Goal: Information Seeking & Learning: Learn about a topic

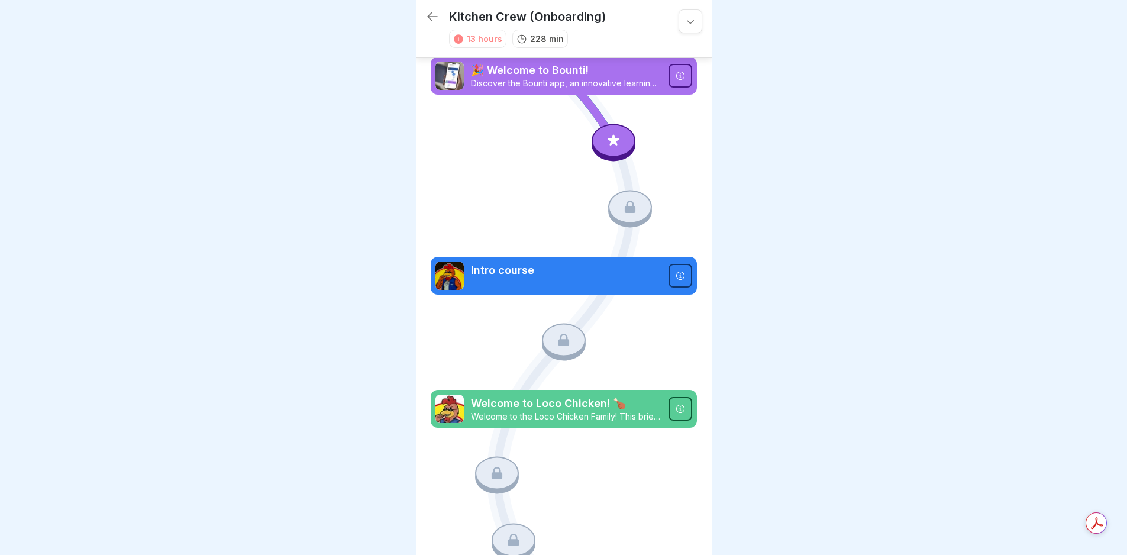
click at [607, 134] on icon at bounding box center [613, 140] width 15 height 15
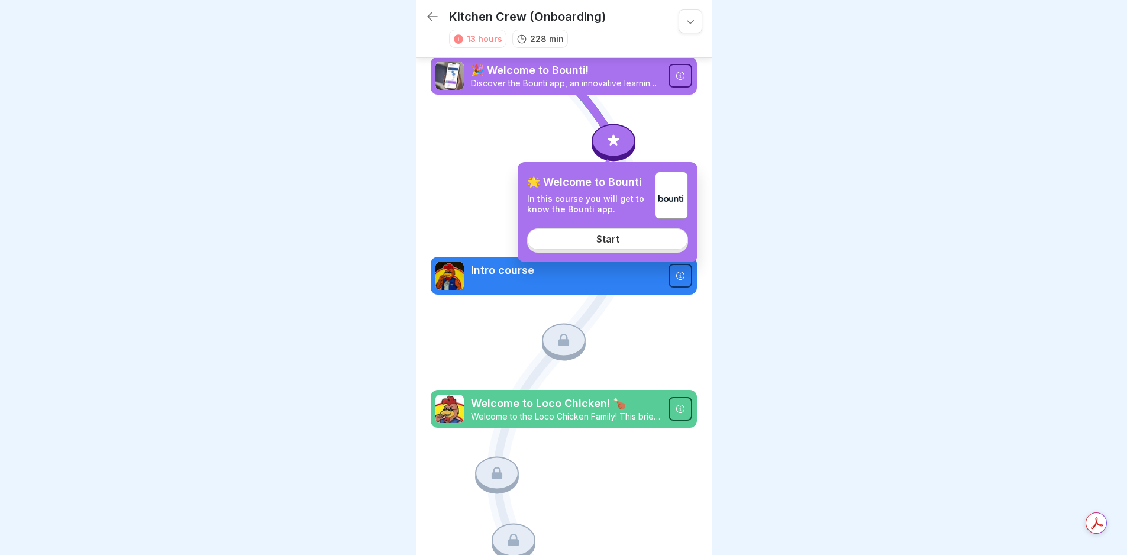
click at [605, 241] on div "Start" at bounding box center [608, 239] width 23 height 11
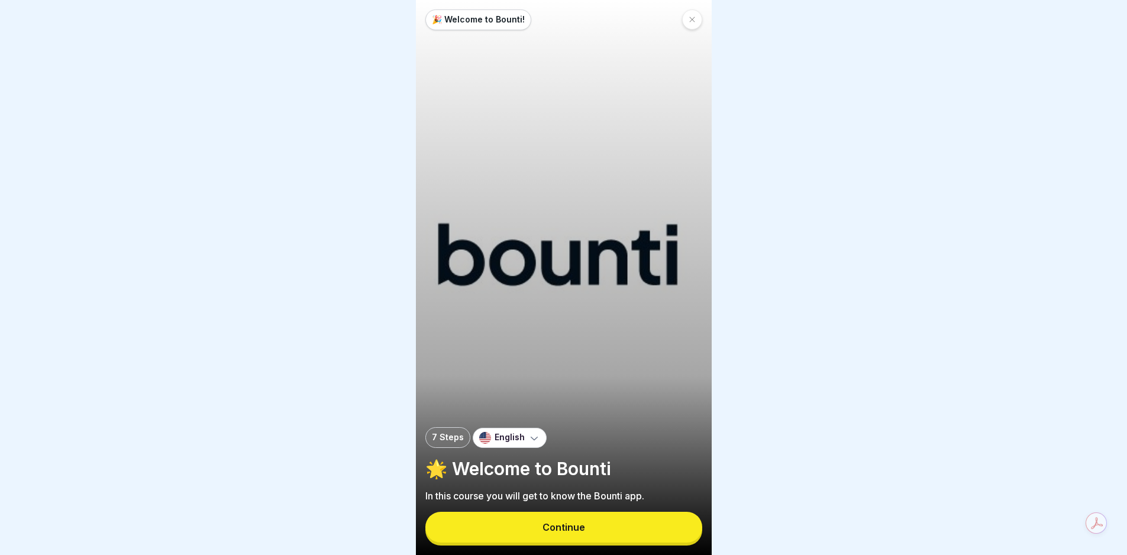
scroll to position [9, 0]
click at [588, 521] on button "Continue" at bounding box center [564, 527] width 277 height 31
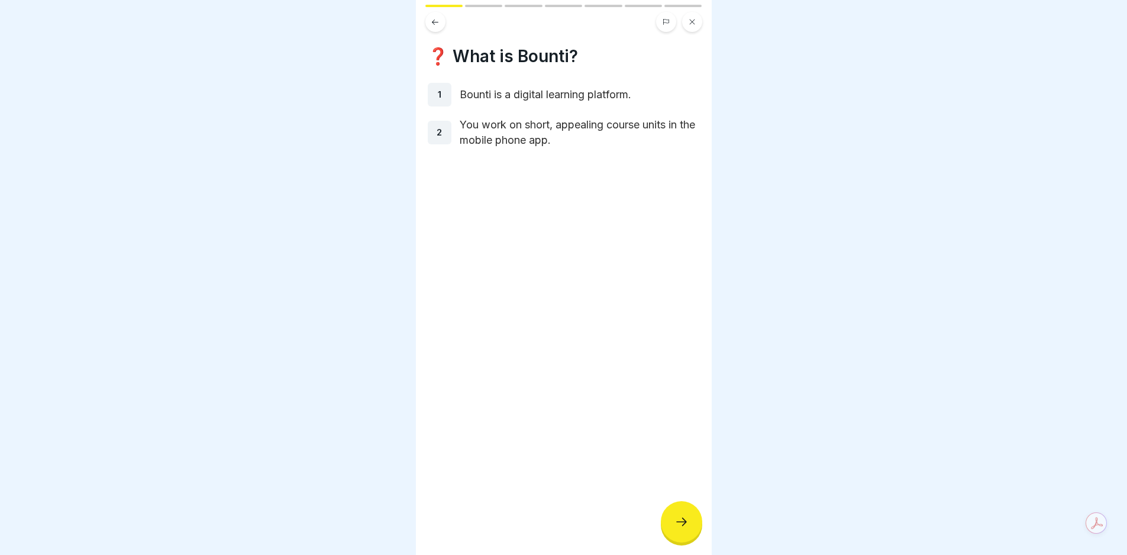
click at [670, 518] on div at bounding box center [681, 521] width 41 height 41
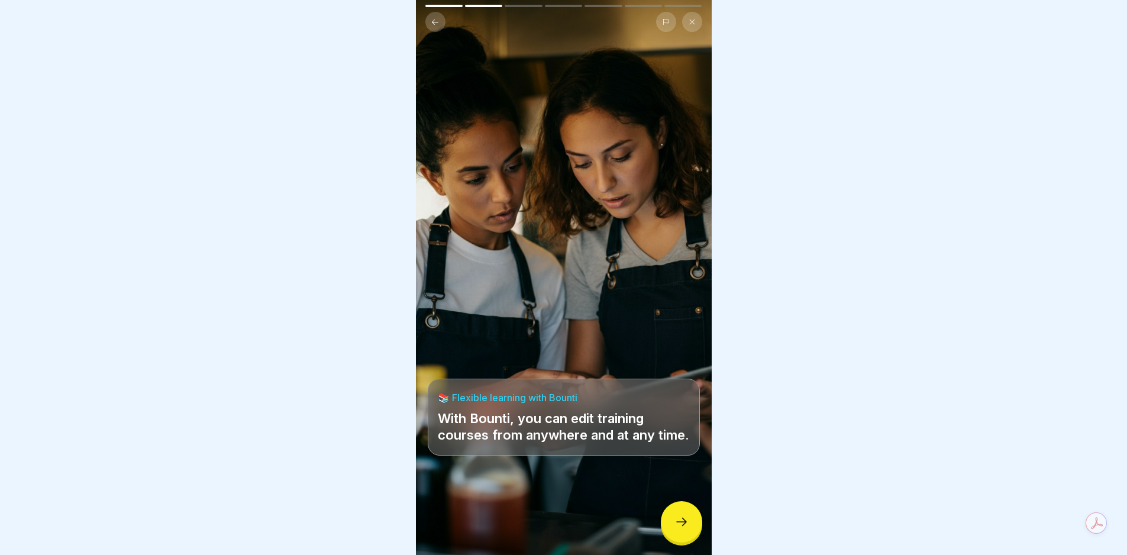
click at [670, 518] on div at bounding box center [681, 521] width 41 height 41
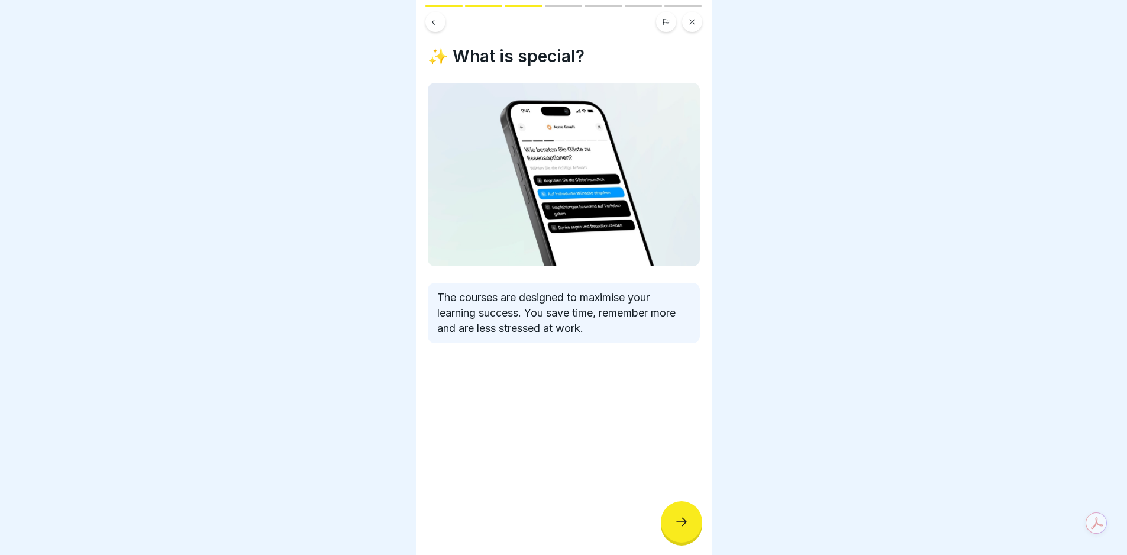
click at [670, 518] on div at bounding box center [681, 521] width 41 height 41
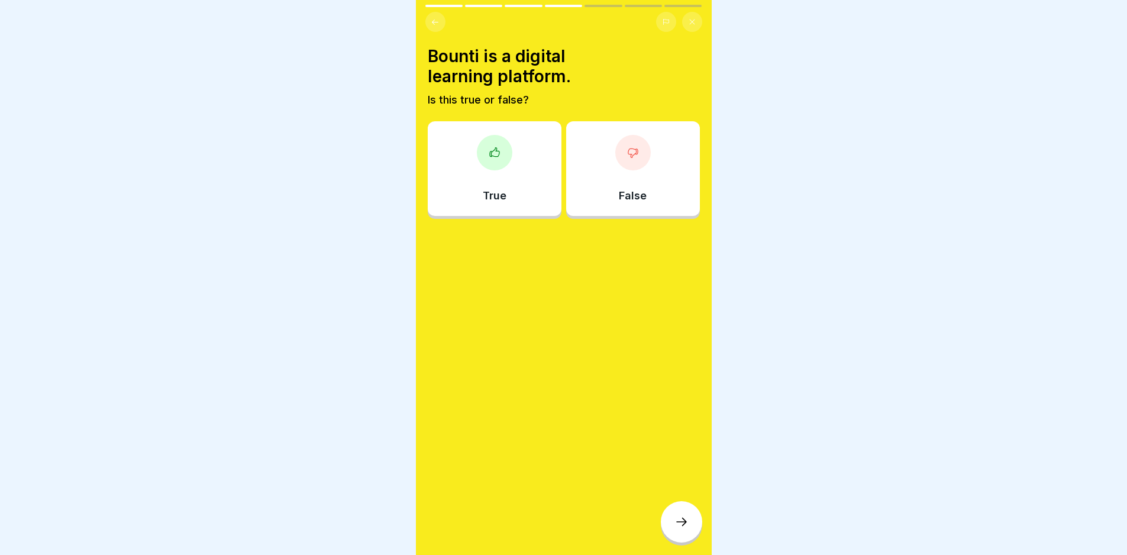
click at [670, 518] on div at bounding box center [681, 521] width 41 height 41
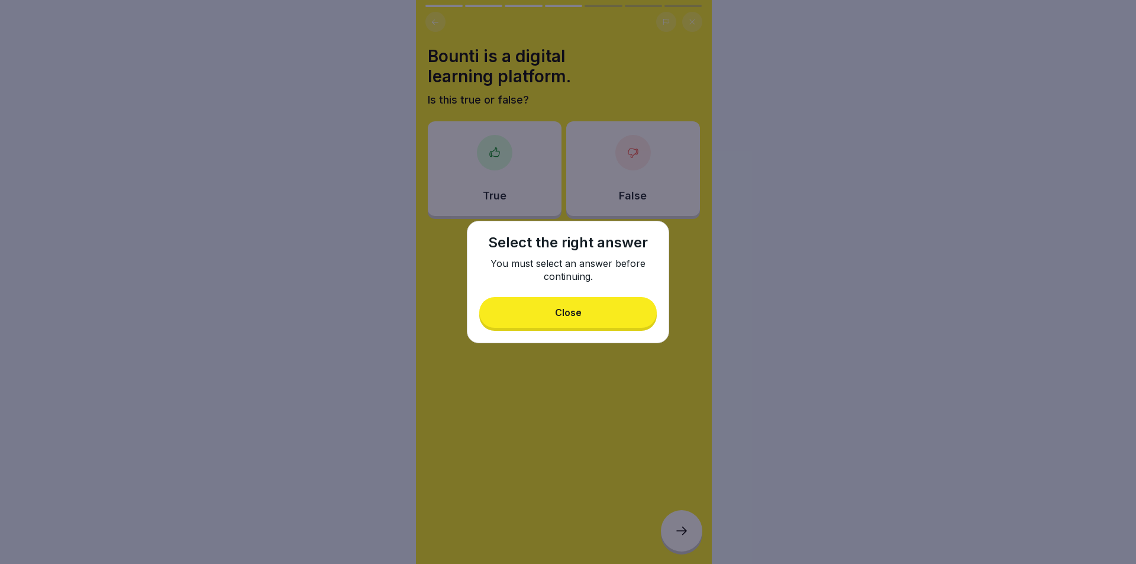
click at [583, 315] on button "Close" at bounding box center [568, 312] width 178 height 31
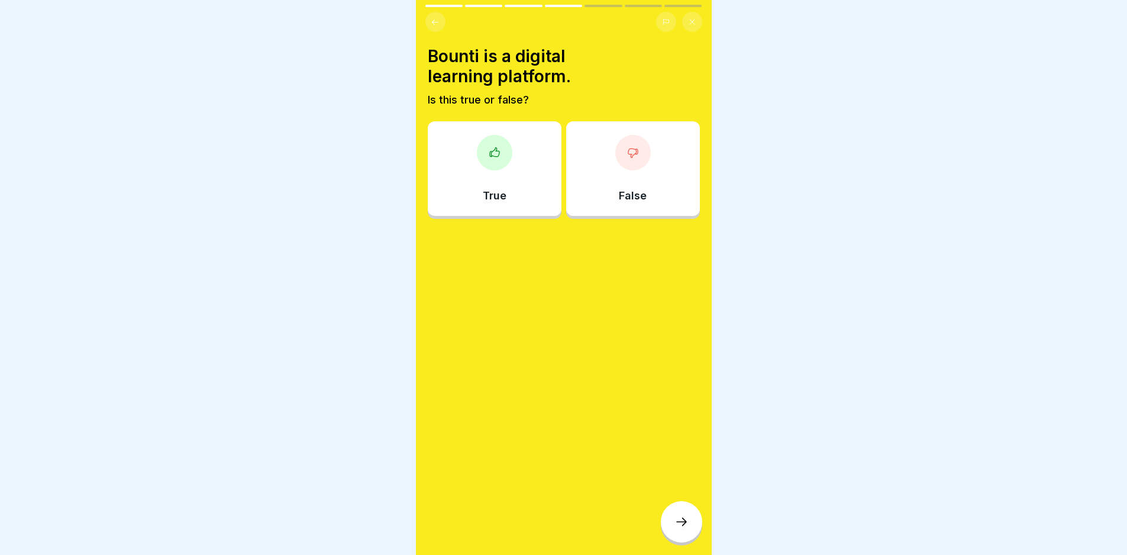
click at [478, 146] on div at bounding box center [495, 153] width 36 height 36
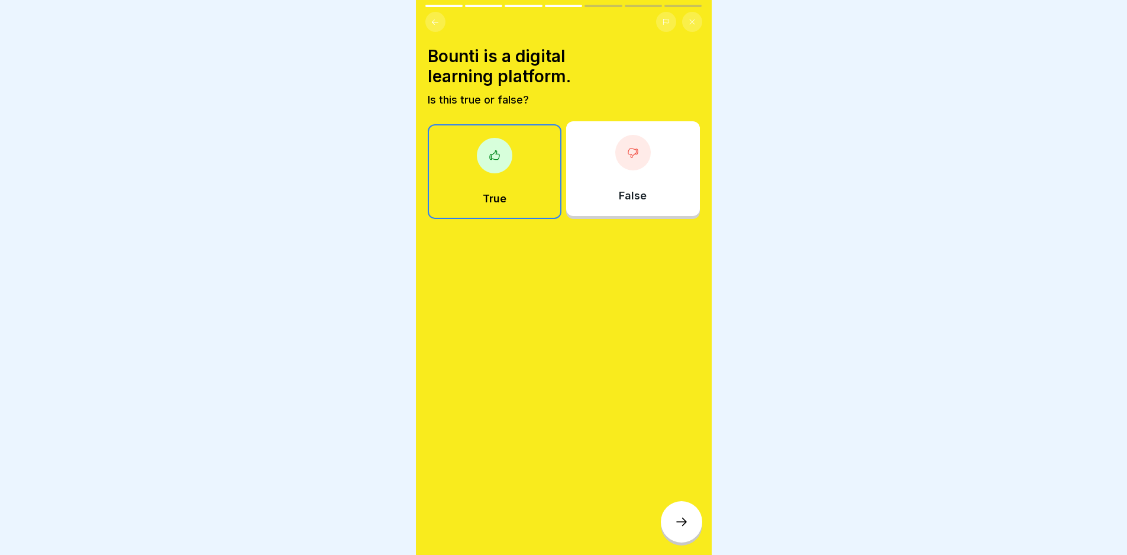
click at [685, 526] on icon at bounding box center [681, 522] width 11 height 8
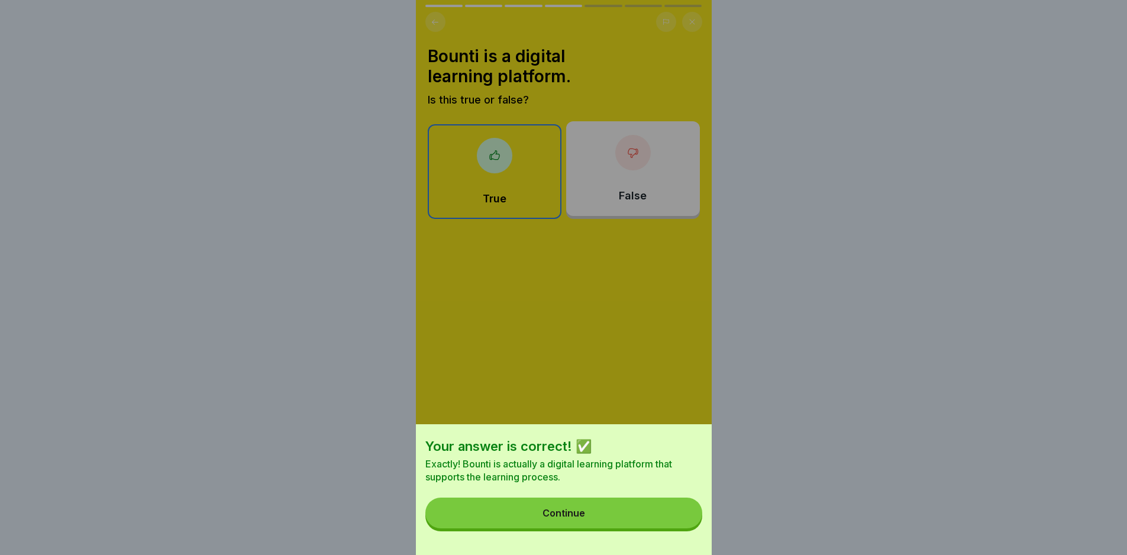
click at [618, 508] on button "Continue" at bounding box center [564, 513] width 277 height 31
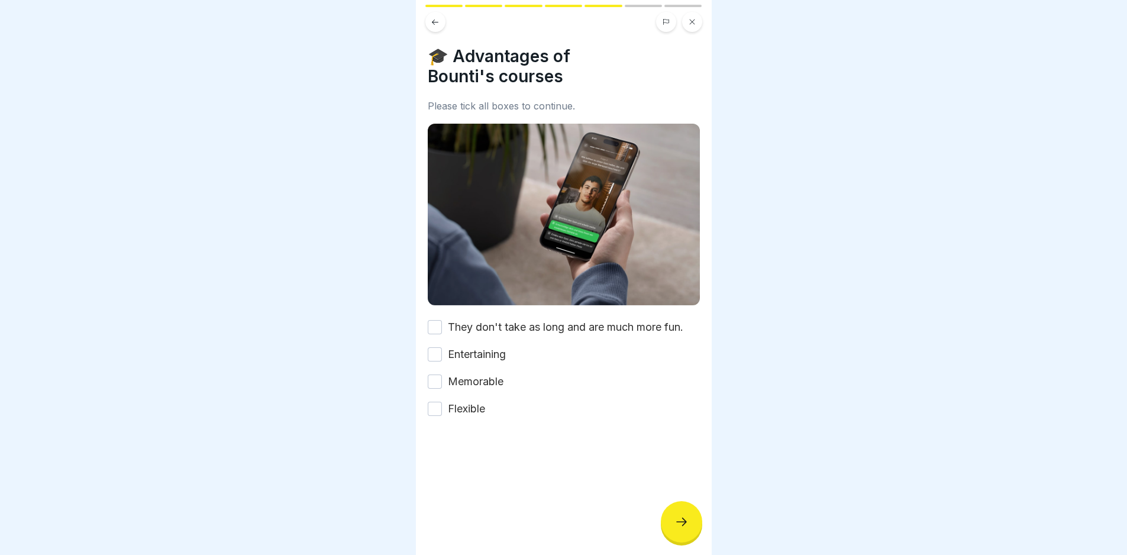
click at [431, 375] on button "Memorable" at bounding box center [435, 382] width 14 height 14
click at [434, 402] on button "Flexible" at bounding box center [435, 409] width 14 height 14
click at [694, 530] on div at bounding box center [681, 521] width 41 height 41
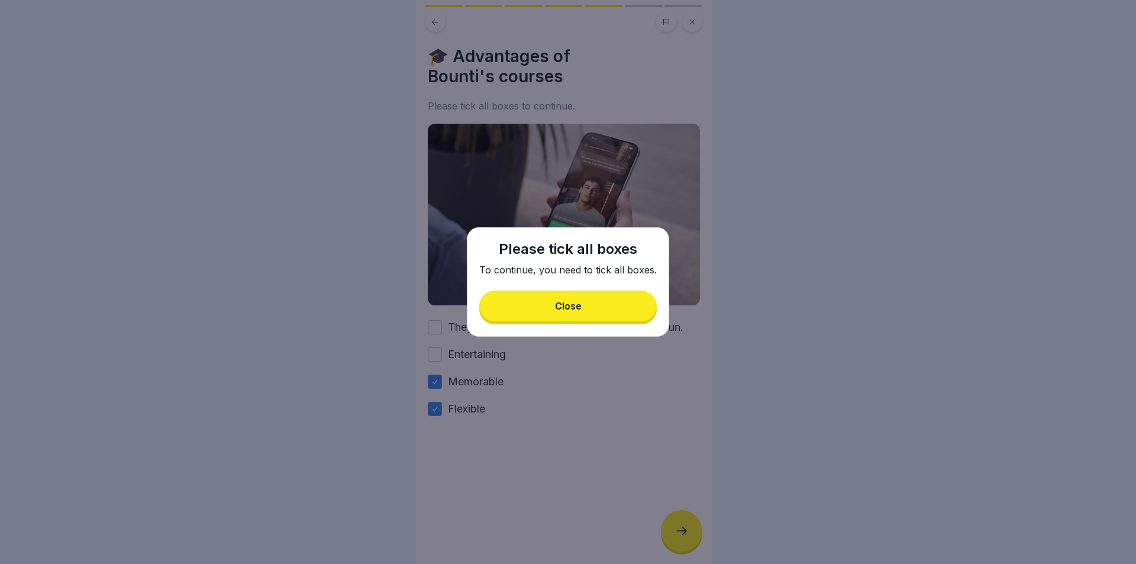
click at [594, 315] on button "Close" at bounding box center [568, 306] width 178 height 31
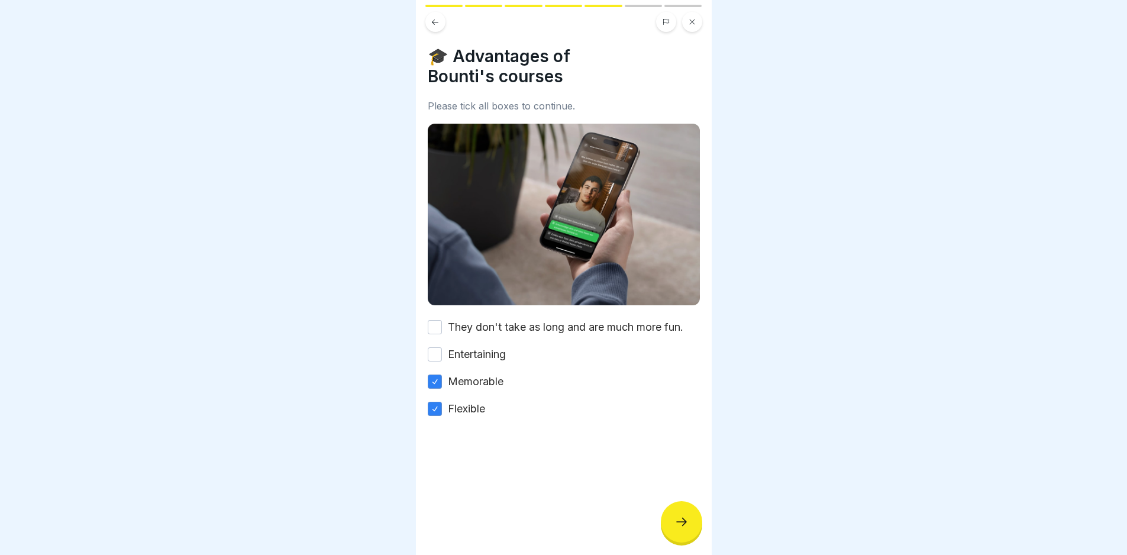
click at [686, 529] on icon at bounding box center [682, 522] width 14 height 14
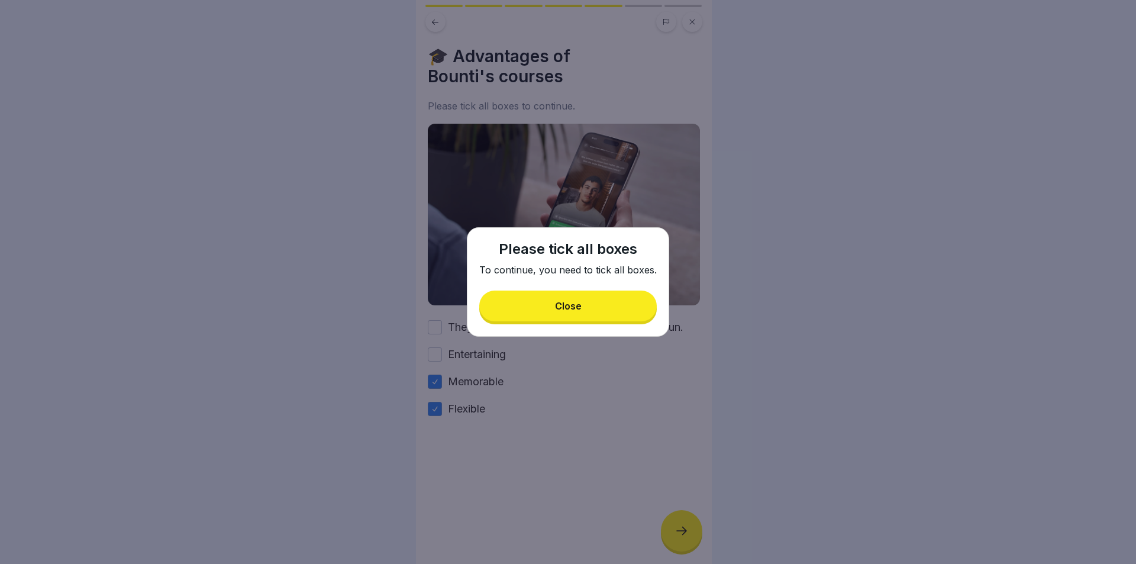
click at [594, 320] on button "Close" at bounding box center [568, 306] width 178 height 31
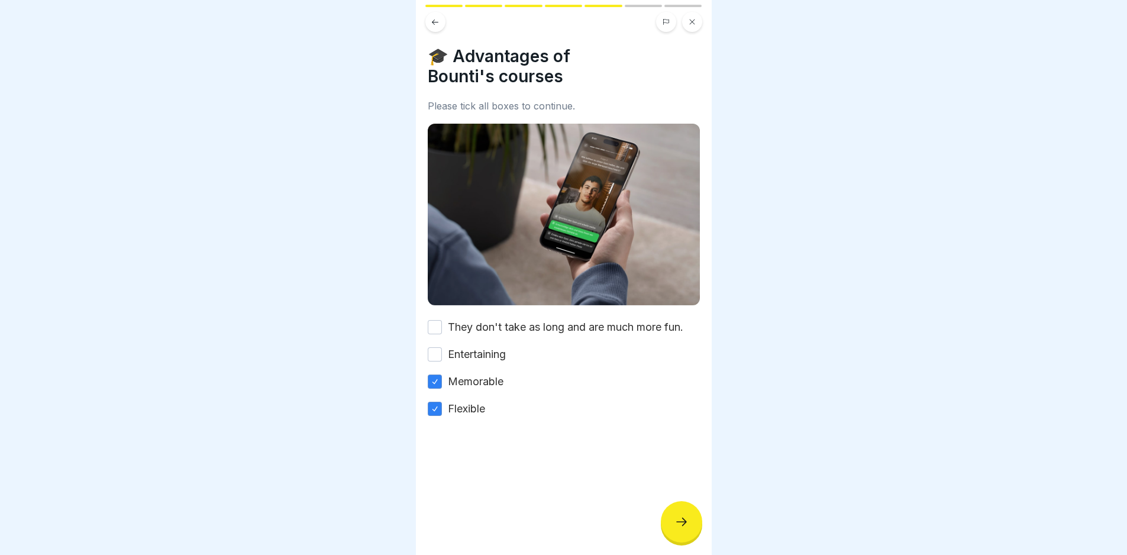
click at [440, 322] on button "They don't take as long and are much more fun." at bounding box center [435, 327] width 14 height 14
click at [437, 352] on button "Entertaining" at bounding box center [435, 354] width 14 height 14
click at [678, 527] on icon at bounding box center [682, 522] width 14 height 14
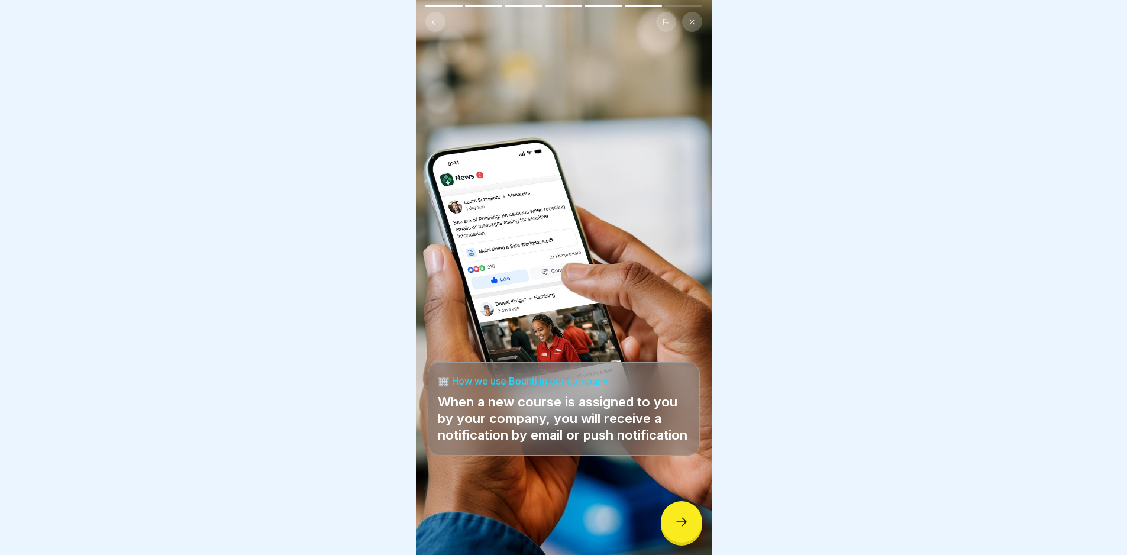
click at [678, 527] on icon at bounding box center [682, 522] width 14 height 14
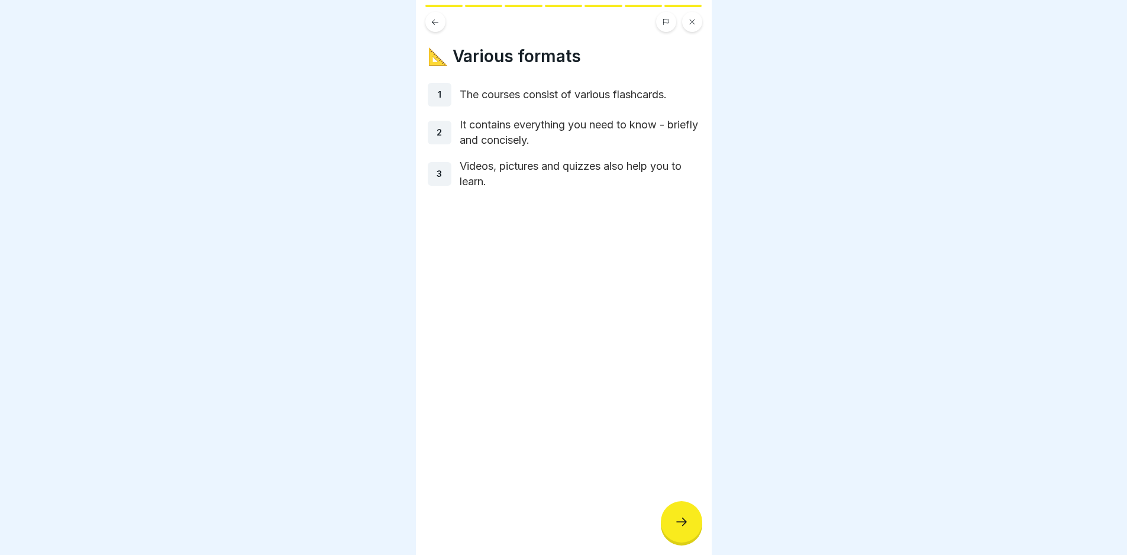
click at [673, 514] on div at bounding box center [681, 521] width 41 height 41
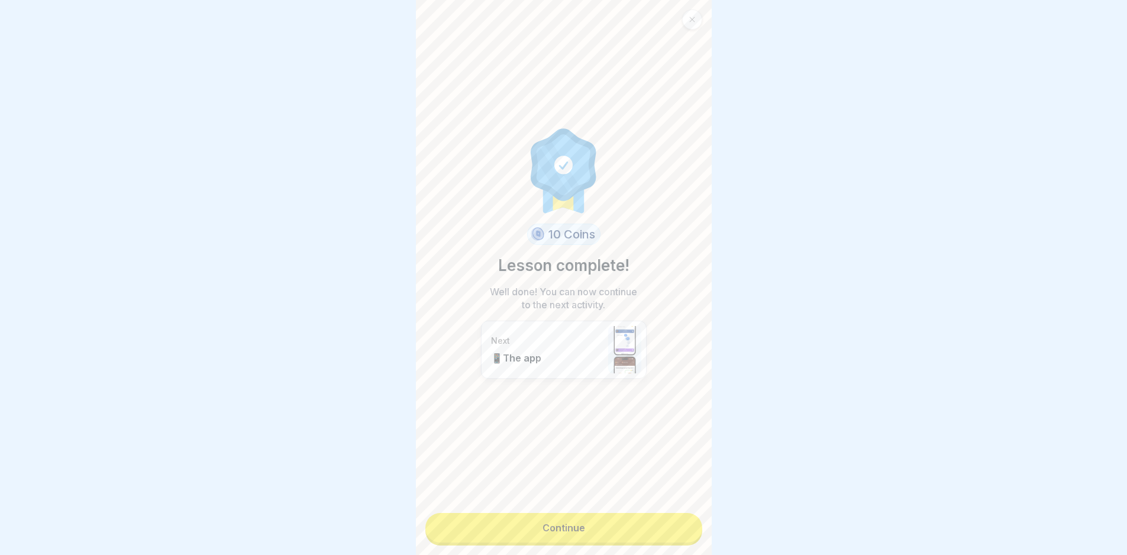
click at [661, 515] on link "Continue" at bounding box center [564, 528] width 277 height 30
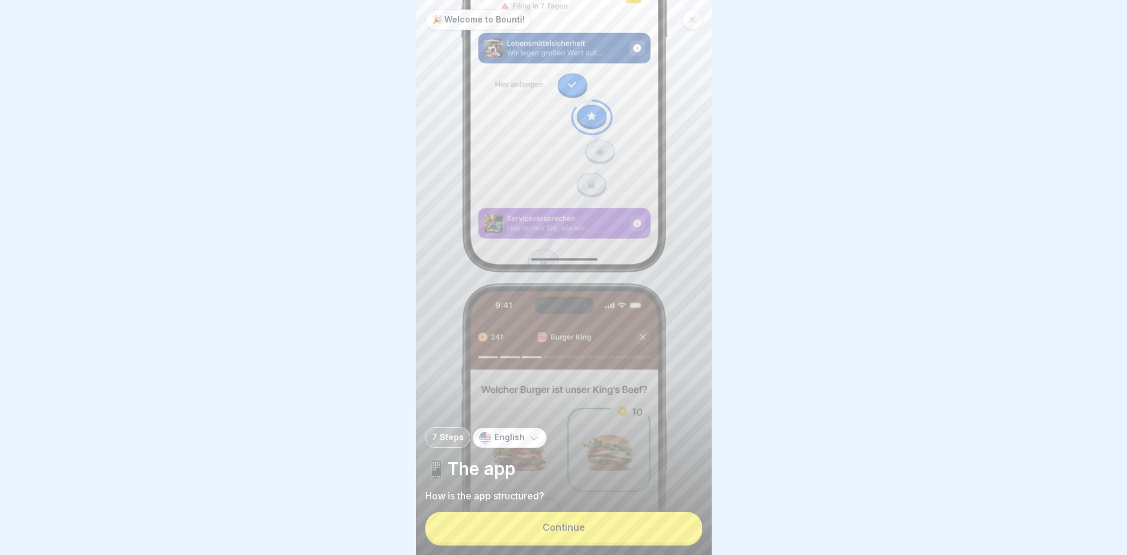
click at [639, 534] on button "Continue" at bounding box center [564, 527] width 277 height 31
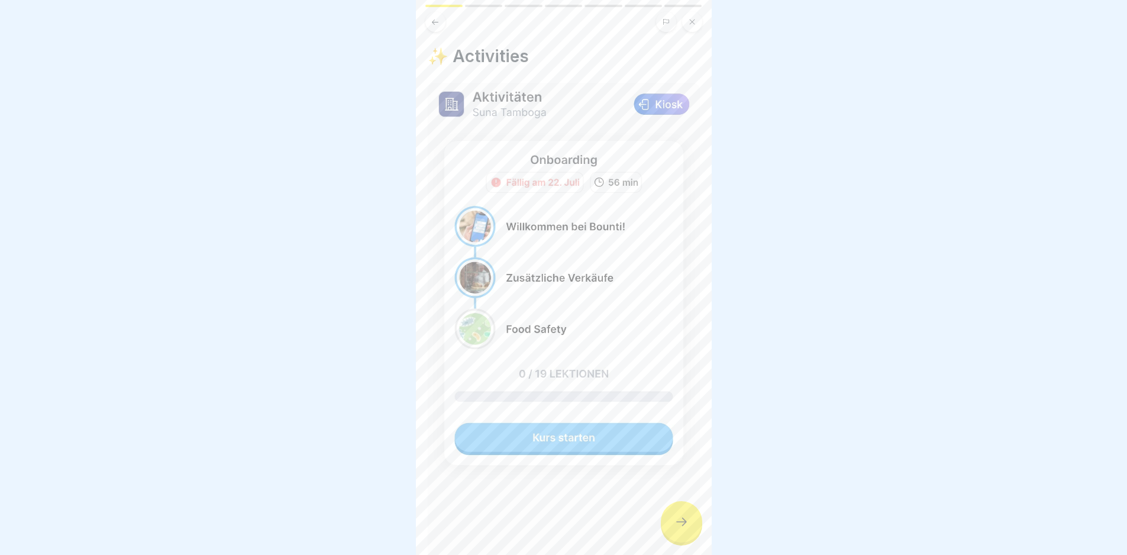
click at [671, 531] on div at bounding box center [681, 521] width 41 height 41
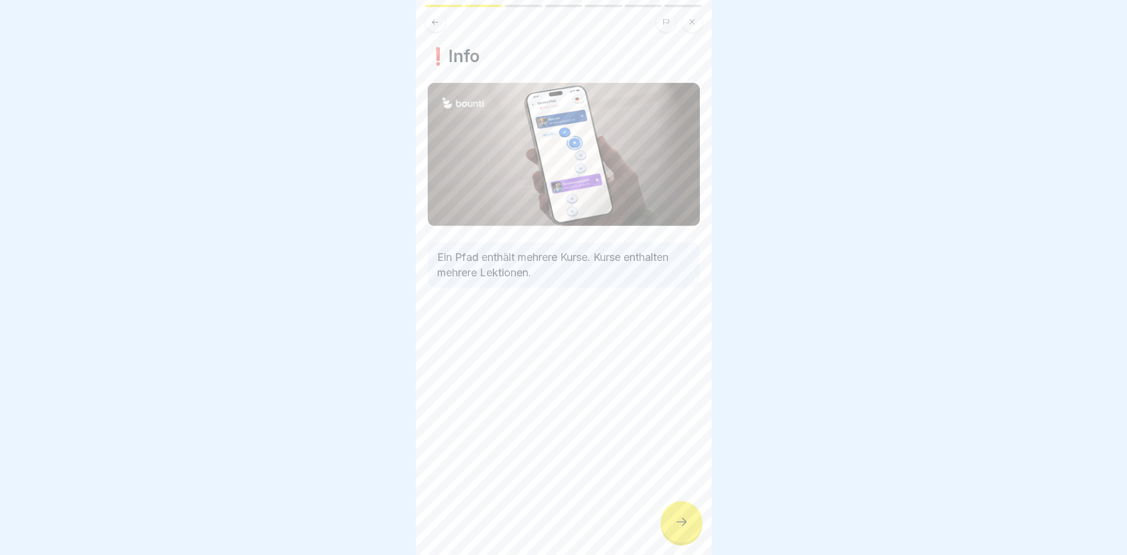
click at [671, 531] on div at bounding box center [681, 521] width 41 height 41
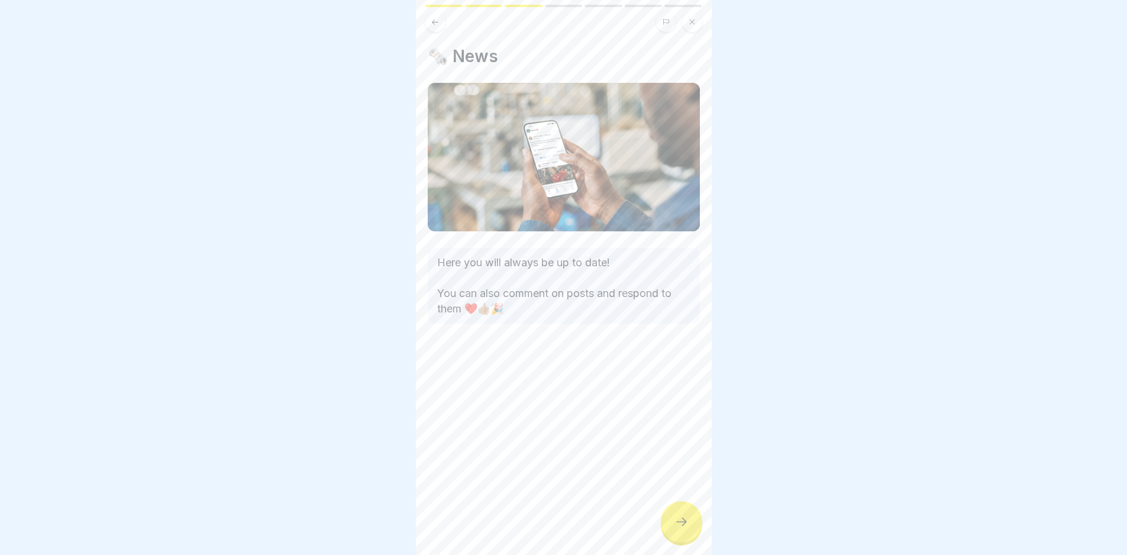
click at [671, 531] on div at bounding box center [681, 521] width 41 height 41
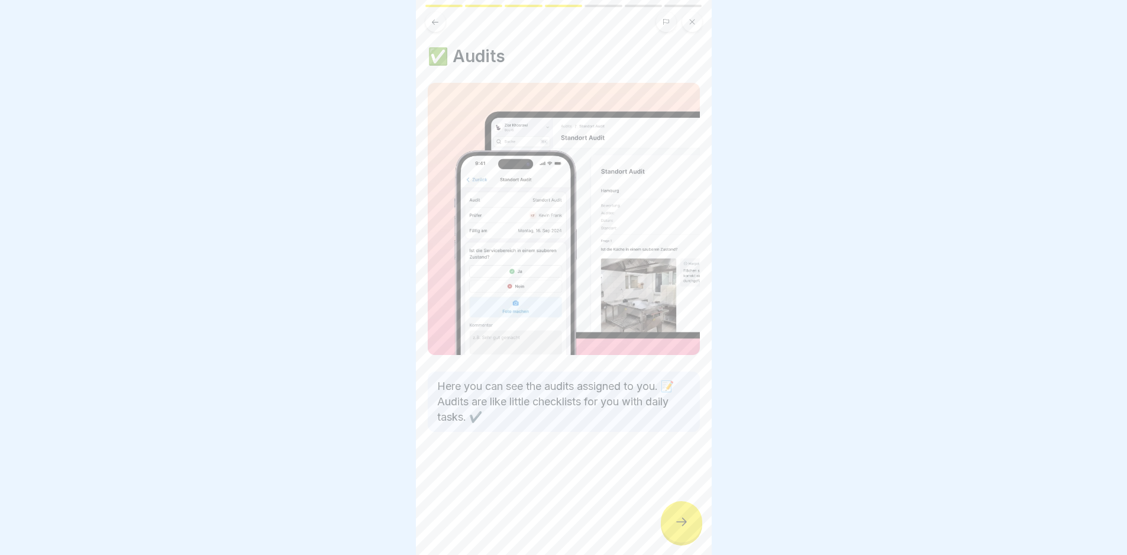
click at [671, 531] on div at bounding box center [681, 521] width 41 height 41
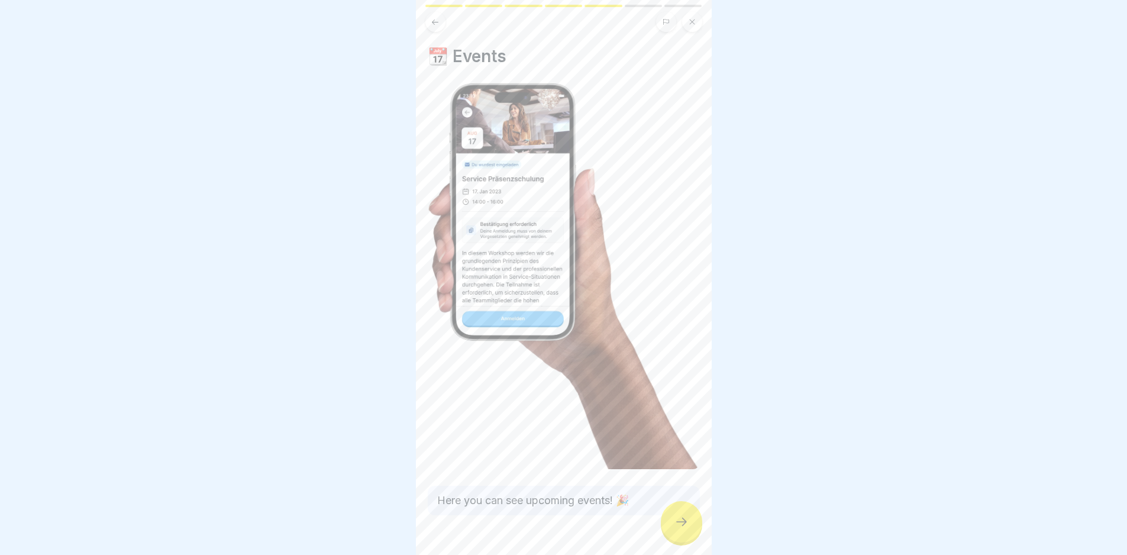
click at [671, 531] on div at bounding box center [681, 521] width 41 height 41
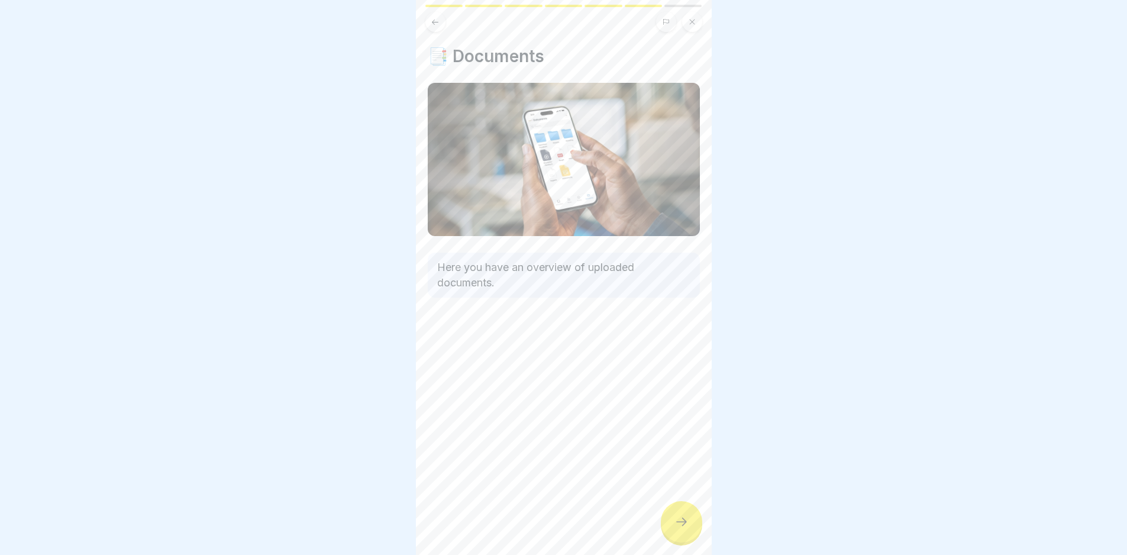
click at [671, 531] on div at bounding box center [681, 521] width 41 height 41
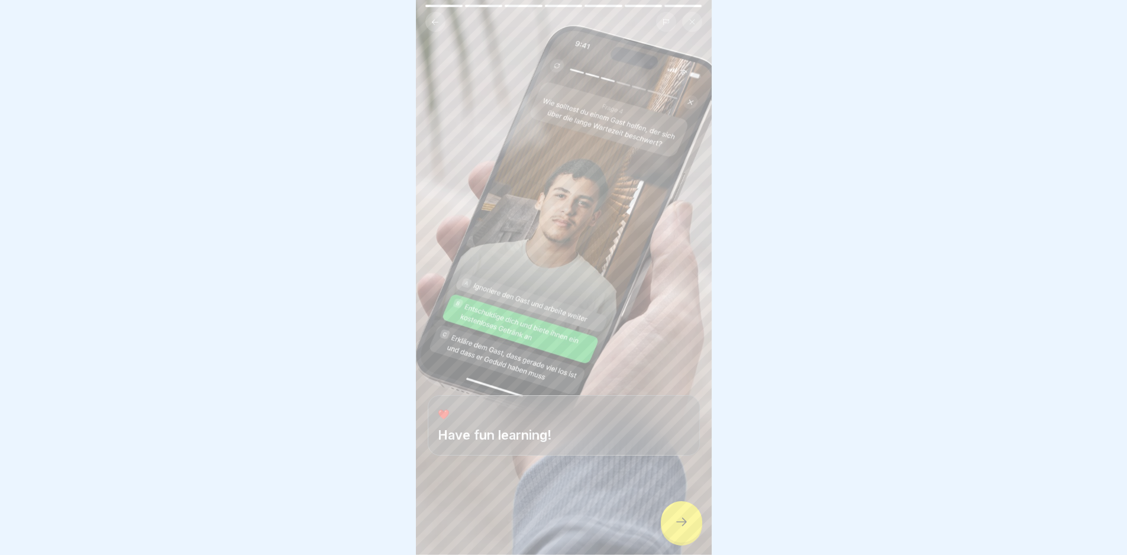
click at [671, 531] on div at bounding box center [681, 521] width 41 height 41
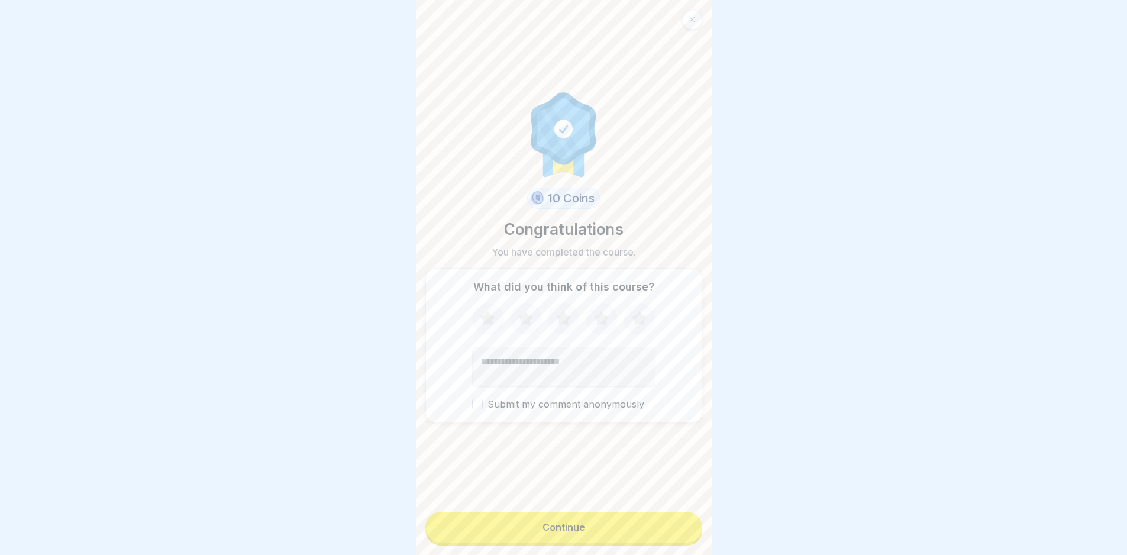
click at [671, 531] on button "Continue" at bounding box center [564, 527] width 277 height 31
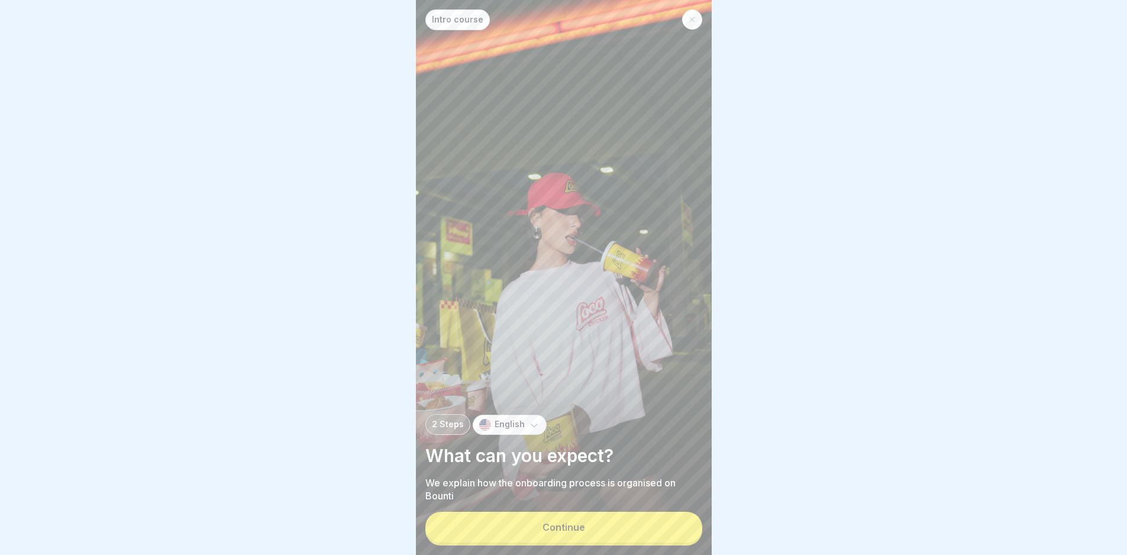
click at [671, 531] on button "Continue" at bounding box center [564, 527] width 277 height 31
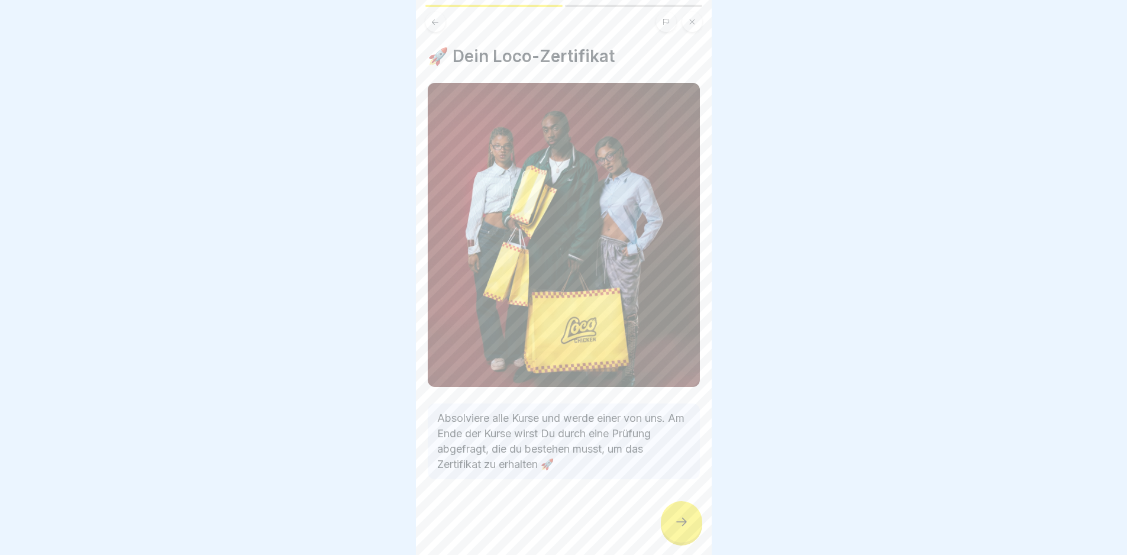
click at [671, 531] on div at bounding box center [681, 521] width 41 height 41
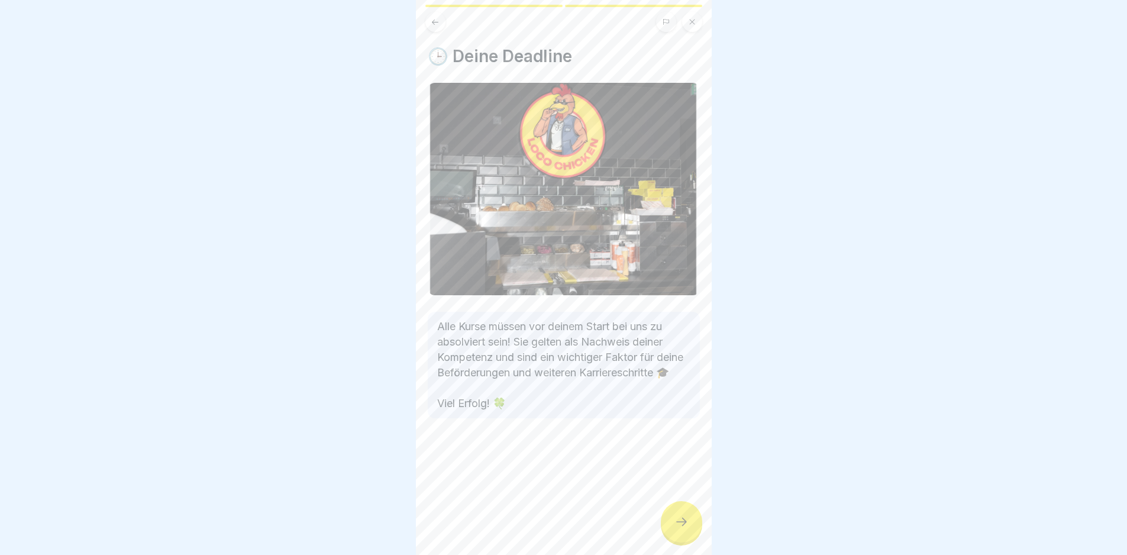
click at [671, 531] on div at bounding box center [681, 521] width 41 height 41
click at [721, 531] on button "Continue" at bounding box center [859, 527] width 277 height 31
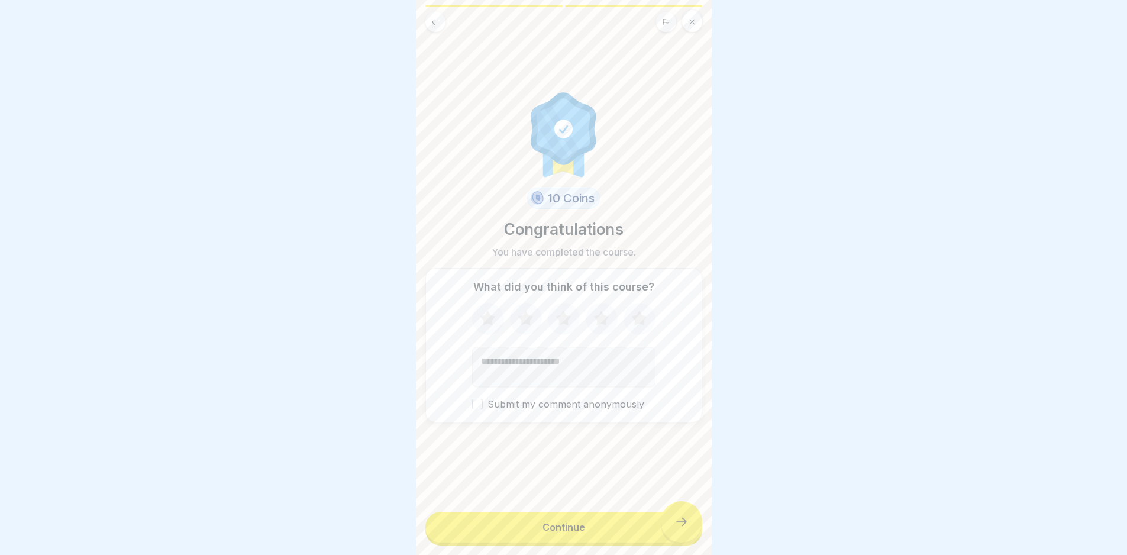
click at [671, 531] on button "Continue" at bounding box center [564, 527] width 277 height 31
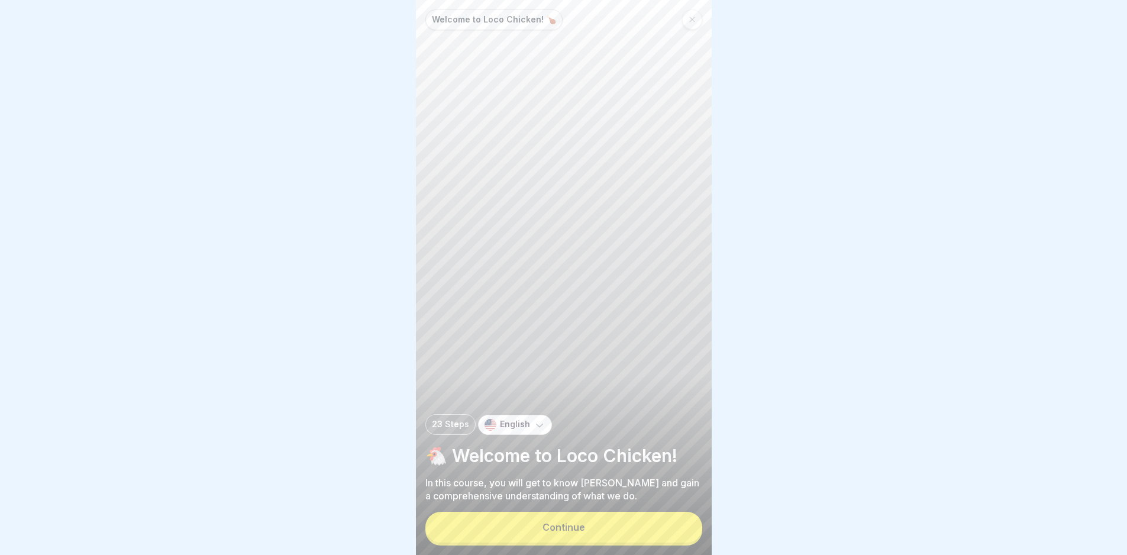
click at [671, 536] on button "Continue" at bounding box center [564, 527] width 277 height 31
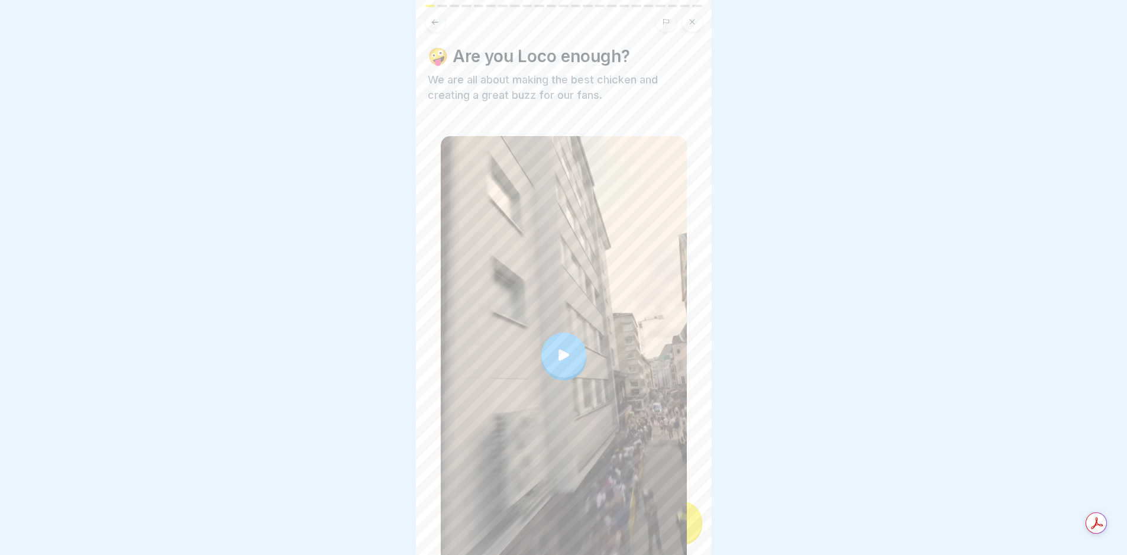
click at [670, 537] on div at bounding box center [564, 355] width 246 height 438
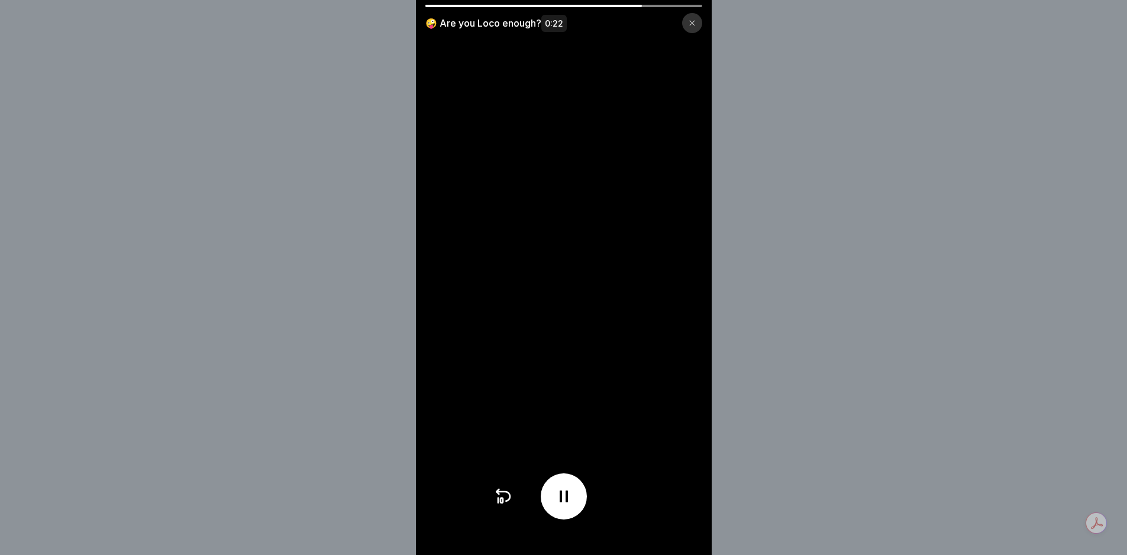
scroll to position [9, 0]
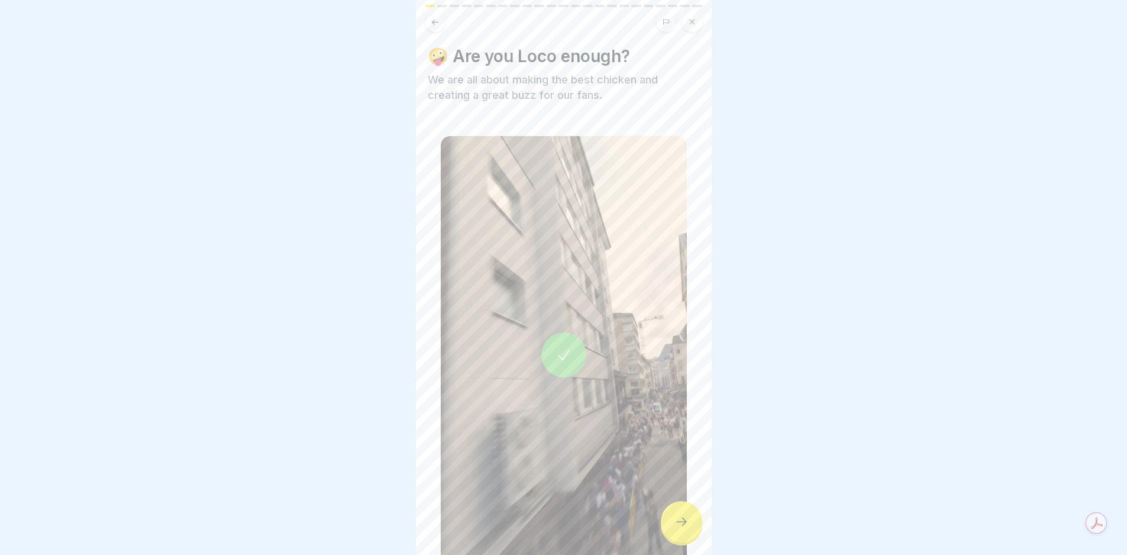
click at [680, 525] on icon at bounding box center [682, 522] width 14 height 14
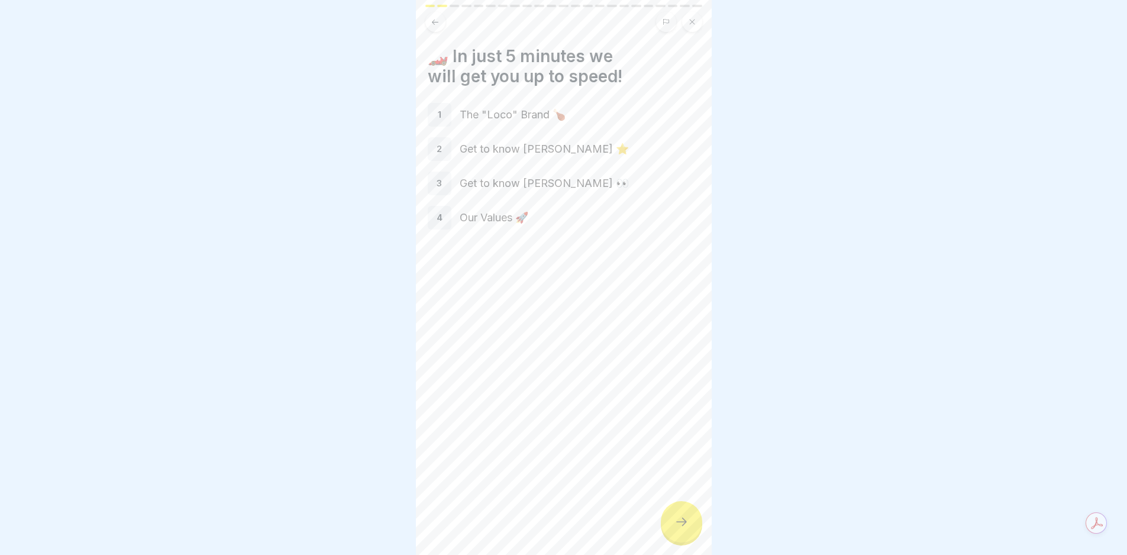
click at [680, 524] on icon at bounding box center [682, 522] width 14 height 14
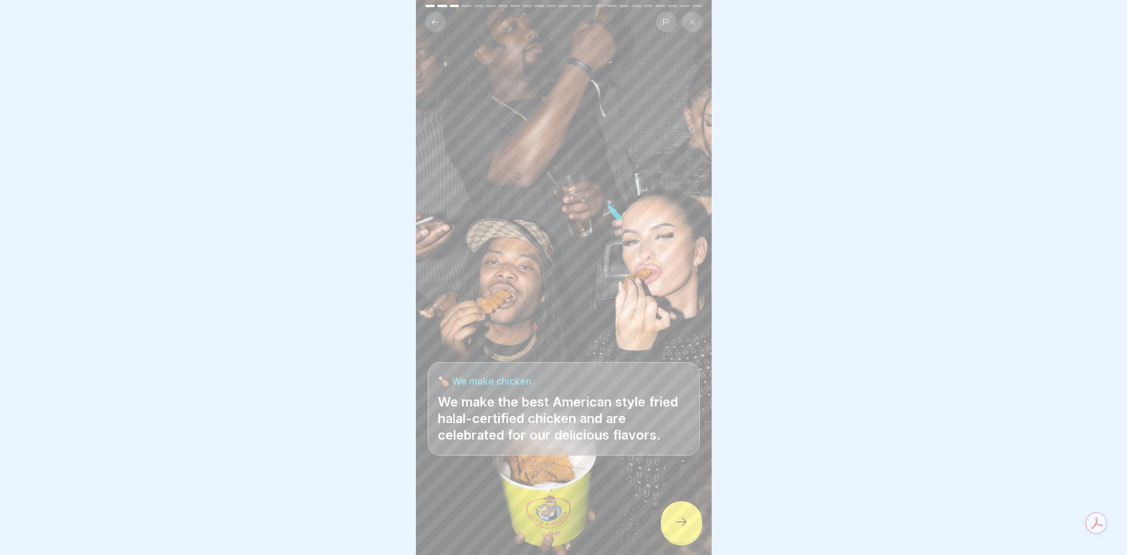
click at [680, 524] on icon at bounding box center [682, 522] width 14 height 14
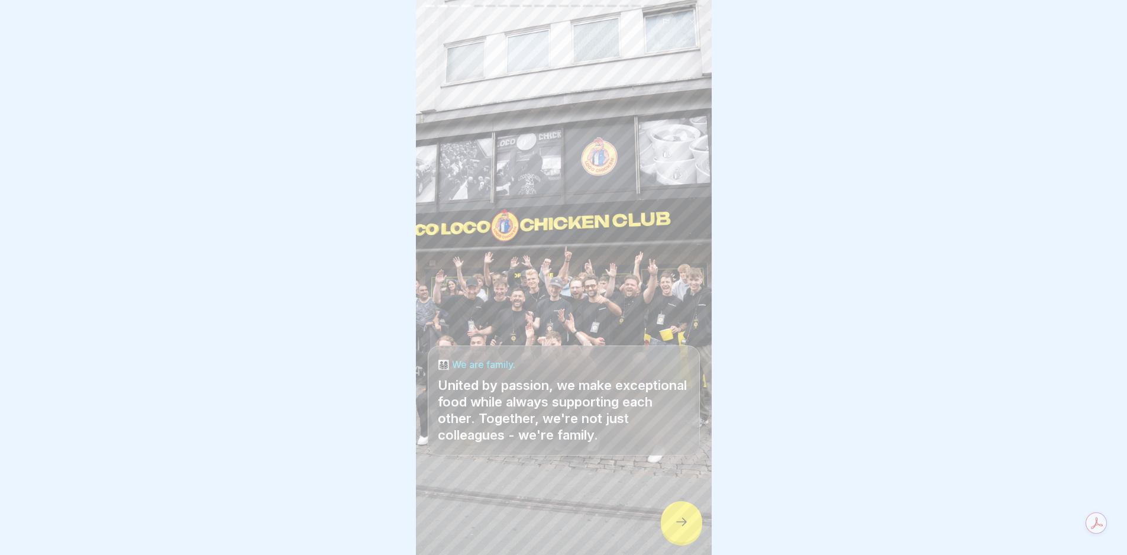
click at [680, 524] on icon at bounding box center [682, 522] width 14 height 14
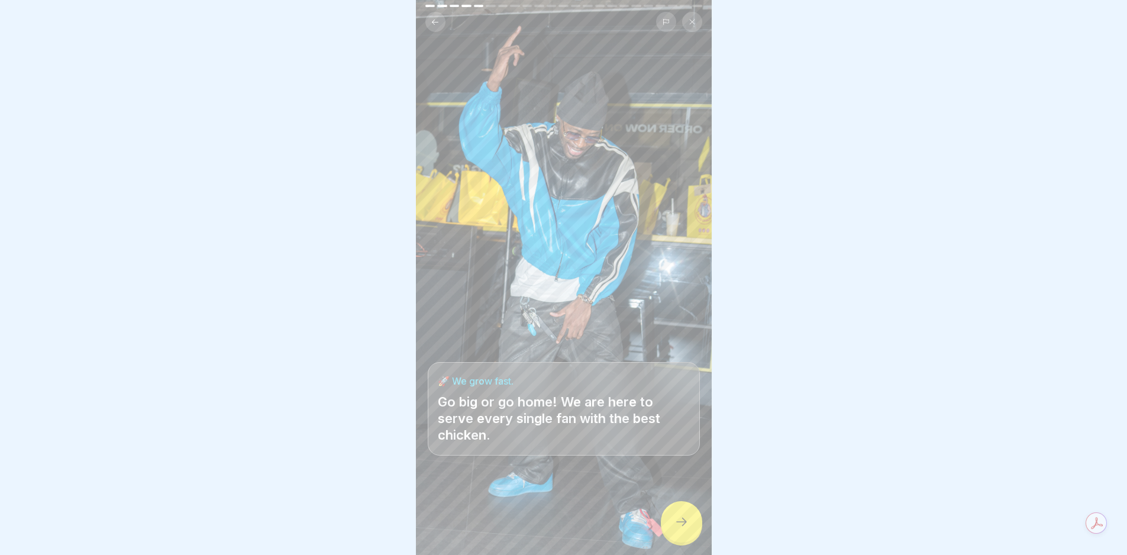
click at [680, 524] on icon at bounding box center [682, 522] width 14 height 14
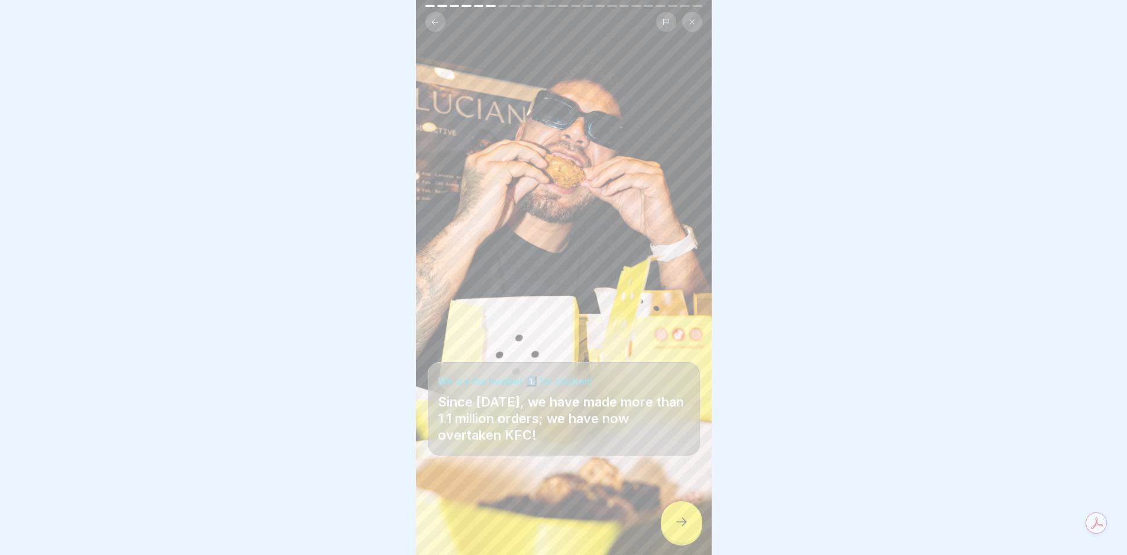
click at [680, 524] on icon at bounding box center [682, 522] width 14 height 14
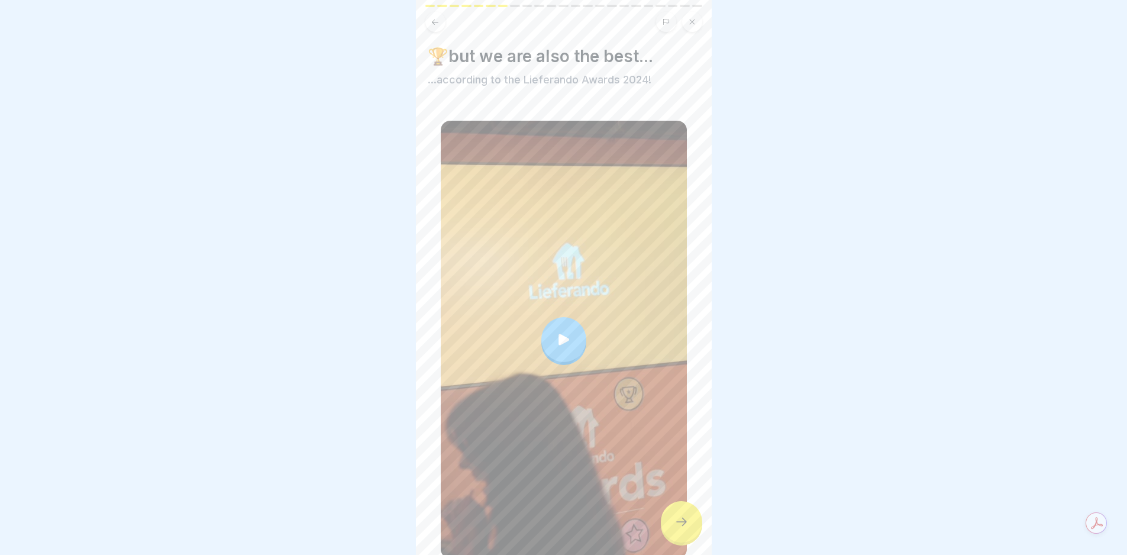
click at [680, 523] on icon at bounding box center [682, 522] width 14 height 14
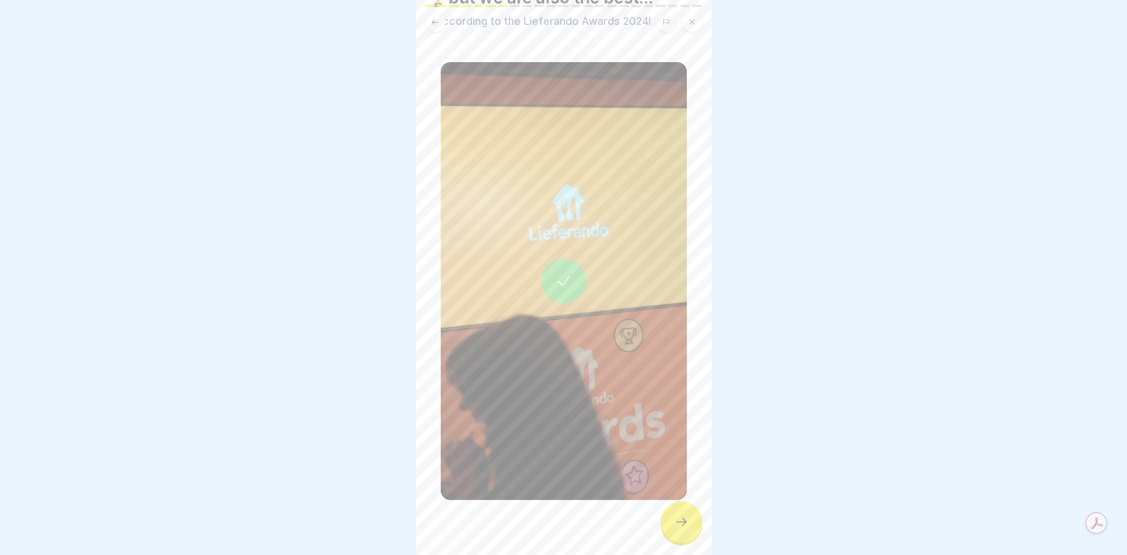
click at [686, 528] on icon at bounding box center [682, 522] width 14 height 14
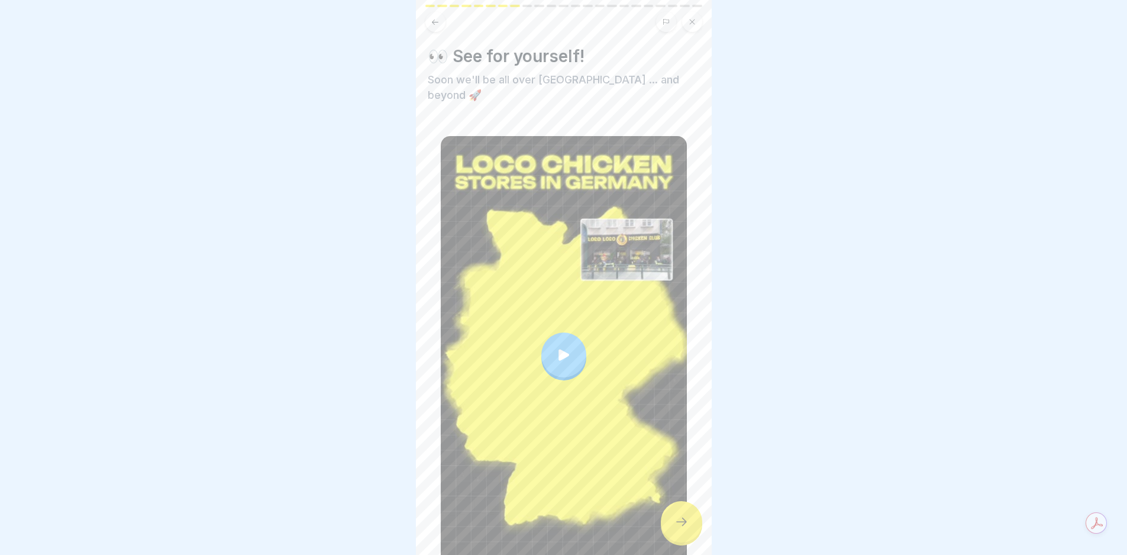
click at [686, 528] on icon at bounding box center [682, 522] width 14 height 14
click at [687, 526] on icon at bounding box center [682, 522] width 14 height 14
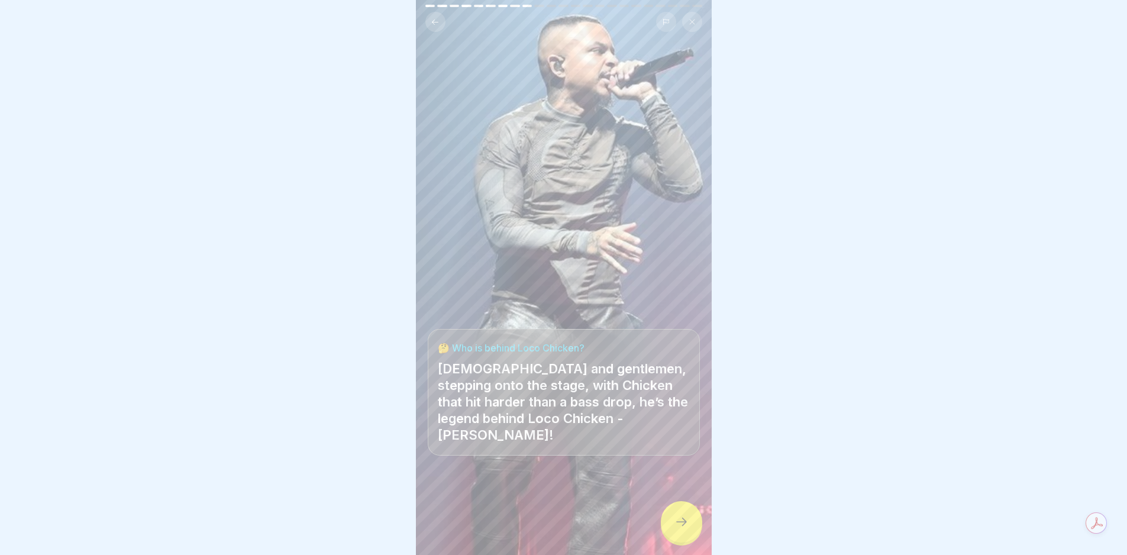
click at [687, 526] on icon at bounding box center [682, 522] width 14 height 14
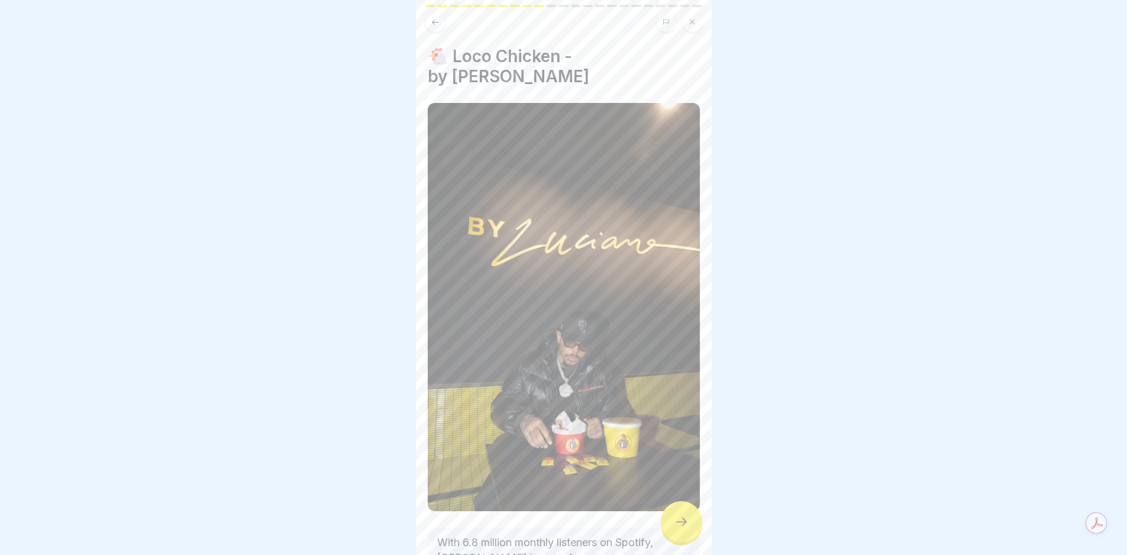
click at [687, 526] on icon at bounding box center [682, 522] width 14 height 14
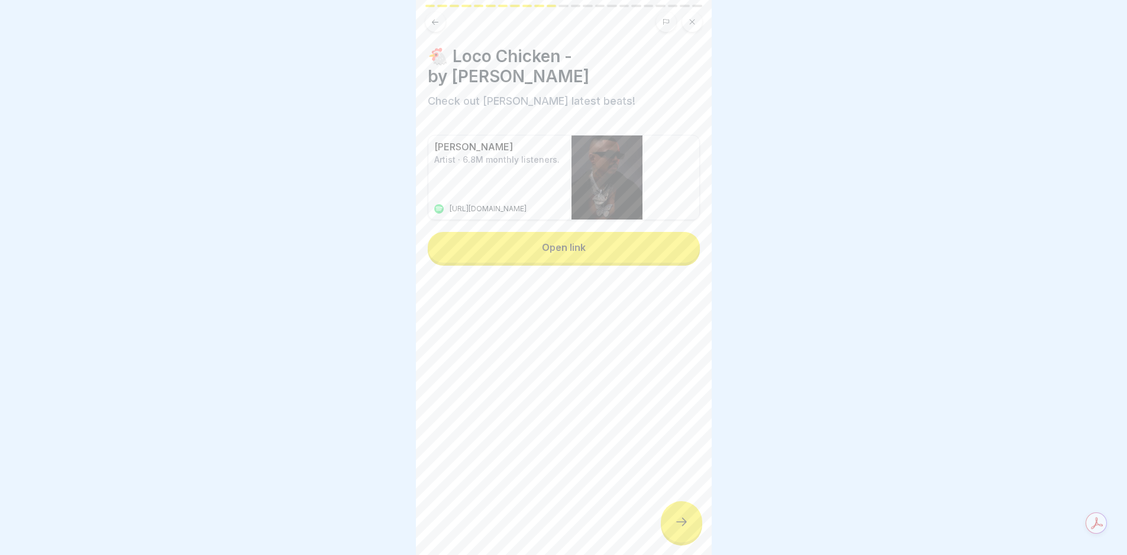
click at [687, 526] on icon at bounding box center [682, 522] width 14 height 14
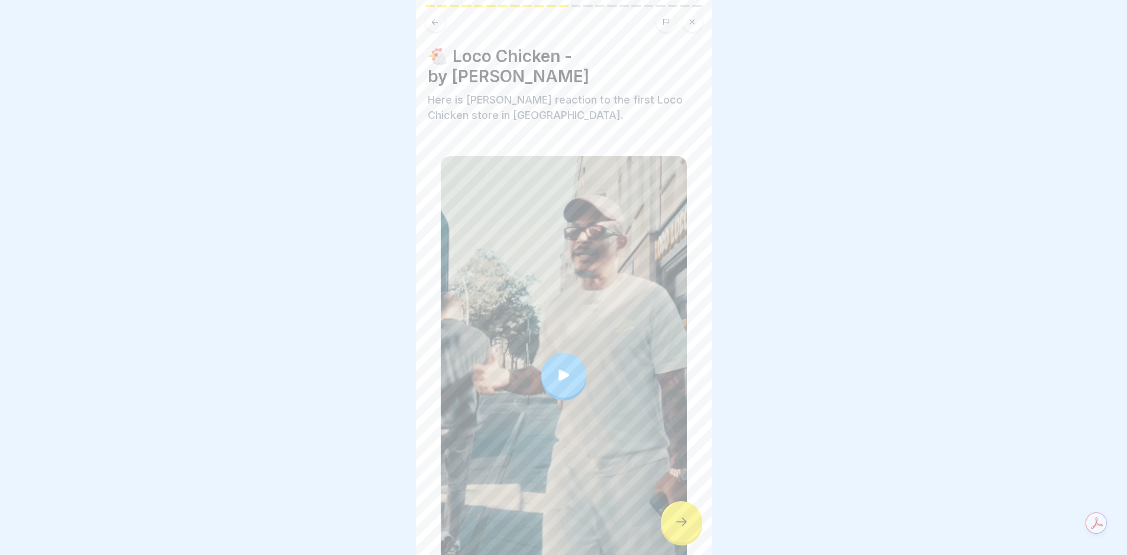
click at [687, 526] on icon at bounding box center [682, 522] width 14 height 14
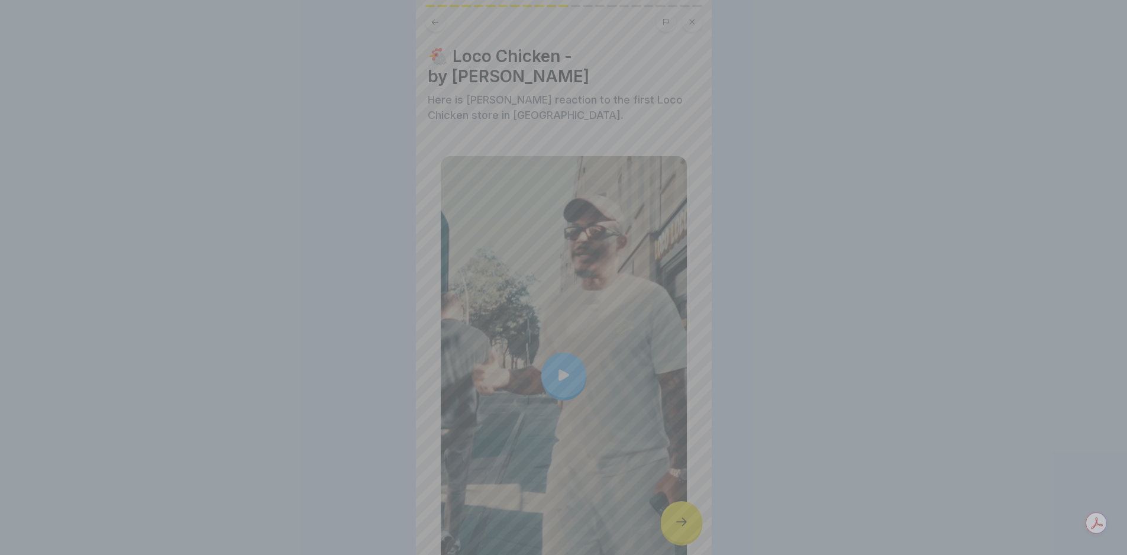
click at [687, 526] on video at bounding box center [564, 277] width 296 height 555
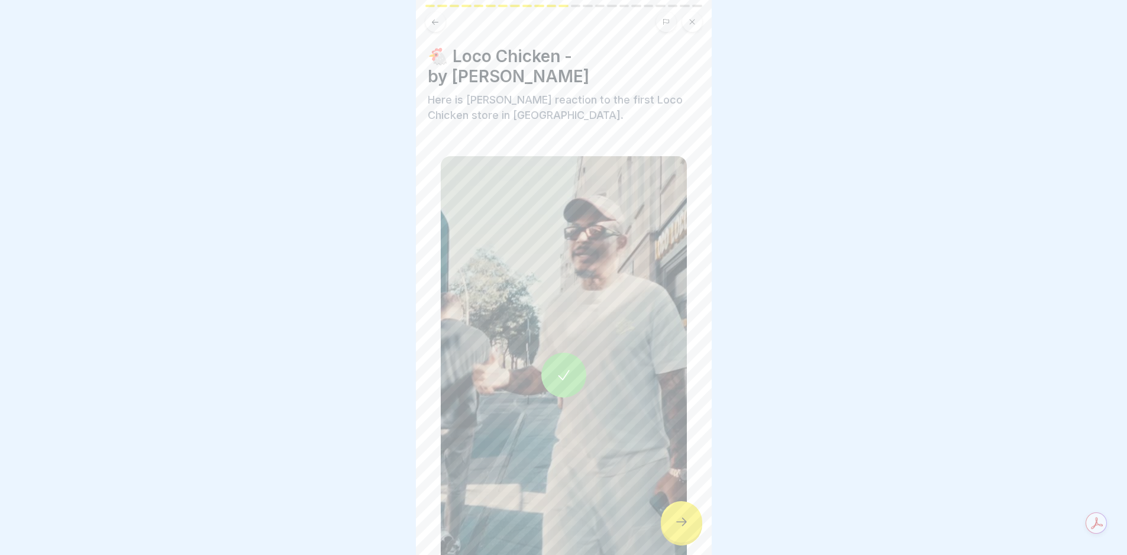
click at [687, 526] on icon at bounding box center [682, 522] width 14 height 14
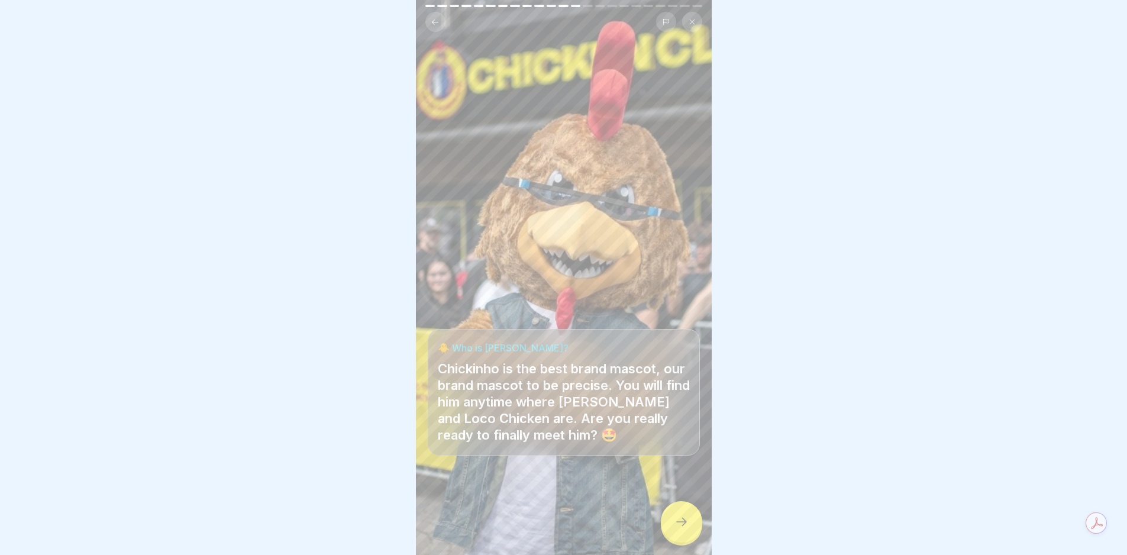
click at [687, 526] on icon at bounding box center [682, 522] width 14 height 14
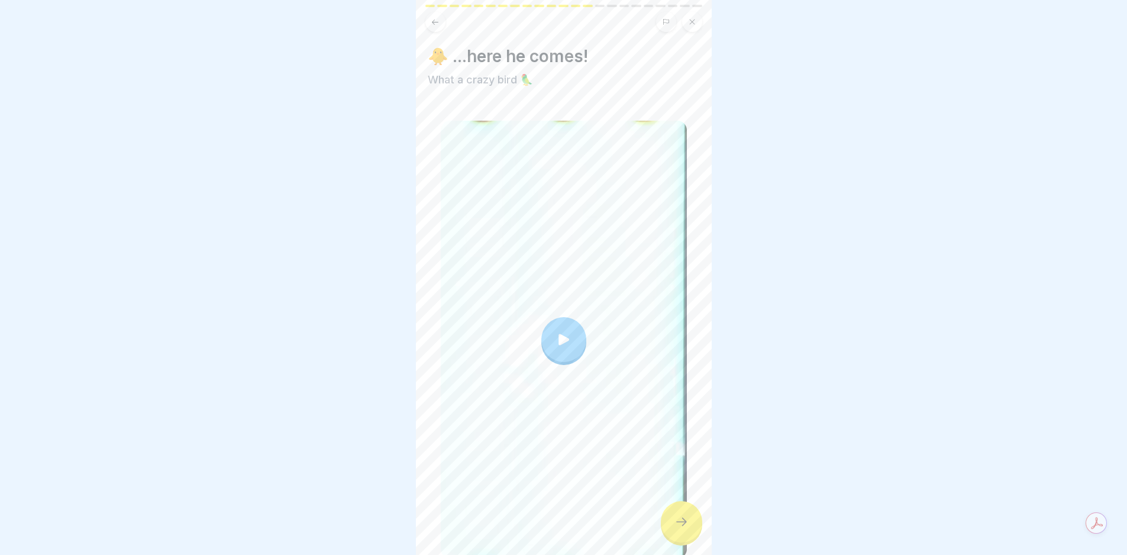
click at [687, 526] on icon at bounding box center [682, 522] width 14 height 14
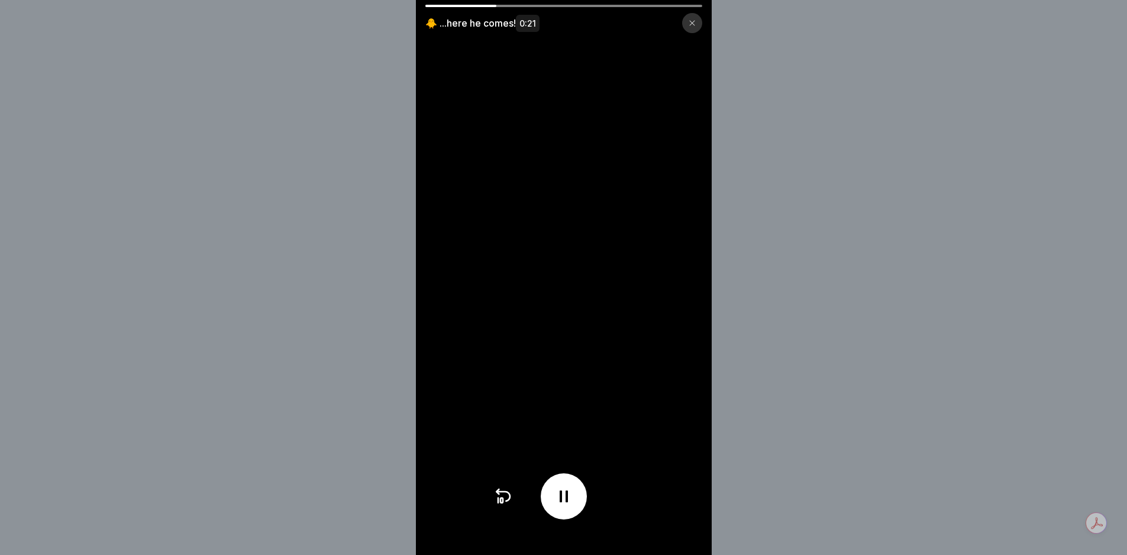
drag, startPoint x: 488, startPoint y: 4, endPoint x: 627, endPoint y: 12, distance: 139.9
click at [626, 12] on div "🐥 ...here he comes! 0:21" at bounding box center [564, 277] width 296 height 555
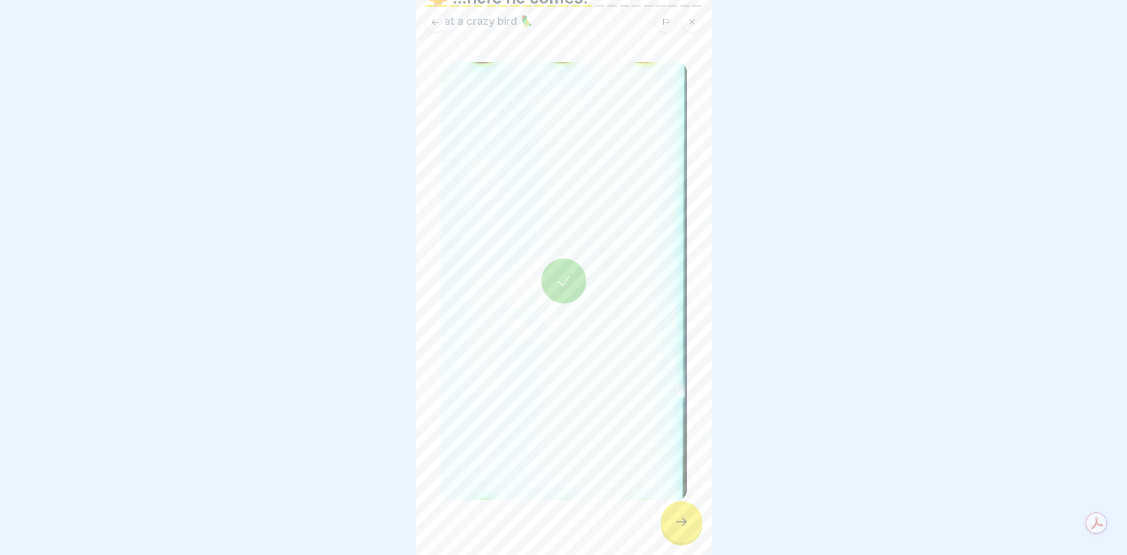
click at [684, 518] on div at bounding box center [681, 521] width 41 height 41
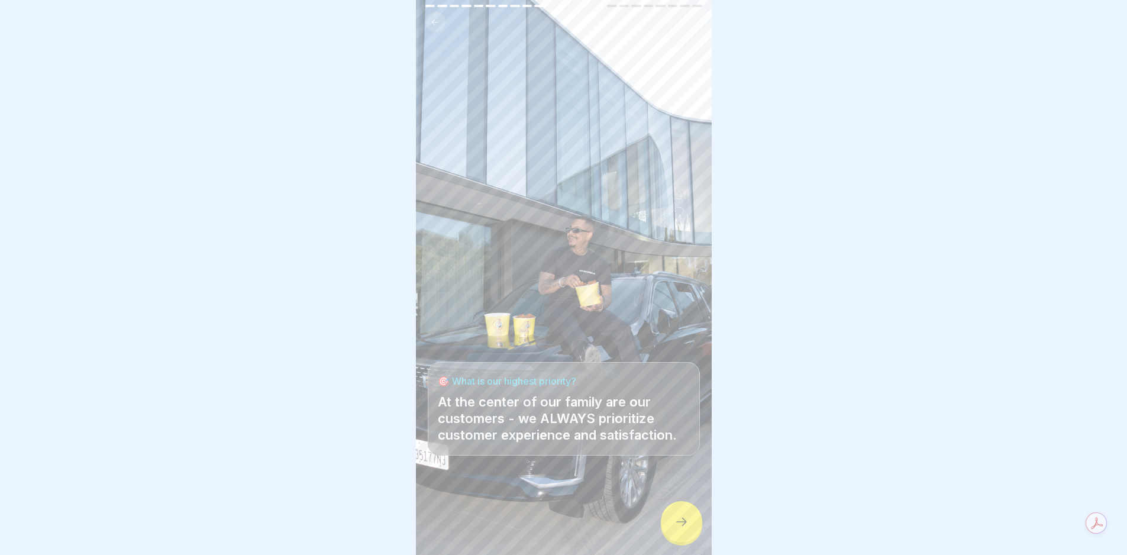
click at [684, 518] on div at bounding box center [681, 521] width 41 height 41
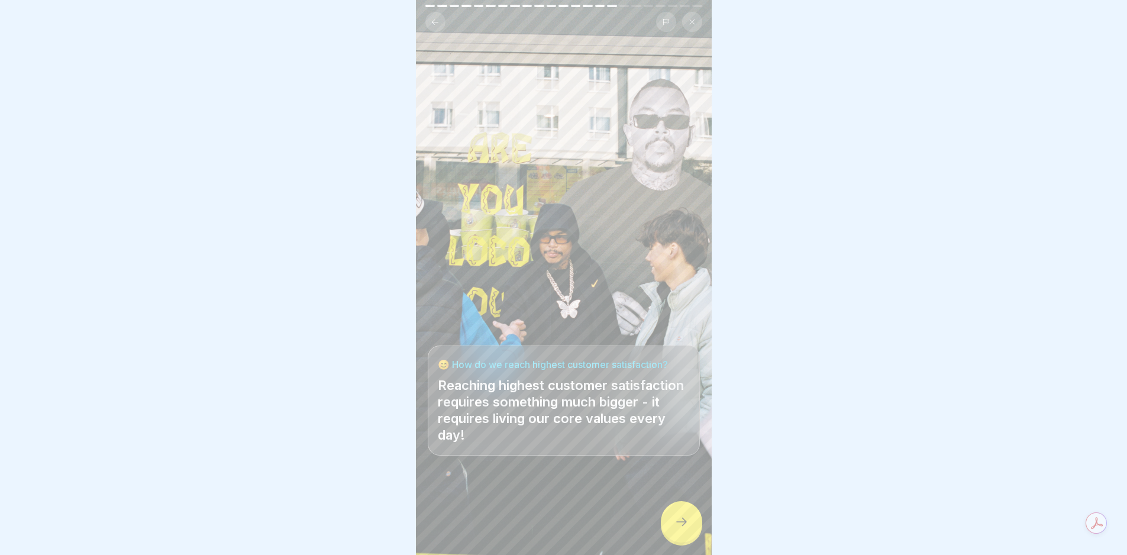
click at [684, 517] on div at bounding box center [681, 521] width 41 height 41
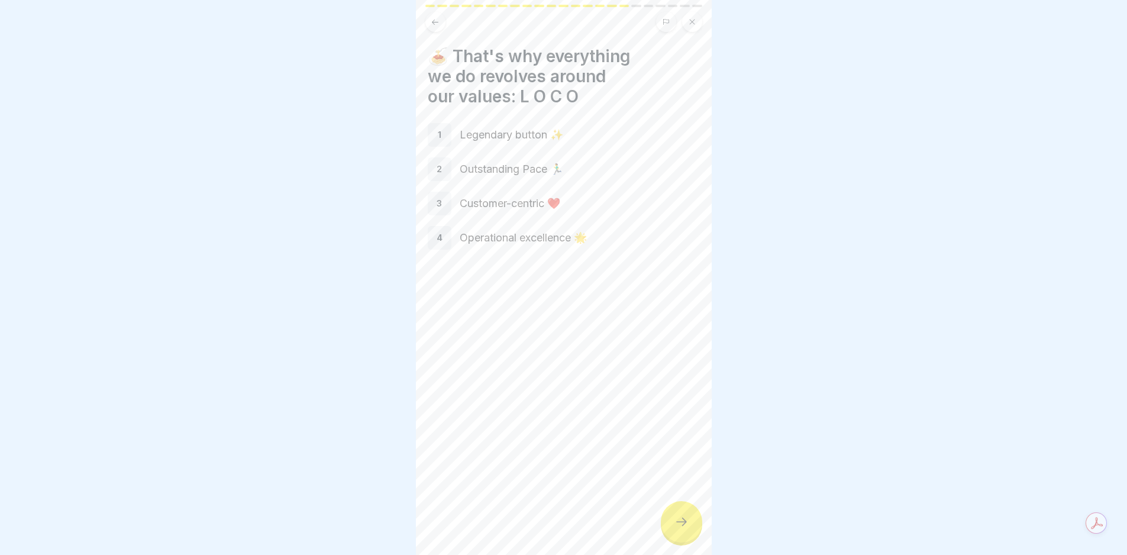
click at [684, 517] on div at bounding box center [681, 521] width 41 height 41
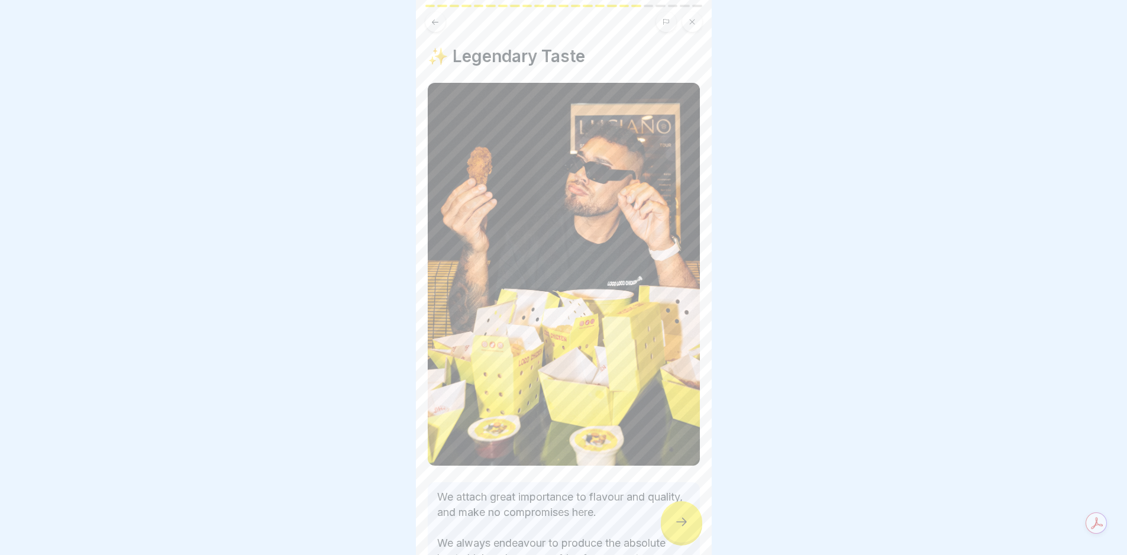
click at [684, 517] on div at bounding box center [681, 521] width 41 height 41
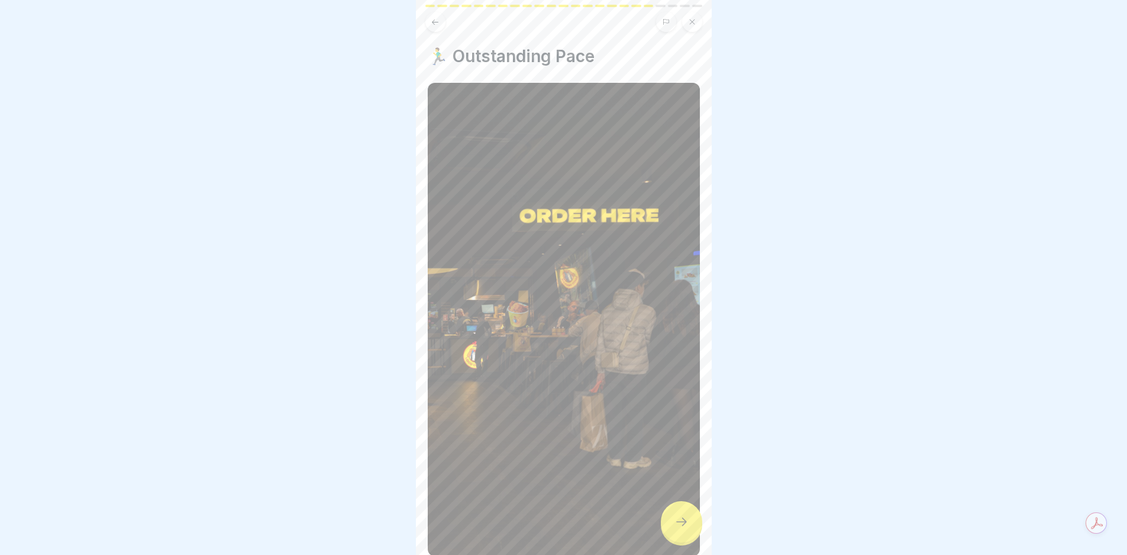
click at [684, 517] on div at bounding box center [681, 521] width 41 height 41
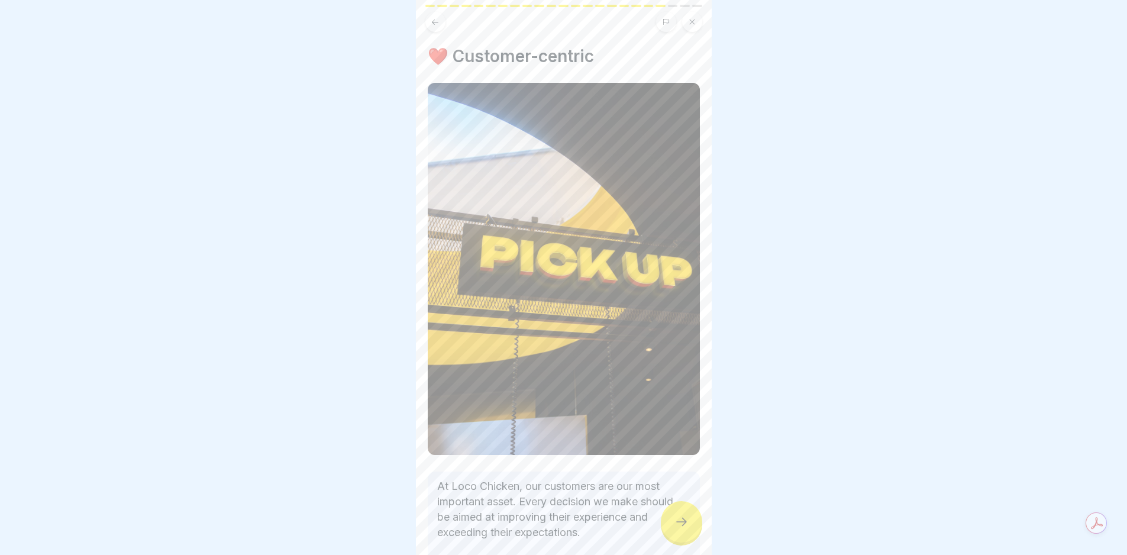
click at [684, 516] on div at bounding box center [681, 521] width 41 height 41
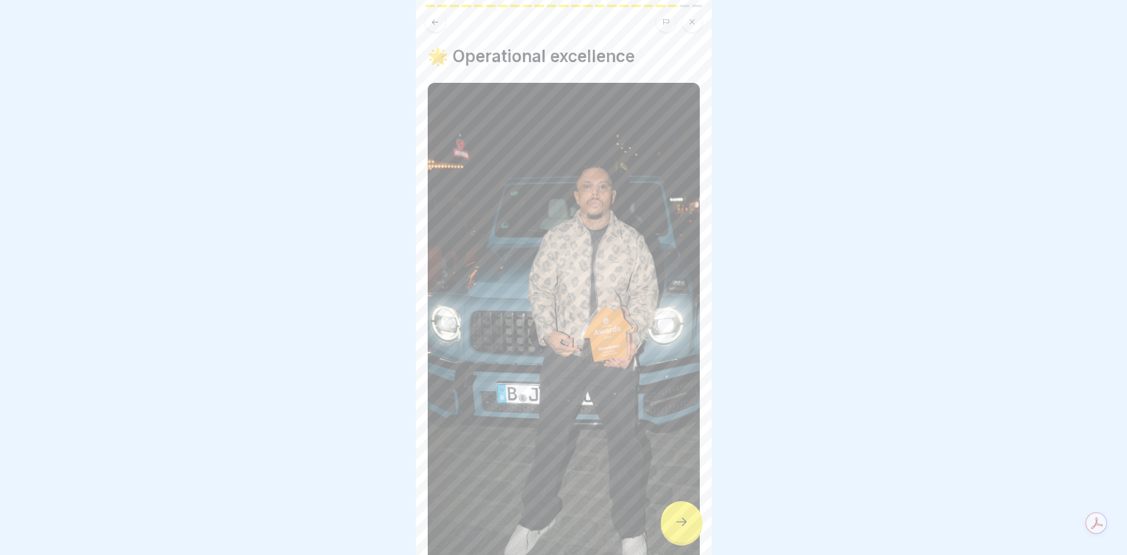
click at [684, 515] on div at bounding box center [681, 521] width 41 height 41
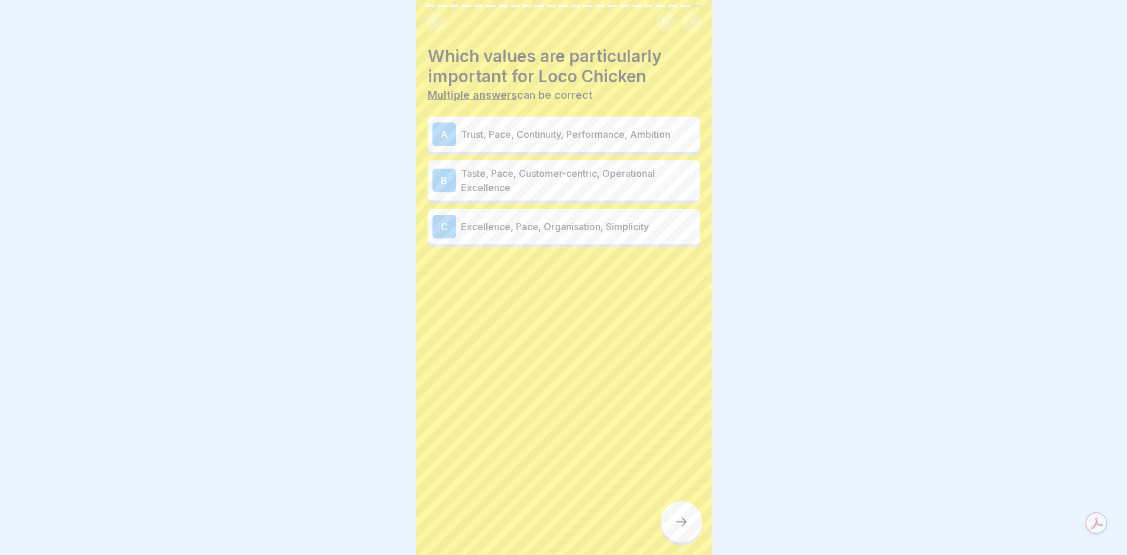
click at [684, 515] on div at bounding box center [681, 521] width 41 height 41
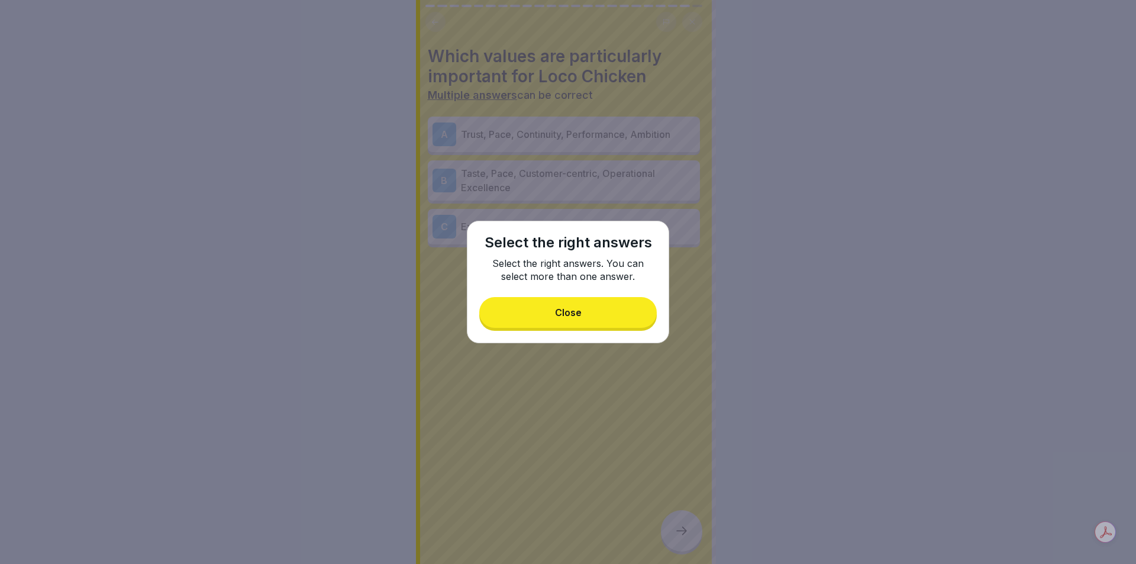
click at [566, 304] on button "Close" at bounding box center [568, 312] width 178 height 31
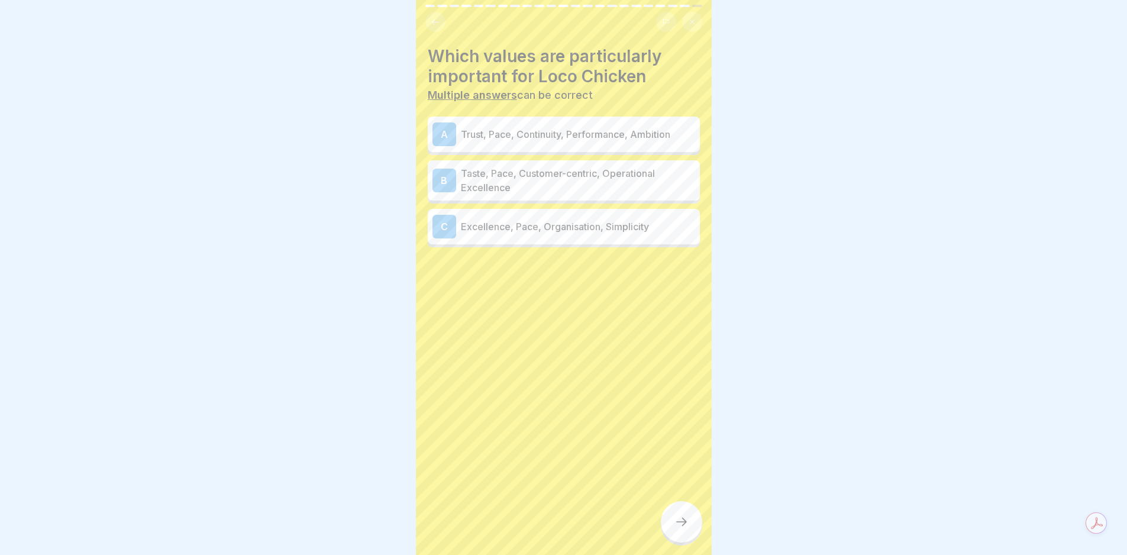
click at [558, 121] on div "A Trust, Pace, Continuity, Performance, Ambition" at bounding box center [564, 135] width 272 height 36
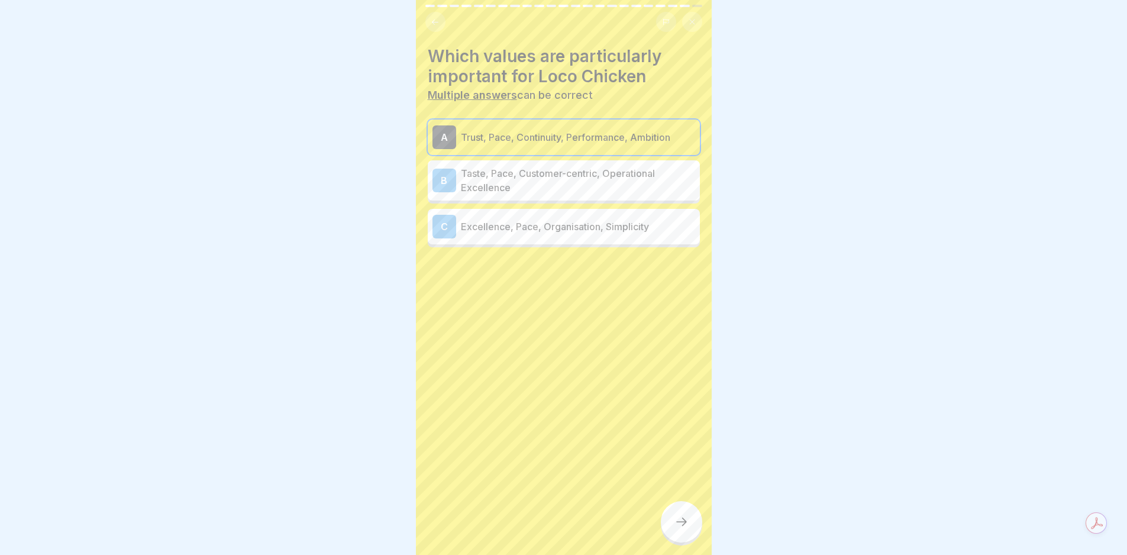
click at [544, 177] on p "Taste, Pace, Customer-centric, Operational Excellence" at bounding box center [578, 180] width 234 height 28
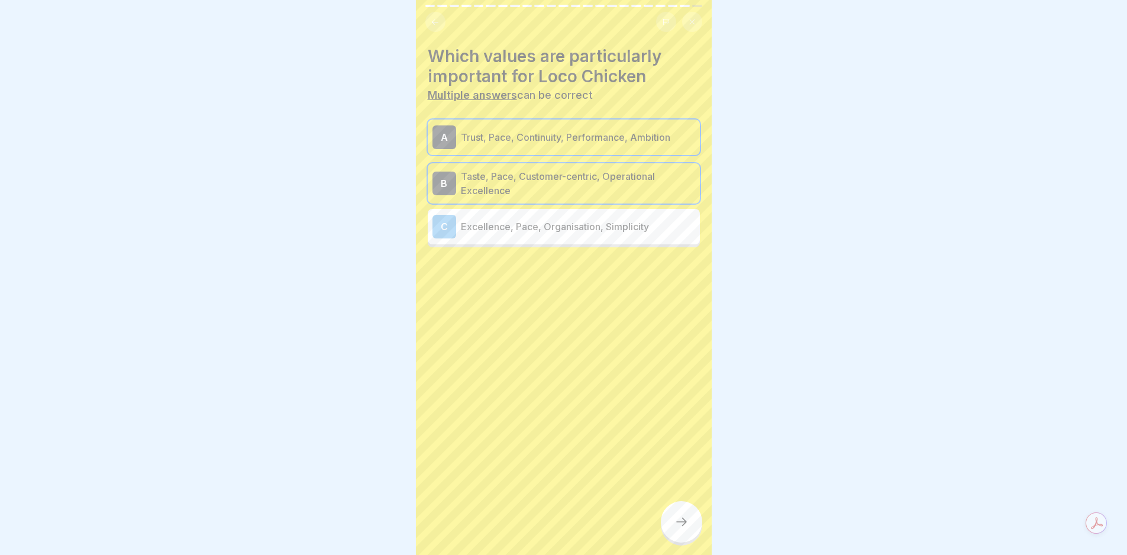
click at [528, 215] on div "C Excellence, Pace, Organisation, Simplicity" at bounding box center [564, 227] width 263 height 24
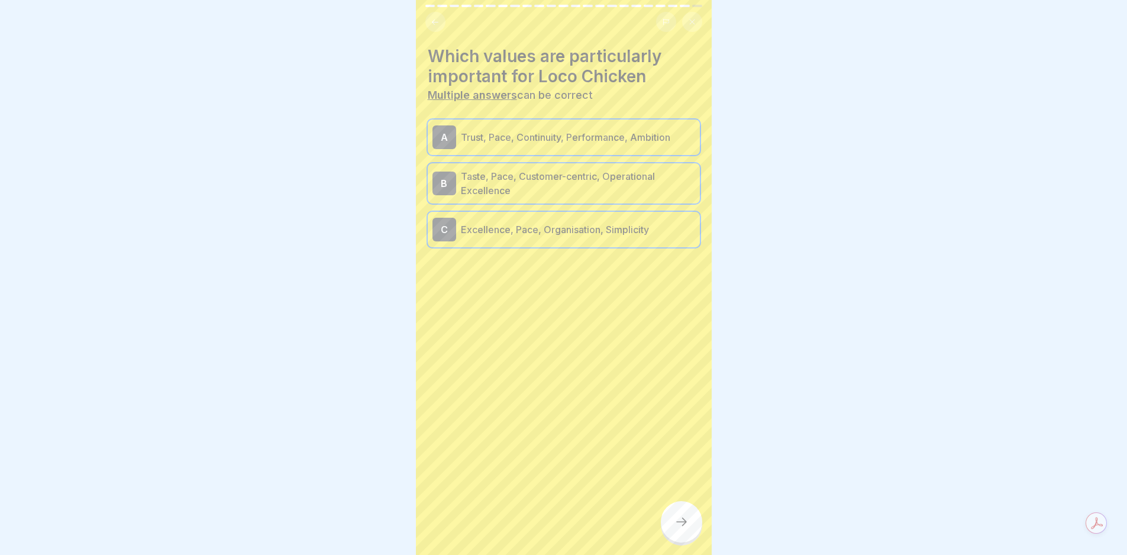
click at [675, 523] on div at bounding box center [681, 521] width 41 height 41
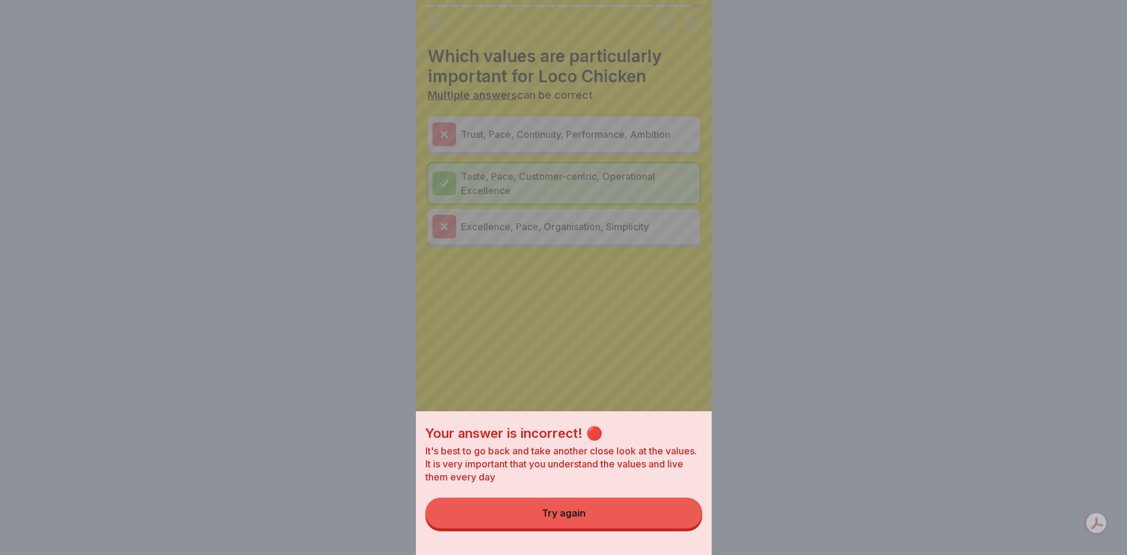
click at [563, 528] on button "Try again" at bounding box center [564, 513] width 277 height 31
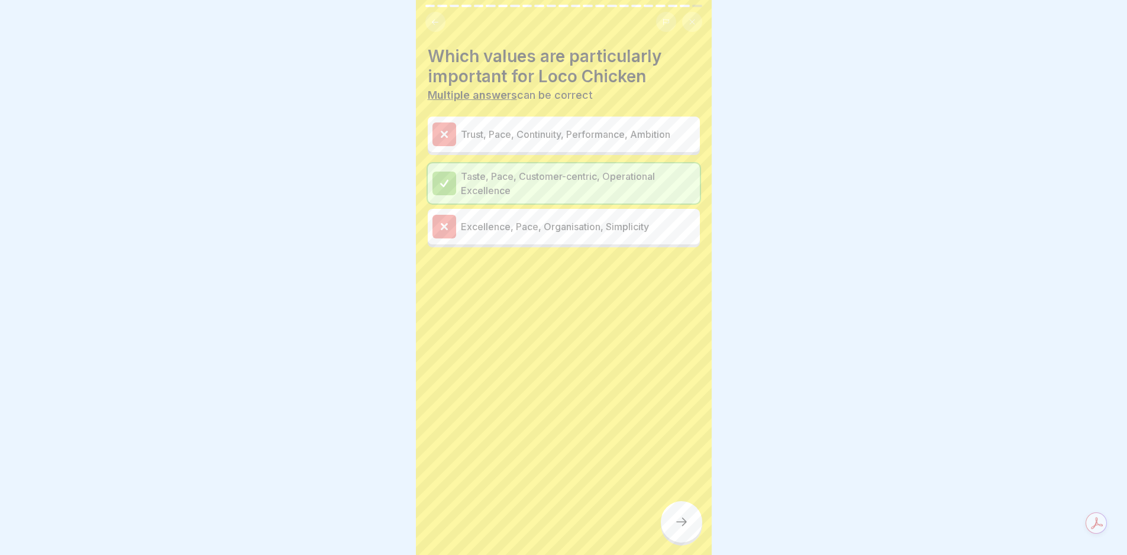
click at [485, 169] on p "Taste, Pace, Customer-centric, Operational Excellence" at bounding box center [578, 183] width 234 height 28
click at [470, 132] on p "Trust, Pace, Continuity, Performance, Ambition" at bounding box center [578, 134] width 234 height 14
click at [691, 528] on div at bounding box center [681, 521] width 41 height 41
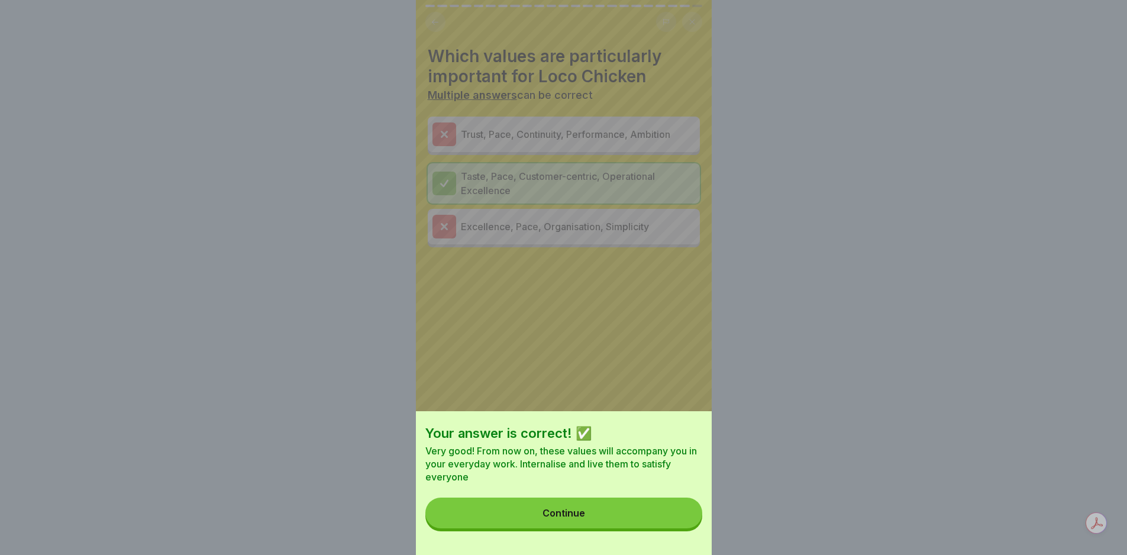
click at [604, 520] on button "Continue" at bounding box center [564, 513] width 277 height 31
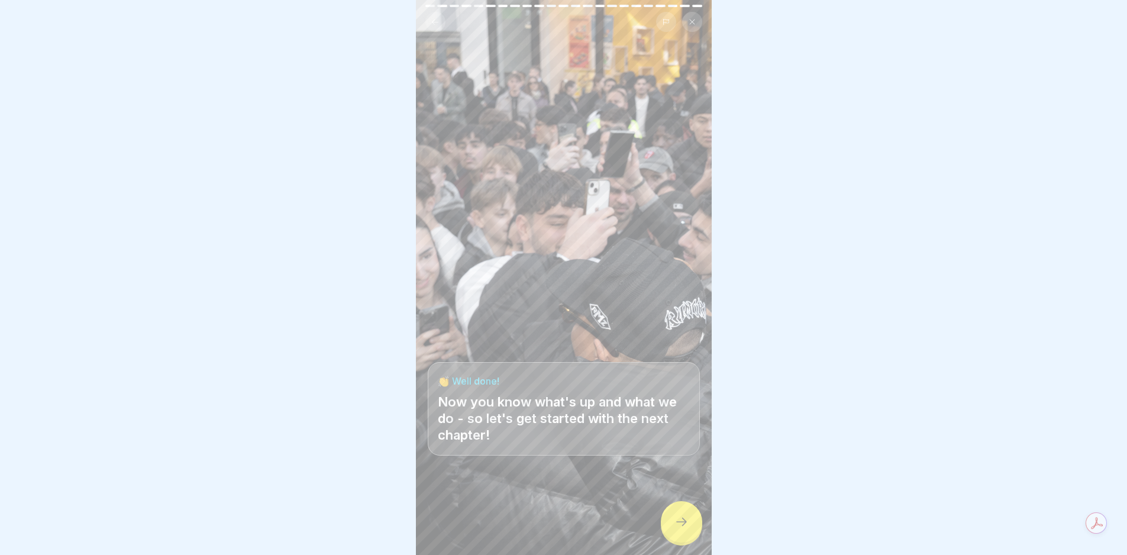
click at [688, 527] on icon at bounding box center [682, 522] width 14 height 14
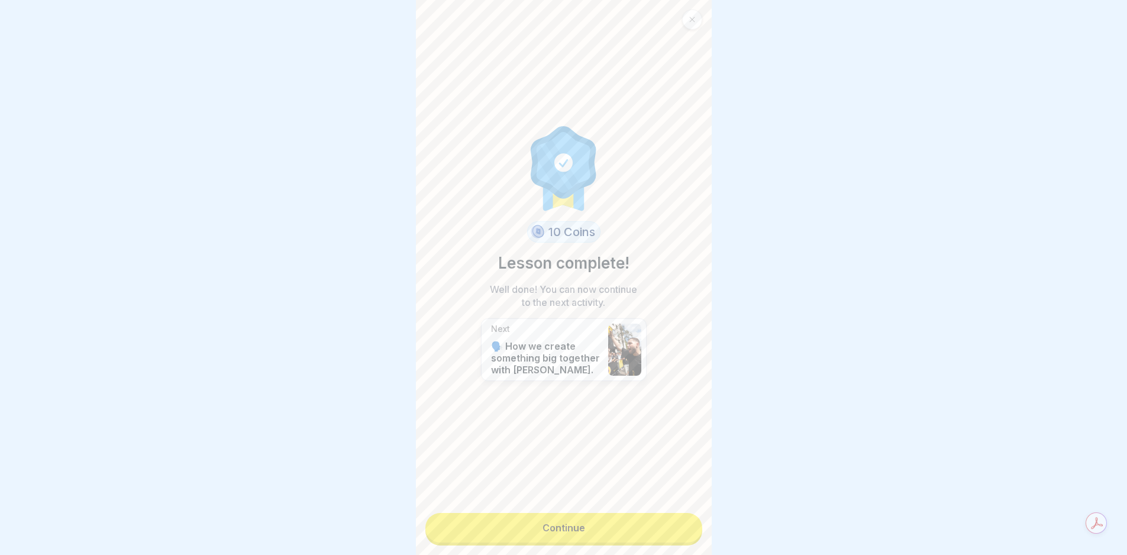
click at [682, 527] on link "Continue" at bounding box center [564, 528] width 277 height 30
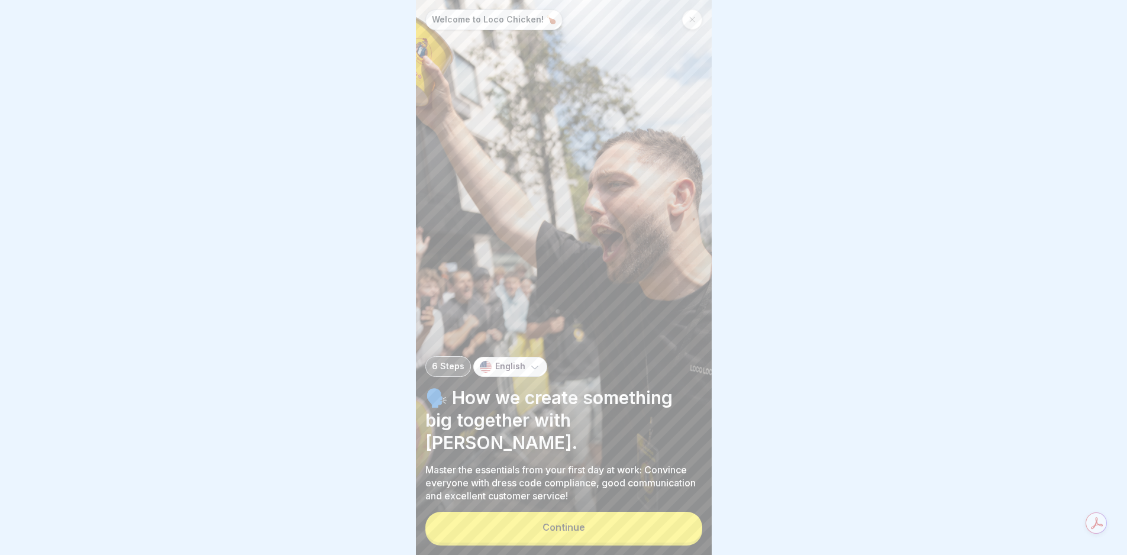
click at [682, 527] on button "Continue" at bounding box center [564, 527] width 277 height 31
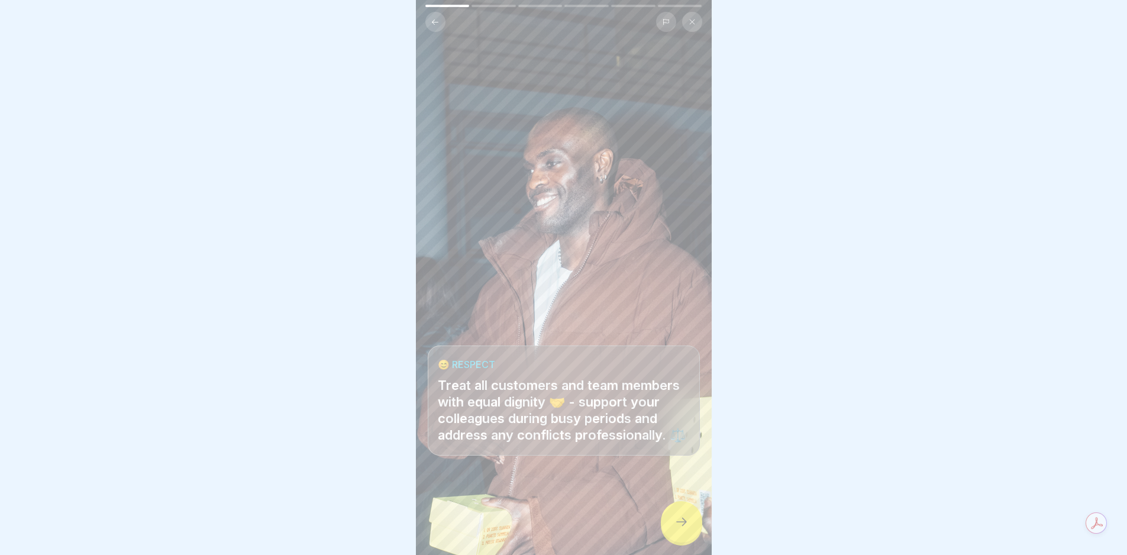
click at [682, 526] on icon at bounding box center [681, 522] width 11 height 8
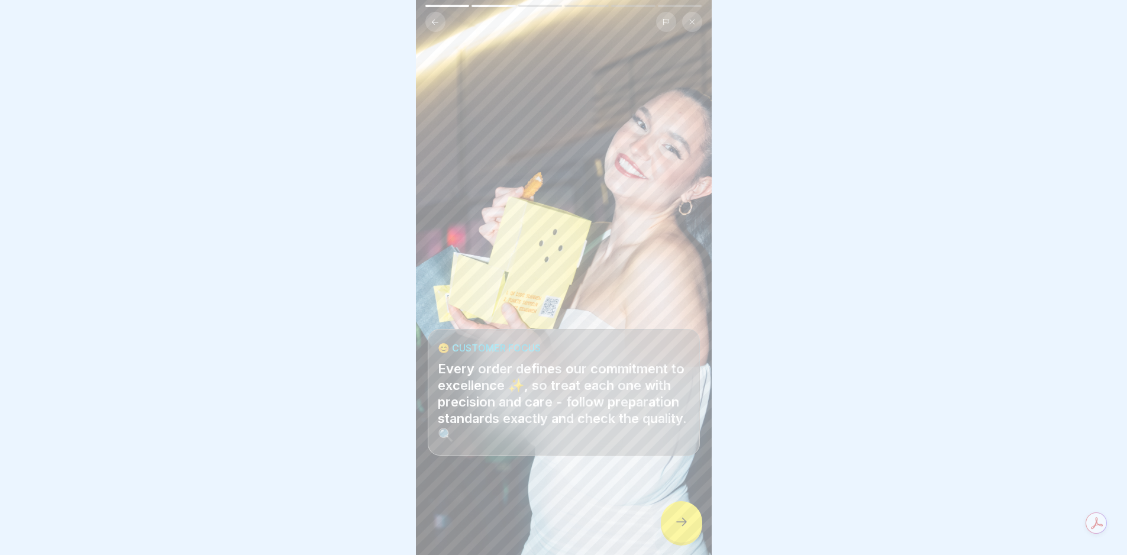
click at [682, 527] on icon at bounding box center [682, 522] width 14 height 14
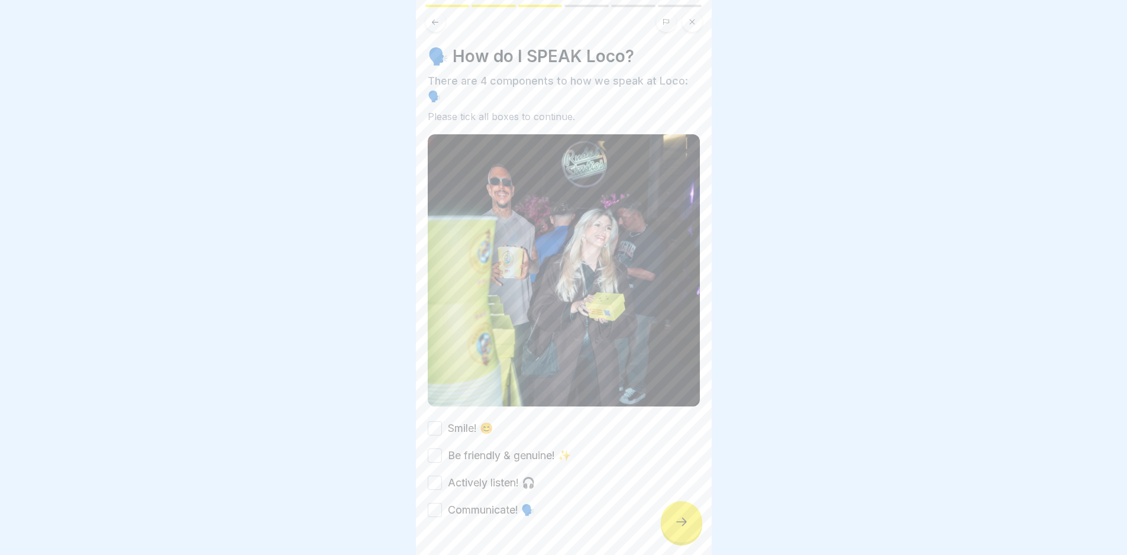
click at [682, 527] on icon at bounding box center [682, 522] width 14 height 14
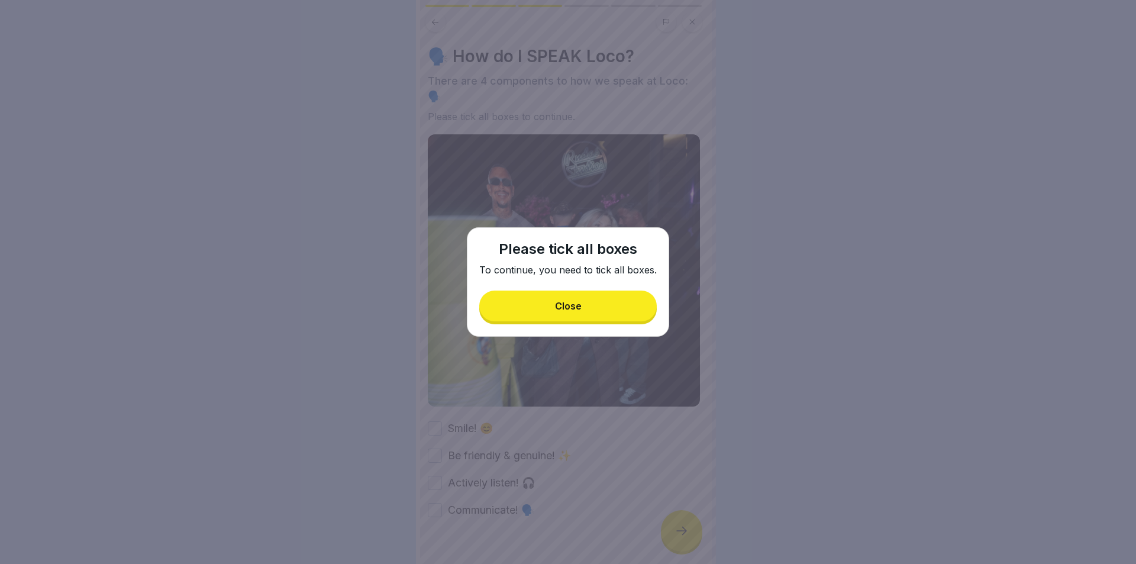
click at [610, 305] on button "Close" at bounding box center [568, 306] width 178 height 31
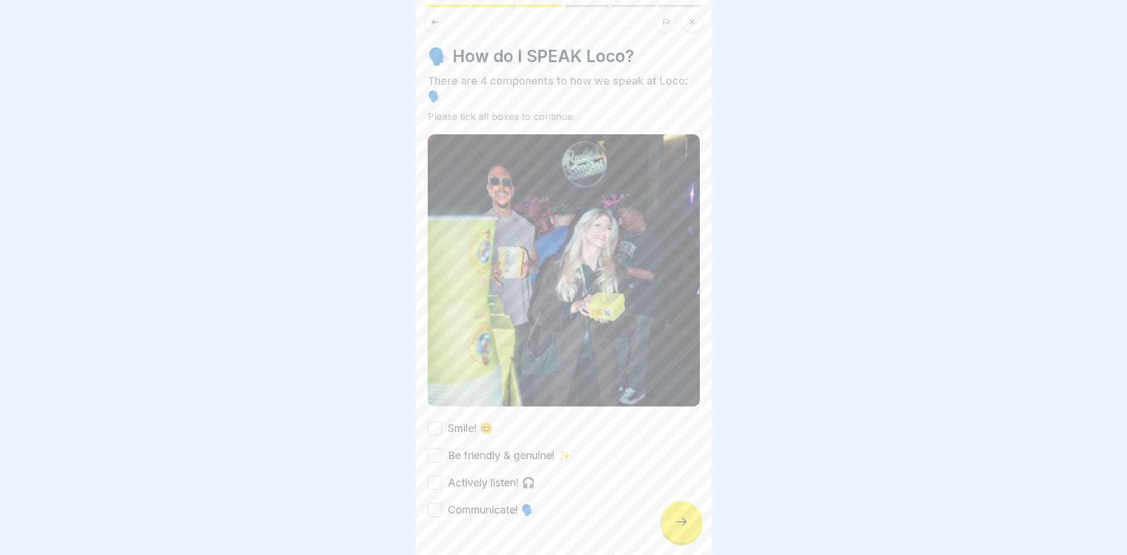
click at [458, 421] on label "Smile! 😊" at bounding box center [470, 428] width 45 height 15
click at [442, 421] on button "Smile! 😊" at bounding box center [435, 428] width 14 height 14
click at [441, 449] on button "Be friendly & genuine! ✨" at bounding box center [435, 456] width 14 height 14
click at [450, 475] on label "Actively listen! 🎧" at bounding box center [491, 482] width 87 height 15
click at [442, 476] on button "Actively listen! 🎧" at bounding box center [435, 483] width 14 height 14
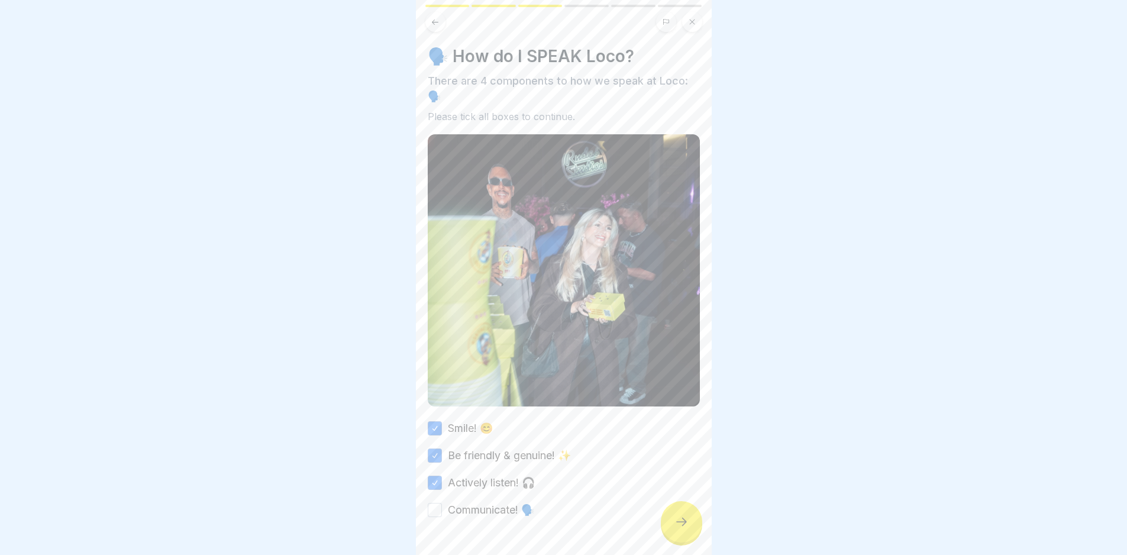
click at [462, 503] on label "Communicate! 🗣️" at bounding box center [491, 509] width 86 height 15
click at [442, 503] on button "Communicate! 🗣️" at bounding box center [435, 510] width 14 height 14
click at [689, 537] on div at bounding box center [681, 521] width 41 height 41
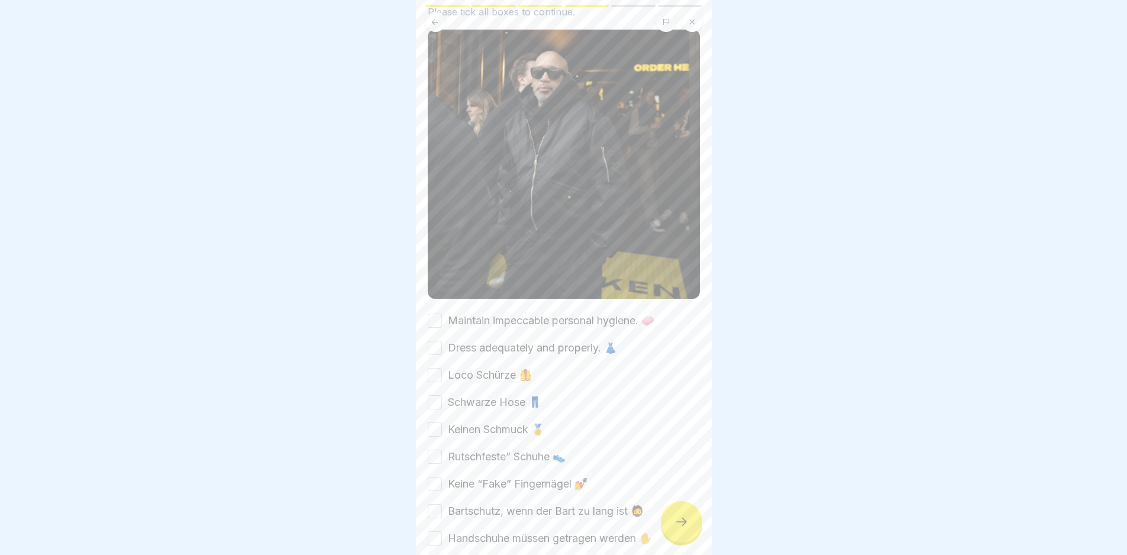
scroll to position [118, 0]
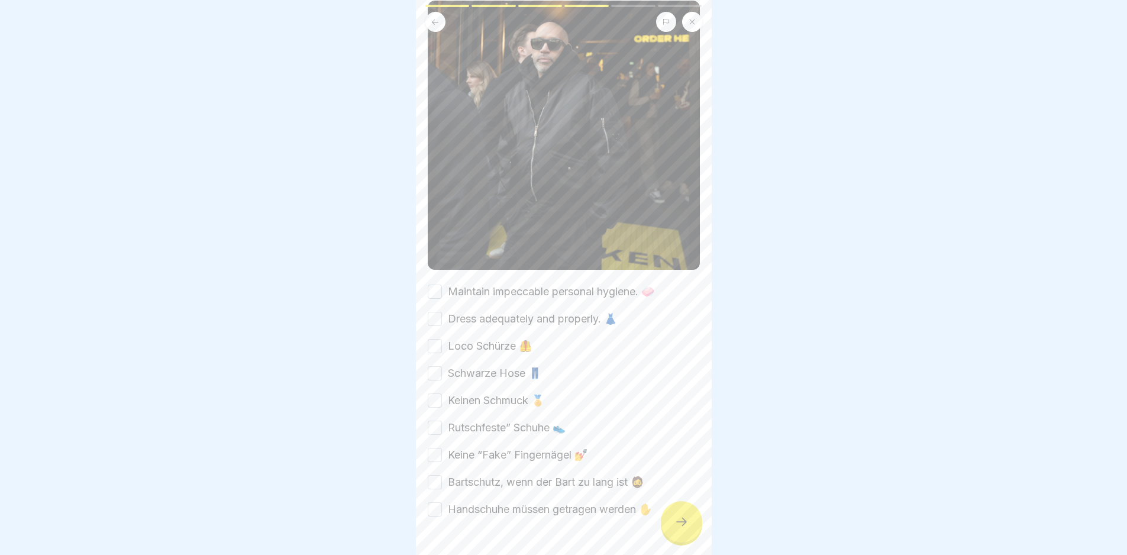
click at [542, 284] on label "Maintain impeccable personal hygiene. 🧼" at bounding box center [551, 291] width 207 height 15
click at [442, 285] on button "Maintain impeccable personal hygiene. 🧼" at bounding box center [435, 292] width 14 height 14
click at [529, 314] on label "Dress adequately and properly. 👗" at bounding box center [532, 318] width 169 height 15
click at [442, 314] on button "Dress adequately and properly. 👗" at bounding box center [435, 319] width 14 height 14
click at [514, 350] on div "Maintain impeccable personal hygiene. 🧼 Dress adequately and properly. 👗 Loco S…" at bounding box center [564, 400] width 272 height 233
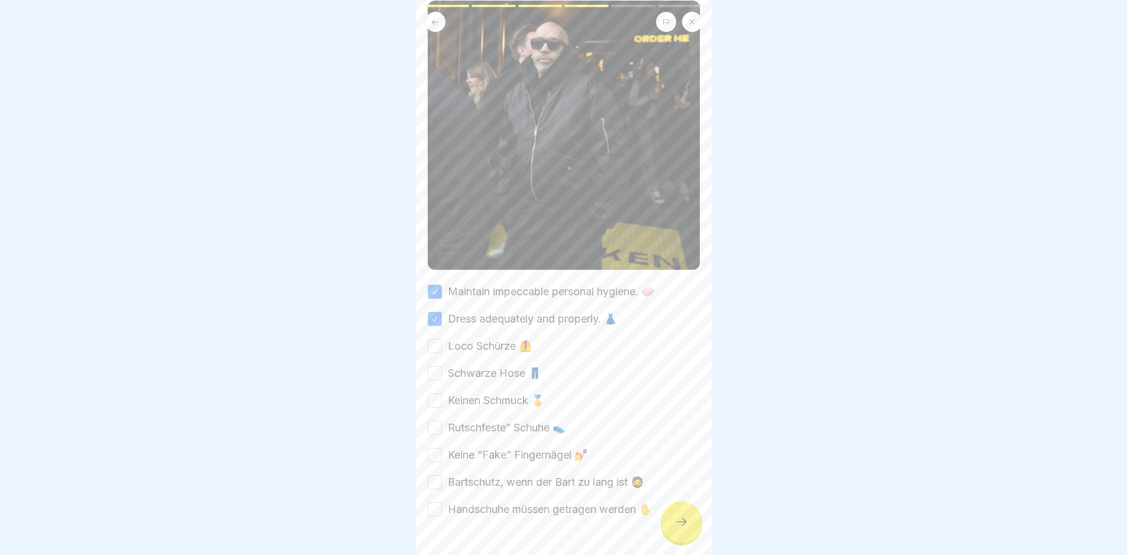
click at [506, 339] on label "Loco Schürze 🦺" at bounding box center [490, 346] width 84 height 15
click at [442, 339] on button "Loco Schürze 🦺" at bounding box center [435, 346] width 14 height 14
click at [503, 366] on label "Schwarze Hose 👖" at bounding box center [495, 373] width 94 height 15
click at [442, 366] on button "Schwarze Hose 👖" at bounding box center [435, 373] width 14 height 14
drag, startPoint x: 506, startPoint y: 389, endPoint x: 509, endPoint y: 400, distance: 11.1
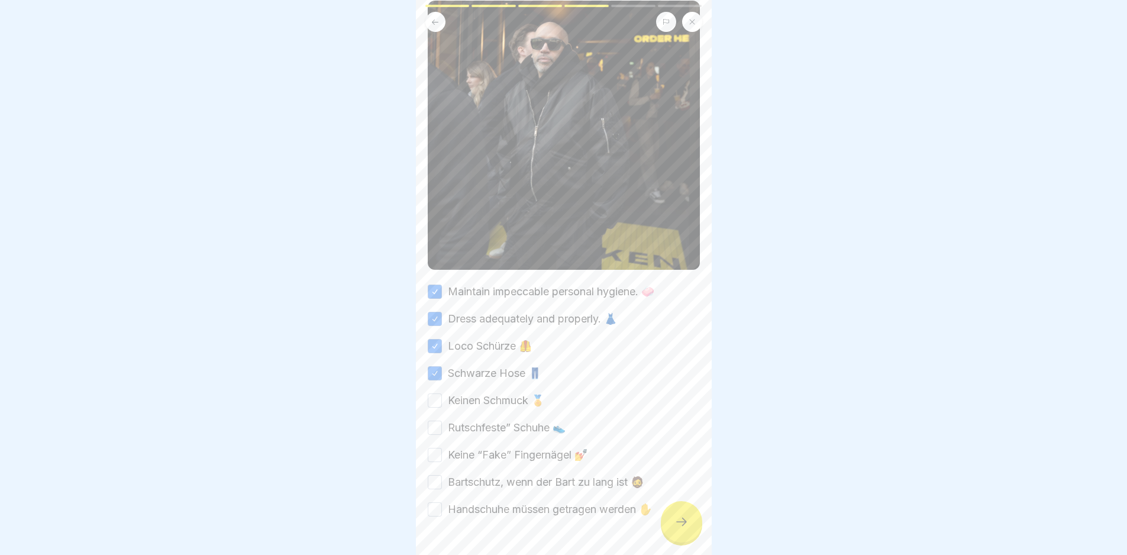
click at [506, 393] on label "Keinen Schmuck 🏅" at bounding box center [496, 400] width 96 height 15
click at [442, 394] on button "Keinen Schmuck 🏅" at bounding box center [435, 401] width 14 height 14
click at [520, 426] on label "Rutschfeste” Schuhe 👟" at bounding box center [507, 427] width 118 height 15
click at [442, 426] on button "Rutschfeste” Schuhe 👟" at bounding box center [435, 428] width 14 height 14
click at [526, 447] on label "Keine “Fake” Fingernägel 💅" at bounding box center [518, 454] width 140 height 15
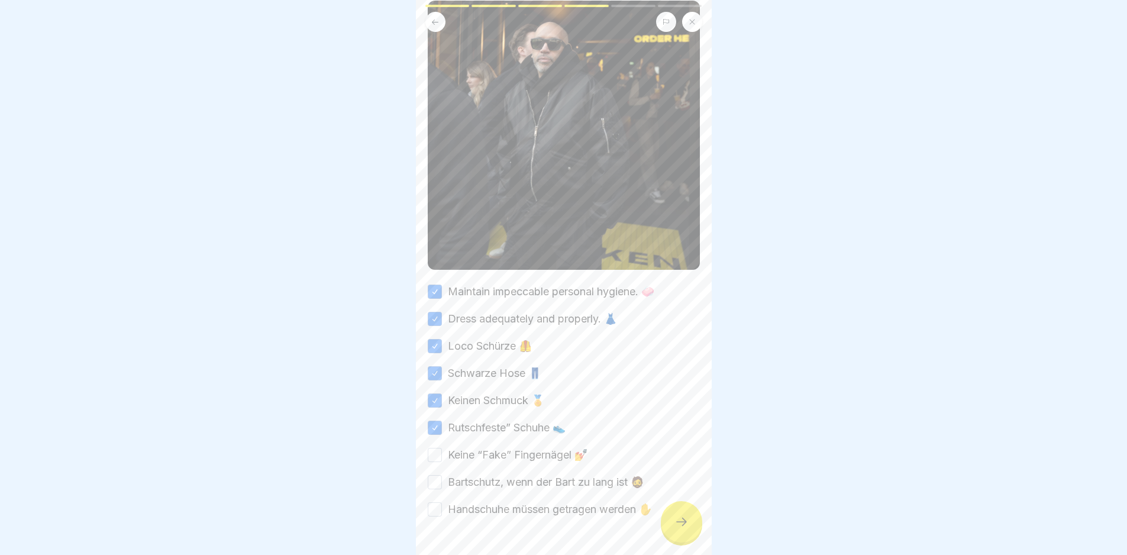
click at [442, 448] on button "Keine “Fake” Fingernägel 💅" at bounding box center [435, 455] width 14 height 14
click at [542, 475] on label "Bartschutz, wenn der Bart zu lang ist 🧔" at bounding box center [546, 482] width 196 height 15
click at [442, 475] on button "Bartschutz, wenn der Bart zu lang ist 🧔" at bounding box center [435, 482] width 14 height 14
click at [553, 502] on label "Handschuhe müssen getragen werden ✋" at bounding box center [550, 509] width 204 height 15
click at [442, 502] on button "Handschuhe müssen getragen werden ✋" at bounding box center [435, 509] width 14 height 14
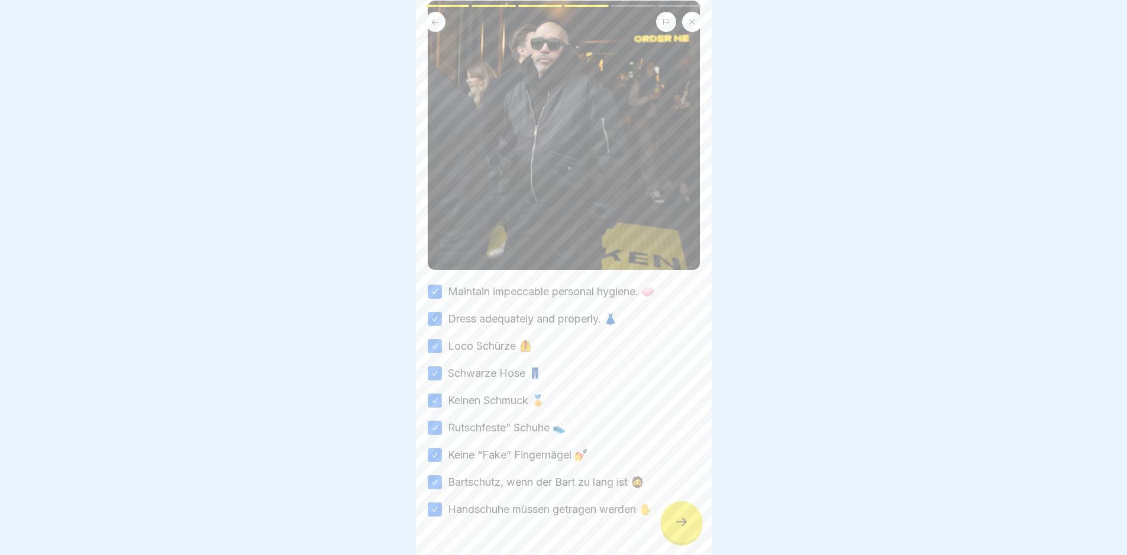
click at [692, 534] on div at bounding box center [681, 521] width 41 height 41
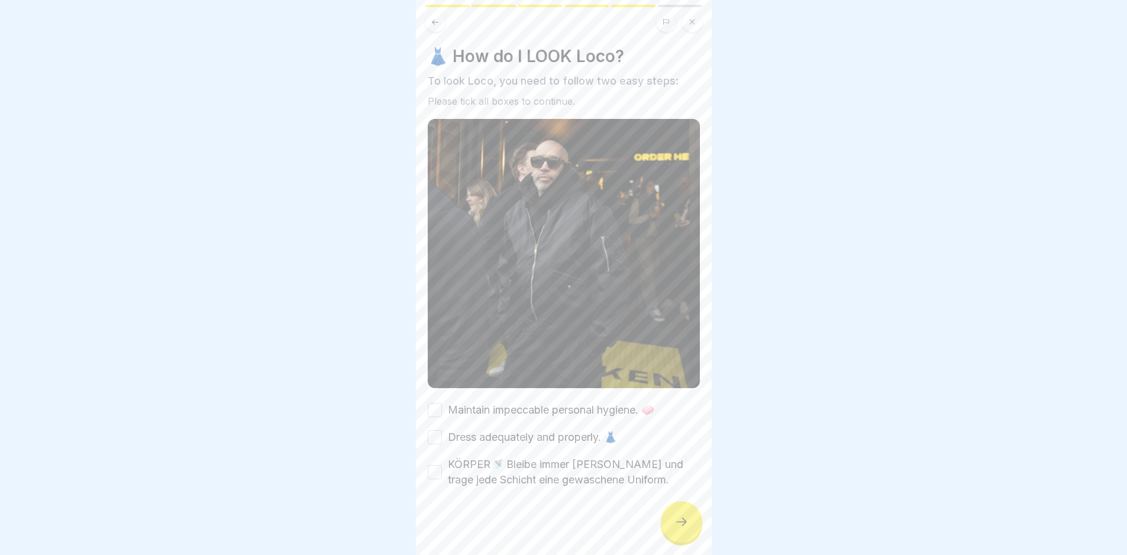
click at [692, 533] on div at bounding box center [681, 521] width 41 height 41
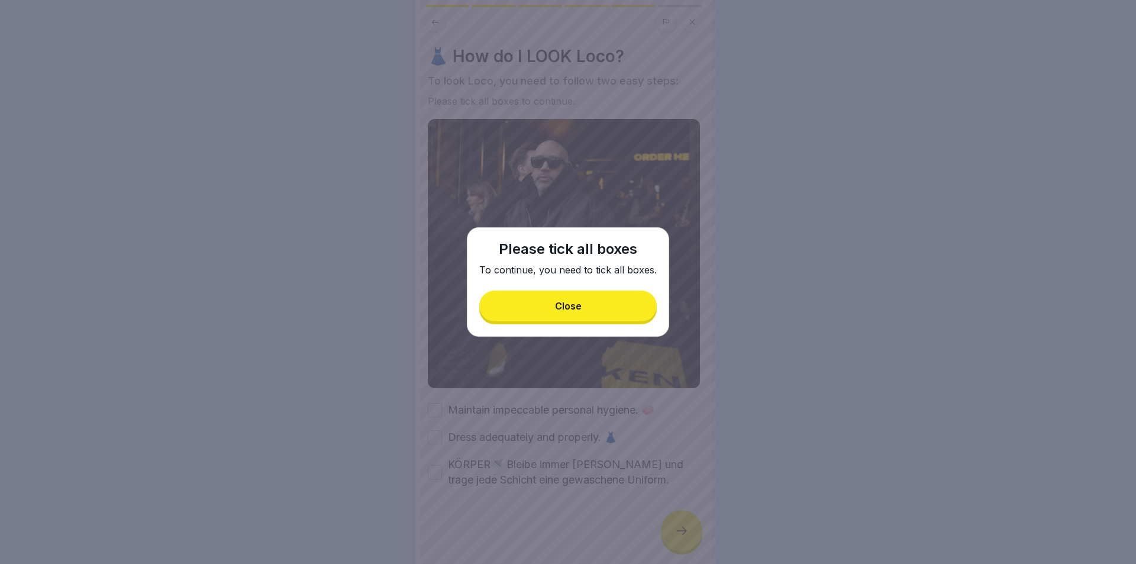
click at [597, 300] on button "Close" at bounding box center [568, 306] width 178 height 31
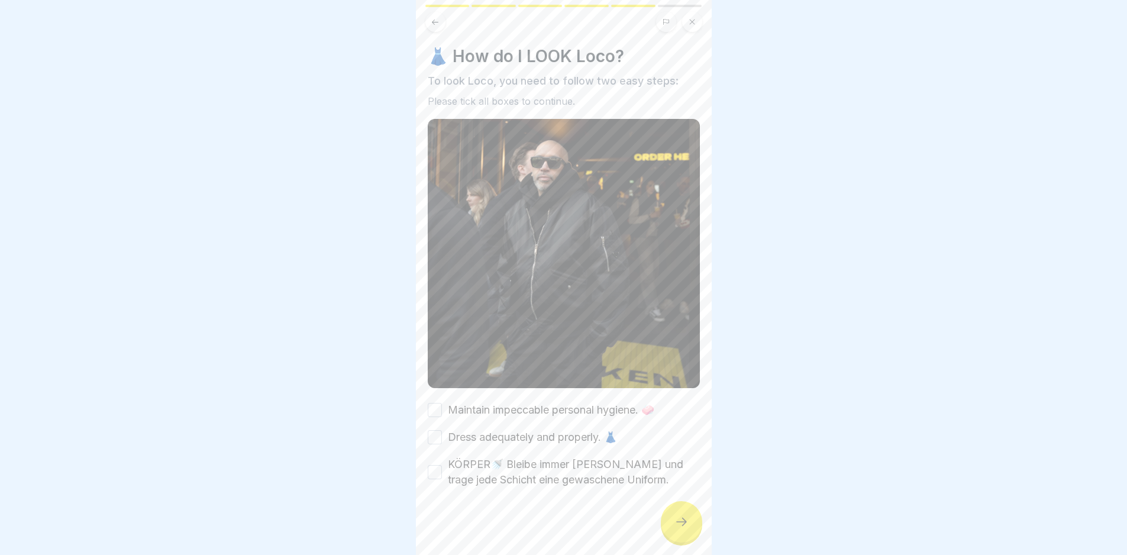
click at [506, 402] on label "Maintain impeccable personal hygiene. 🧼" at bounding box center [551, 409] width 207 height 15
click at [442, 403] on button "Maintain impeccable personal hygiene. 🧼" at bounding box center [435, 410] width 14 height 14
click at [522, 430] on label "Dress adequately and properly. 👗" at bounding box center [532, 437] width 169 height 15
click at [442, 430] on button "Dress adequately and properly. 👗" at bounding box center [435, 437] width 14 height 14
click at [542, 469] on label "KÖRPER🚿 Bleibe immer [PERSON_NAME] und trage jede Schicht eine gewaschene Unifo…" at bounding box center [574, 472] width 252 height 31
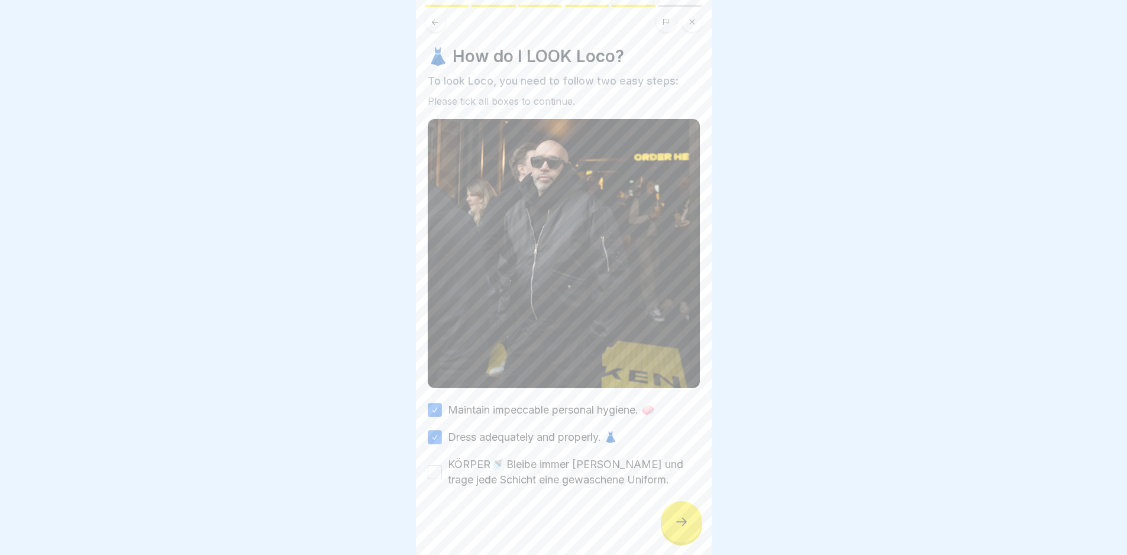
click at [442, 469] on button "KÖRPER🚿 Bleibe immer [PERSON_NAME] und trage jede Schicht eine gewaschene Unifo…" at bounding box center [435, 472] width 14 height 14
click at [676, 520] on div at bounding box center [681, 521] width 41 height 41
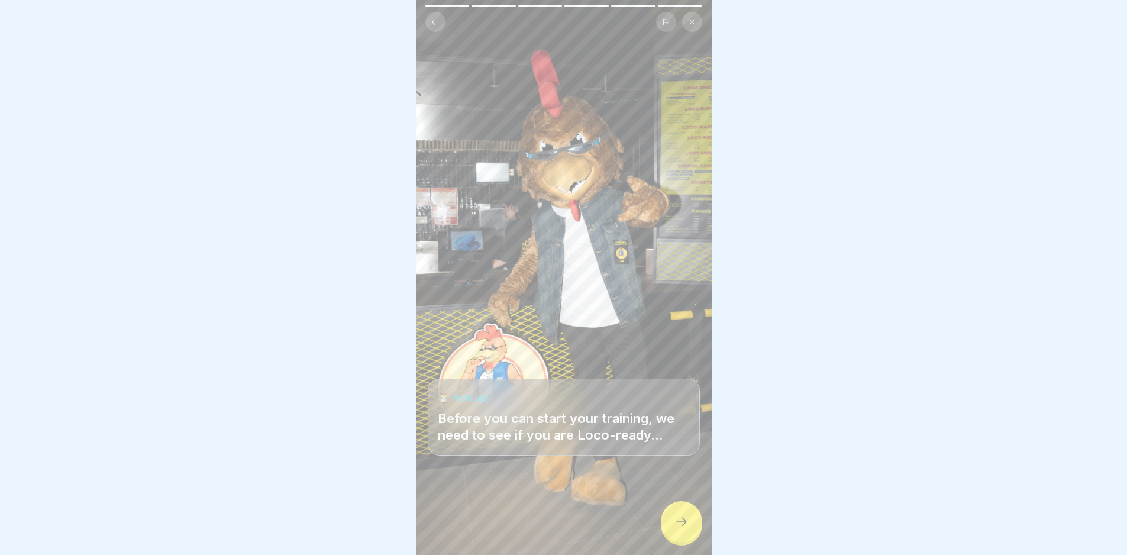
click at [669, 533] on div at bounding box center [681, 521] width 41 height 41
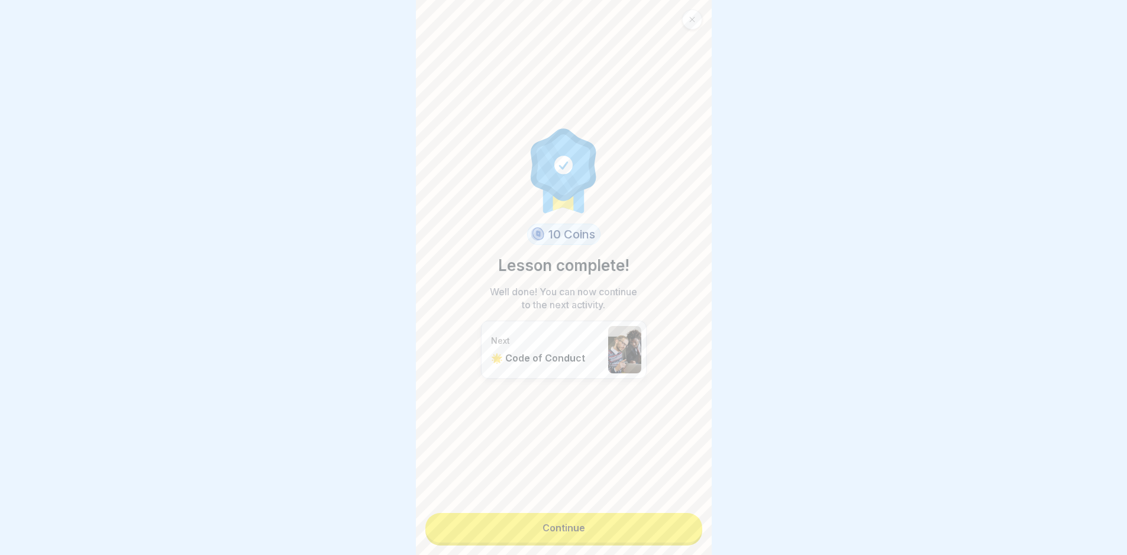
click at [622, 540] on link "Continue" at bounding box center [564, 528] width 277 height 30
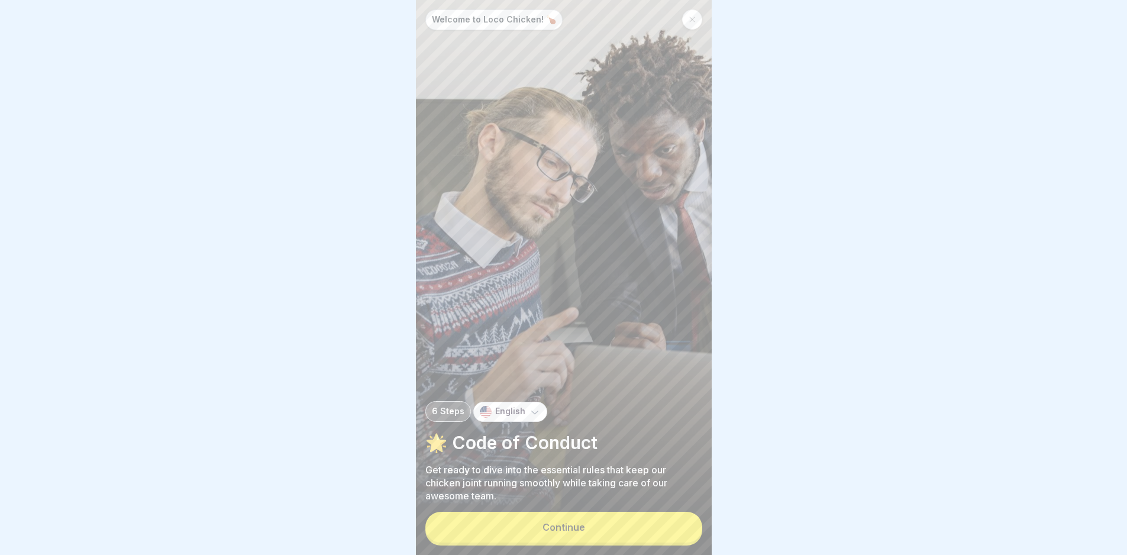
click at [675, 541] on button "Continue" at bounding box center [564, 527] width 277 height 31
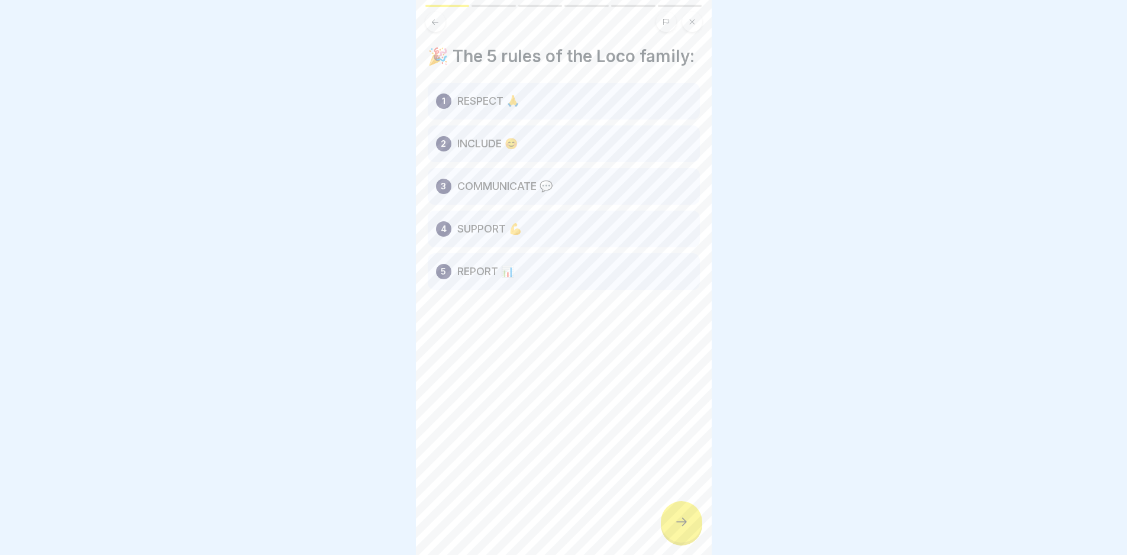
click at [576, 115] on div "1 RESPECT 🙏" at bounding box center [564, 101] width 272 height 37
click at [450, 109] on div "1" at bounding box center [443, 101] width 15 height 15
click at [687, 528] on icon at bounding box center [682, 522] width 14 height 14
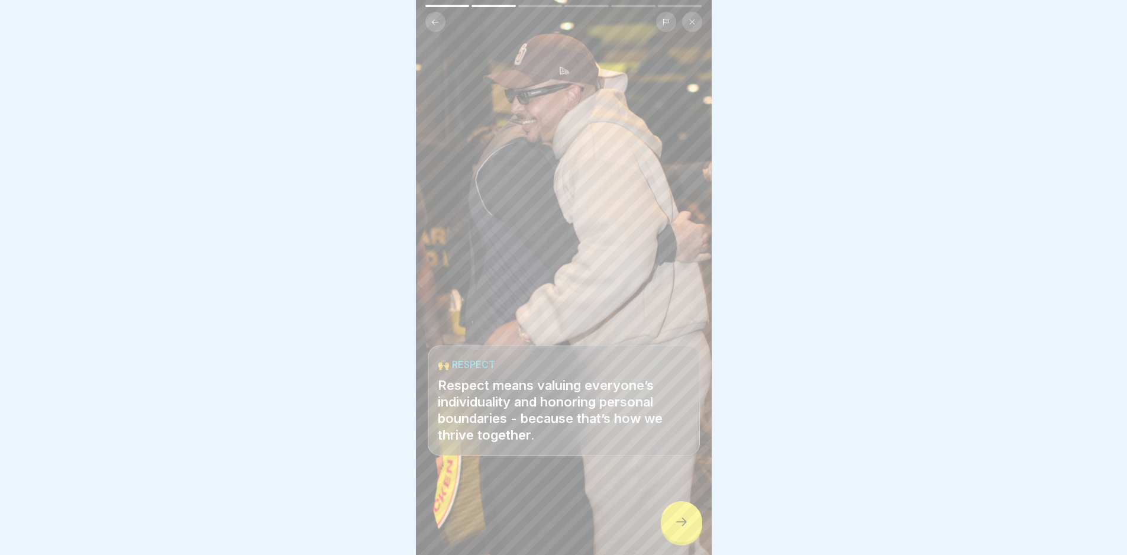
click at [687, 528] on icon at bounding box center [682, 522] width 14 height 14
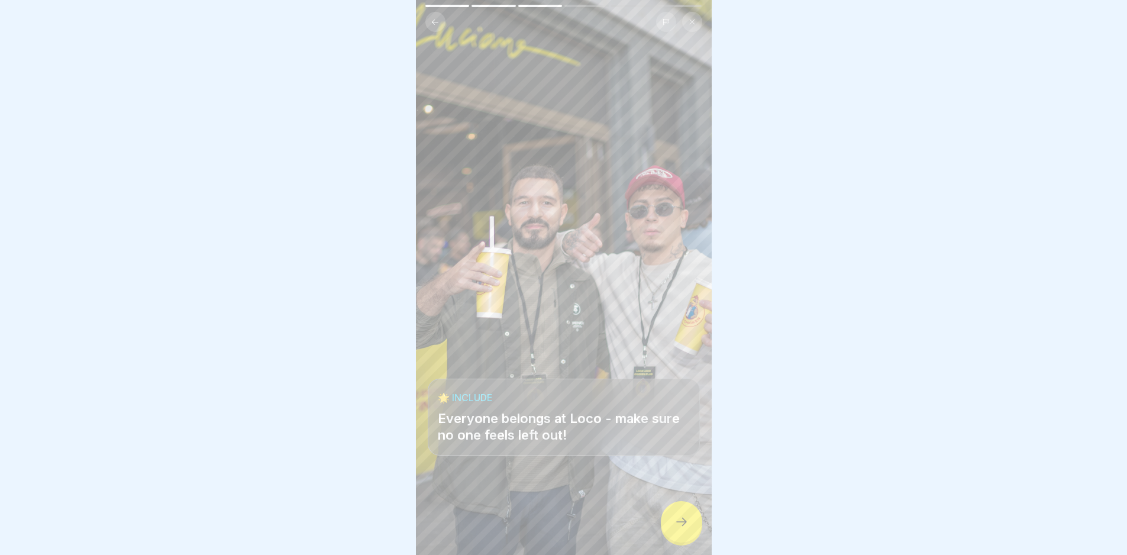
click at [687, 528] on icon at bounding box center [682, 522] width 14 height 14
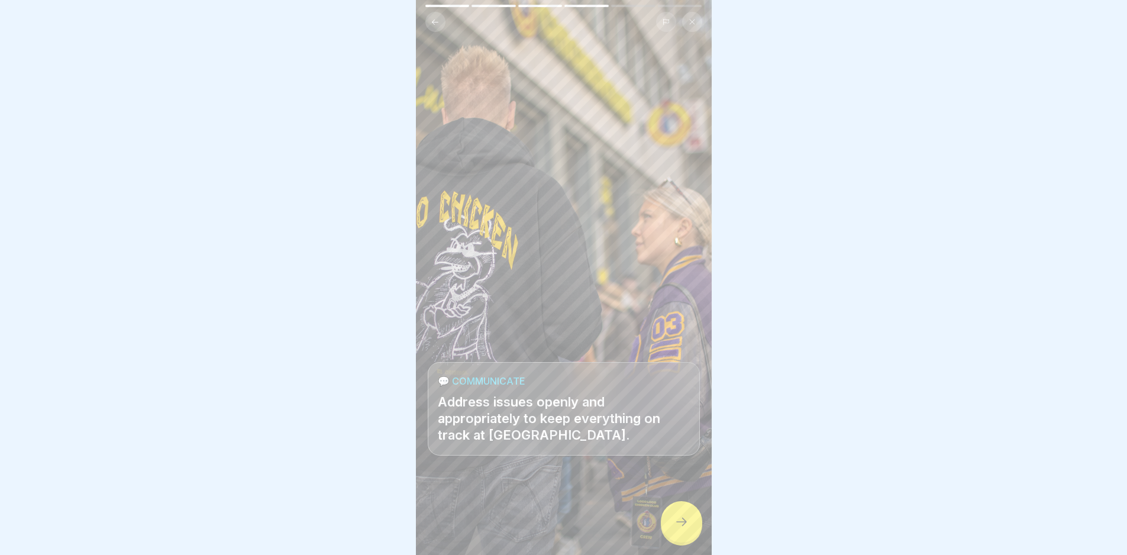
click at [687, 528] on icon at bounding box center [682, 522] width 14 height 14
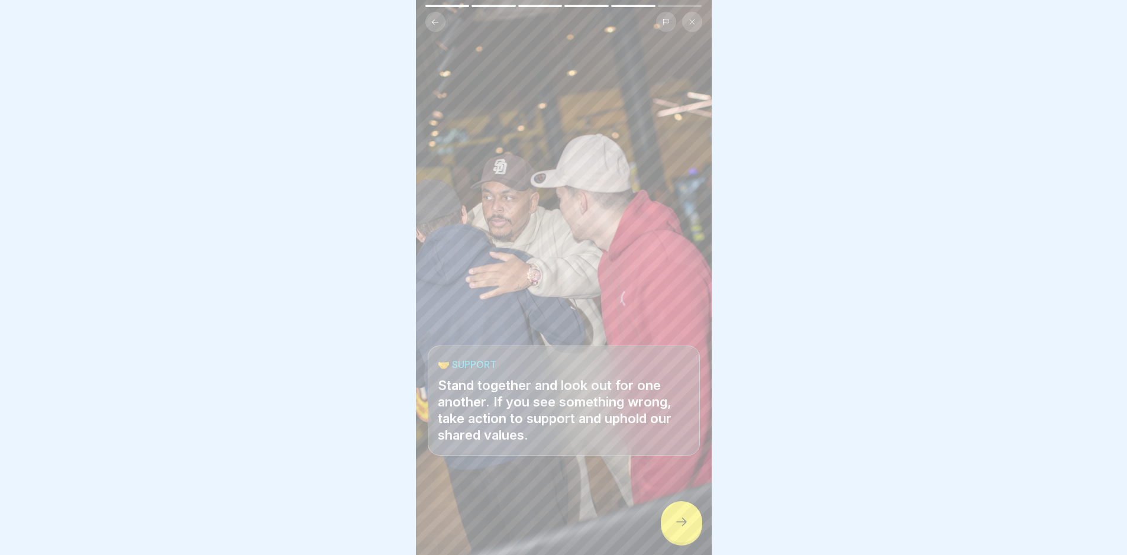
click at [687, 528] on icon at bounding box center [682, 522] width 14 height 14
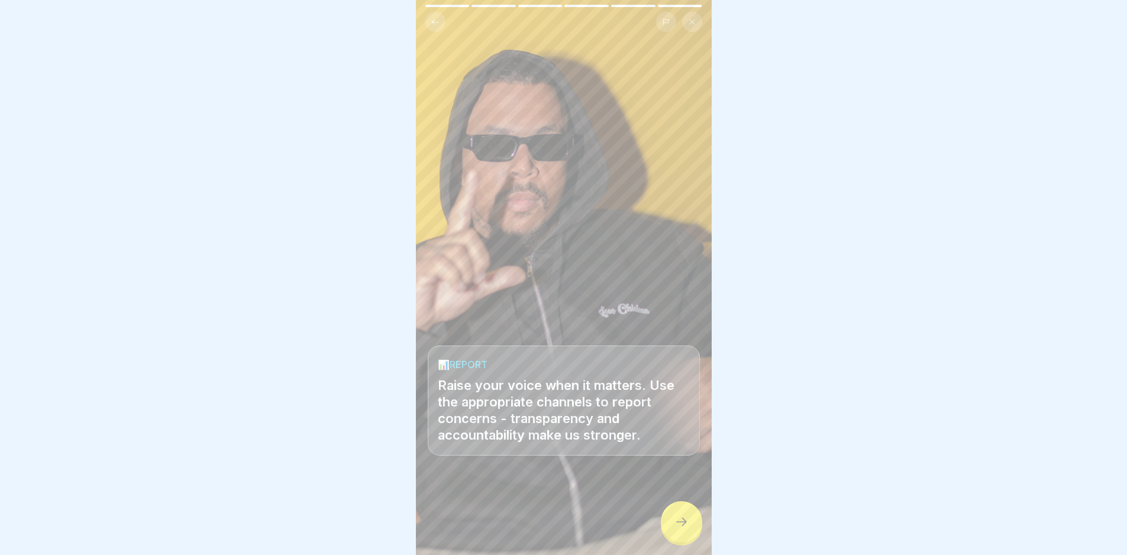
click at [688, 528] on icon at bounding box center [682, 522] width 14 height 14
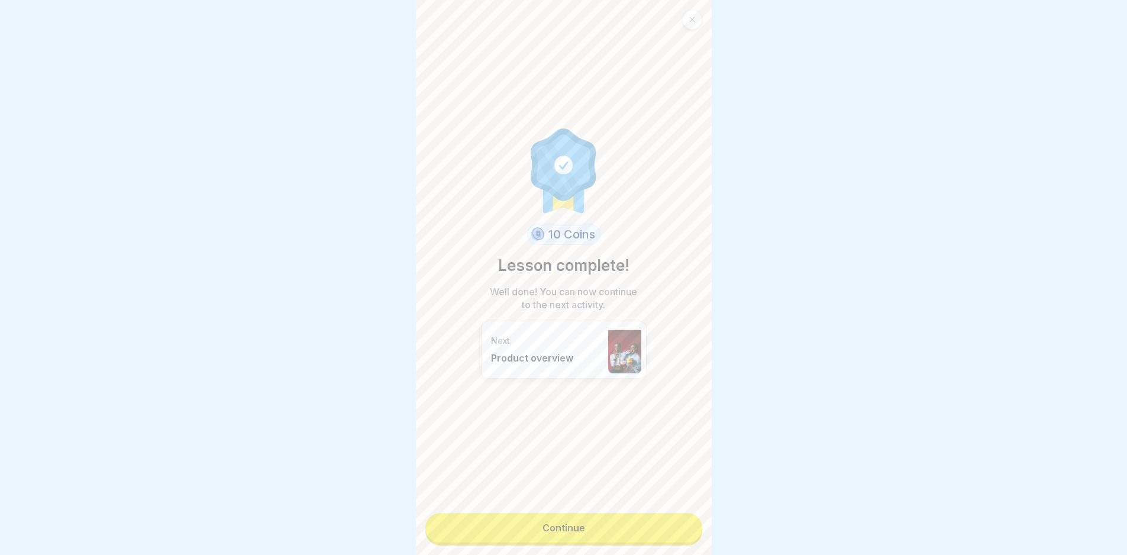
click at [688, 528] on link "Continue" at bounding box center [564, 528] width 277 height 30
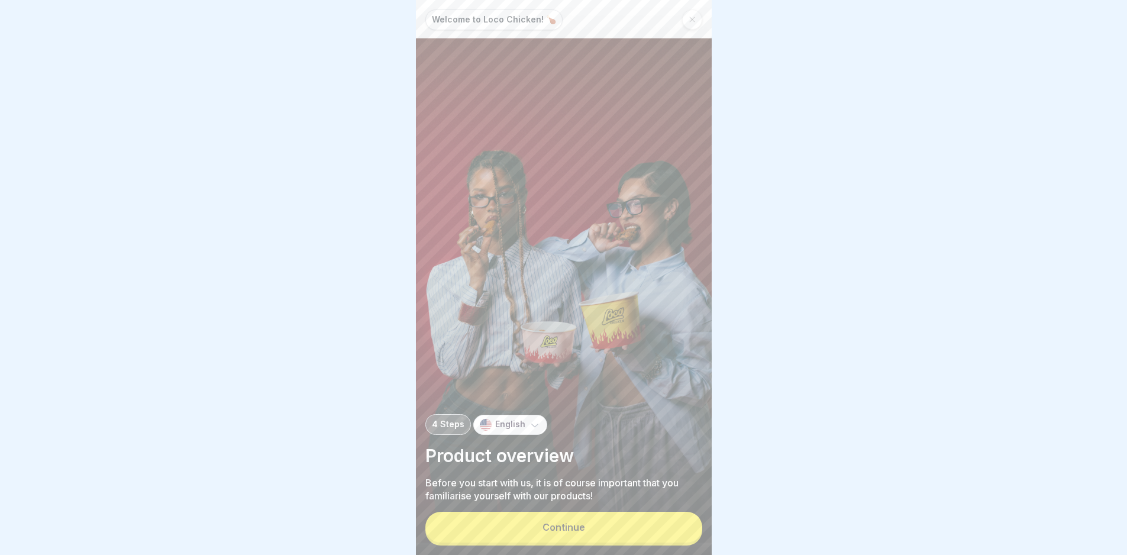
click at [688, 528] on button "Continue" at bounding box center [564, 527] width 277 height 31
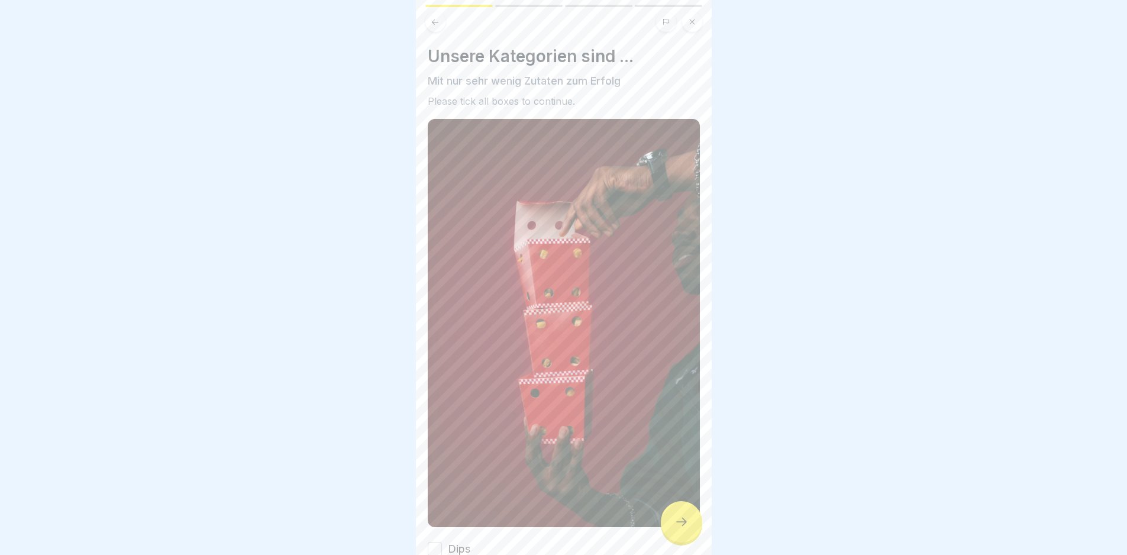
click at [688, 528] on icon at bounding box center [682, 522] width 14 height 14
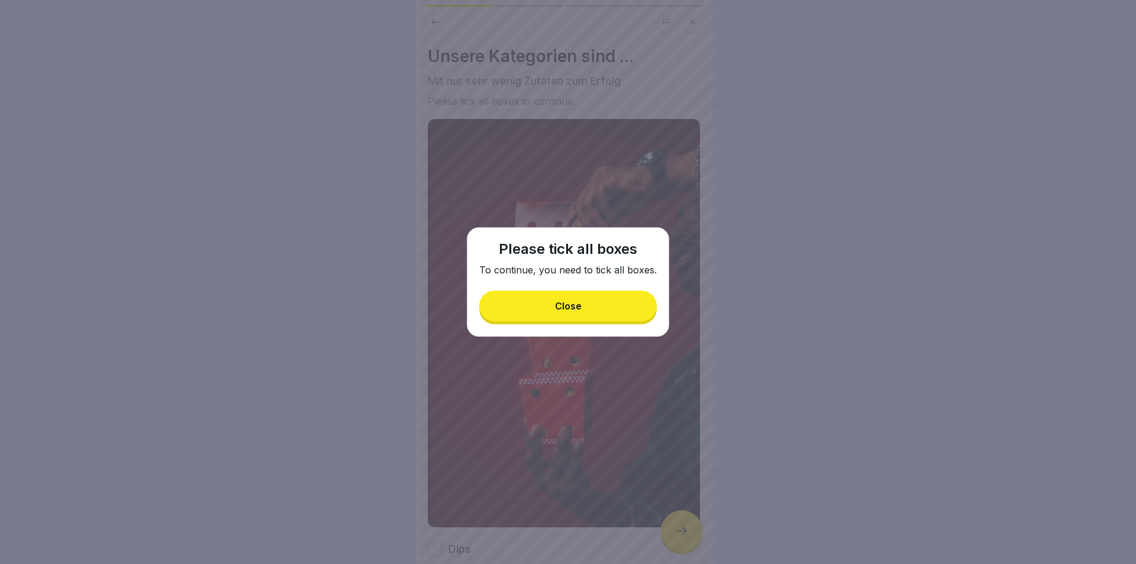
click at [597, 321] on div "Please tick all boxes To continue, you need to tick all boxes. Close" at bounding box center [568, 281] width 202 height 109
drag, startPoint x: 566, startPoint y: 307, endPoint x: 549, endPoint y: 327, distance: 27.3
click at [567, 307] on div "Close" at bounding box center [568, 306] width 27 height 11
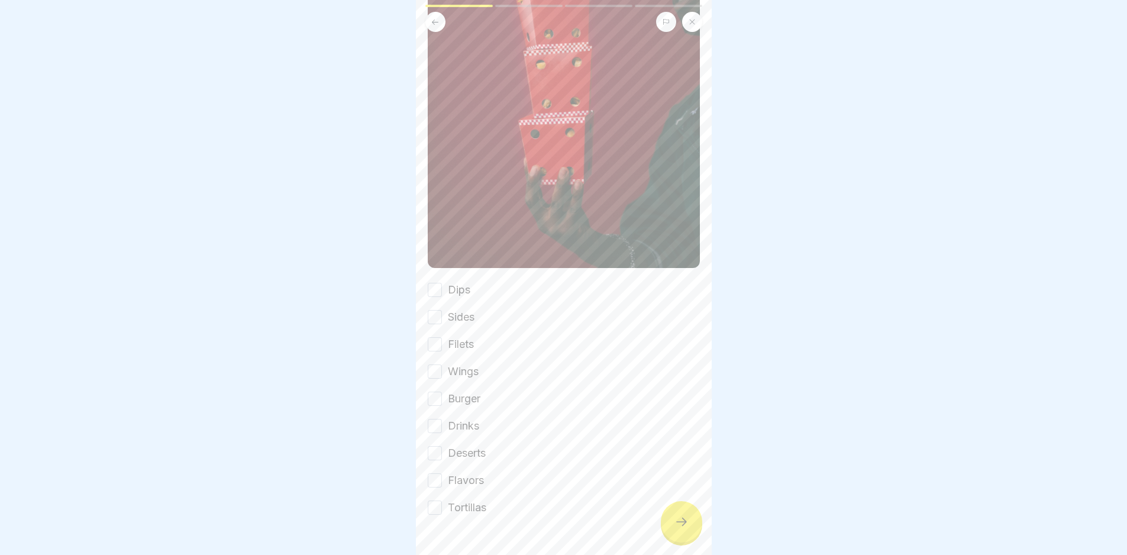
scroll to position [278, 0]
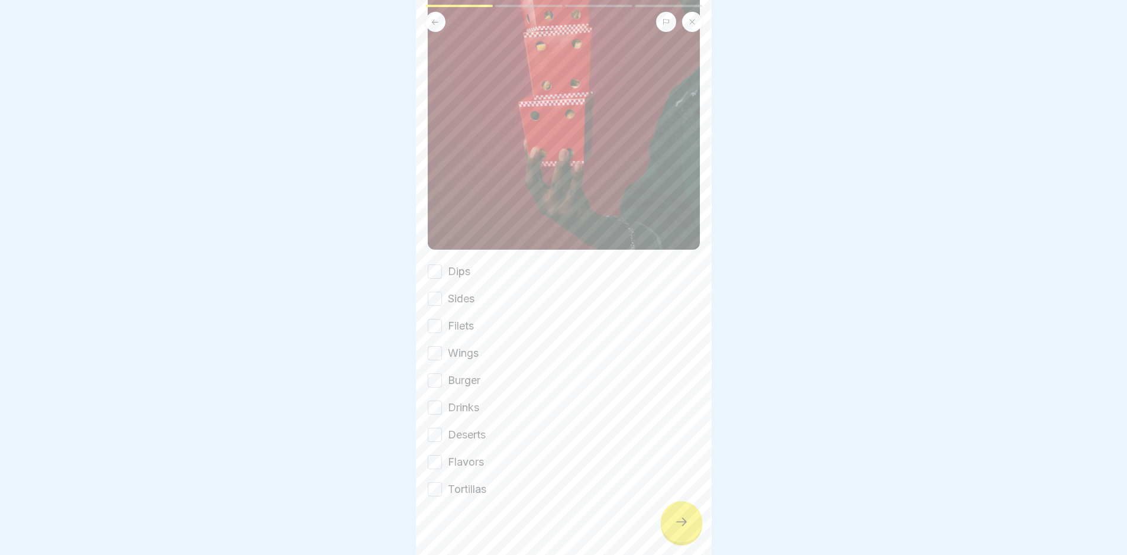
click at [443, 264] on div "Dips" at bounding box center [449, 271] width 43 height 15
click at [428, 249] on div "Unsere Kategorien sind ... Mit nur sehr wenig Zutaten zum Erfolg Please tick al…" at bounding box center [564, 133] width 272 height 729
click at [435, 265] on button "Dips" at bounding box center [435, 272] width 14 height 14
drag, startPoint x: 438, startPoint y: 290, endPoint x: 440, endPoint y: 299, distance: 9.8
click at [438, 292] on button "Sides" at bounding box center [435, 299] width 14 height 14
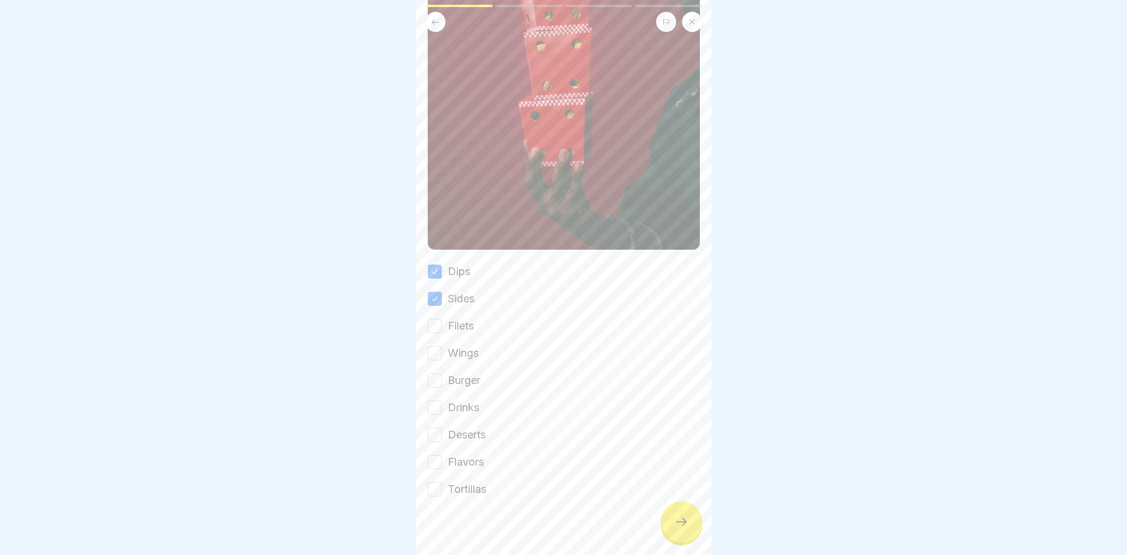
drag, startPoint x: 440, startPoint y: 312, endPoint x: 439, endPoint y: 331, distance: 18.4
click at [440, 319] on button "Filets" at bounding box center [435, 326] width 14 height 14
click at [437, 346] on button "Wings" at bounding box center [435, 353] width 14 height 14
drag, startPoint x: 433, startPoint y: 370, endPoint x: 434, endPoint y: 382, distance: 11.9
click at [433, 373] on button "Burger" at bounding box center [435, 380] width 14 height 14
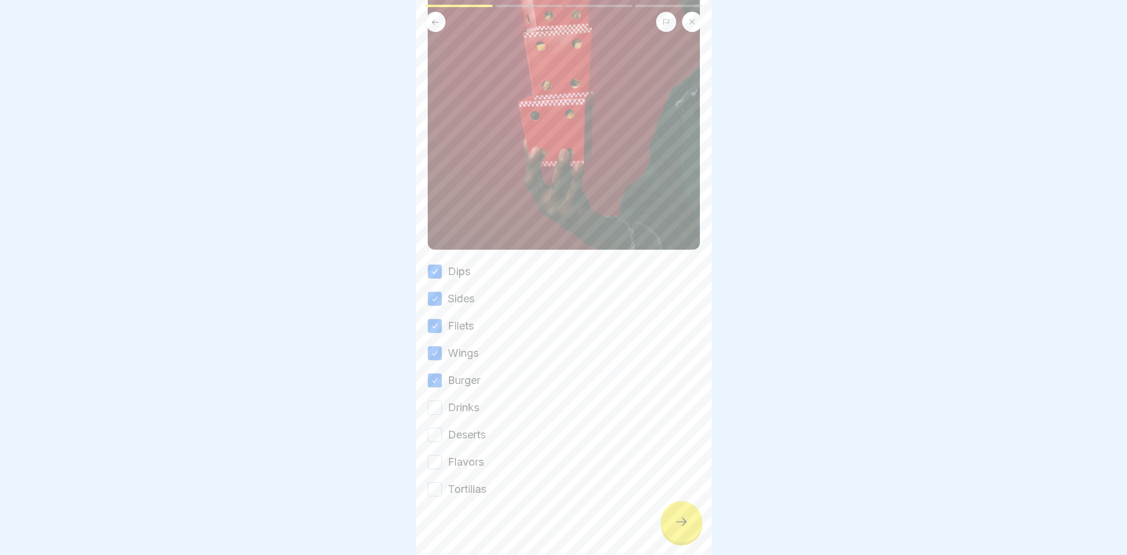
click at [434, 402] on div "Drinks" at bounding box center [453, 407] width 51 height 15
click at [431, 401] on button "Drinks" at bounding box center [435, 408] width 14 height 14
click at [435, 428] on button "Deserts" at bounding box center [435, 435] width 14 height 14
click at [437, 455] on button "Flavors" at bounding box center [435, 462] width 14 height 14
click at [439, 482] on button "Tortillas" at bounding box center [435, 489] width 14 height 14
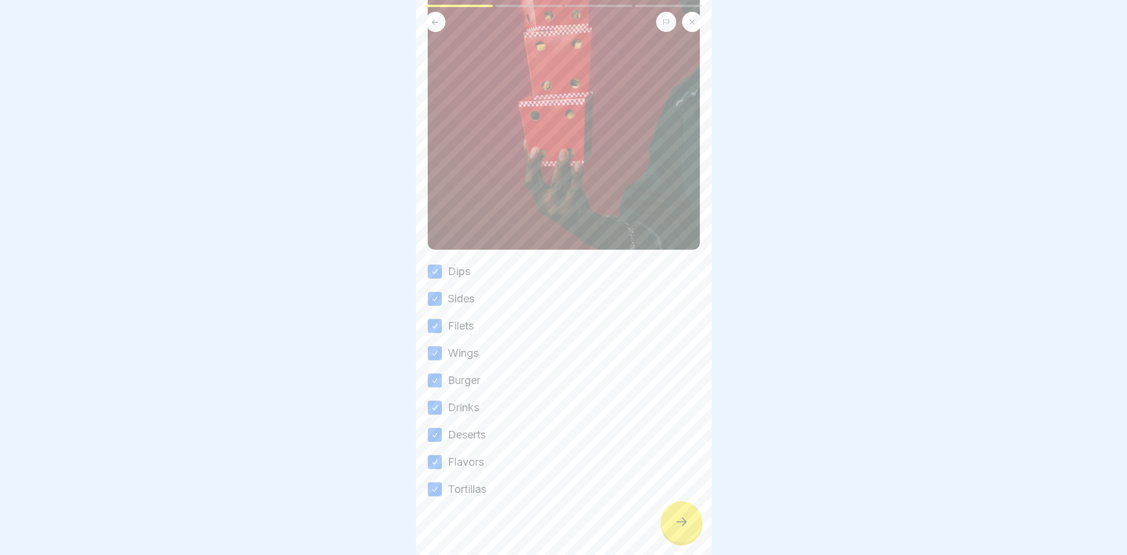
click at [685, 529] on icon at bounding box center [682, 522] width 14 height 14
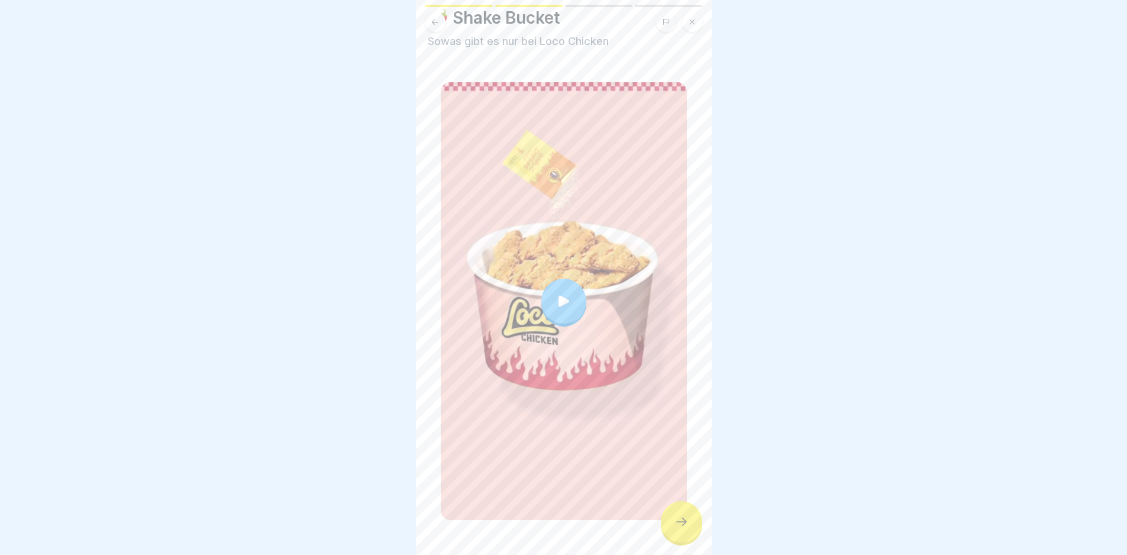
scroll to position [59, 0]
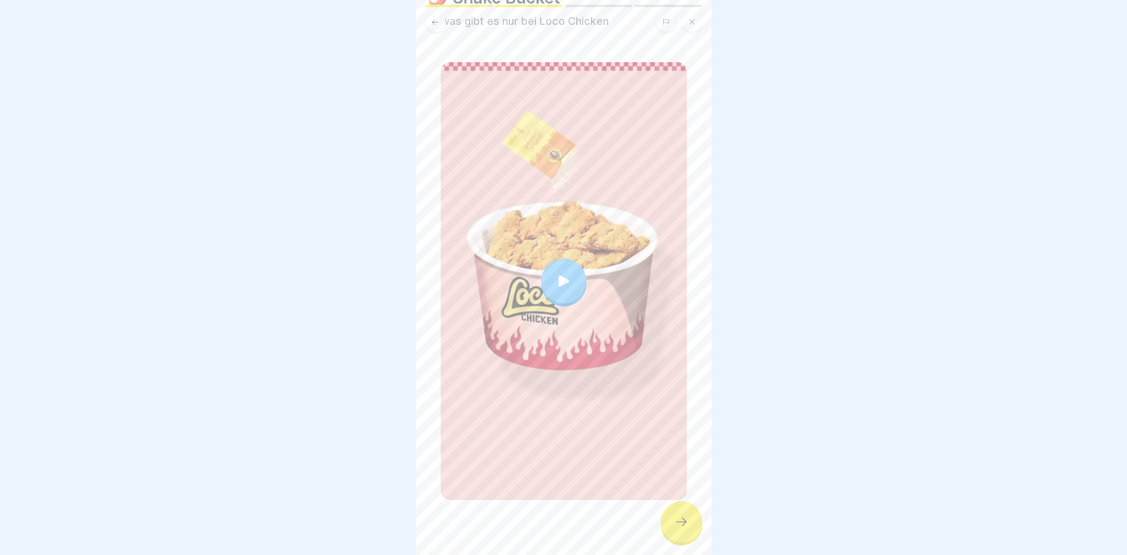
click at [684, 543] on div at bounding box center [681, 521] width 41 height 41
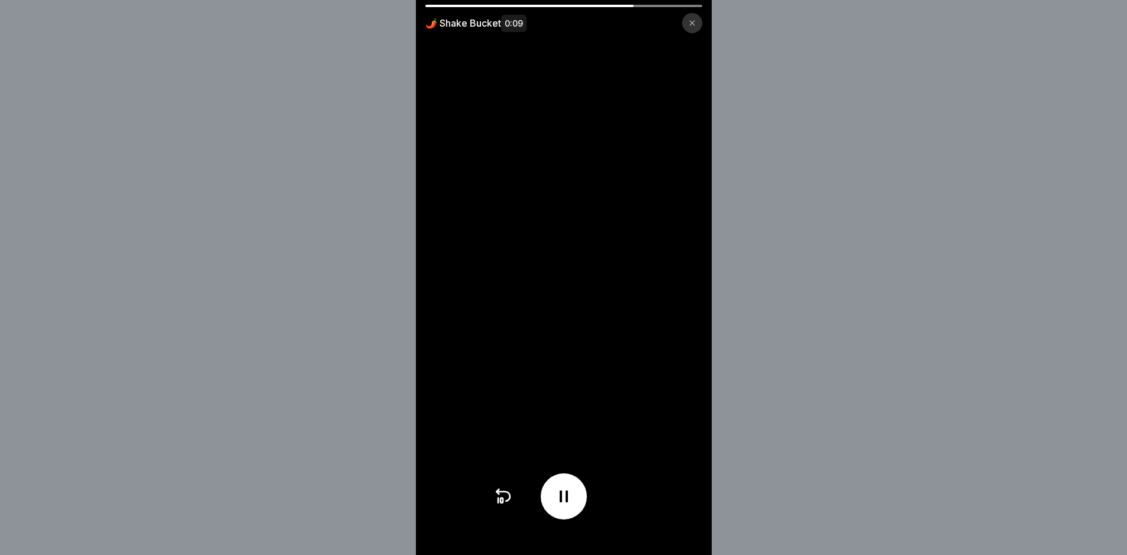
scroll to position [9, 0]
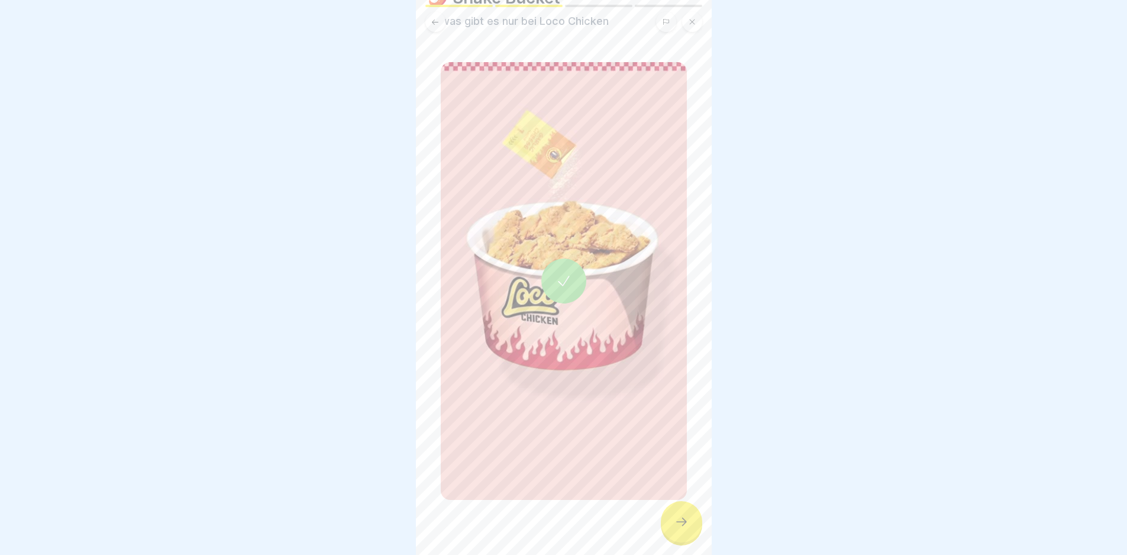
click at [689, 531] on div at bounding box center [681, 521] width 41 height 41
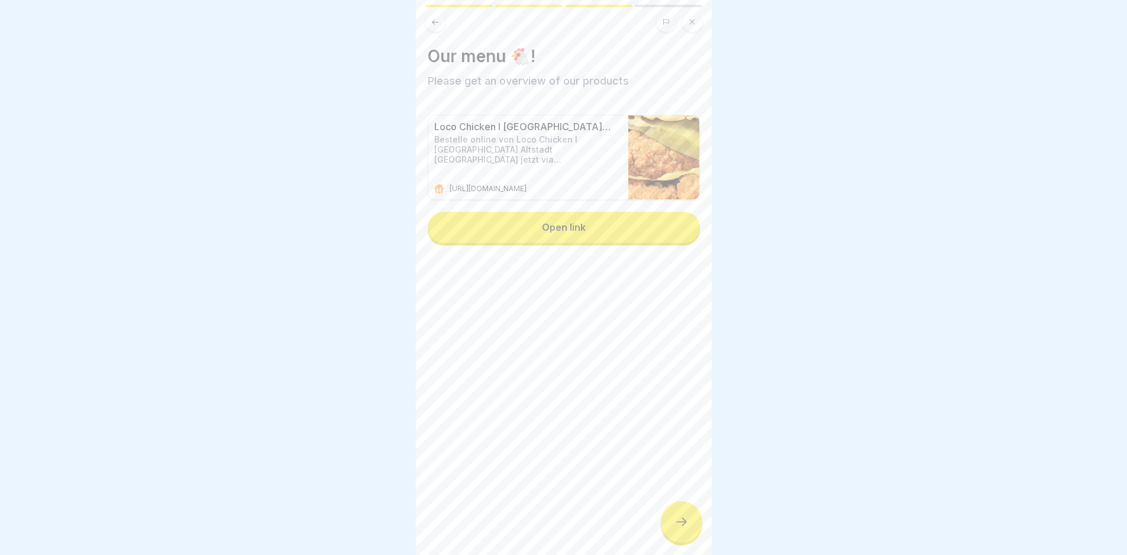
click at [688, 531] on div at bounding box center [681, 521] width 41 height 41
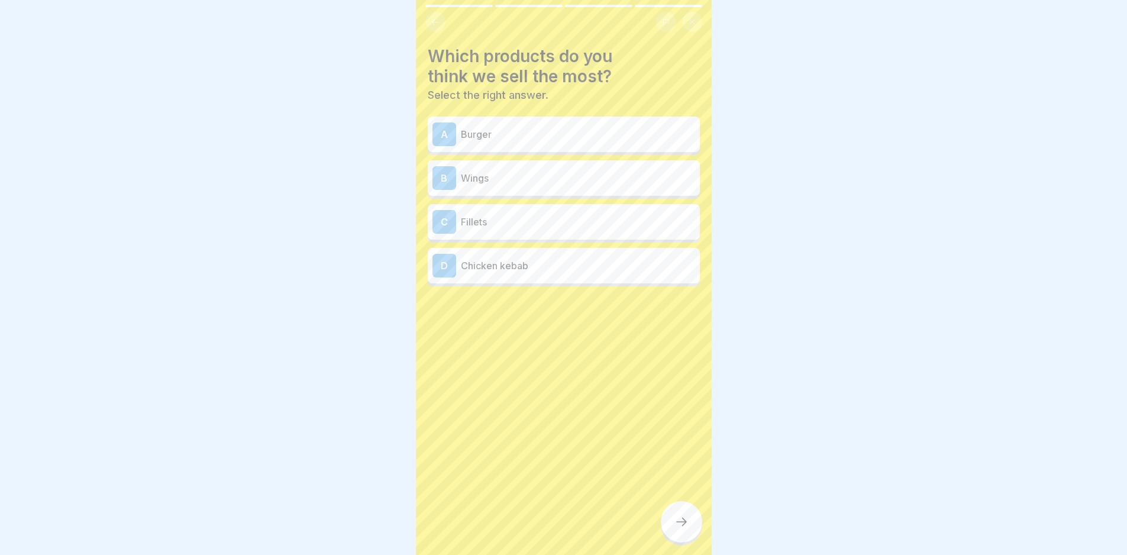
click at [688, 531] on div at bounding box center [681, 521] width 41 height 41
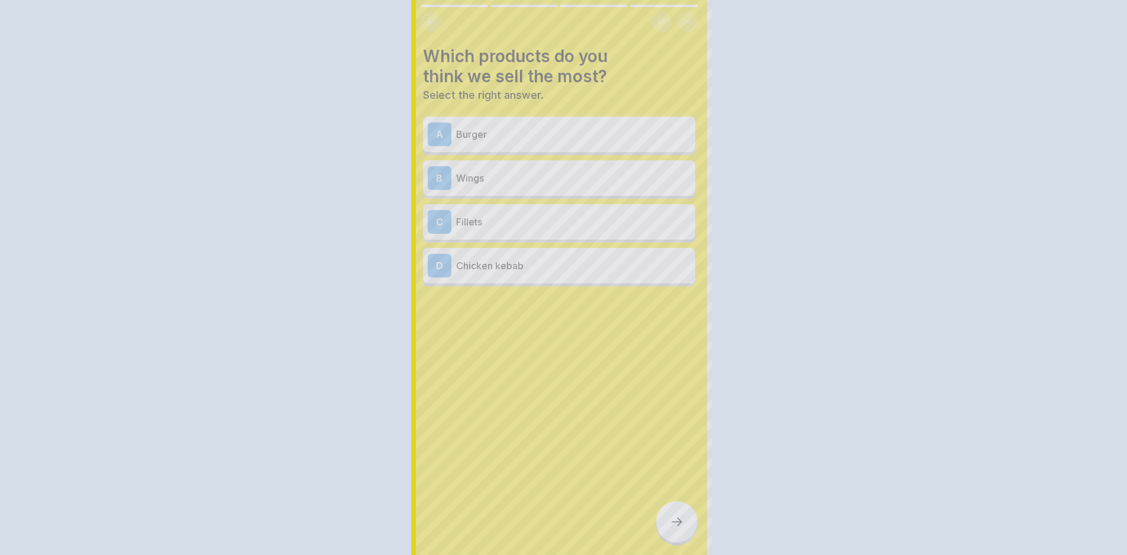
scroll to position [0, 0]
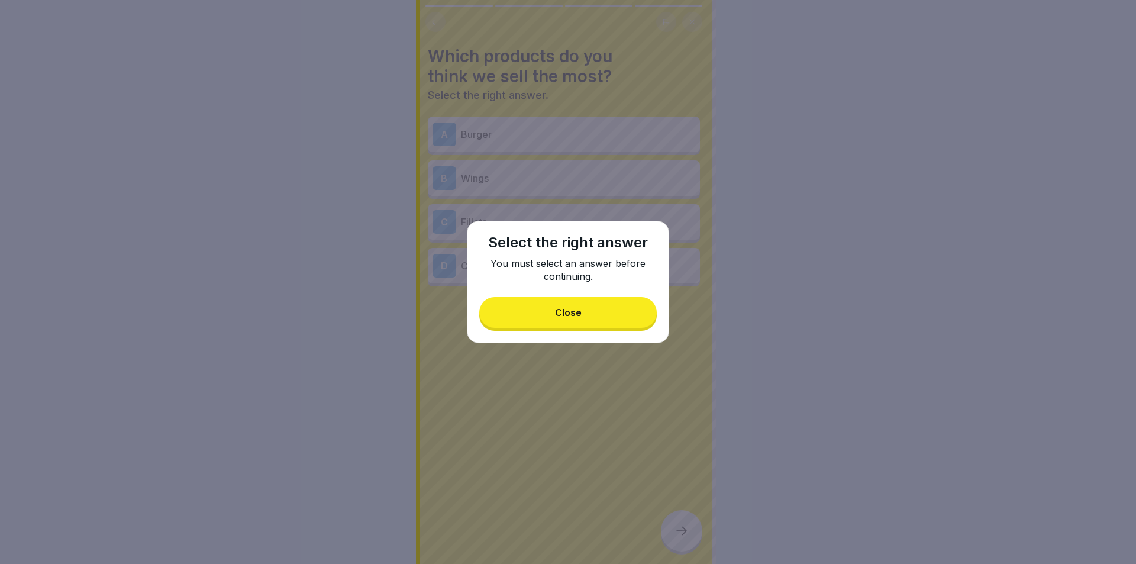
click at [576, 315] on div "Close" at bounding box center [568, 312] width 27 height 11
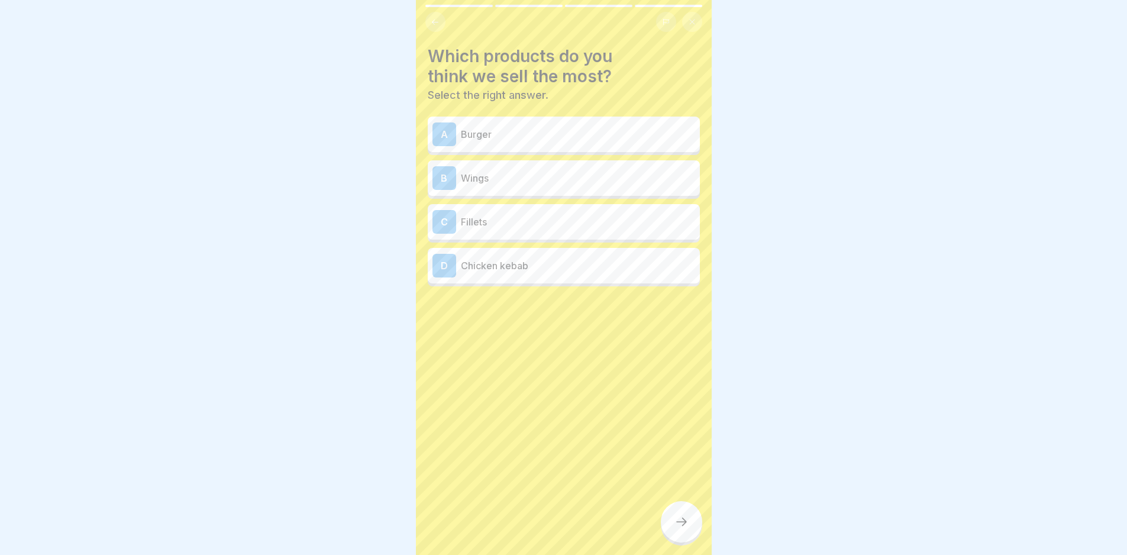
click at [514, 131] on p "Burger" at bounding box center [578, 134] width 234 height 14
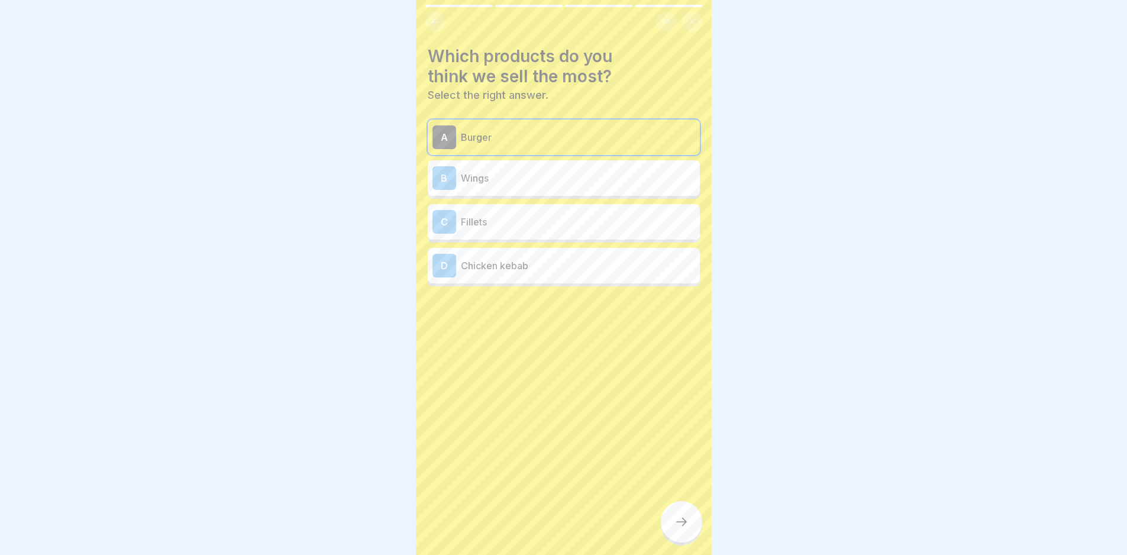
click at [508, 177] on p "Wings" at bounding box center [578, 178] width 234 height 14
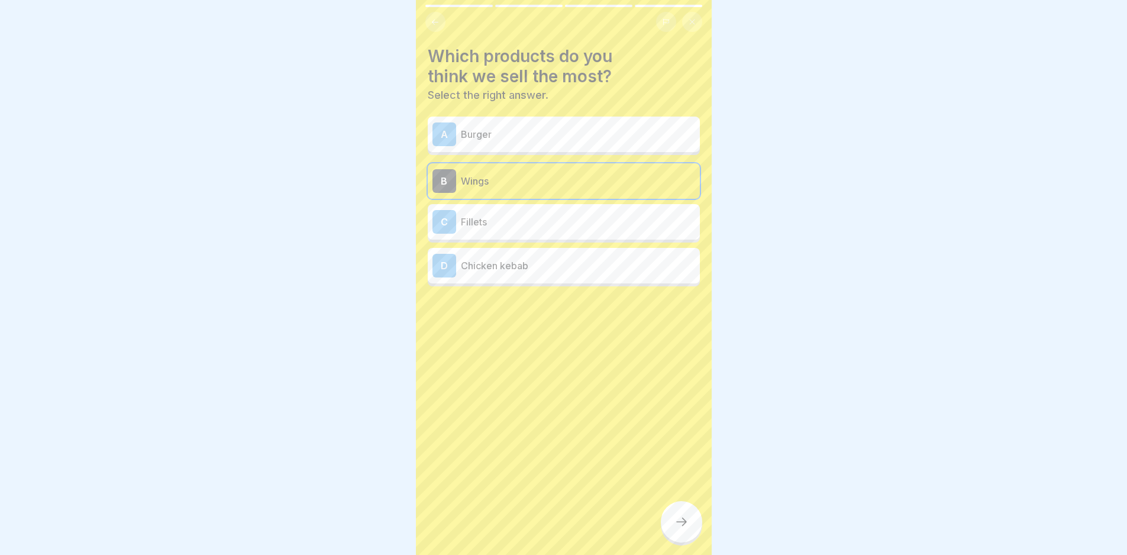
click at [510, 220] on p "Fillets" at bounding box center [578, 222] width 234 height 14
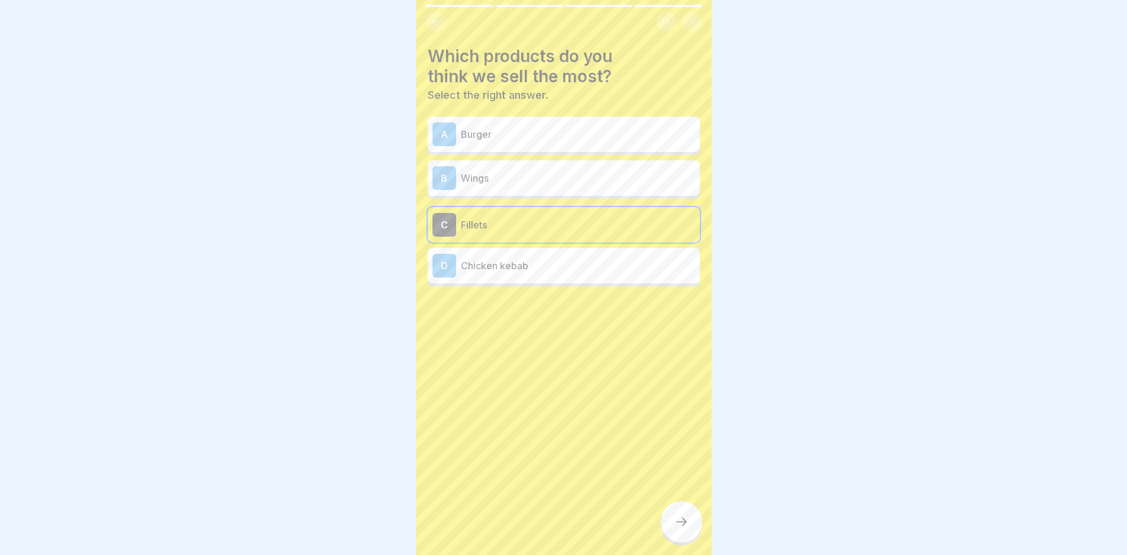
click at [499, 185] on p "Wings" at bounding box center [578, 178] width 234 height 14
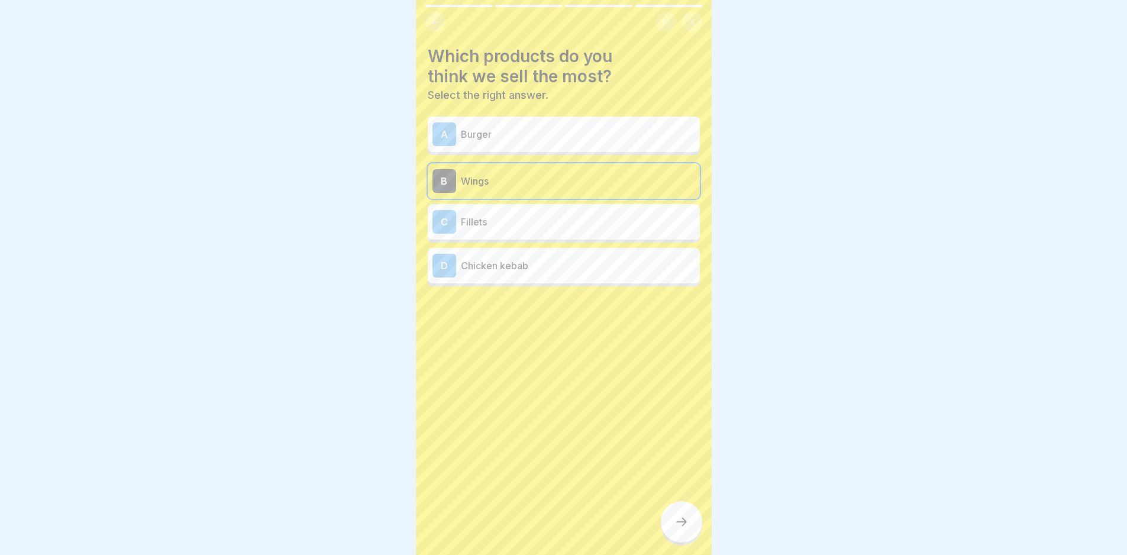
click at [501, 137] on p "Burger" at bounding box center [578, 134] width 234 height 14
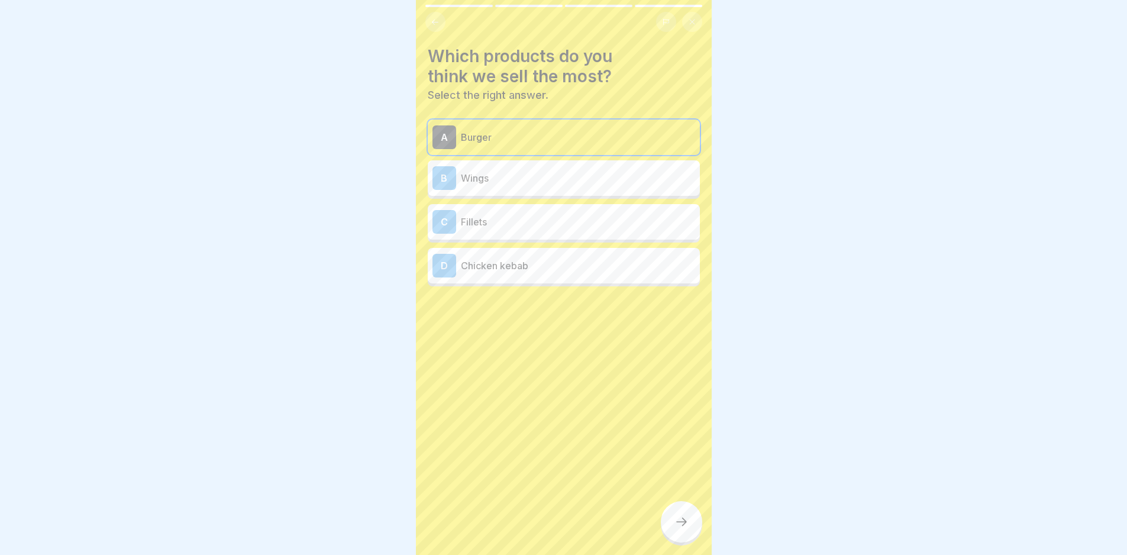
click at [686, 526] on icon at bounding box center [681, 522] width 11 height 8
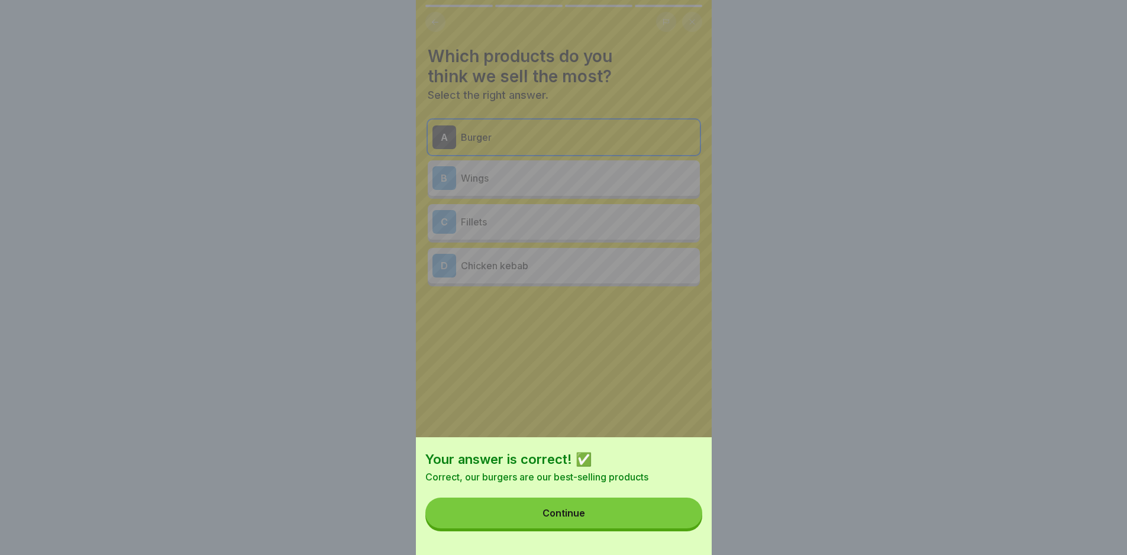
click at [650, 528] on button "Continue" at bounding box center [564, 513] width 277 height 31
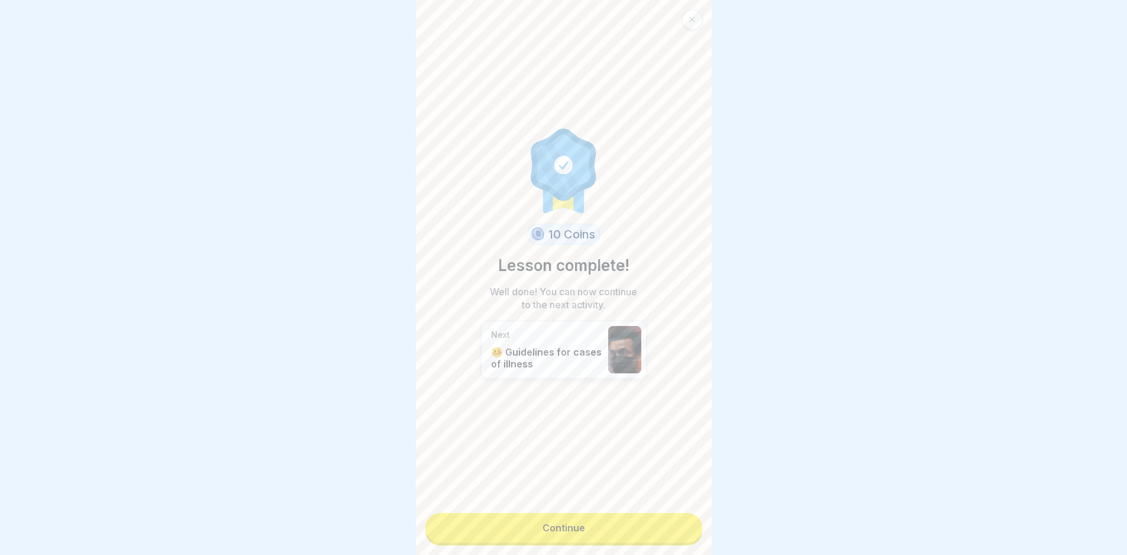
click at [620, 536] on link "Continue" at bounding box center [564, 528] width 277 height 30
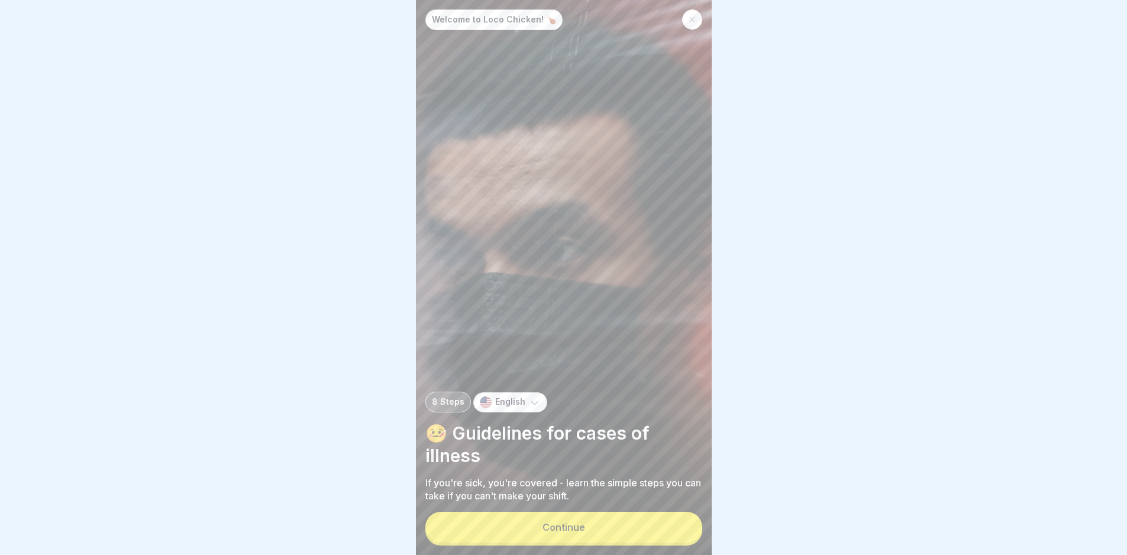
click at [620, 536] on button "Continue" at bounding box center [564, 527] width 277 height 31
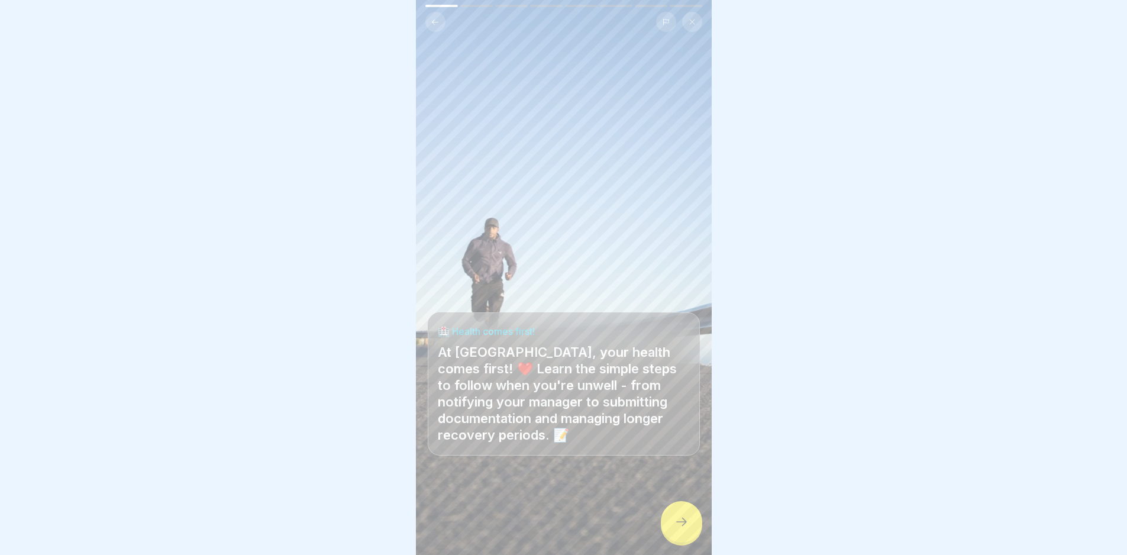
click at [672, 540] on div at bounding box center [681, 521] width 41 height 41
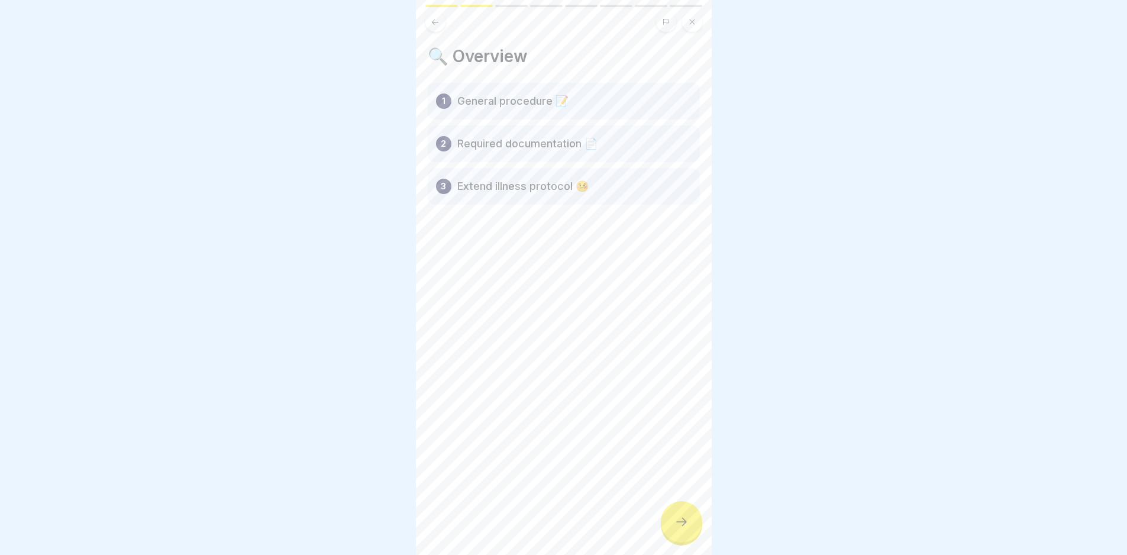
click at [675, 529] on icon at bounding box center [682, 522] width 14 height 14
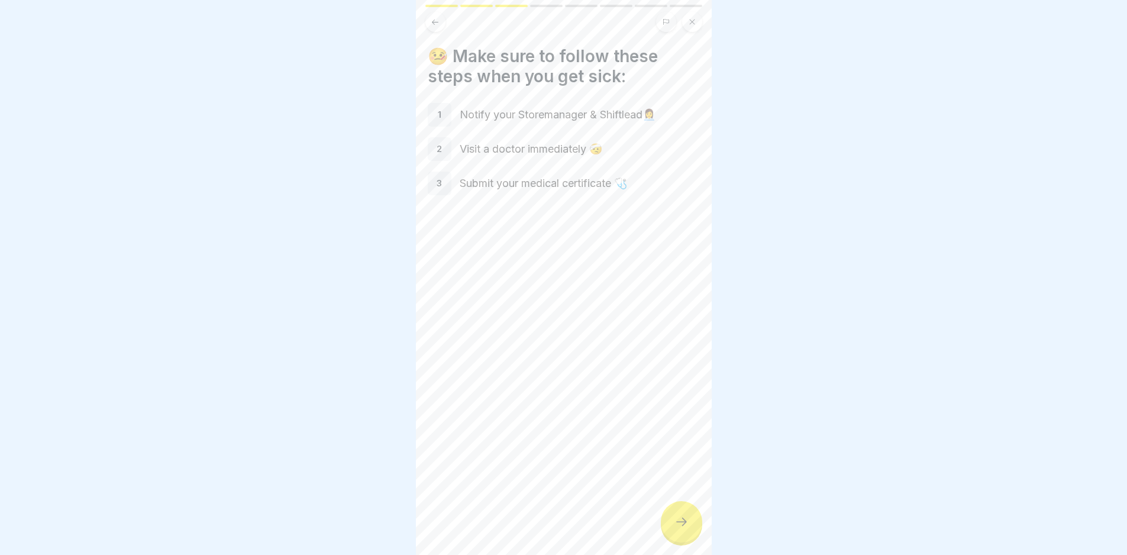
click at [676, 529] on icon at bounding box center [682, 522] width 14 height 14
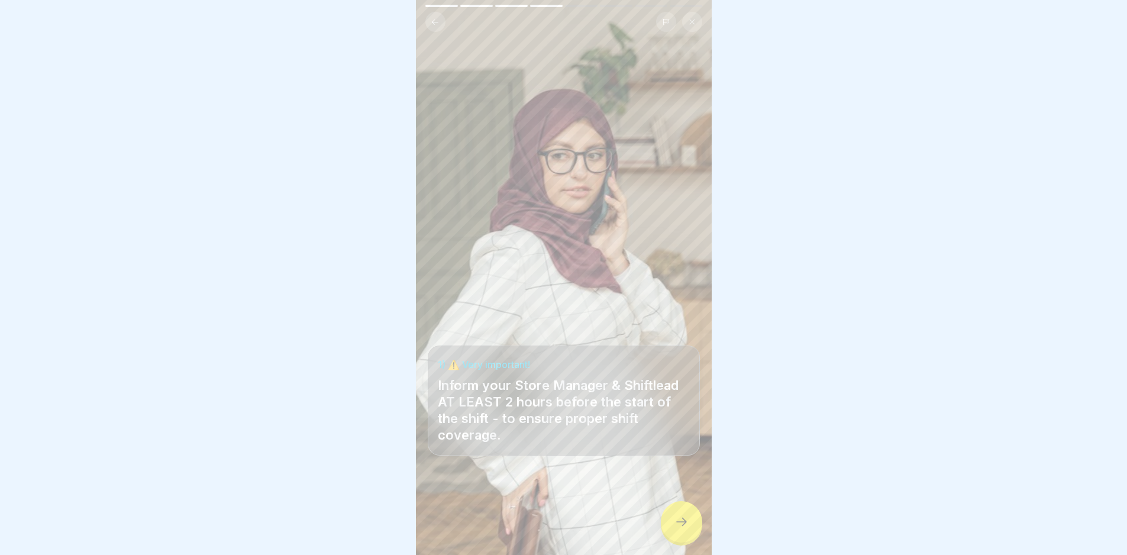
click at [676, 529] on icon at bounding box center [682, 522] width 14 height 14
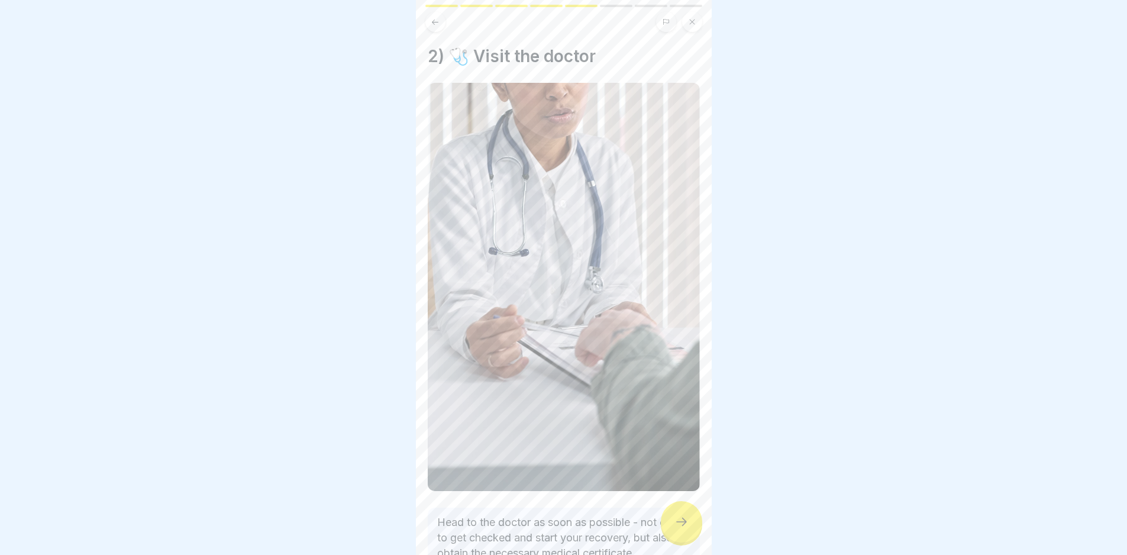
click at [676, 529] on icon at bounding box center [682, 522] width 14 height 14
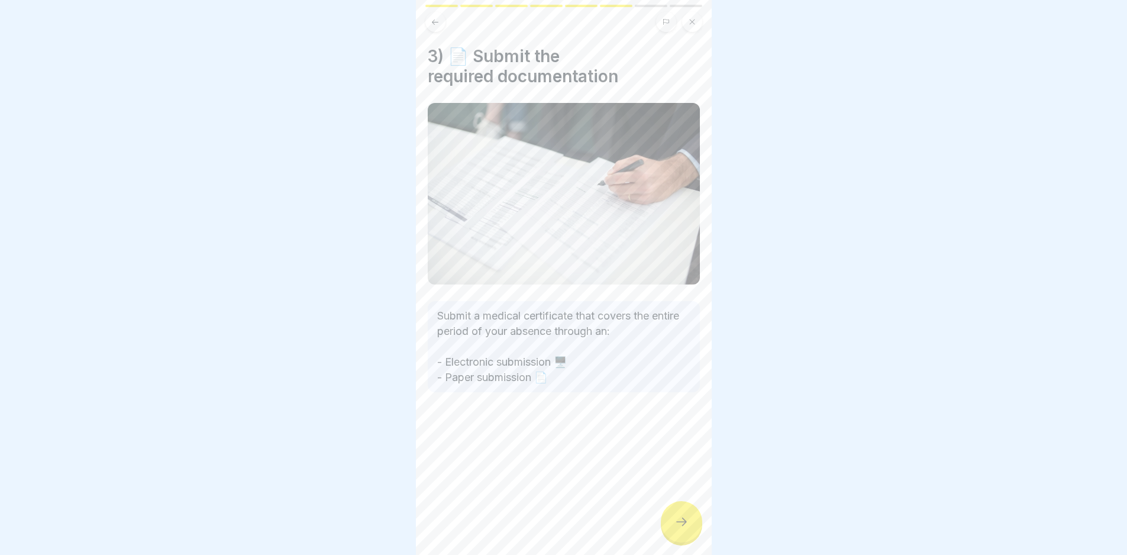
click at [676, 529] on icon at bounding box center [682, 522] width 14 height 14
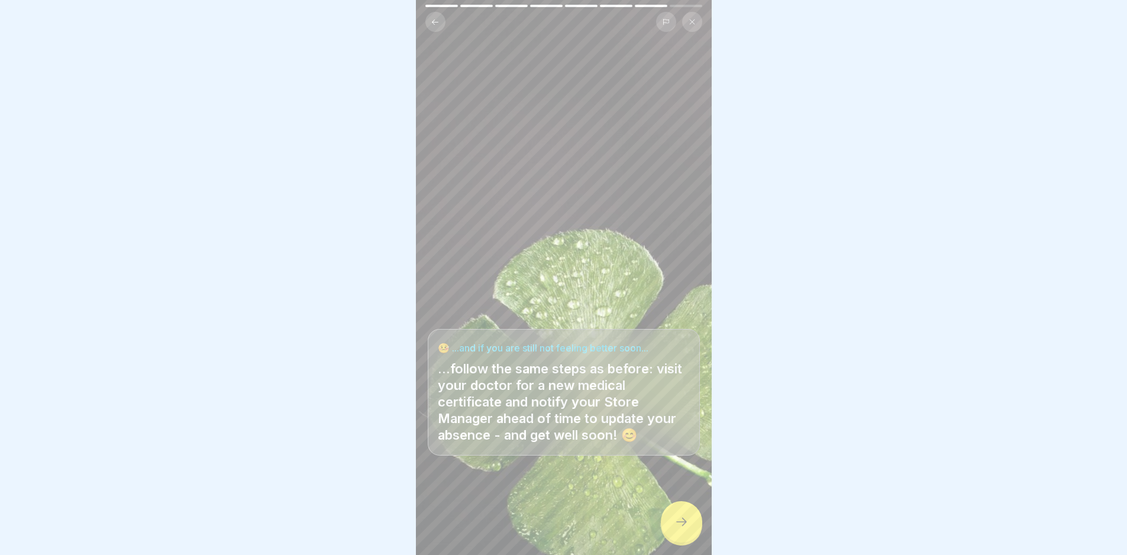
click at [676, 529] on icon at bounding box center [682, 522] width 14 height 14
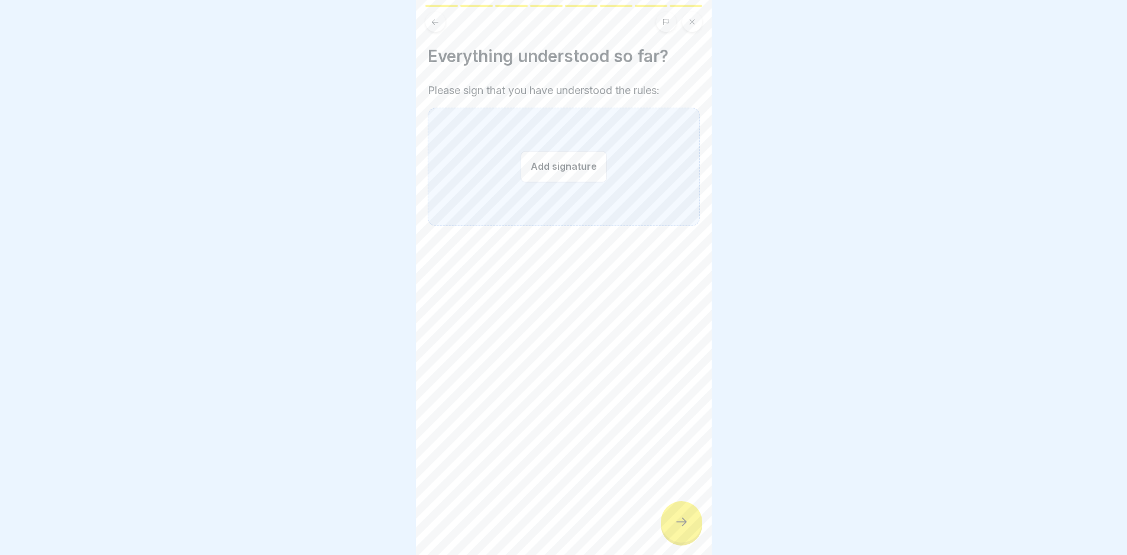
click at [676, 529] on icon at bounding box center [682, 522] width 14 height 14
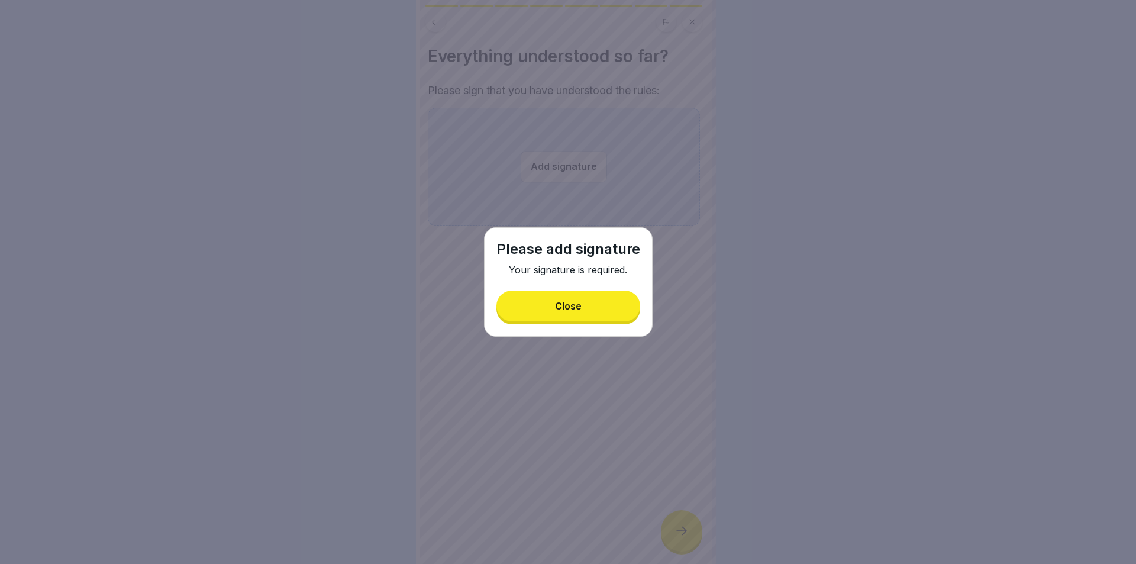
click at [588, 304] on button "Close" at bounding box center [569, 306] width 144 height 31
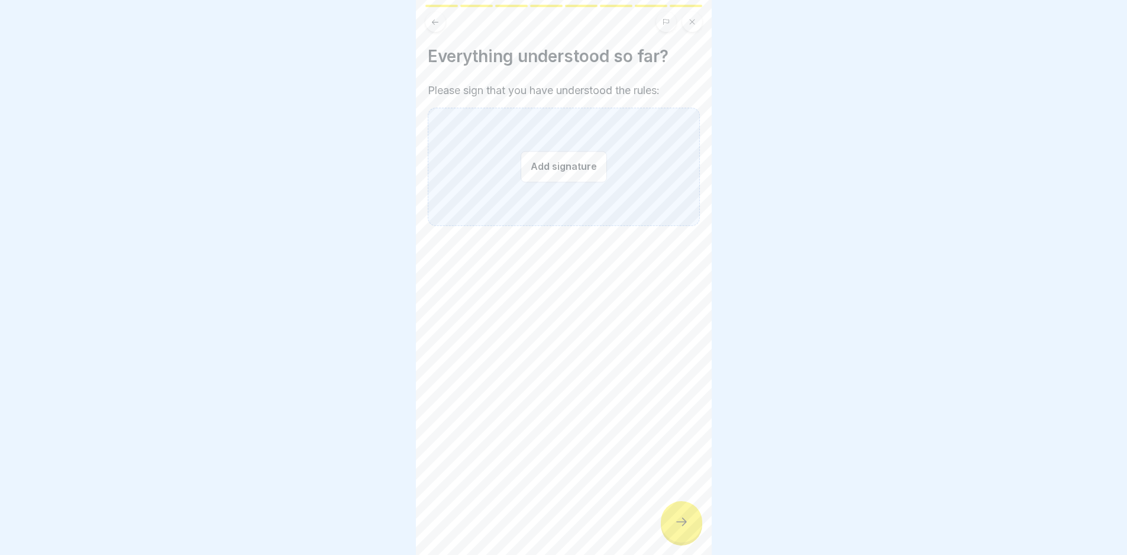
click at [559, 165] on button "Add signature" at bounding box center [564, 166] width 86 height 31
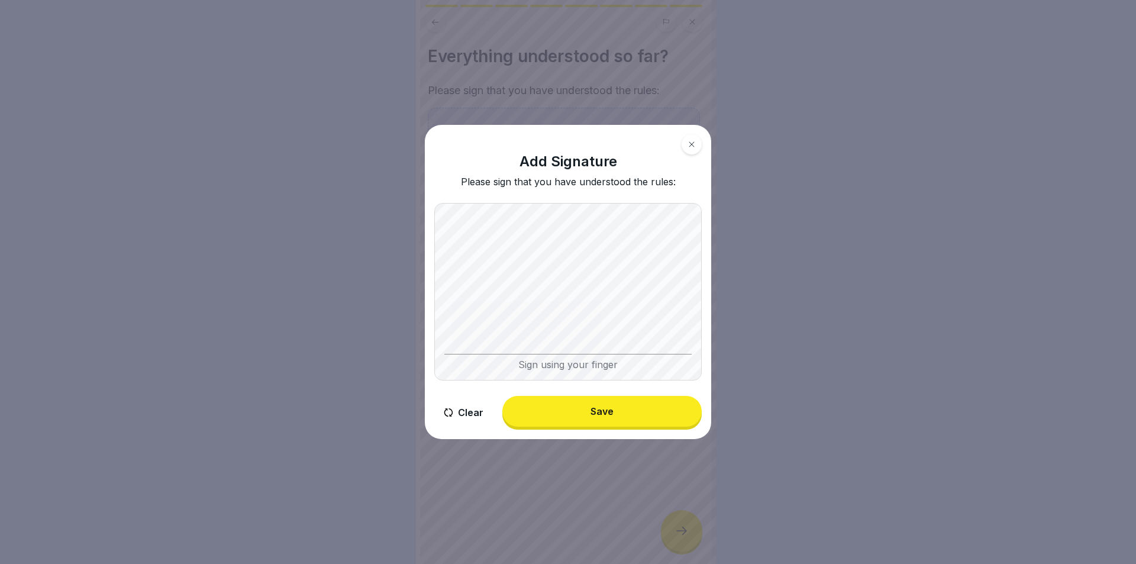
click at [956, 254] on body "Welcome to Loco Chicken! 🍗 8 Steps English 🤒 Guidelines for cases of illness If…" at bounding box center [563, 282] width 1127 height 564
click at [663, 419] on button "Save" at bounding box center [601, 411] width 199 height 31
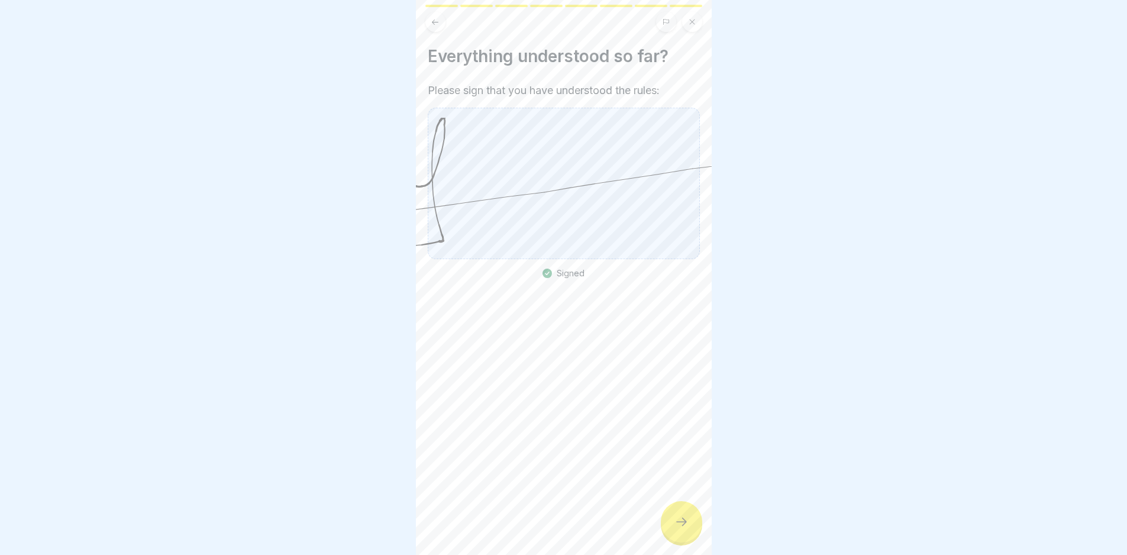
click at [606, 229] on icon at bounding box center [563, 183] width 555 height 131
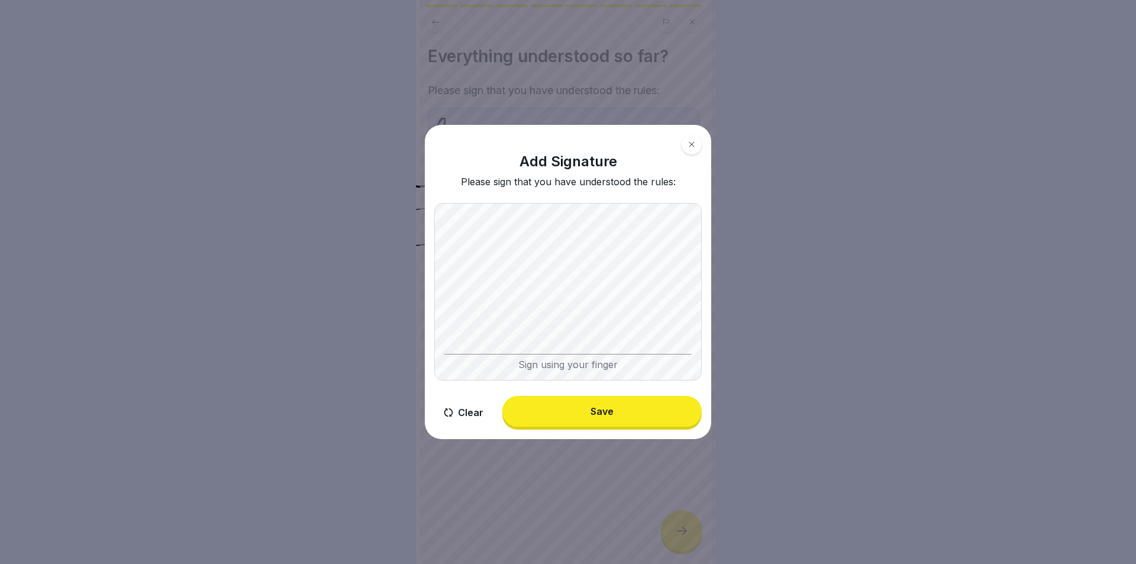
click at [462, 412] on button "Clear" at bounding box center [463, 413] width 59 height 34
click at [829, 231] on body "Welcome to Loco Chicken! 🍗 8 Steps English 🤒 Guidelines for cases of illness If…" at bounding box center [563, 282] width 1127 height 564
click at [469, 414] on button "Clear" at bounding box center [463, 413] width 59 height 34
click at [459, 410] on button "Clear" at bounding box center [463, 413] width 59 height 34
click at [469, 416] on button "Clear" at bounding box center [463, 413] width 59 height 34
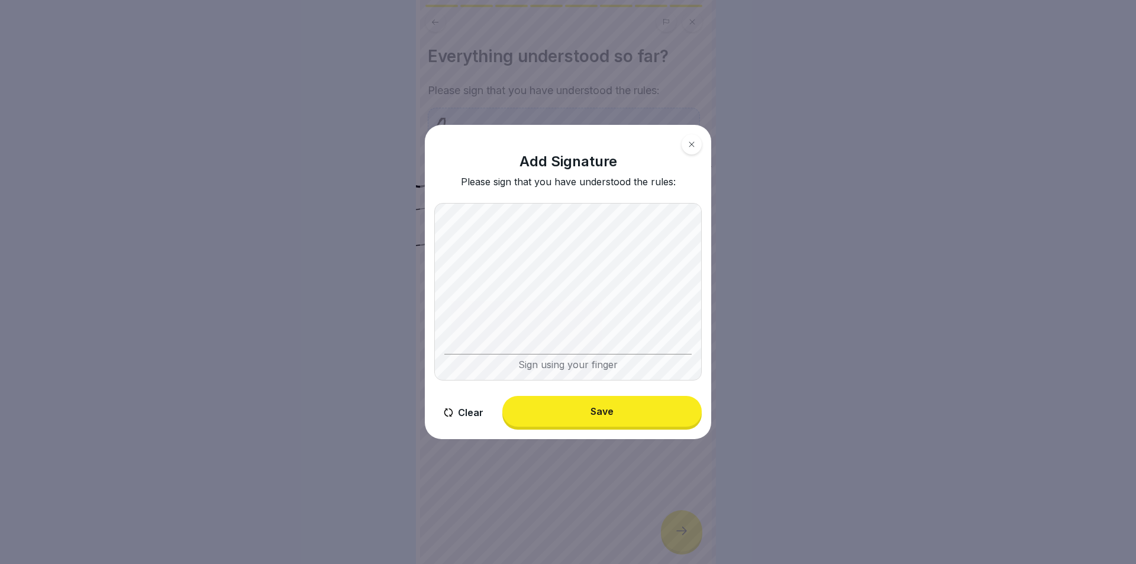
click at [469, 410] on button "Clear" at bounding box center [463, 413] width 59 height 34
click at [787, 267] on body "Welcome to Loco Chicken! 🍗 8 Steps English 🤒 Guidelines for cases of illness If…" at bounding box center [563, 282] width 1127 height 564
click at [466, 414] on button "Clear" at bounding box center [463, 413] width 59 height 34
click at [462, 410] on button "Clear" at bounding box center [463, 413] width 59 height 34
click at [459, 415] on button "Clear" at bounding box center [463, 413] width 59 height 34
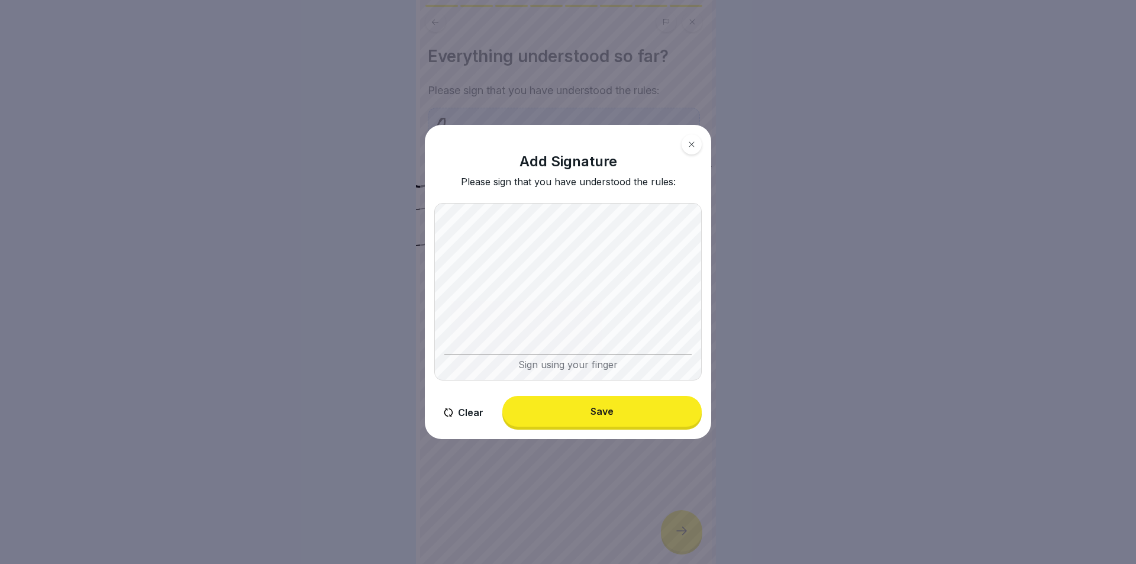
click at [637, 405] on button "Save" at bounding box center [601, 411] width 199 height 31
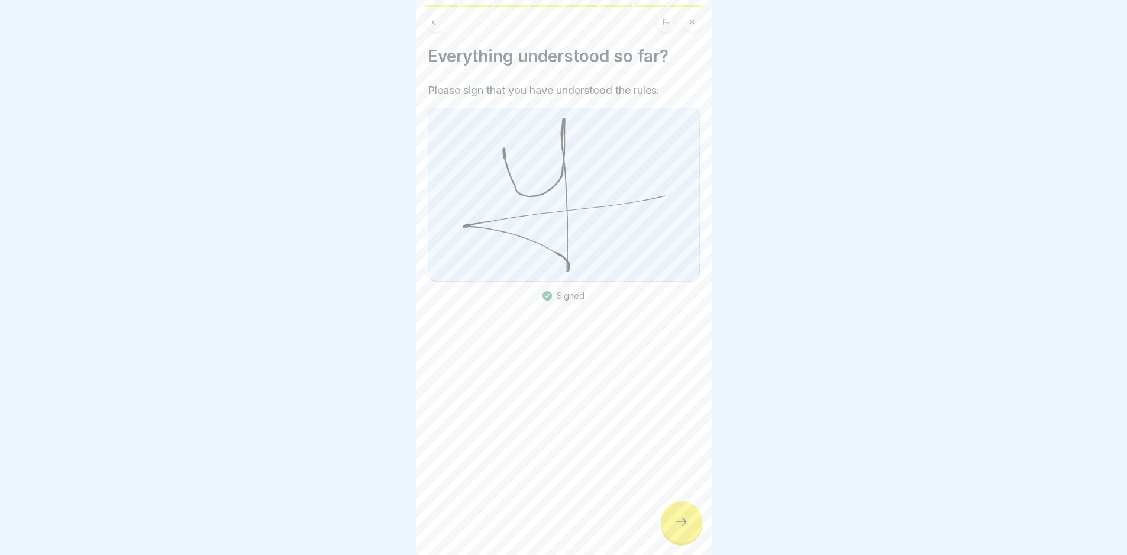
click at [682, 526] on icon at bounding box center [681, 522] width 11 height 8
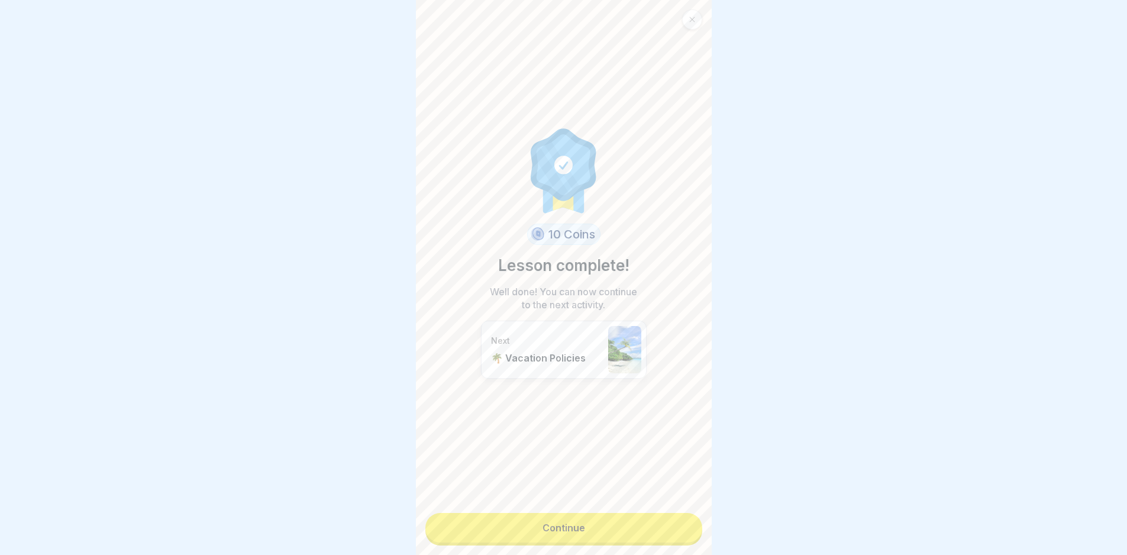
click at [640, 525] on link "Continue" at bounding box center [564, 528] width 277 height 30
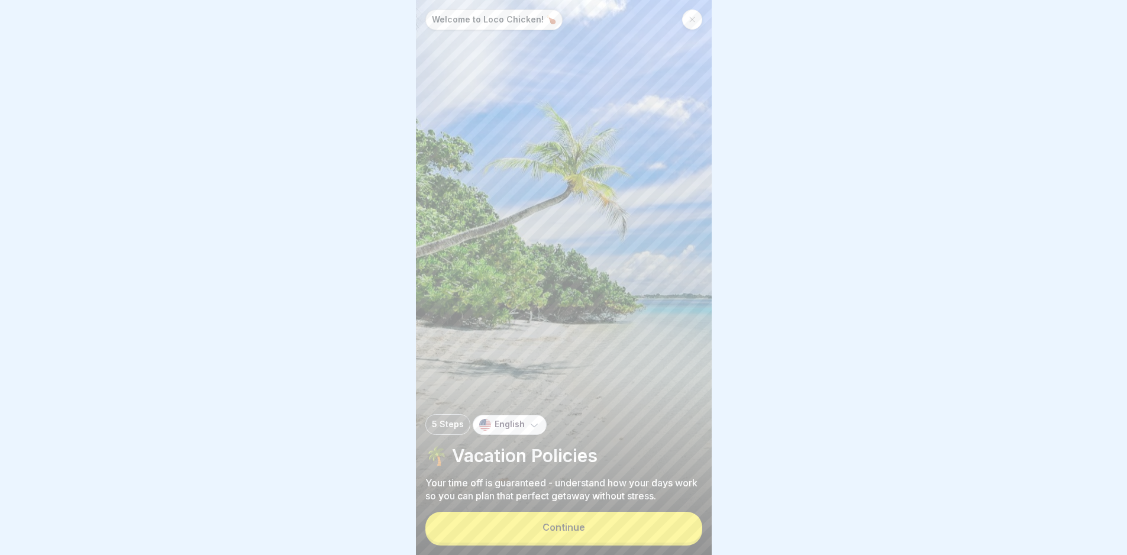
click at [641, 541] on button "Continue" at bounding box center [564, 527] width 277 height 31
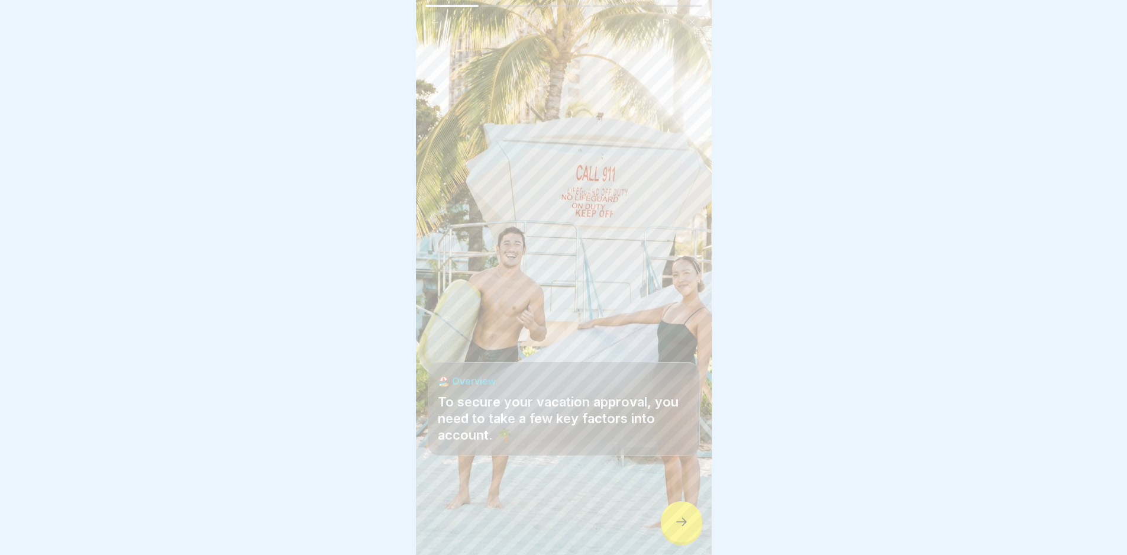
click at [675, 529] on icon at bounding box center [682, 522] width 14 height 14
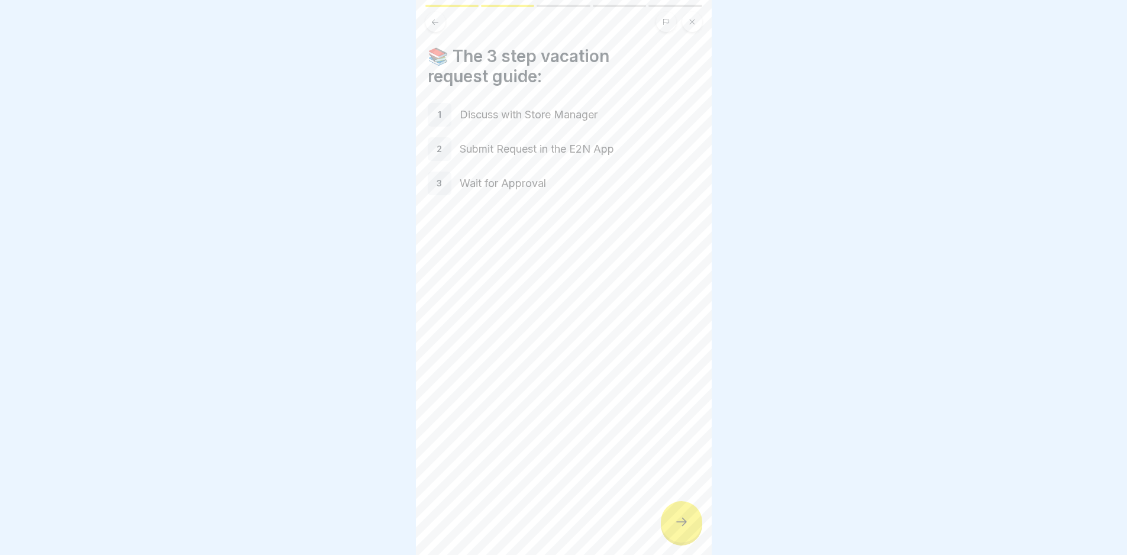
click at [675, 529] on icon at bounding box center [682, 522] width 14 height 14
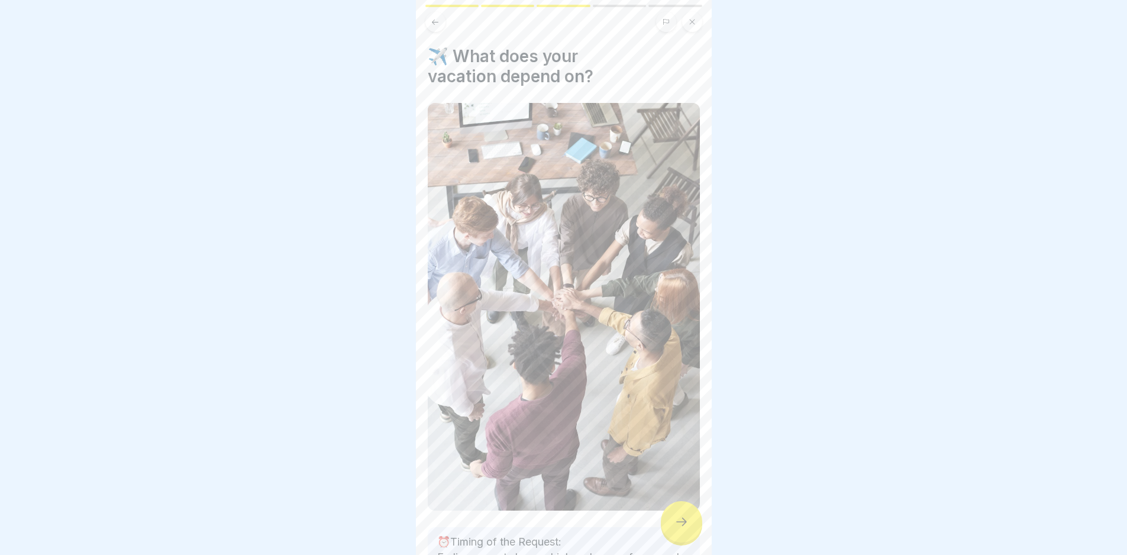
click at [675, 529] on icon at bounding box center [682, 522] width 14 height 14
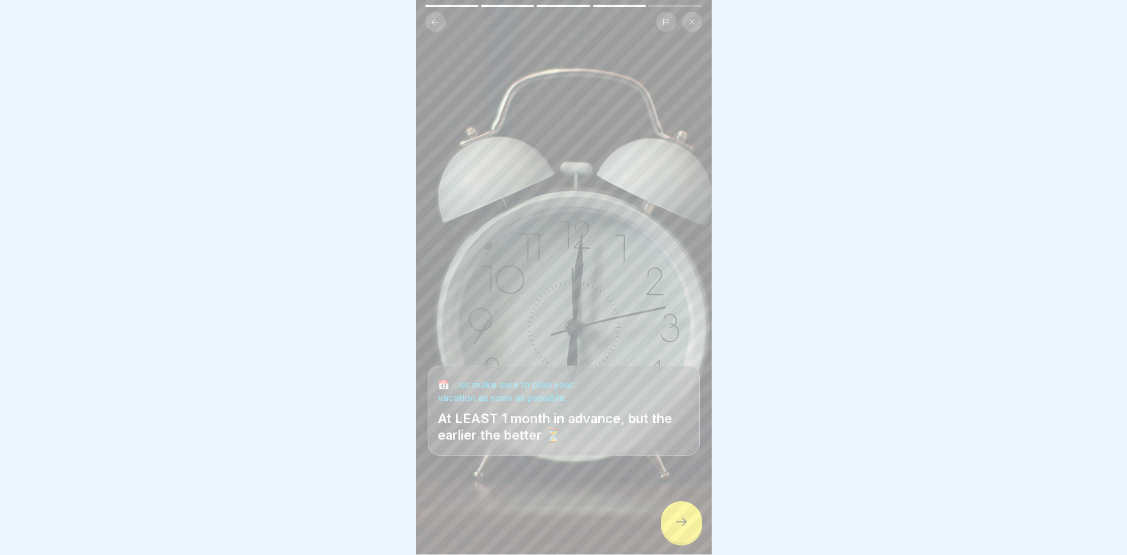
click at [673, 530] on div at bounding box center [681, 521] width 41 height 41
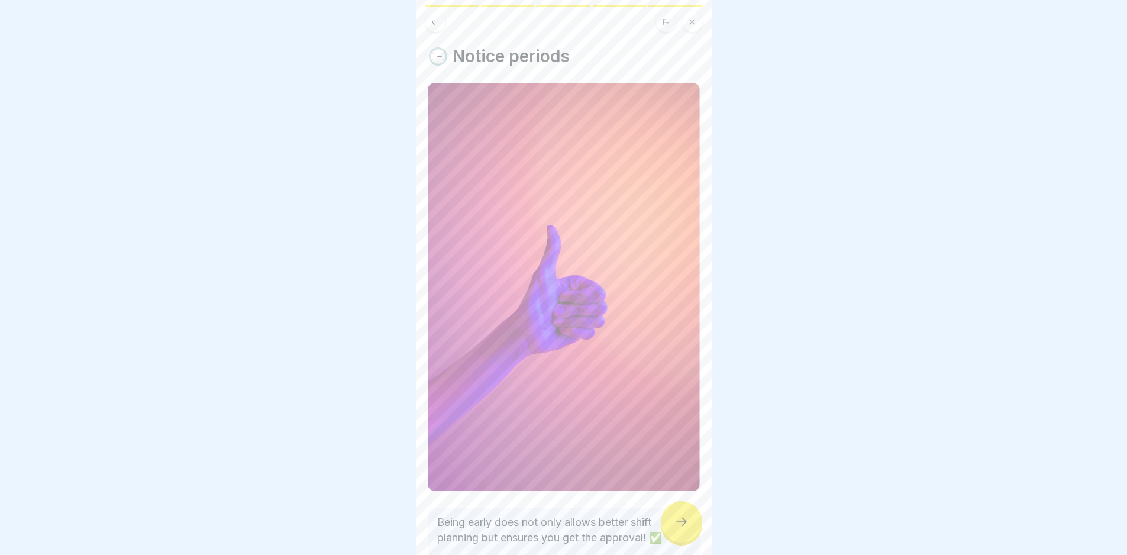
click at [673, 530] on div at bounding box center [681, 521] width 41 height 41
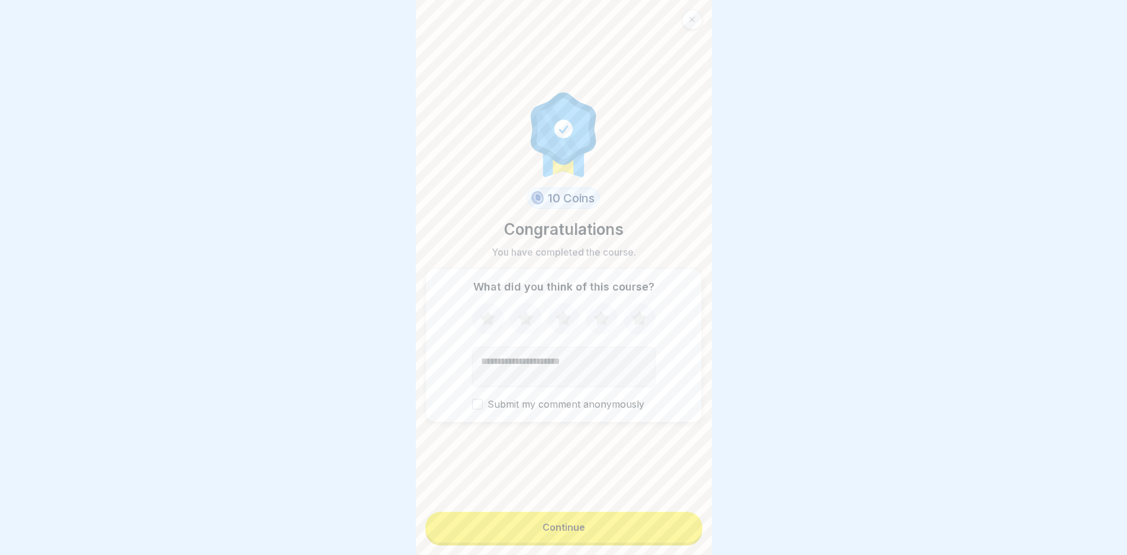
click at [673, 530] on button "Continue" at bounding box center [564, 527] width 277 height 31
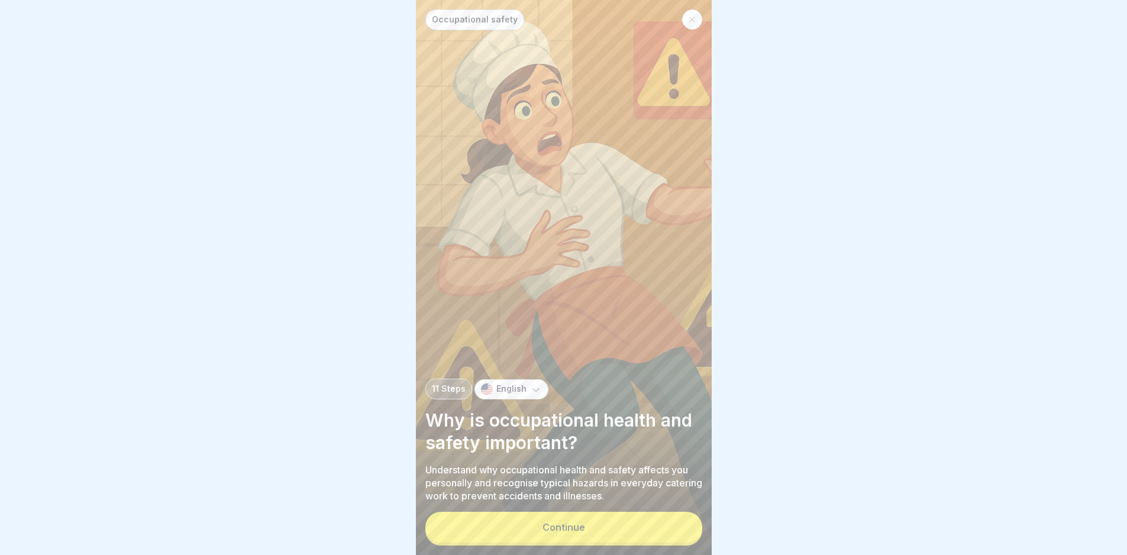
click at [673, 532] on button "Continue" at bounding box center [564, 527] width 277 height 31
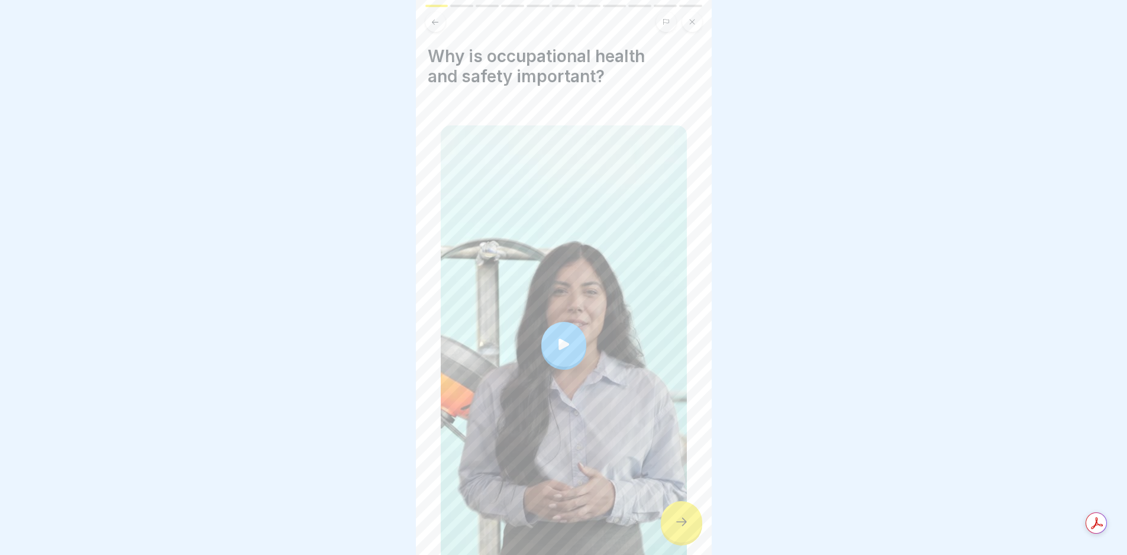
click at [673, 533] on div at bounding box center [681, 521] width 41 height 41
click at [681, 517] on div at bounding box center [681, 521] width 41 height 41
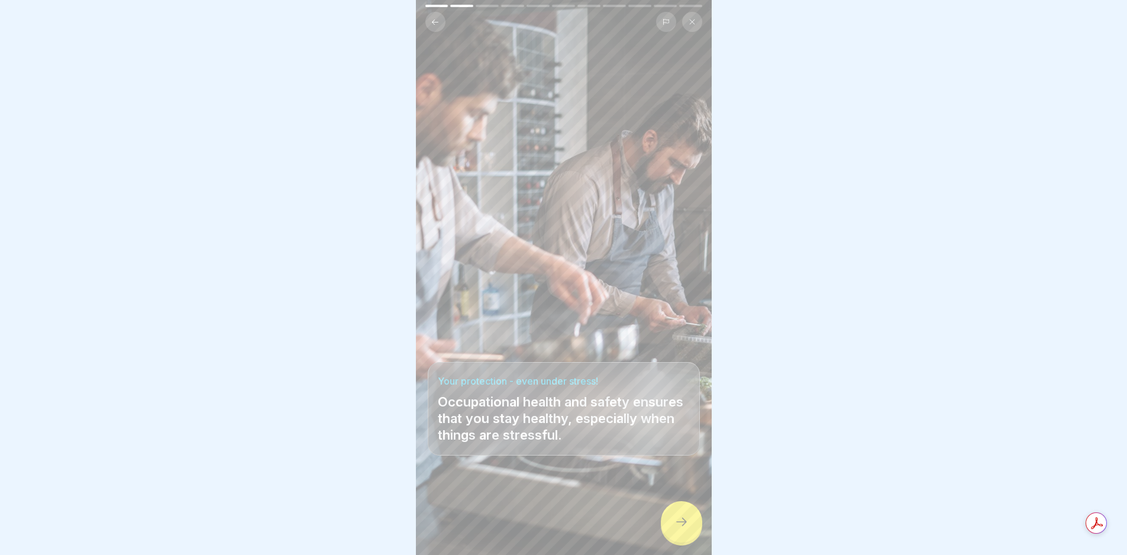
click at [681, 517] on div at bounding box center [681, 521] width 41 height 41
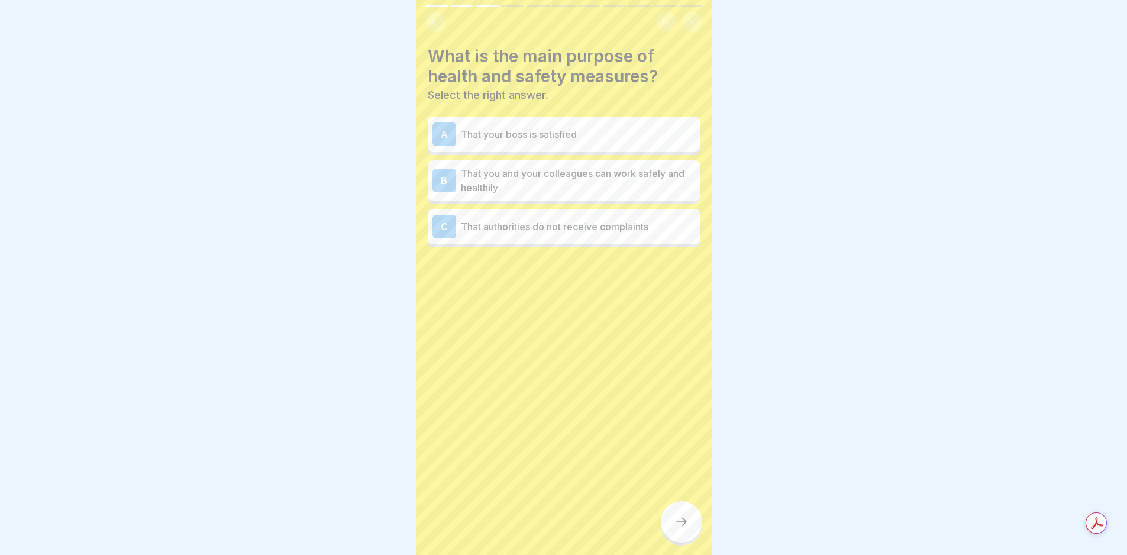
click at [681, 517] on div at bounding box center [681, 521] width 41 height 41
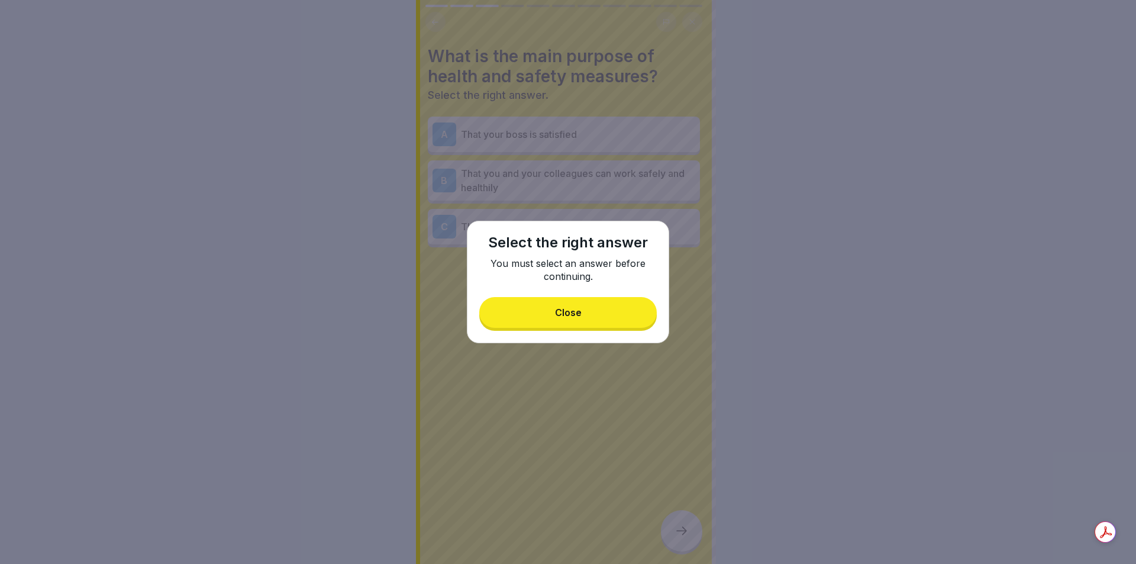
click at [613, 323] on button "Close" at bounding box center [568, 312] width 178 height 31
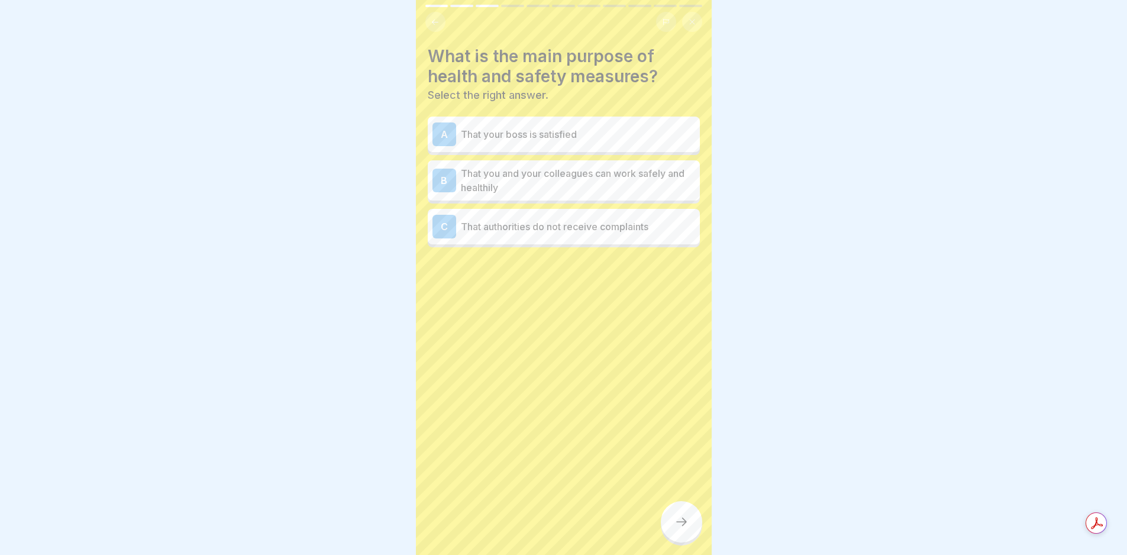
click at [578, 172] on p "That you and your colleagues can work safely and healthily" at bounding box center [578, 180] width 234 height 28
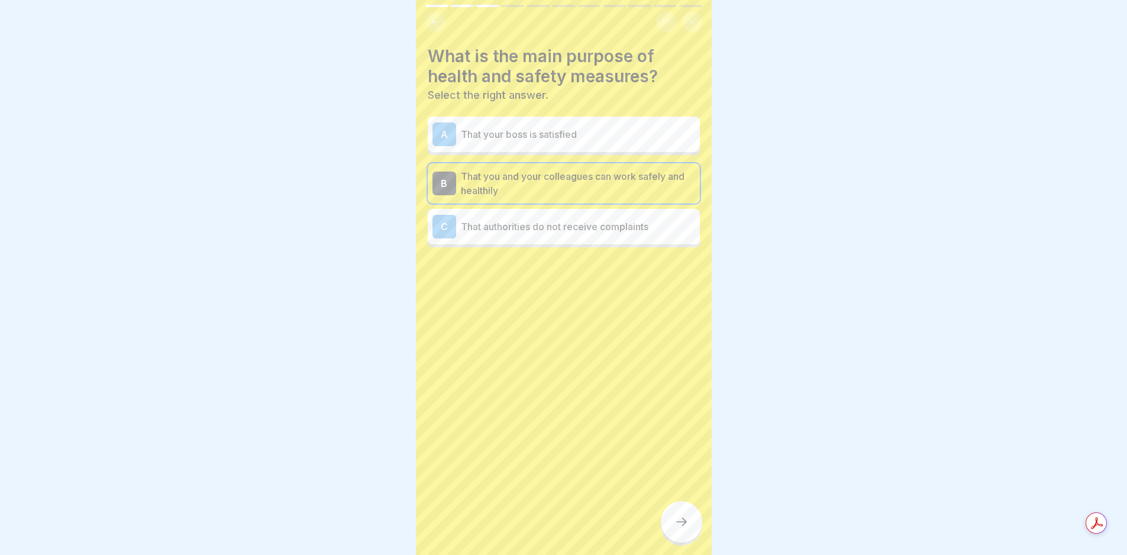
click at [678, 512] on div at bounding box center [681, 521] width 41 height 41
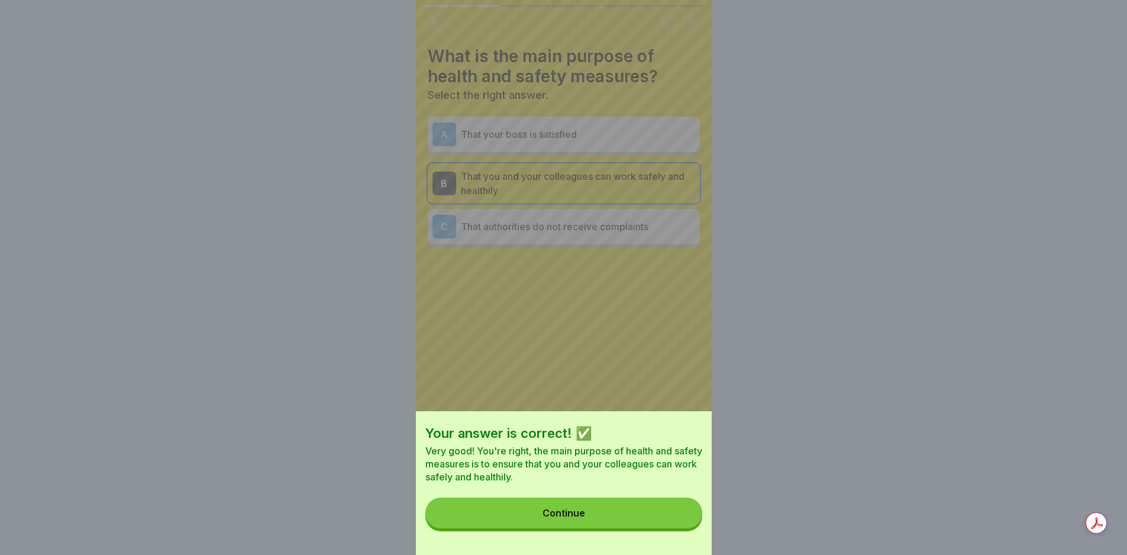
click at [669, 509] on button "Continue" at bounding box center [564, 513] width 277 height 31
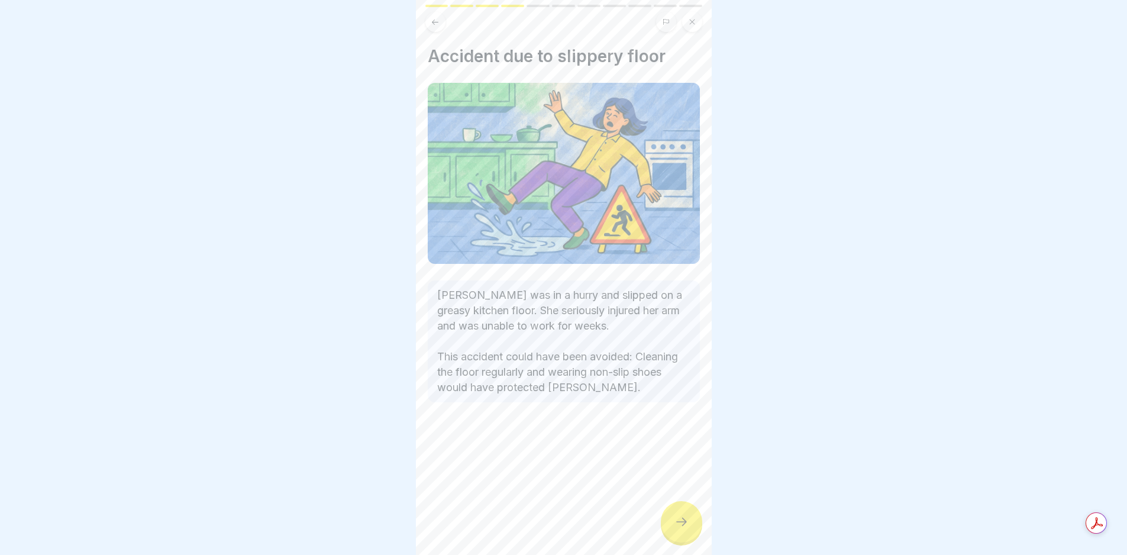
click at [678, 525] on icon at bounding box center [682, 522] width 14 height 14
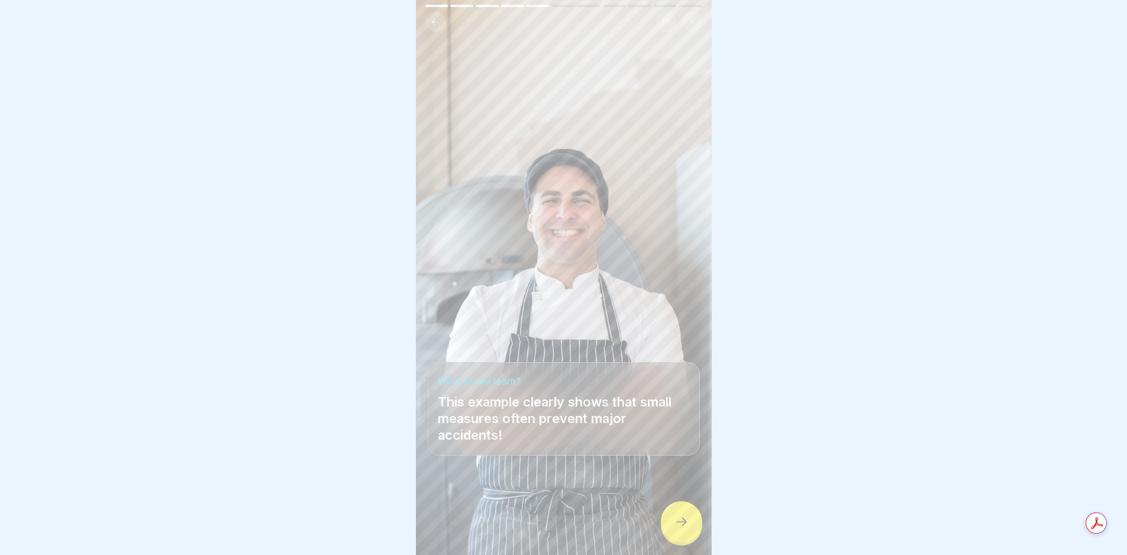
click at [678, 526] on icon at bounding box center [682, 522] width 14 height 14
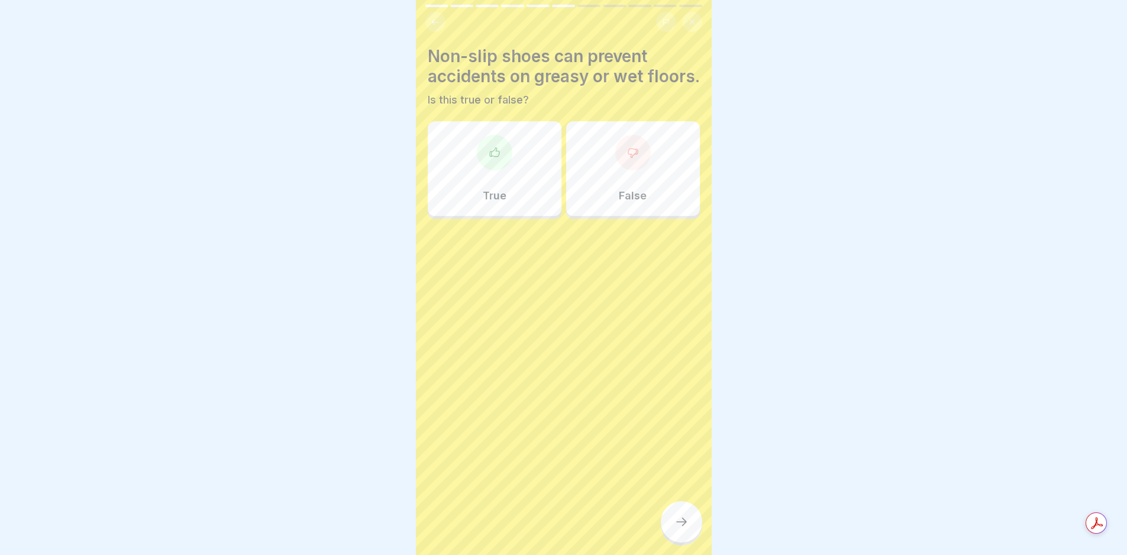
click at [678, 526] on icon at bounding box center [682, 522] width 14 height 14
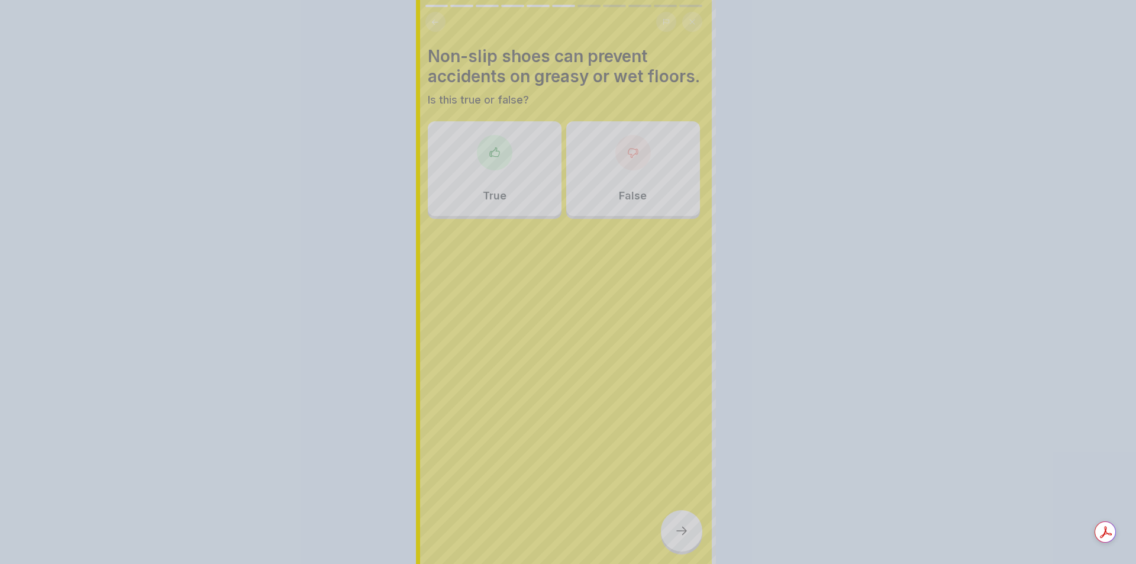
click at [678, 526] on div at bounding box center [568, 282] width 1136 height 564
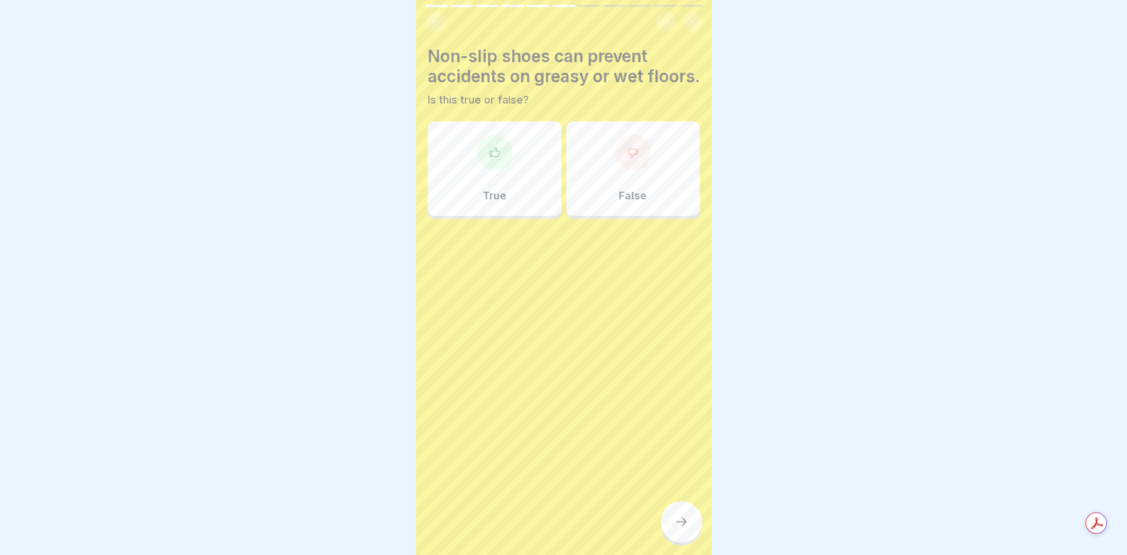
click at [492, 206] on div "True" at bounding box center [495, 168] width 134 height 95
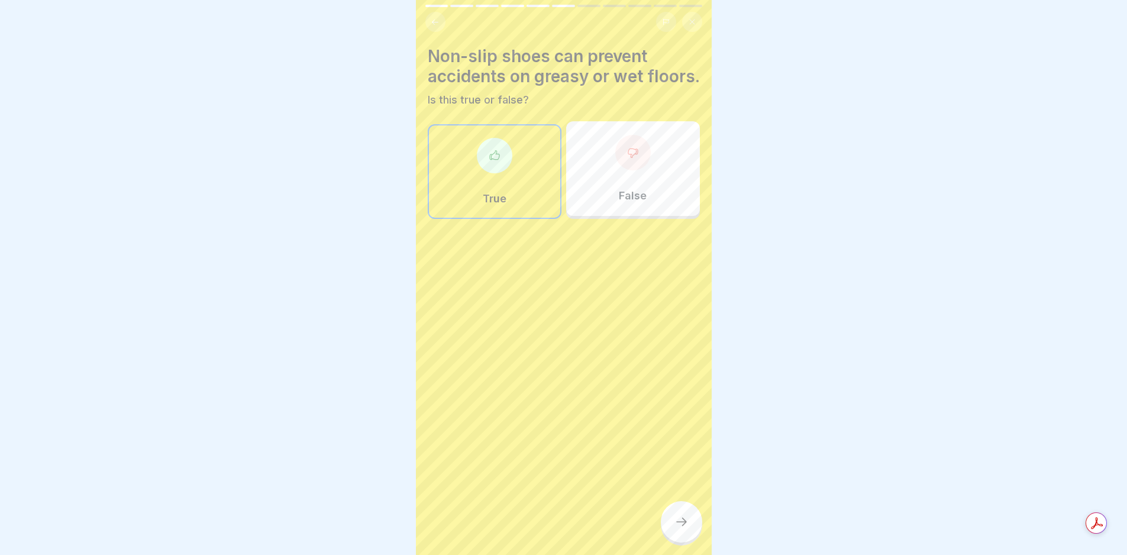
click at [686, 529] on icon at bounding box center [682, 522] width 14 height 14
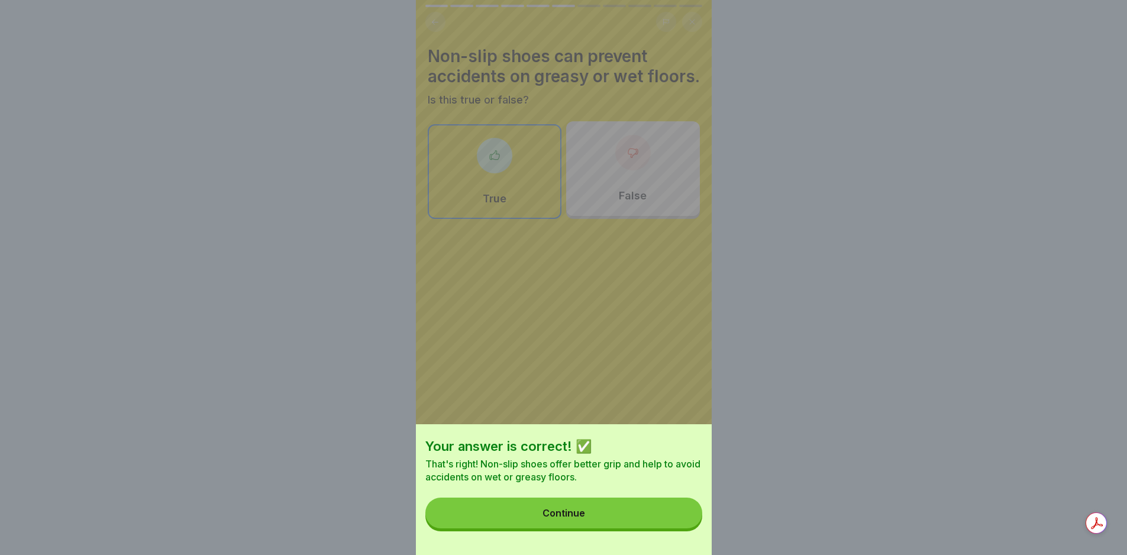
click at [588, 514] on button "Continue" at bounding box center [564, 513] width 277 height 31
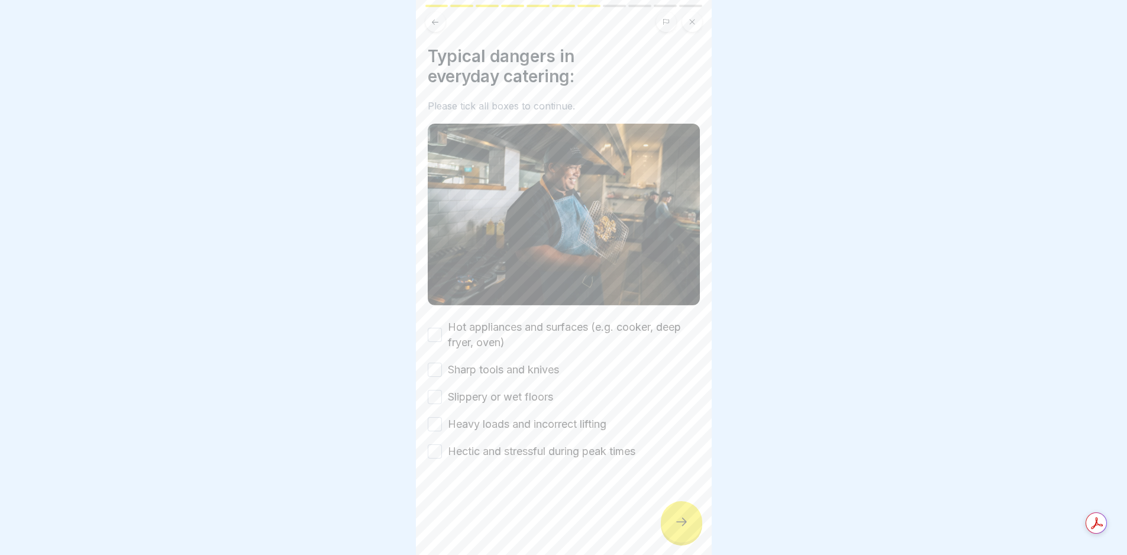
click at [687, 526] on icon at bounding box center [682, 522] width 14 height 14
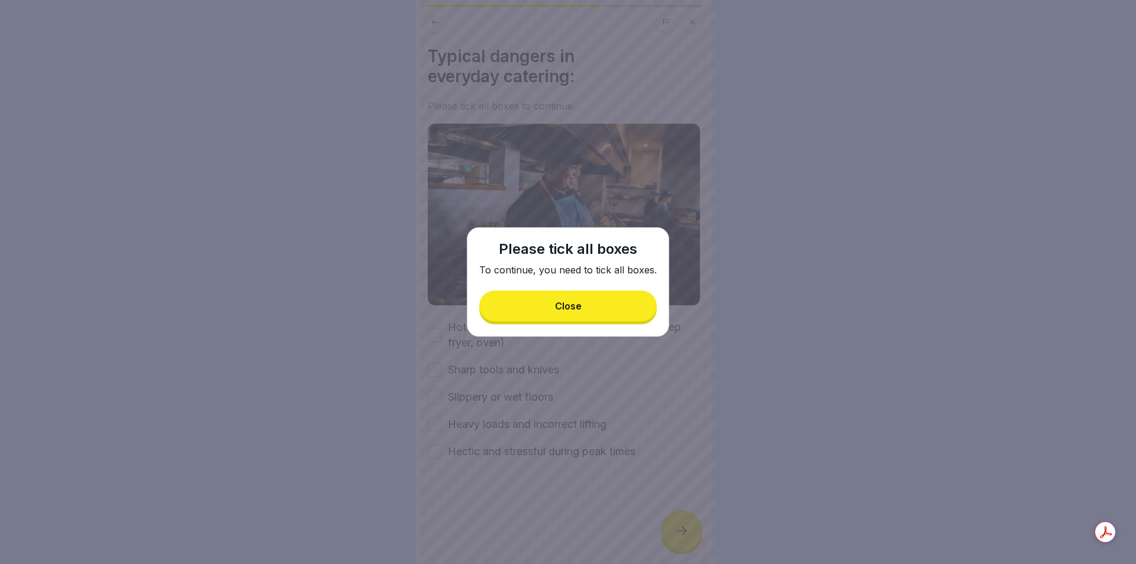
click at [572, 315] on button "Close" at bounding box center [568, 306] width 178 height 31
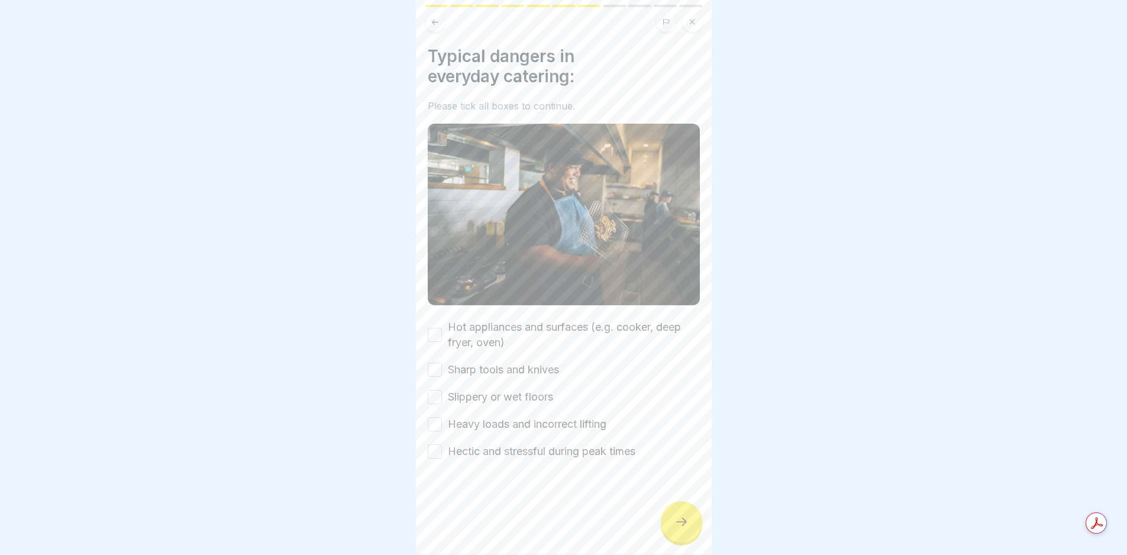
click at [461, 320] on label "Hot appliances and surfaces (e.g. cooker, deep fryer, oven)" at bounding box center [574, 335] width 252 height 31
click at [442, 328] on button "Hot appliances and surfaces (e.g. cooker, deep fryer, oven)" at bounding box center [435, 335] width 14 height 14
click at [468, 364] on label "Sharp tools and knives" at bounding box center [503, 369] width 111 height 15
click at [442, 364] on button "Sharp tools and knives" at bounding box center [435, 370] width 14 height 14
click at [494, 382] on div "Hot appliances and surfaces (e.g. cooker, deep fryer, oven) Sharp tools and kni…" at bounding box center [564, 390] width 272 height 140
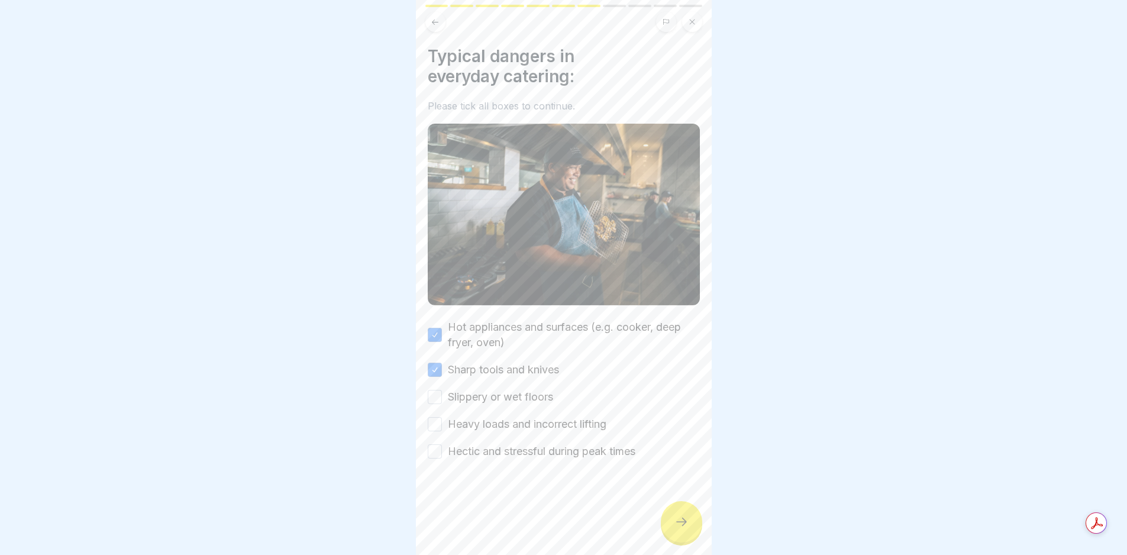
click at [504, 395] on label "Slippery or wet floors" at bounding box center [500, 396] width 105 height 15
click at [442, 395] on button "Slippery or wet floors" at bounding box center [435, 397] width 14 height 14
click at [511, 417] on label "Heavy loads and incorrect lifting" at bounding box center [527, 424] width 159 height 15
click at [442, 417] on button "Heavy loads and incorrect lifting" at bounding box center [435, 424] width 14 height 14
click at [535, 445] on label "Hectic and stressful during peak times" at bounding box center [542, 451] width 188 height 15
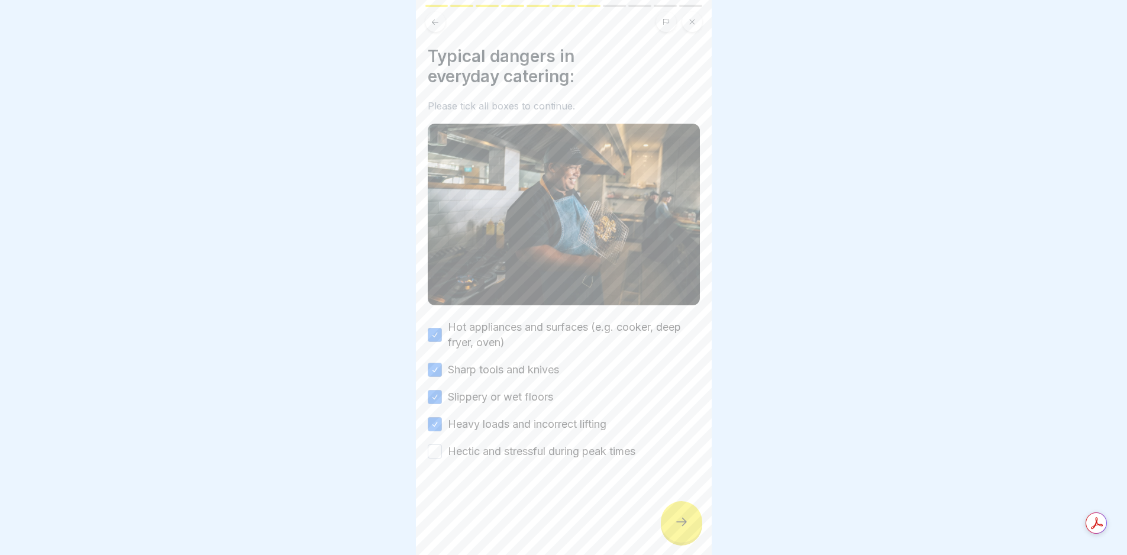
click at [442, 445] on button "Hectic and stressful during peak times" at bounding box center [435, 451] width 14 height 14
click at [684, 529] on icon at bounding box center [682, 522] width 14 height 14
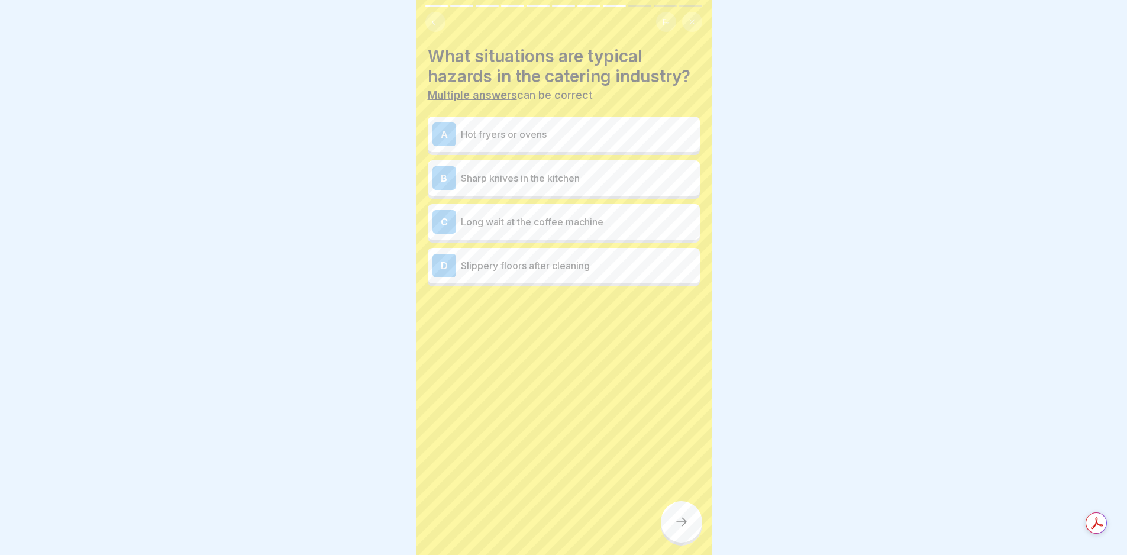
click at [684, 529] on icon at bounding box center [682, 522] width 14 height 14
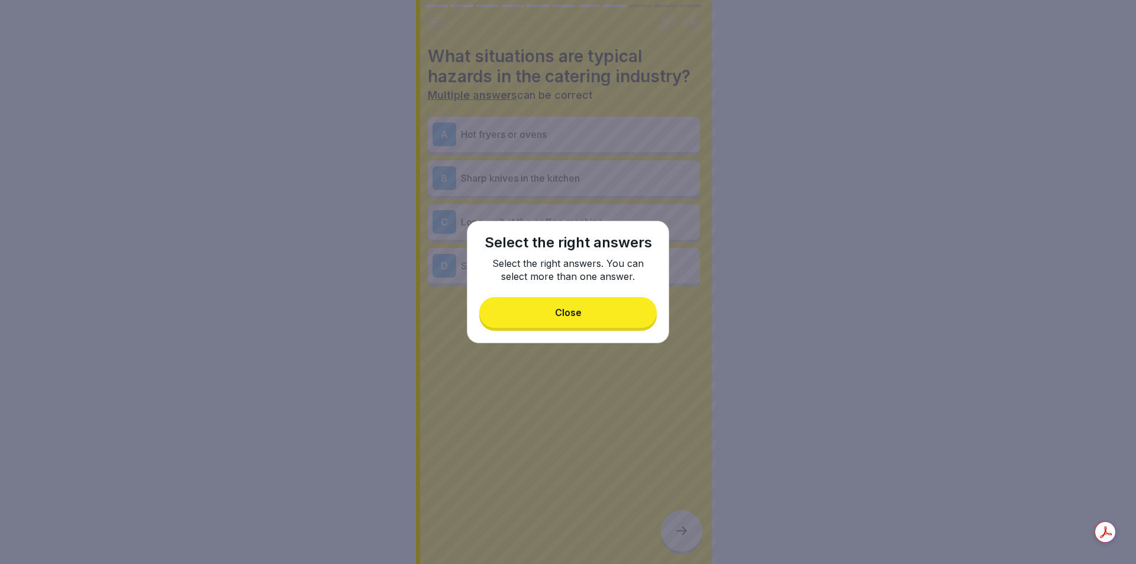
click at [584, 315] on button "Close" at bounding box center [568, 312] width 178 height 31
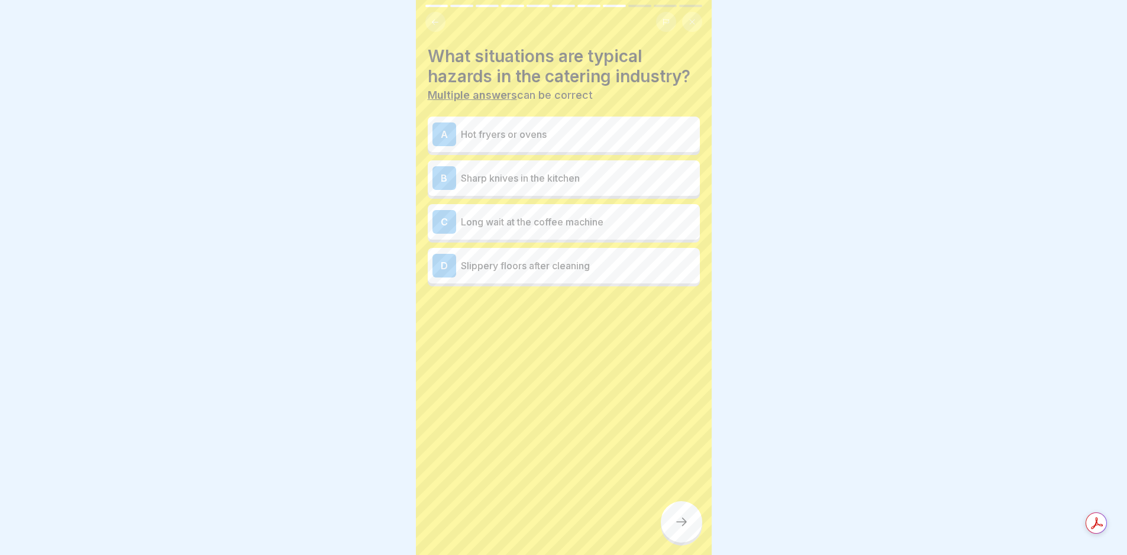
click at [493, 136] on p "Hot fryers or ovens" at bounding box center [578, 134] width 234 height 14
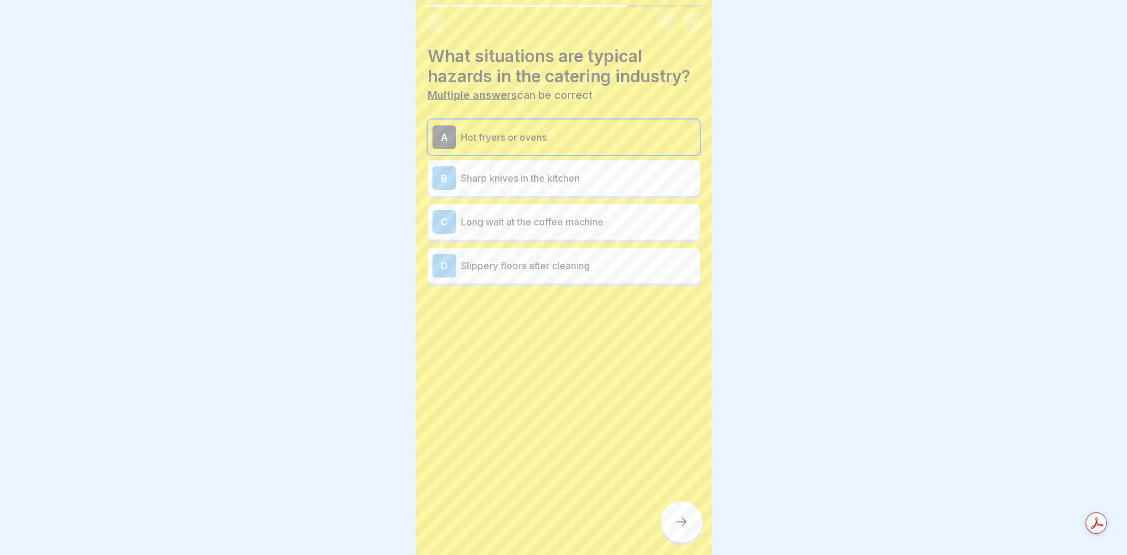
click at [503, 165] on div "B Sharp knives in the kitchen" at bounding box center [564, 178] width 272 height 36
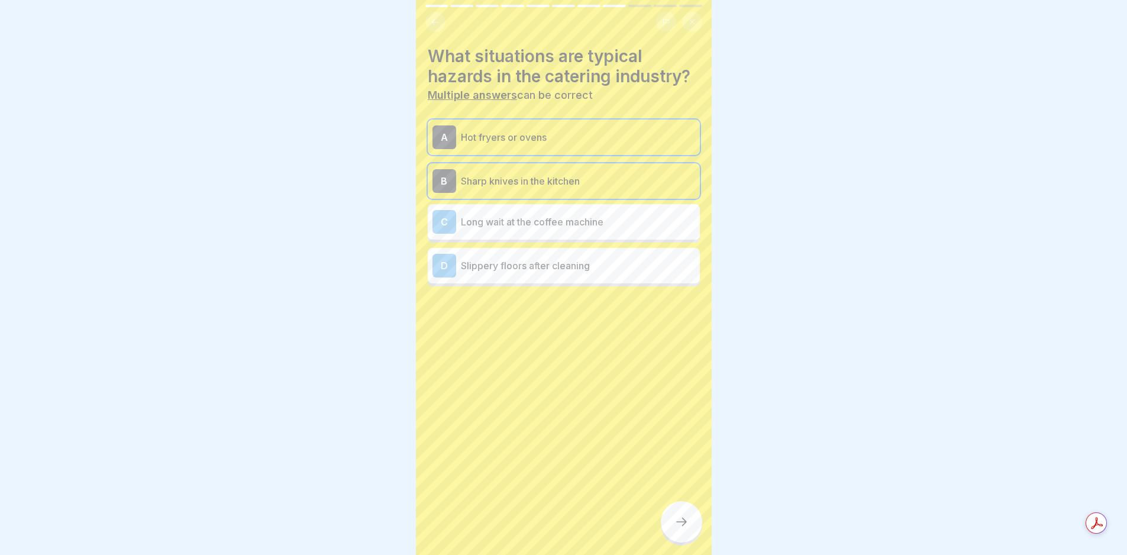
click at [553, 254] on div "D Slippery floors after cleaning" at bounding box center [564, 266] width 263 height 24
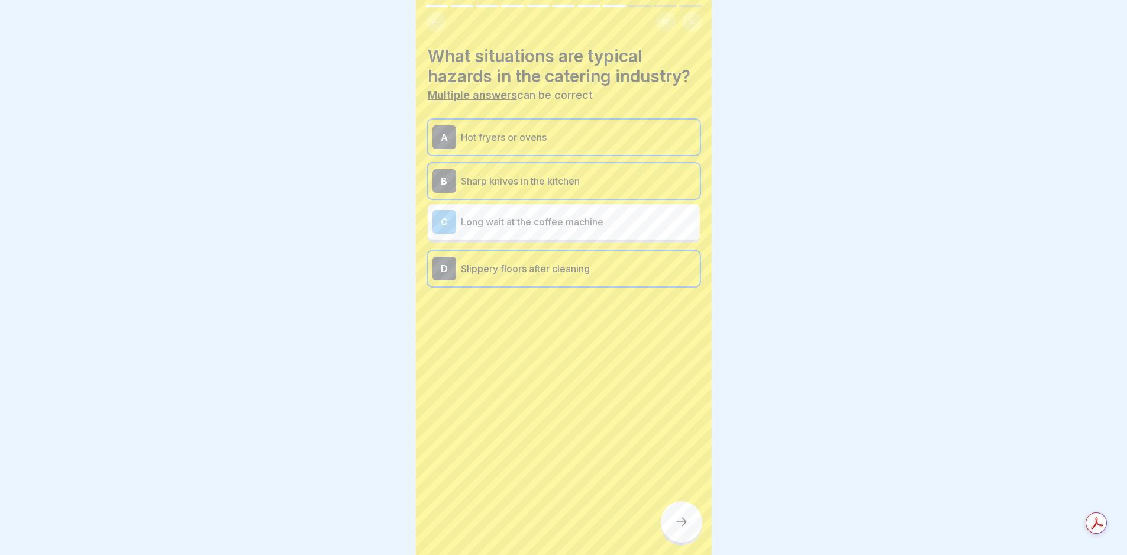
click at [681, 525] on icon at bounding box center [682, 522] width 14 height 14
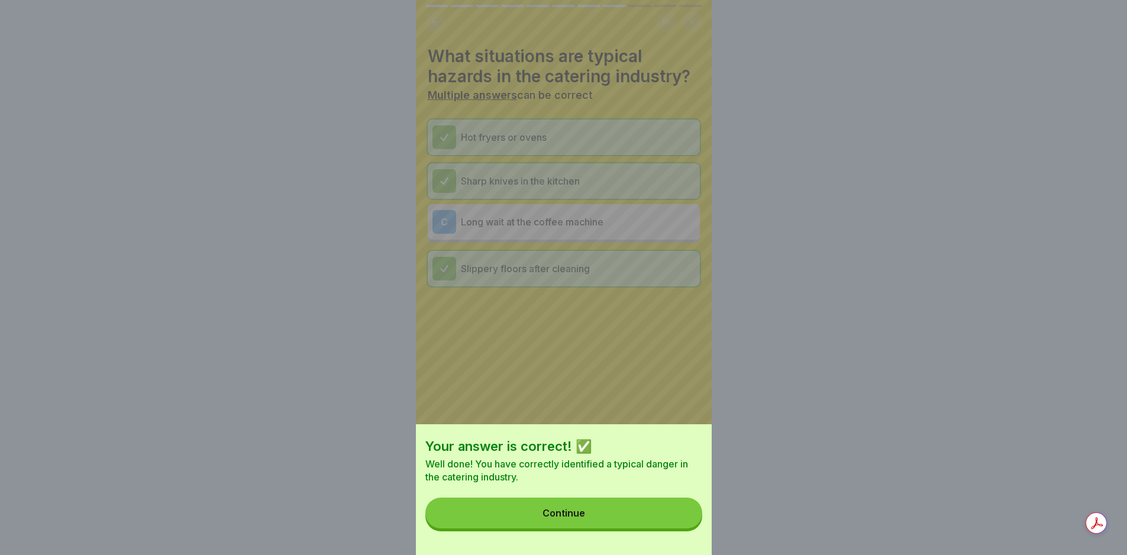
click at [659, 521] on button "Continue" at bounding box center [564, 513] width 277 height 31
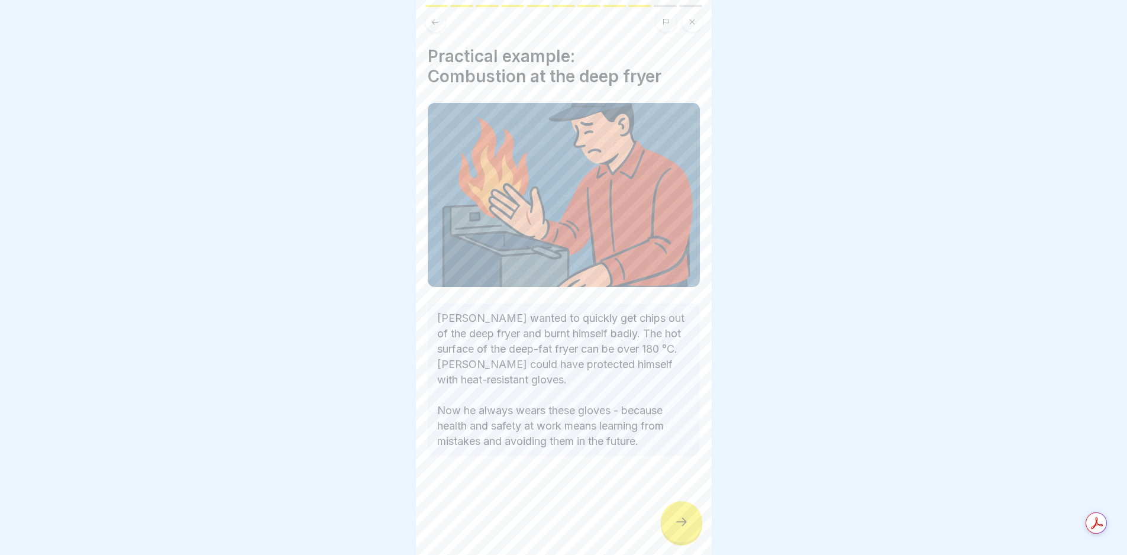
click at [687, 528] on icon at bounding box center [682, 522] width 14 height 14
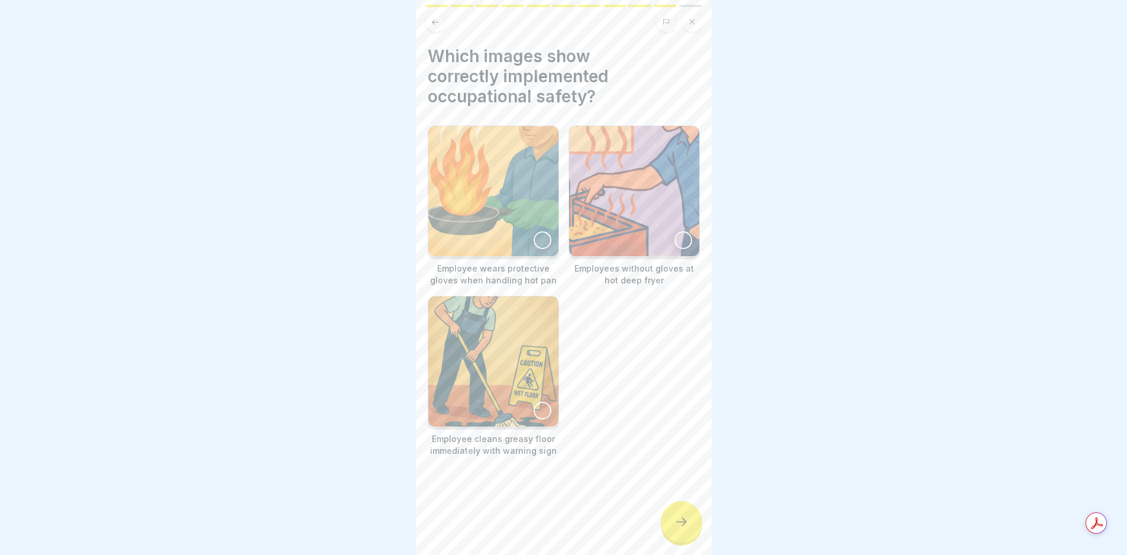
click at [504, 192] on img at bounding box center [493, 191] width 130 height 130
click at [535, 363] on img at bounding box center [493, 361] width 130 height 130
click at [677, 527] on icon at bounding box center [682, 522] width 14 height 14
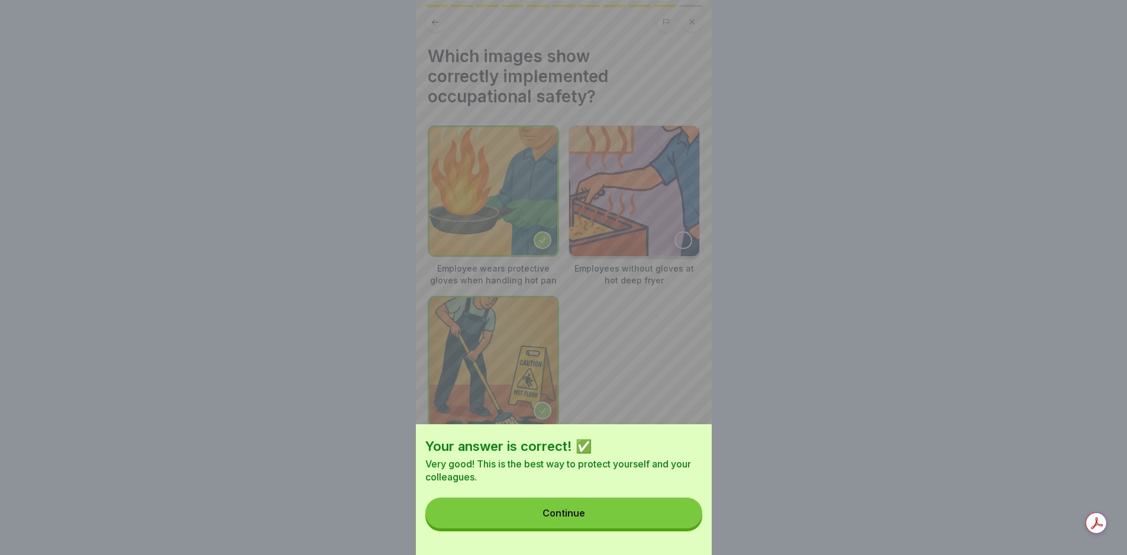
click at [661, 521] on button "Continue" at bounding box center [564, 513] width 277 height 31
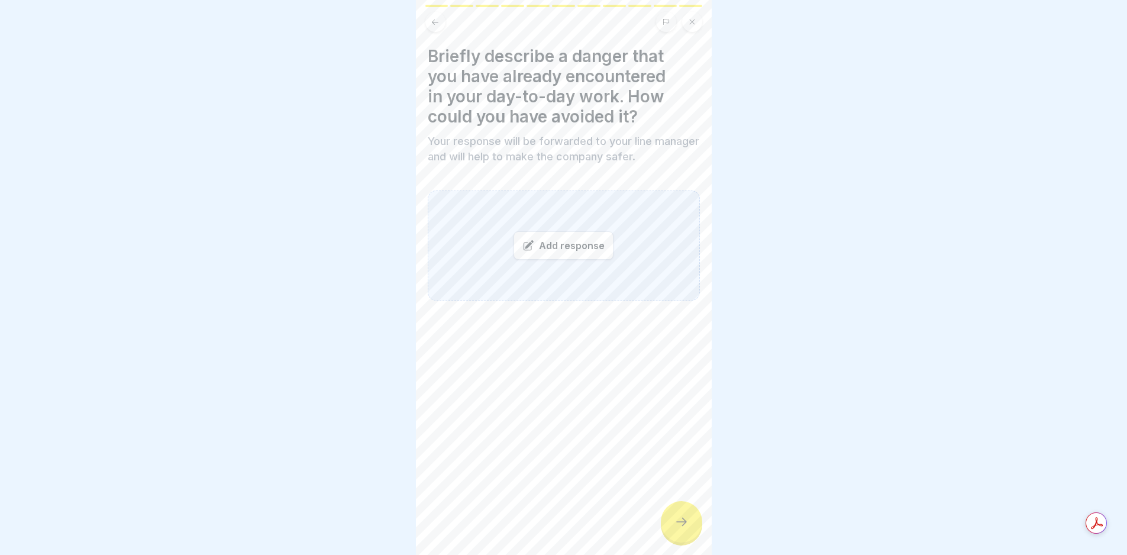
click at [673, 515] on div at bounding box center [681, 521] width 41 height 41
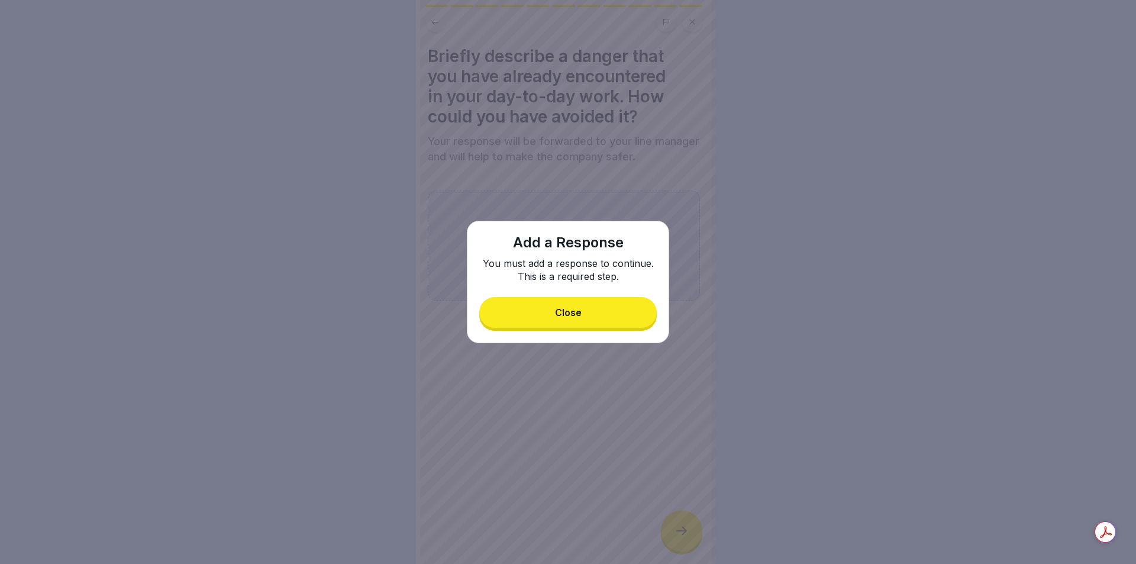
click at [569, 316] on div "Close" at bounding box center [568, 312] width 27 height 11
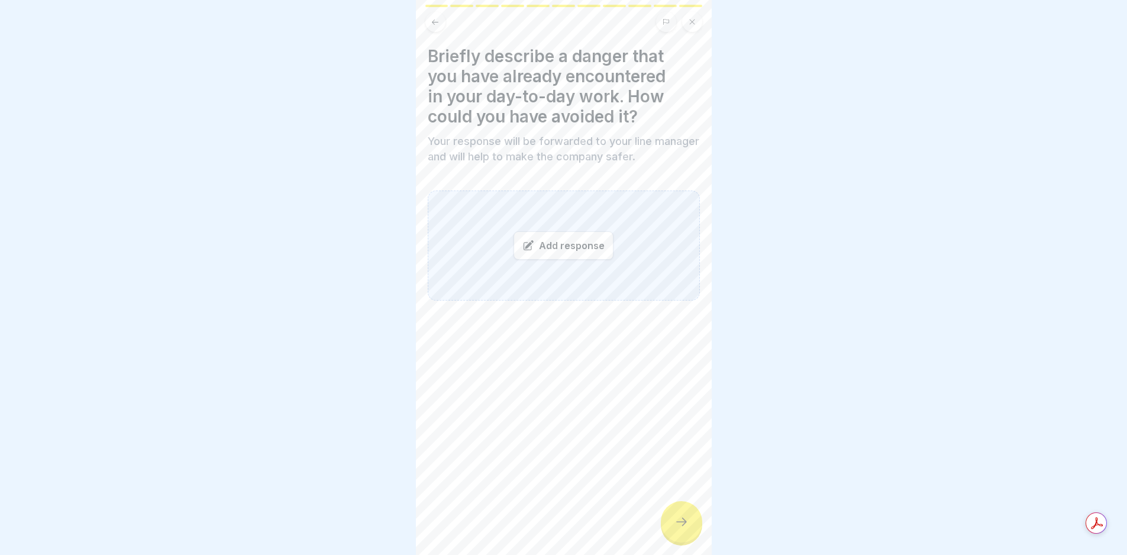
click at [578, 238] on div "Add response" at bounding box center [564, 245] width 100 height 28
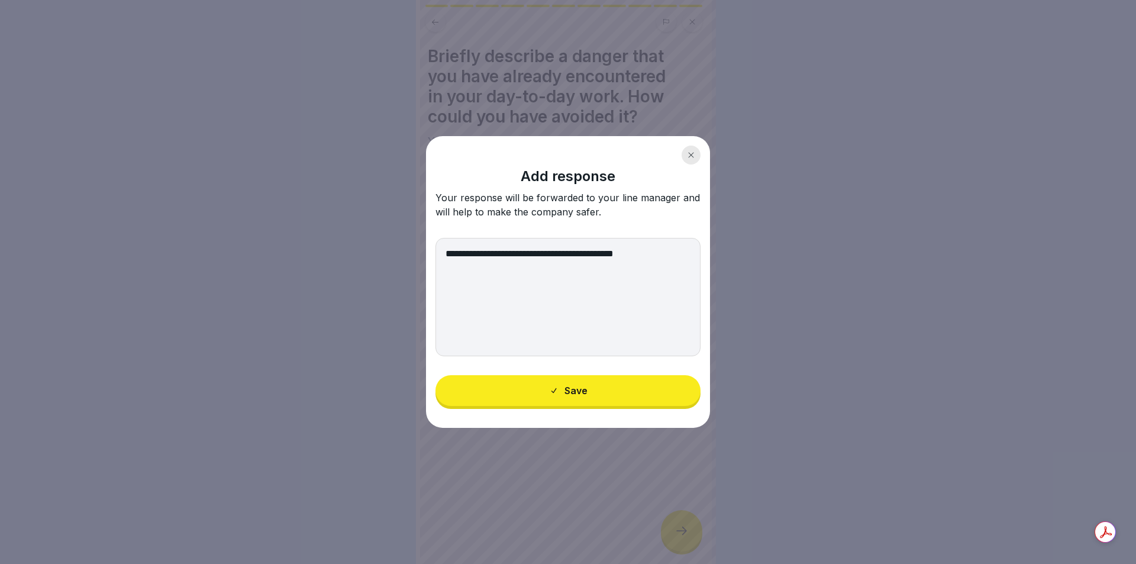
type textarea "**********"
click at [569, 390] on div "Save" at bounding box center [568, 390] width 38 height 11
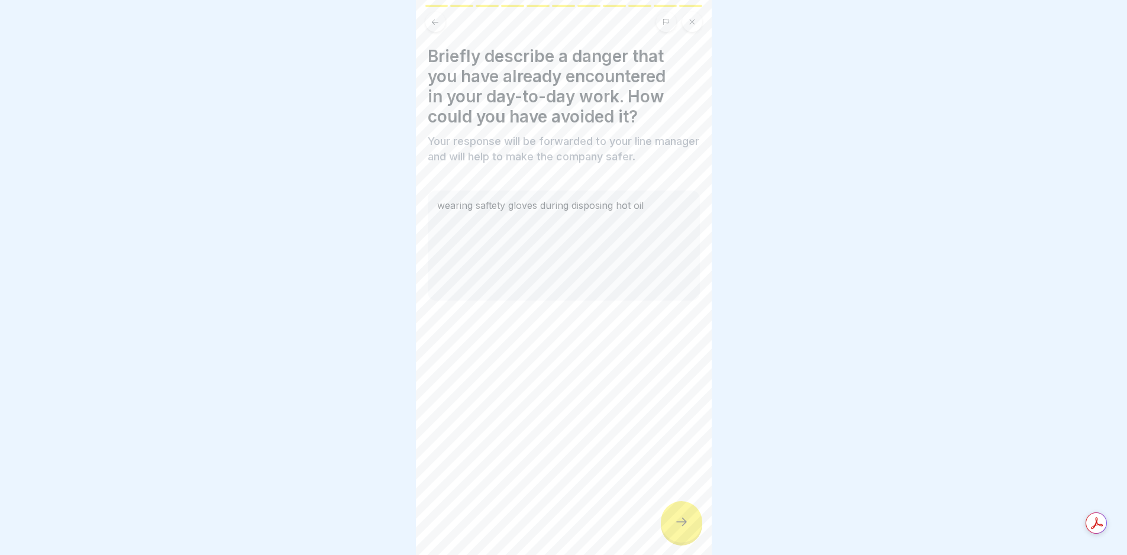
click at [682, 529] on icon at bounding box center [682, 522] width 14 height 14
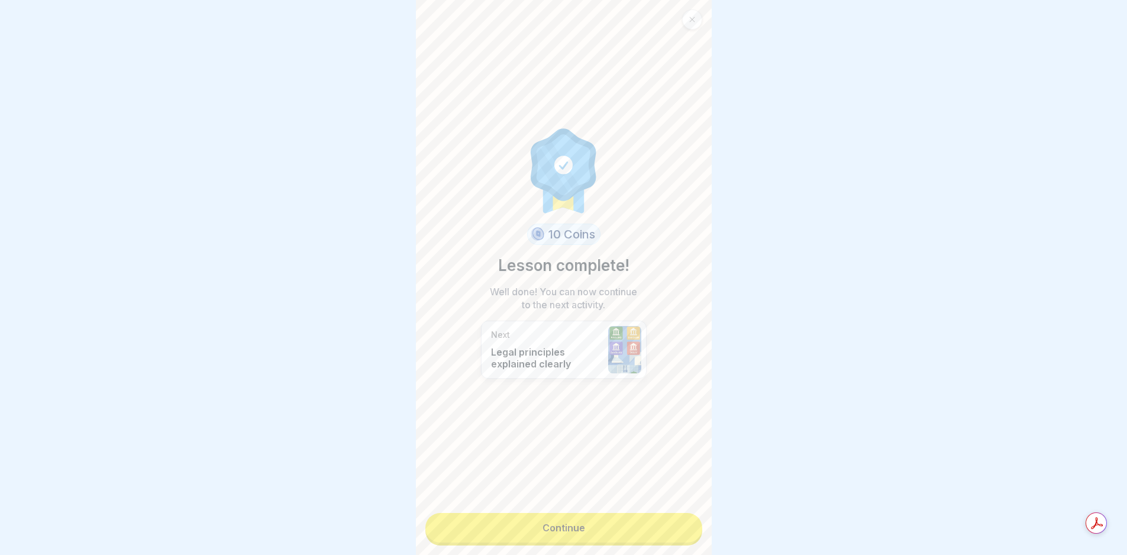
click at [670, 533] on link "Continue" at bounding box center [564, 528] width 277 height 30
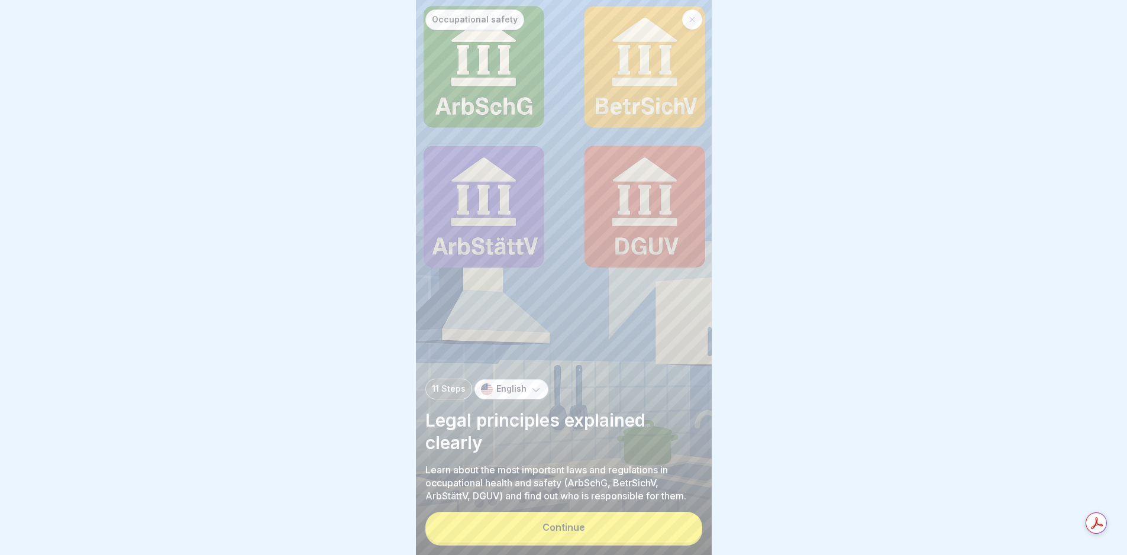
click at [669, 528] on button "Continue" at bounding box center [564, 527] width 277 height 31
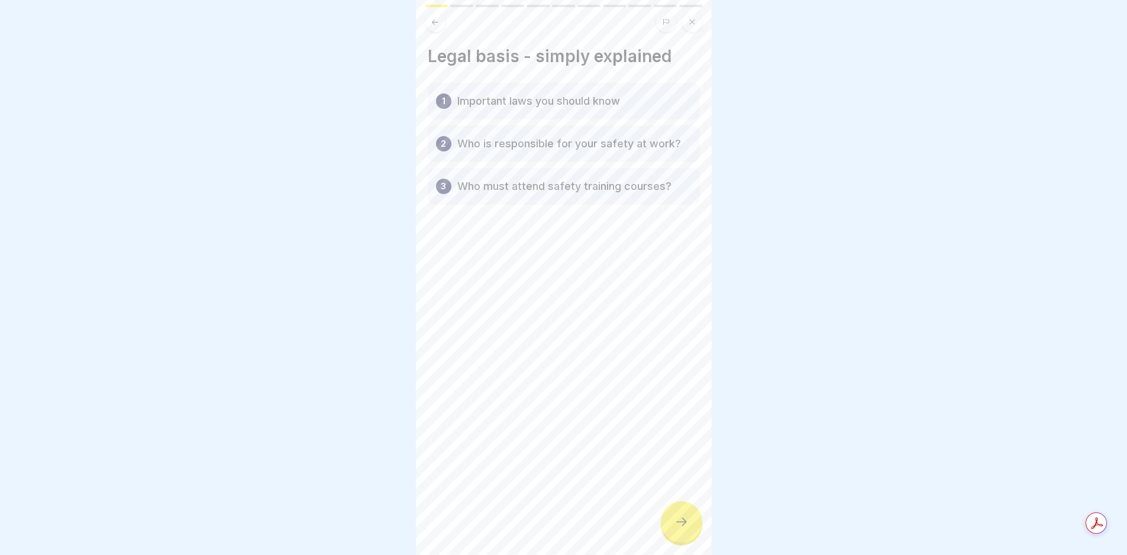
click at [675, 527] on icon at bounding box center [682, 522] width 14 height 14
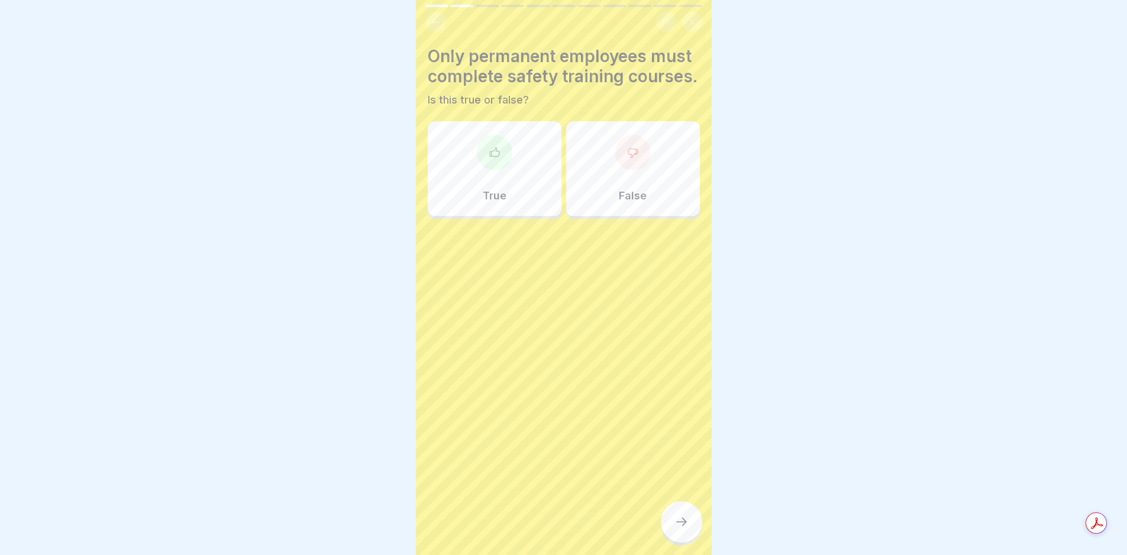
click at [675, 527] on icon at bounding box center [682, 522] width 14 height 14
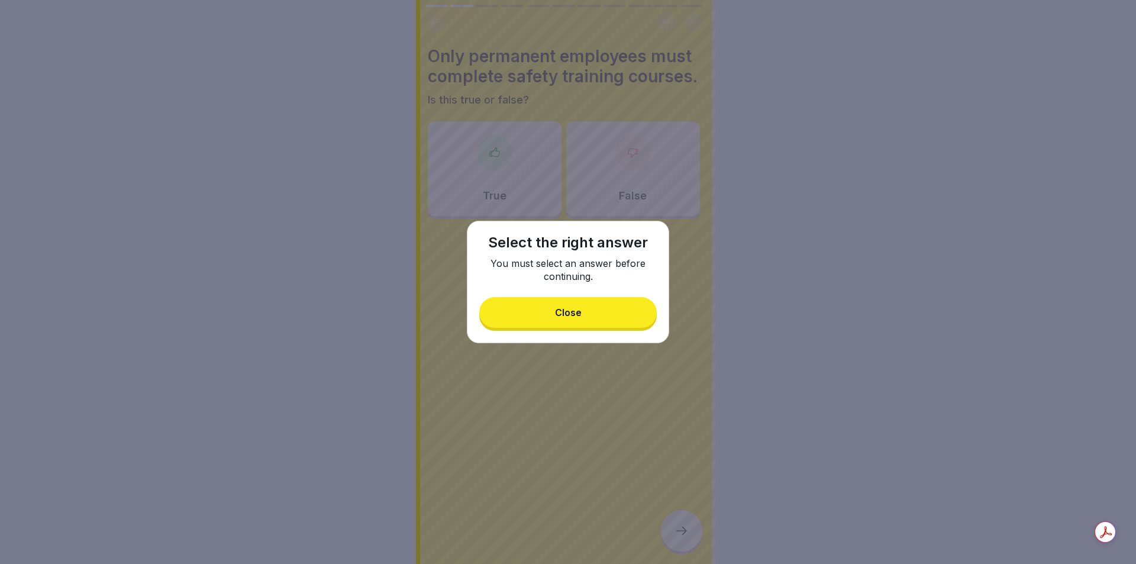
click at [556, 310] on div "Close" at bounding box center [568, 312] width 27 height 11
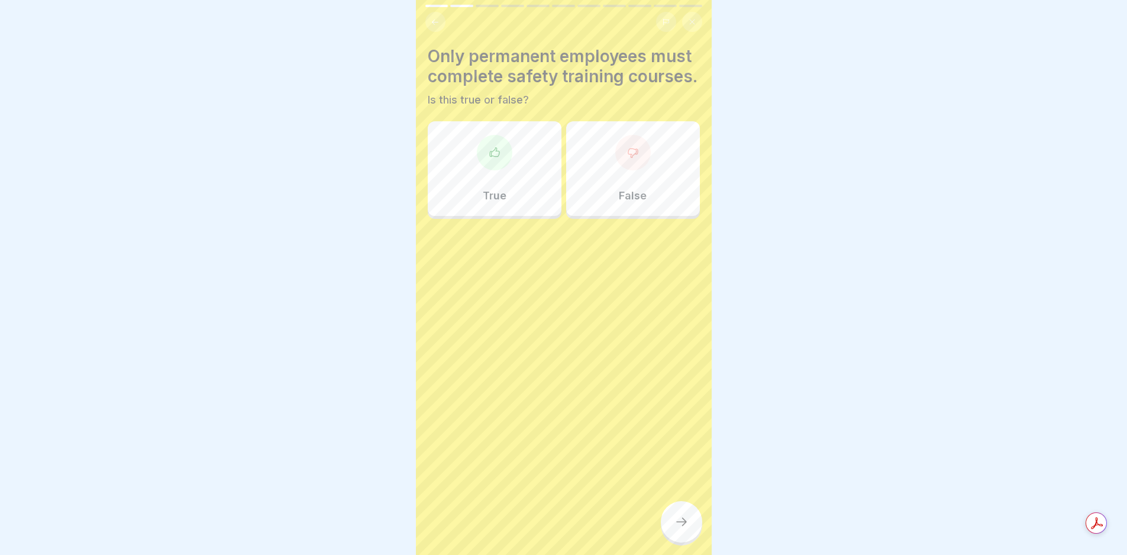
click at [576, 205] on div "False" at bounding box center [633, 168] width 134 height 95
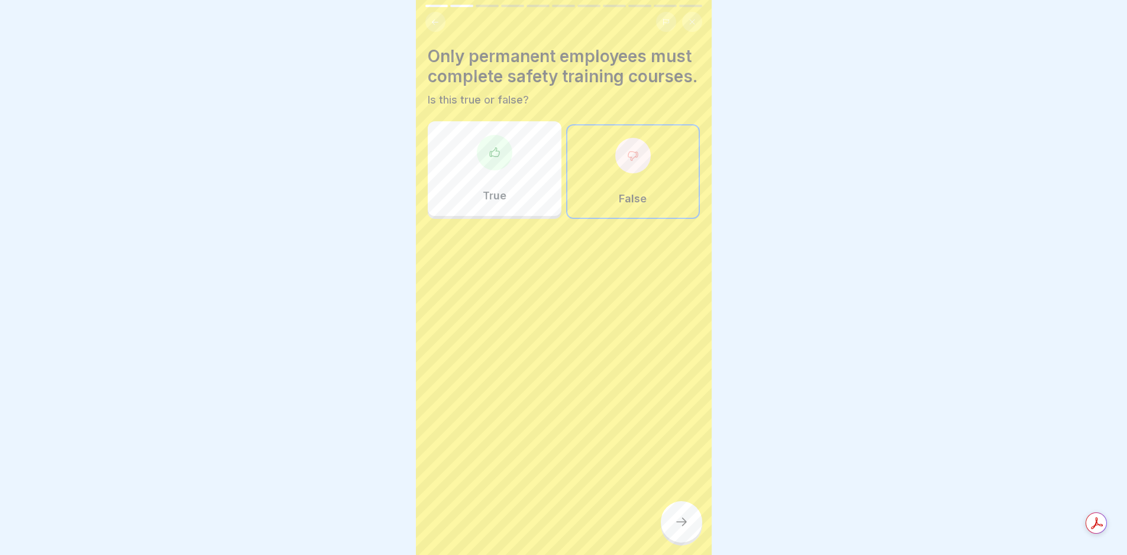
click at [680, 526] on icon at bounding box center [682, 522] width 14 height 14
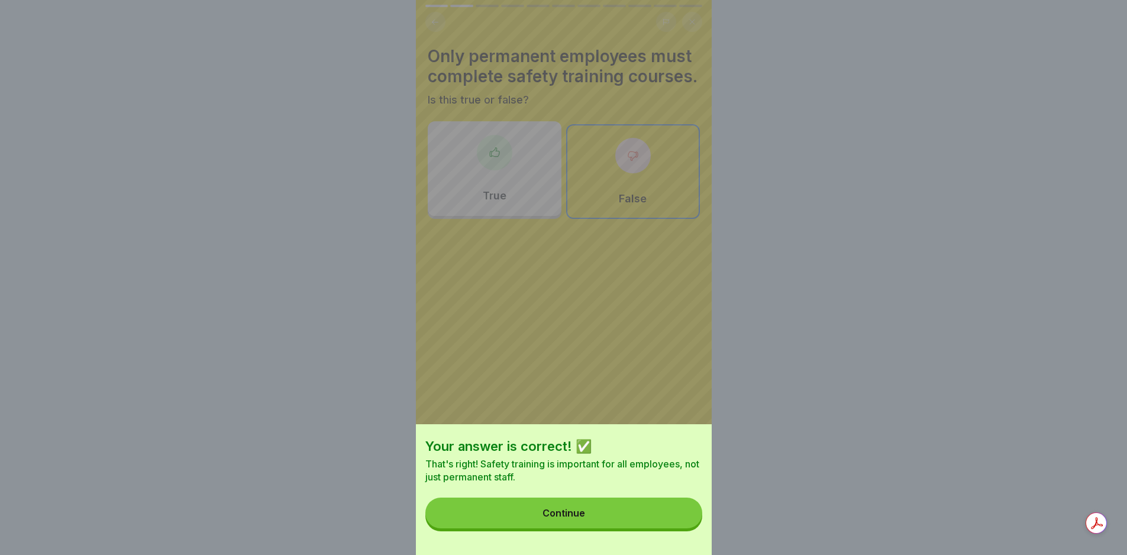
click at [618, 507] on div "Your answer is correct! ✅ That's right! Safety training is important for all em…" at bounding box center [564, 489] width 296 height 131
click at [649, 518] on button "Continue" at bounding box center [564, 513] width 277 height 31
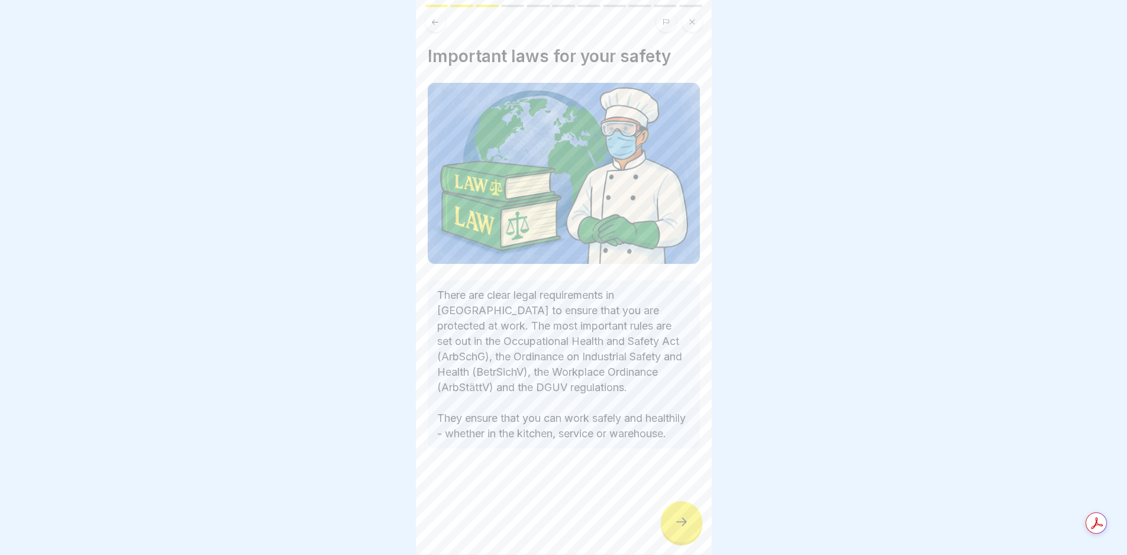
click at [681, 524] on icon at bounding box center [682, 522] width 14 height 14
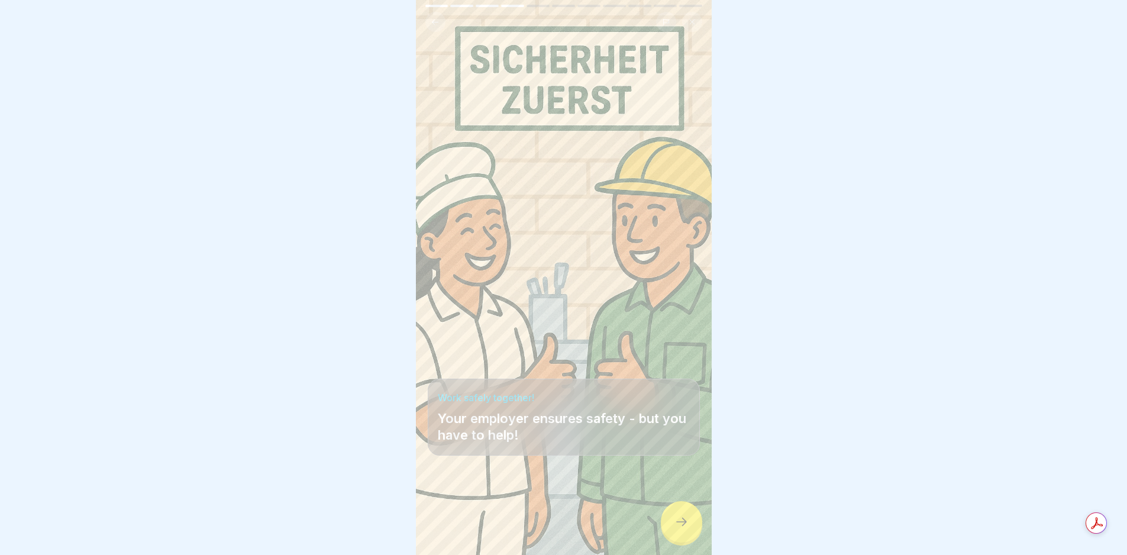
click at [681, 525] on icon at bounding box center [682, 522] width 14 height 14
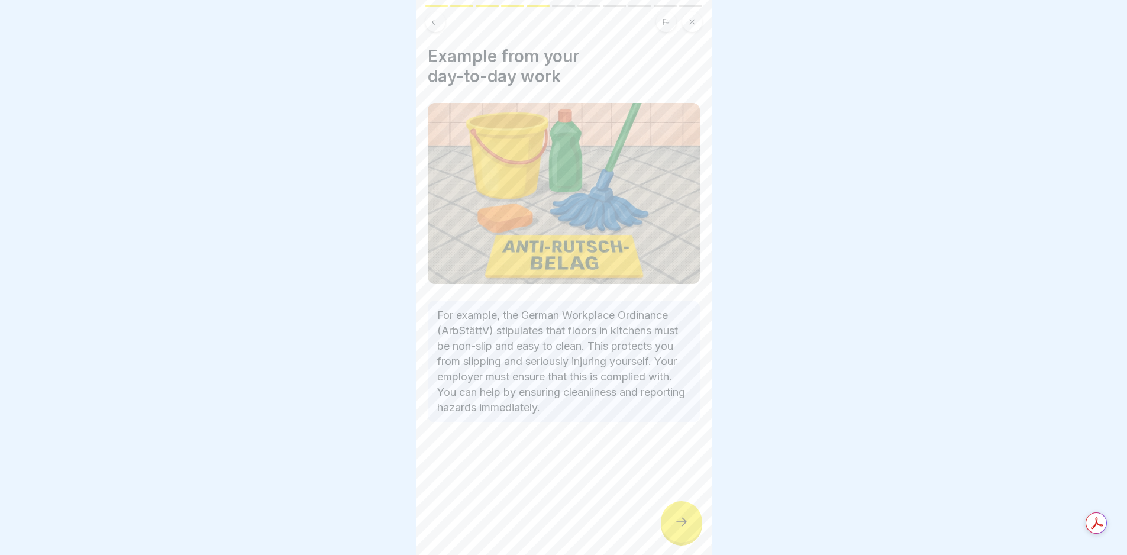
click at [681, 525] on icon at bounding box center [682, 522] width 14 height 14
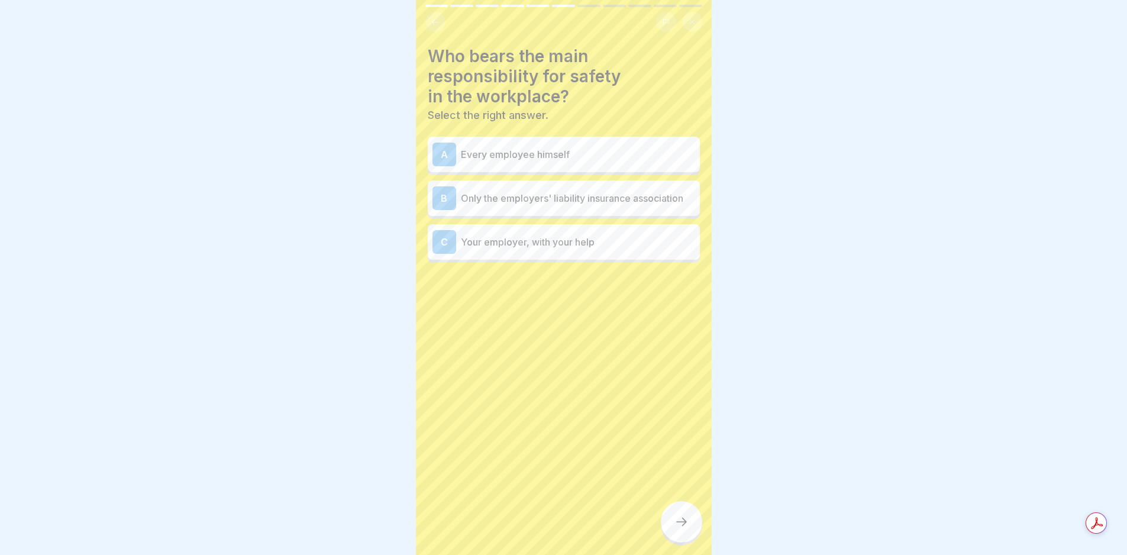
click at [681, 525] on icon at bounding box center [682, 522] width 14 height 14
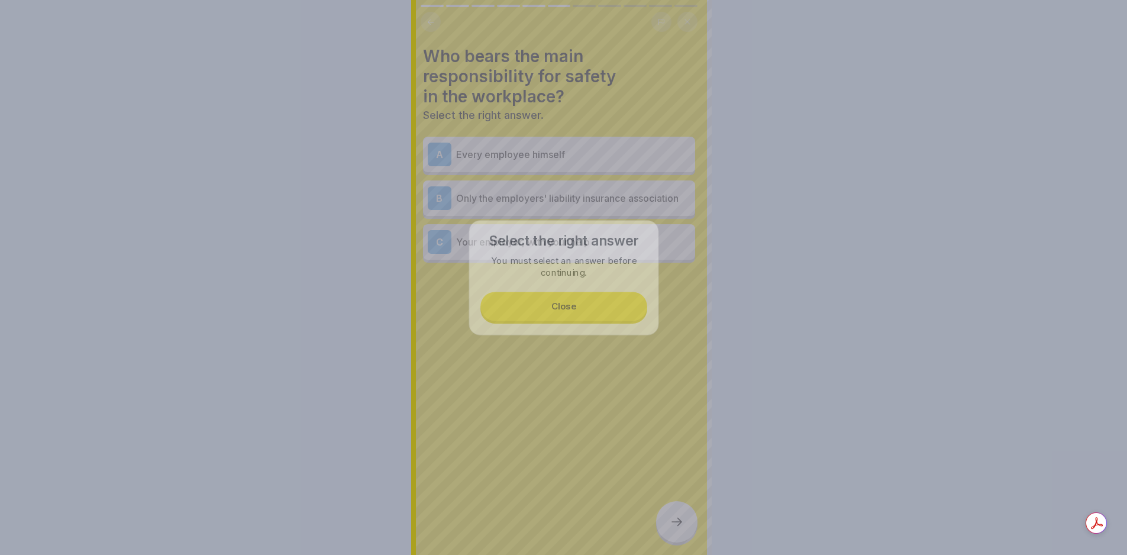
click at [682, 525] on div at bounding box center [563, 277] width 1127 height 555
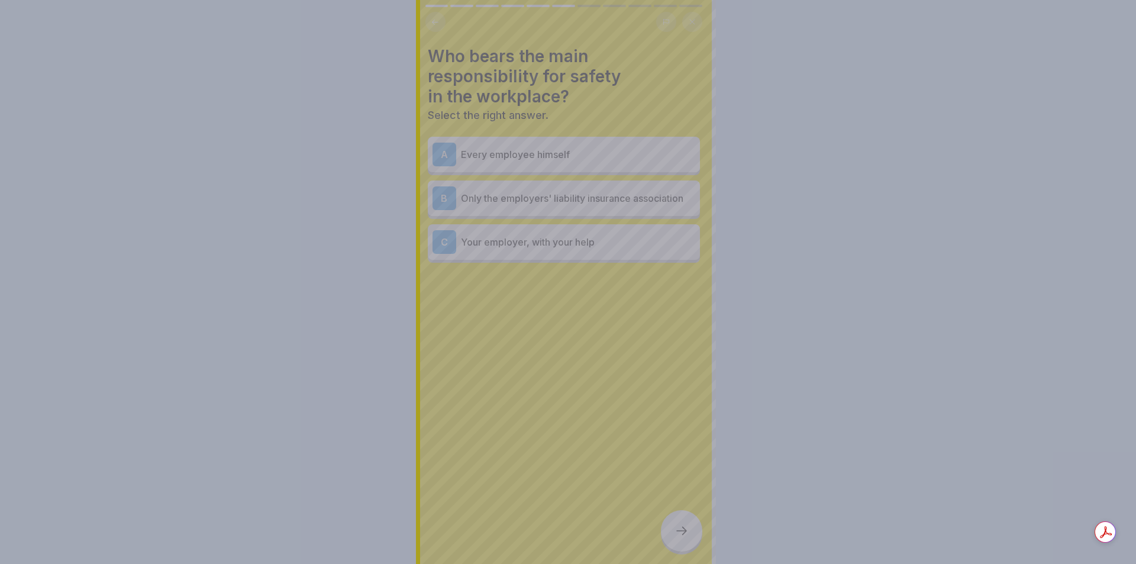
click at [682, 525] on div at bounding box center [568, 282] width 1136 height 564
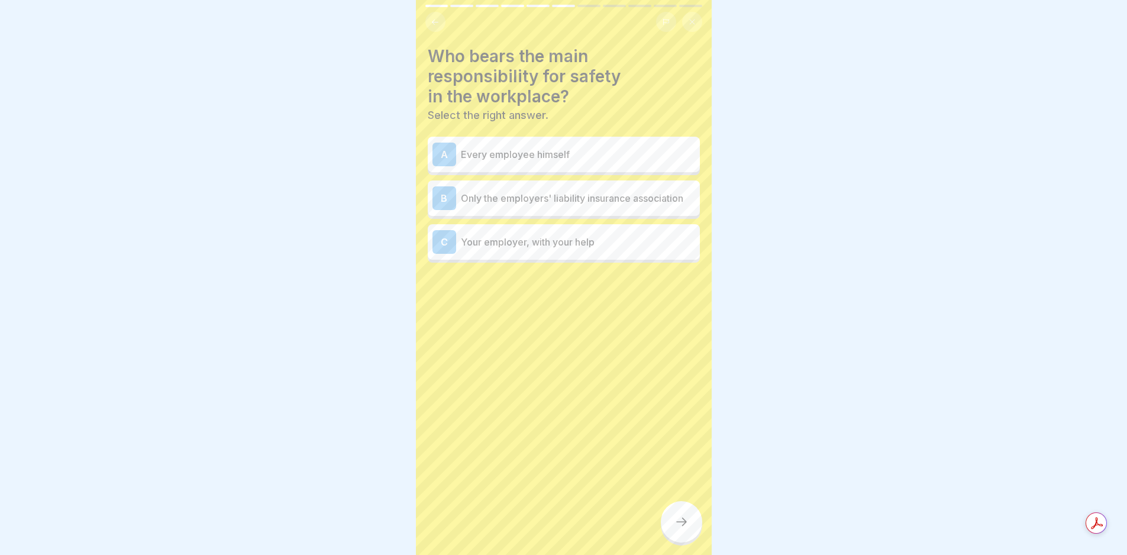
click at [536, 154] on p "Every employee himself" at bounding box center [578, 154] width 234 height 14
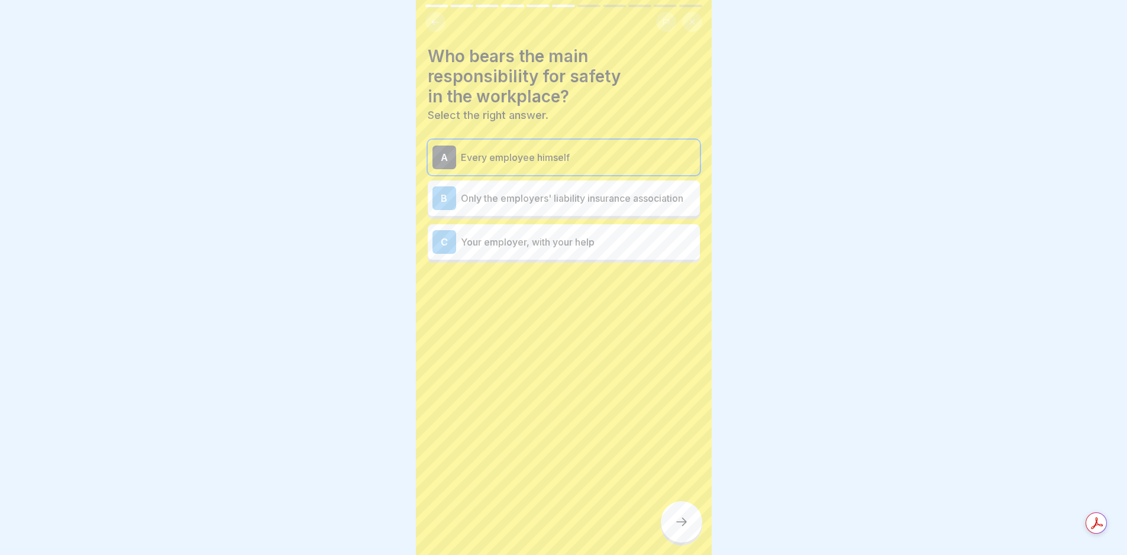
click at [672, 530] on div at bounding box center [681, 521] width 41 height 41
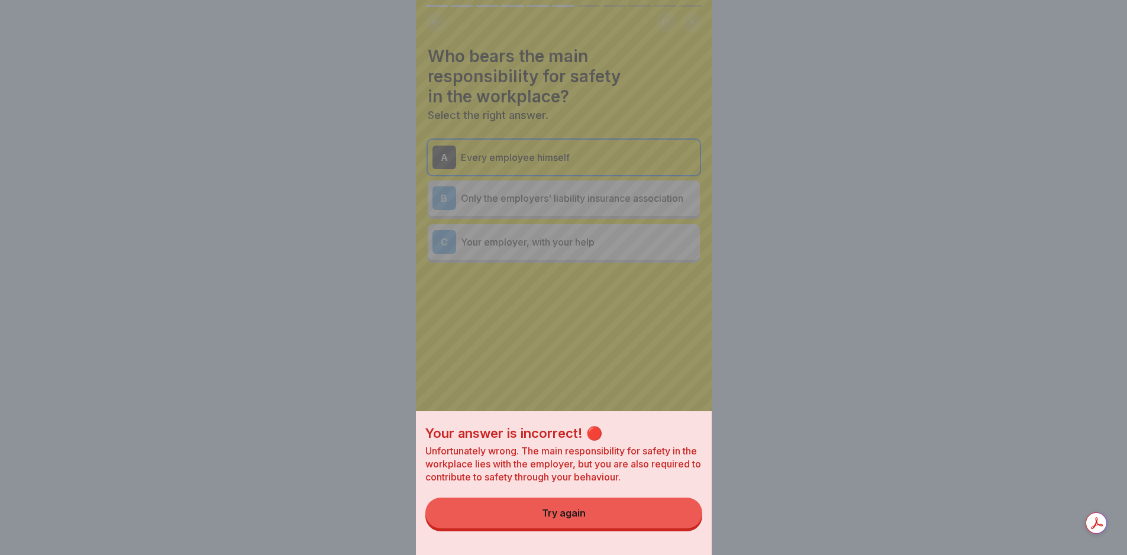
click at [660, 520] on button "Try again" at bounding box center [564, 513] width 277 height 31
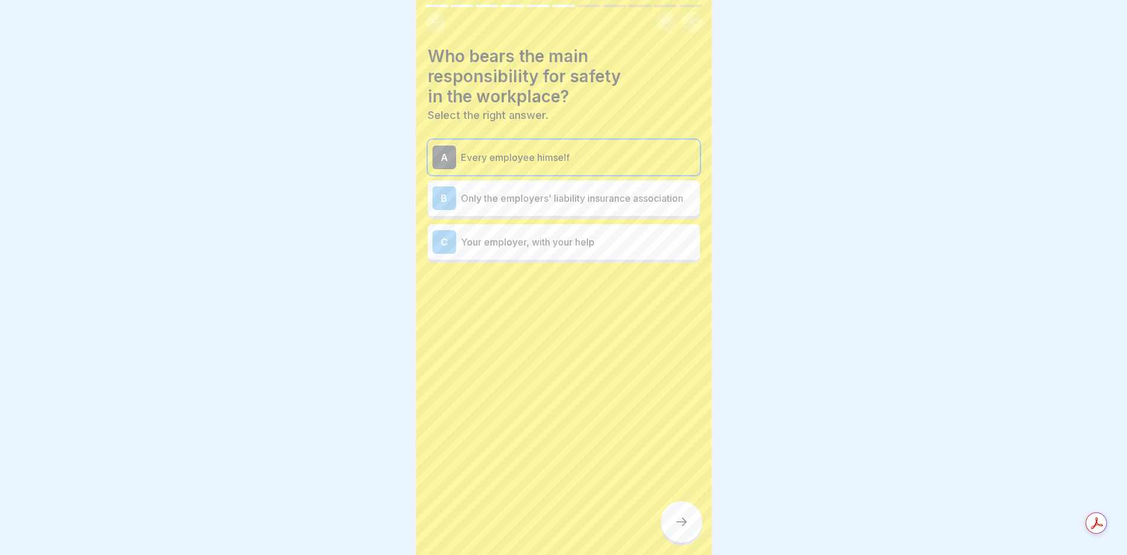
click at [531, 246] on p "Your employer, with your help" at bounding box center [578, 242] width 234 height 14
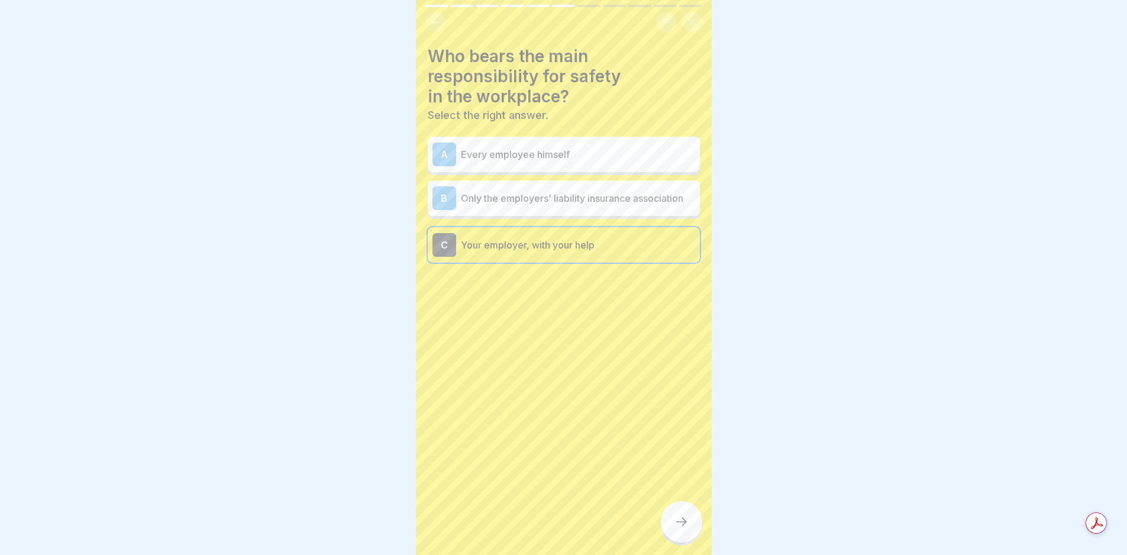
click at [685, 526] on icon at bounding box center [681, 522] width 11 height 8
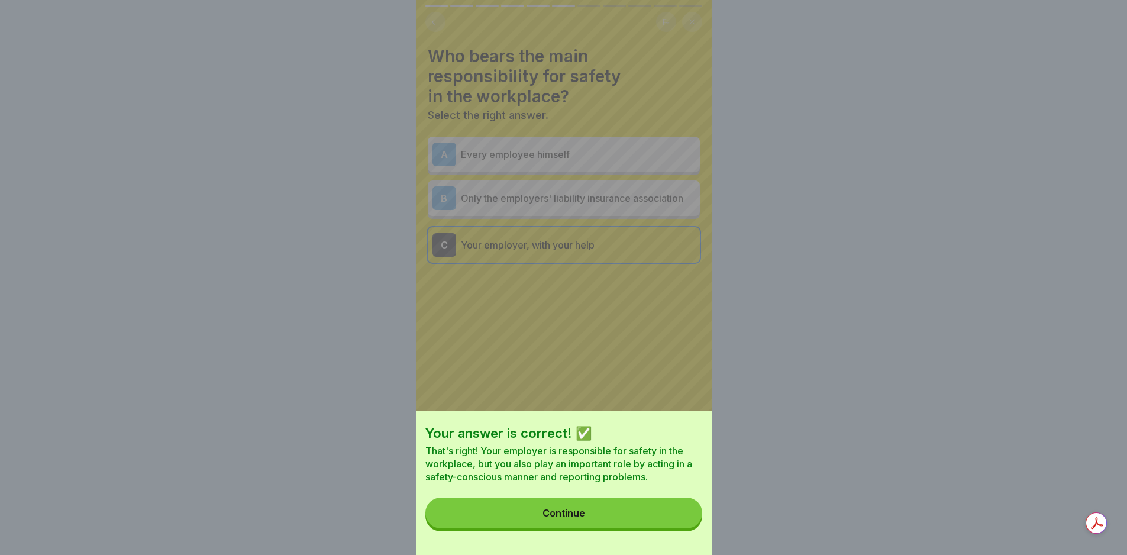
click at [640, 514] on button "Continue" at bounding box center [564, 513] width 277 height 31
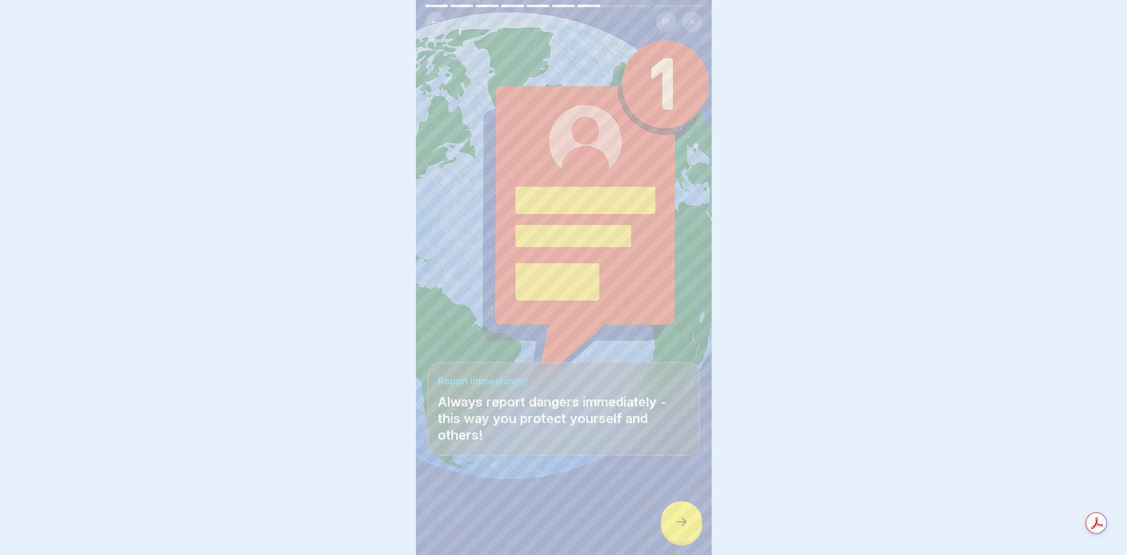
click at [682, 522] on div at bounding box center [681, 521] width 41 height 41
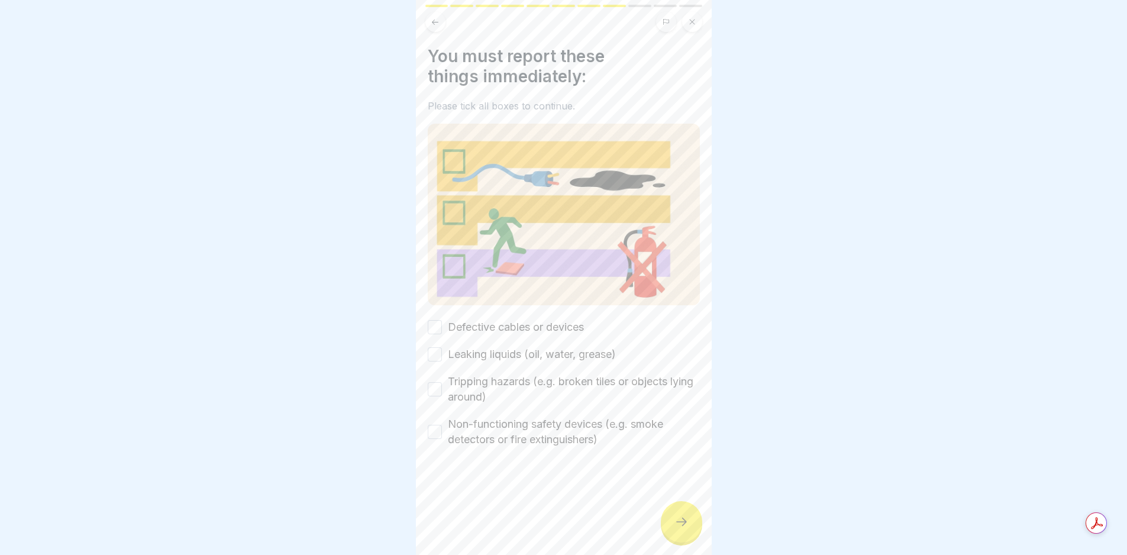
click at [682, 522] on div at bounding box center [681, 521] width 41 height 41
click at [478, 329] on div "Defective cables or devices Leaking liquids (oil, water, grease) Tripping hazar…" at bounding box center [564, 384] width 272 height 128
click at [482, 349] on label "Leaking liquids (oil, water, grease)" at bounding box center [532, 354] width 168 height 15
click at [442, 349] on button "Leaking liquids (oil, water, grease)" at bounding box center [435, 354] width 14 height 14
click at [481, 320] on label "Defective cables or devices" at bounding box center [516, 327] width 136 height 15
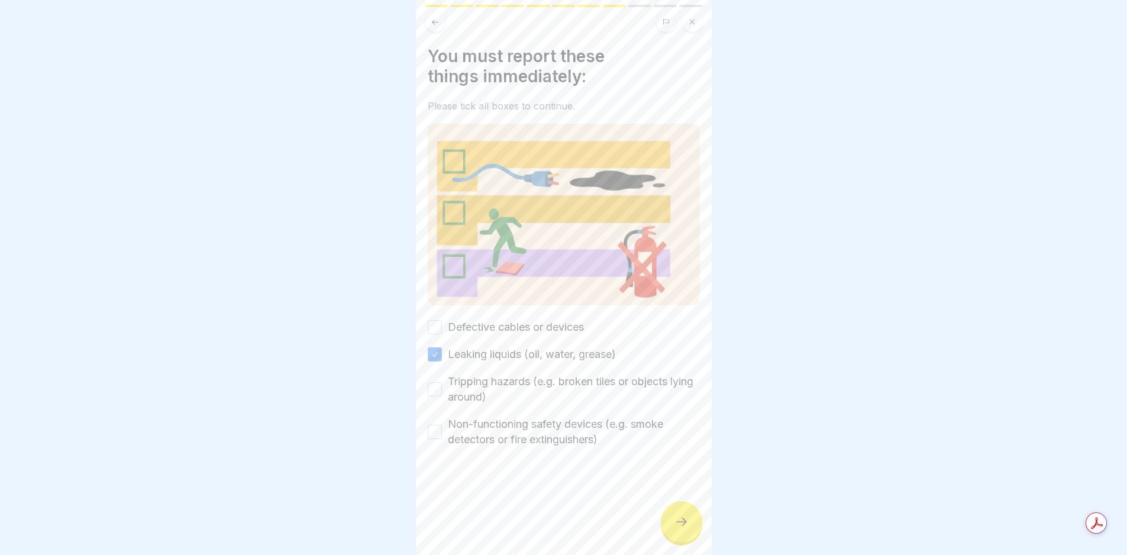
click at [442, 320] on button "Defective cables or devices" at bounding box center [435, 327] width 14 height 14
click at [484, 374] on label "Tripping hazards (e.g. broken tiles or objects lying around)" at bounding box center [574, 389] width 252 height 31
click at [442, 382] on button "Tripping hazards (e.g. broken tiles or objects lying around)" at bounding box center [435, 389] width 14 height 14
click at [485, 420] on label "Non-functioning safety devices (e.g. smoke detectors or fire extinguishers)" at bounding box center [574, 432] width 252 height 31
click at [442, 425] on button "Non-functioning safety devices (e.g. smoke detectors or fire extinguishers)" at bounding box center [435, 432] width 14 height 14
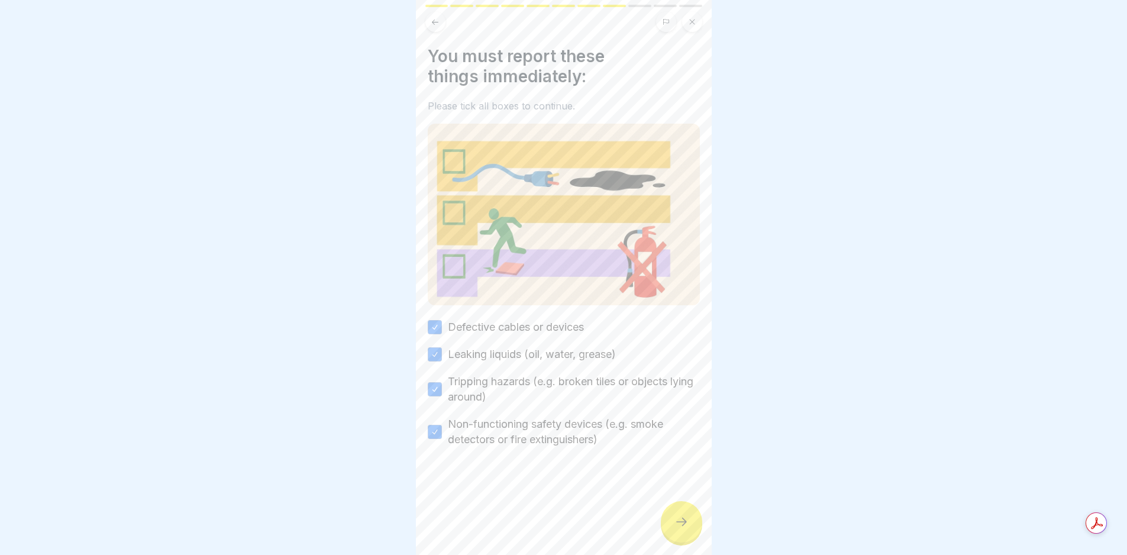
click at [667, 529] on div at bounding box center [681, 521] width 41 height 41
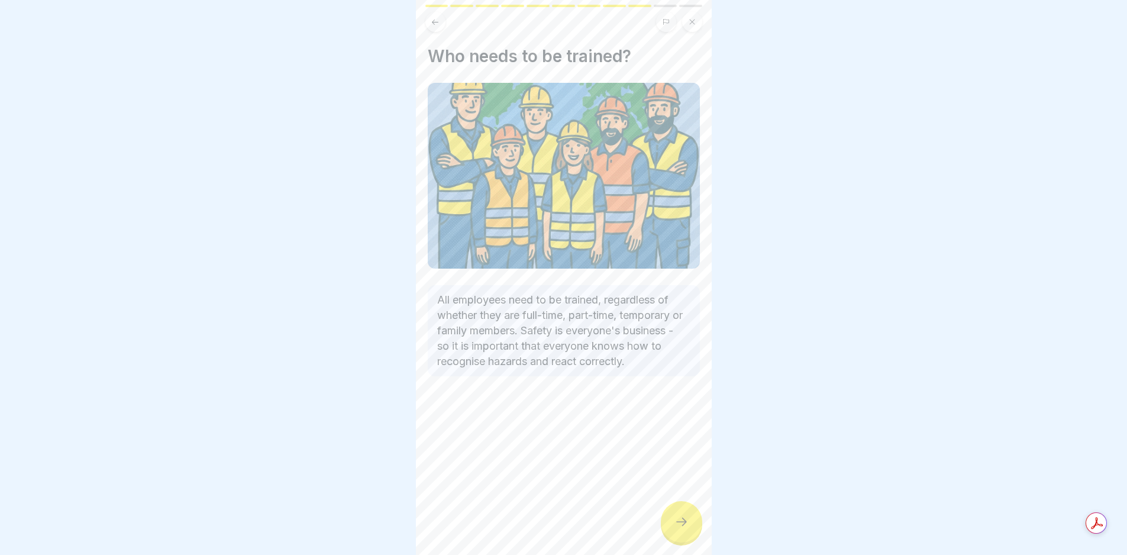
click at [669, 529] on div at bounding box center [681, 521] width 41 height 41
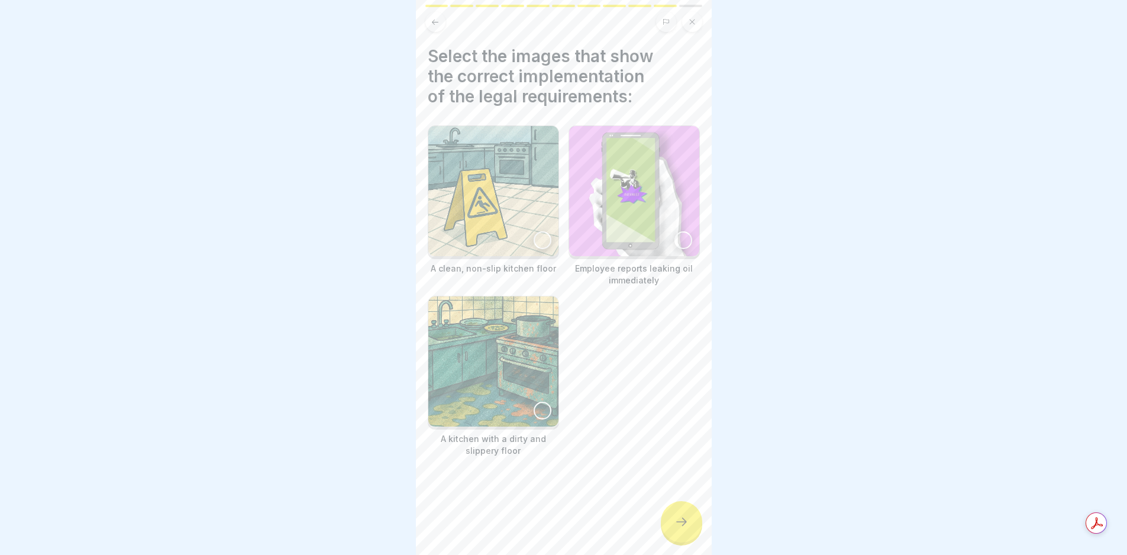
click at [669, 529] on div at bounding box center [681, 521] width 41 height 41
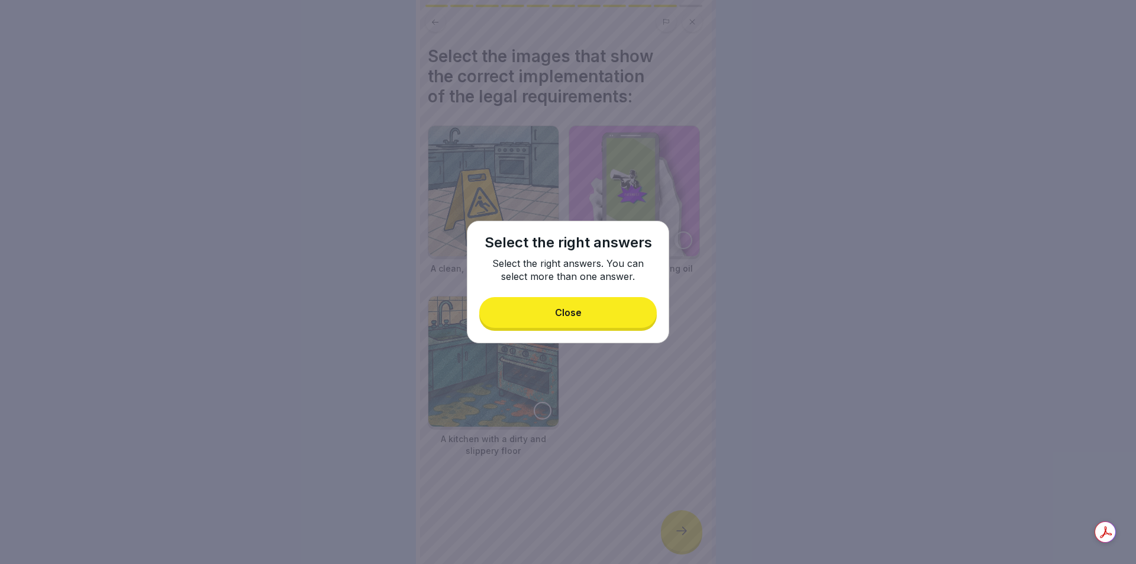
click at [569, 308] on div "Close" at bounding box center [568, 312] width 27 height 11
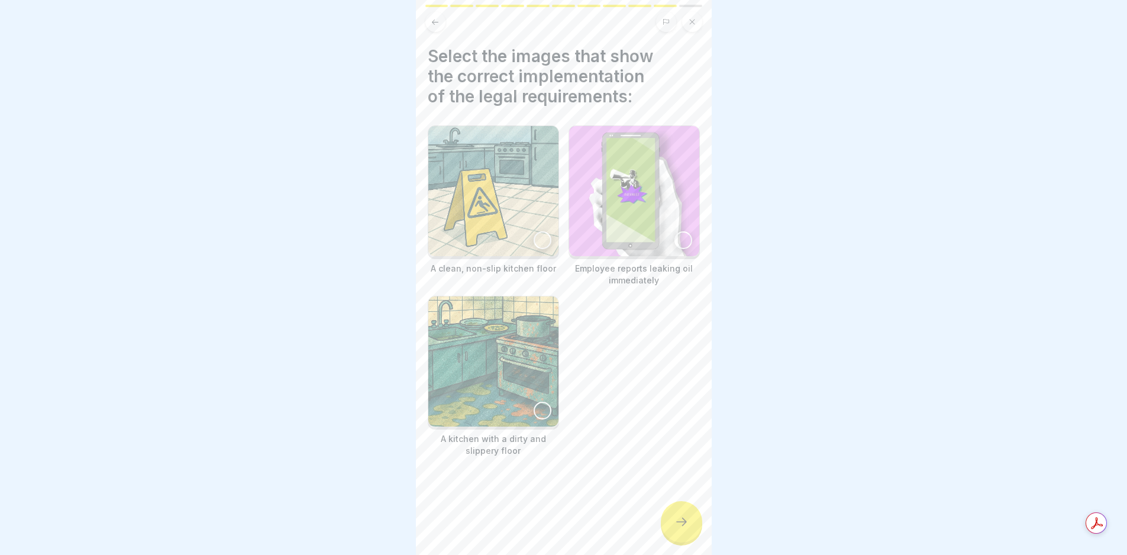
click at [496, 191] on img at bounding box center [493, 191] width 130 height 130
click at [633, 201] on img at bounding box center [634, 191] width 130 height 130
click at [675, 527] on icon at bounding box center [682, 522] width 14 height 14
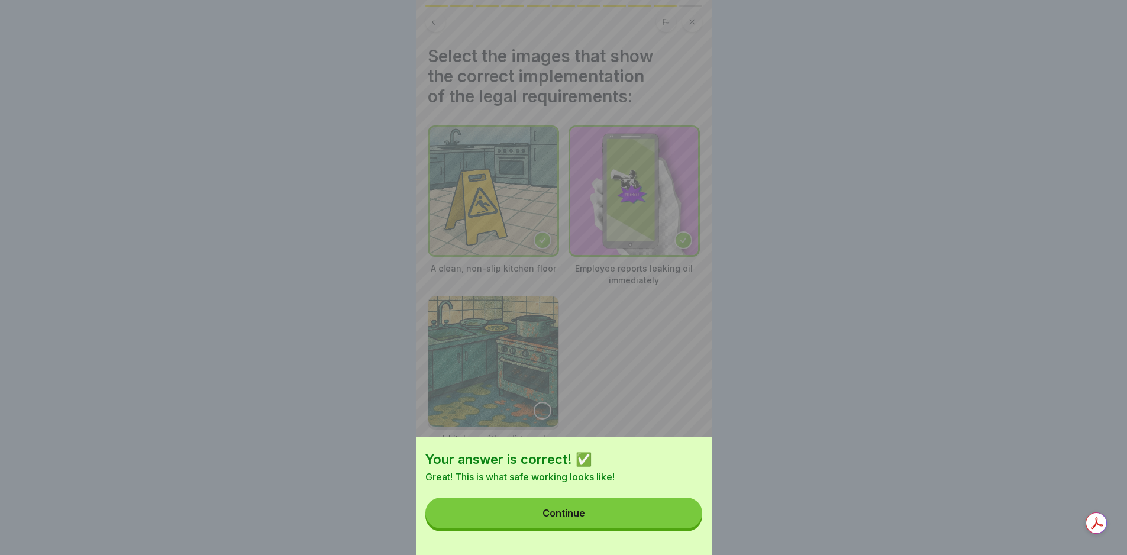
click at [675, 526] on button "Continue" at bounding box center [564, 513] width 277 height 31
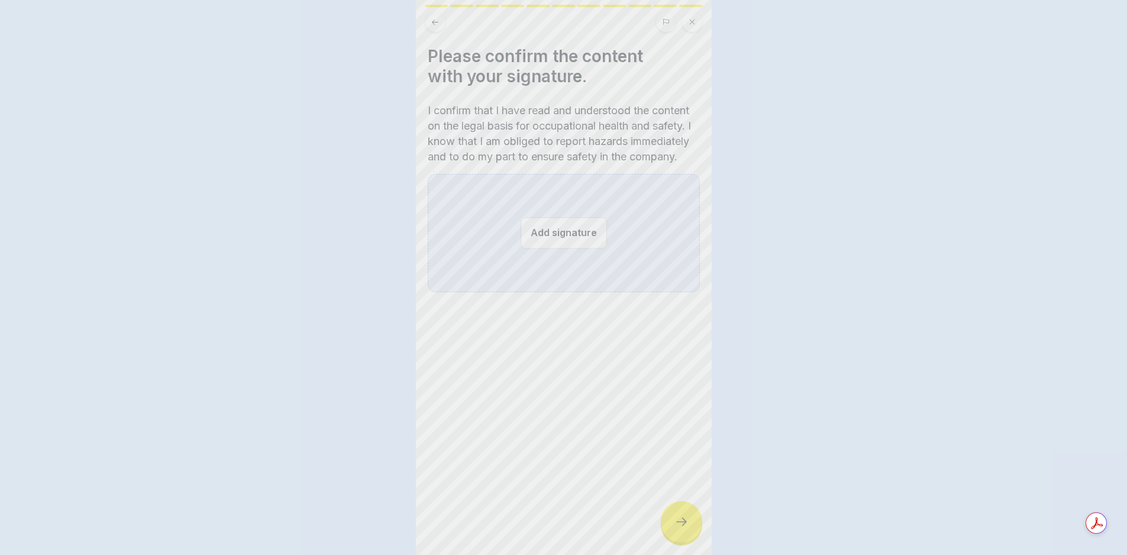
click at [675, 526] on icon at bounding box center [682, 522] width 14 height 14
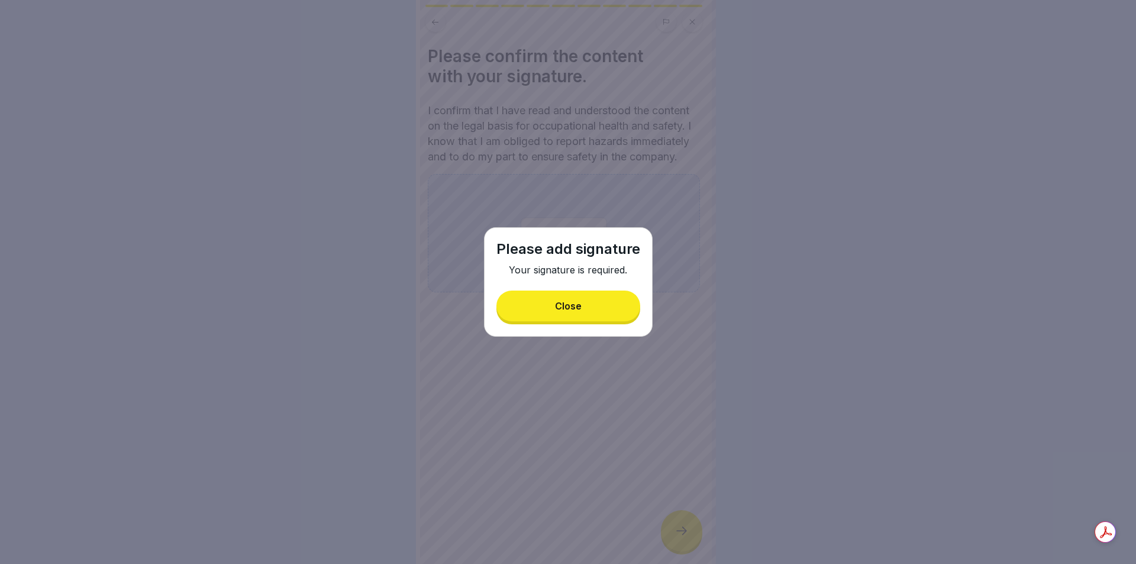
click at [592, 292] on button "Close" at bounding box center [569, 306] width 144 height 31
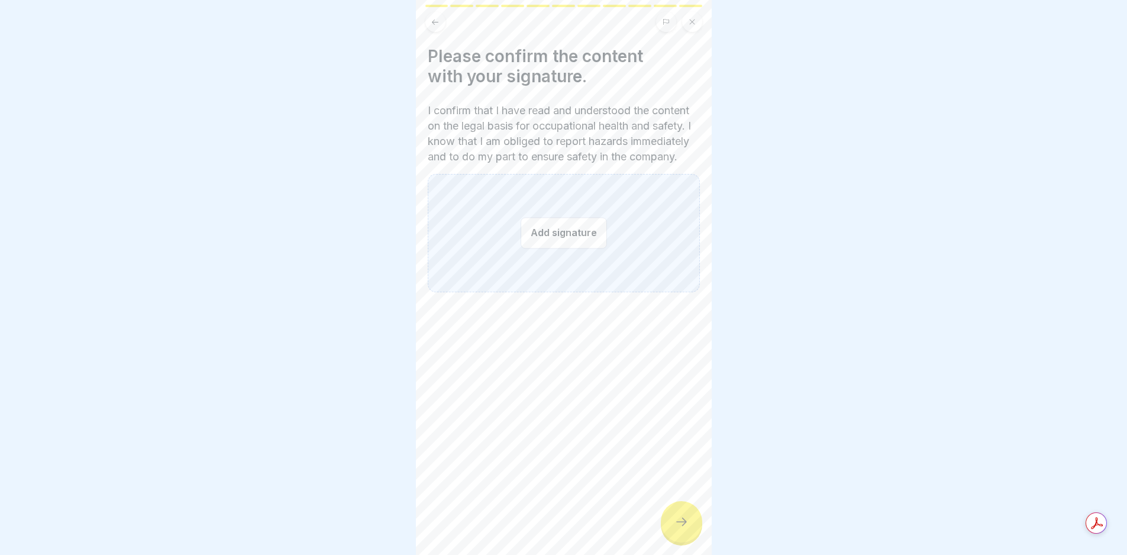
click at [553, 249] on button "Add signature" at bounding box center [564, 232] width 86 height 31
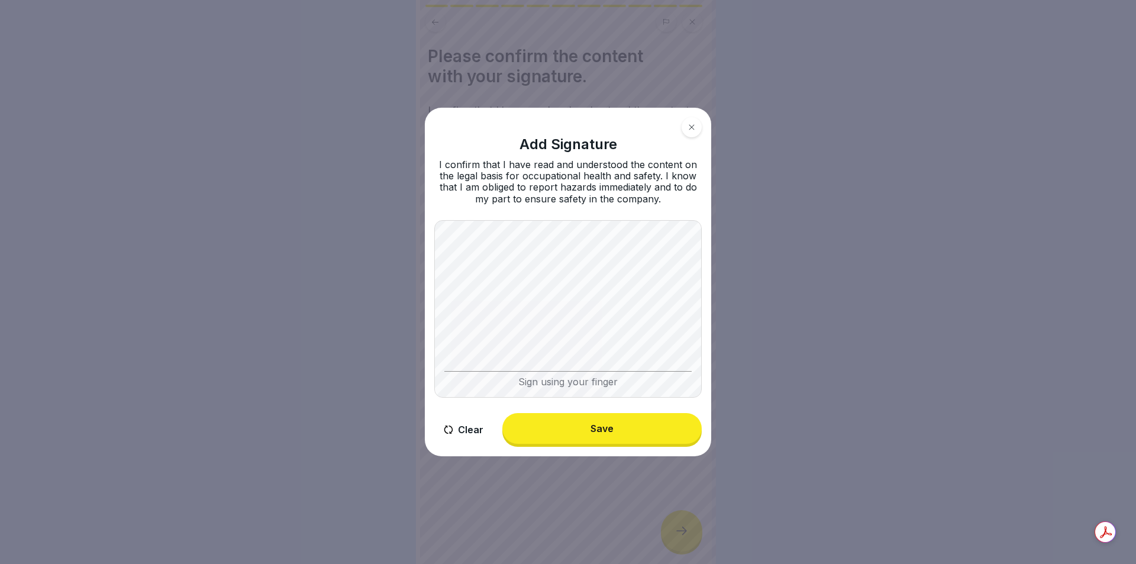
click at [621, 426] on button "Save" at bounding box center [601, 428] width 199 height 31
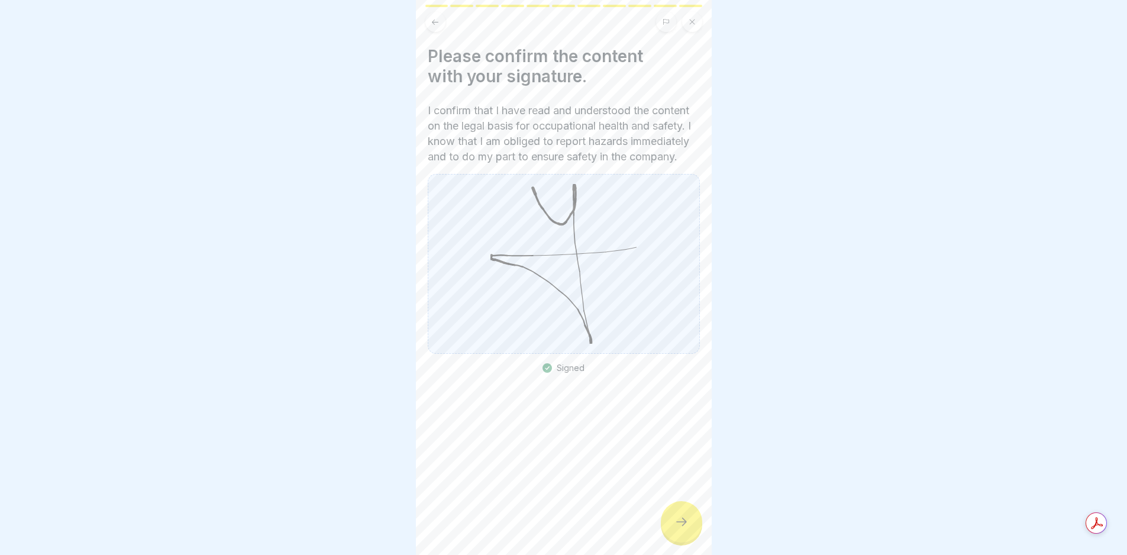
click at [677, 515] on div at bounding box center [681, 521] width 41 height 41
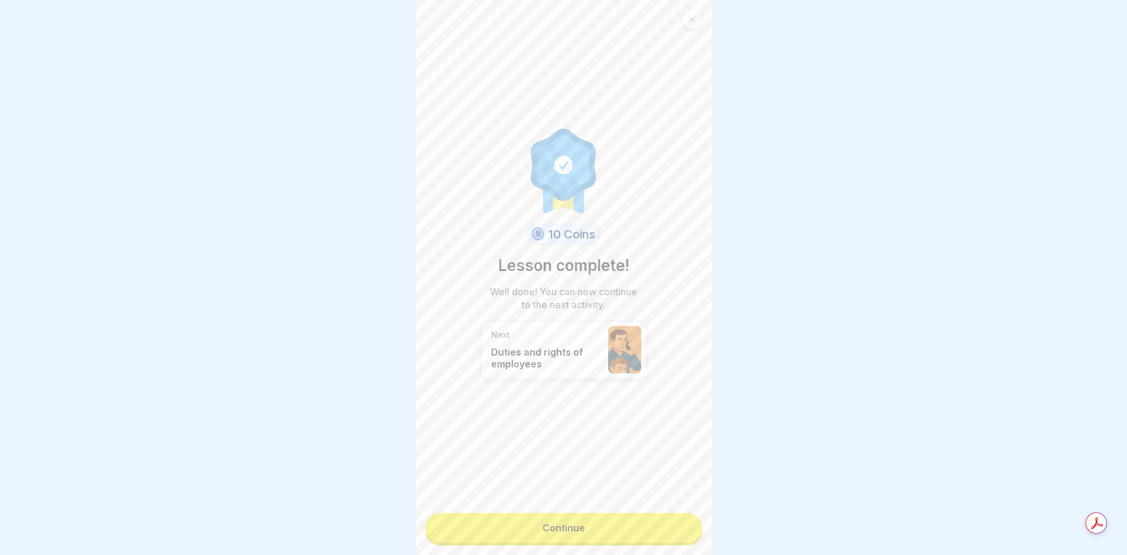
click at [676, 520] on link "Continue" at bounding box center [564, 528] width 277 height 30
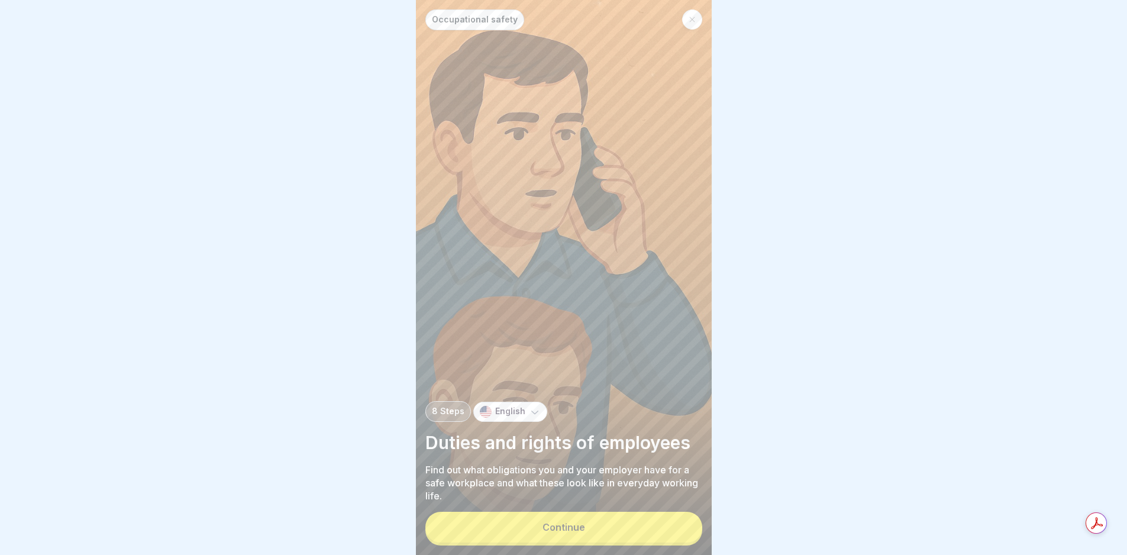
click at [671, 528] on button "Continue" at bounding box center [564, 527] width 277 height 31
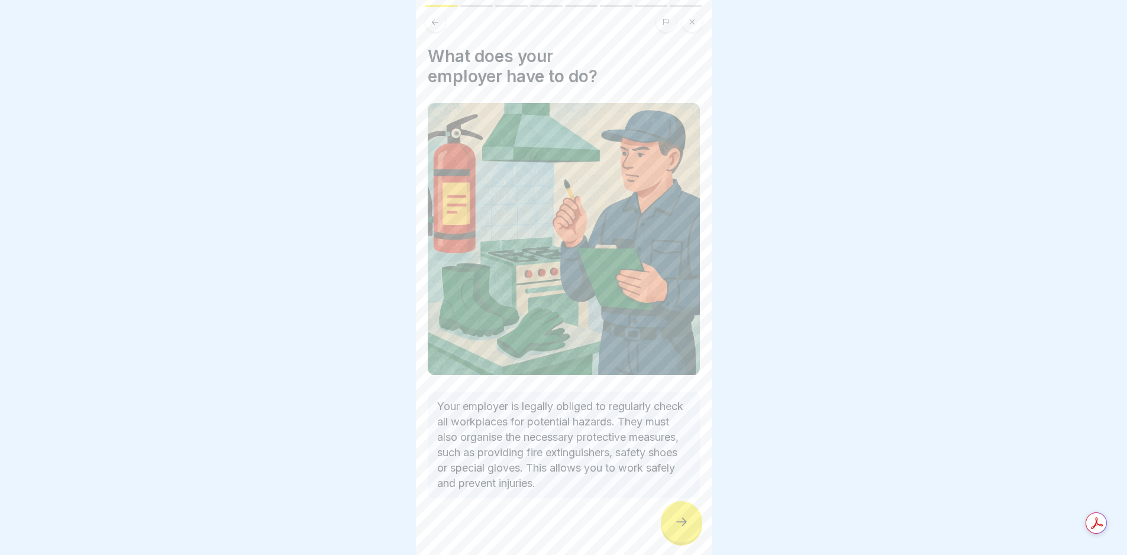
click at [690, 526] on div at bounding box center [681, 521] width 41 height 41
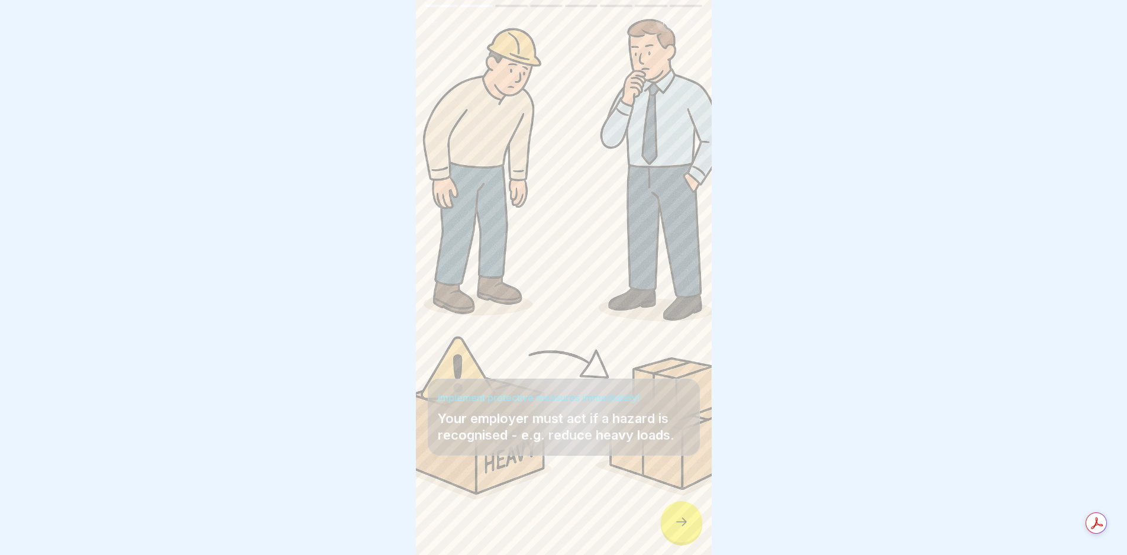
click at [690, 525] on div at bounding box center [681, 521] width 41 height 41
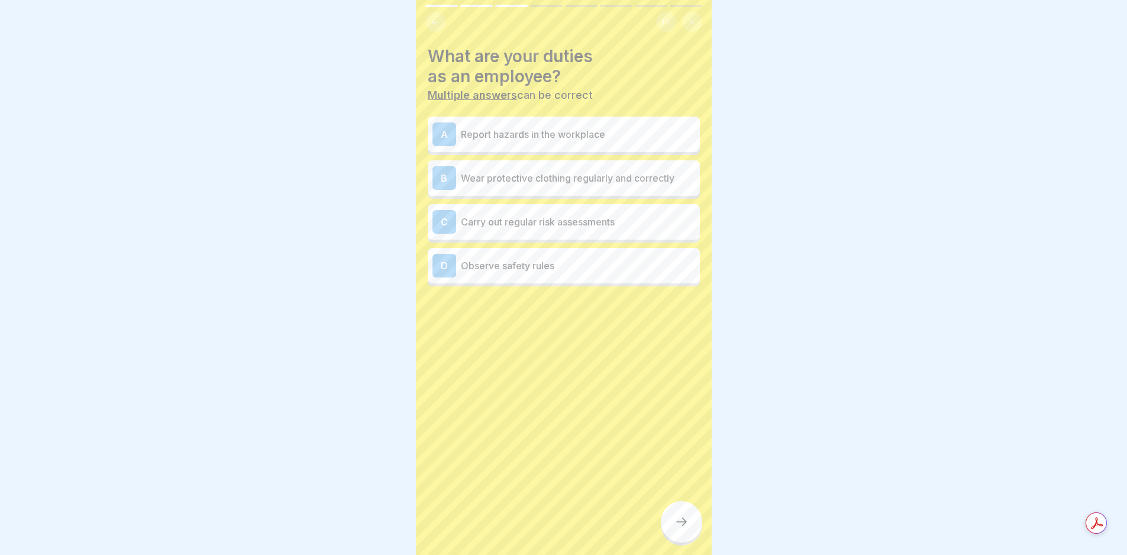
click at [690, 525] on div at bounding box center [681, 521] width 41 height 41
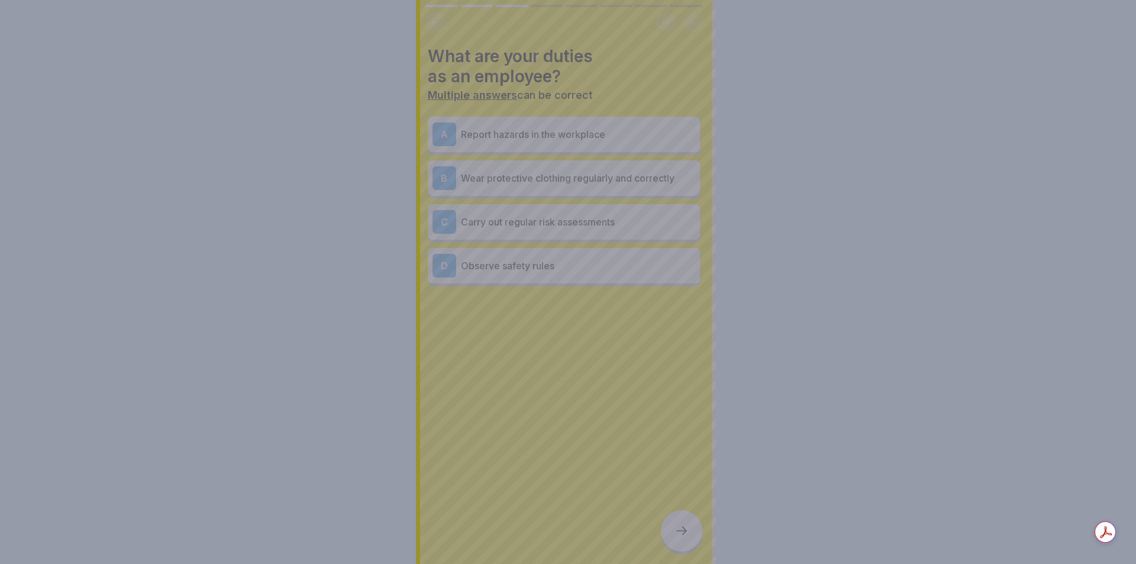
click at [690, 525] on div at bounding box center [568, 282] width 1136 height 564
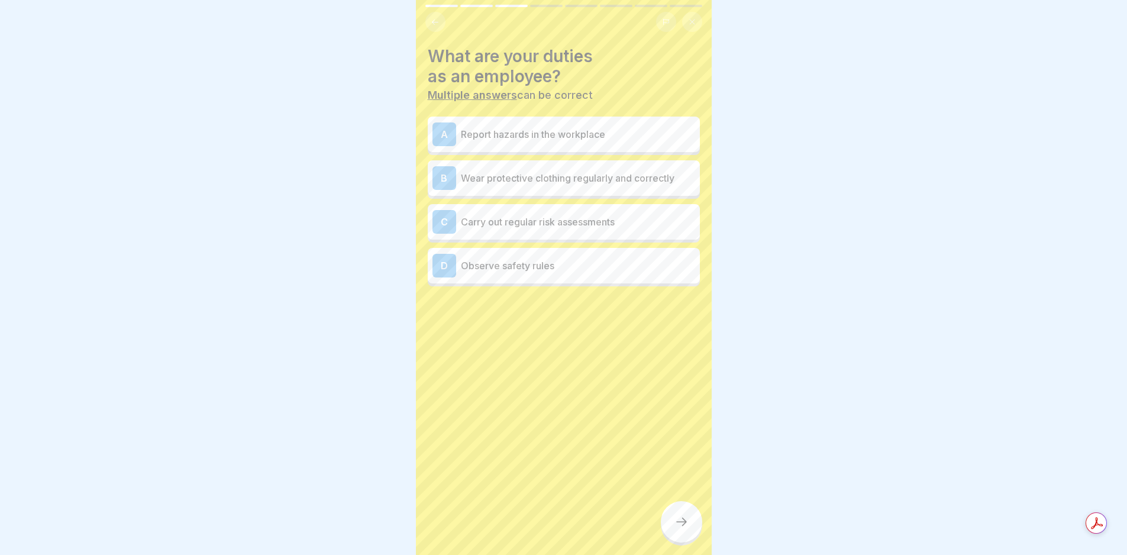
click at [544, 141] on p "Report hazards in the workplace" at bounding box center [578, 134] width 234 height 14
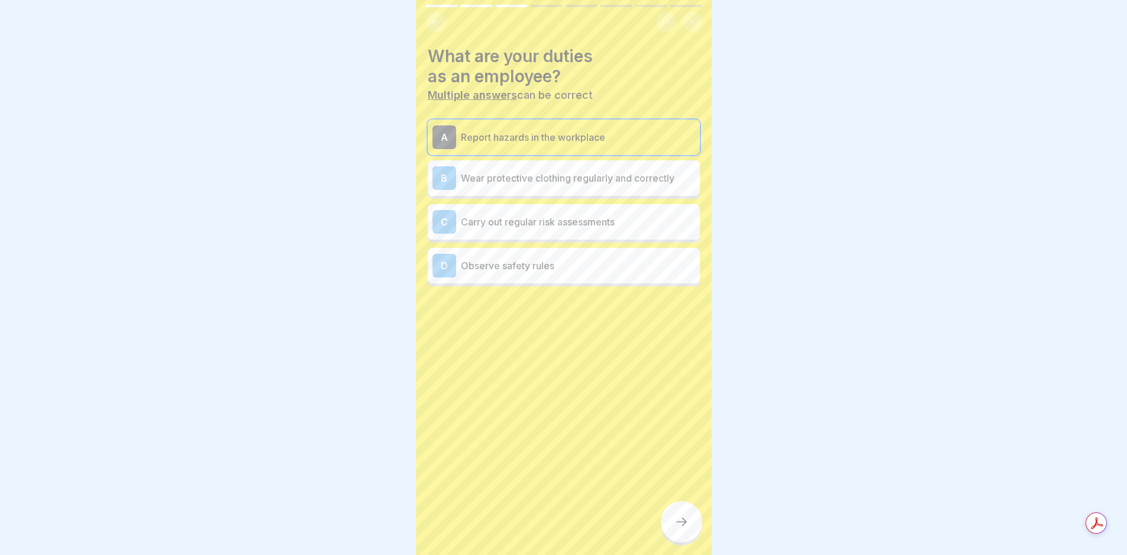
click at [541, 179] on p "Wear protective clothing regularly and correctly" at bounding box center [578, 178] width 234 height 14
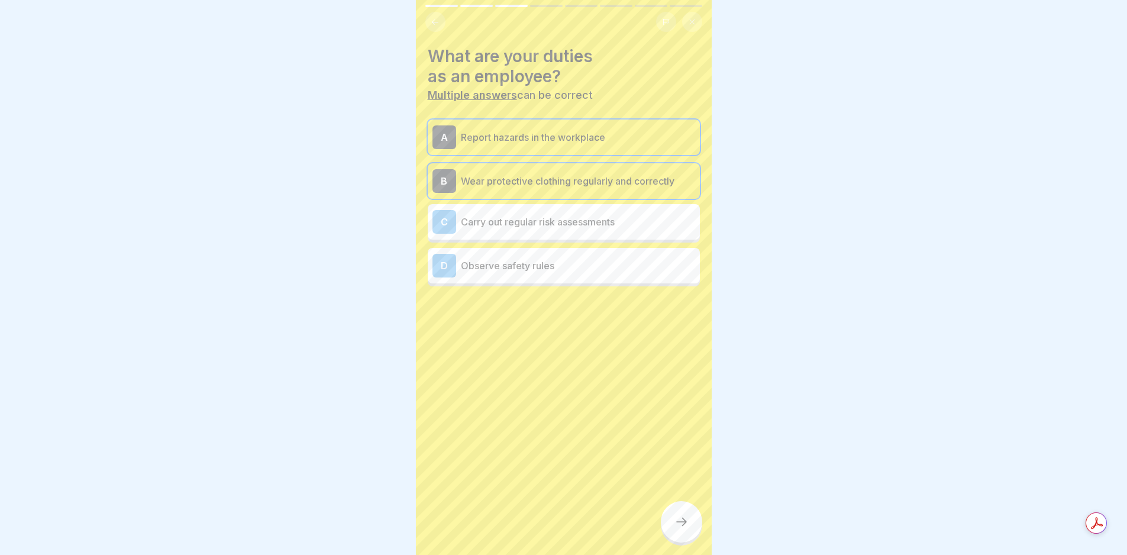
click at [540, 202] on div "A Report hazards in the workplace B Wear protective clothing regularly and corr…" at bounding box center [564, 203] width 272 height 167
click at [501, 181] on p "Wear protective clothing regularly and correctly" at bounding box center [578, 181] width 234 height 14
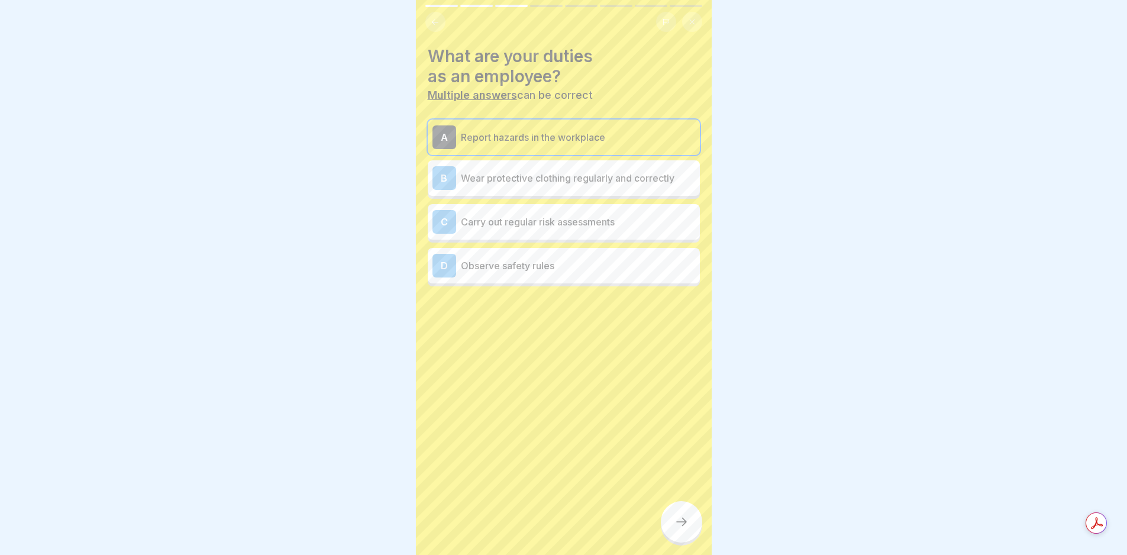
click at [499, 175] on p "Wear protective clothing regularly and correctly" at bounding box center [578, 178] width 234 height 14
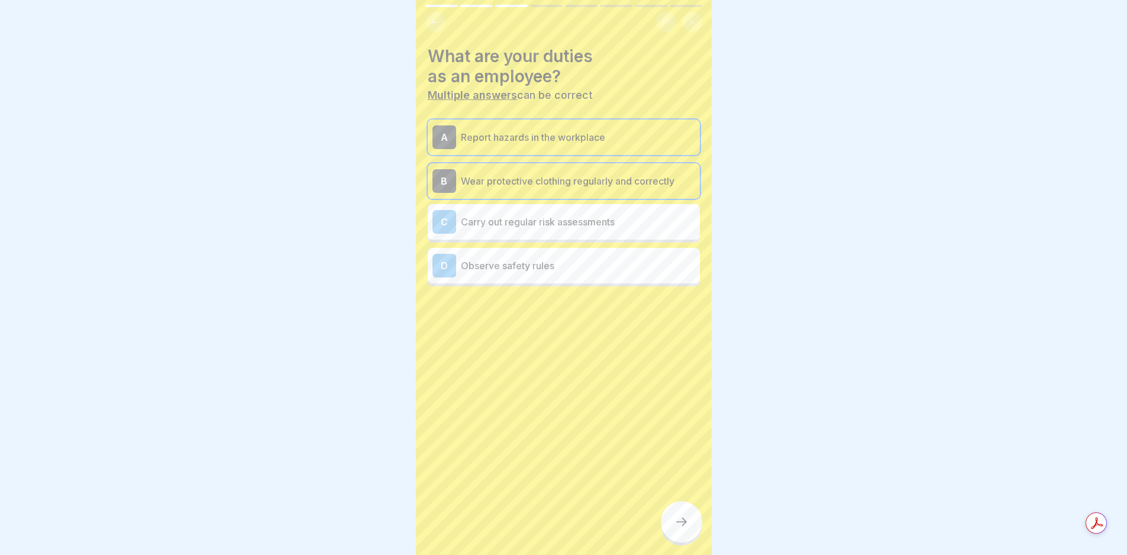
click at [499, 220] on p "Carry out regular risk assessments" at bounding box center [578, 222] width 234 height 14
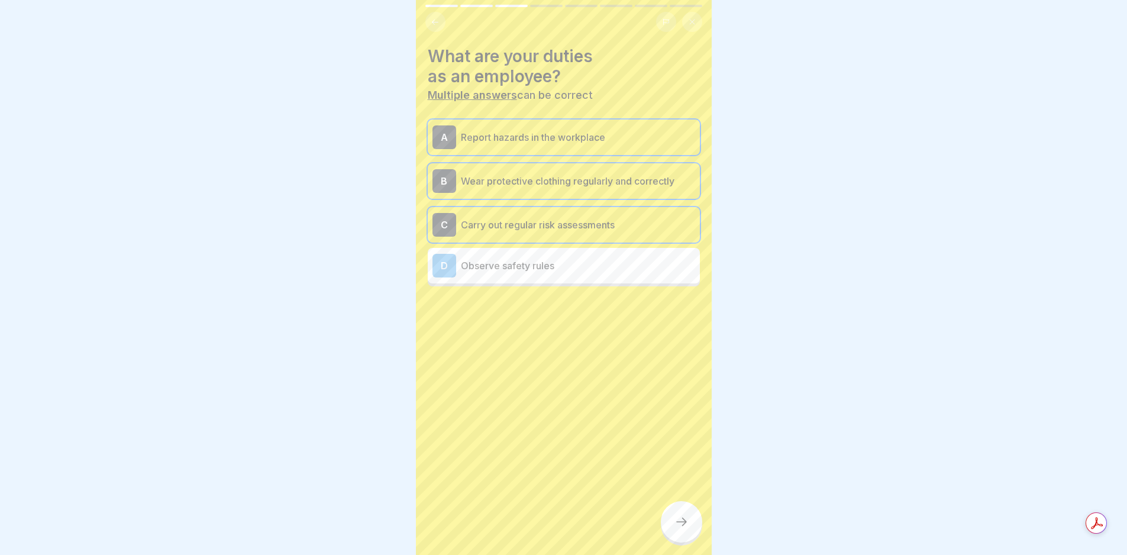
click at [504, 270] on p "Observe safety rules" at bounding box center [578, 266] width 234 height 14
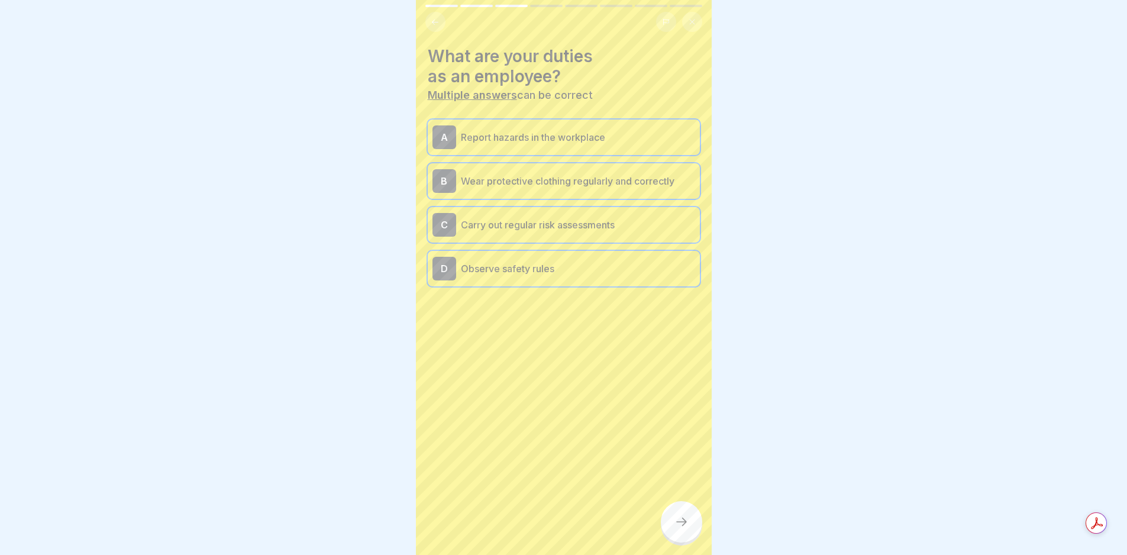
click at [687, 529] on icon at bounding box center [682, 522] width 14 height 14
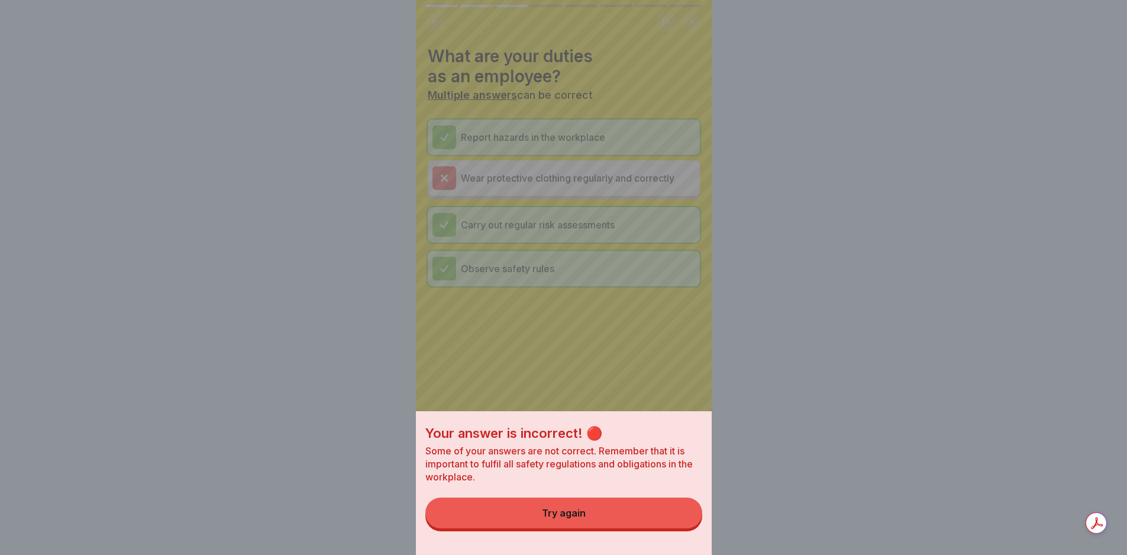
click at [621, 511] on button "Try again" at bounding box center [564, 513] width 277 height 31
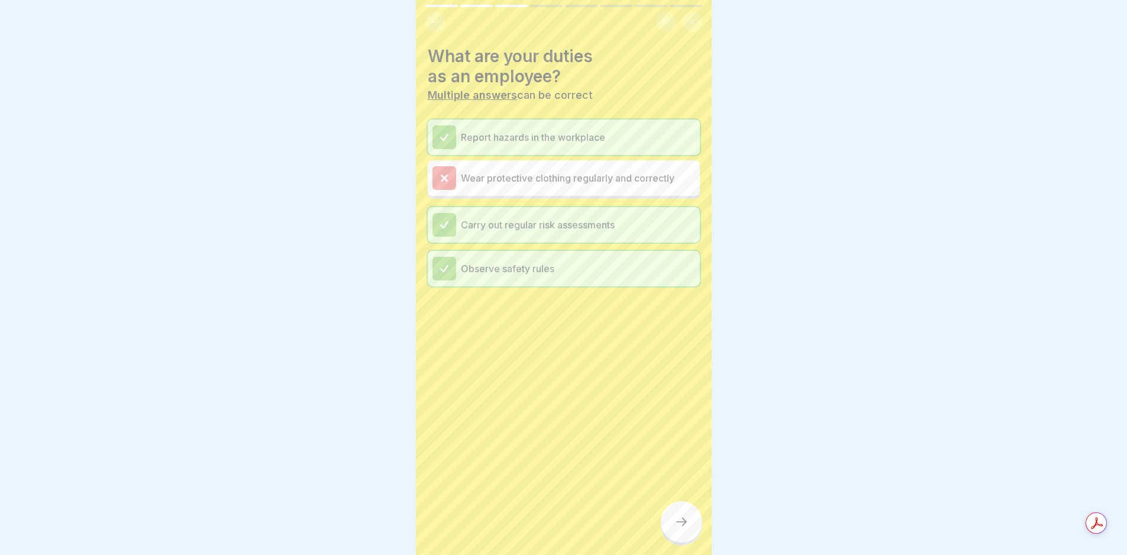
click at [682, 529] on icon at bounding box center [682, 522] width 14 height 14
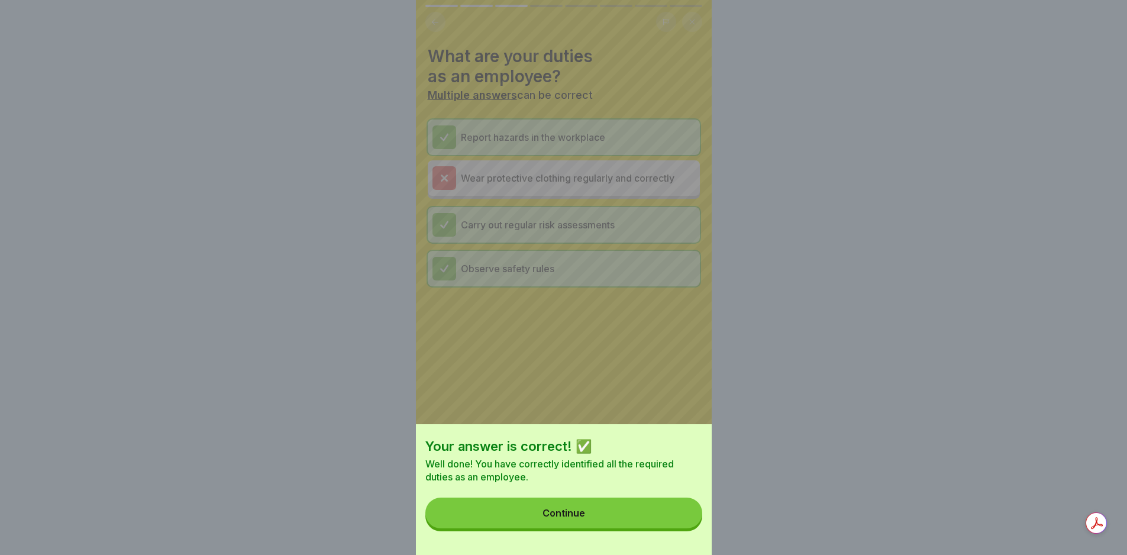
click at [632, 514] on button "Continue" at bounding box center [564, 513] width 277 height 31
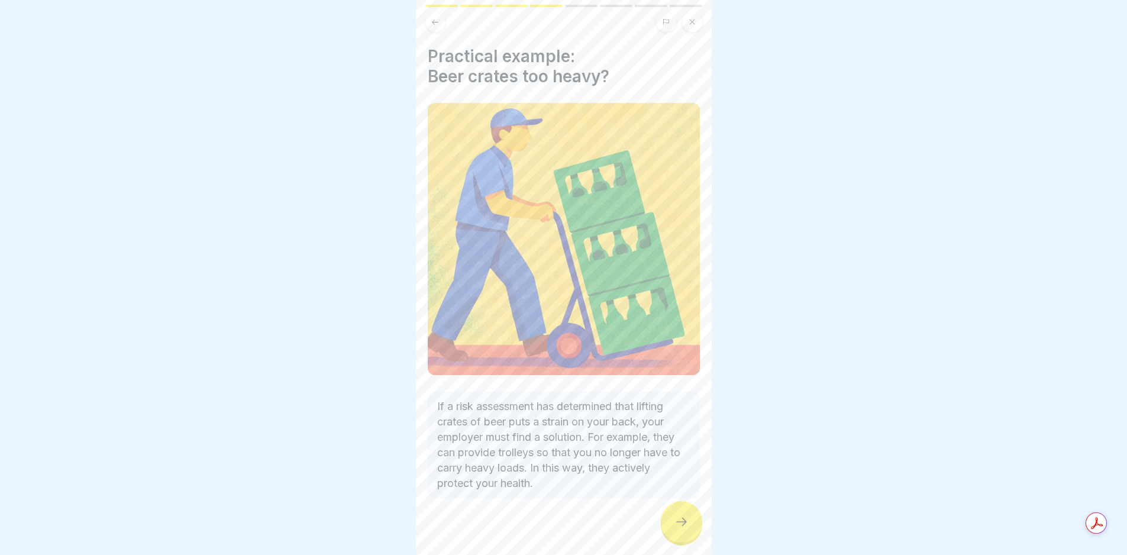
click at [689, 523] on div at bounding box center [681, 521] width 41 height 41
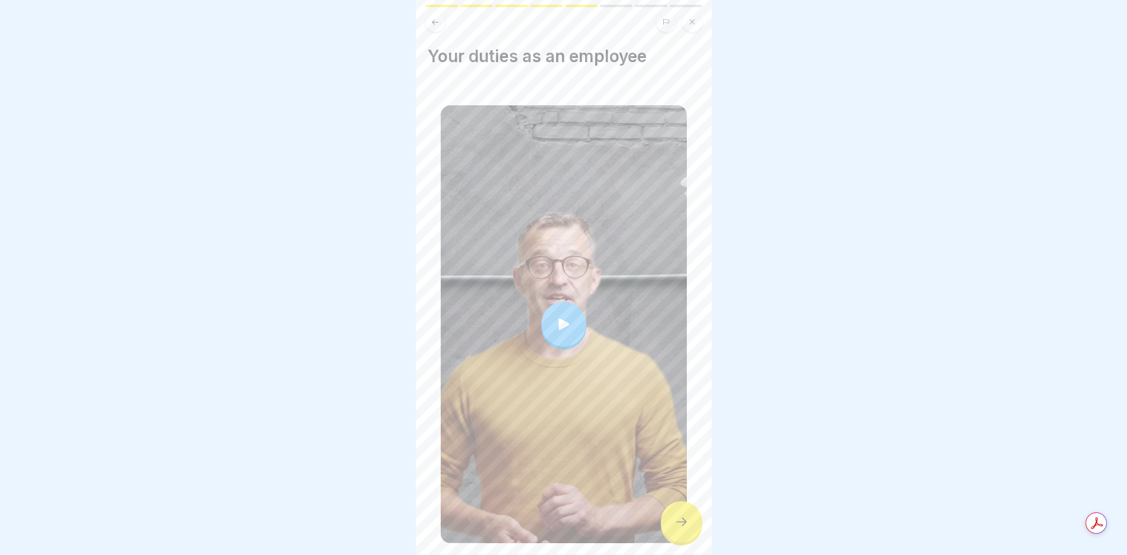
click at [688, 523] on div at bounding box center [681, 521] width 41 height 41
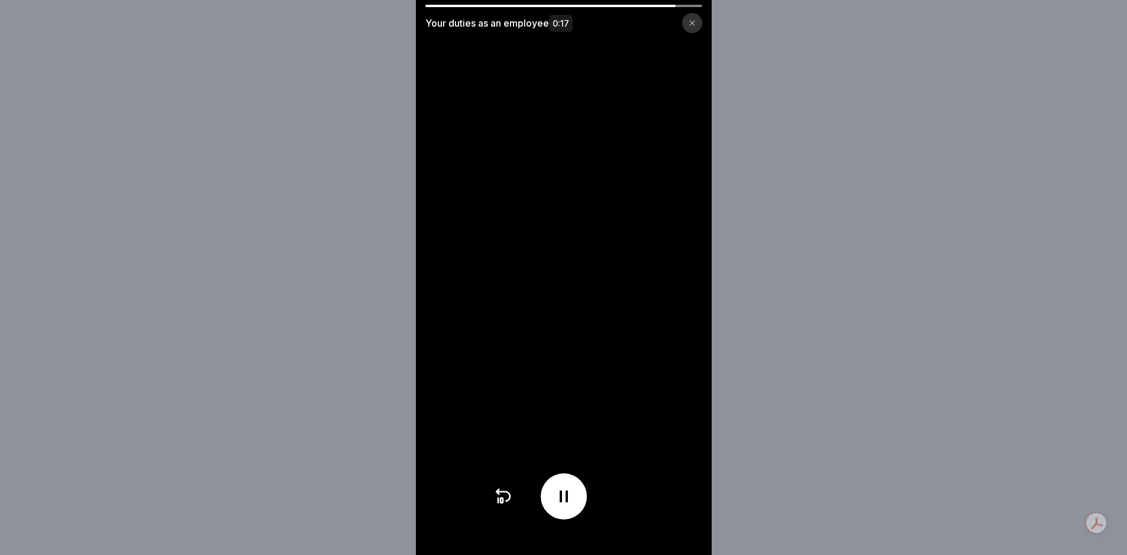
scroll to position [9, 0]
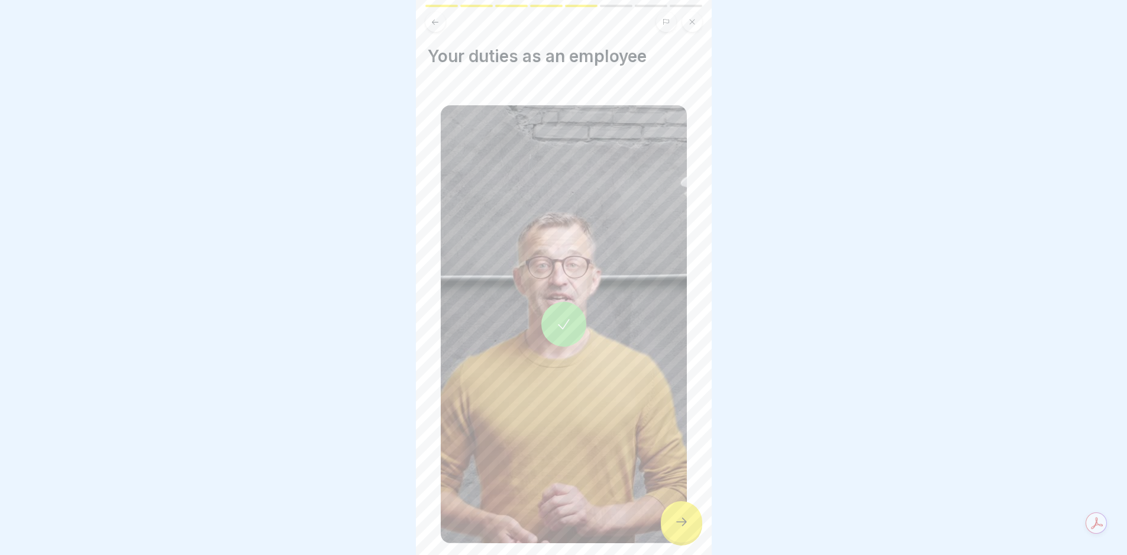
click at [672, 518] on div at bounding box center [681, 521] width 41 height 41
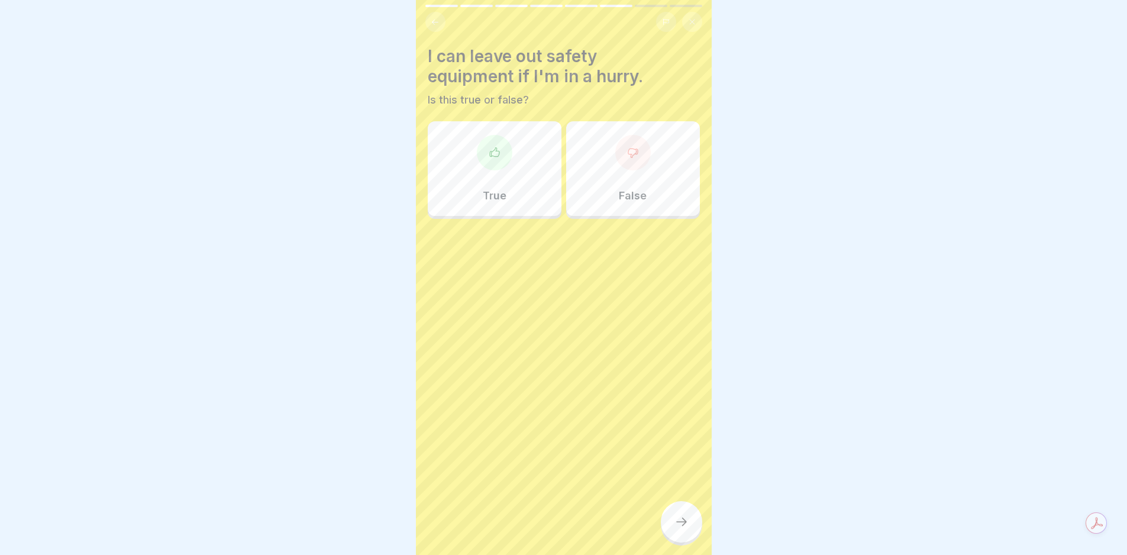
click at [625, 165] on div "False" at bounding box center [633, 168] width 134 height 95
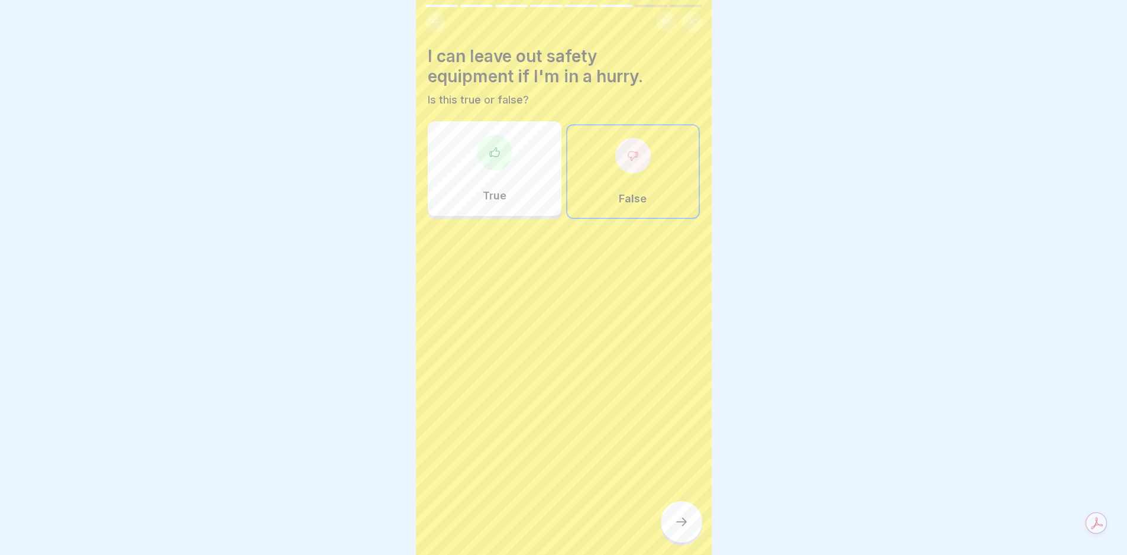
click at [684, 528] on icon at bounding box center [682, 522] width 14 height 14
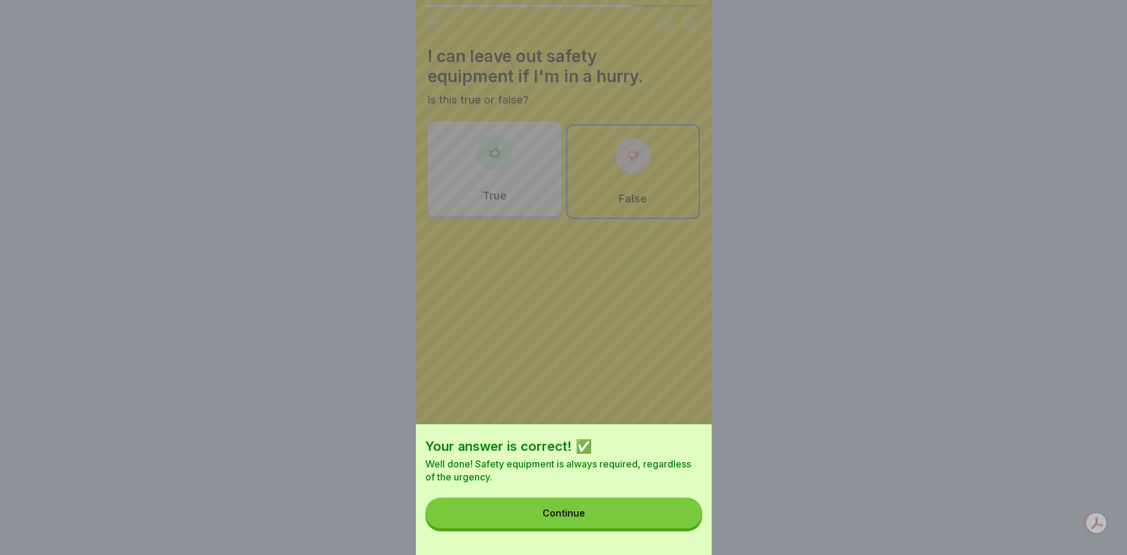
click at [642, 528] on button "Continue" at bounding box center [564, 513] width 277 height 31
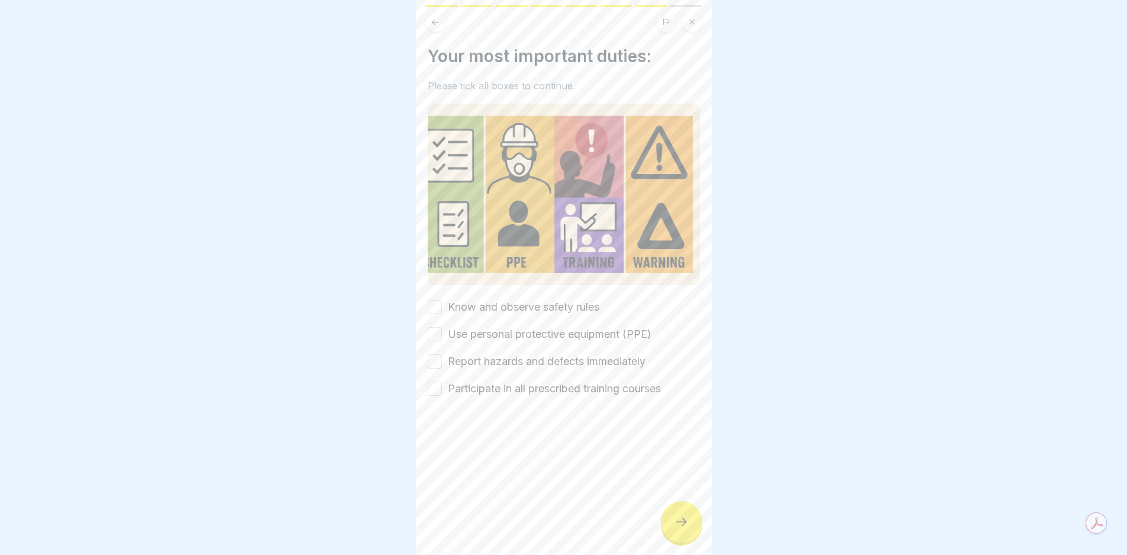
click at [541, 299] on label "Know and observe safety rules" at bounding box center [524, 306] width 152 height 15
click at [442, 300] on button "Know and observe safety rules" at bounding box center [435, 307] width 14 height 14
click at [541, 327] on label "Use personal protective equipment (PPE)" at bounding box center [550, 334] width 204 height 15
click at [442, 327] on button "Use personal protective equipment (PPE)" at bounding box center [435, 334] width 14 height 14
click at [547, 354] on label "Report hazards and defects immediately" at bounding box center [547, 361] width 198 height 15
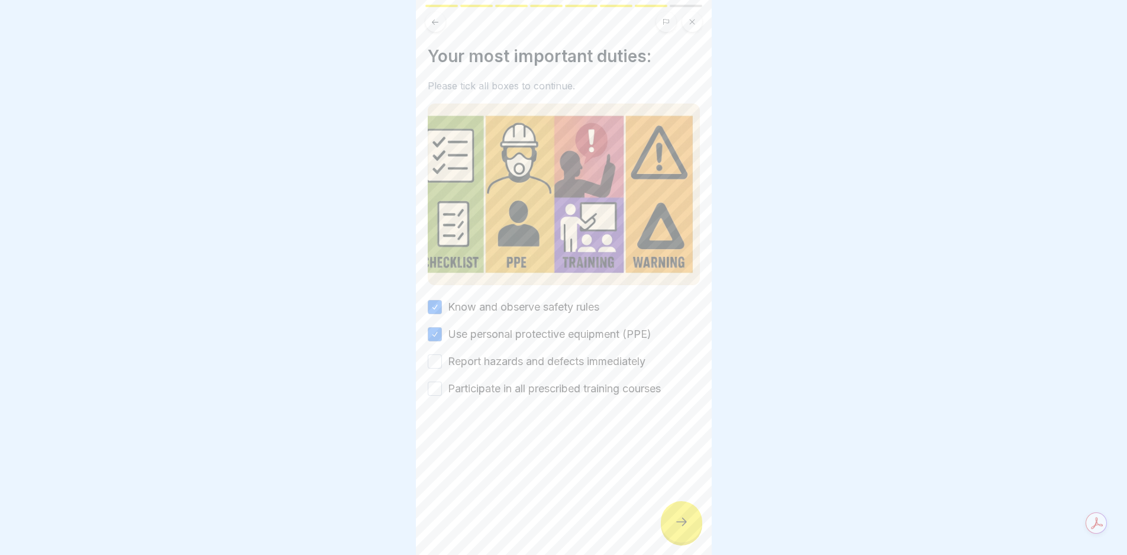
click at [442, 354] on button "Report hazards and defects immediately" at bounding box center [435, 361] width 14 height 14
click at [557, 381] on label "Participate in all prescribed training courses" at bounding box center [554, 388] width 213 height 15
click at [442, 382] on button "Participate in all prescribed training courses" at bounding box center [435, 389] width 14 height 14
click at [681, 526] on icon at bounding box center [682, 522] width 14 height 14
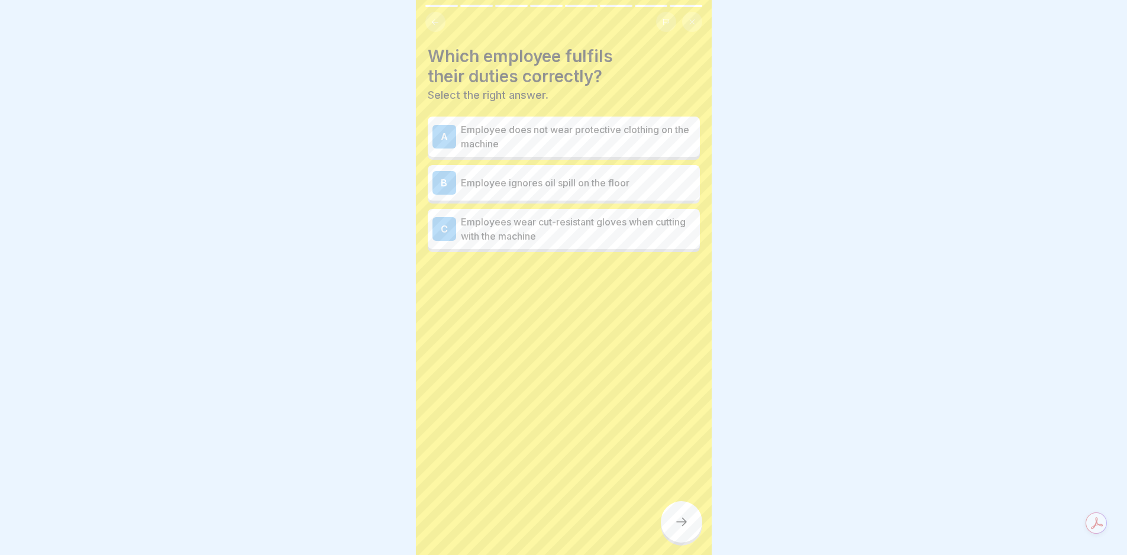
click at [681, 526] on icon at bounding box center [682, 522] width 14 height 14
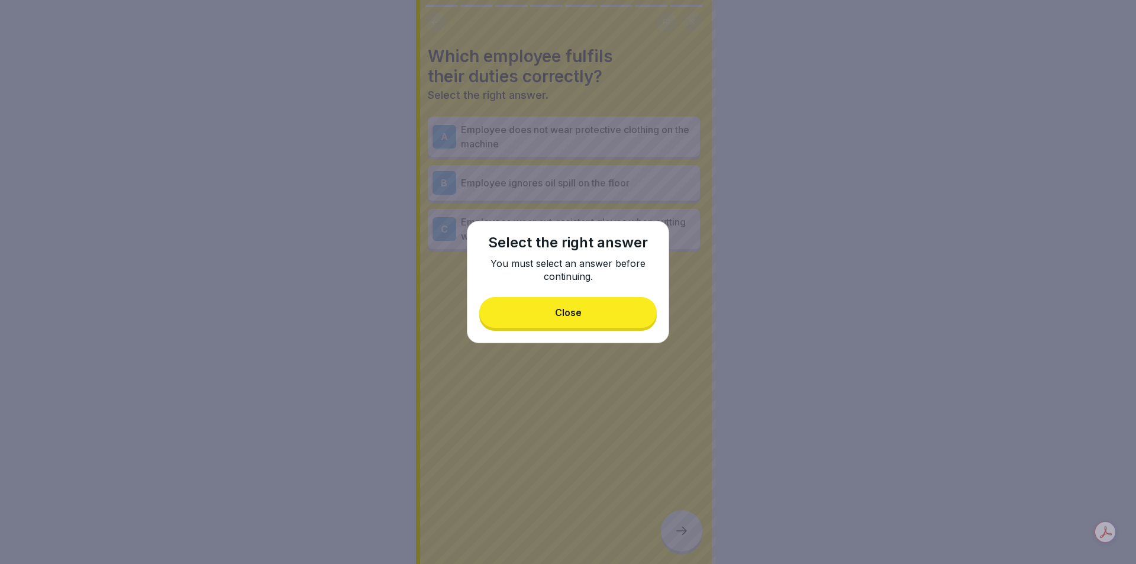
click at [584, 309] on button "Close" at bounding box center [568, 312] width 178 height 31
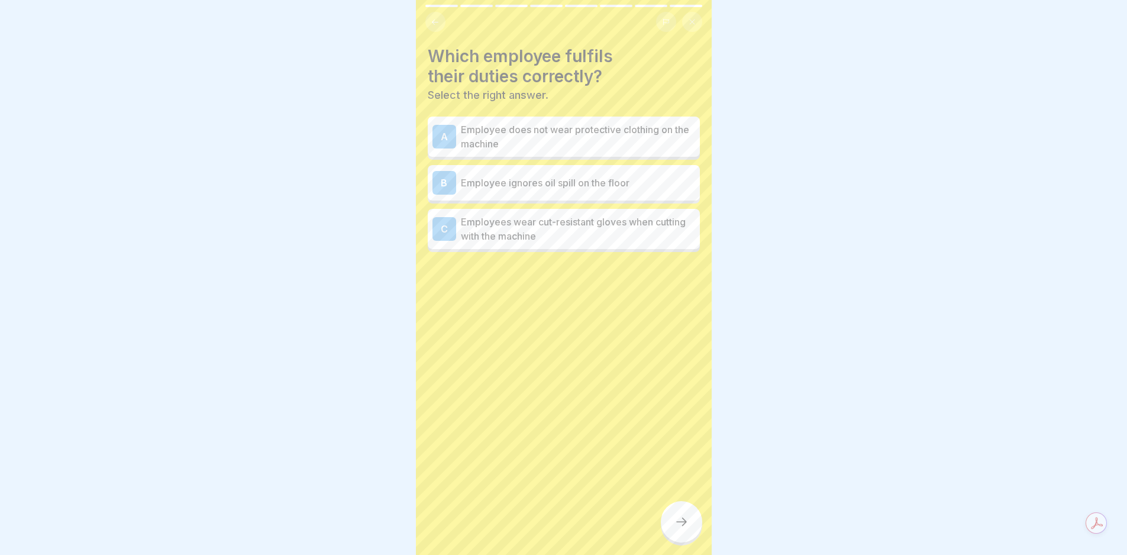
click at [613, 243] on div "C Employees wear cut-resistant gloves when cutting with the machine" at bounding box center [564, 229] width 272 height 40
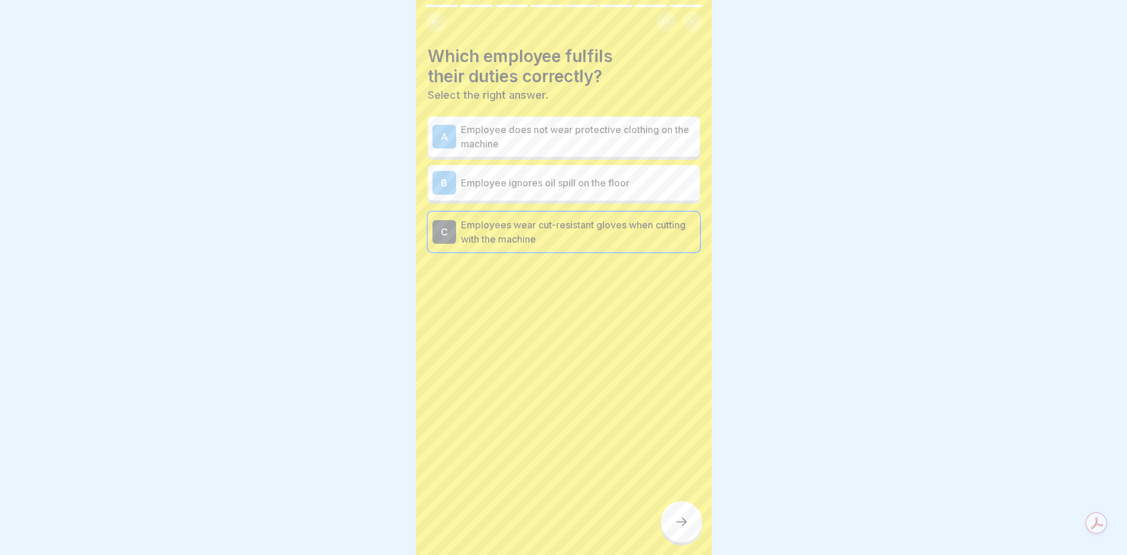
click at [686, 526] on icon at bounding box center [682, 522] width 14 height 14
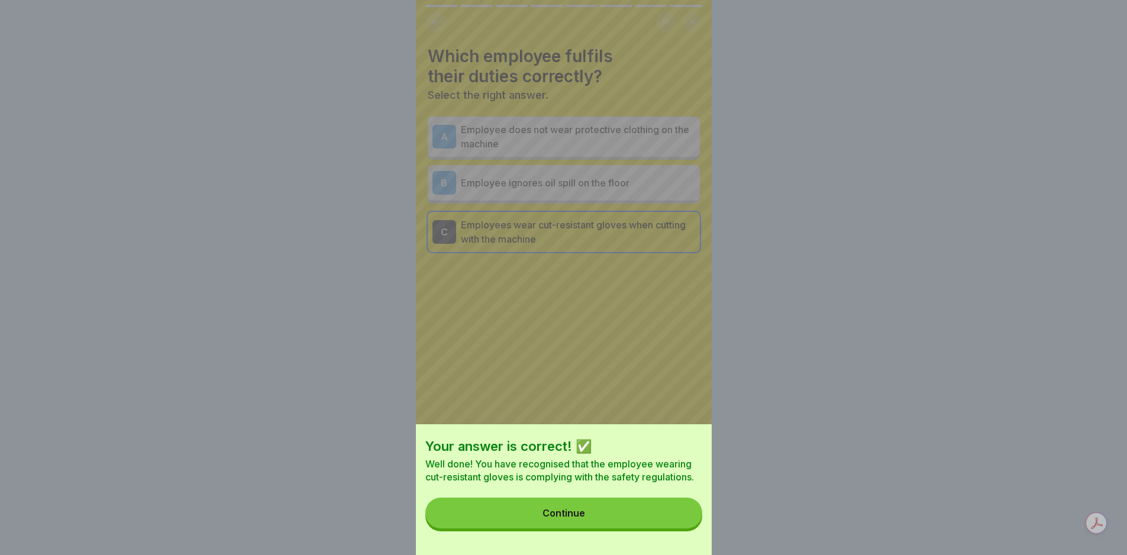
click at [676, 521] on button "Continue" at bounding box center [564, 513] width 277 height 31
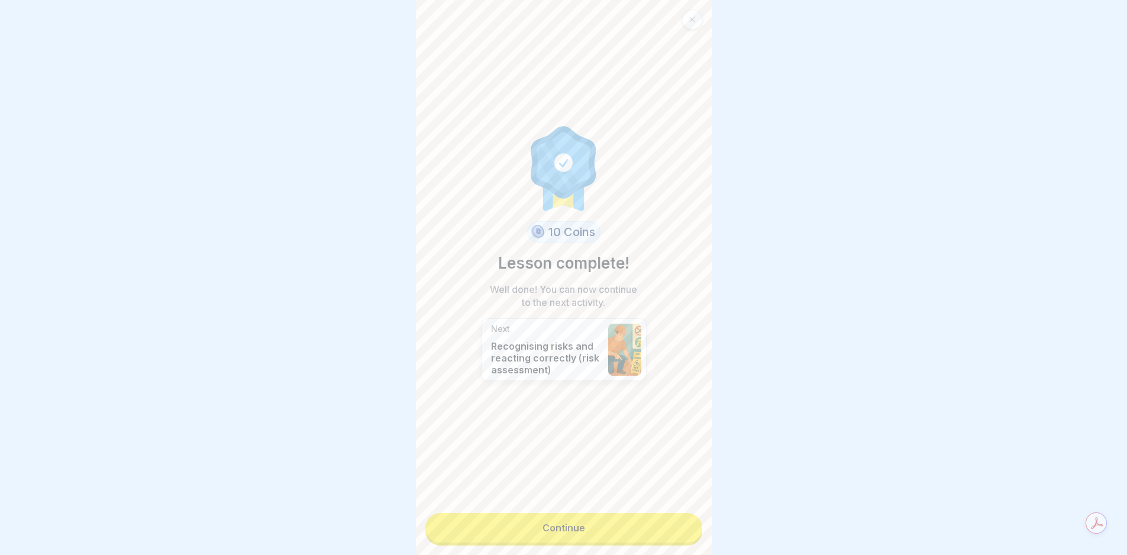
click at [676, 521] on link "Continue" at bounding box center [564, 528] width 277 height 30
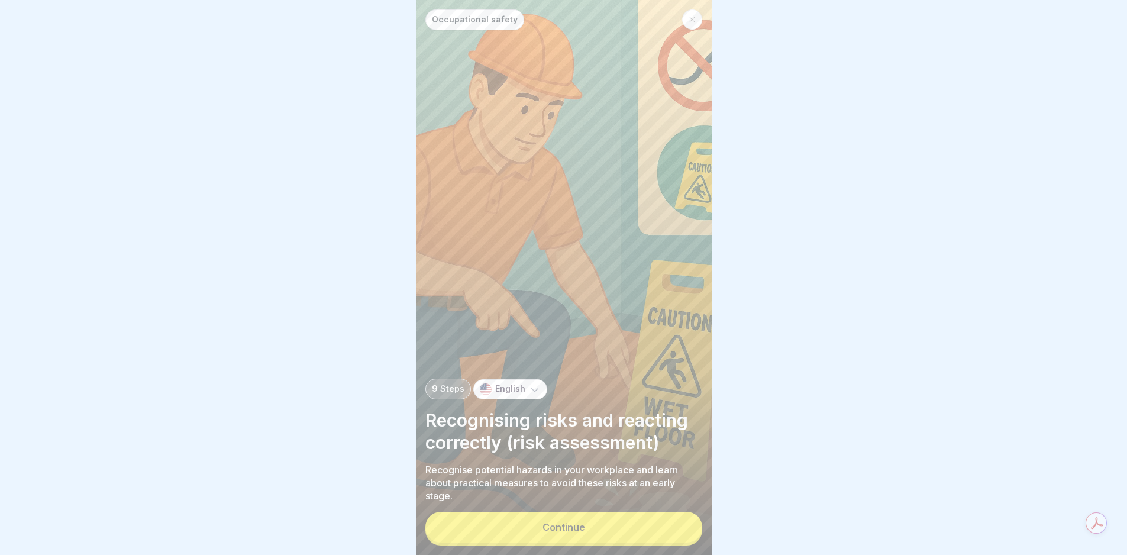
click at [675, 521] on div "Continue" at bounding box center [564, 529] width 277 height 34
click at [664, 533] on button "Continue" at bounding box center [564, 527] width 277 height 31
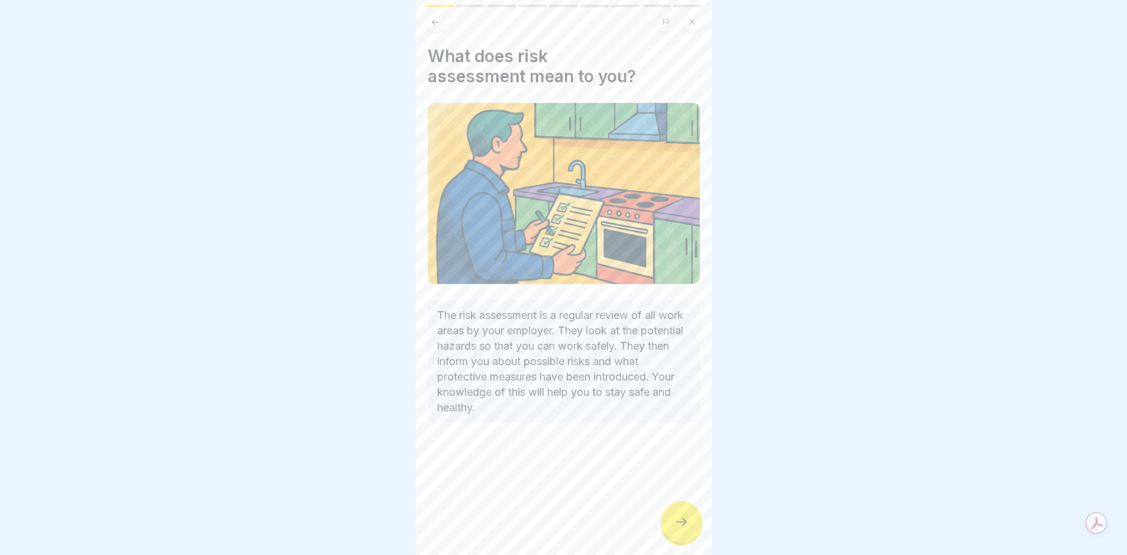
click at [664, 533] on div "What does risk assessment mean to you? The risk assessment is a regular review …" at bounding box center [564, 277] width 296 height 555
click at [668, 531] on div at bounding box center [681, 521] width 41 height 41
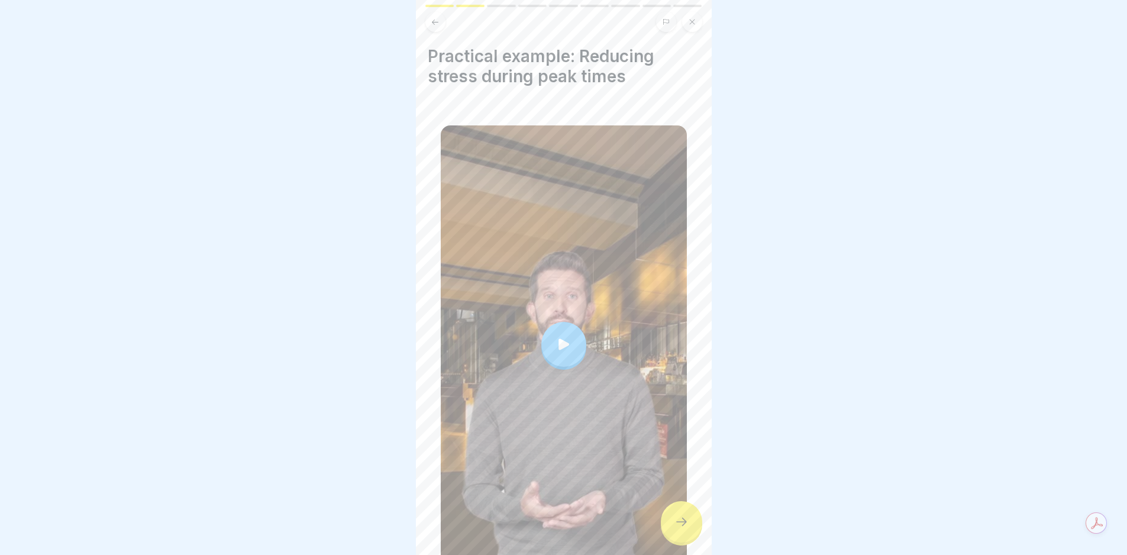
click at [668, 531] on div at bounding box center [681, 521] width 41 height 41
click at [692, 537] on div at bounding box center [681, 521] width 41 height 41
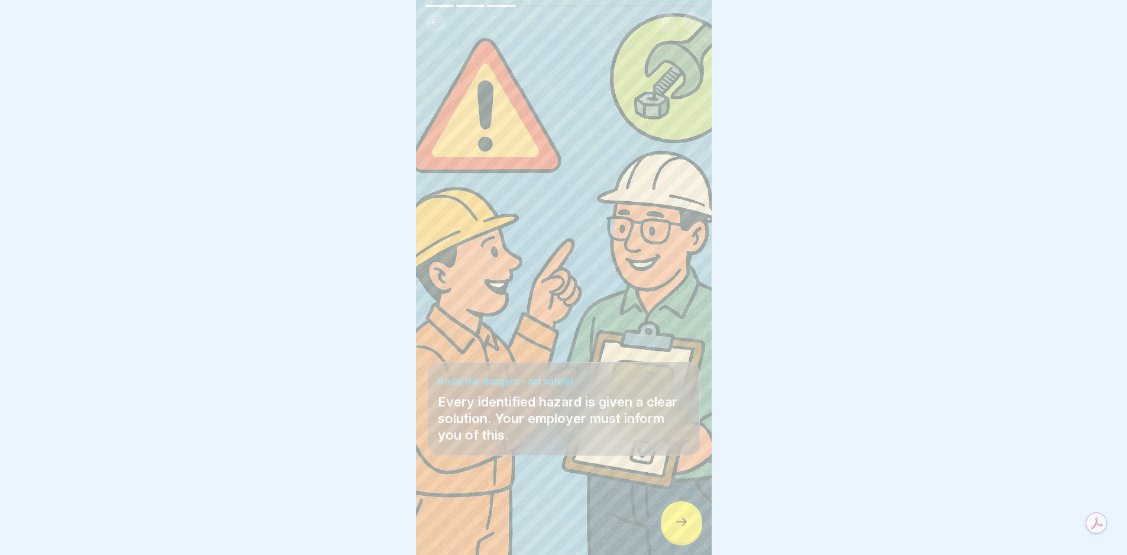
click at [693, 534] on div at bounding box center [681, 521] width 41 height 41
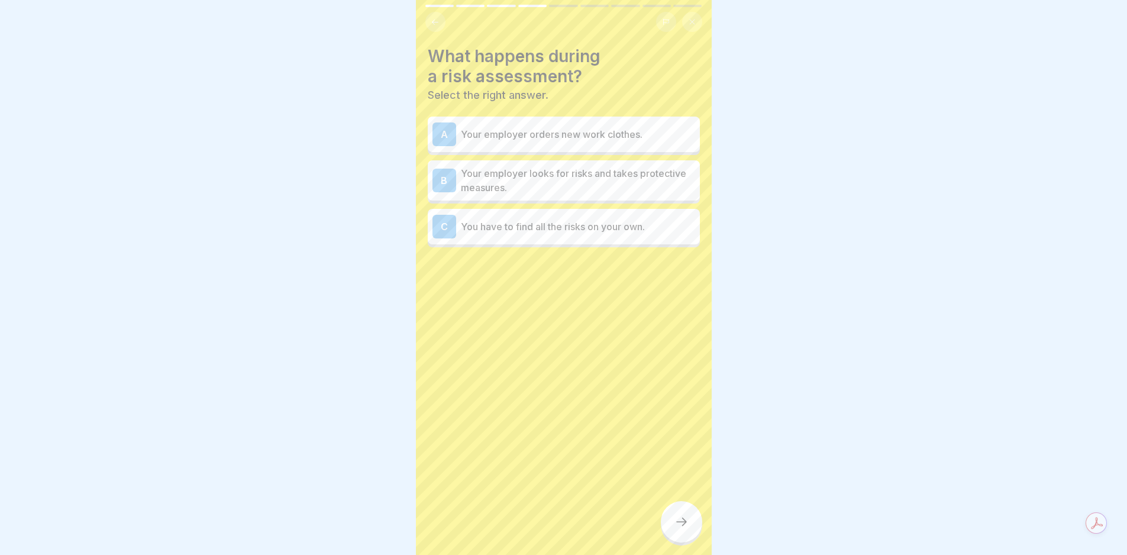
click at [694, 533] on div at bounding box center [681, 521] width 41 height 41
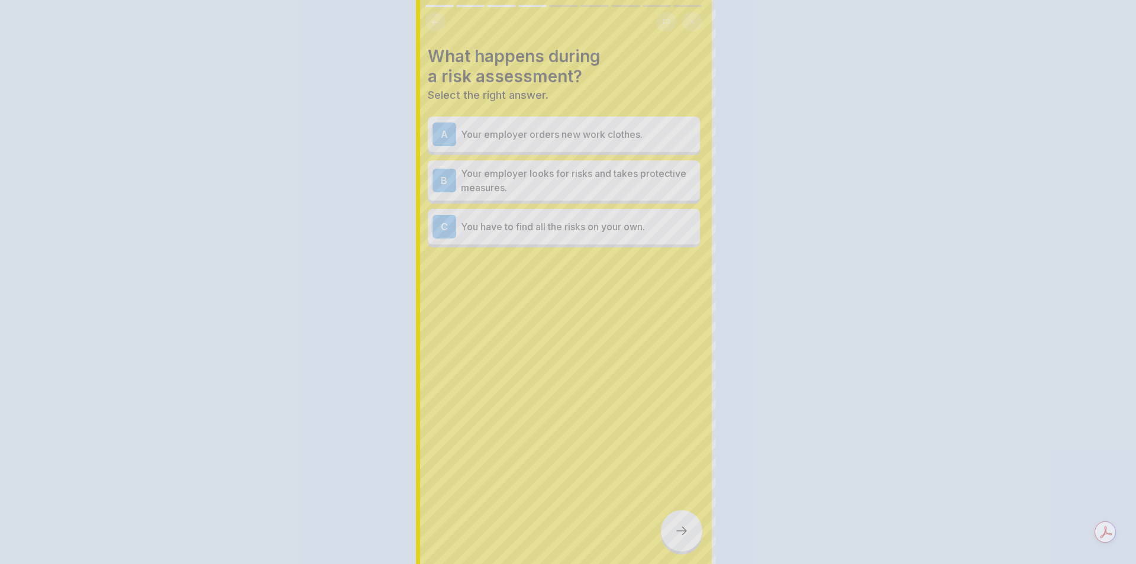
click at [695, 531] on div at bounding box center [568, 282] width 1136 height 564
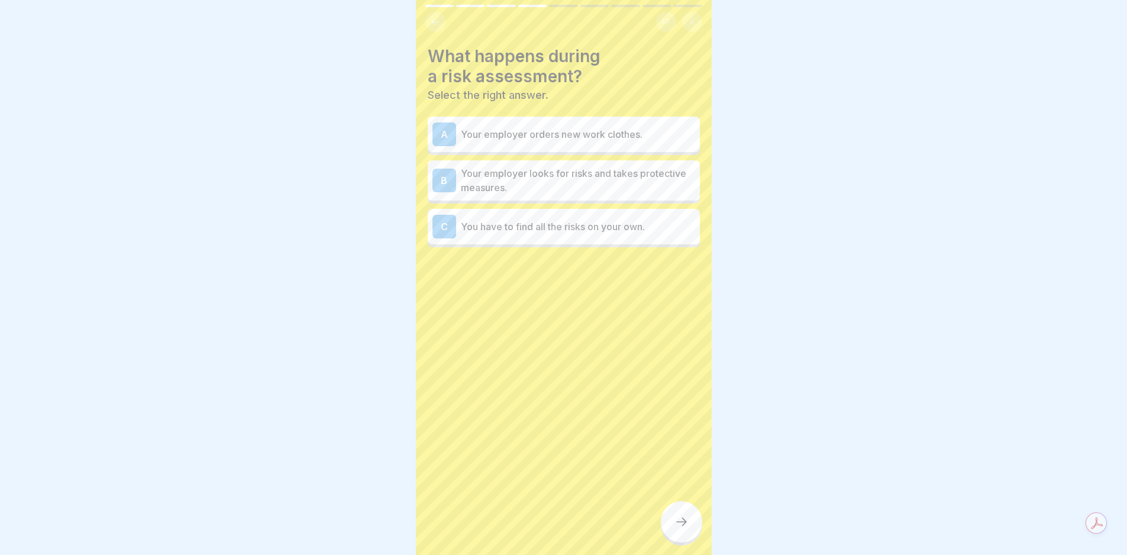
click at [586, 174] on p "Your employer looks for risks and takes protective measures." at bounding box center [578, 180] width 234 height 28
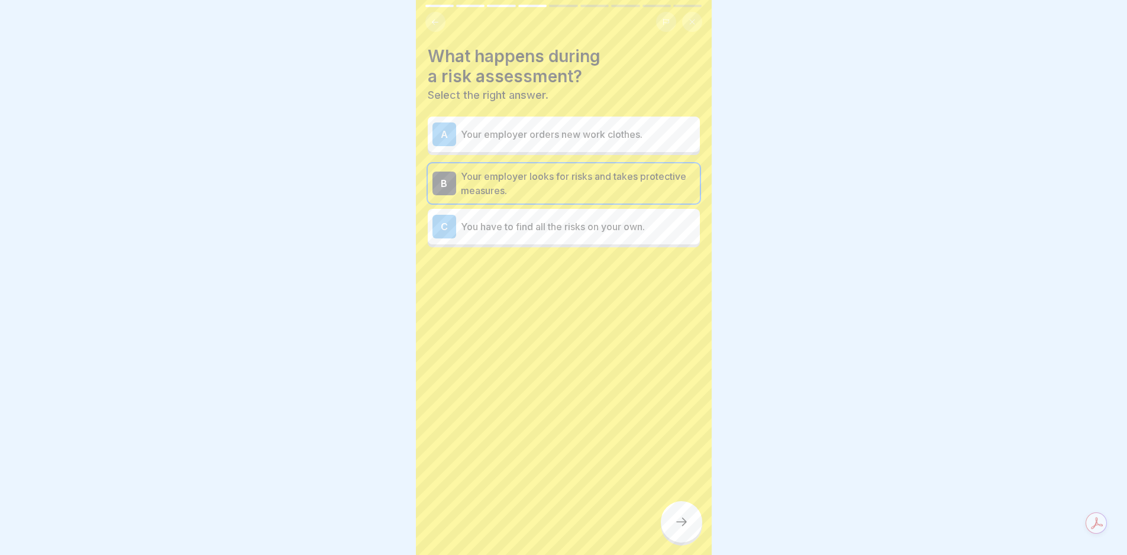
click at [647, 531] on div "What happens during a risk assessment? Select the right answer. A Your employer…" at bounding box center [564, 277] width 296 height 555
click at [694, 531] on div at bounding box center [681, 521] width 41 height 41
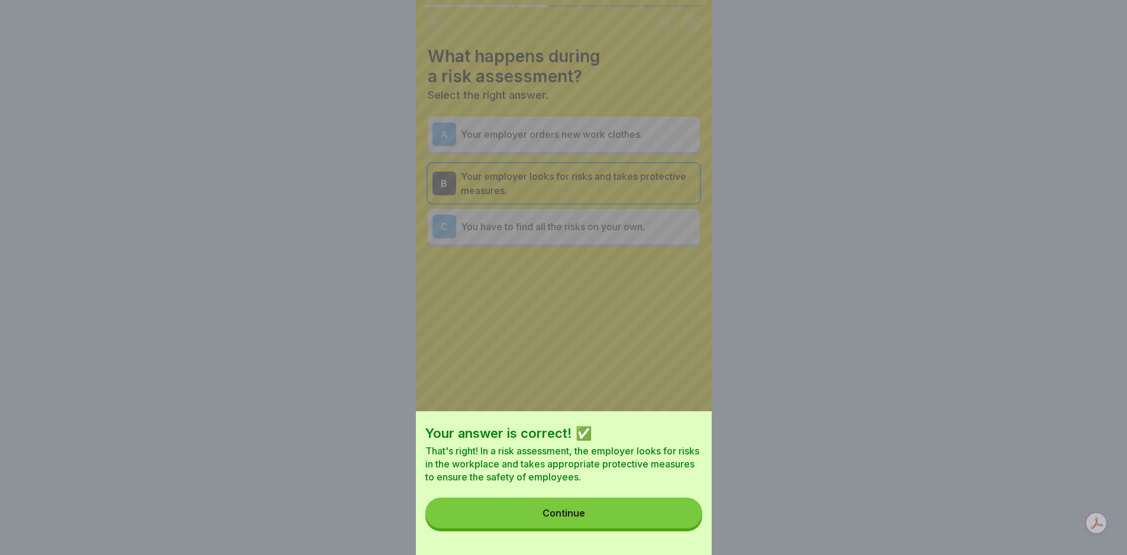
click at [685, 524] on button "Continue" at bounding box center [564, 513] width 277 height 31
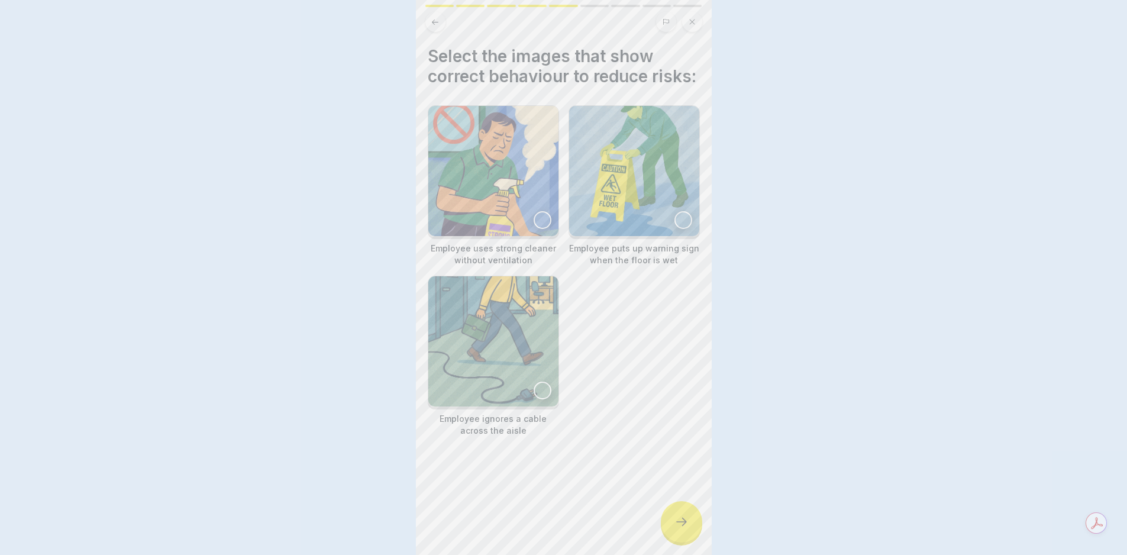
click at [685, 524] on div "Your answer is correct! ✅ That's right! In a risk assessment, the employer look…" at bounding box center [563, 277] width 1127 height 555
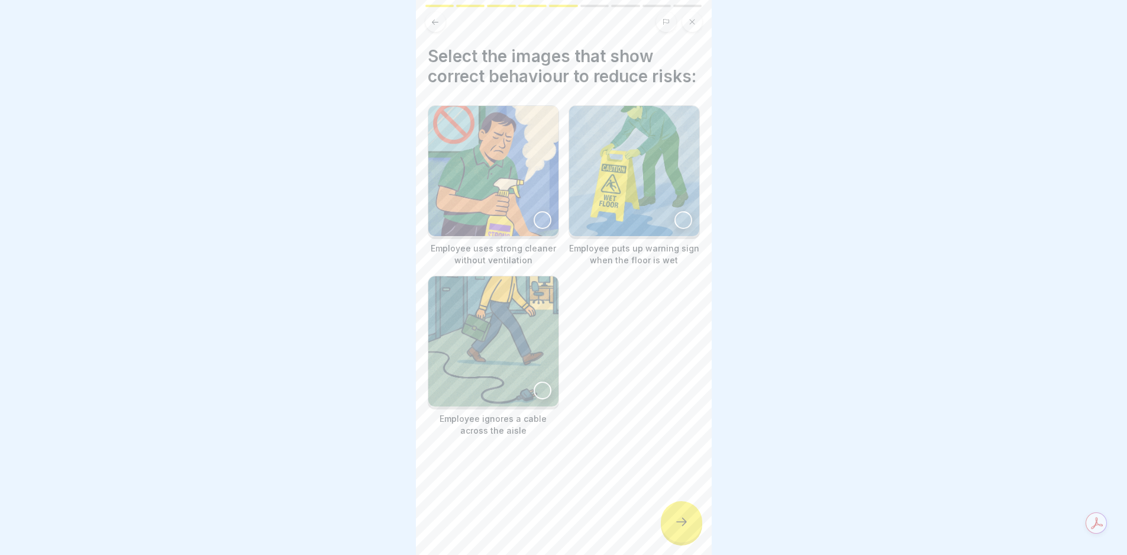
click at [665, 189] on img at bounding box center [634, 171] width 130 height 130
click at [676, 519] on div at bounding box center [681, 521] width 41 height 41
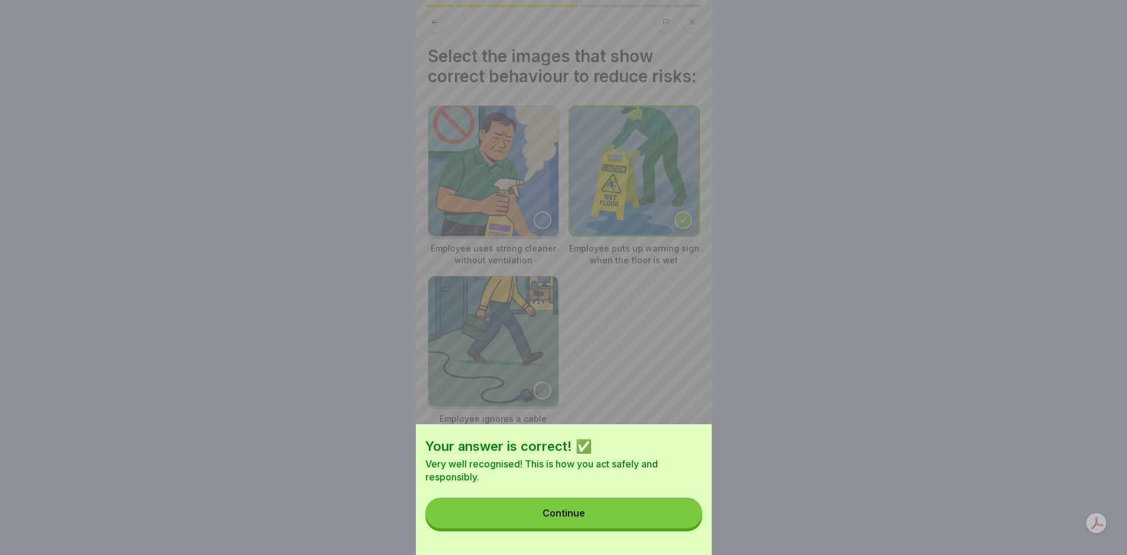
click at [674, 518] on button "Continue" at bounding box center [564, 513] width 277 height 31
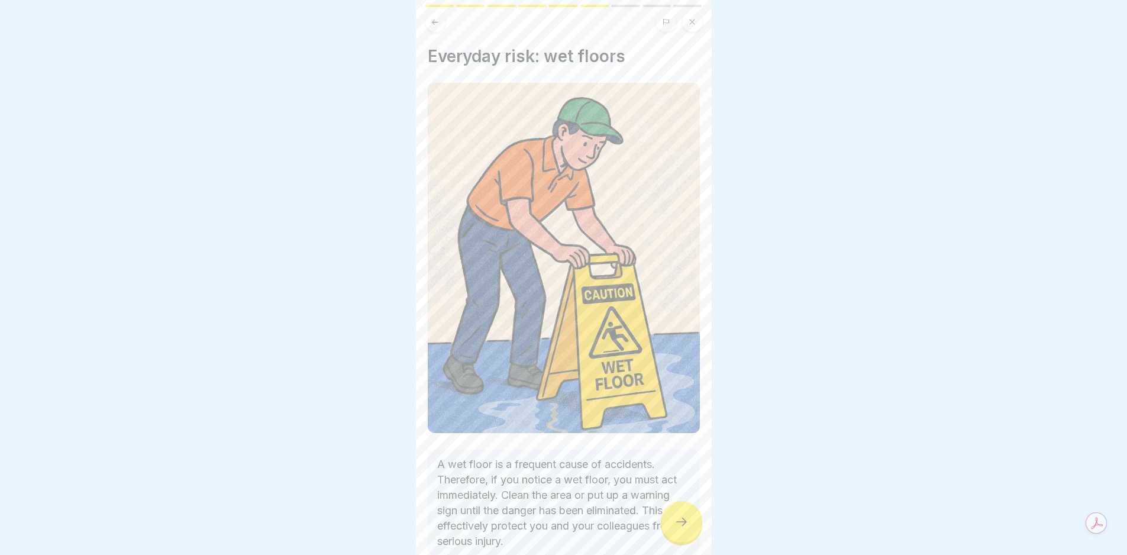
click at [674, 518] on div at bounding box center [681, 521] width 41 height 41
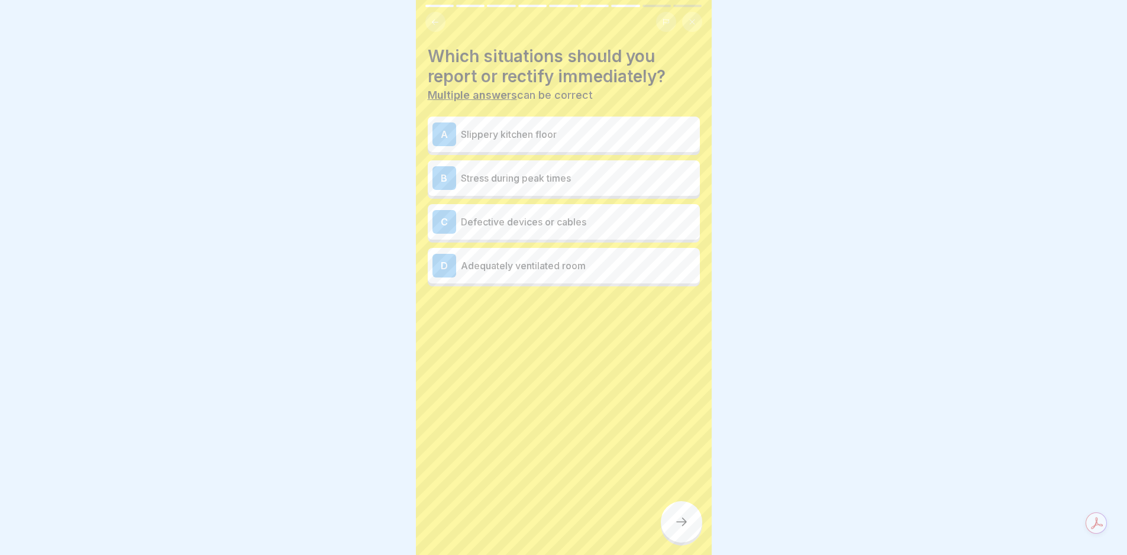
click at [674, 520] on div at bounding box center [681, 521] width 41 height 41
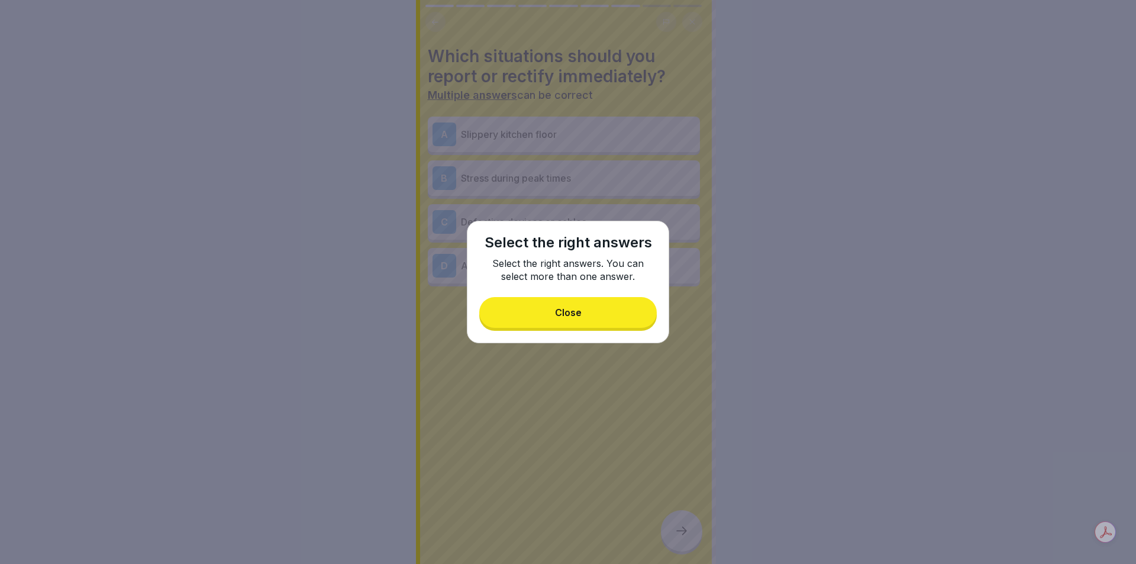
click at [603, 320] on button "Close" at bounding box center [568, 312] width 178 height 31
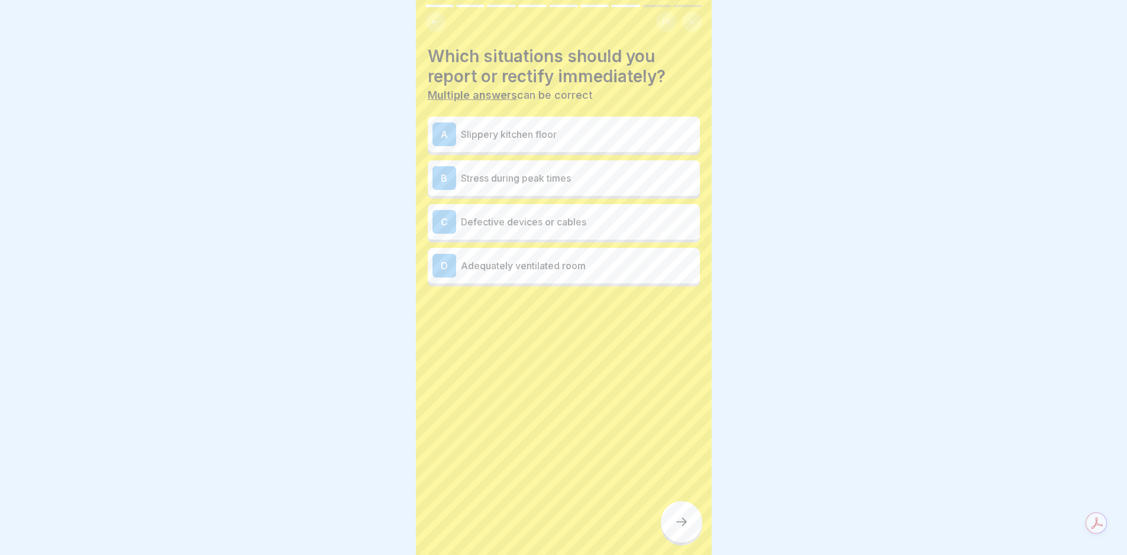
click at [585, 145] on div "A Slippery kitchen floor" at bounding box center [564, 135] width 263 height 24
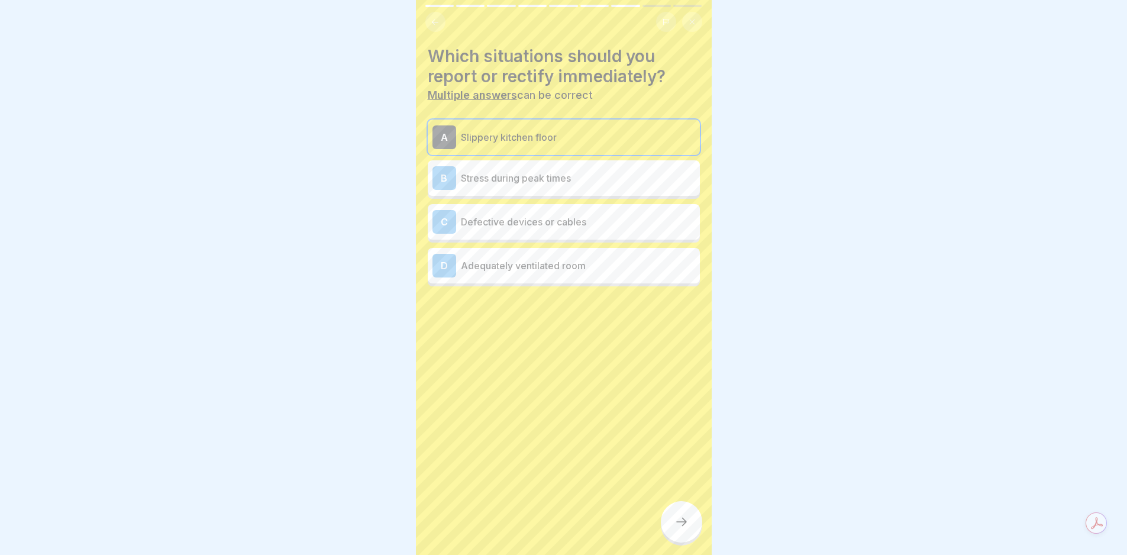
click at [569, 203] on div "A Slippery kitchen floor B Stress during peak times C Defective devices or cabl…" at bounding box center [564, 203] width 272 height 167
click at [553, 212] on div "C Defective devices or cables" at bounding box center [564, 222] width 263 height 24
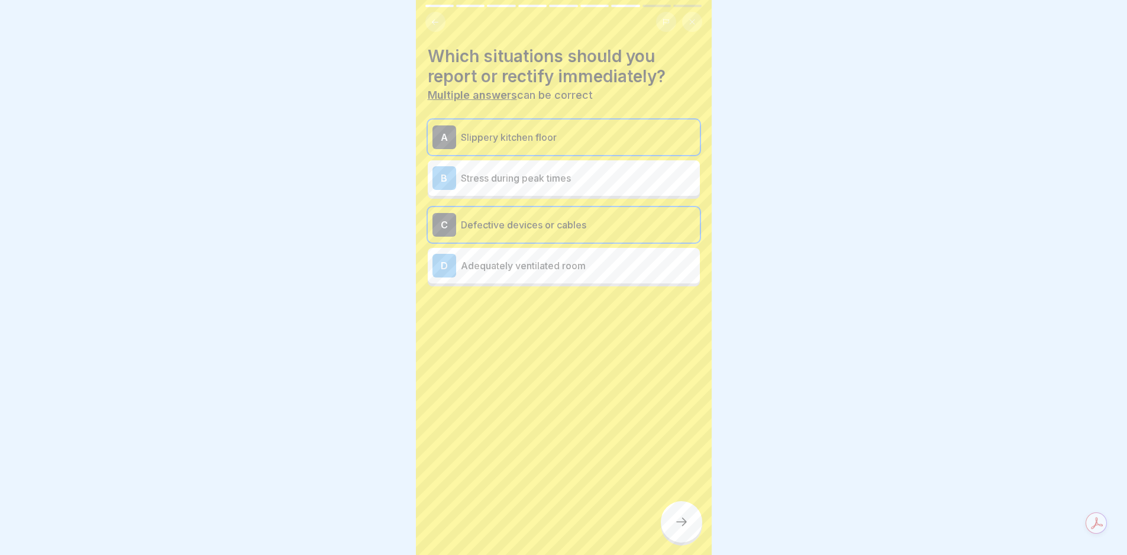
click at [564, 263] on p "Adequately ventilated room" at bounding box center [578, 266] width 234 height 14
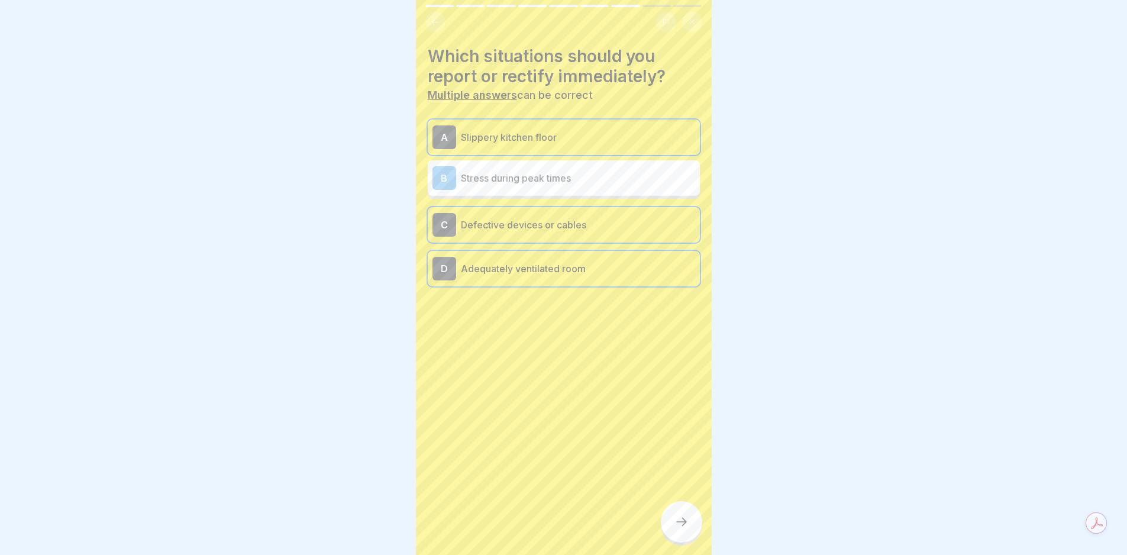
click at [564, 262] on p "Adequately ventilated room" at bounding box center [578, 269] width 234 height 14
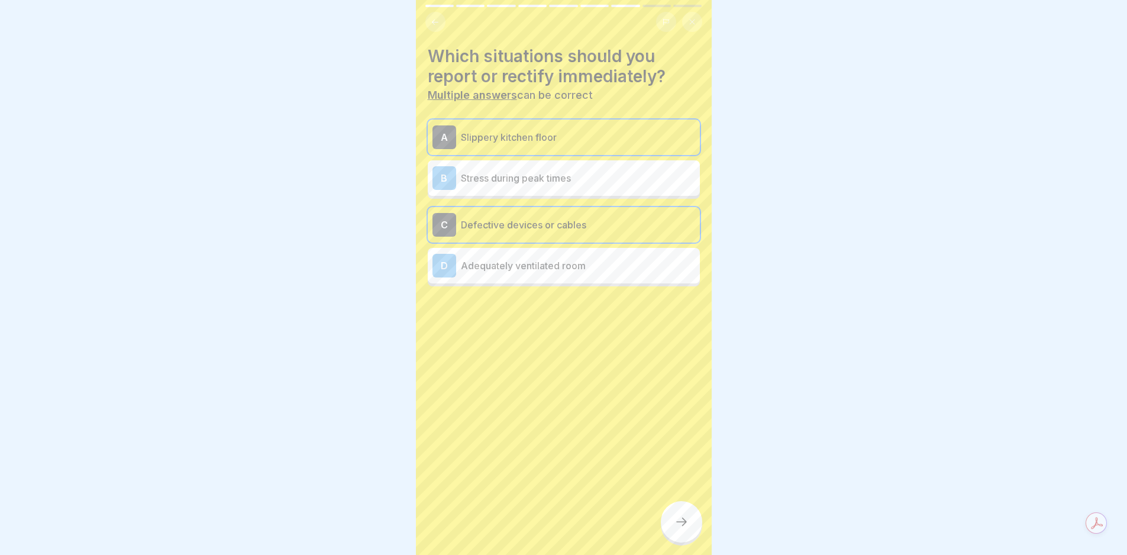
click at [697, 553] on div "Which situations should you report or rectify immediately? Multiple answers can…" at bounding box center [564, 277] width 296 height 555
click at [679, 526] on icon at bounding box center [682, 522] width 14 height 14
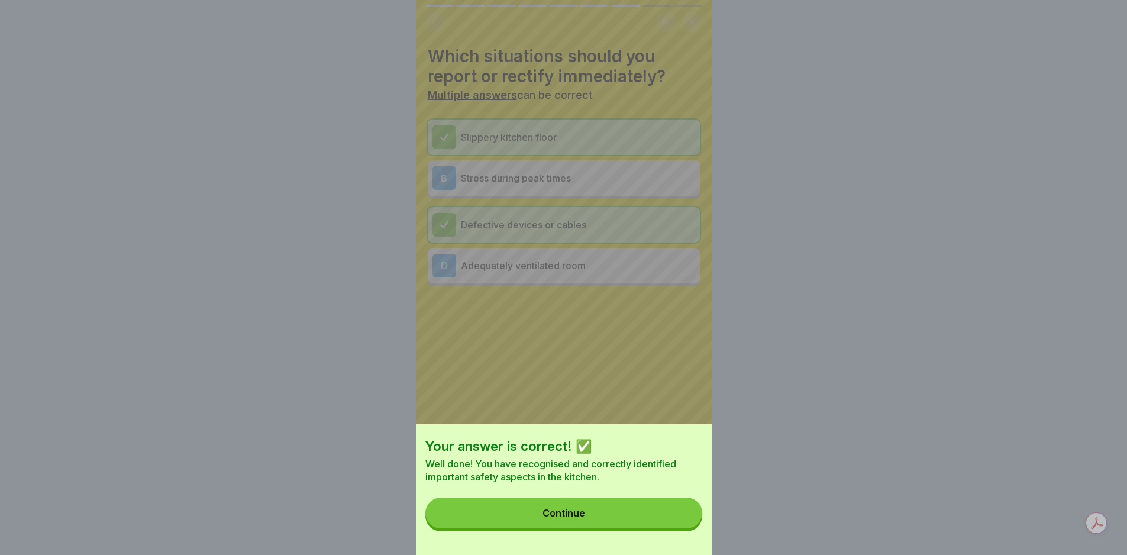
click at [678, 524] on button "Continue" at bounding box center [564, 513] width 277 height 31
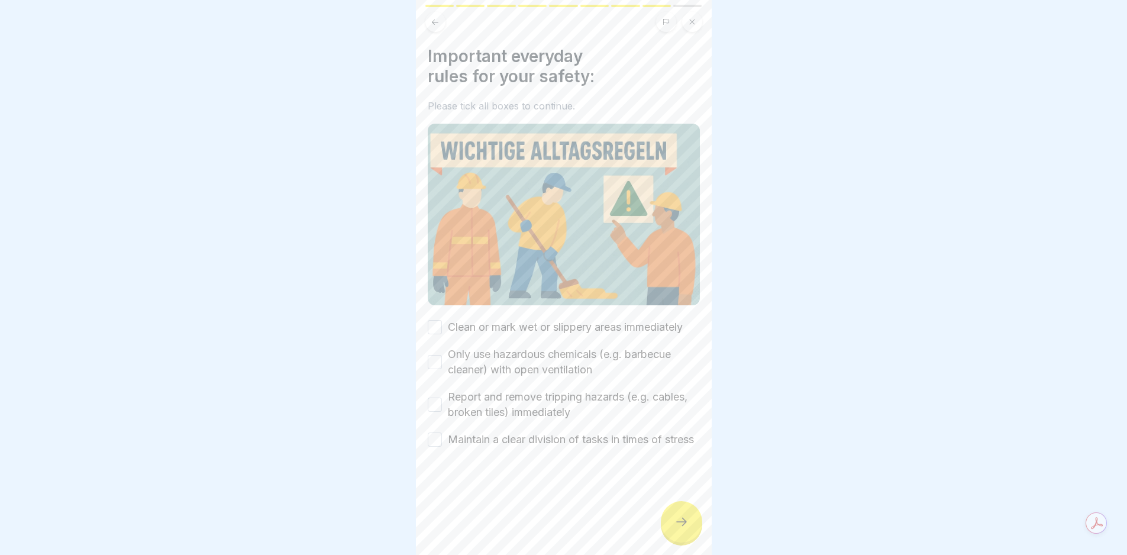
click at [525, 325] on label "Clean or mark wet or slippery areas immediately" at bounding box center [565, 327] width 235 height 15
click at [442, 325] on button "Clean or mark wet or slippery areas immediately" at bounding box center [435, 327] width 14 height 14
click at [524, 354] on label "Only use hazardous chemicals (e.g. barbecue cleaner) with open ventilation" at bounding box center [574, 362] width 252 height 31
click at [442, 355] on button "Only use hazardous chemicals (e.g. barbecue cleaner) with open ventilation" at bounding box center [435, 362] width 14 height 14
click at [526, 395] on label "Report and remove tripping hazards (e.g. cables, broken tiles) immediately" at bounding box center [574, 404] width 252 height 31
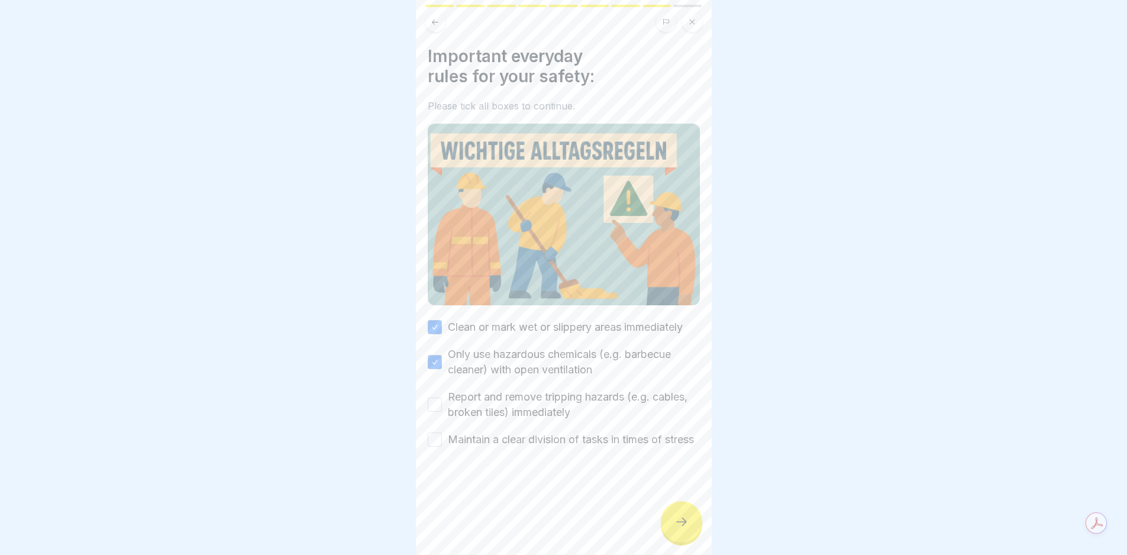
click at [442, 398] on button "Report and remove tripping hazards (e.g. cables, broken tiles) immediately" at bounding box center [435, 405] width 14 height 14
click at [530, 432] on label "Maintain a clear division of tasks in times of stress" at bounding box center [571, 439] width 246 height 15
click at [442, 433] on button "Maintain a clear division of tasks in times of stress" at bounding box center [435, 440] width 14 height 14
click at [681, 523] on div at bounding box center [681, 521] width 41 height 41
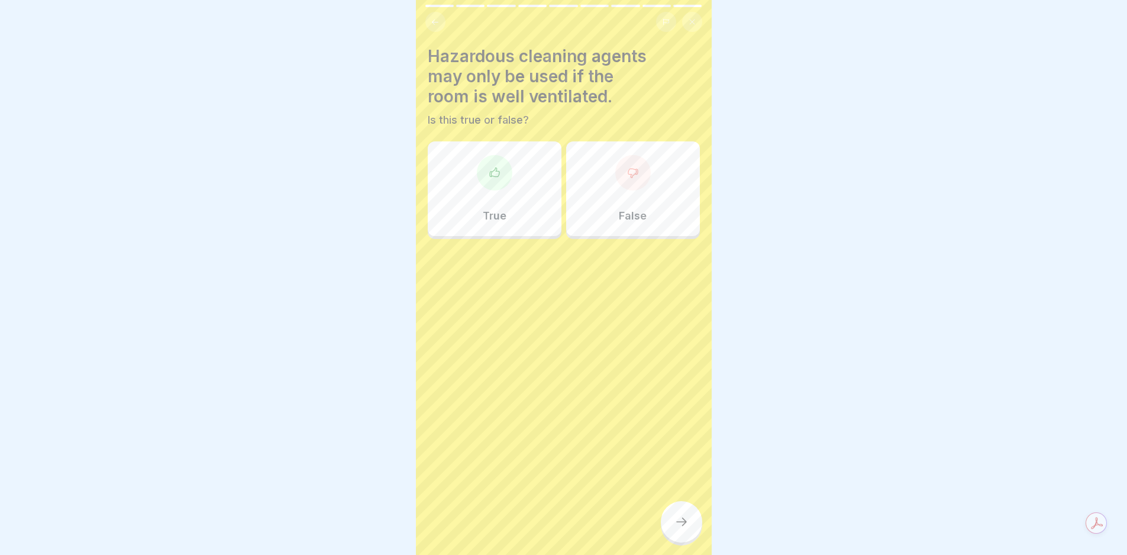
click at [491, 167] on icon at bounding box center [495, 173] width 12 height 12
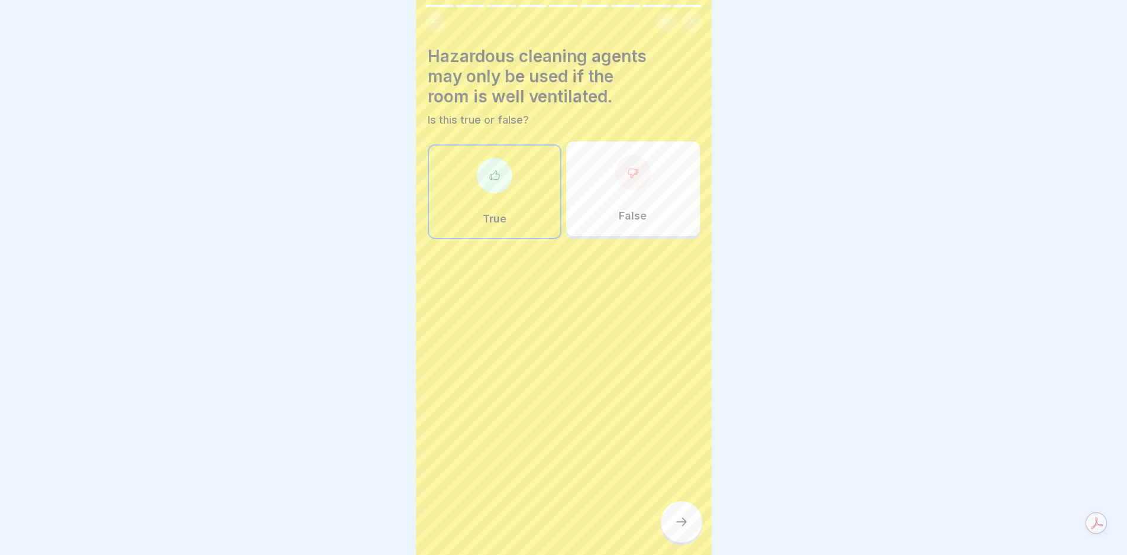
click at [680, 521] on div at bounding box center [681, 521] width 41 height 41
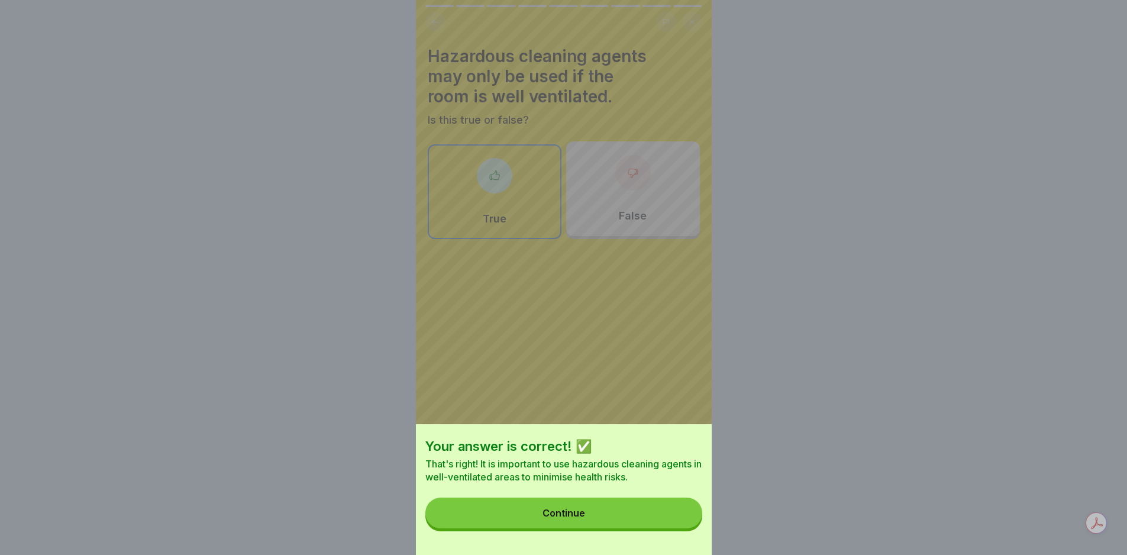
click at [652, 501] on div "Your answer is correct! ✅ That's right! It is important to use hazardous cleani…" at bounding box center [564, 489] width 296 height 131
click at [640, 520] on button "Continue" at bounding box center [564, 513] width 277 height 31
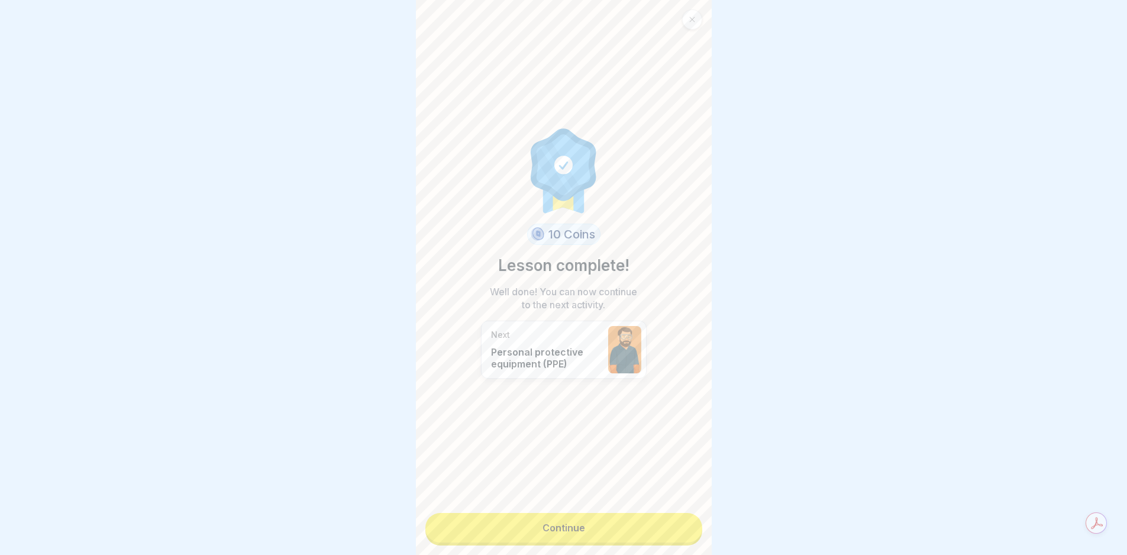
click at [531, 533] on link "Continue" at bounding box center [564, 528] width 277 height 30
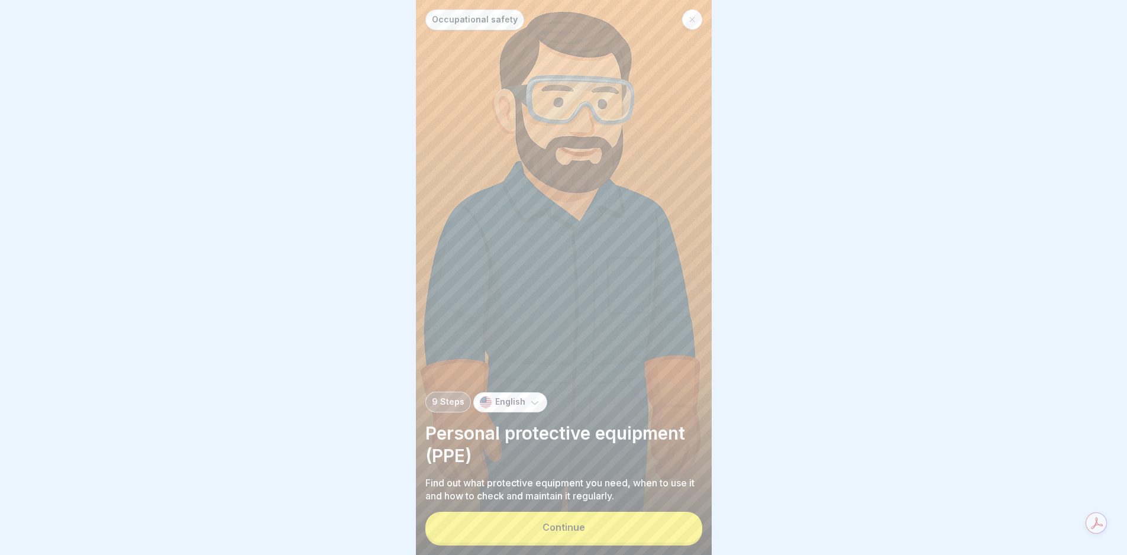
click at [534, 533] on button "Continue" at bounding box center [564, 527] width 277 height 31
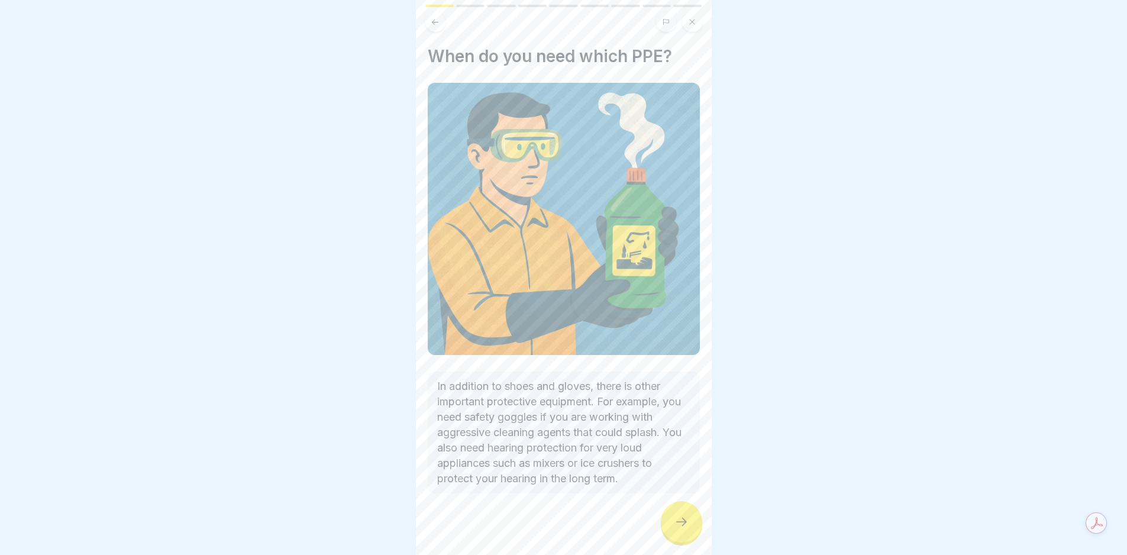
click at [665, 528] on div at bounding box center [681, 521] width 41 height 41
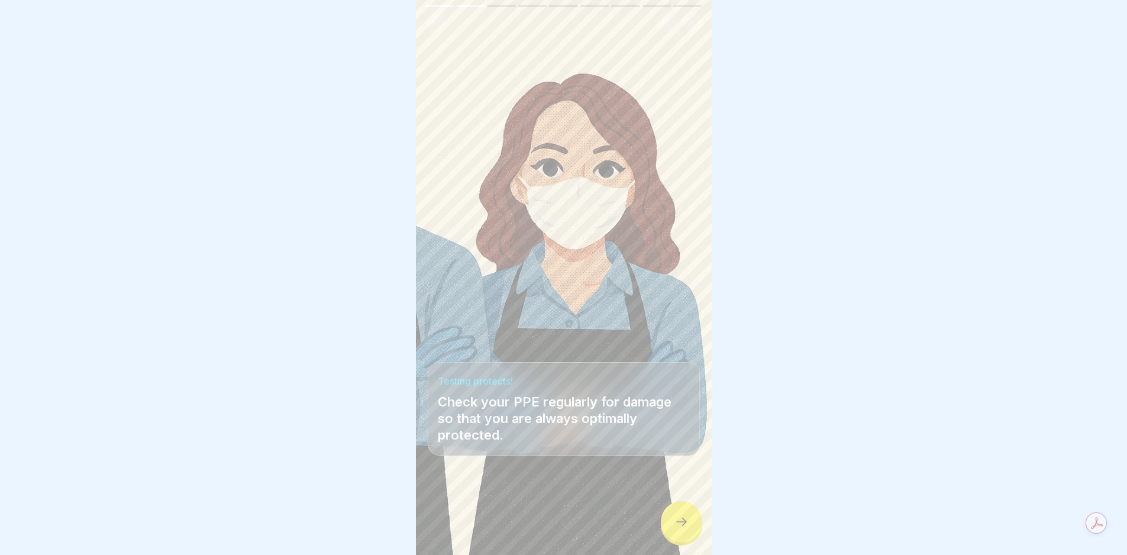
click at [665, 528] on div at bounding box center [681, 521] width 41 height 41
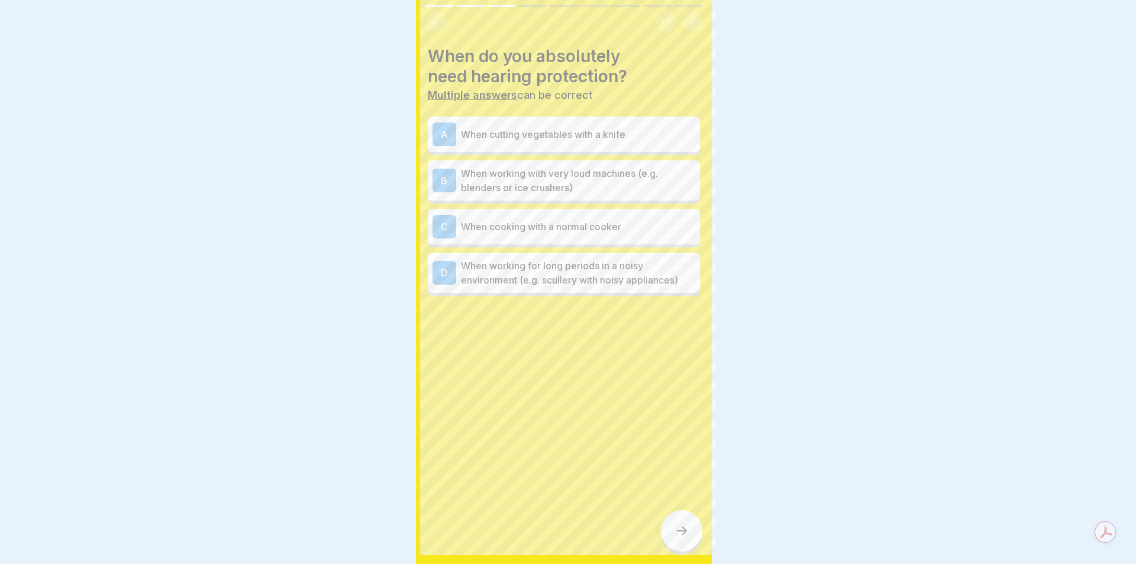
click at [665, 528] on div at bounding box center [568, 282] width 1136 height 564
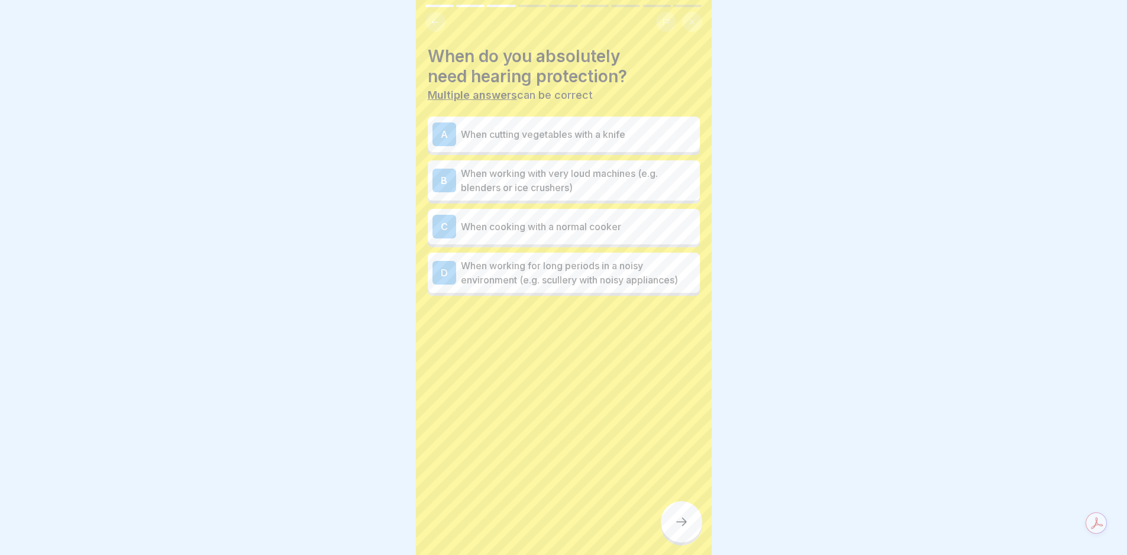
click at [579, 166] on p "When working with very loud machines (e.g. blenders or ice crushers)" at bounding box center [578, 180] width 234 height 28
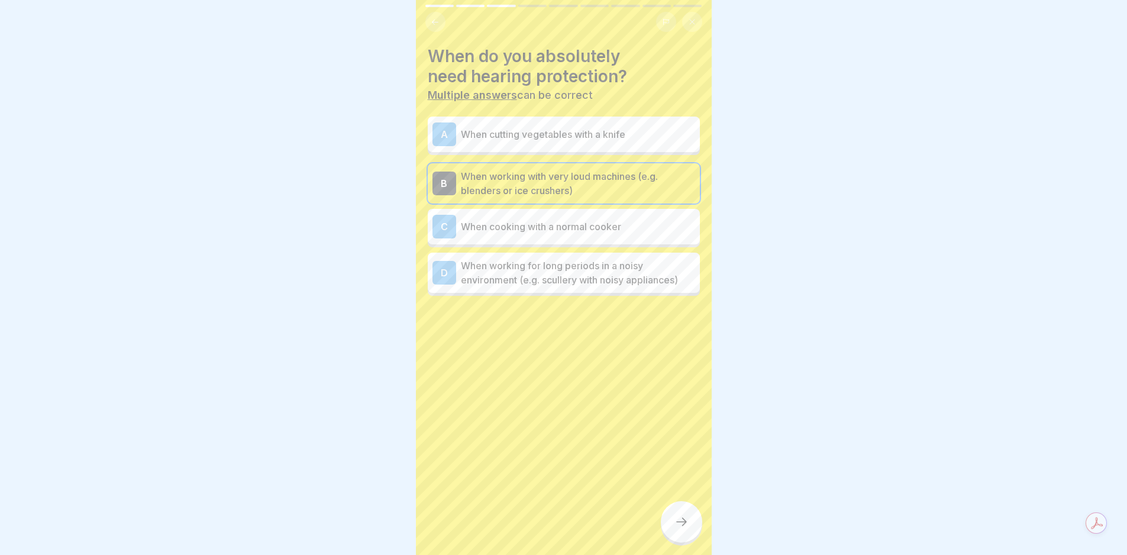
click at [610, 274] on p "When working for long periods in a noisy environment (e.g. scullery with noisy …" at bounding box center [578, 273] width 234 height 28
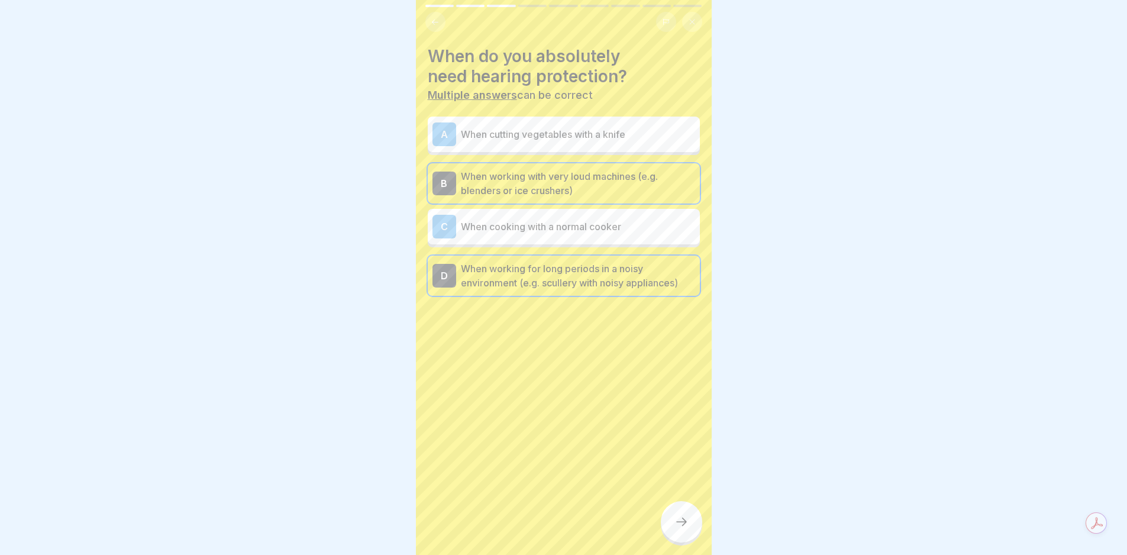
click at [679, 529] on icon at bounding box center [682, 522] width 14 height 14
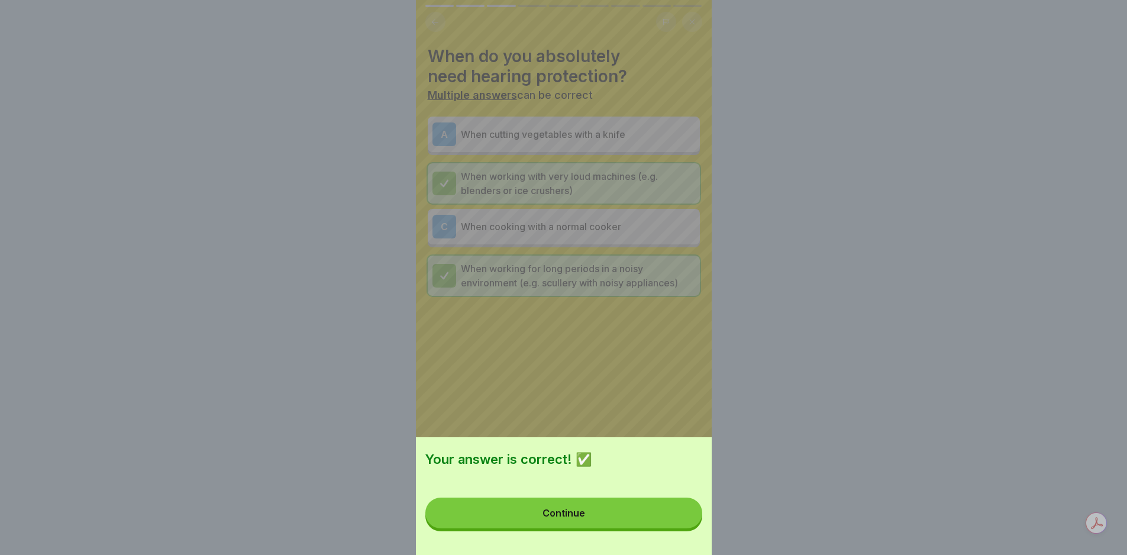
click at [679, 528] on button "Continue" at bounding box center [564, 513] width 277 height 31
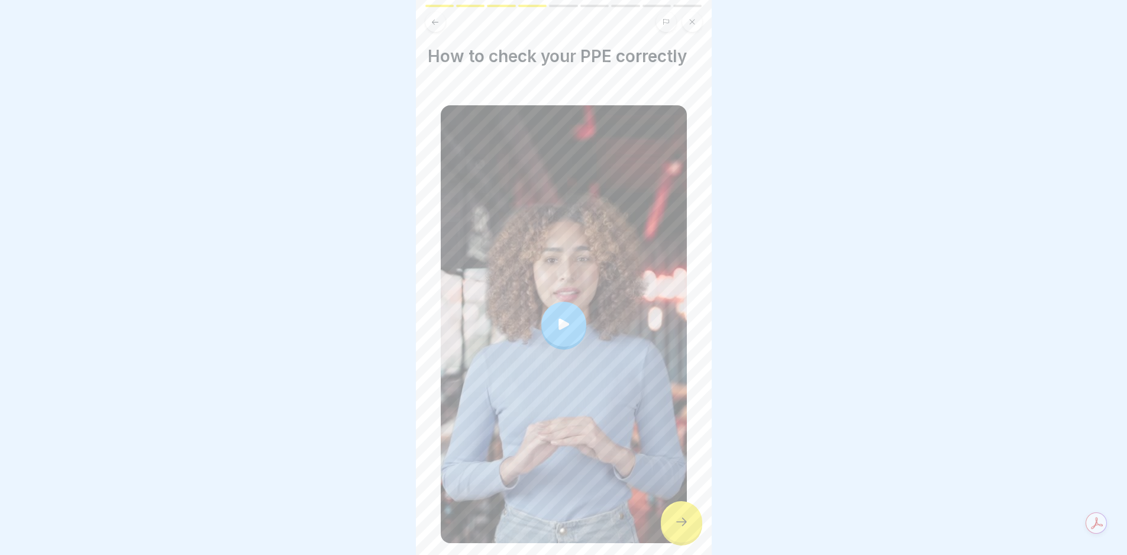
click at [679, 526] on icon at bounding box center [681, 522] width 11 height 8
click at [673, 527] on div at bounding box center [681, 521] width 41 height 41
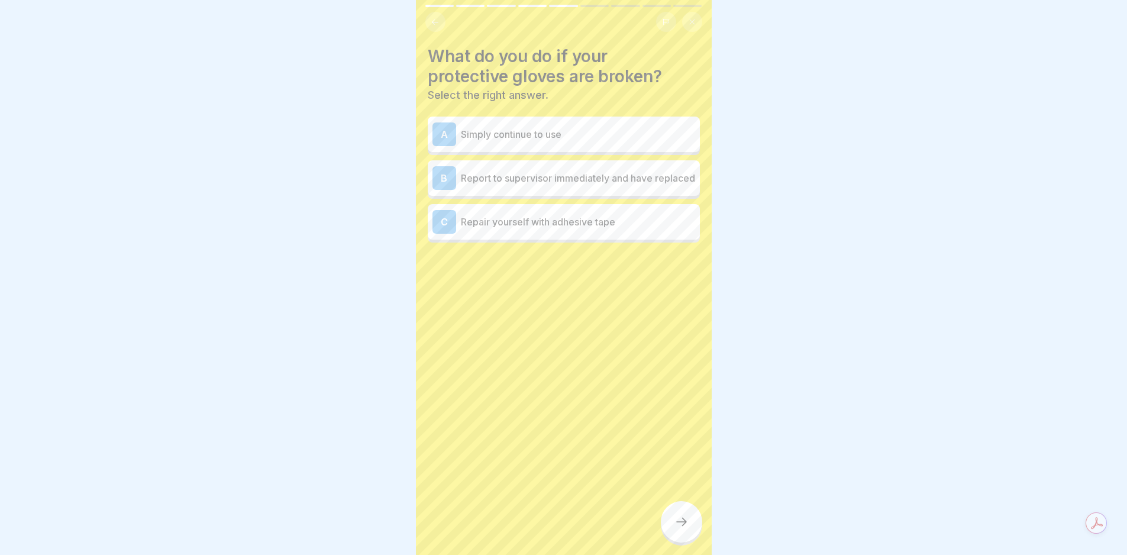
click at [553, 171] on p "Report to supervisor immediately and have replaced" at bounding box center [578, 178] width 234 height 14
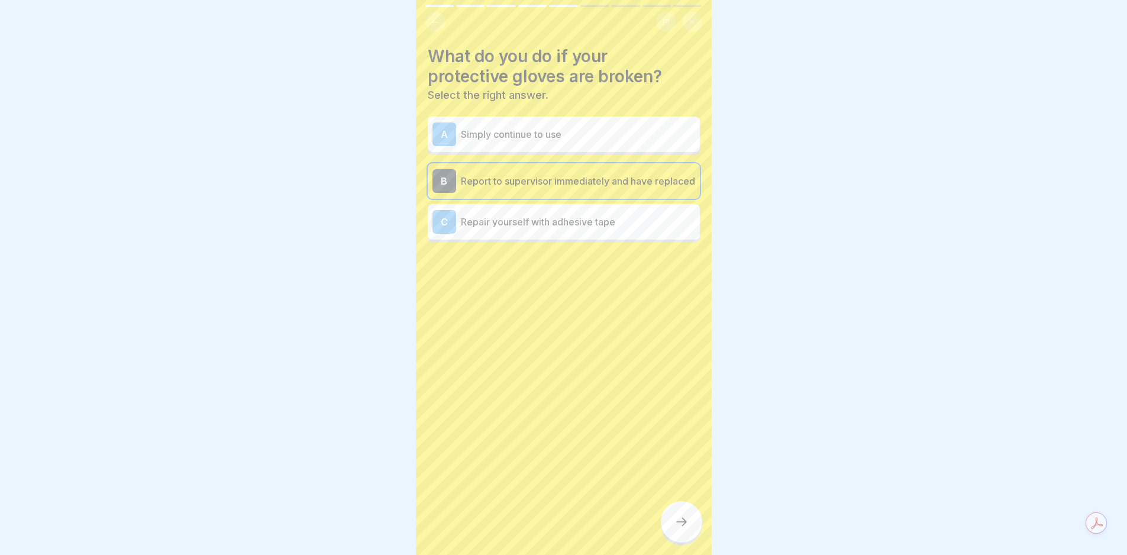
click at [690, 528] on div at bounding box center [681, 521] width 41 height 41
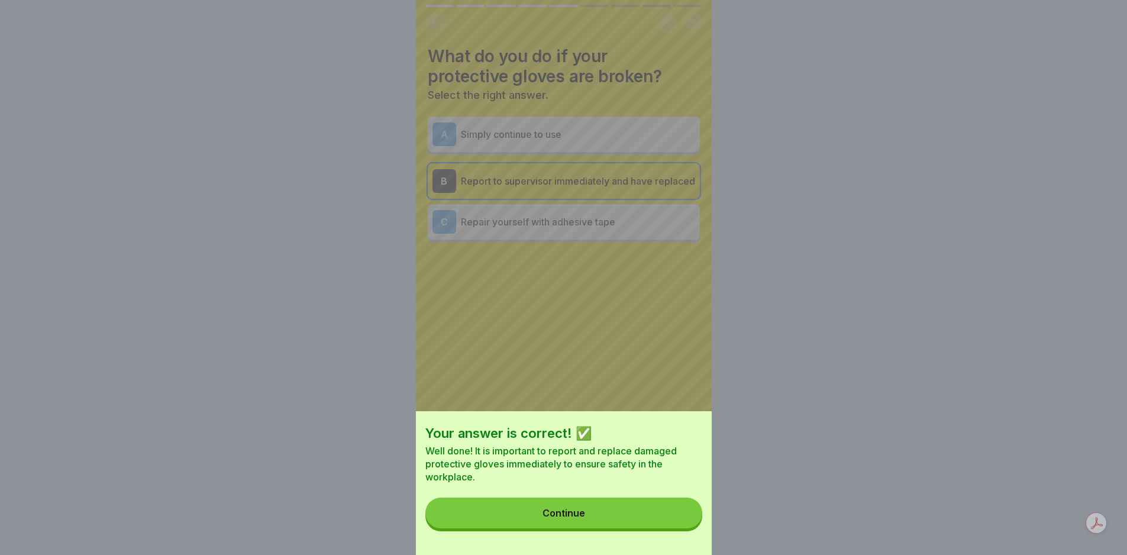
click at [689, 526] on button "Continue" at bounding box center [564, 513] width 277 height 31
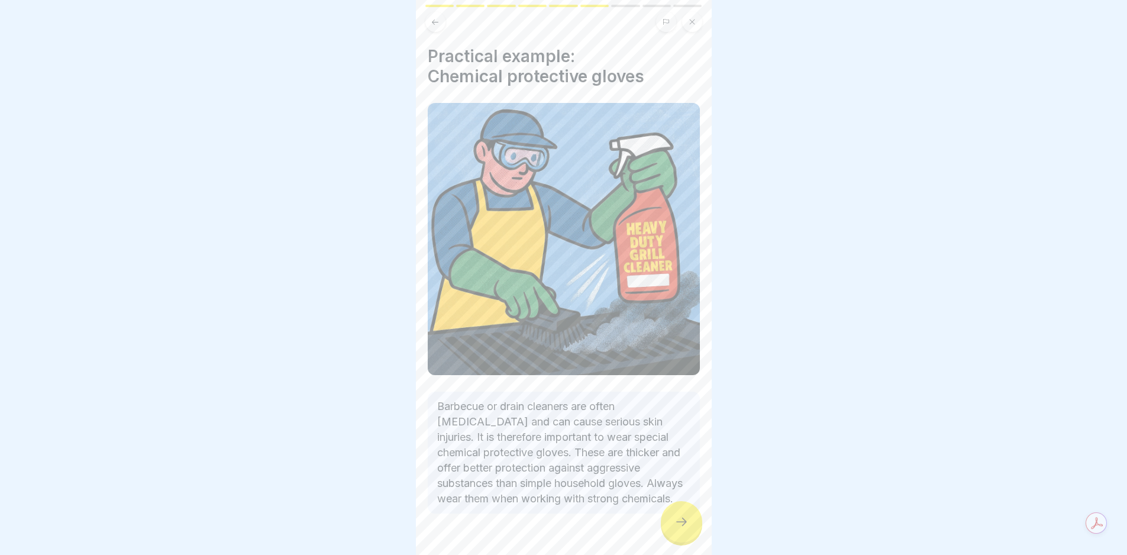
click at [689, 525] on div at bounding box center [681, 521] width 41 height 41
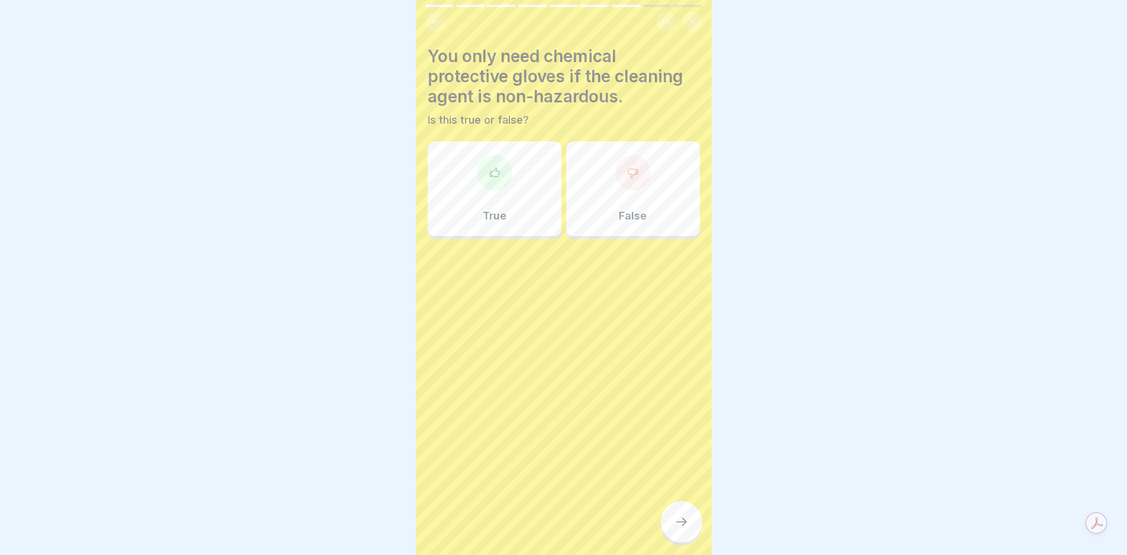
click at [689, 525] on div at bounding box center [681, 521] width 41 height 41
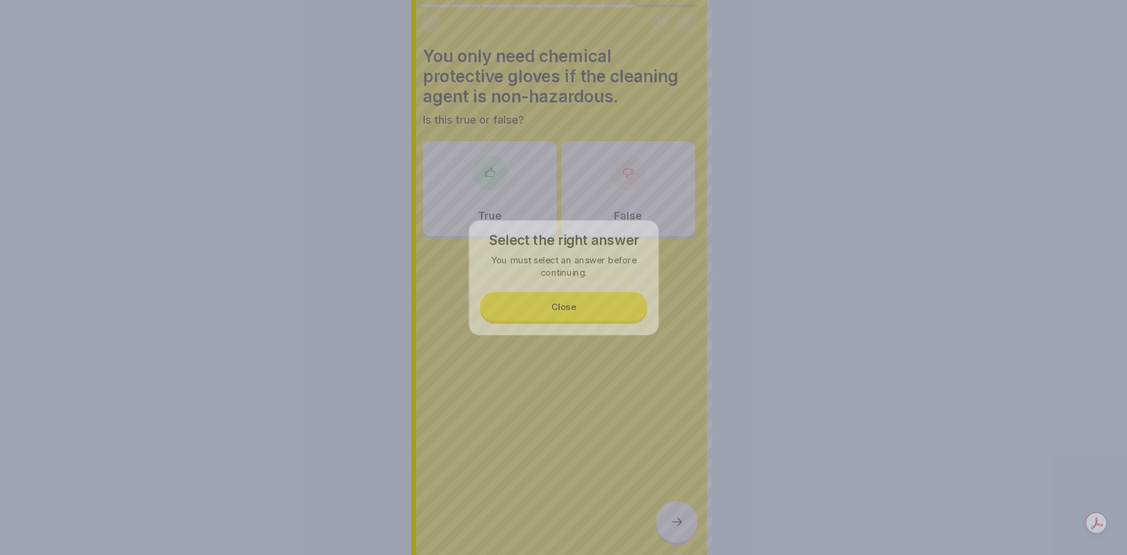
click at [689, 525] on div at bounding box center [563, 277] width 1127 height 555
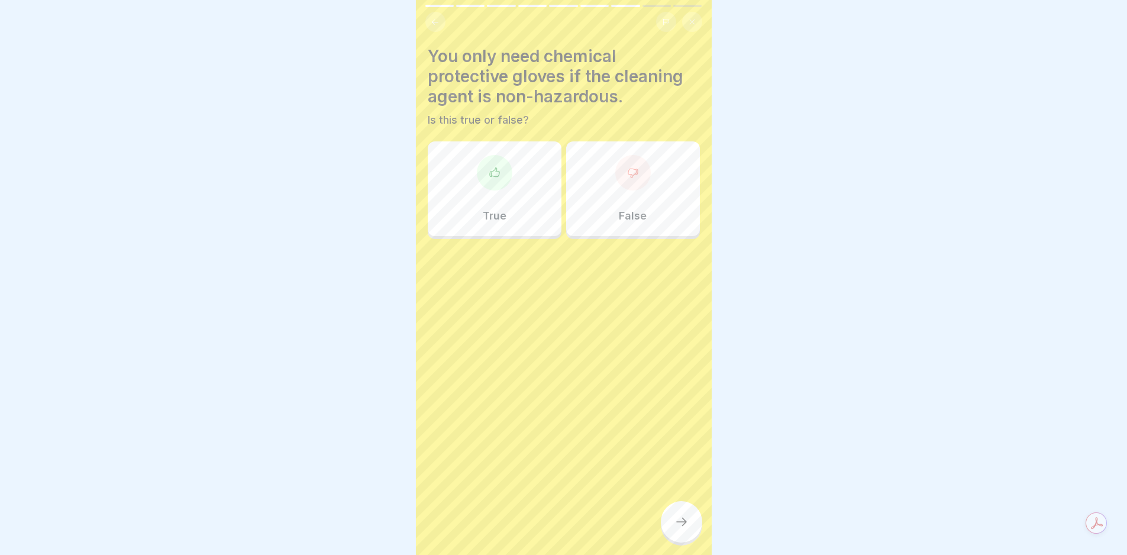
click at [483, 213] on p "True" at bounding box center [495, 215] width 24 height 13
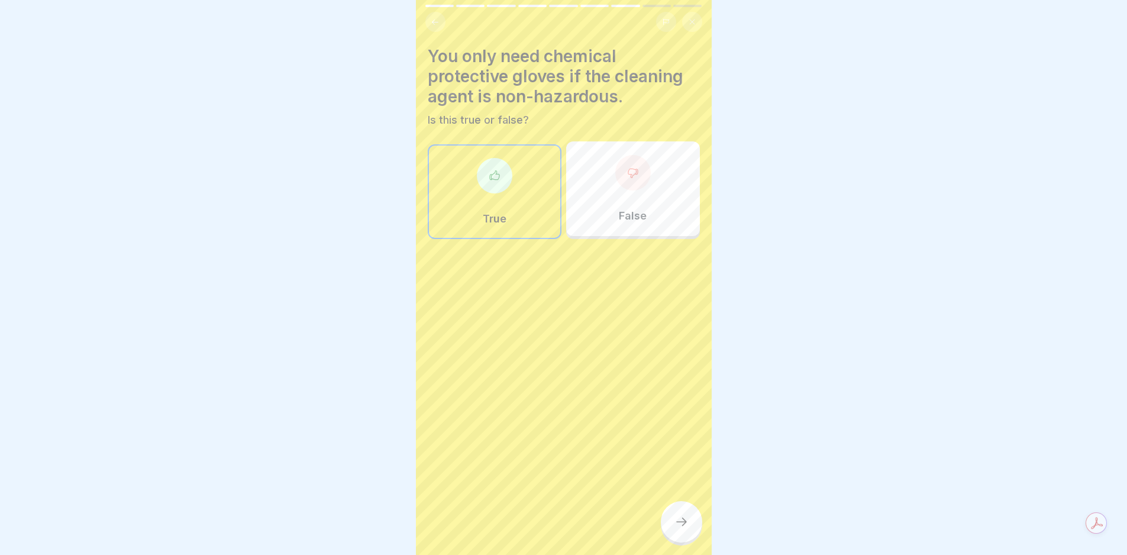
click at [609, 205] on div "False" at bounding box center [633, 188] width 134 height 95
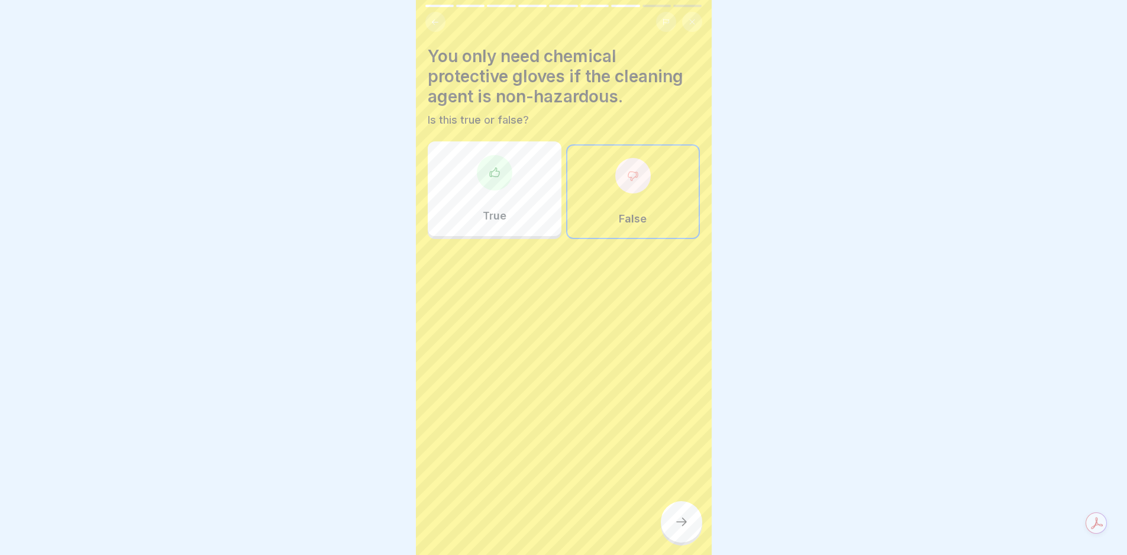
click at [675, 538] on div at bounding box center [681, 521] width 41 height 41
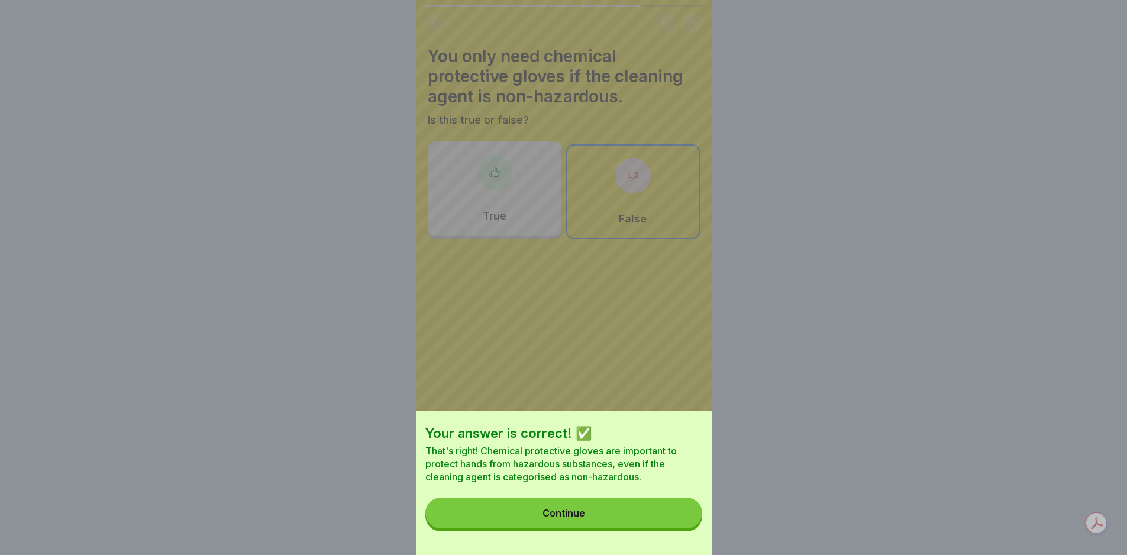
click at [630, 500] on div "Your answer is correct! ✅ That's right! Chemical protective gloves are importan…" at bounding box center [564, 483] width 296 height 144
click at [651, 526] on button "Continue" at bounding box center [564, 513] width 277 height 31
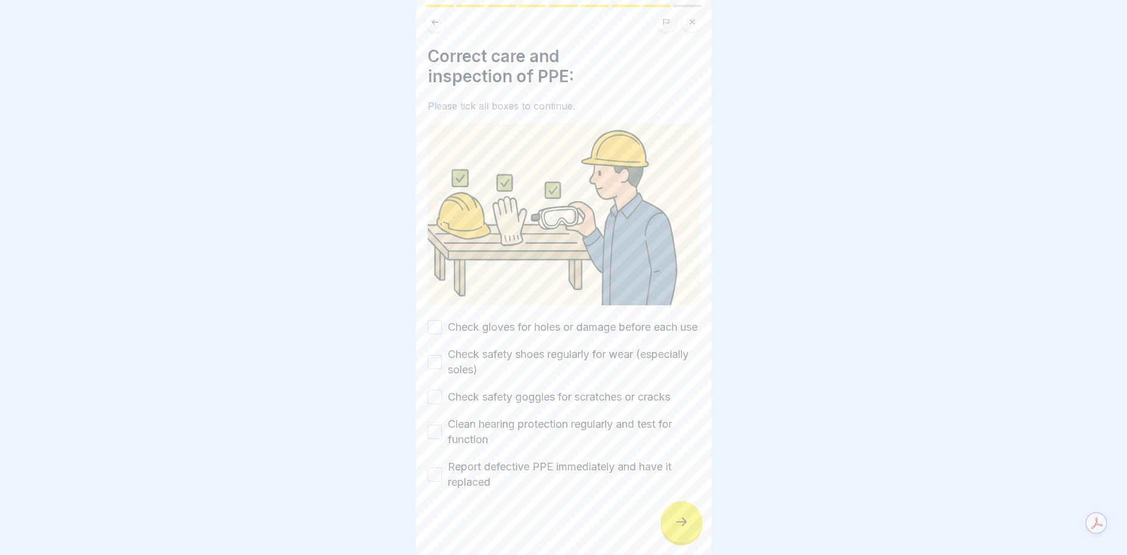
click at [686, 526] on icon at bounding box center [682, 522] width 14 height 14
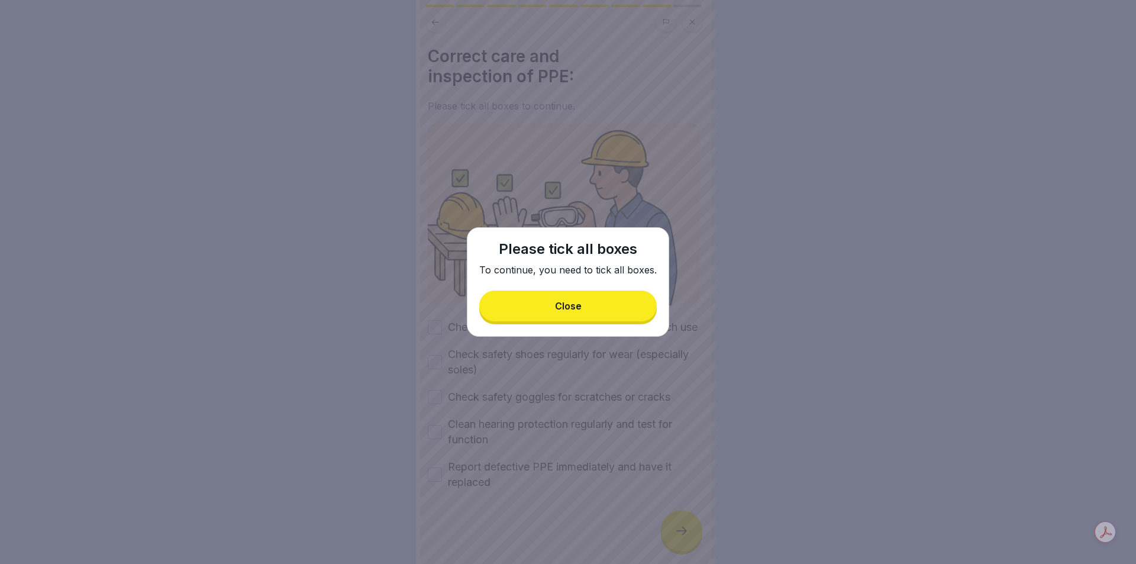
click at [582, 302] on button "Close" at bounding box center [568, 306] width 178 height 31
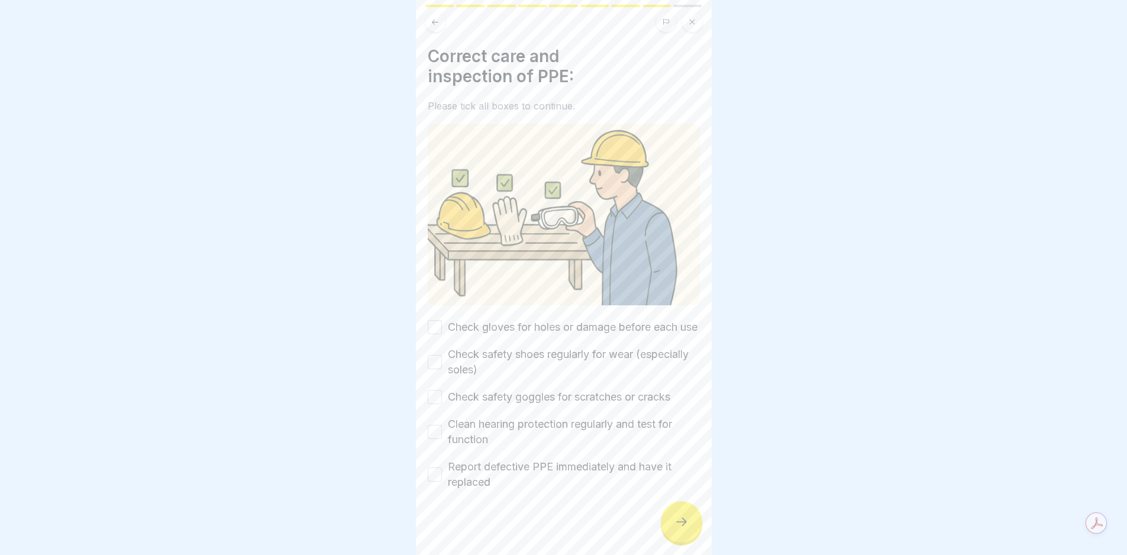
click at [540, 311] on div "Correct care and inspection of PPE: Please tick all boxes to continue. Check gl…" at bounding box center [564, 268] width 272 height 444
click at [501, 332] on label "Check gloves for holes or damage before each use" at bounding box center [573, 327] width 250 height 15
click at [442, 332] on button "Check gloves for holes or damage before each use" at bounding box center [435, 327] width 14 height 14
click at [490, 375] on label "Check safety shoes regularly for wear (especially soles)" at bounding box center [574, 362] width 252 height 31
click at [442, 369] on button "Check safety shoes regularly for wear (especially soles)" at bounding box center [435, 362] width 14 height 14
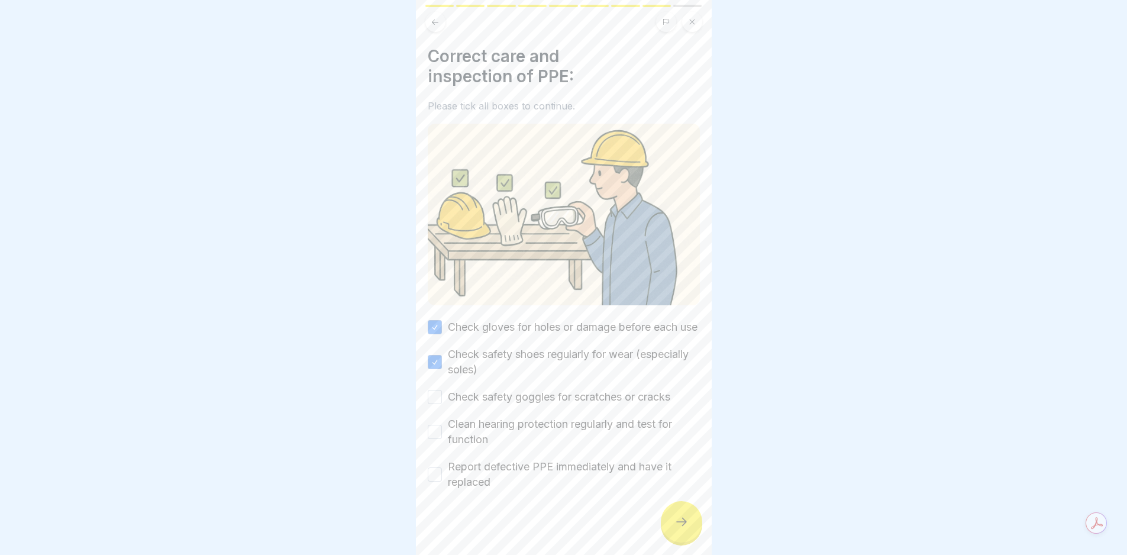
click at [496, 421] on div "Check gloves for holes or damage before each use Check safety shoes regularly f…" at bounding box center [564, 405] width 272 height 170
click at [502, 405] on label "Check safety goggles for scratches or cracks" at bounding box center [559, 396] width 223 height 15
click at [442, 404] on button "Check safety goggles for scratches or cracks" at bounding box center [435, 397] width 14 height 14
click at [495, 432] on label "Clean hearing protection regularly and test for function" at bounding box center [574, 432] width 252 height 31
click at [442, 432] on button "Clean hearing protection regularly and test for function" at bounding box center [435, 432] width 14 height 14
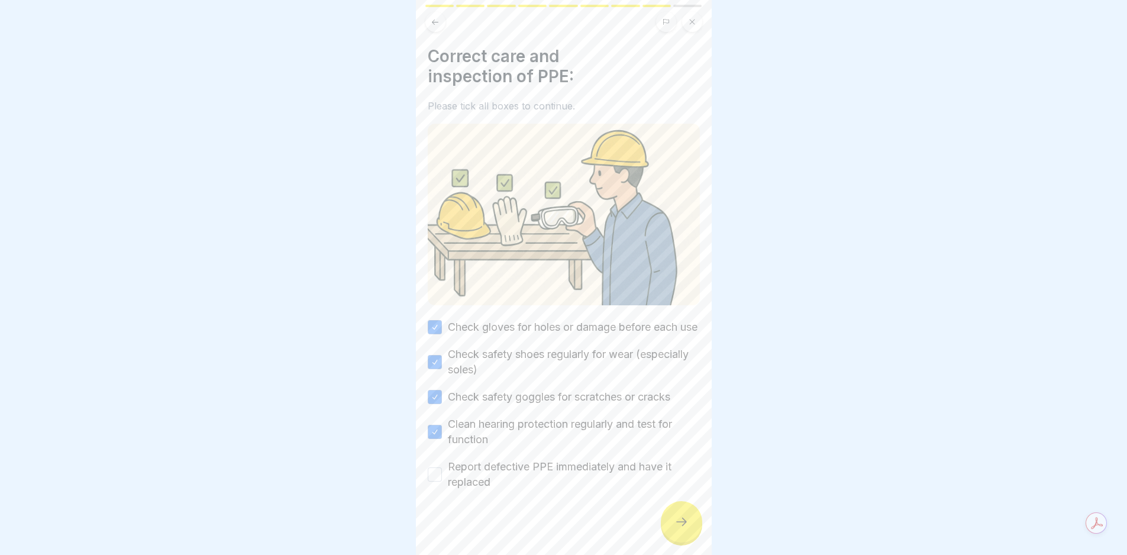
click at [484, 490] on label "Report defective PPE immediately and have it replaced" at bounding box center [574, 474] width 252 height 31
click at [442, 482] on button "Report defective PPE immediately and have it replaced" at bounding box center [435, 475] width 14 height 14
click at [690, 524] on div at bounding box center [681, 521] width 41 height 41
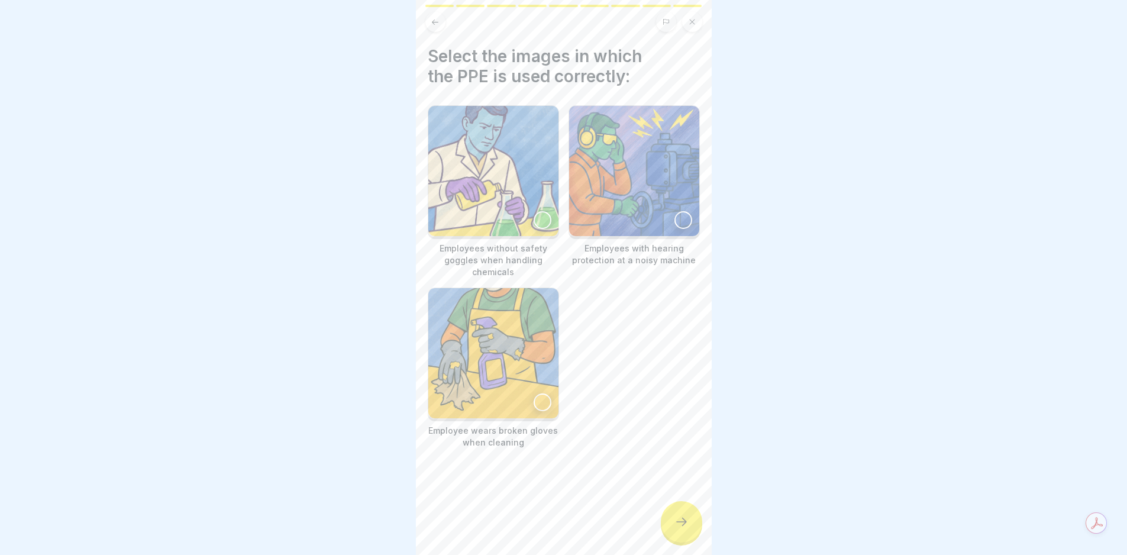
click at [611, 188] on img at bounding box center [634, 171] width 130 height 130
click at [535, 198] on img at bounding box center [493, 171] width 130 height 130
click at [689, 541] on div at bounding box center [681, 521] width 41 height 41
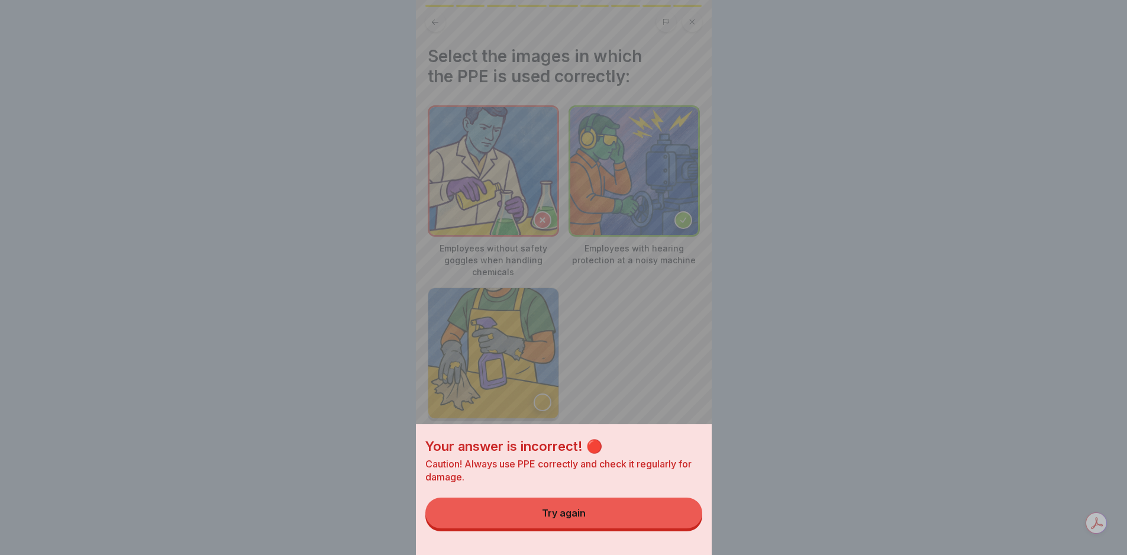
click at [672, 521] on button "Try again" at bounding box center [564, 513] width 277 height 31
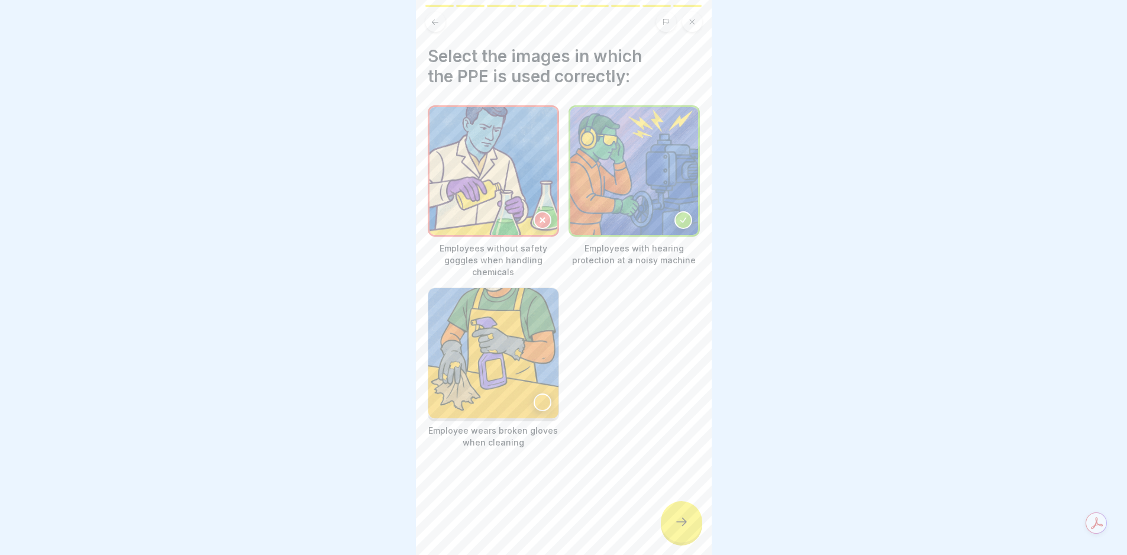
click at [650, 209] on img at bounding box center [634, 171] width 128 height 128
click at [675, 529] on icon at bounding box center [682, 522] width 14 height 14
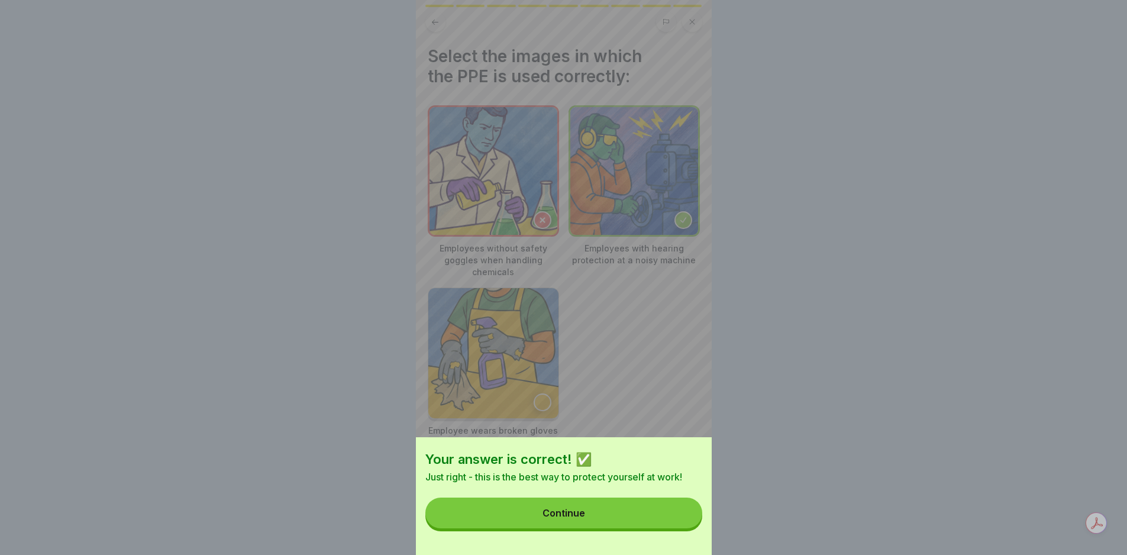
click at [676, 528] on button "Continue" at bounding box center [564, 513] width 277 height 31
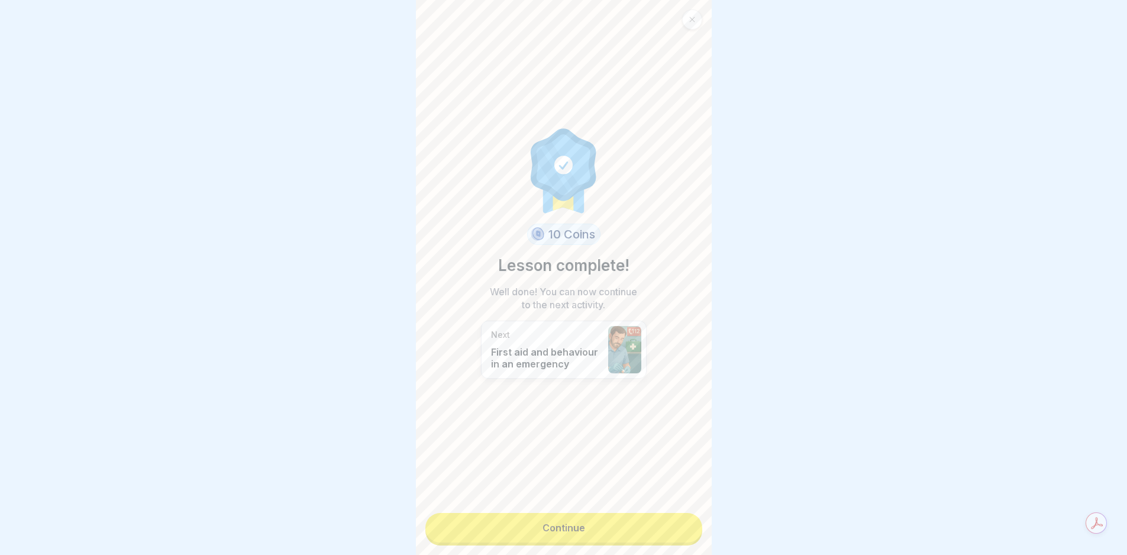
click at [675, 528] on link "Continue" at bounding box center [564, 528] width 277 height 30
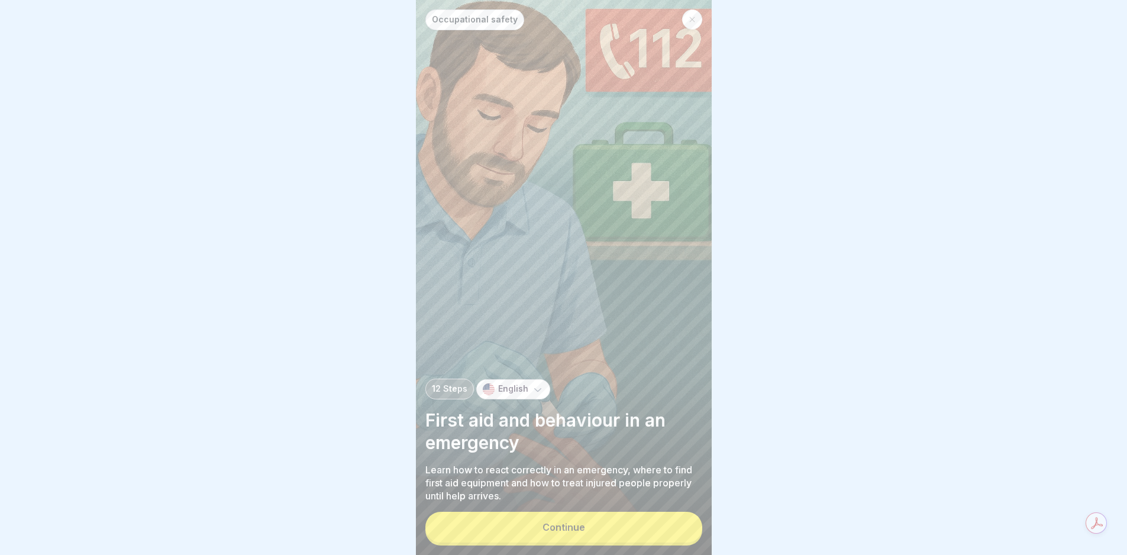
click at [675, 528] on button "Continue" at bounding box center [564, 527] width 277 height 31
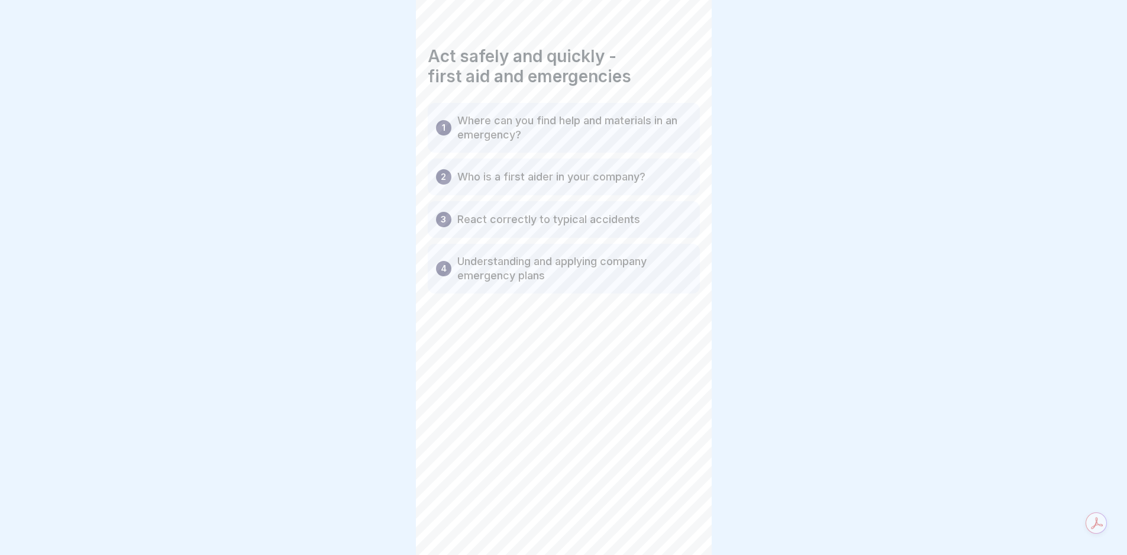
click at [675, 528] on icon at bounding box center [682, 522] width 14 height 14
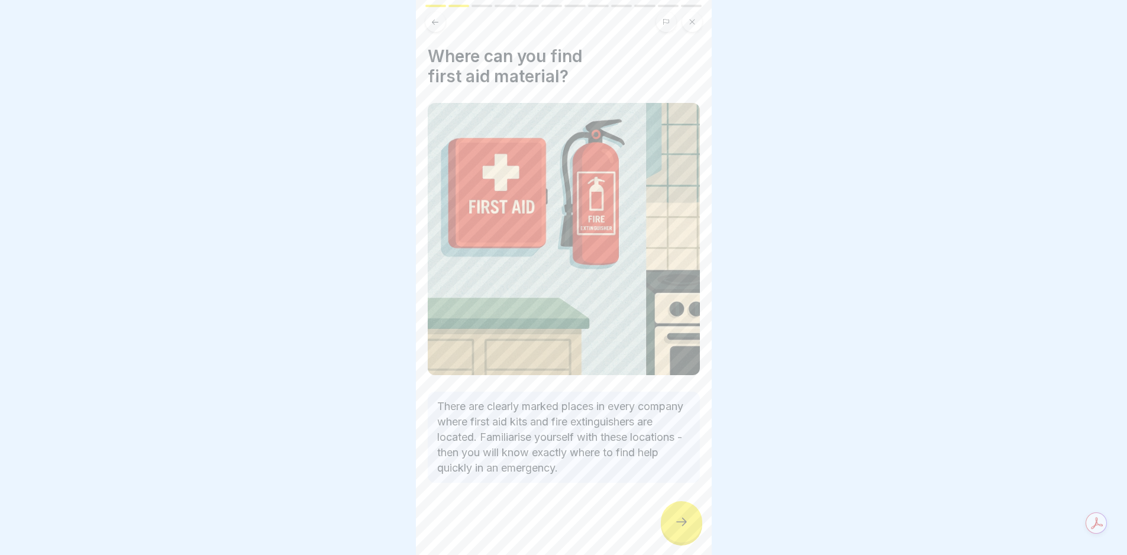
click at [675, 528] on icon at bounding box center [682, 522] width 14 height 14
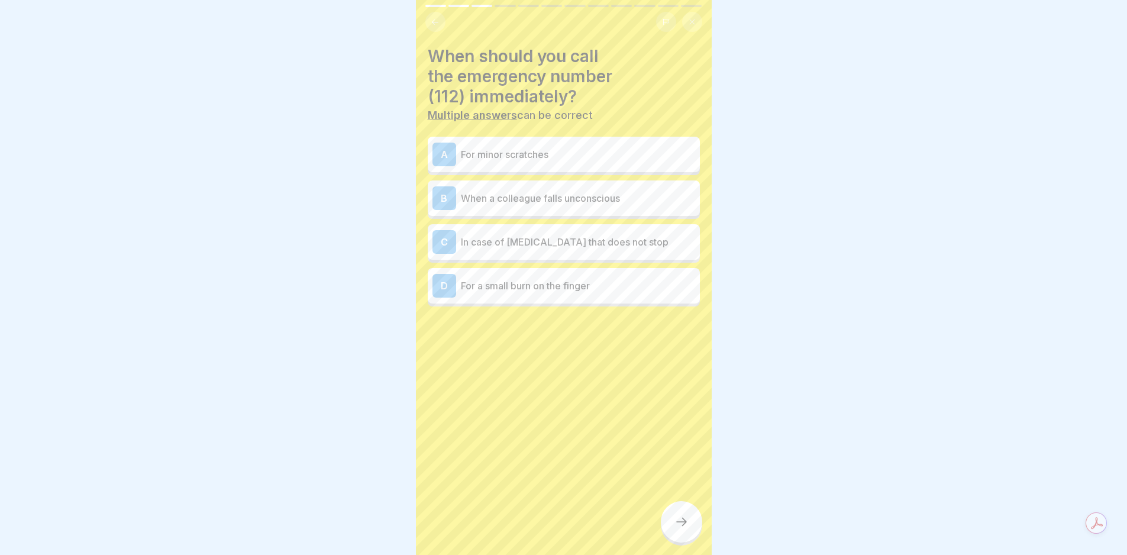
click at [675, 527] on icon at bounding box center [682, 522] width 14 height 14
click at [534, 241] on p "In case of [MEDICAL_DATA] that does not stop" at bounding box center [578, 242] width 234 height 14
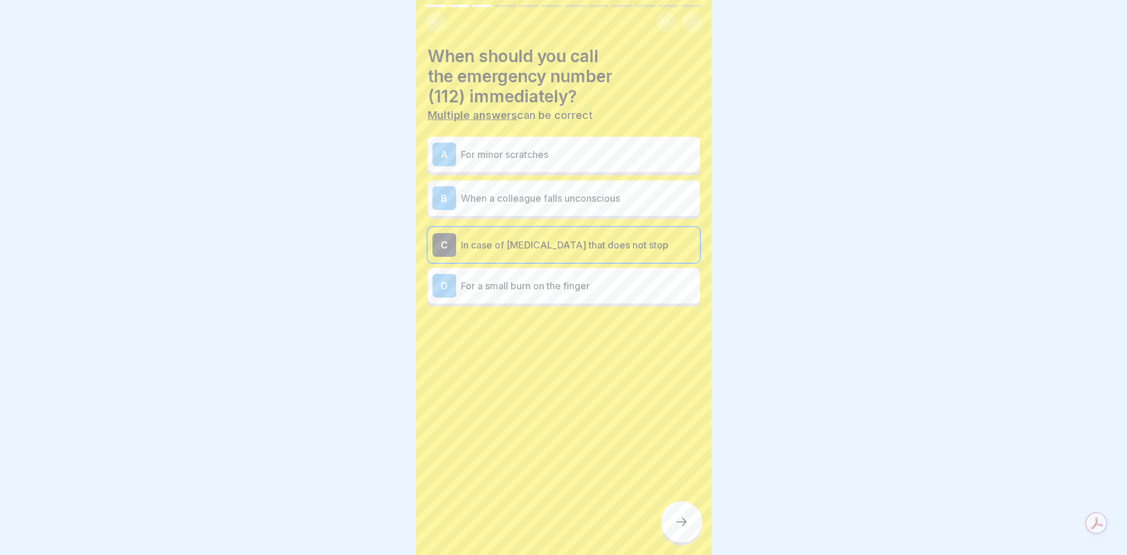
click at [533, 201] on p "When a colleague falls unconscious" at bounding box center [578, 198] width 234 height 14
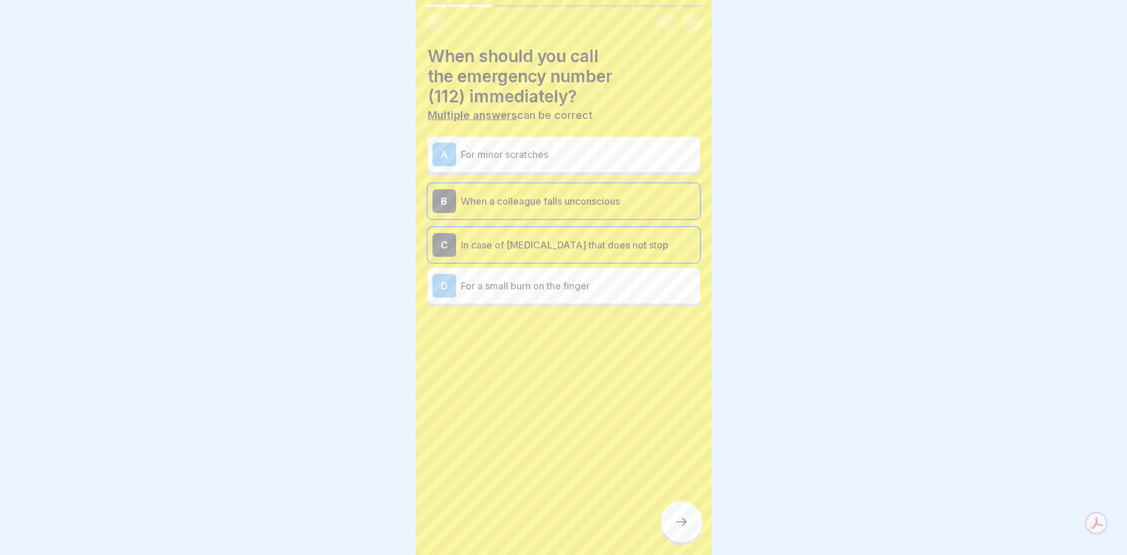
click at [675, 523] on div at bounding box center [681, 521] width 41 height 41
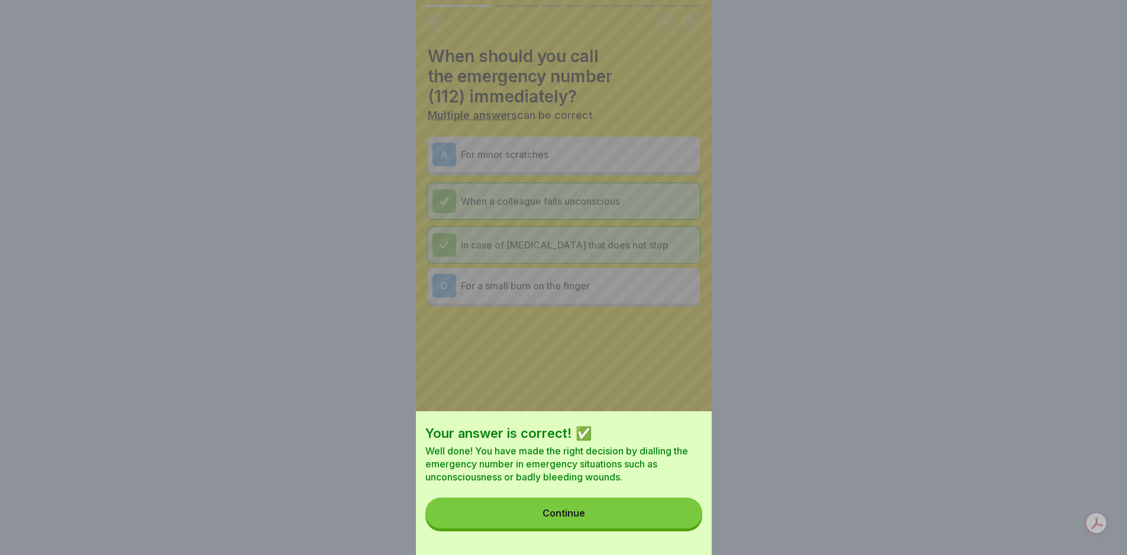
click at [675, 523] on button "Continue" at bounding box center [564, 513] width 277 height 31
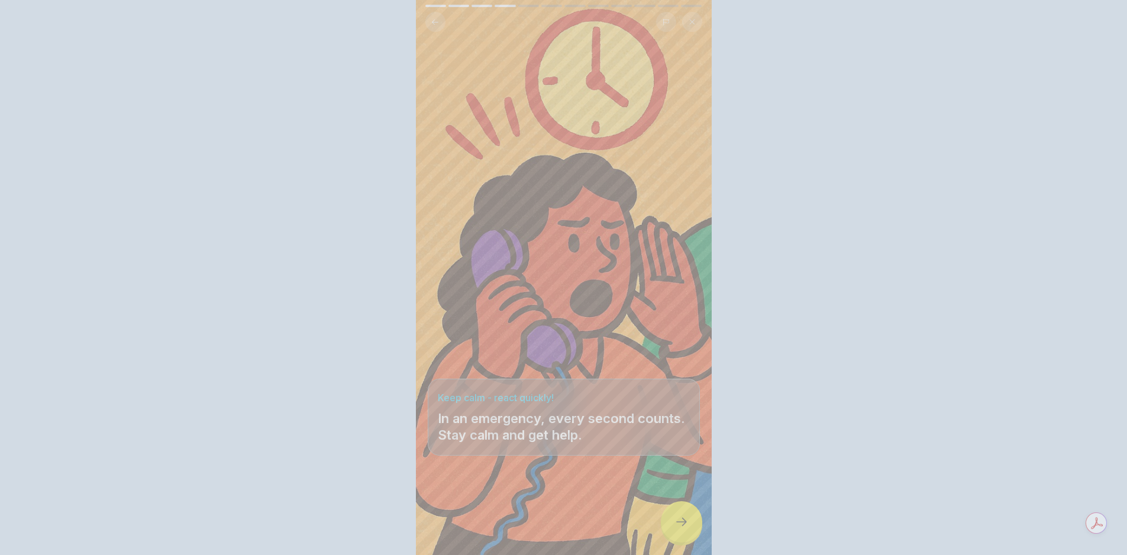
click at [675, 523] on div at bounding box center [681, 521] width 41 height 41
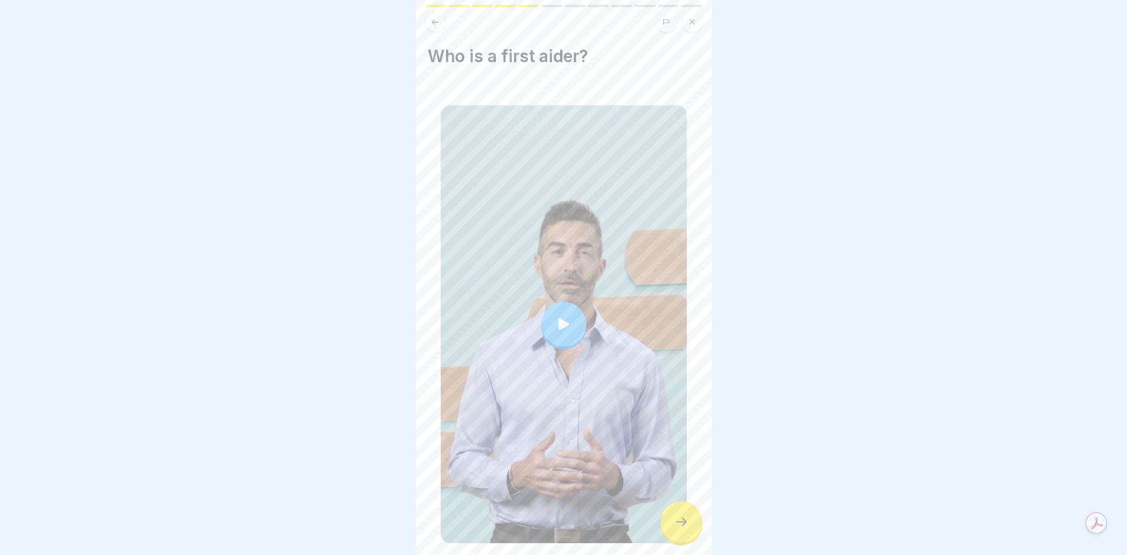
click at [675, 522] on div at bounding box center [681, 521] width 41 height 41
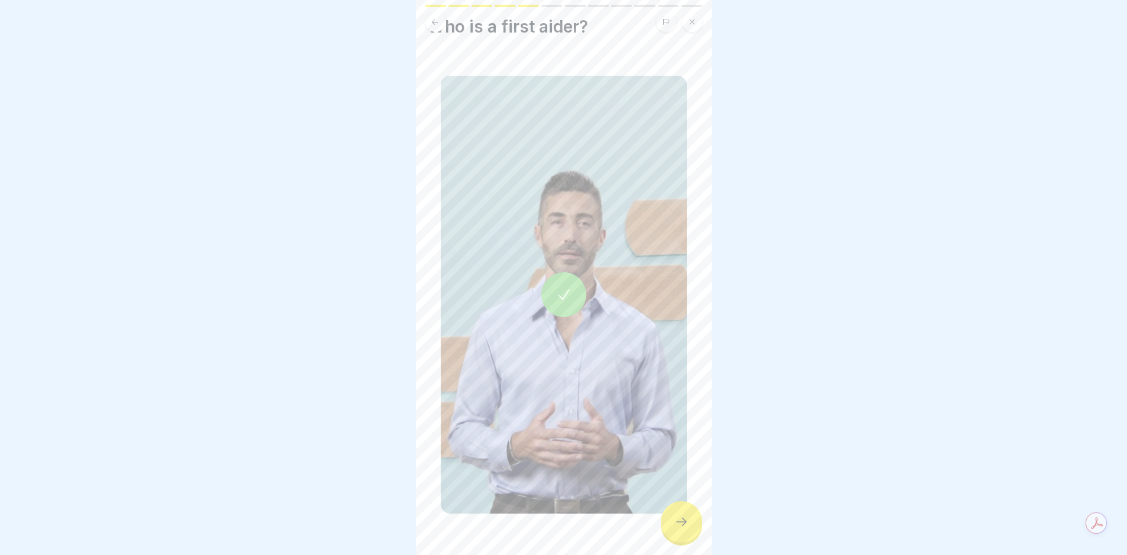
scroll to position [43, 0]
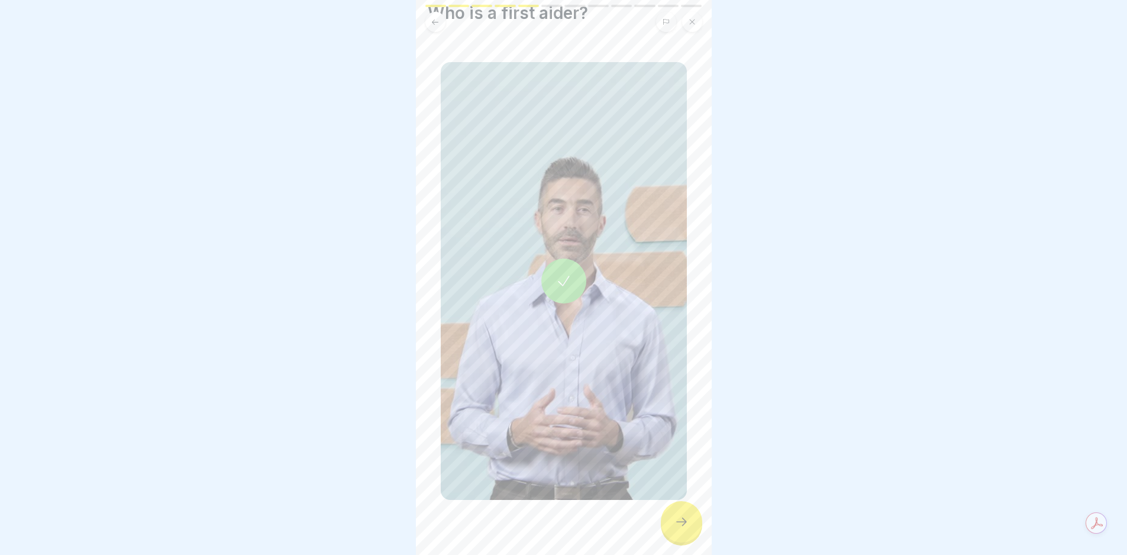
click at [685, 505] on div at bounding box center [681, 521] width 41 height 41
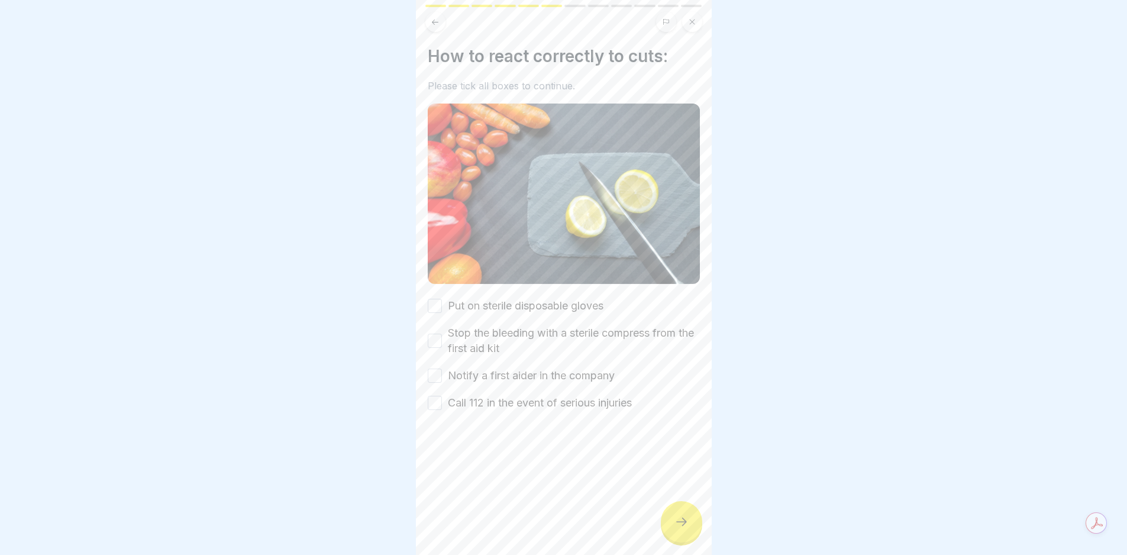
click at [508, 298] on label "Put on sterile disposable gloves" at bounding box center [526, 305] width 156 height 15
click at [442, 299] on button "Put on sterile disposable gloves" at bounding box center [435, 306] width 14 height 14
click at [507, 325] on label "Stop the bleeding with a sterile compress from the first aid kit" at bounding box center [574, 340] width 252 height 31
click at [442, 334] on button "Stop the bleeding with a sterile compress from the first aid kit" at bounding box center [435, 341] width 14 height 14
click at [499, 368] on label "Notify a first aider in the company" at bounding box center [531, 375] width 167 height 15
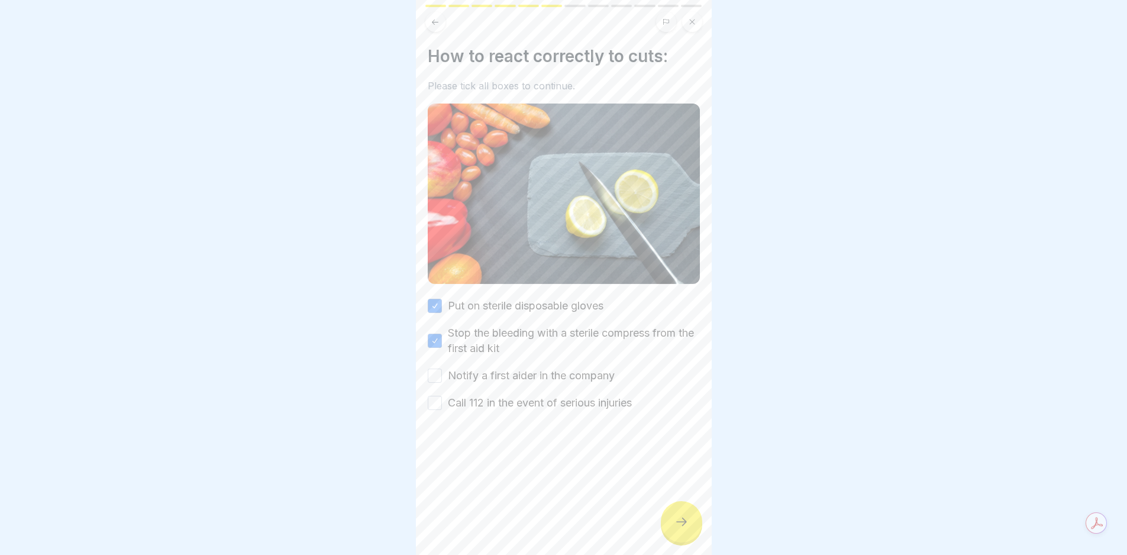
click at [442, 369] on button "Notify a first aider in the company" at bounding box center [435, 376] width 14 height 14
click at [510, 411] on div at bounding box center [564, 446] width 272 height 71
click at [559, 379] on div "Put on sterile disposable gloves Stop the bleeding with a sterile compress from…" at bounding box center [564, 354] width 272 height 112
click at [562, 395] on label "Call 112 in the event of serious injuries" at bounding box center [540, 402] width 184 height 15
click at [442, 396] on button "Call 112 in the event of serious injuries" at bounding box center [435, 403] width 14 height 14
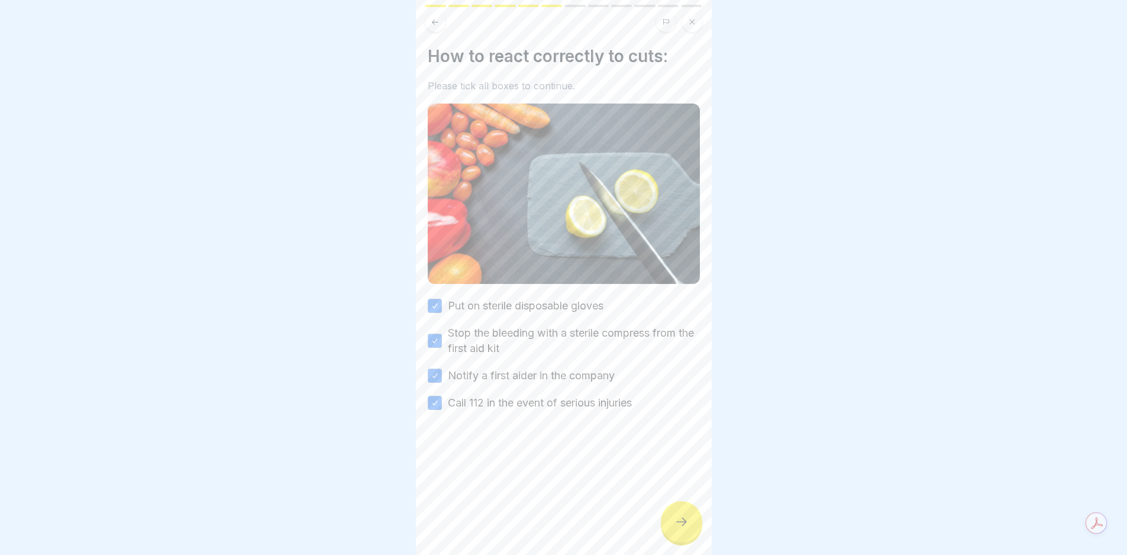
click at [688, 512] on div at bounding box center [681, 521] width 41 height 41
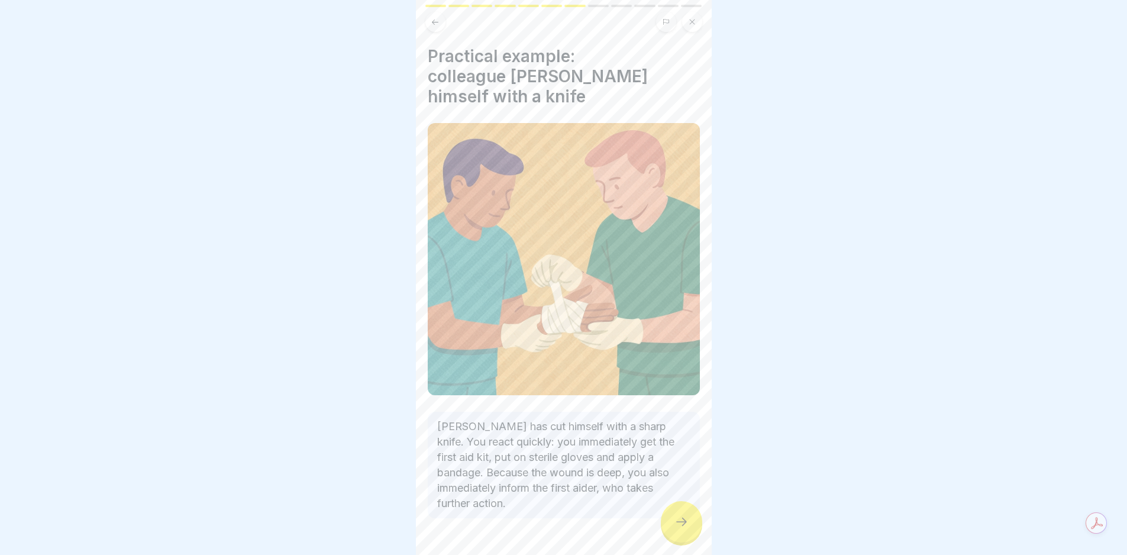
click at [688, 512] on div at bounding box center [681, 521] width 41 height 41
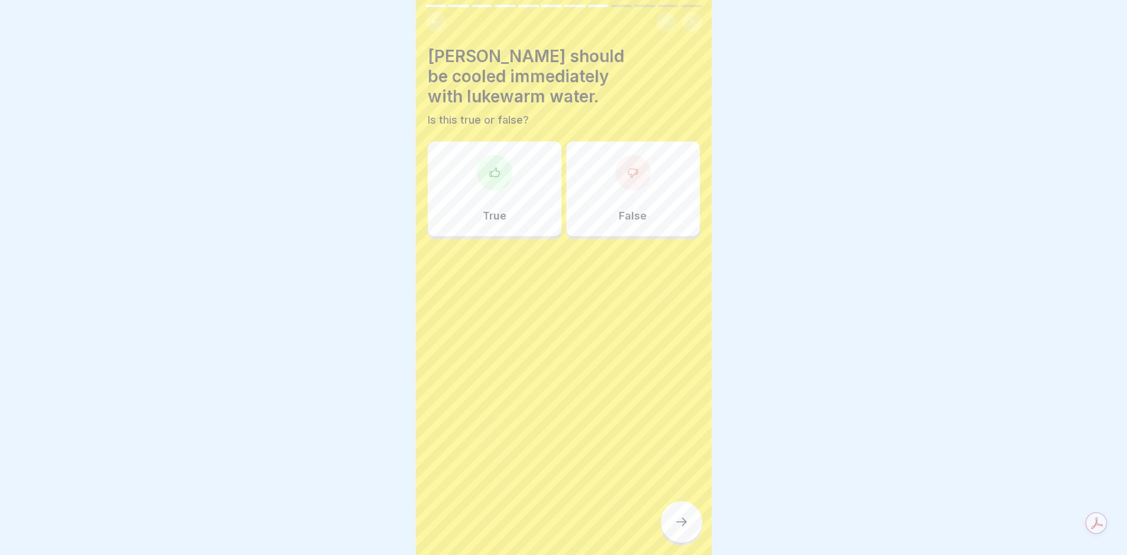
click at [483, 162] on div at bounding box center [495, 173] width 36 height 36
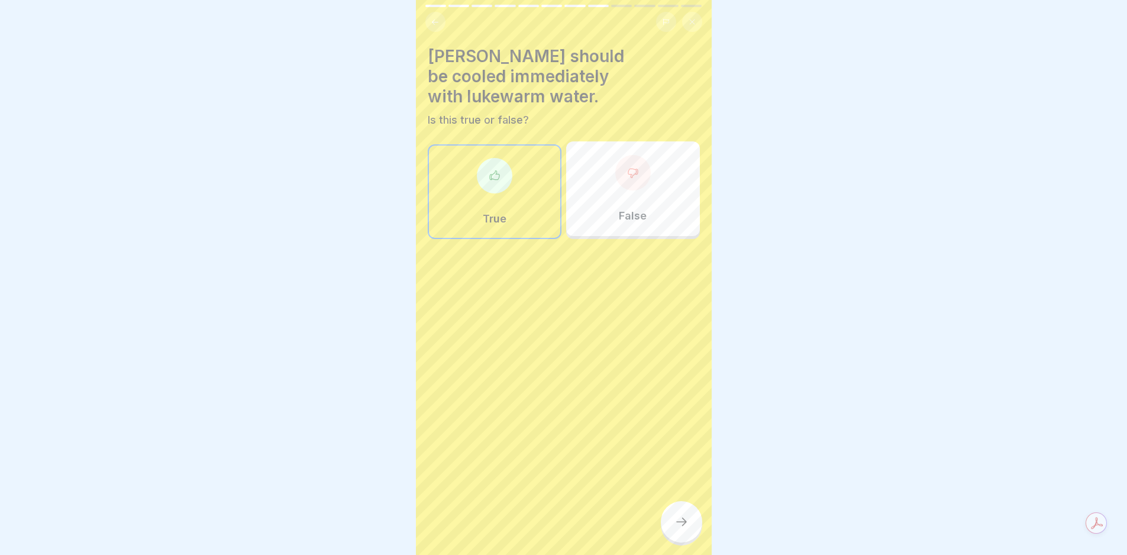
click at [626, 175] on div at bounding box center [633, 173] width 36 height 36
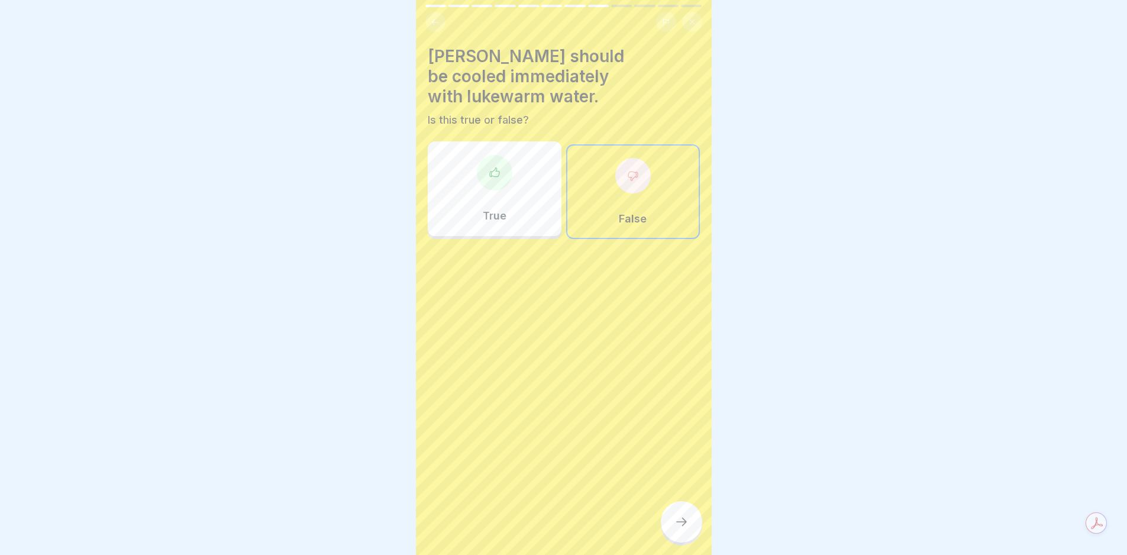
click at [672, 514] on div at bounding box center [681, 521] width 41 height 41
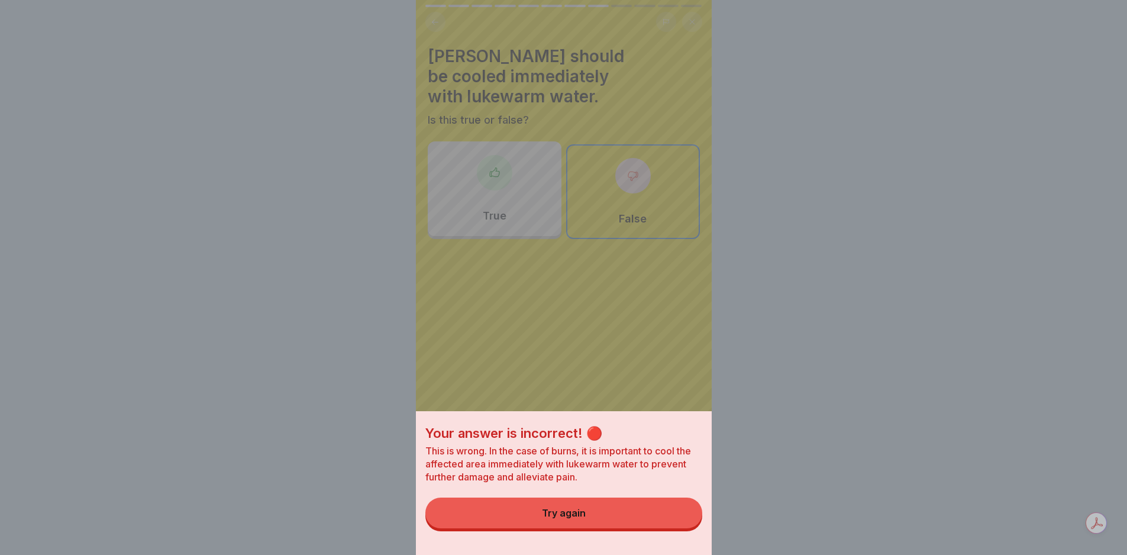
click at [617, 511] on button "Try again" at bounding box center [564, 513] width 277 height 31
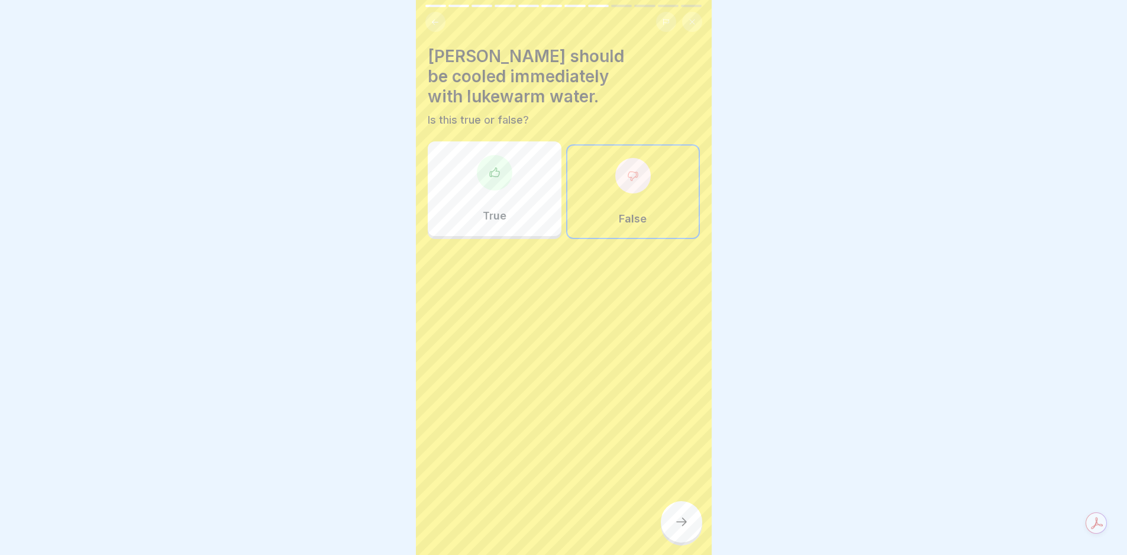
click at [433, 152] on div "True" at bounding box center [495, 188] width 134 height 95
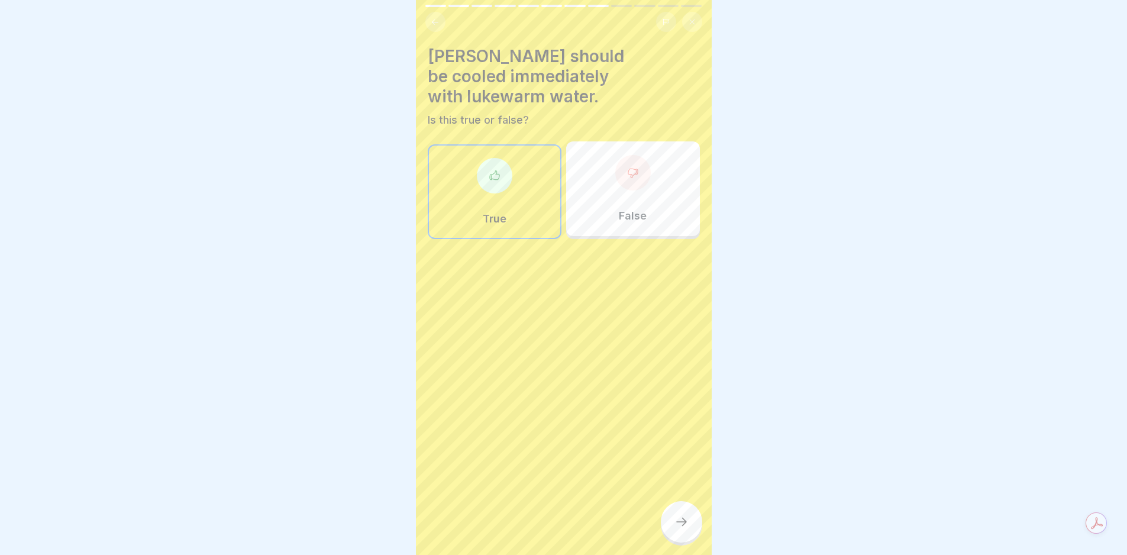
click at [688, 514] on div at bounding box center [681, 521] width 41 height 41
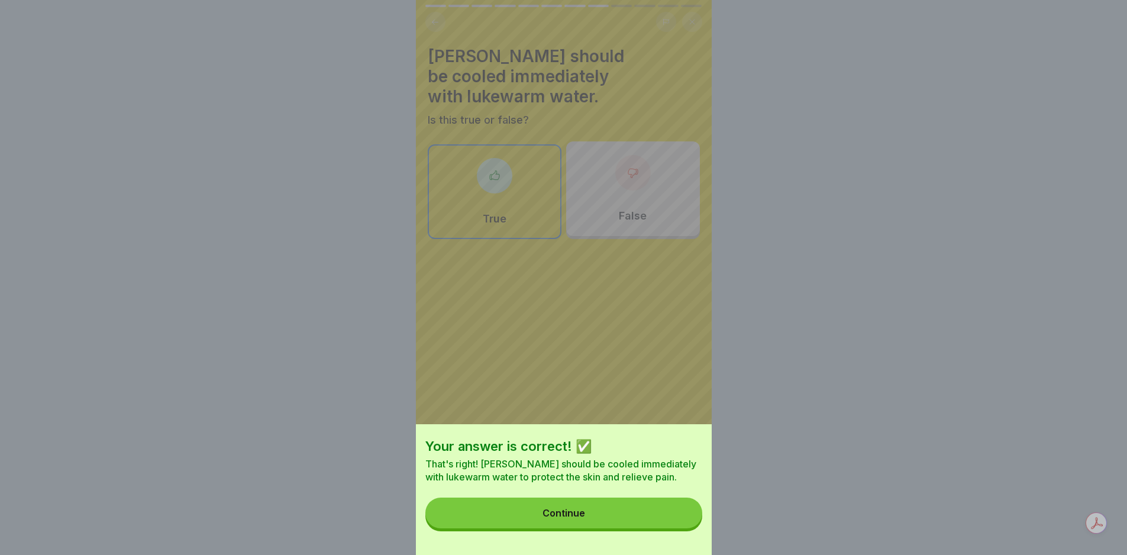
click at [688, 514] on button "Continue" at bounding box center [564, 513] width 277 height 31
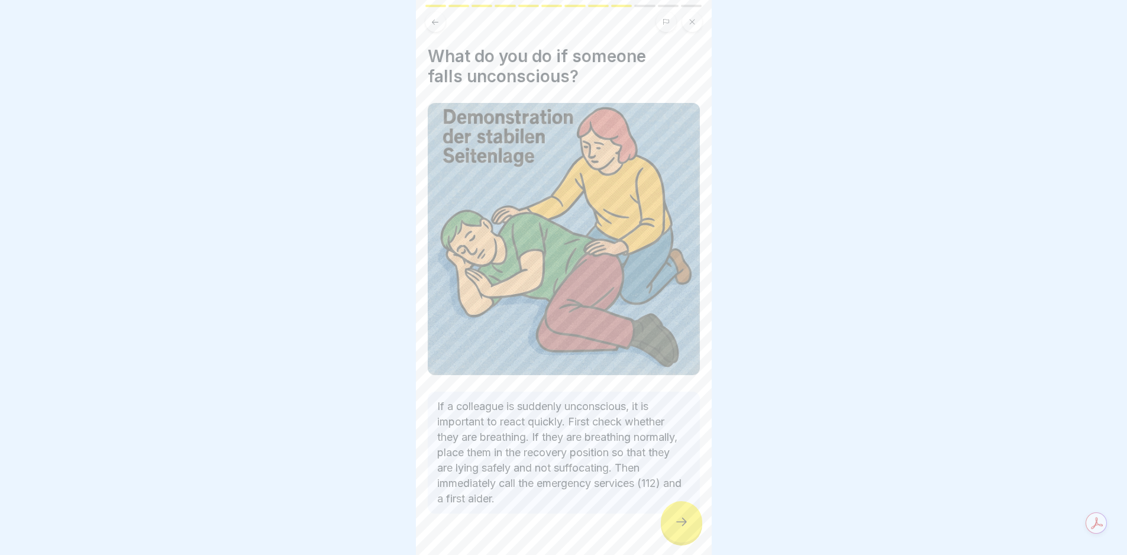
click at [682, 511] on div at bounding box center [681, 521] width 41 height 41
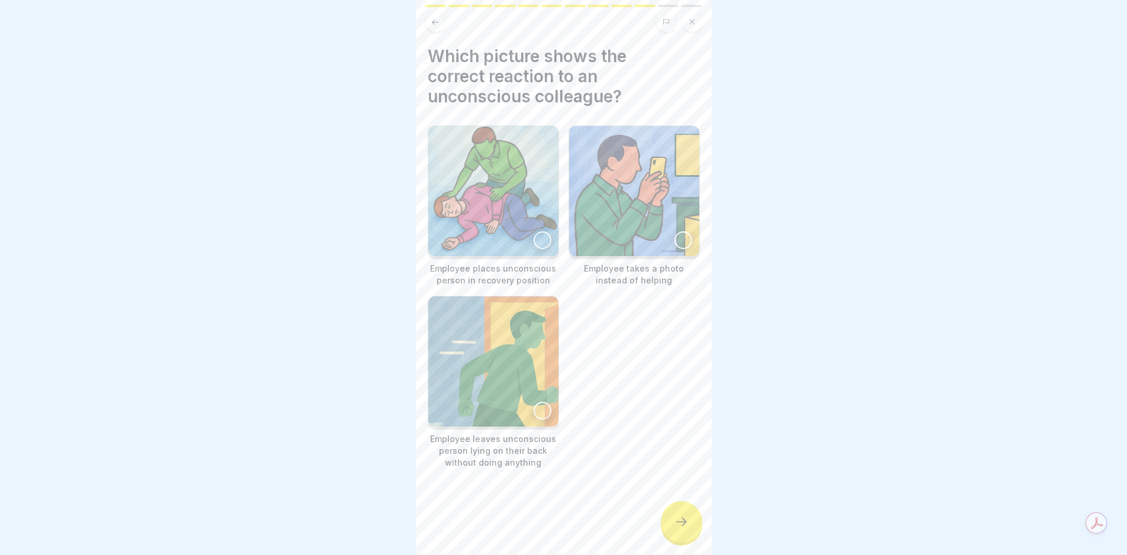
click at [681, 511] on div at bounding box center [681, 521] width 41 height 41
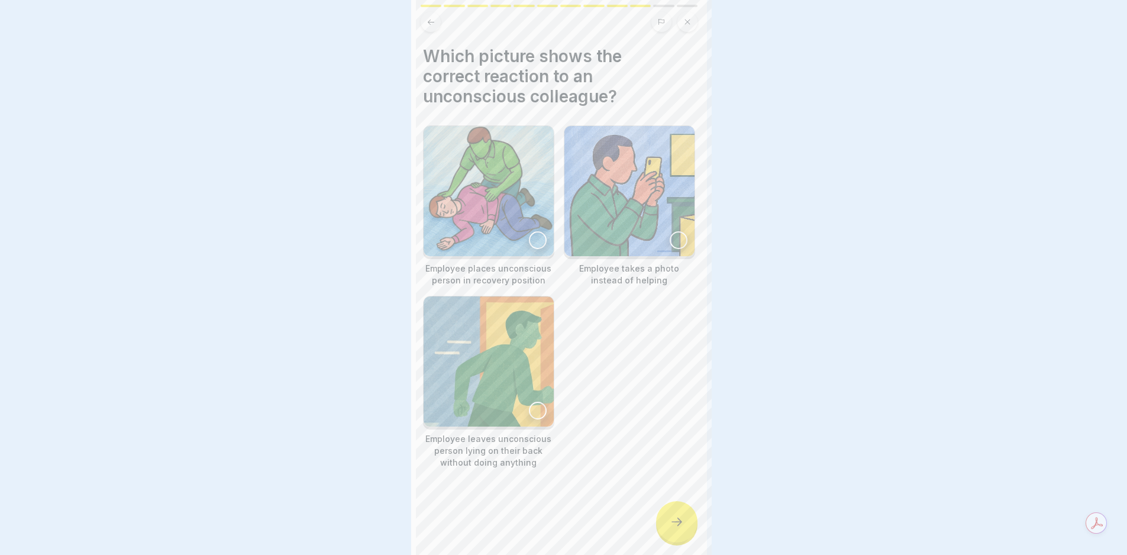
scroll to position [0, 0]
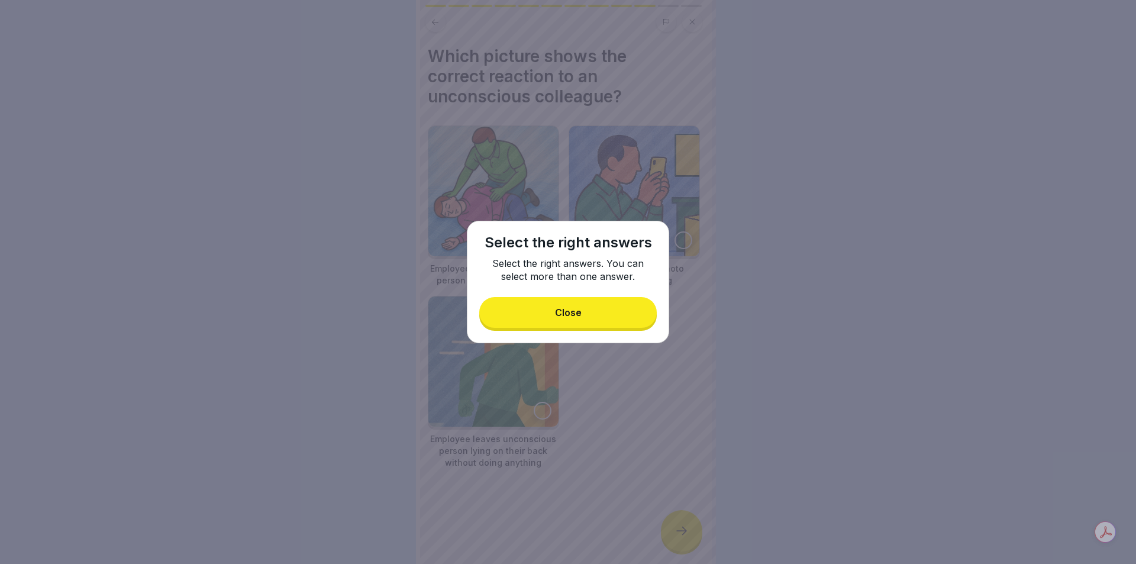
click at [598, 324] on button "Close" at bounding box center [568, 312] width 178 height 31
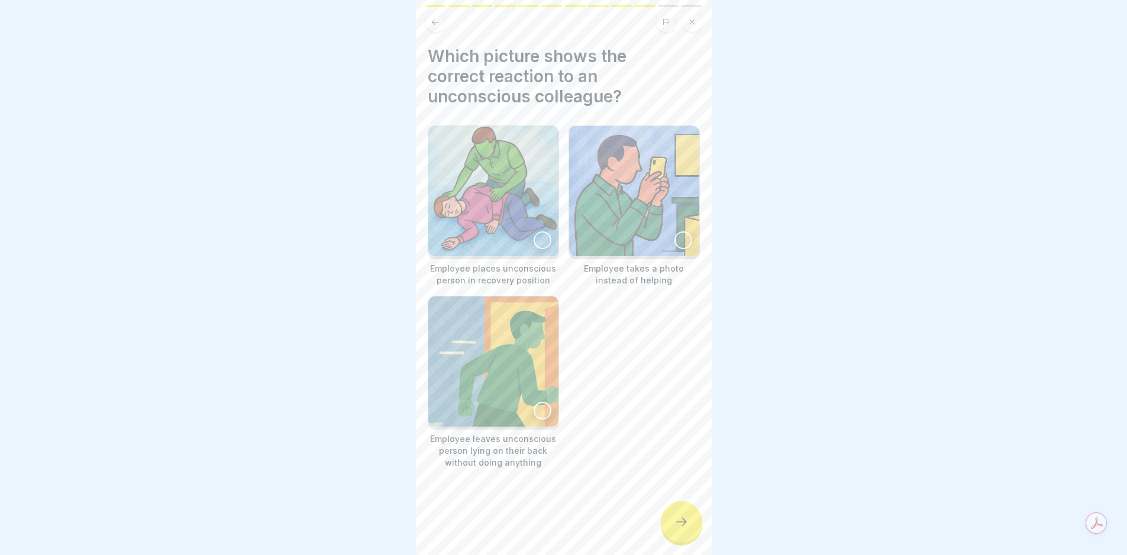
click at [504, 217] on img at bounding box center [493, 191] width 130 height 130
click at [688, 543] on div at bounding box center [681, 521] width 41 height 41
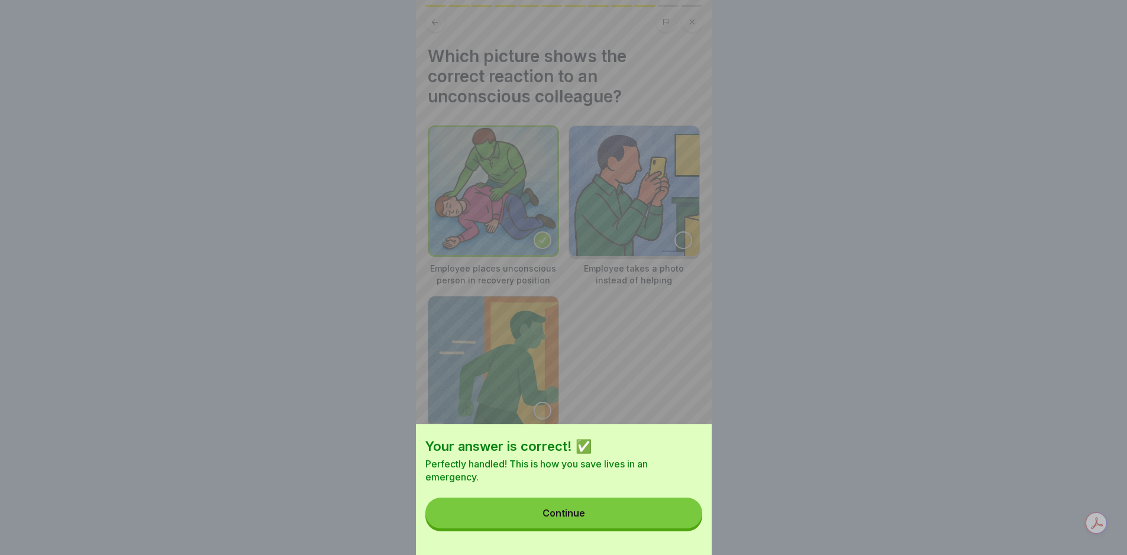
click at [682, 525] on button "Continue" at bounding box center [564, 513] width 277 height 31
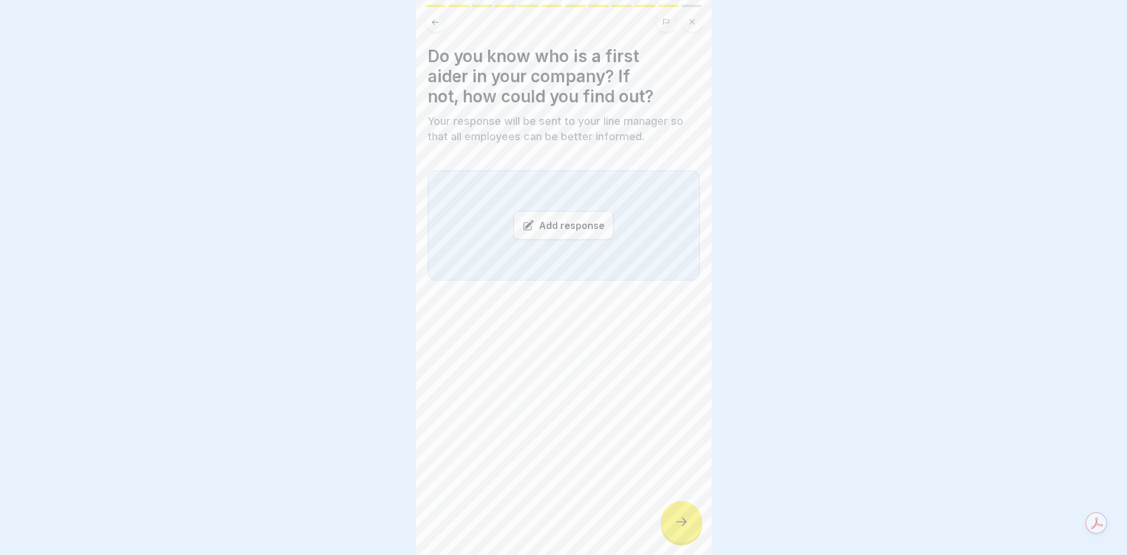
click at [682, 525] on icon at bounding box center [682, 522] width 14 height 14
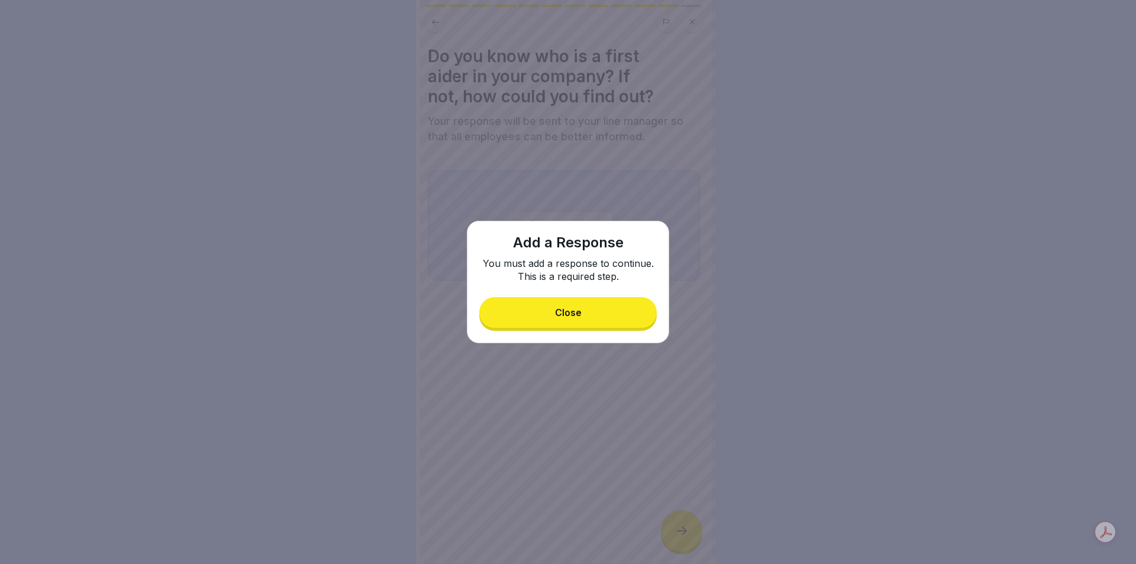
click at [598, 315] on button "Close" at bounding box center [568, 312] width 178 height 31
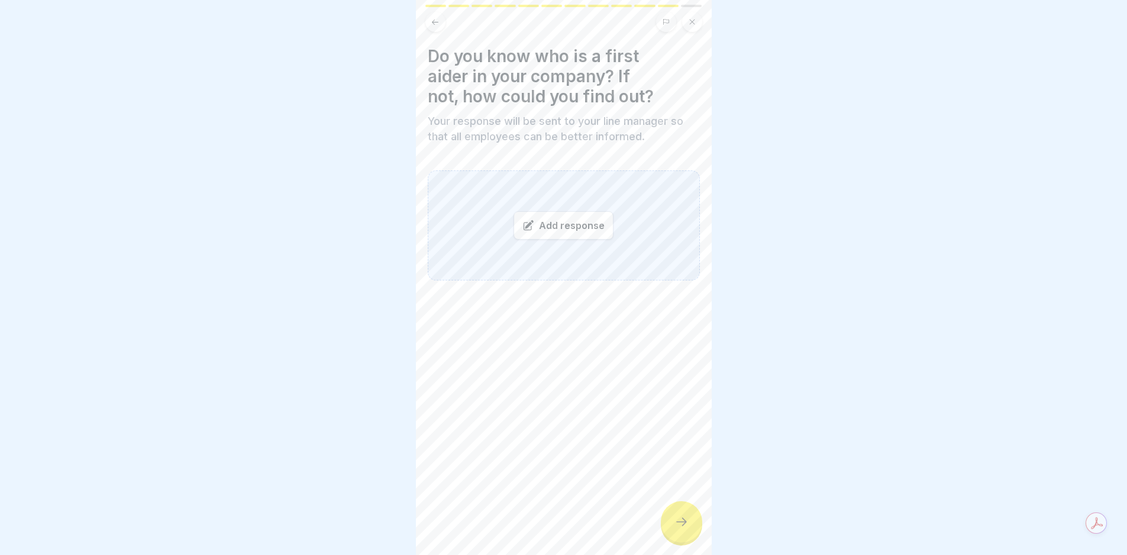
click at [540, 231] on div "Add response" at bounding box center [564, 225] width 100 height 28
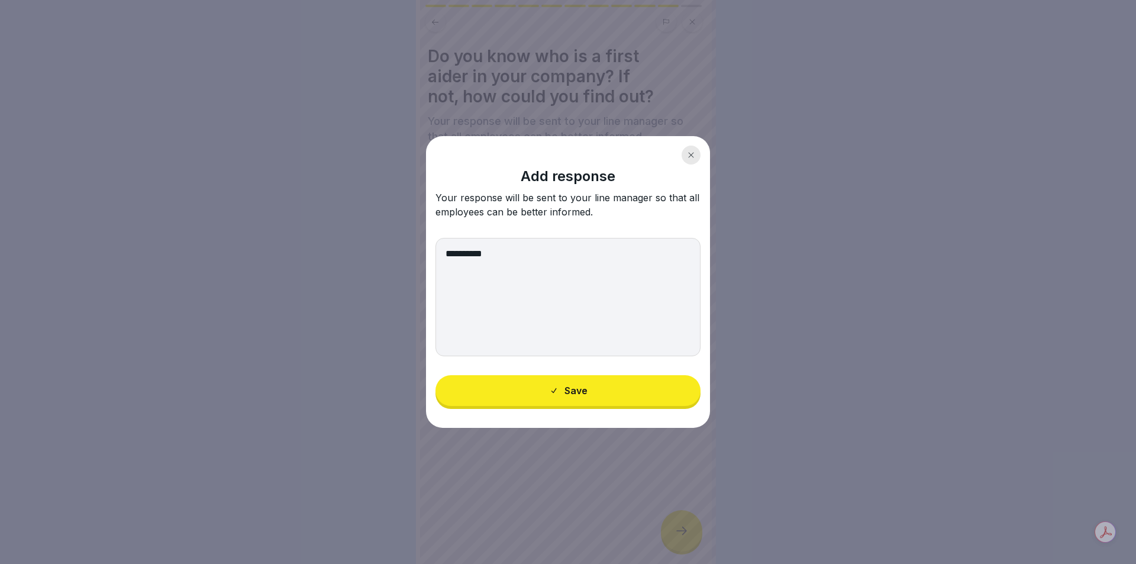
type textarea "**********"
click at [590, 382] on button "Save" at bounding box center [568, 390] width 265 height 31
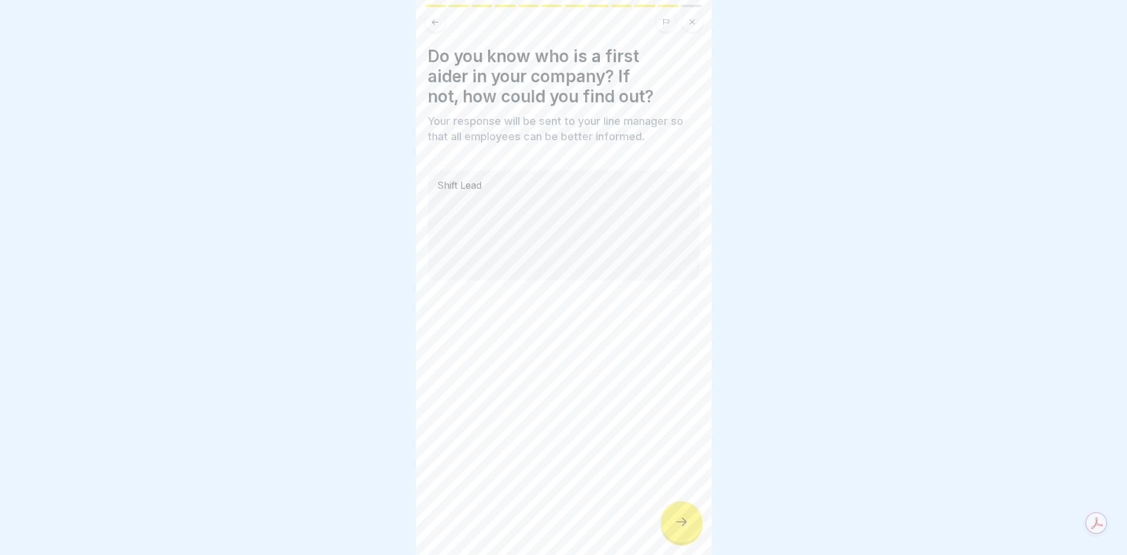
click at [678, 529] on icon at bounding box center [682, 522] width 14 height 14
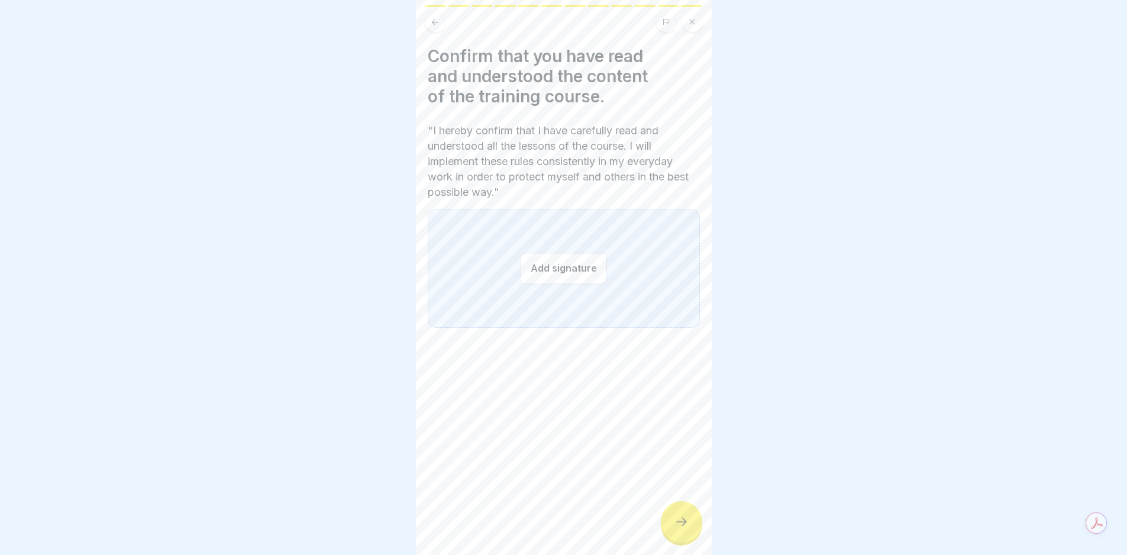
click at [679, 529] on icon at bounding box center [682, 522] width 14 height 14
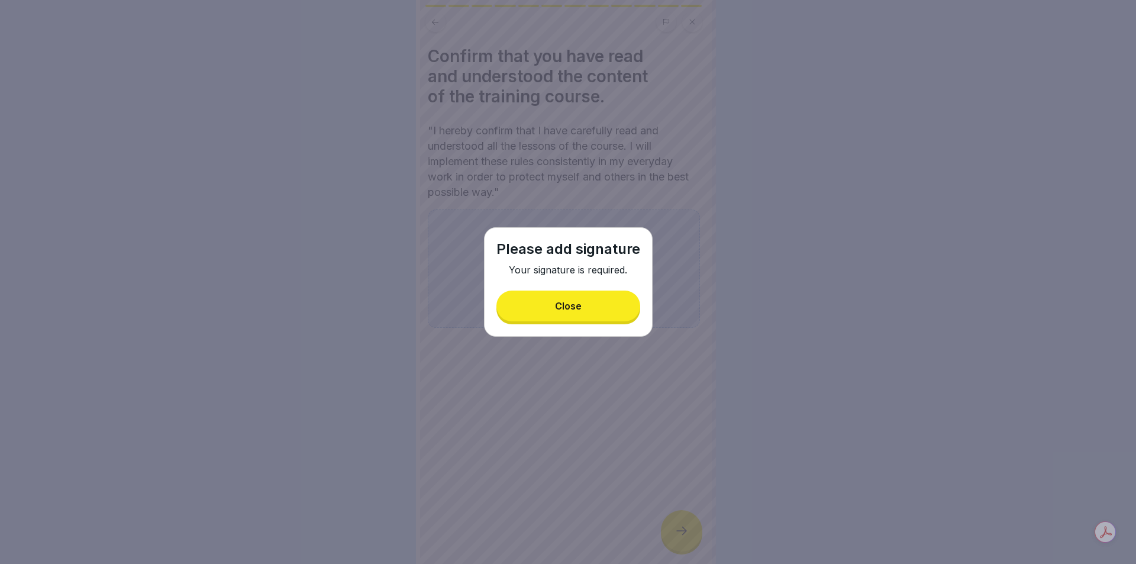
click at [589, 294] on button "Close" at bounding box center [569, 306] width 144 height 31
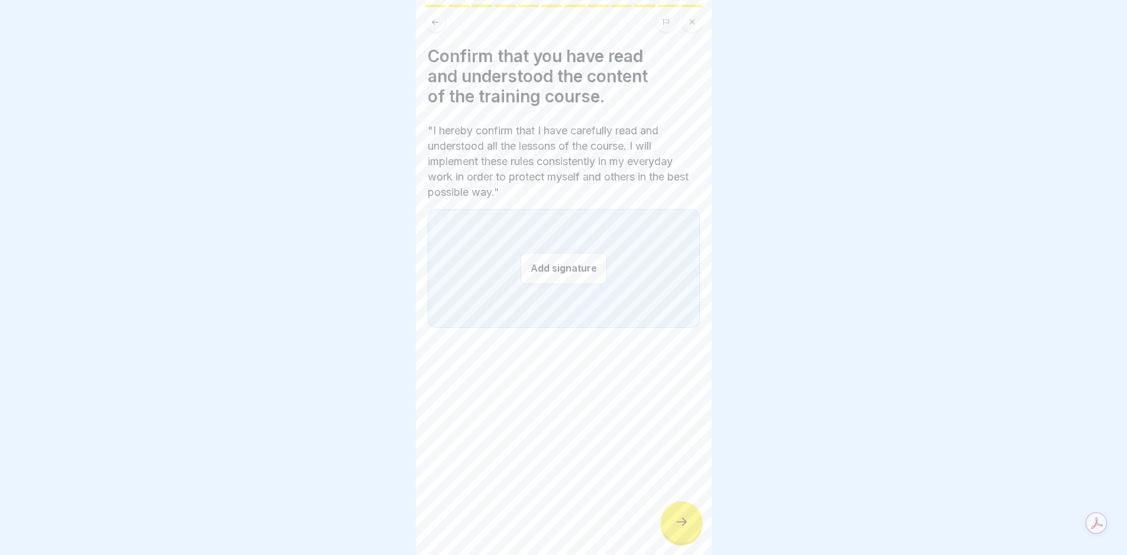
click at [547, 277] on button "Add signature" at bounding box center [564, 268] width 86 height 31
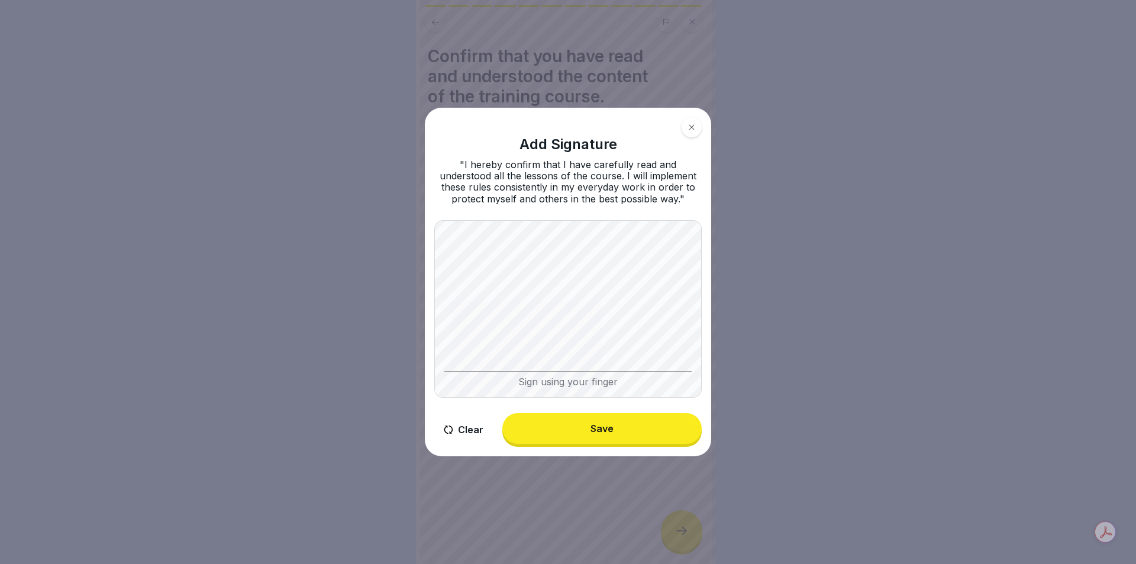
click at [618, 423] on button "Save" at bounding box center [601, 428] width 199 height 31
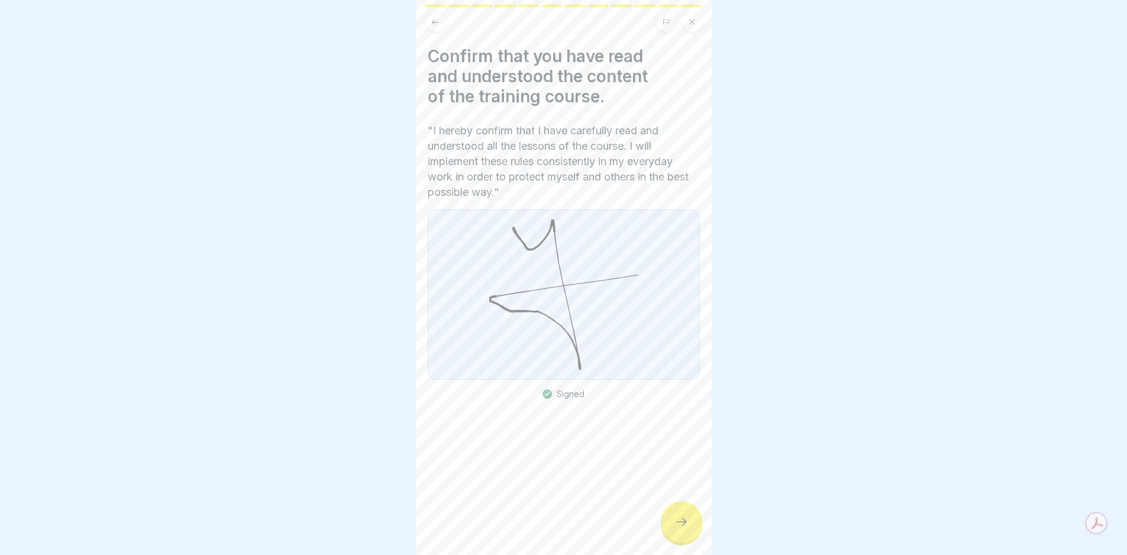
click at [682, 540] on div at bounding box center [681, 521] width 41 height 41
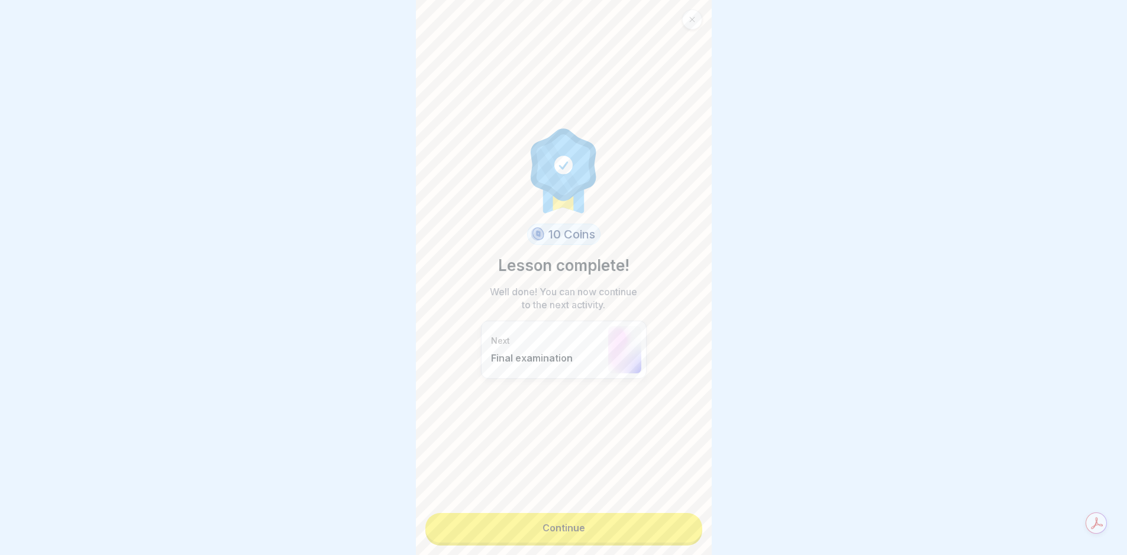
click at [682, 540] on link "Continue" at bounding box center [564, 528] width 277 height 30
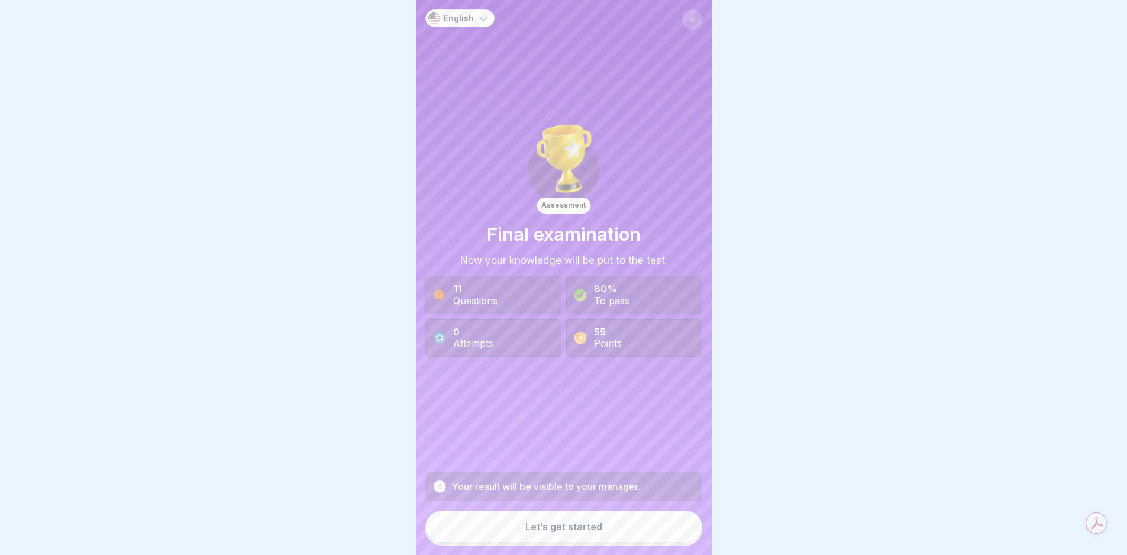
click at [659, 523] on button "Let’s get started" at bounding box center [564, 527] width 277 height 32
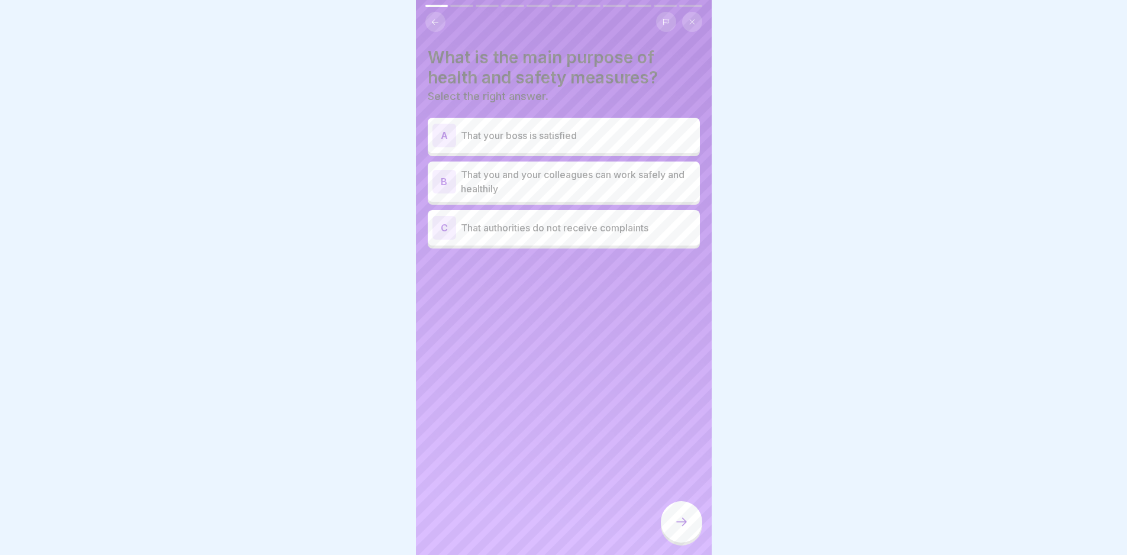
click at [566, 170] on p "That you and your colleagues can work safely and healthily" at bounding box center [578, 181] width 234 height 28
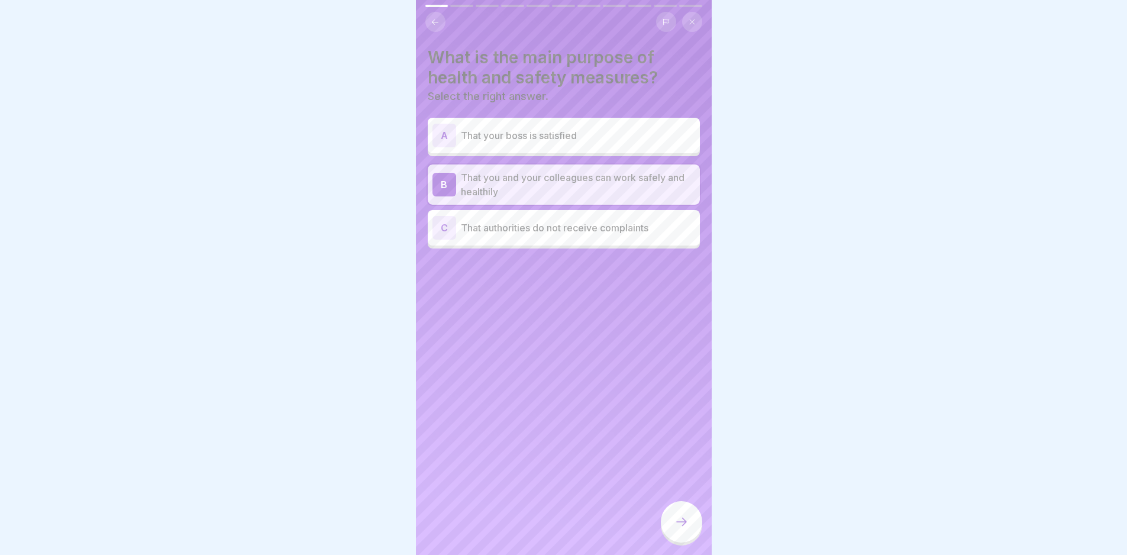
click at [663, 534] on div at bounding box center [681, 521] width 41 height 41
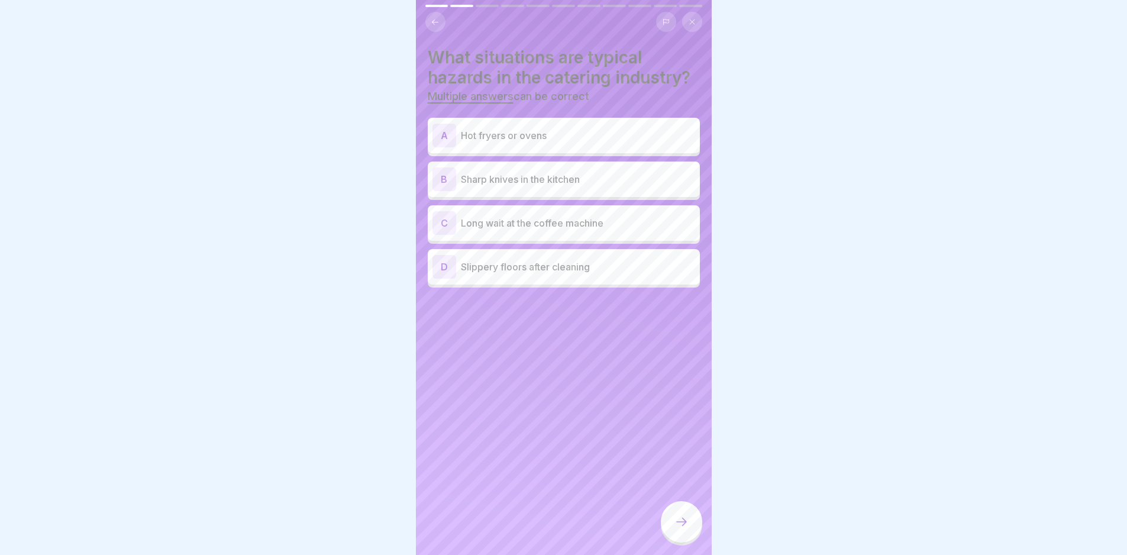
click at [562, 139] on p "Hot fryers or ovens" at bounding box center [578, 135] width 234 height 14
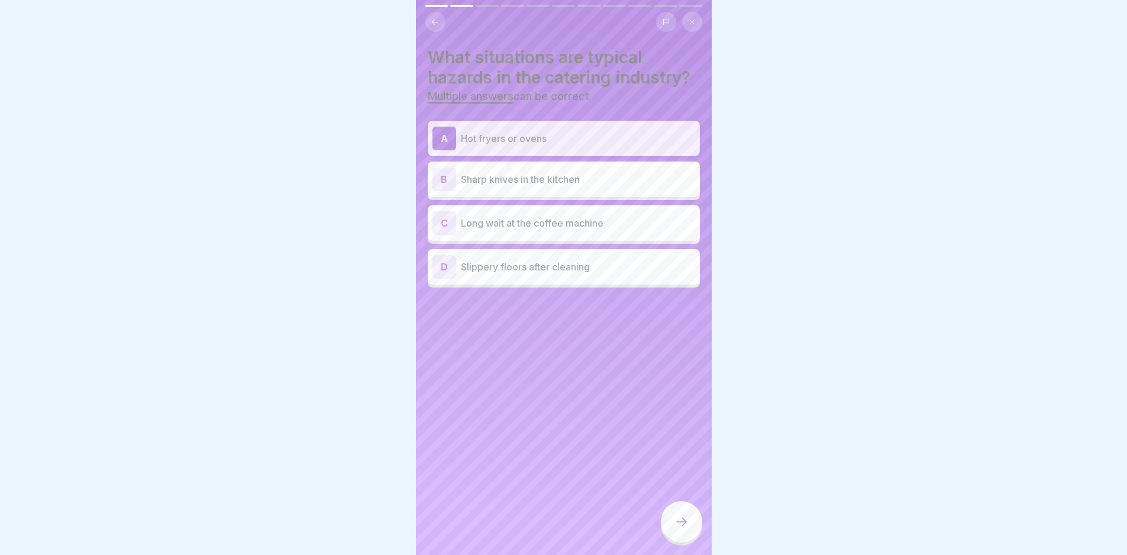
click at [549, 175] on p "Sharp knives in the kitchen" at bounding box center [578, 179] width 234 height 14
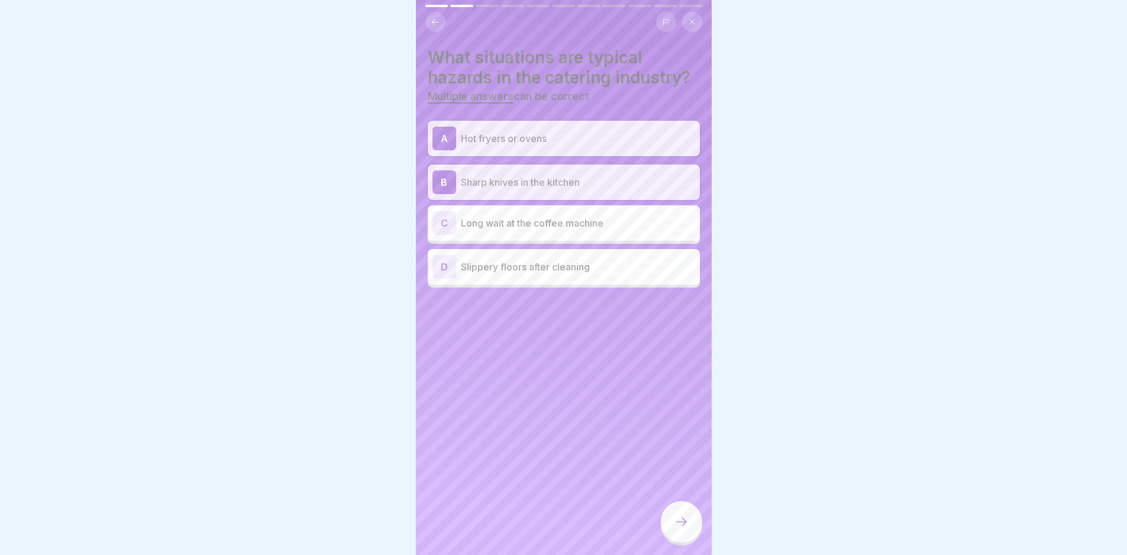
click at [551, 279] on div "D Slippery floors after cleaning" at bounding box center [564, 267] width 272 height 36
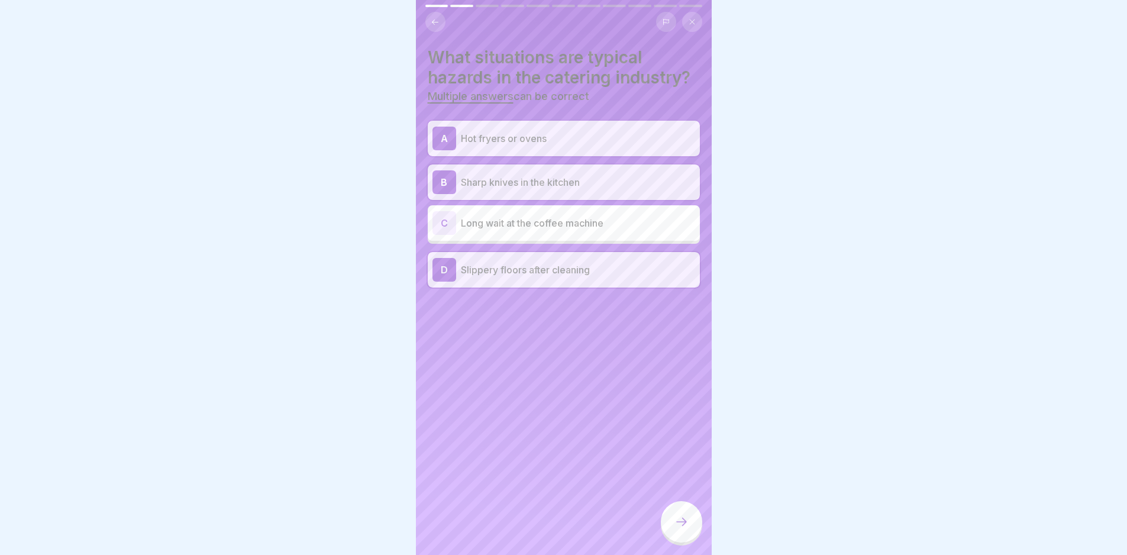
click at [685, 529] on icon at bounding box center [682, 522] width 14 height 14
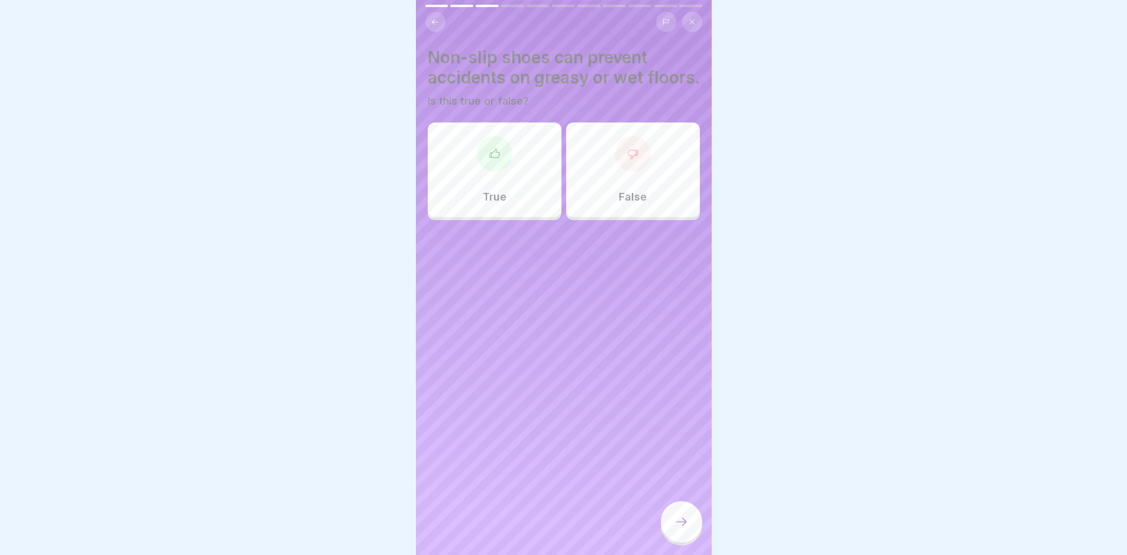
click at [495, 204] on p "True" at bounding box center [495, 197] width 24 height 13
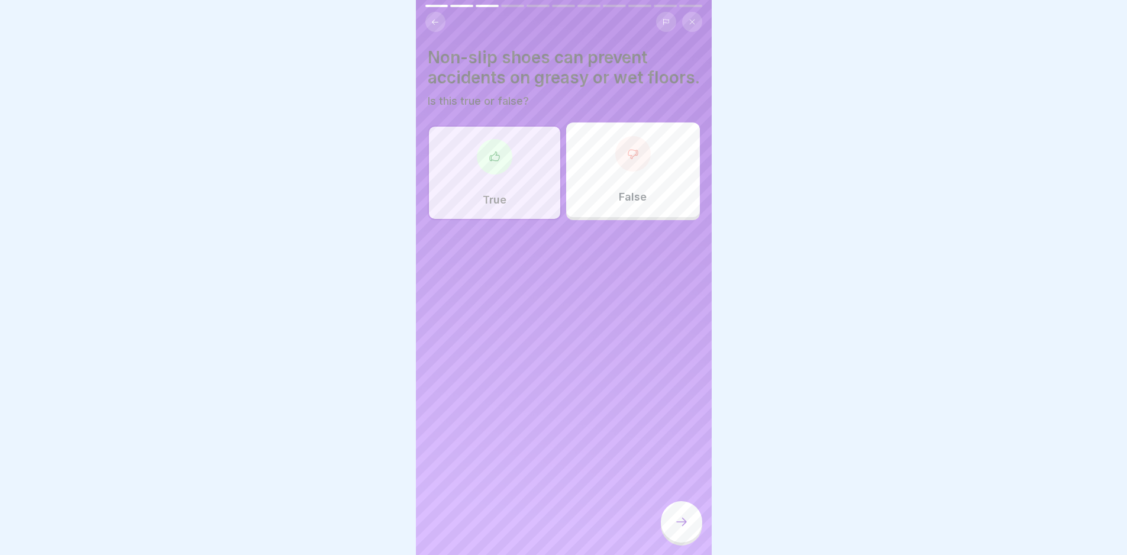
click at [673, 524] on div at bounding box center [681, 521] width 41 height 41
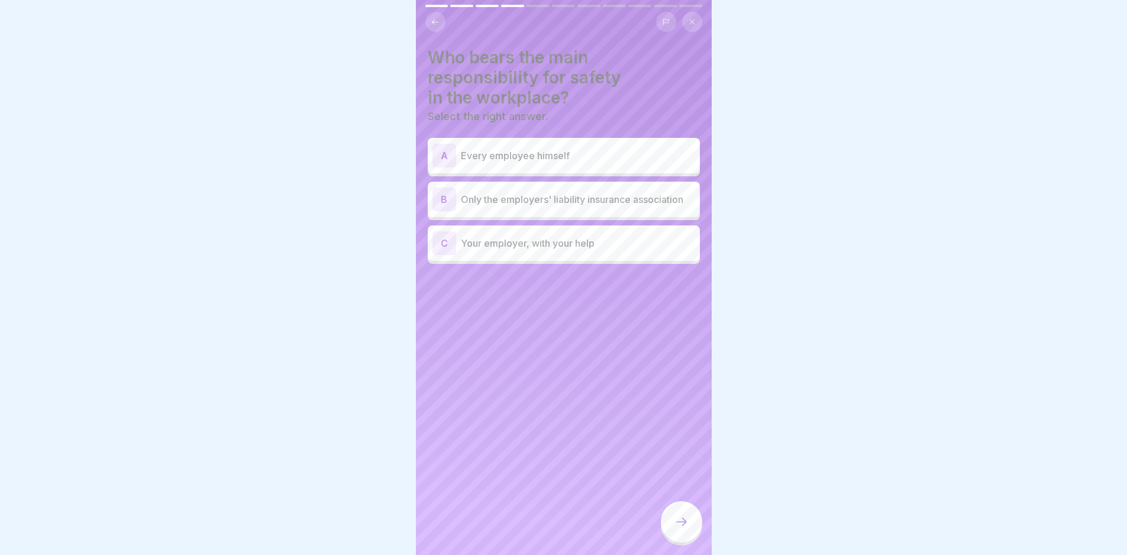
click at [541, 145] on div "A Every employee himself" at bounding box center [564, 156] width 263 height 24
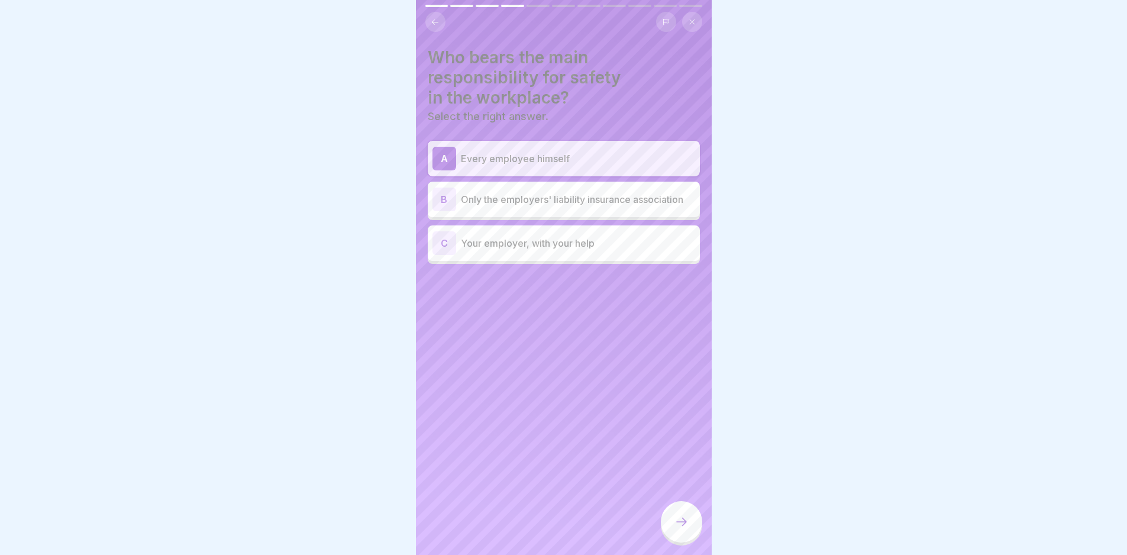
click at [673, 526] on div at bounding box center [681, 521] width 41 height 41
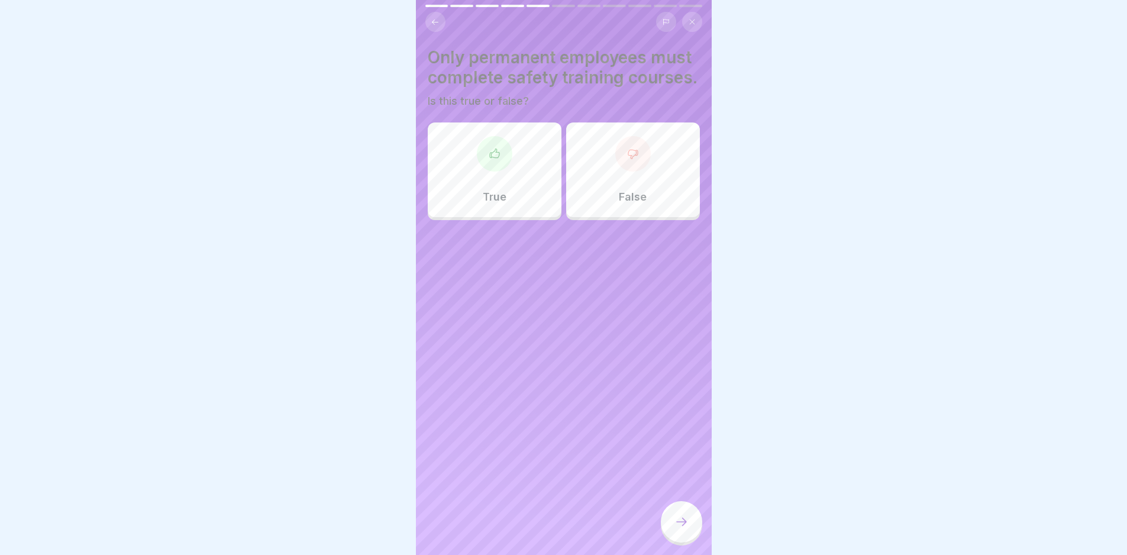
click at [621, 204] on p "False" at bounding box center [633, 197] width 28 height 13
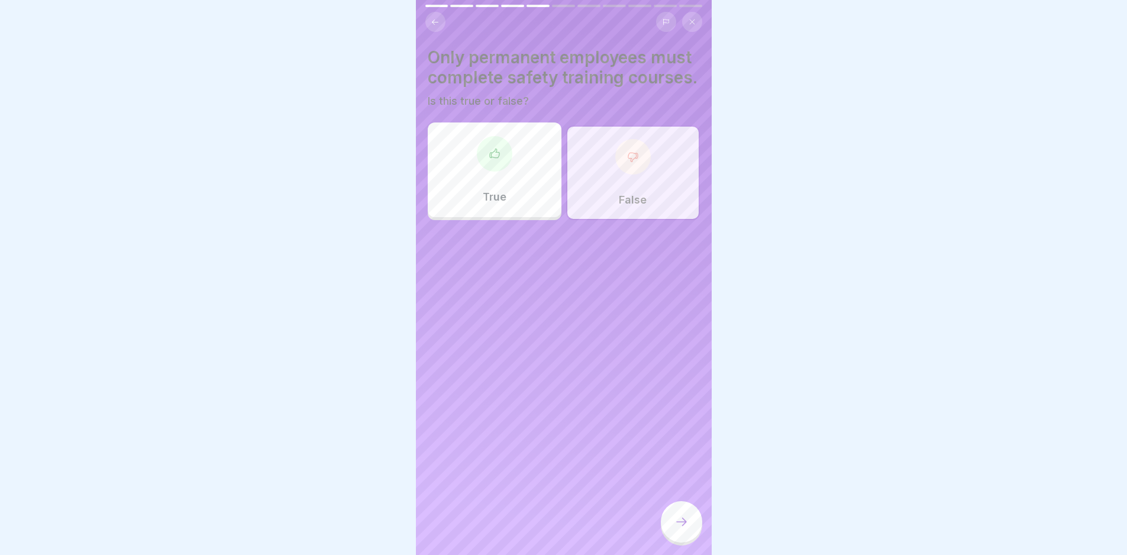
click at [689, 528] on div at bounding box center [681, 521] width 41 height 41
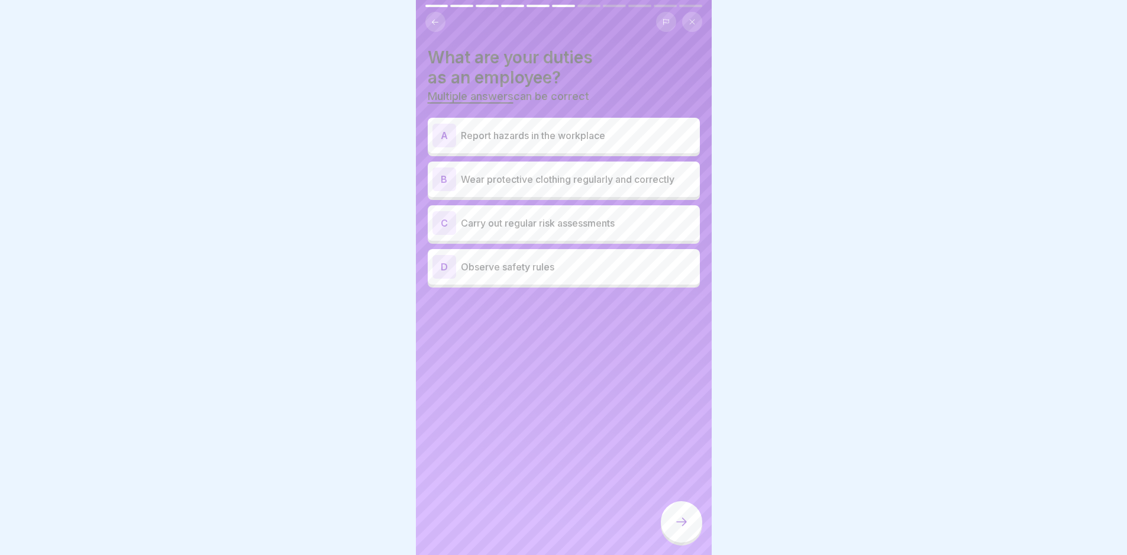
click at [536, 137] on p "Report hazards in the workplace" at bounding box center [578, 135] width 234 height 14
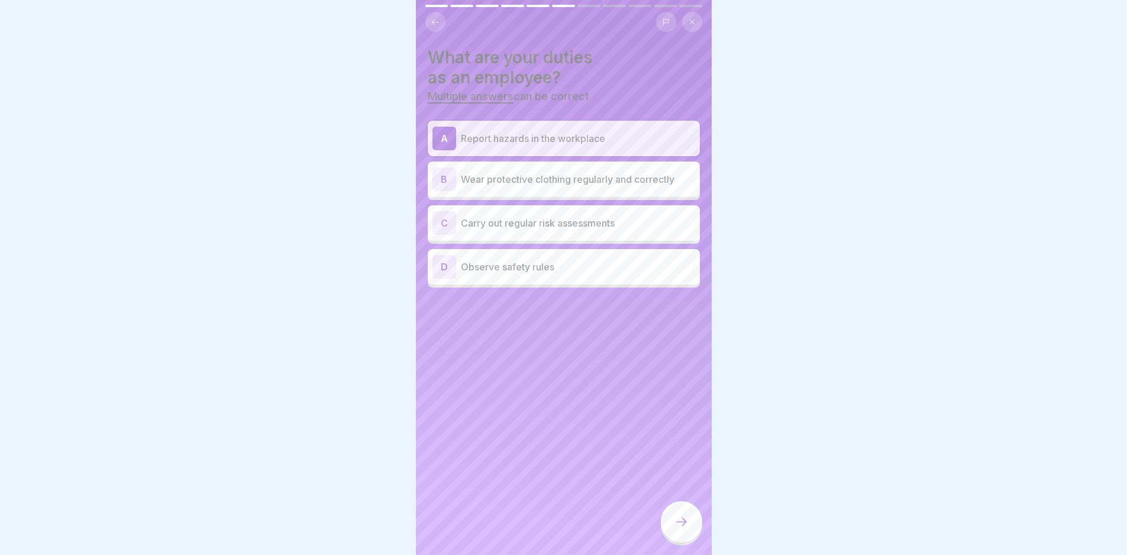
click at [541, 218] on p "Carry out regular risk assessments" at bounding box center [578, 223] width 234 height 14
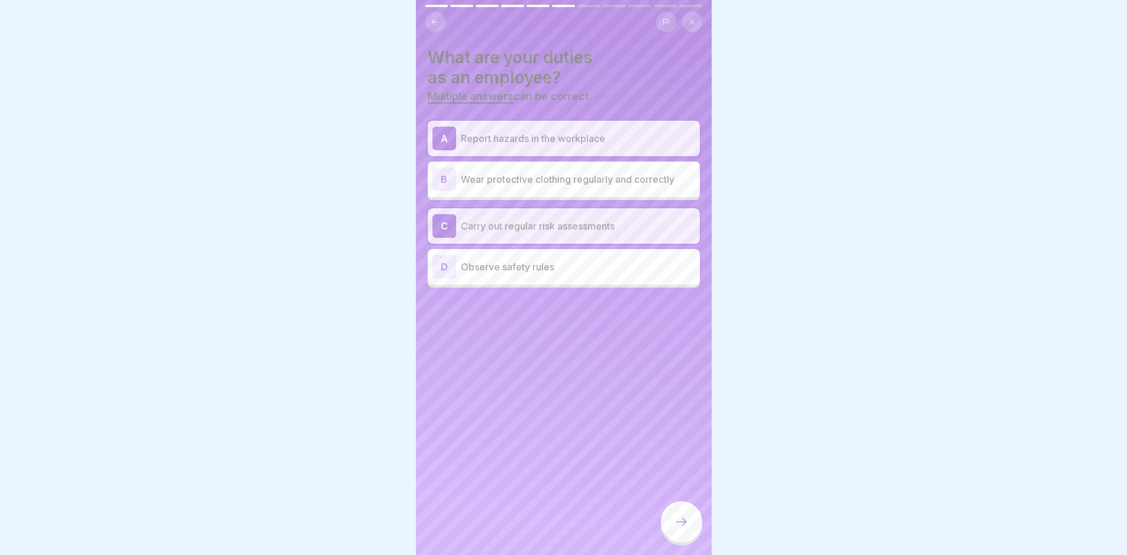
click at [524, 277] on div "D Observe safety rules" at bounding box center [564, 267] width 263 height 24
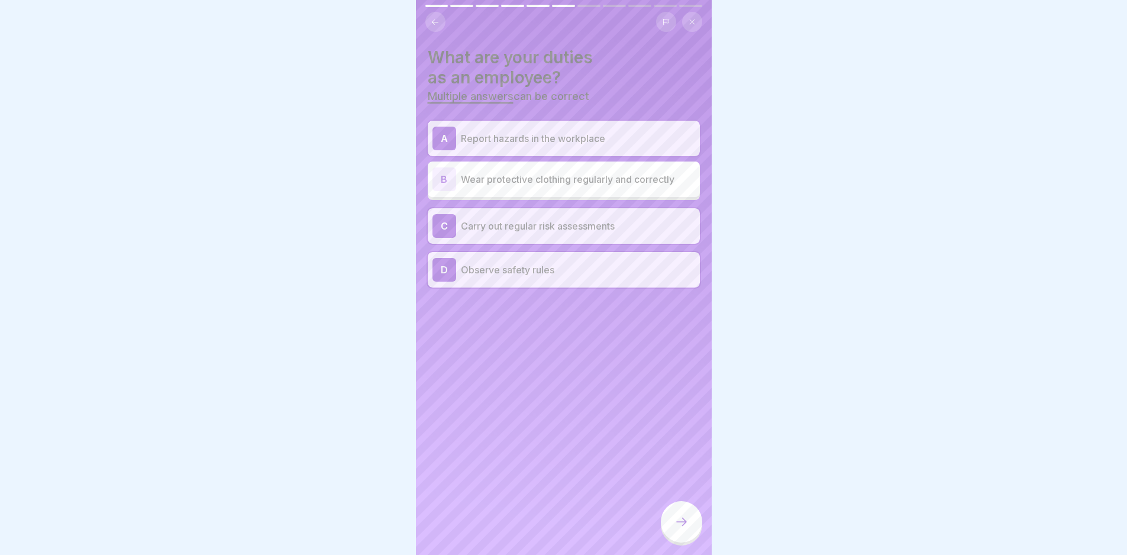
click at [678, 529] on icon at bounding box center [682, 522] width 14 height 14
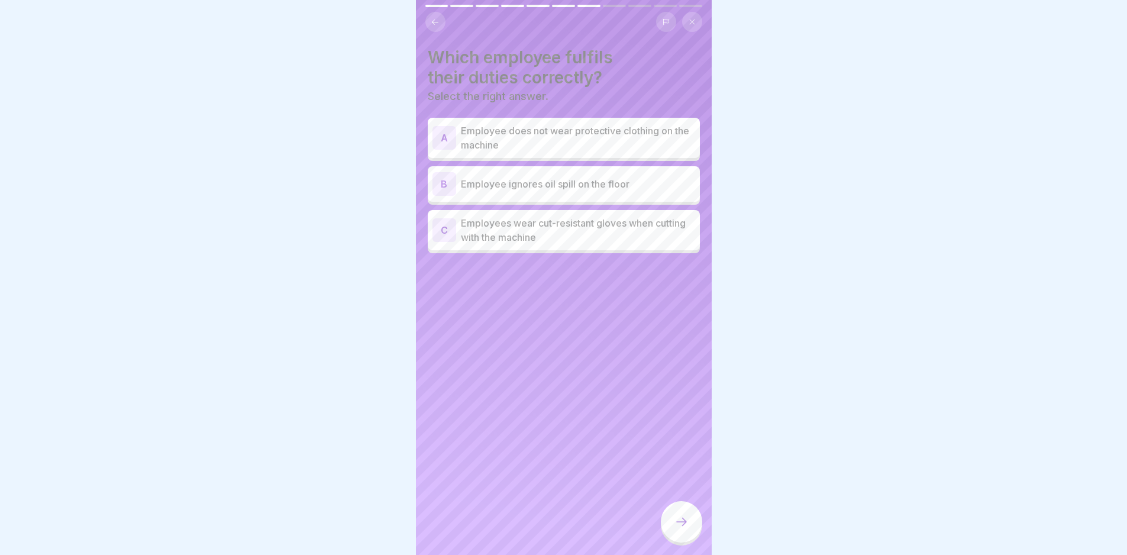
click at [573, 225] on p "Employees wear cut-resistant gloves when cutting with the machine" at bounding box center [578, 230] width 234 height 28
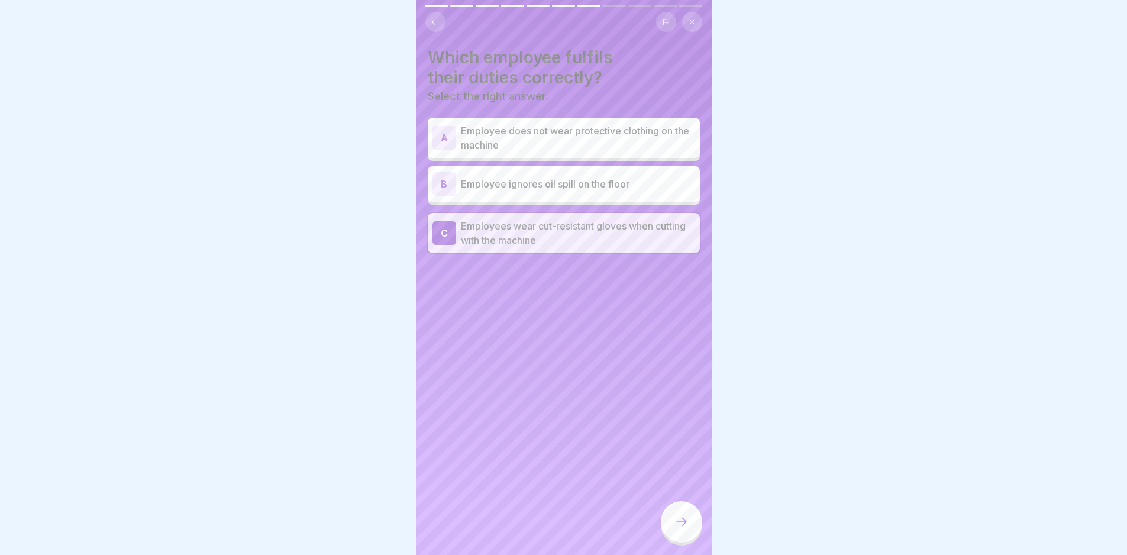
click at [686, 521] on div at bounding box center [681, 521] width 41 height 41
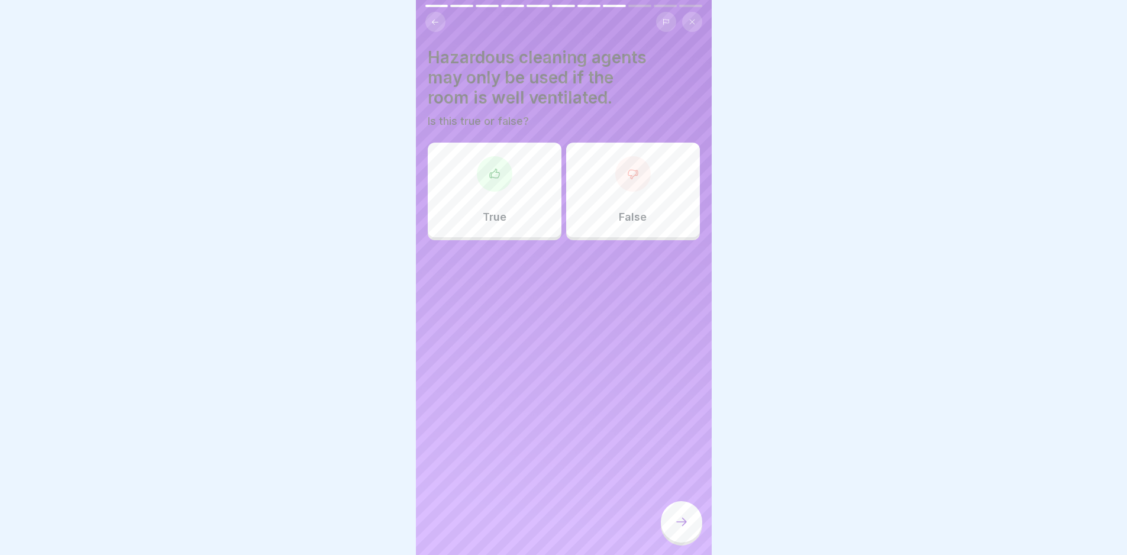
click at [515, 189] on div "True" at bounding box center [495, 190] width 134 height 95
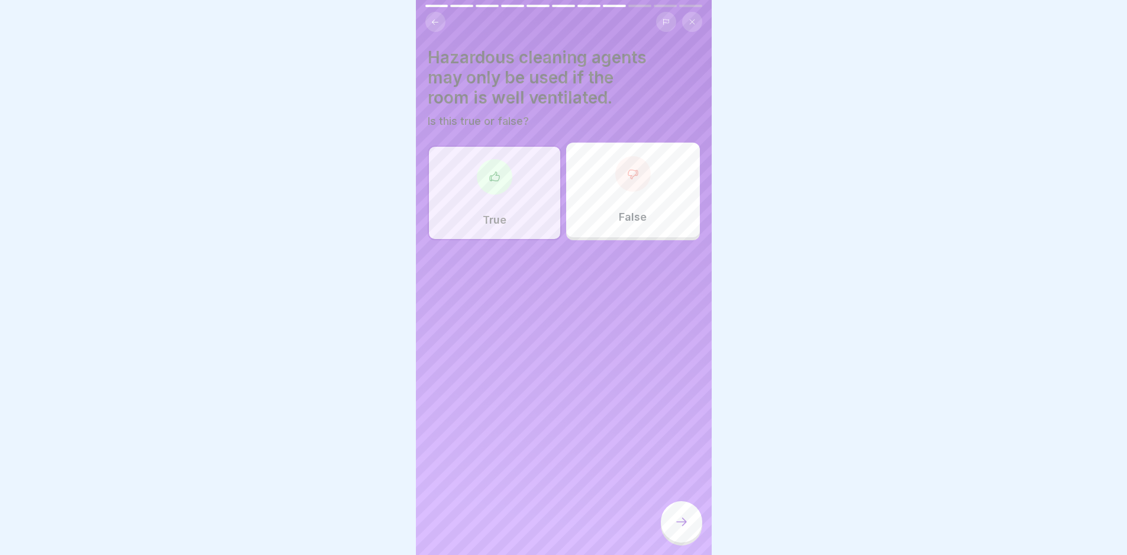
click at [666, 524] on div at bounding box center [681, 521] width 41 height 41
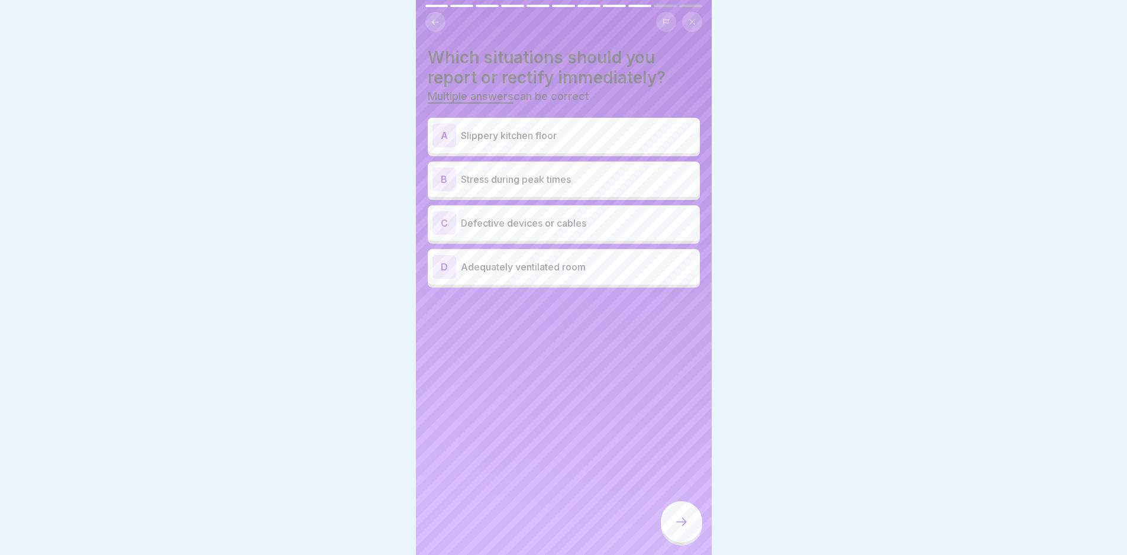
click at [537, 124] on div "A Slippery kitchen floor" at bounding box center [564, 136] width 263 height 24
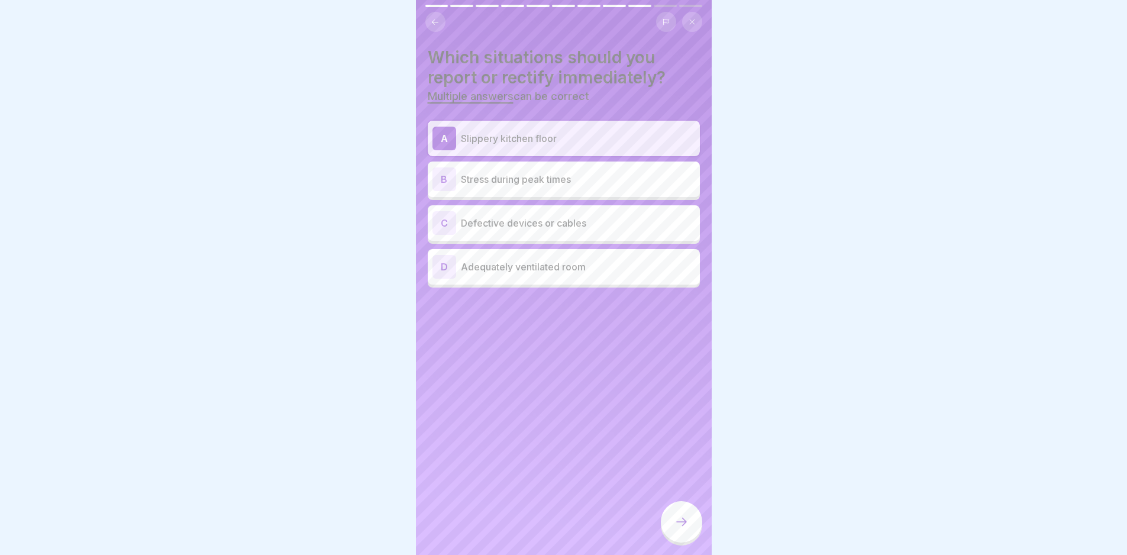
click at [537, 220] on p "Defective devices or cables" at bounding box center [578, 223] width 234 height 14
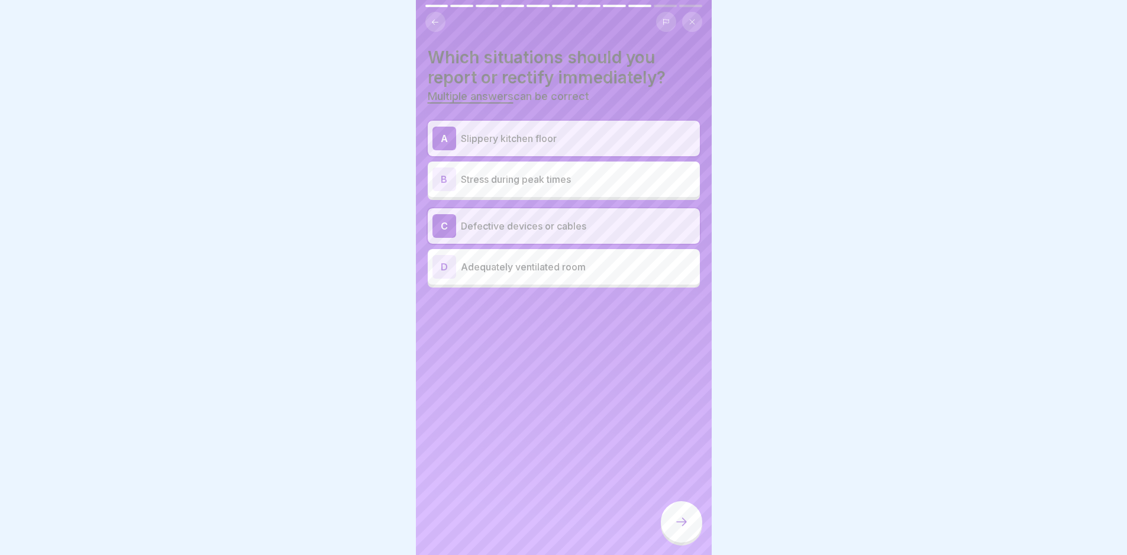
click at [691, 532] on div at bounding box center [681, 521] width 41 height 41
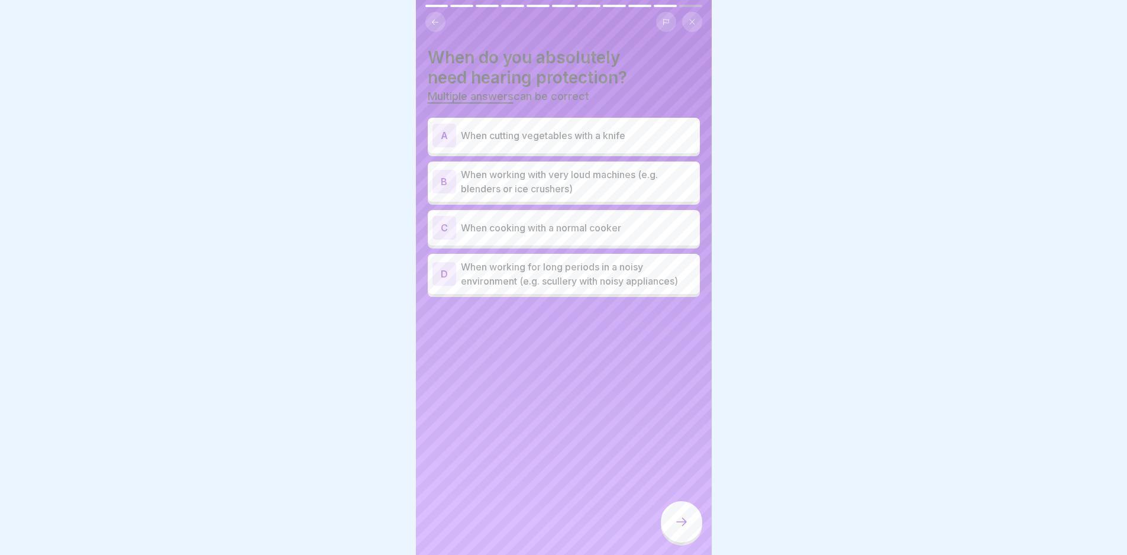
click at [569, 175] on p "When working with very loud machines (e.g. blenders or ice crushers)" at bounding box center [578, 181] width 234 height 28
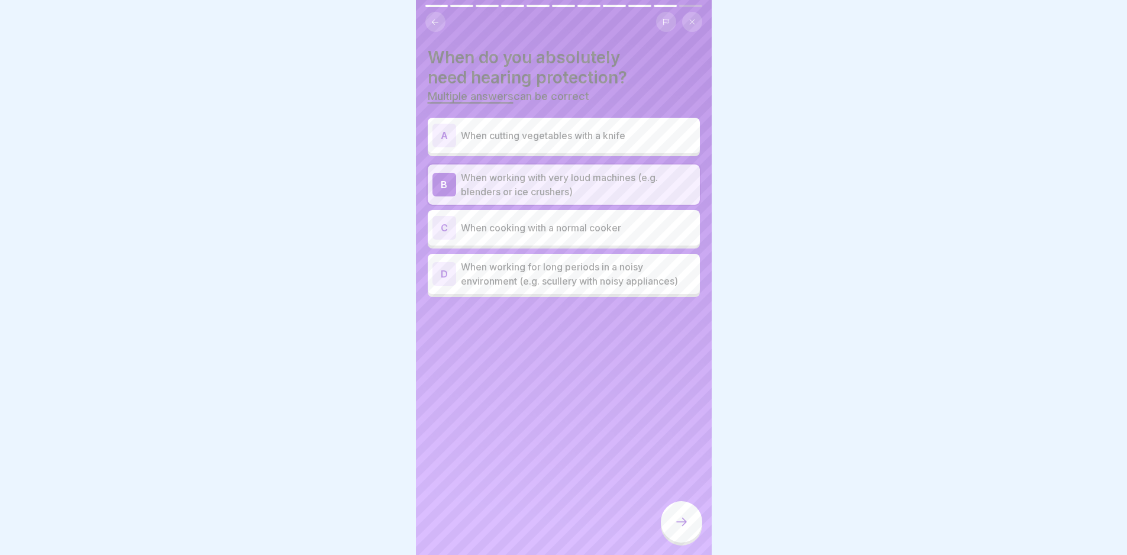
click at [556, 268] on p "When working for long periods in a noisy environment (e.g. scullery with noisy …" at bounding box center [578, 274] width 234 height 28
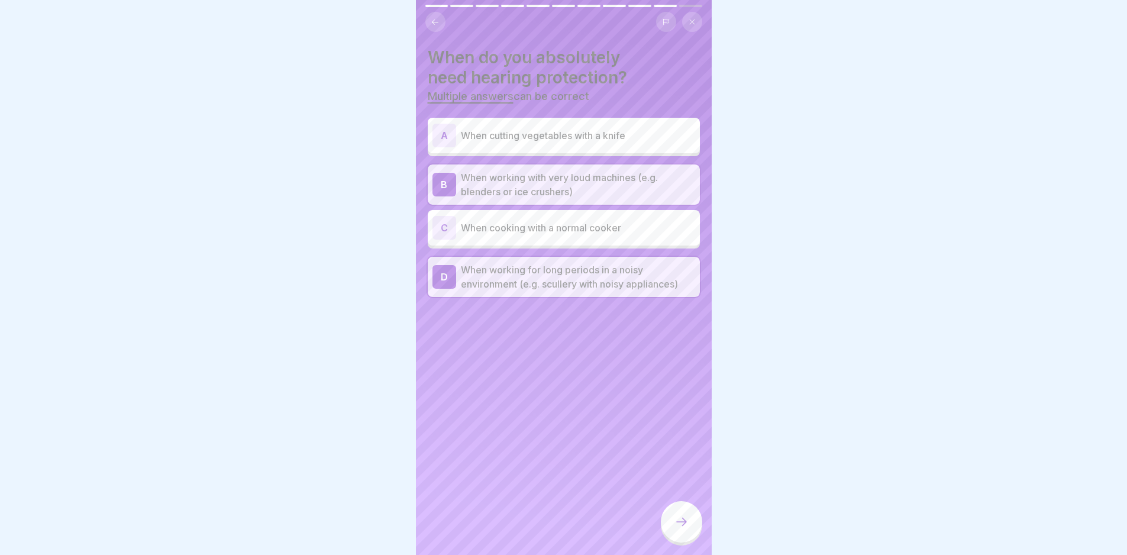
click at [690, 527] on div at bounding box center [681, 521] width 41 height 41
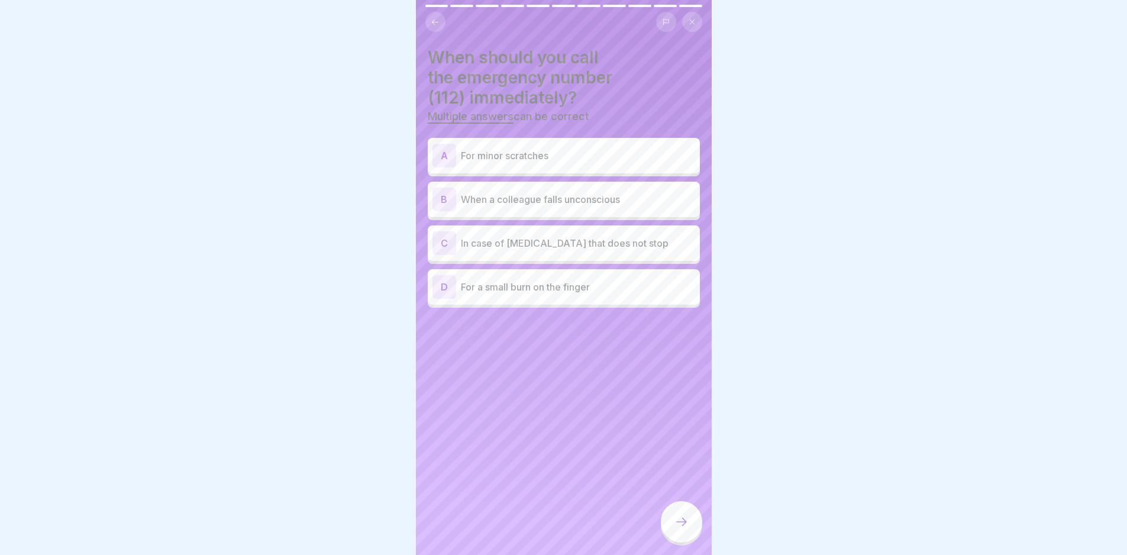
click at [585, 204] on p "When a colleague falls unconscious" at bounding box center [578, 199] width 234 height 14
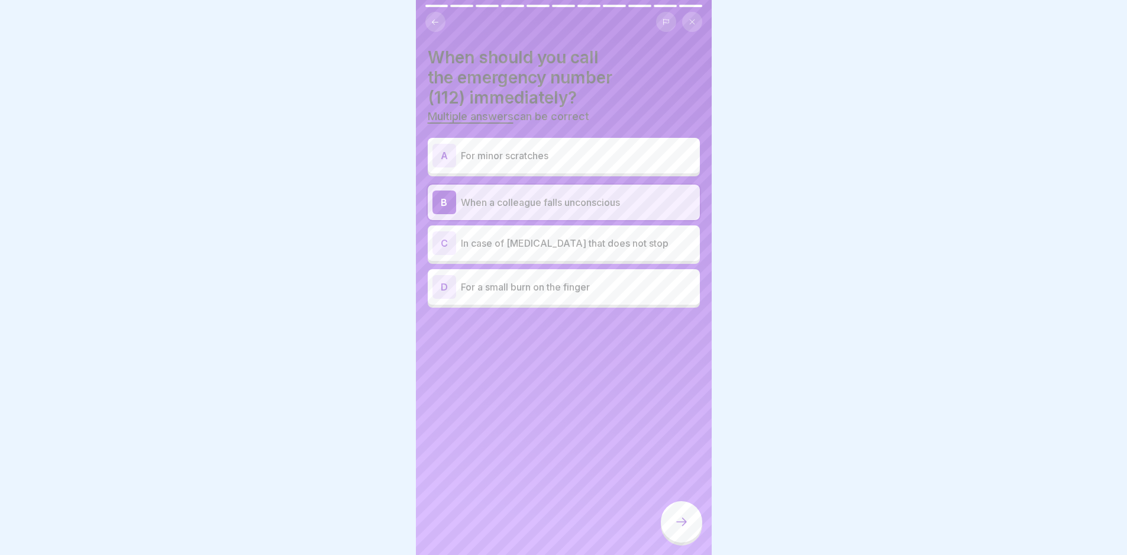
click at [573, 243] on p "In case of [MEDICAL_DATA] that does not stop" at bounding box center [578, 243] width 234 height 14
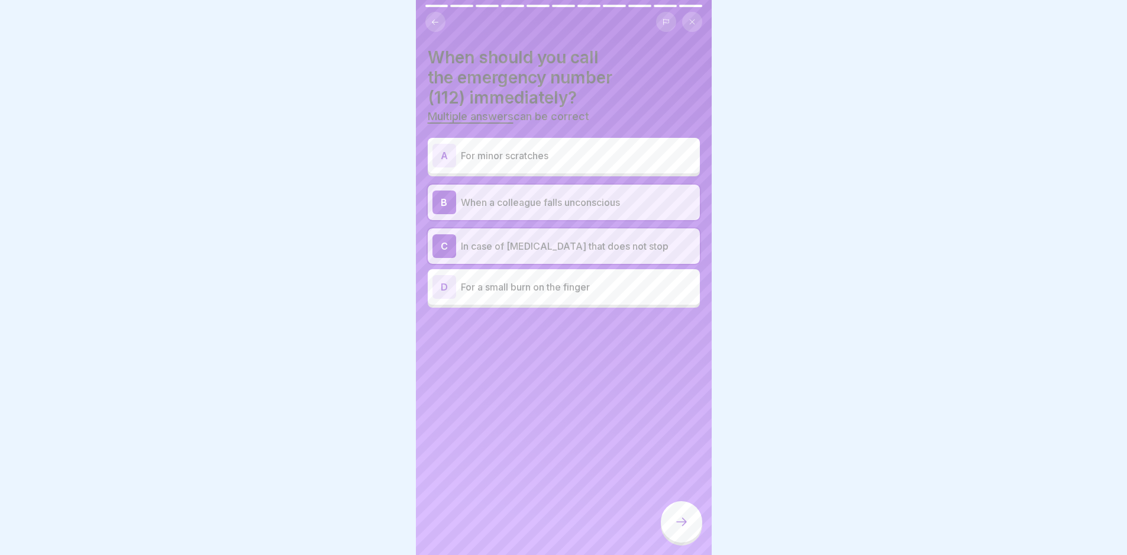
click at [672, 517] on div at bounding box center [681, 521] width 41 height 41
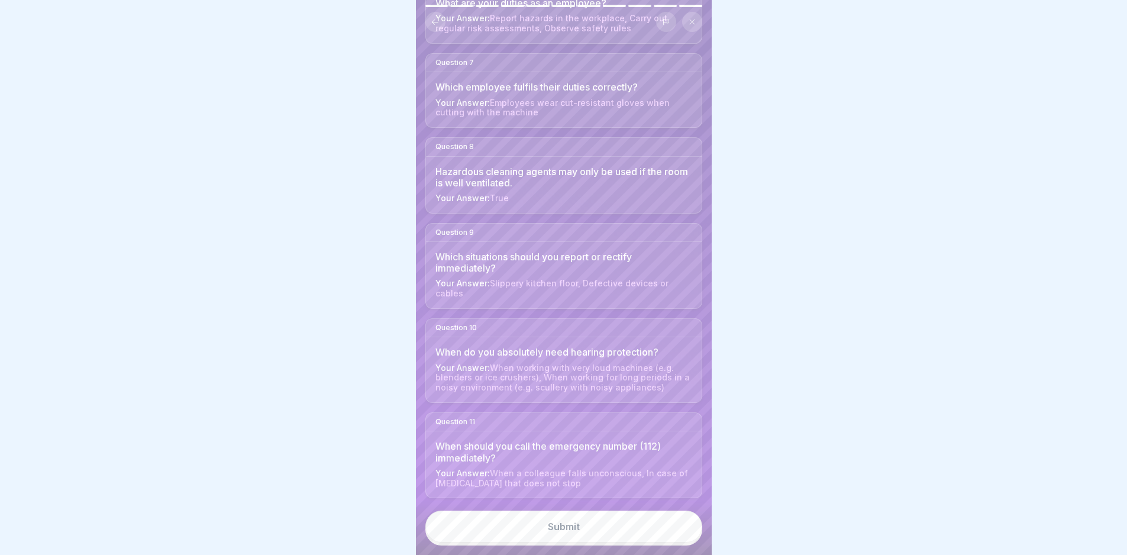
scroll to position [9, 0]
click at [604, 531] on button "Submit" at bounding box center [564, 527] width 277 height 32
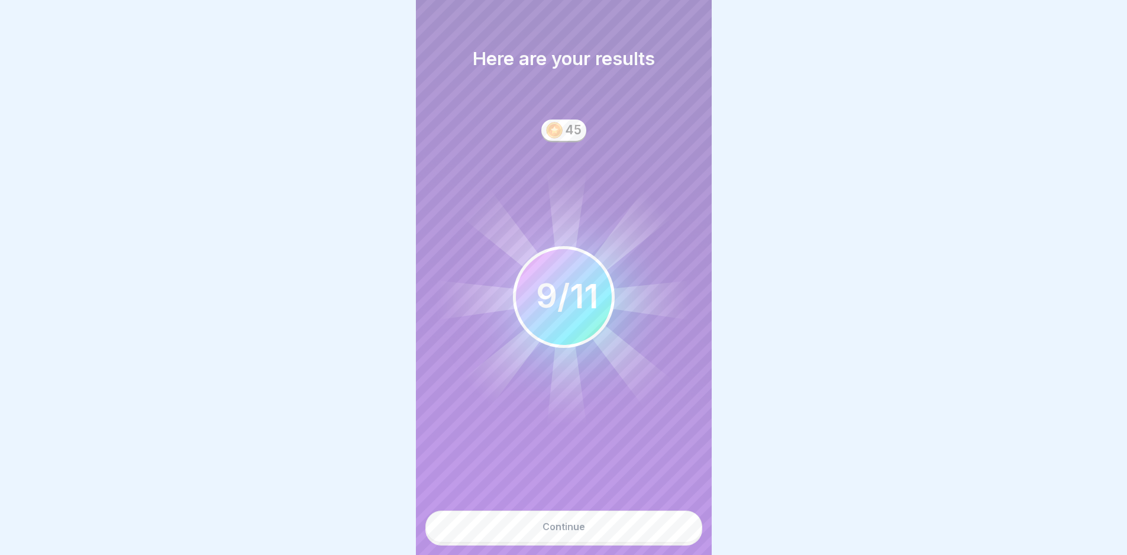
click at [611, 520] on button "Continue" at bounding box center [564, 527] width 277 height 32
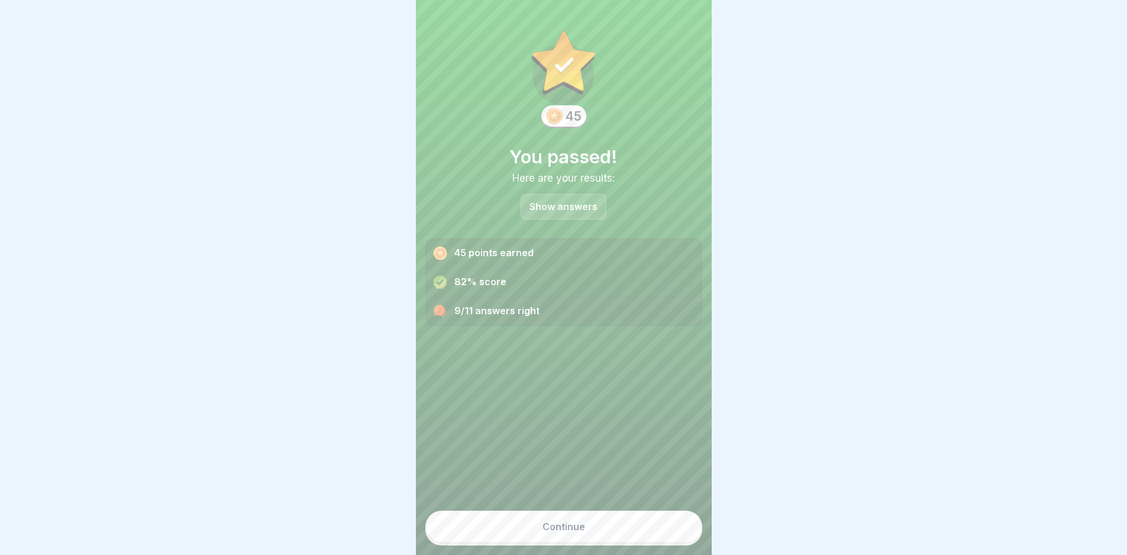
click at [611, 520] on button "Continue" at bounding box center [564, 527] width 277 height 32
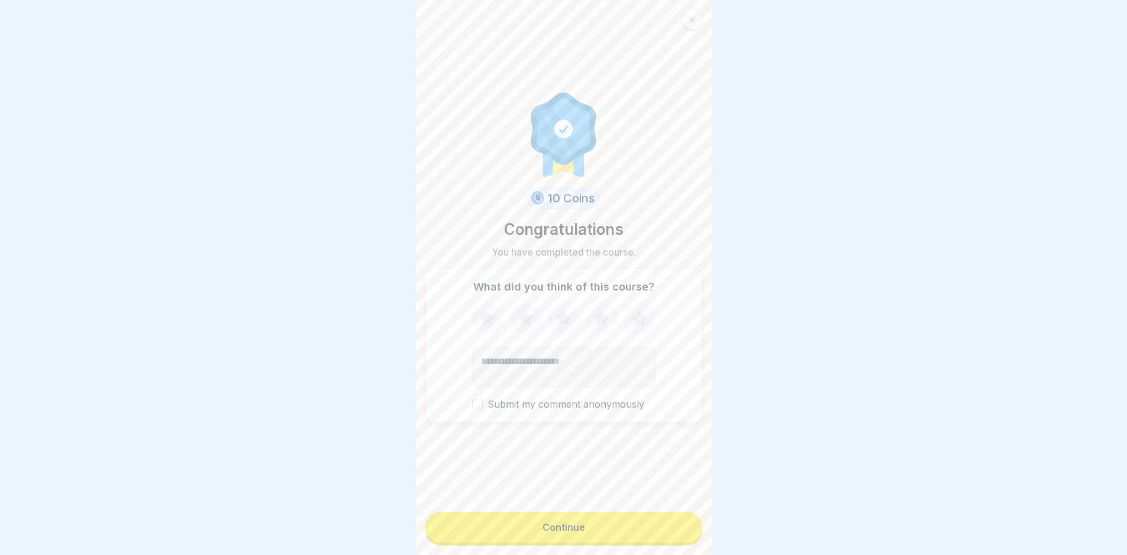
click at [611, 520] on button "Continue" at bounding box center [564, 527] width 277 height 31
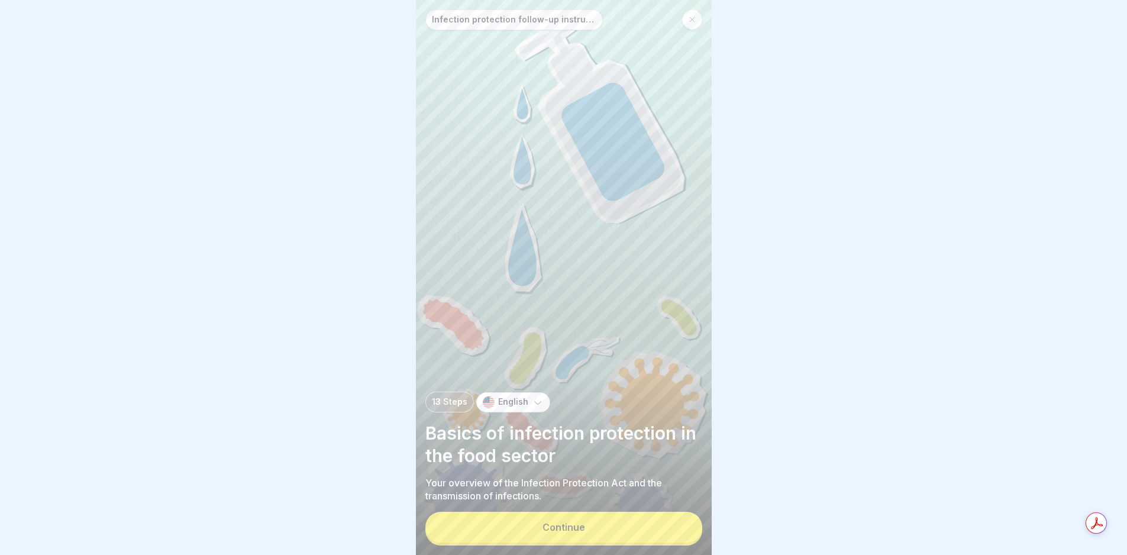
click at [611, 520] on button "Continue" at bounding box center [564, 527] width 277 height 31
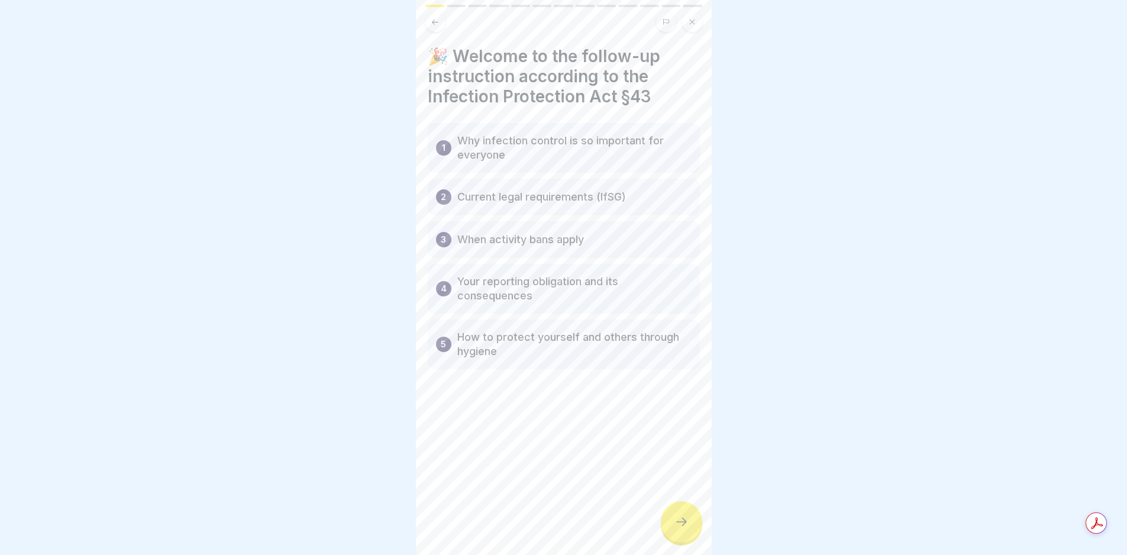
click at [671, 515] on div at bounding box center [681, 521] width 41 height 41
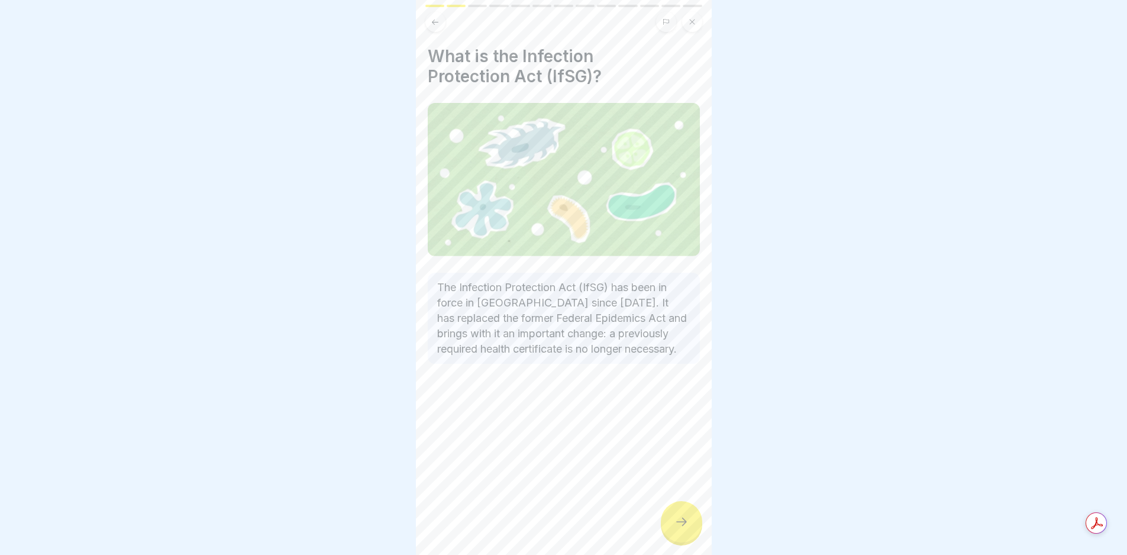
click at [671, 515] on div at bounding box center [681, 521] width 41 height 41
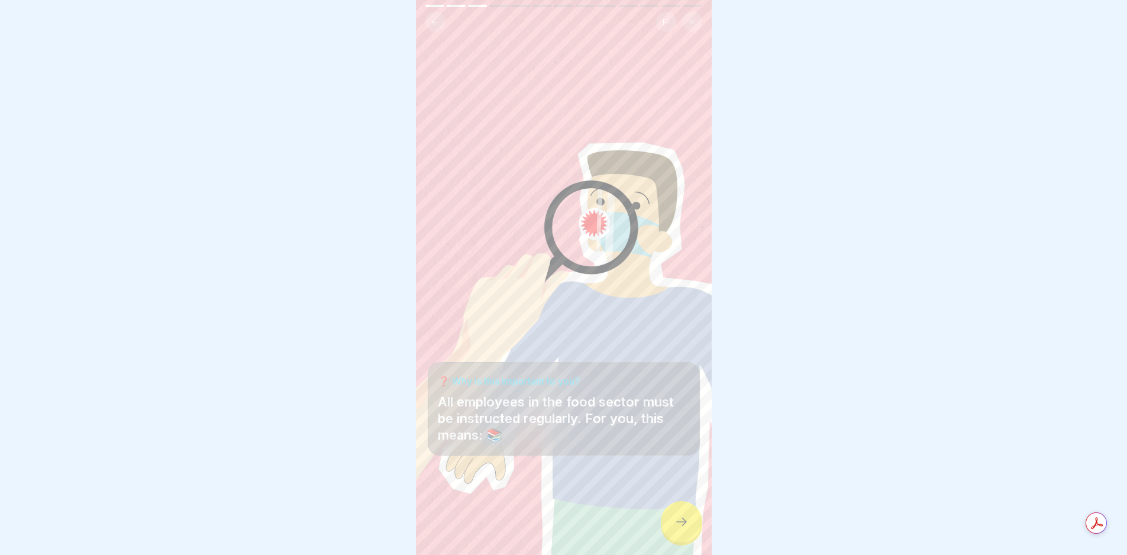
click at [671, 515] on div at bounding box center [681, 521] width 41 height 41
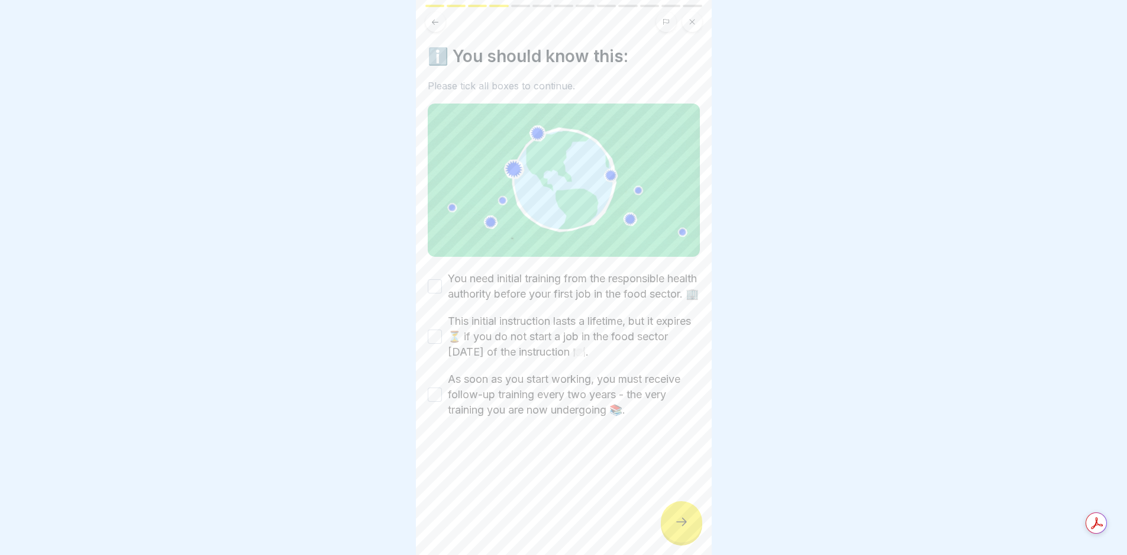
click at [671, 515] on div at bounding box center [681, 521] width 41 height 41
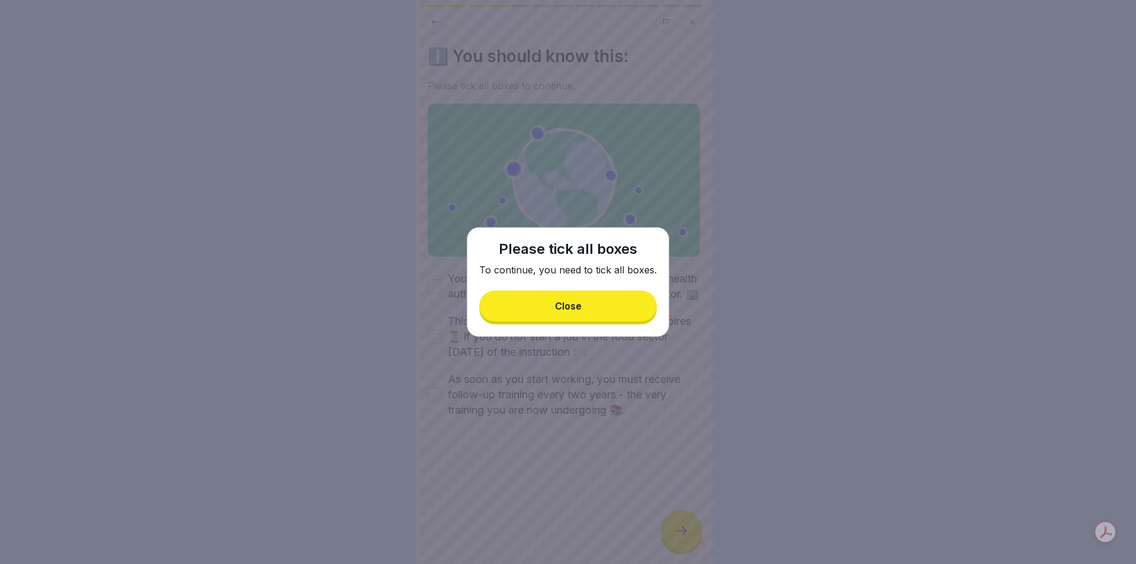
click at [611, 299] on button "Close" at bounding box center [568, 306] width 178 height 31
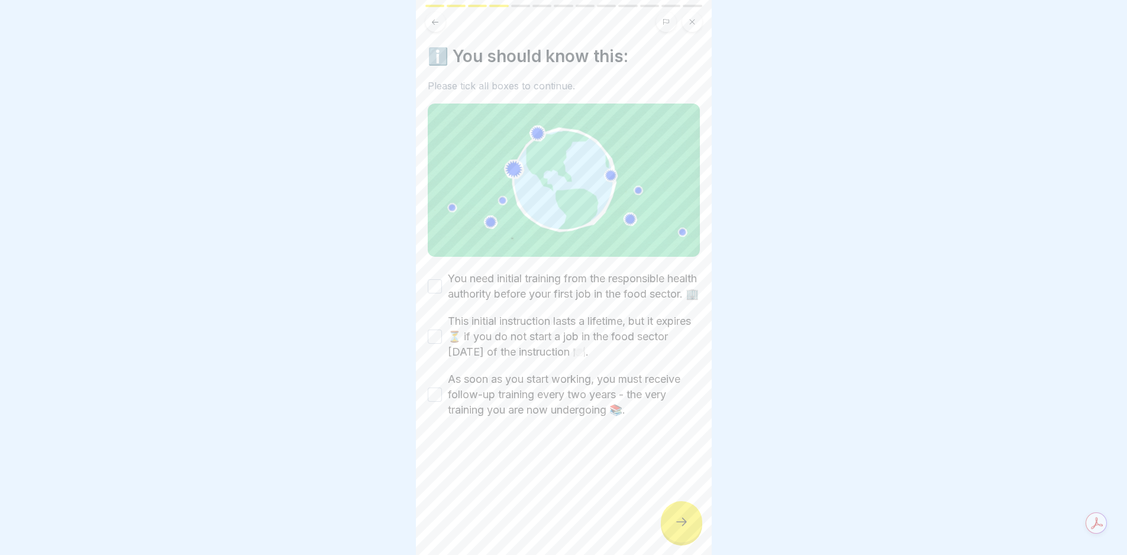
click at [566, 262] on div "ℹ️ You should know this: Please tick all boxes to continue. You need initial tr…" at bounding box center [564, 232] width 272 height 372
click at [563, 290] on label "You need initial training from the responsible health authority before your fir…" at bounding box center [574, 286] width 252 height 31
click at [442, 290] on button "You need initial training from the responsible health authority before your fir…" at bounding box center [435, 286] width 14 height 14
drag, startPoint x: 573, startPoint y: 349, endPoint x: 572, endPoint y: 364, distance: 15.4
click at [573, 349] on label "This initial instruction lasts a lifetime, but it expires ⏳ if you do not start…" at bounding box center [574, 337] width 252 height 46
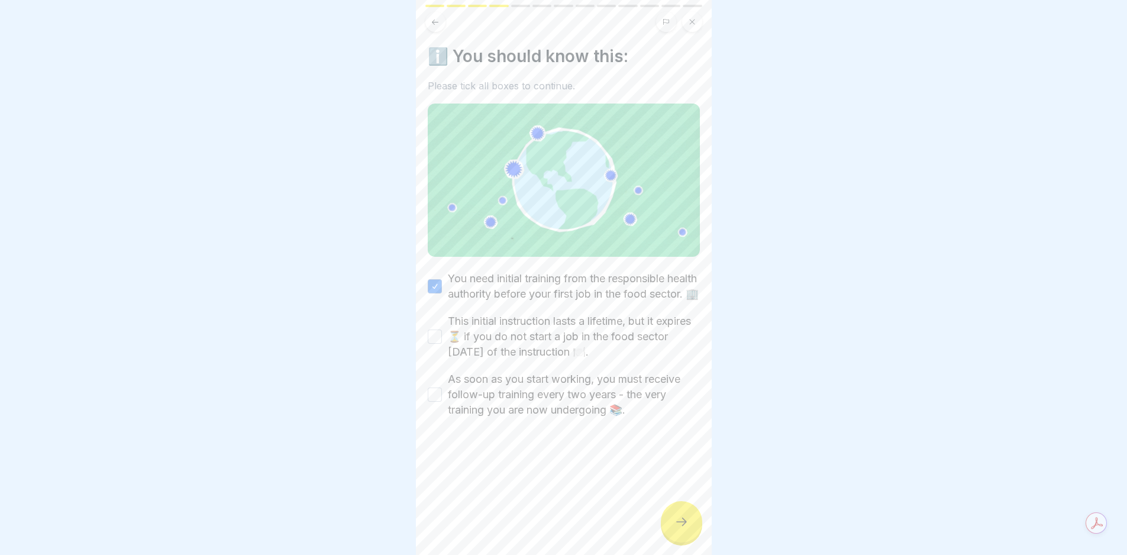
click at [442, 344] on button "This initial instruction lasts a lifetime, but it expires ⏳ if you do not start…" at bounding box center [435, 337] width 14 height 14
click at [576, 404] on label "As soon as you start working, you must receive follow-up training every two yea…" at bounding box center [574, 395] width 252 height 46
click at [442, 402] on button "As soon as you start working, you must receive follow-up training every two yea…" at bounding box center [435, 395] width 14 height 14
click at [680, 524] on icon at bounding box center [682, 522] width 14 height 14
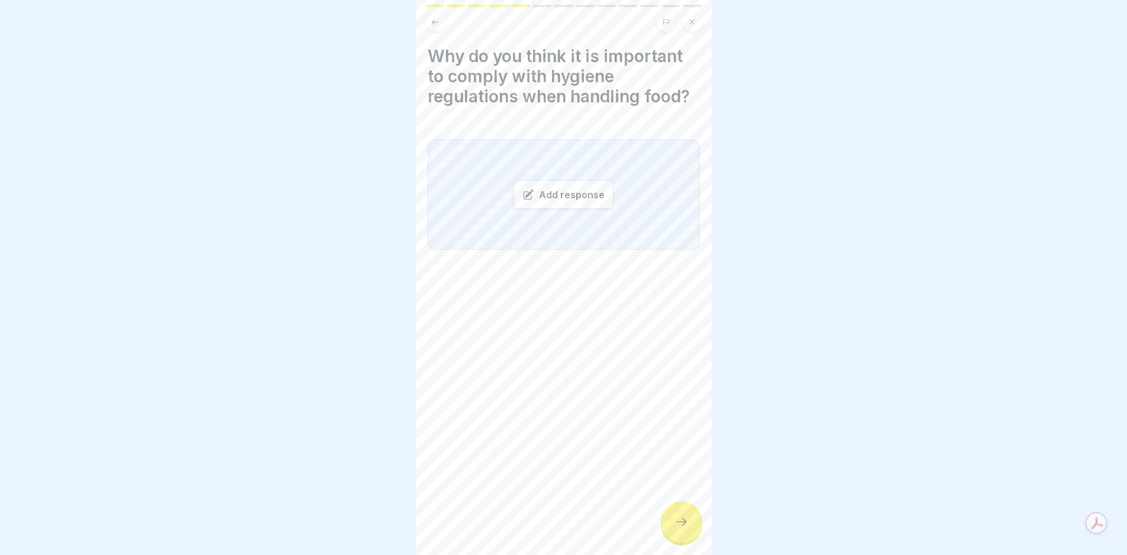
click at [680, 524] on icon at bounding box center [682, 522] width 14 height 14
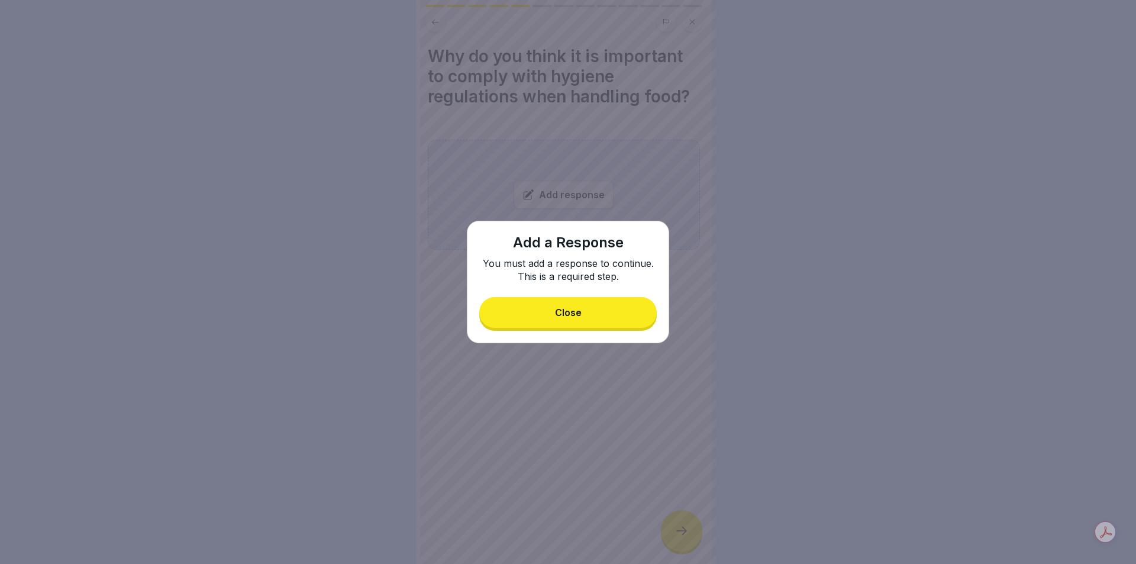
drag, startPoint x: 582, startPoint y: 307, endPoint x: 576, endPoint y: 299, distance: 9.2
click at [582, 307] on button "Close" at bounding box center [568, 312] width 178 height 31
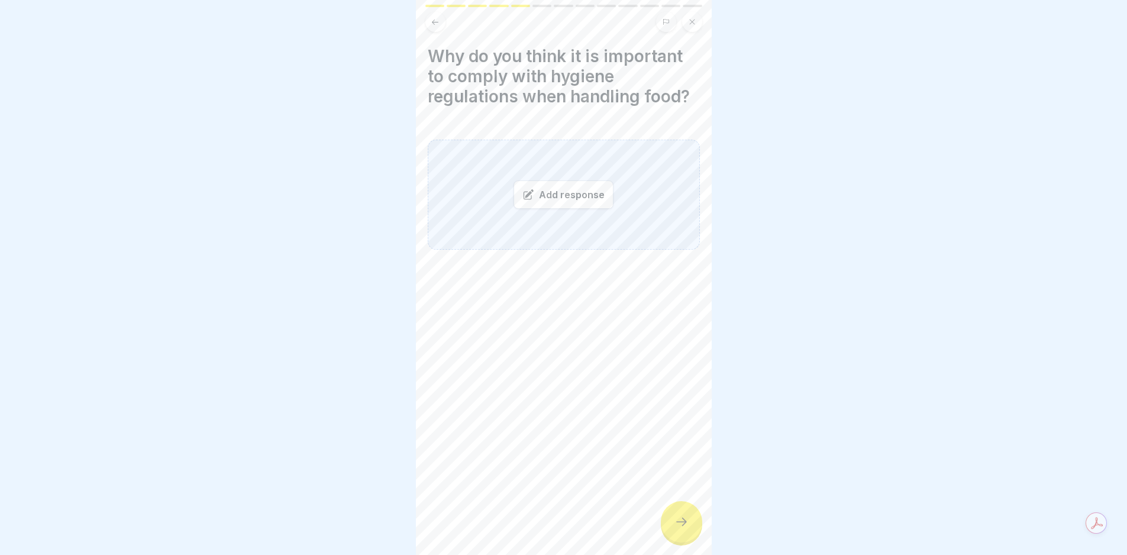
click at [568, 185] on div "Add response" at bounding box center [564, 194] width 100 height 28
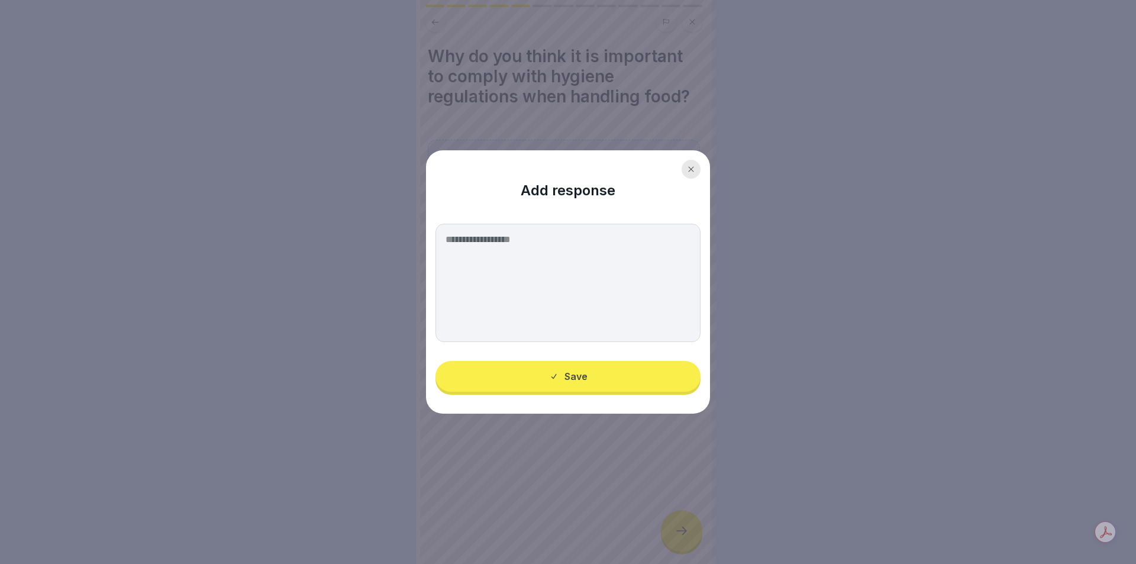
drag, startPoint x: 547, startPoint y: 269, endPoint x: 562, endPoint y: 263, distance: 15.9
click at [560, 270] on textarea at bounding box center [568, 283] width 265 height 118
drag, startPoint x: 562, startPoint y: 260, endPoint x: 565, endPoint y: 274, distance: 13.9
click at [565, 273] on textarea at bounding box center [568, 283] width 265 height 118
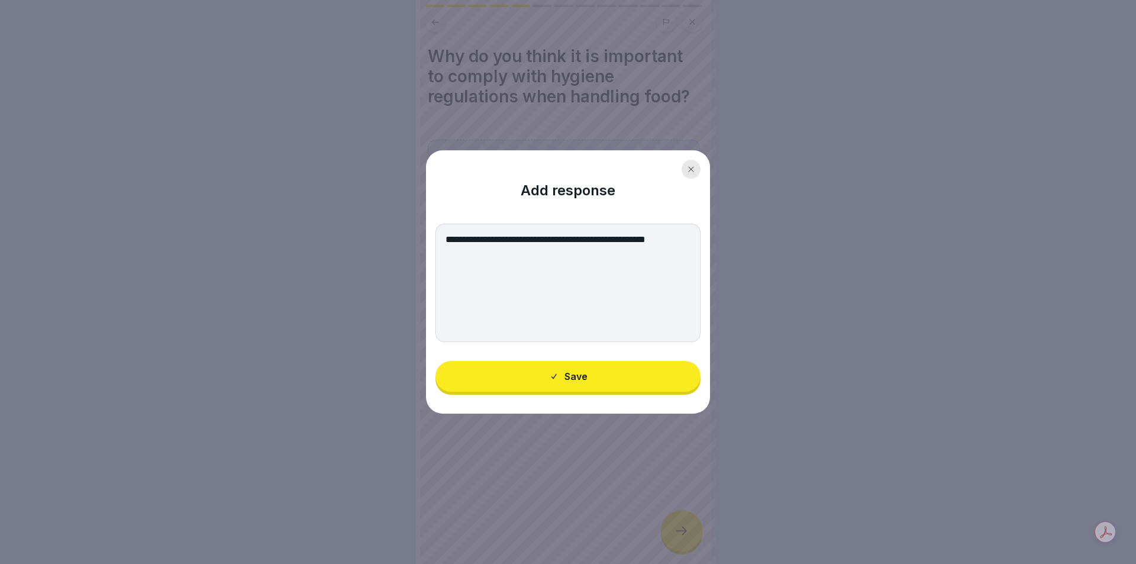
type textarea "**********"
click at [565, 370] on button "Save" at bounding box center [568, 376] width 265 height 31
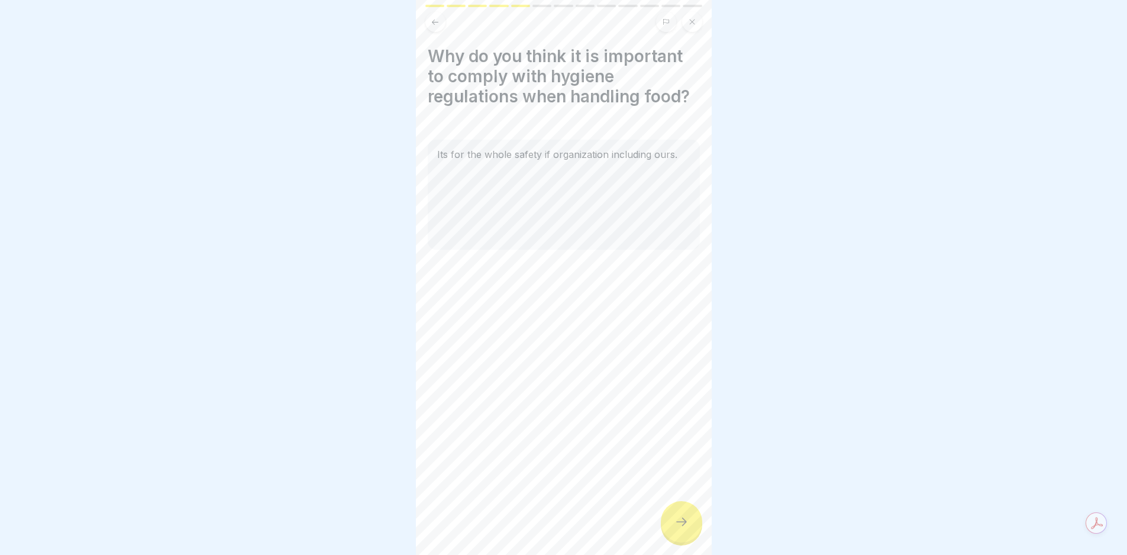
click at [682, 529] on icon at bounding box center [682, 522] width 14 height 14
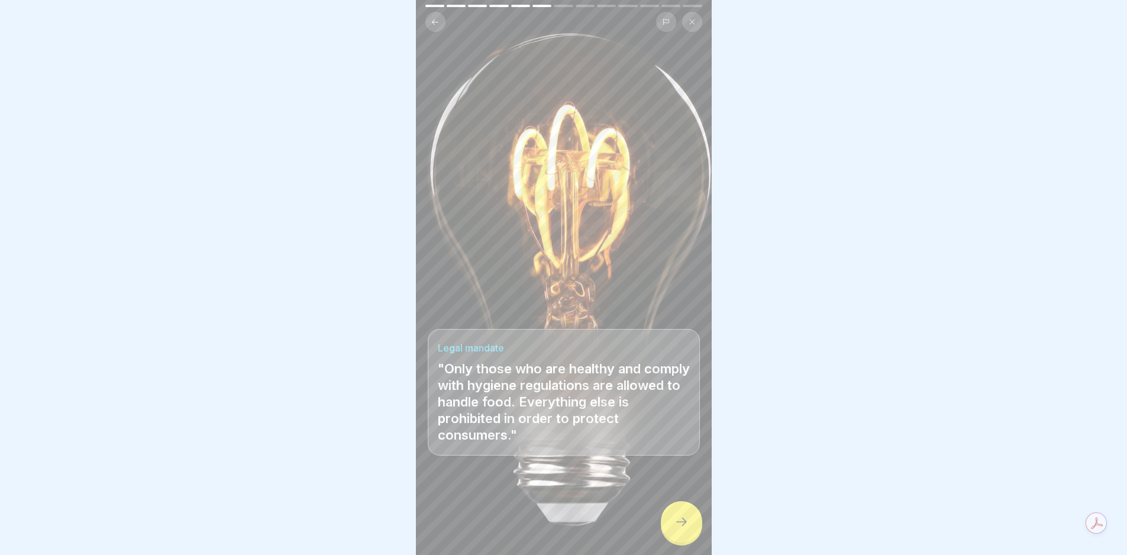
click at [682, 529] on icon at bounding box center [682, 522] width 14 height 14
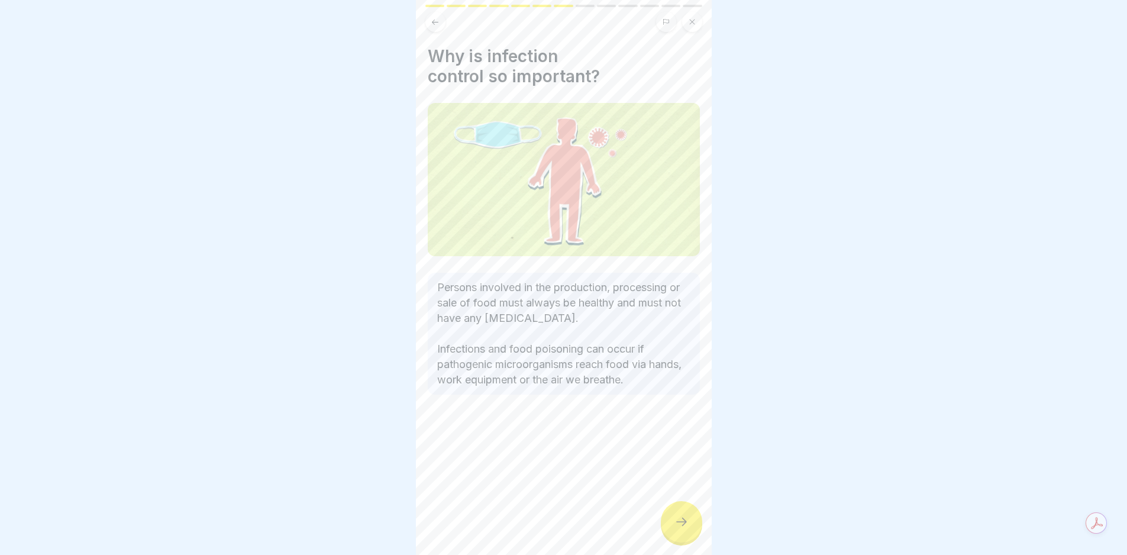
click at [682, 529] on icon at bounding box center [682, 522] width 14 height 14
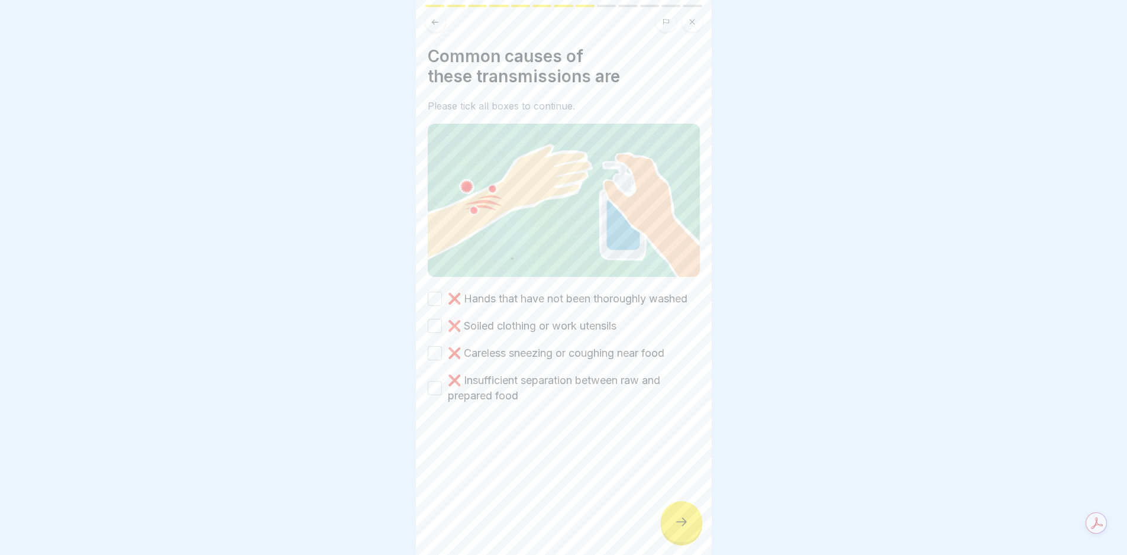
click at [682, 529] on icon at bounding box center [682, 522] width 14 height 14
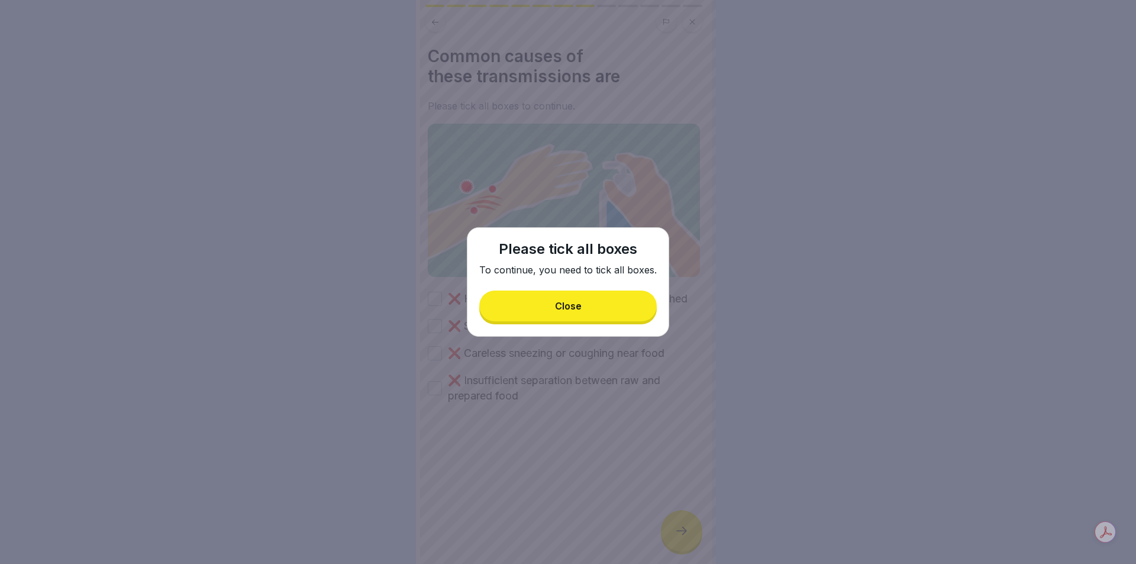
click at [565, 301] on div "Close" at bounding box center [568, 306] width 27 height 11
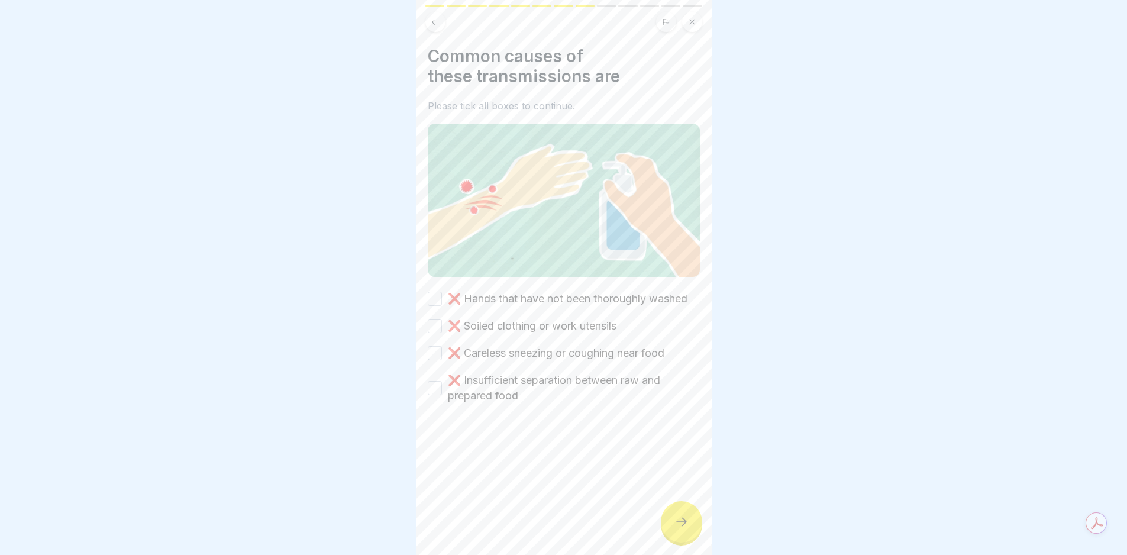
click at [482, 291] on label "❌ Hands that have not been thoroughly washed" at bounding box center [568, 298] width 240 height 15
click at [442, 292] on button "❌ Hands that have not been thoroughly washed" at bounding box center [435, 299] width 14 height 14
click at [494, 346] on div "❌ Hands that have not been thoroughly washed ❌ Soiled clothing or work utensils…" at bounding box center [564, 347] width 272 height 112
click at [492, 334] on label "❌ Soiled clothing or work utensils" at bounding box center [532, 325] width 169 height 15
click at [442, 333] on button "❌ Soiled clothing or work utensils" at bounding box center [435, 326] width 14 height 14
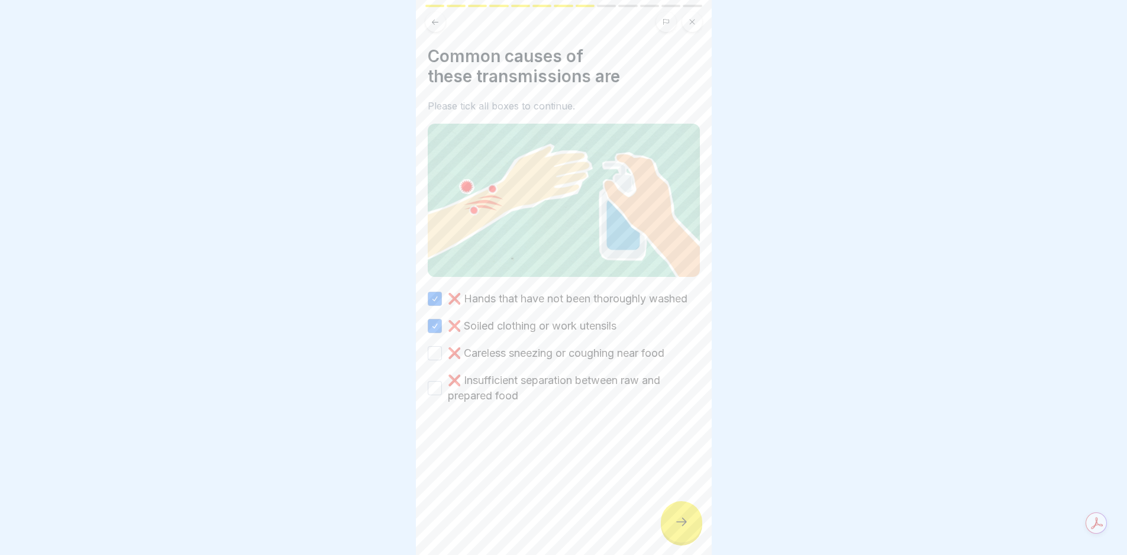
click at [500, 361] on label "❌ Careless sneezing or coughing near food" at bounding box center [556, 353] width 217 height 15
click at [442, 360] on button "❌ Careless sneezing or coughing near food" at bounding box center [435, 353] width 14 height 14
click at [498, 398] on label "❌ Insufficient separation between raw and prepared food" at bounding box center [574, 388] width 252 height 31
click at [442, 395] on button "❌ Insufficient separation between raw and prepared food" at bounding box center [435, 388] width 14 height 14
click at [684, 518] on div at bounding box center [681, 521] width 41 height 41
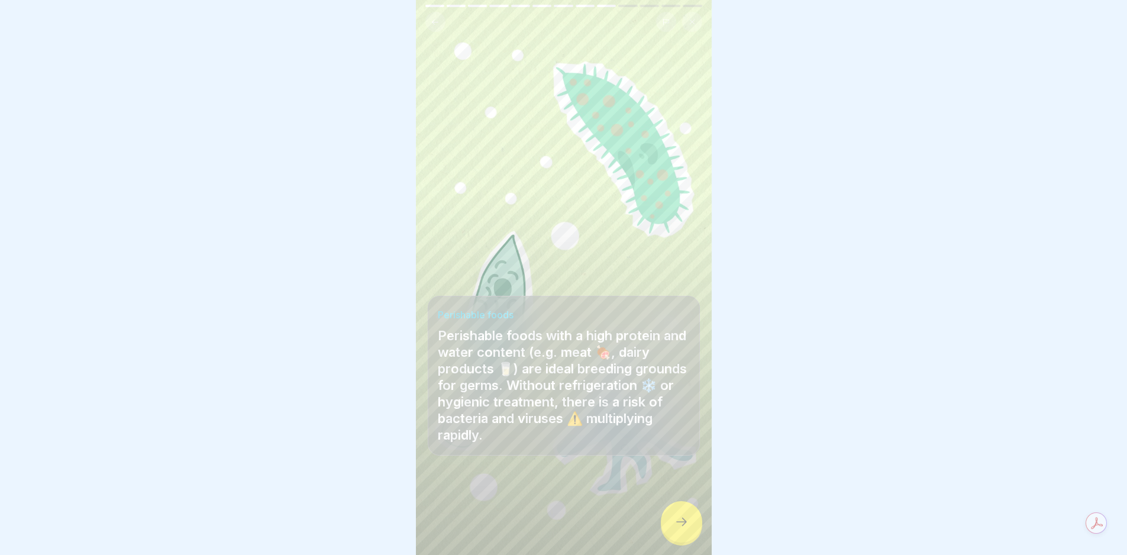
click at [685, 518] on div at bounding box center [681, 521] width 41 height 41
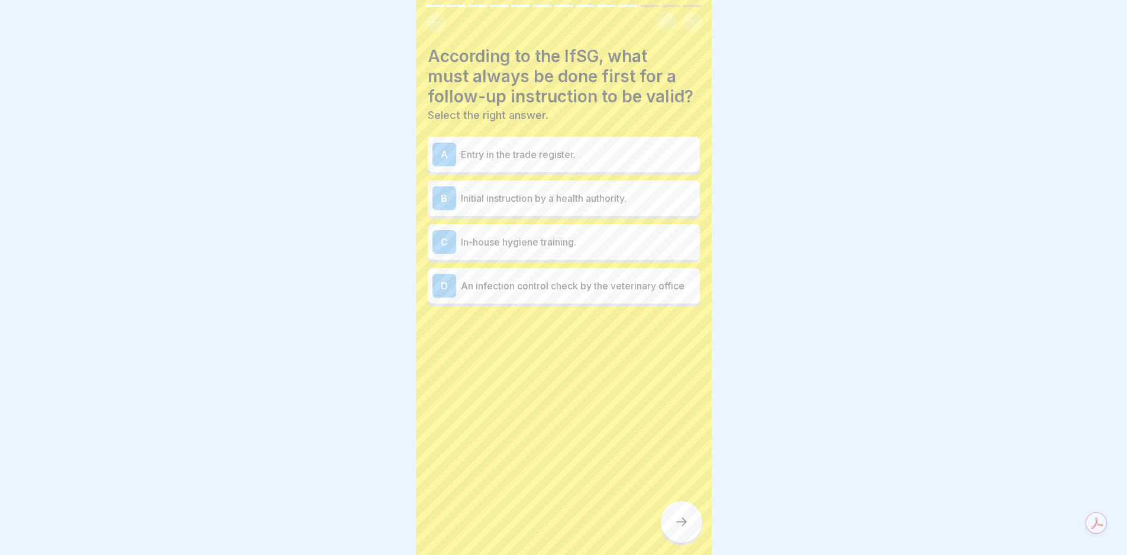
click at [685, 518] on div at bounding box center [681, 521] width 41 height 41
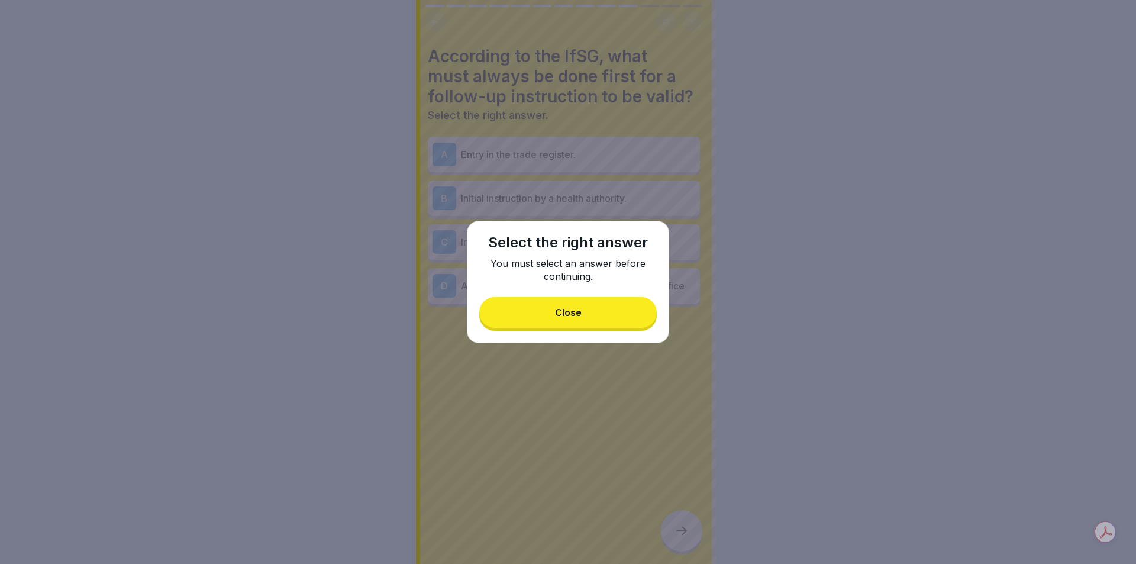
click at [575, 310] on div "Close" at bounding box center [568, 312] width 27 height 11
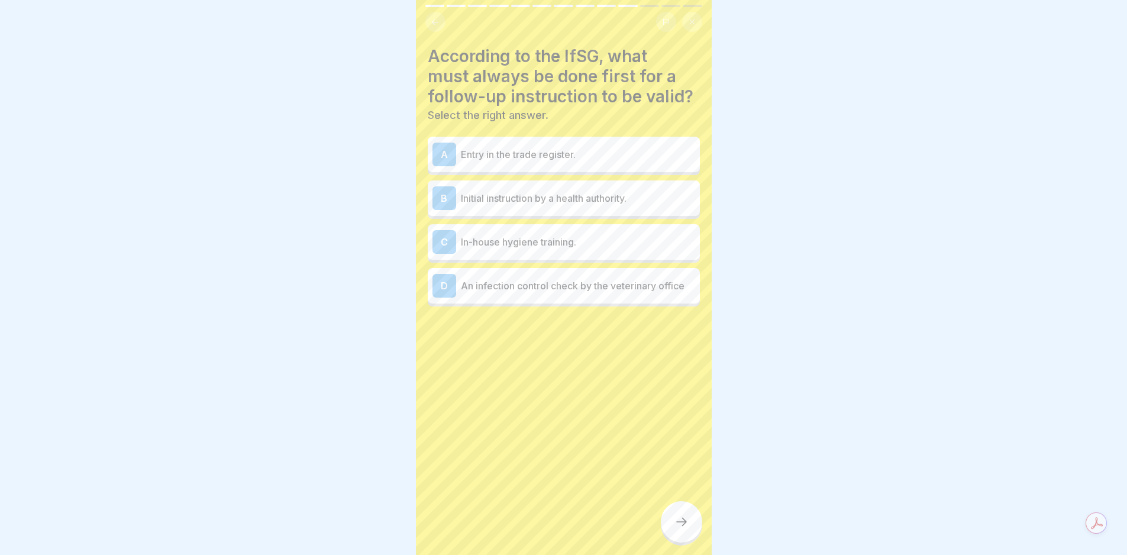
click at [543, 247] on p "In-house hygiene training." at bounding box center [578, 242] width 234 height 14
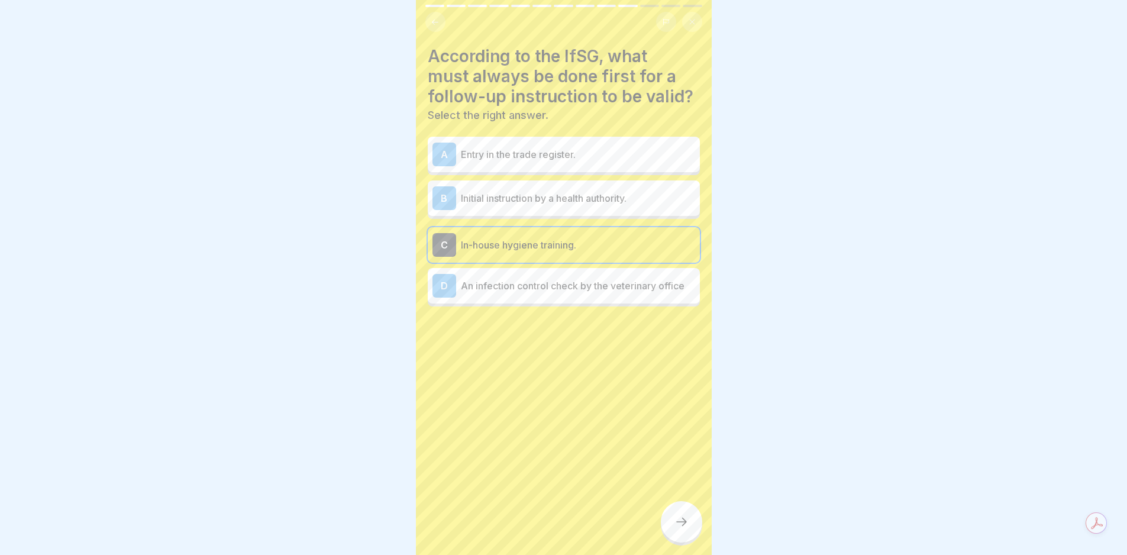
click at [665, 523] on div at bounding box center [681, 521] width 41 height 41
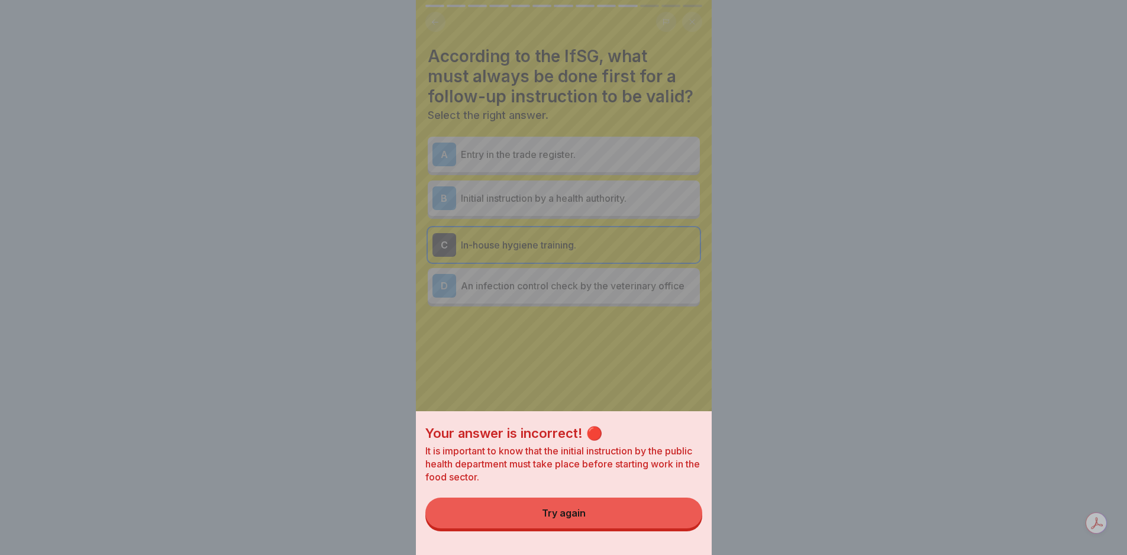
click at [634, 523] on button "Try again" at bounding box center [564, 513] width 277 height 31
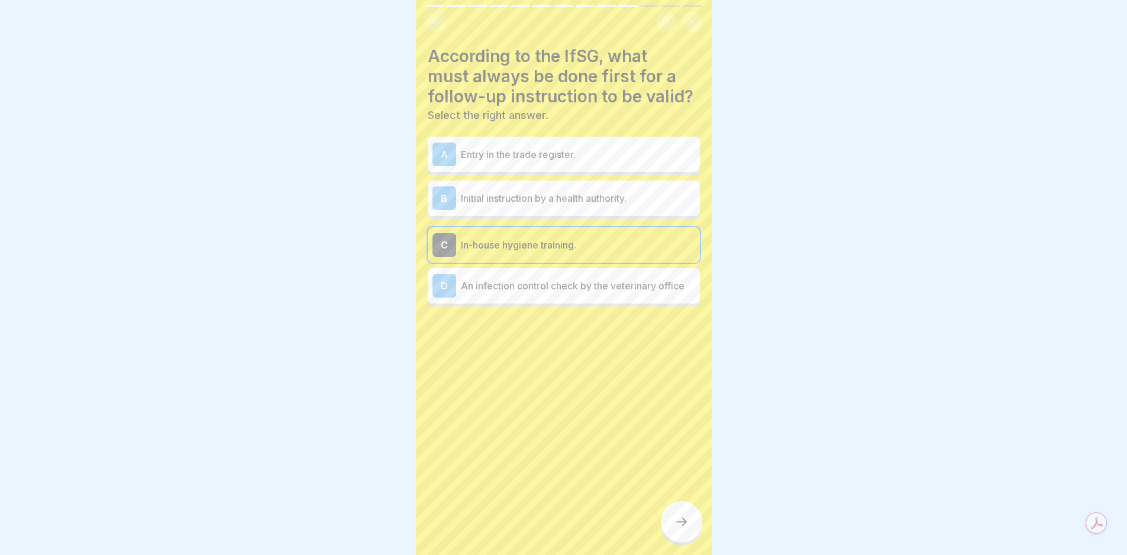
click at [586, 195] on p "Initial instruction by a health authority." at bounding box center [578, 198] width 234 height 14
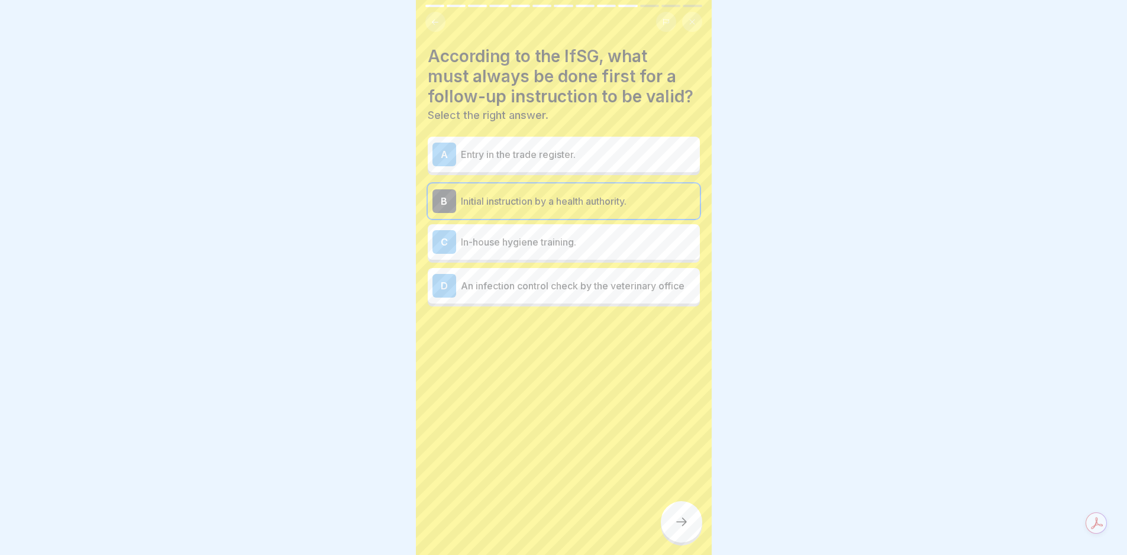
click at [682, 526] on icon at bounding box center [681, 522] width 11 height 8
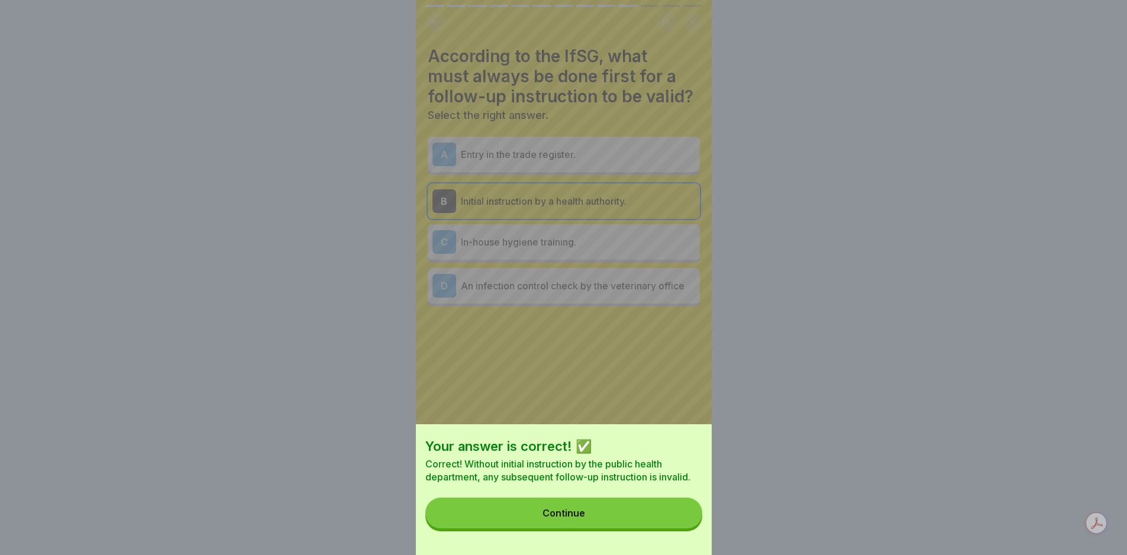
click at [640, 507] on div "Your answer is correct! ✅ Correct! Without initial instruction by the public he…" at bounding box center [564, 489] width 296 height 131
click at [672, 521] on button "Continue" at bounding box center [564, 513] width 277 height 31
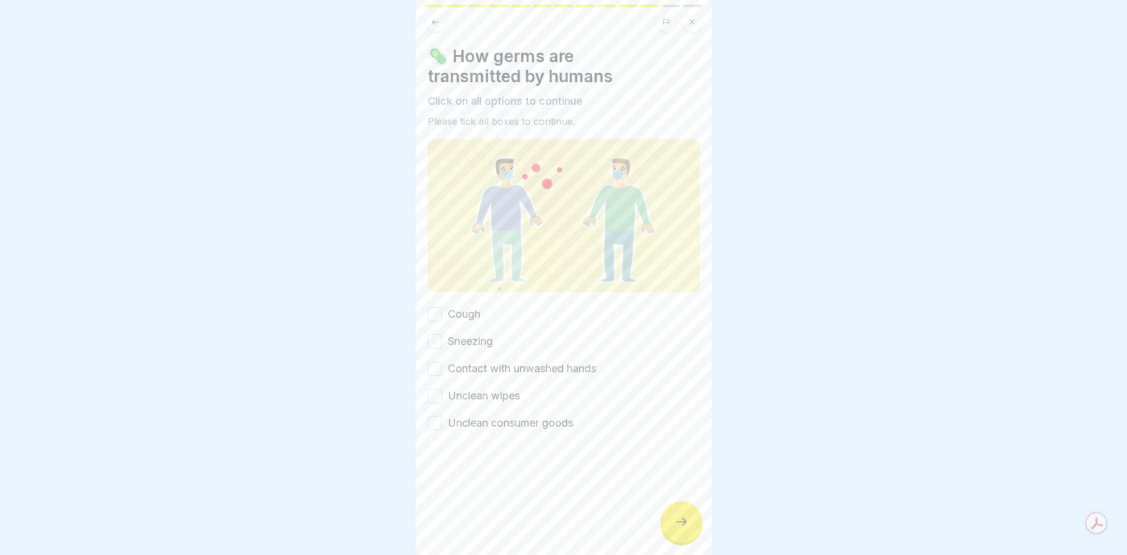
click at [671, 521] on div at bounding box center [681, 521] width 41 height 41
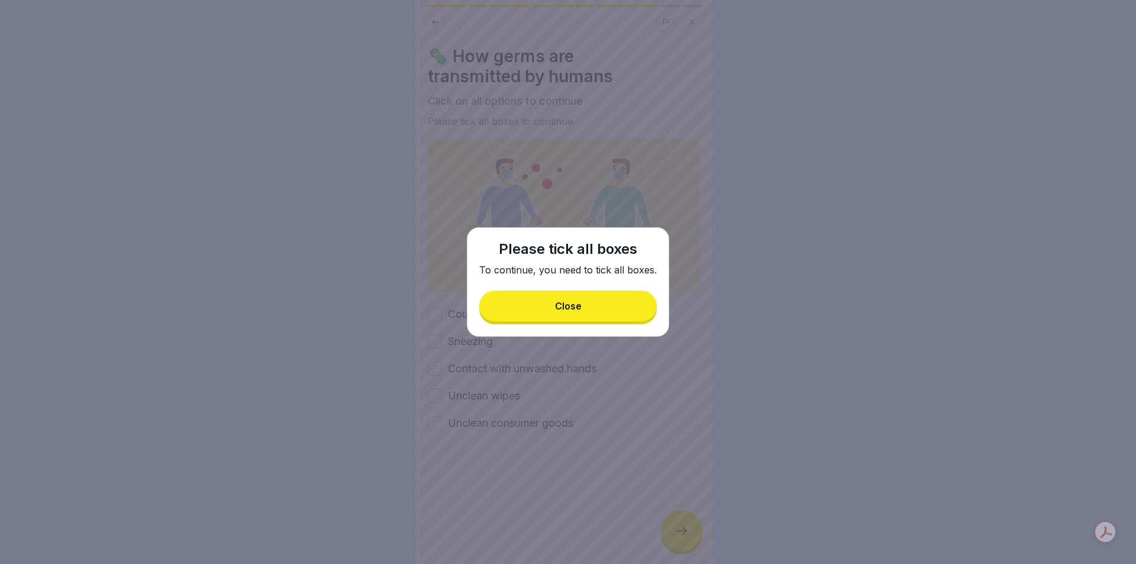
click at [577, 299] on button "Close" at bounding box center [568, 306] width 178 height 31
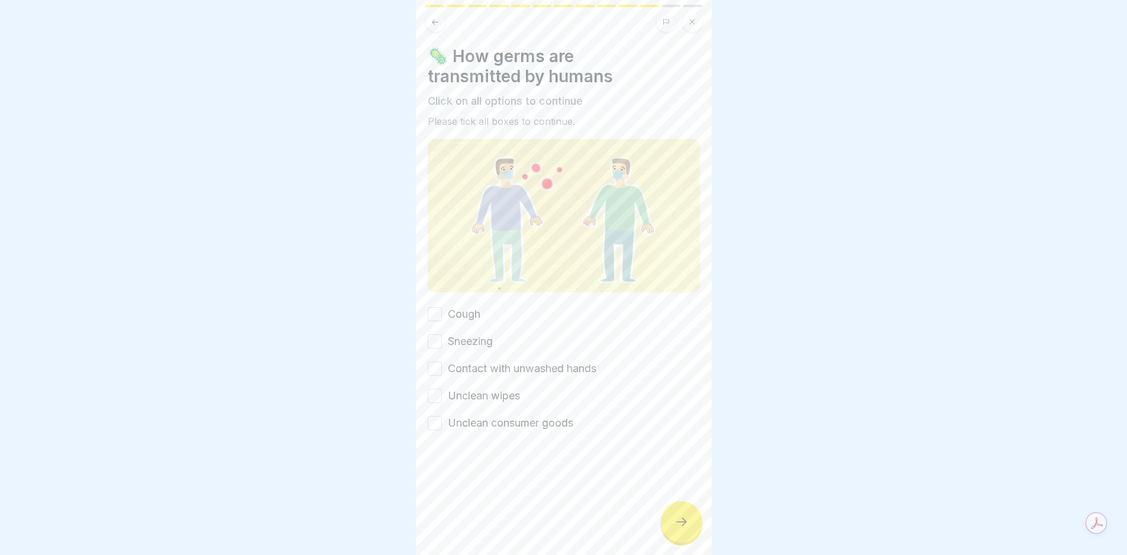
click at [501, 307] on div "Cough Sneezing Contact with unwashed hands Unclean wipes Unclean consumer goods" at bounding box center [564, 369] width 272 height 124
click at [463, 307] on label "Cough" at bounding box center [464, 314] width 33 height 15
click at [442, 307] on button "Cough" at bounding box center [435, 314] width 14 height 14
click at [462, 334] on label "Sneezing" at bounding box center [470, 341] width 45 height 15
click at [442, 334] on button "Sneezing" at bounding box center [435, 341] width 14 height 14
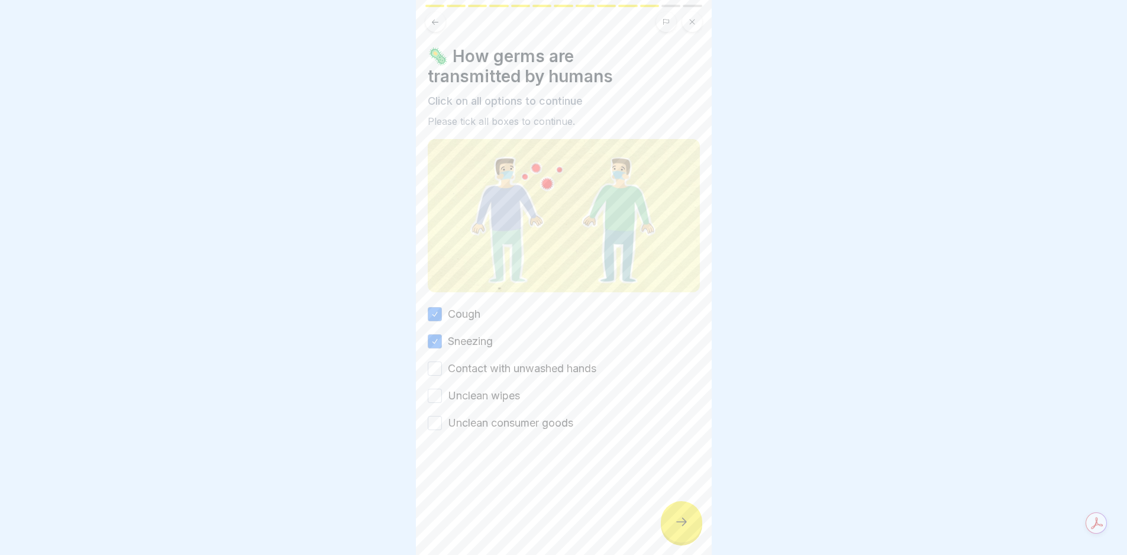
click at [475, 361] on label "Contact with unwashed hands" at bounding box center [522, 368] width 149 height 15
click at [442, 362] on button "Contact with unwashed hands" at bounding box center [435, 369] width 14 height 14
click at [475, 391] on label "Unclean wipes" at bounding box center [484, 395] width 72 height 15
click at [442, 391] on button "Unclean wipes" at bounding box center [435, 396] width 14 height 14
click at [493, 420] on label "Unclean consumer goods" at bounding box center [510, 422] width 125 height 15
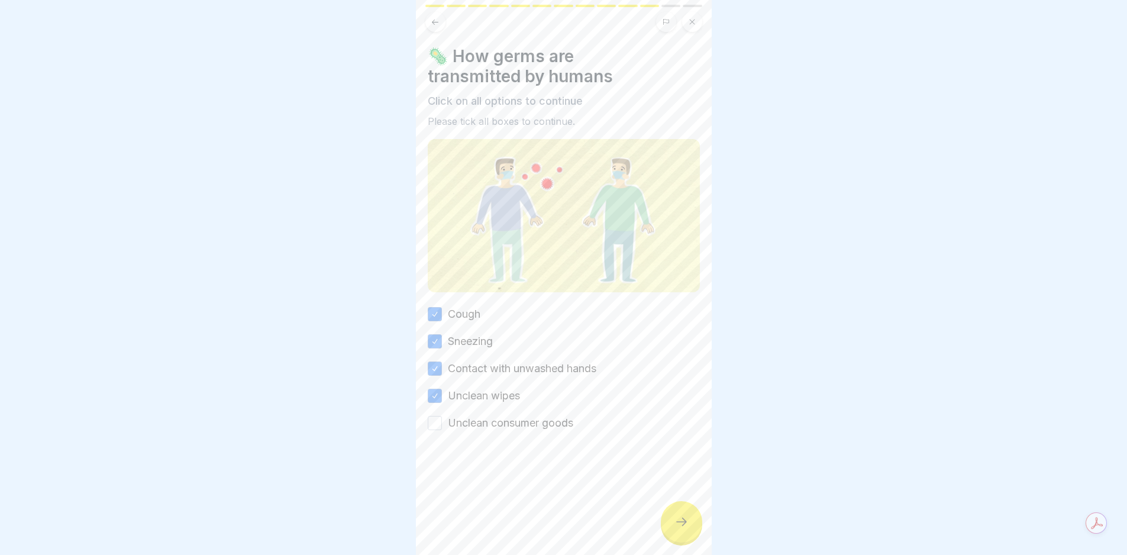
click at [442, 420] on button "Unclean consumer goods" at bounding box center [435, 423] width 14 height 14
click at [686, 540] on div at bounding box center [681, 521] width 41 height 41
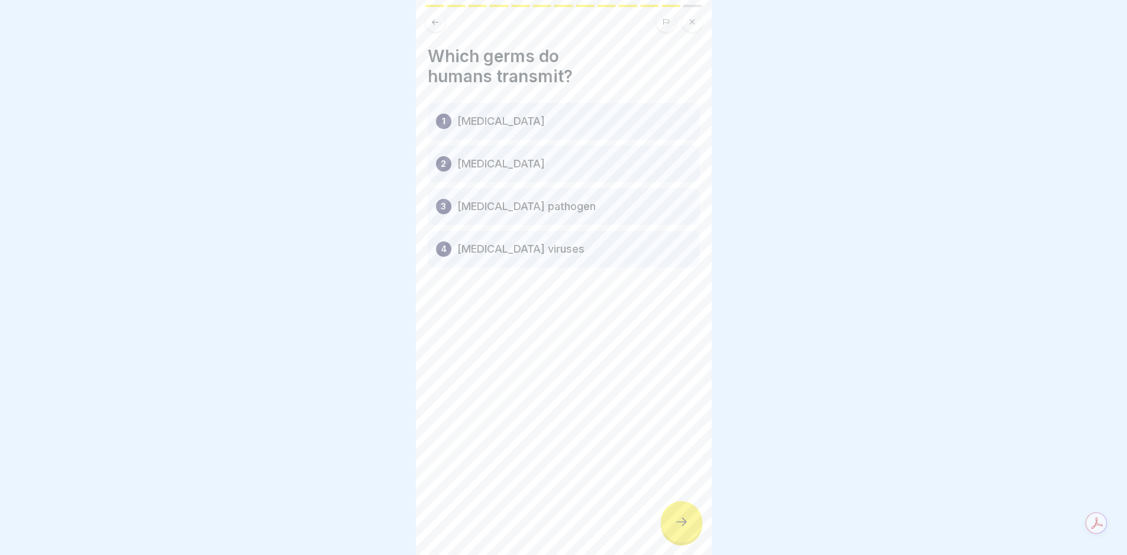
click at [518, 209] on p "[MEDICAL_DATA] pathogen" at bounding box center [526, 206] width 138 height 14
click at [533, 162] on div "2 [MEDICAL_DATA]" at bounding box center [564, 164] width 272 height 37
click at [495, 128] on p "[MEDICAL_DATA]" at bounding box center [501, 121] width 88 height 14
click at [538, 333] on div at bounding box center [564, 302] width 272 height 71
click at [676, 522] on div at bounding box center [681, 521] width 41 height 41
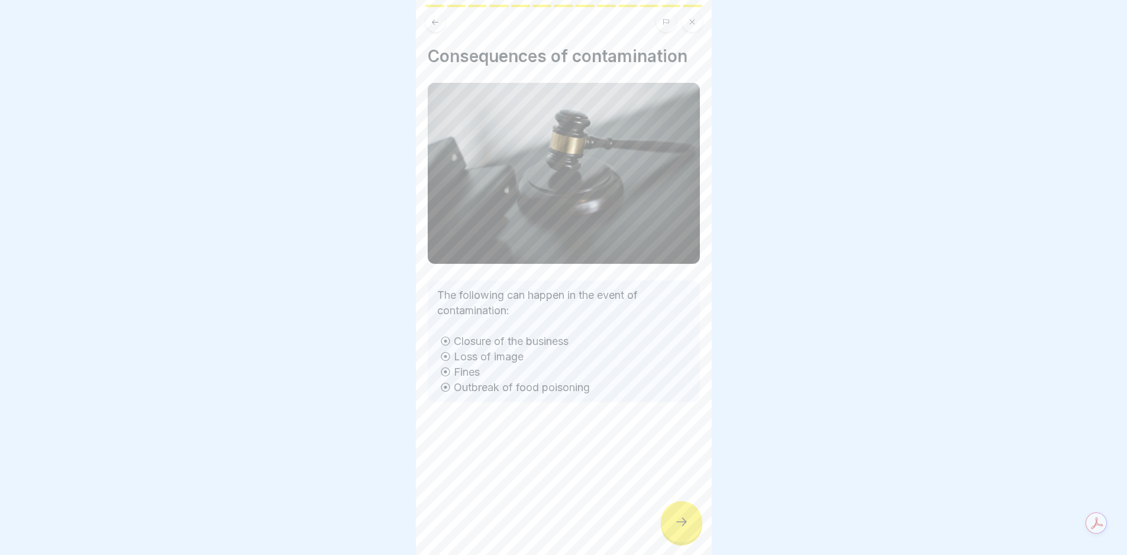
click at [676, 523] on div at bounding box center [681, 521] width 41 height 41
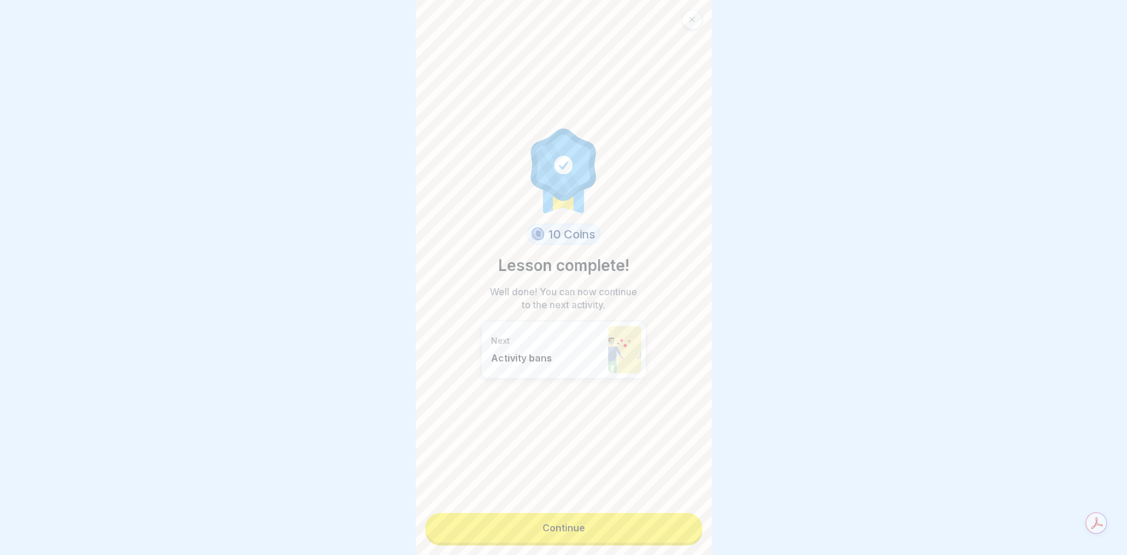
click at [675, 523] on link "Continue" at bounding box center [564, 528] width 277 height 30
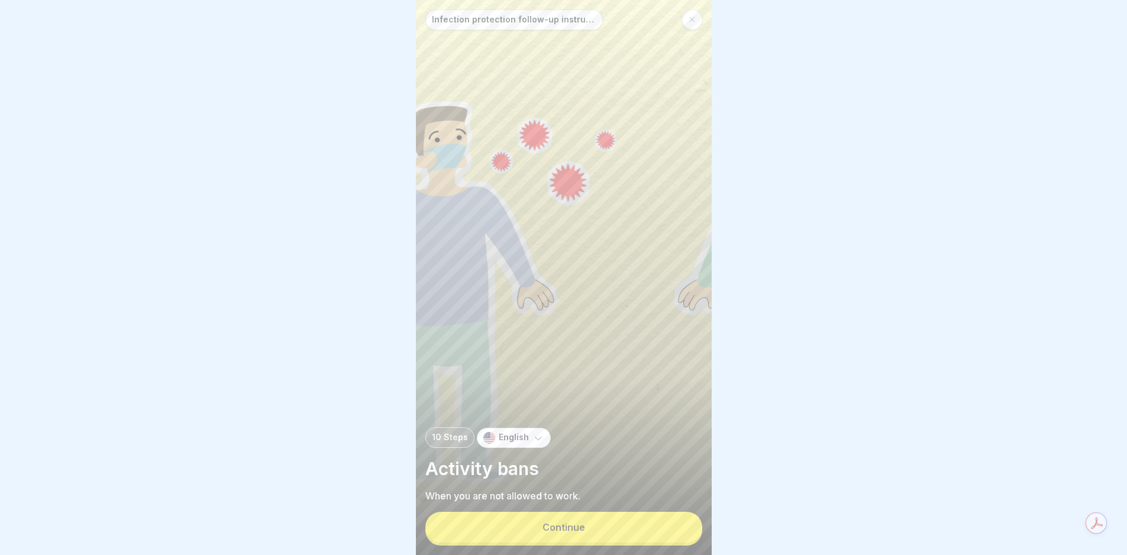
click at [647, 536] on button "Continue" at bounding box center [564, 527] width 277 height 31
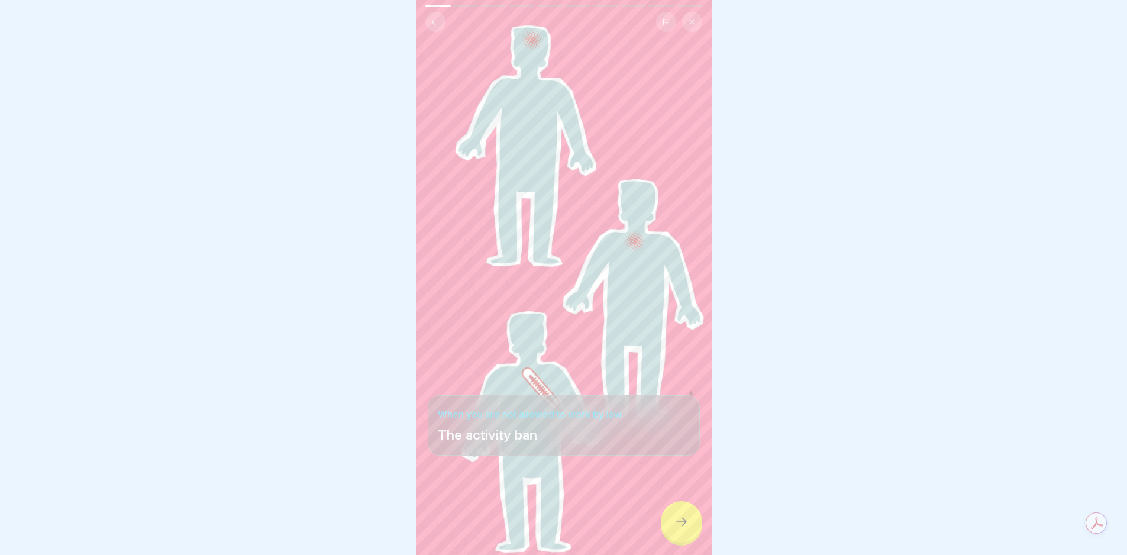
click at [676, 529] on icon at bounding box center [682, 522] width 14 height 14
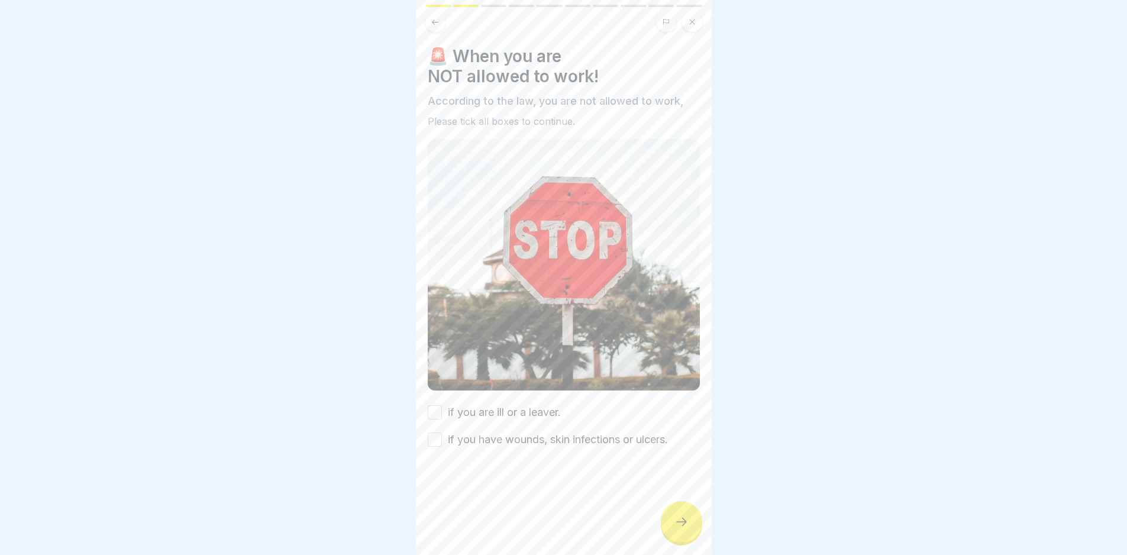
click at [663, 523] on div at bounding box center [681, 521] width 41 height 41
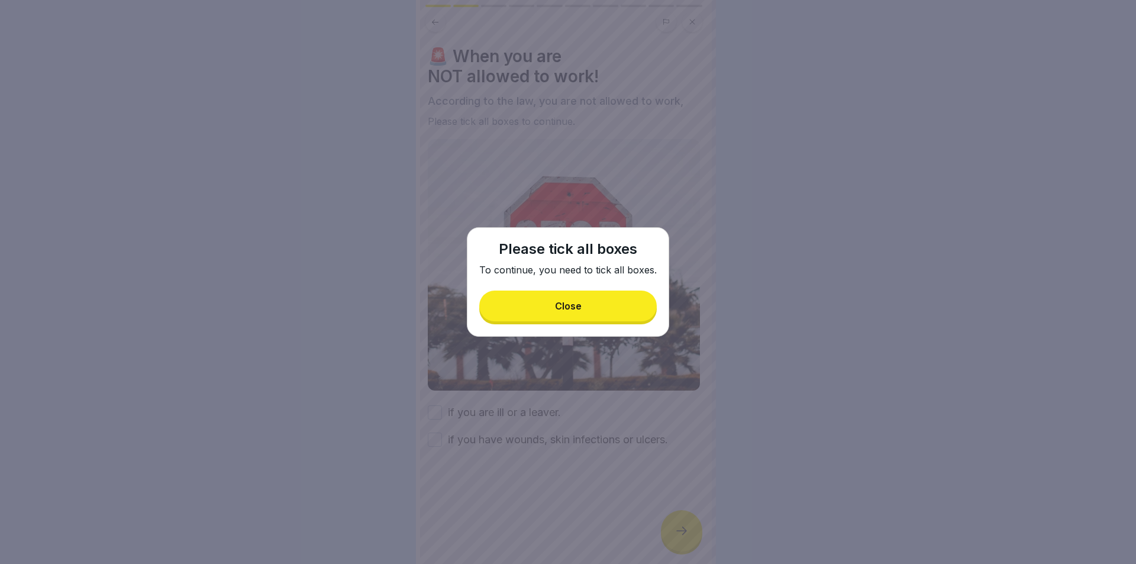
click at [546, 298] on button "Close" at bounding box center [568, 306] width 178 height 31
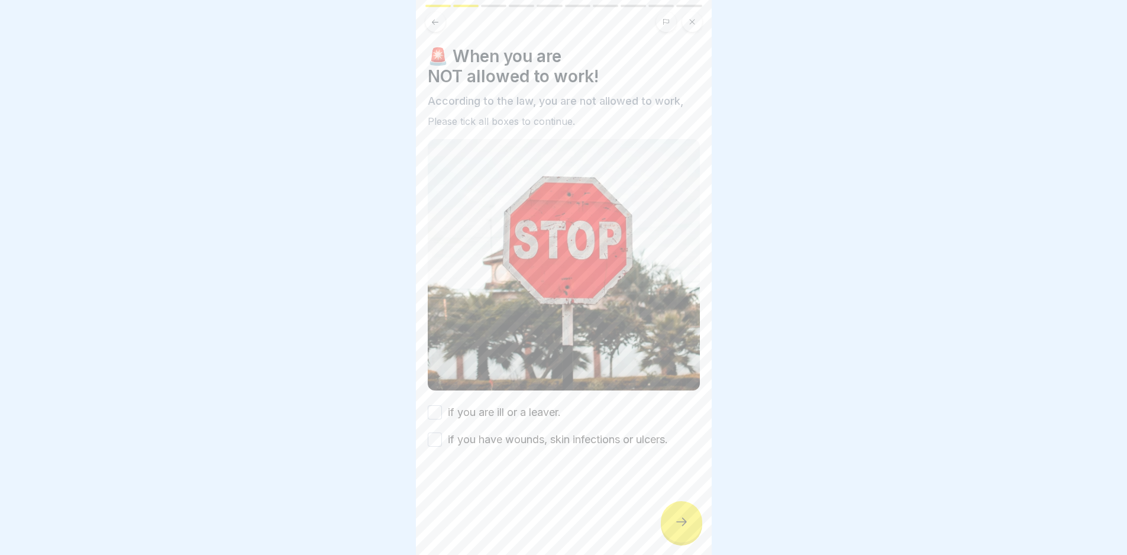
click at [525, 405] on label "if you are ill or a leaver." at bounding box center [504, 412] width 113 height 15
click at [442, 405] on button "if you are ill or a leaver." at bounding box center [435, 412] width 14 height 14
click at [552, 447] on div at bounding box center [564, 482] width 272 height 71
click at [584, 420] on div "if you are ill or a leaver. if you have wounds, skin infections or ulcers." at bounding box center [564, 426] width 272 height 43
click at [583, 437] on label "if you have wounds, skin infections or ulcers." at bounding box center [558, 439] width 220 height 15
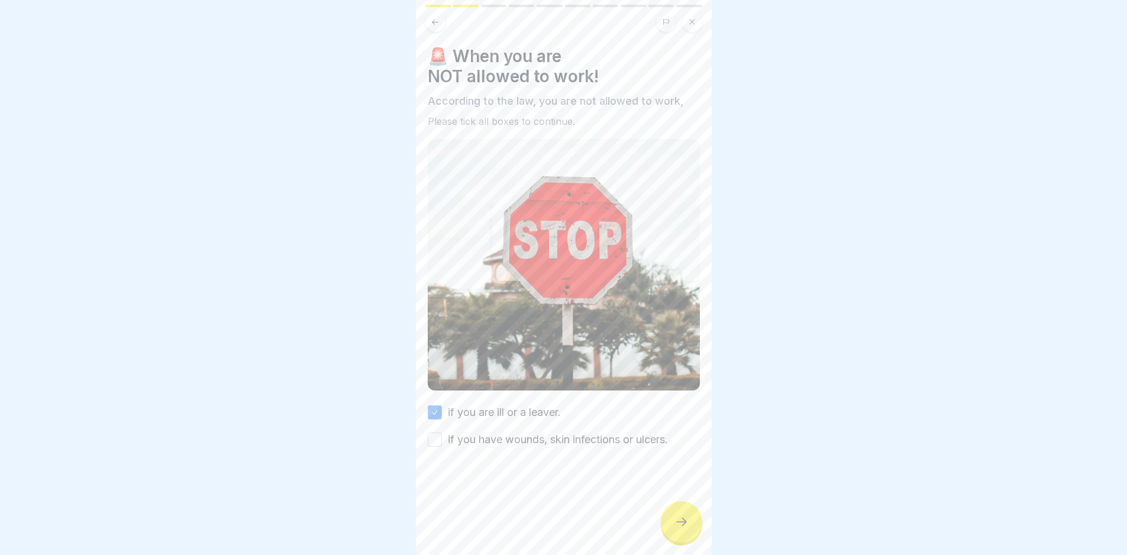
click at [442, 437] on button "if you have wounds, skin infections or ulcers." at bounding box center [435, 440] width 14 height 14
click at [697, 21] on button at bounding box center [692, 22] width 20 height 20
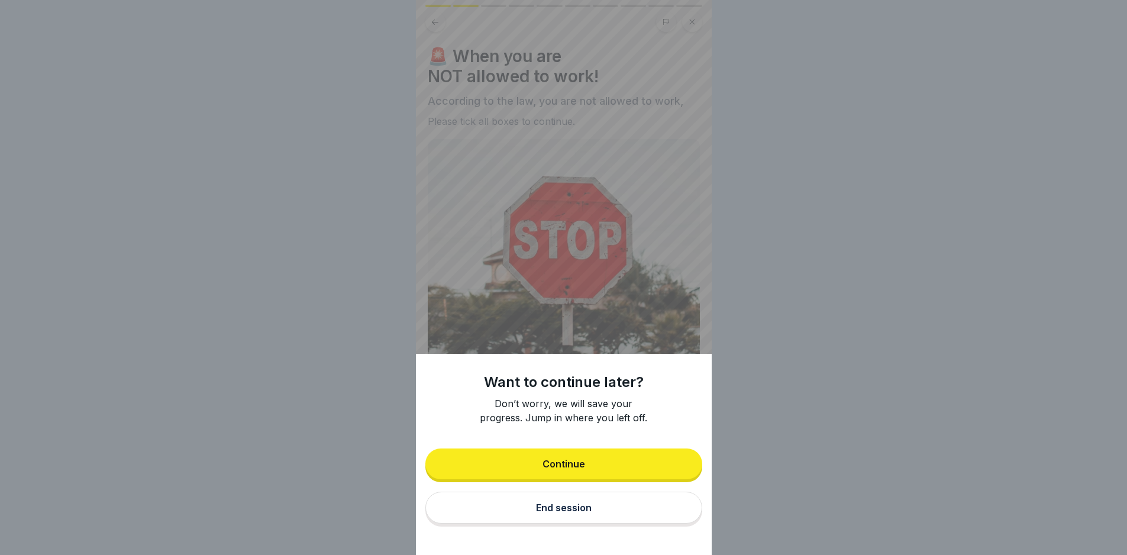
click at [592, 464] on button "Continue" at bounding box center [564, 464] width 277 height 31
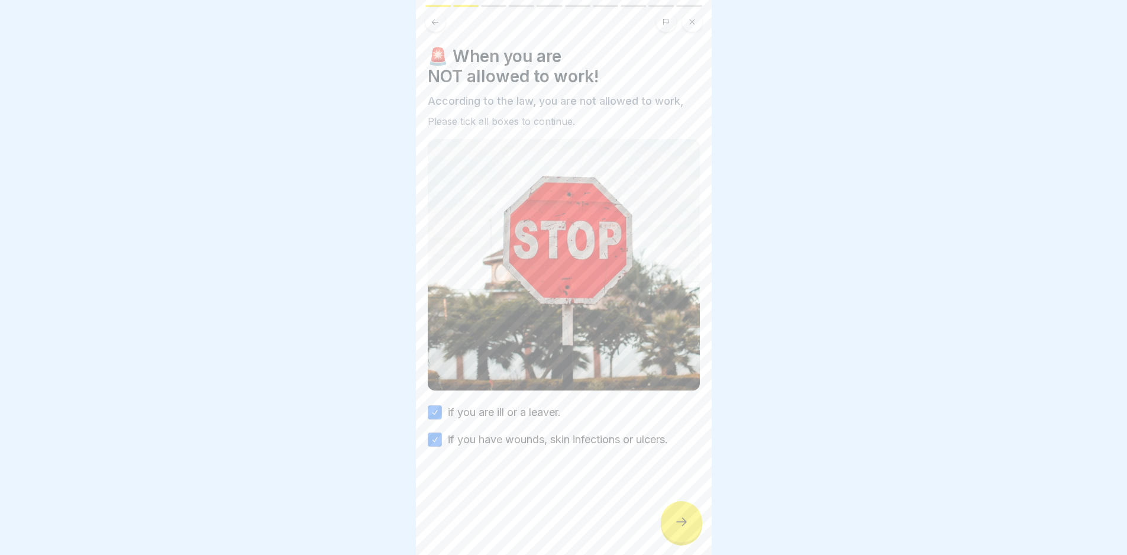
click at [689, 22] on icon at bounding box center [692, 21] width 7 height 7
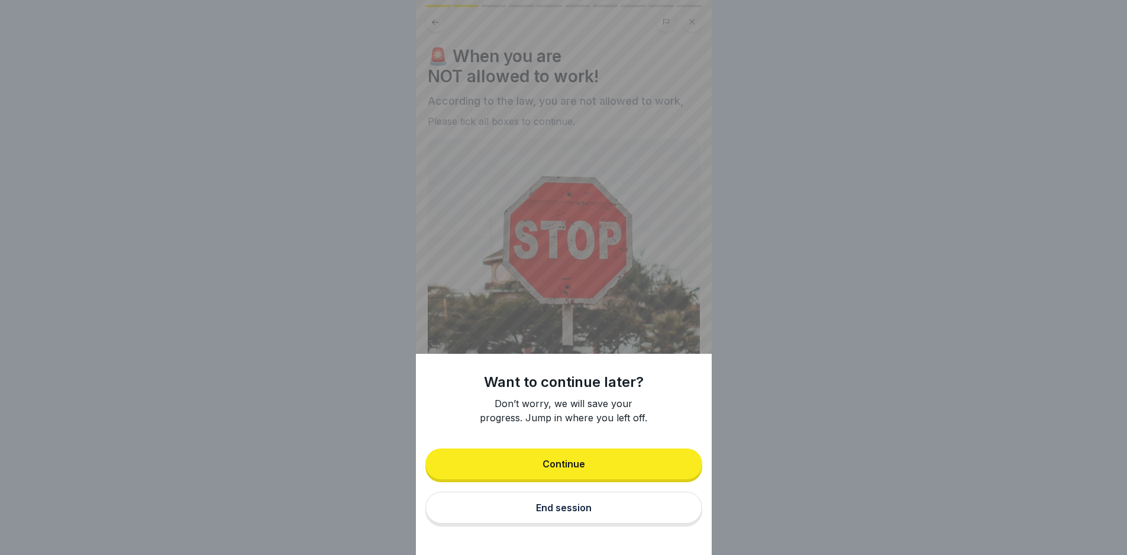
click at [593, 511] on button "End session" at bounding box center [564, 508] width 277 height 32
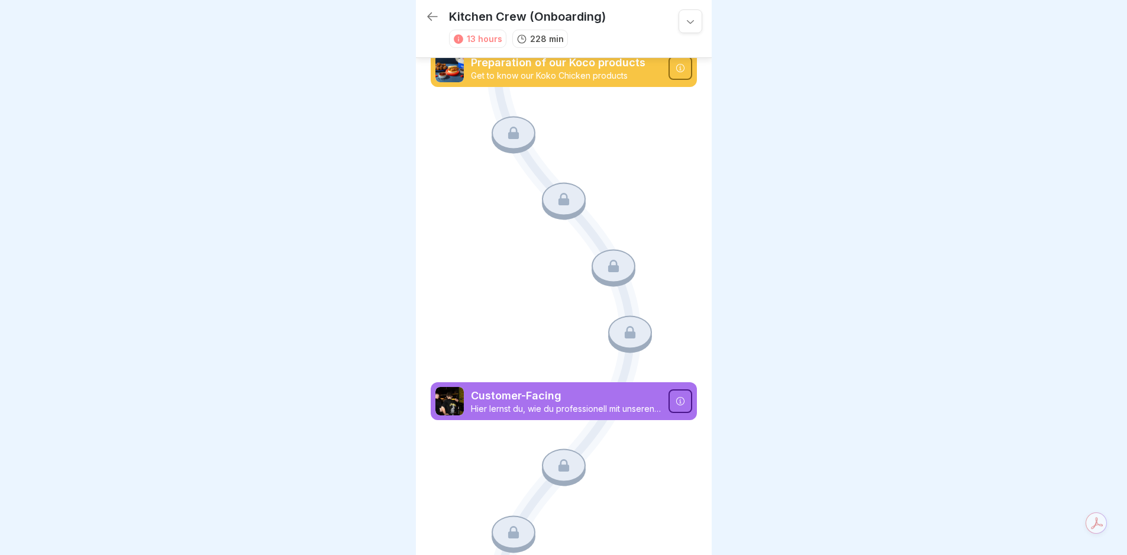
click at [685, 21] on icon at bounding box center [691, 21] width 12 height 12
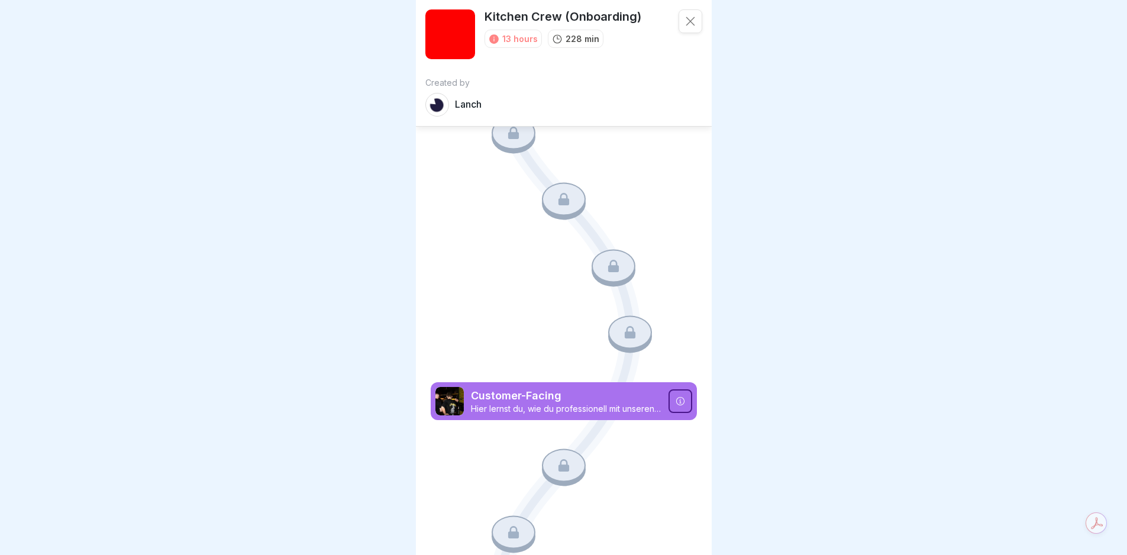
click at [685, 21] on icon at bounding box center [691, 21] width 12 height 12
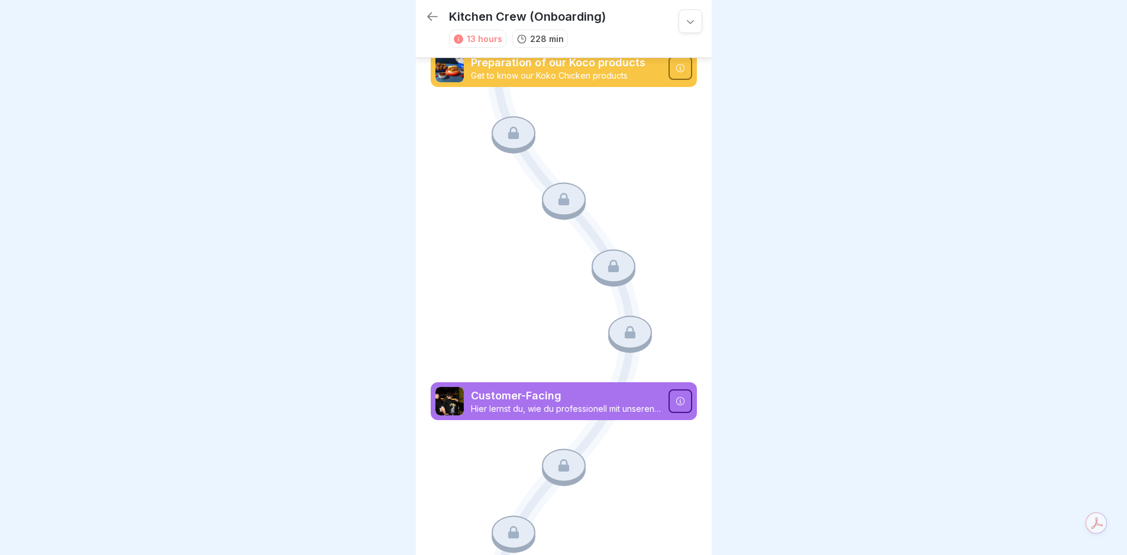
click at [481, 35] on div "13 hours" at bounding box center [485, 39] width 36 height 12
click at [450, 37] on div "13 hours" at bounding box center [477, 39] width 57 height 18
